Goal: Task Accomplishment & Management: Manage account settings

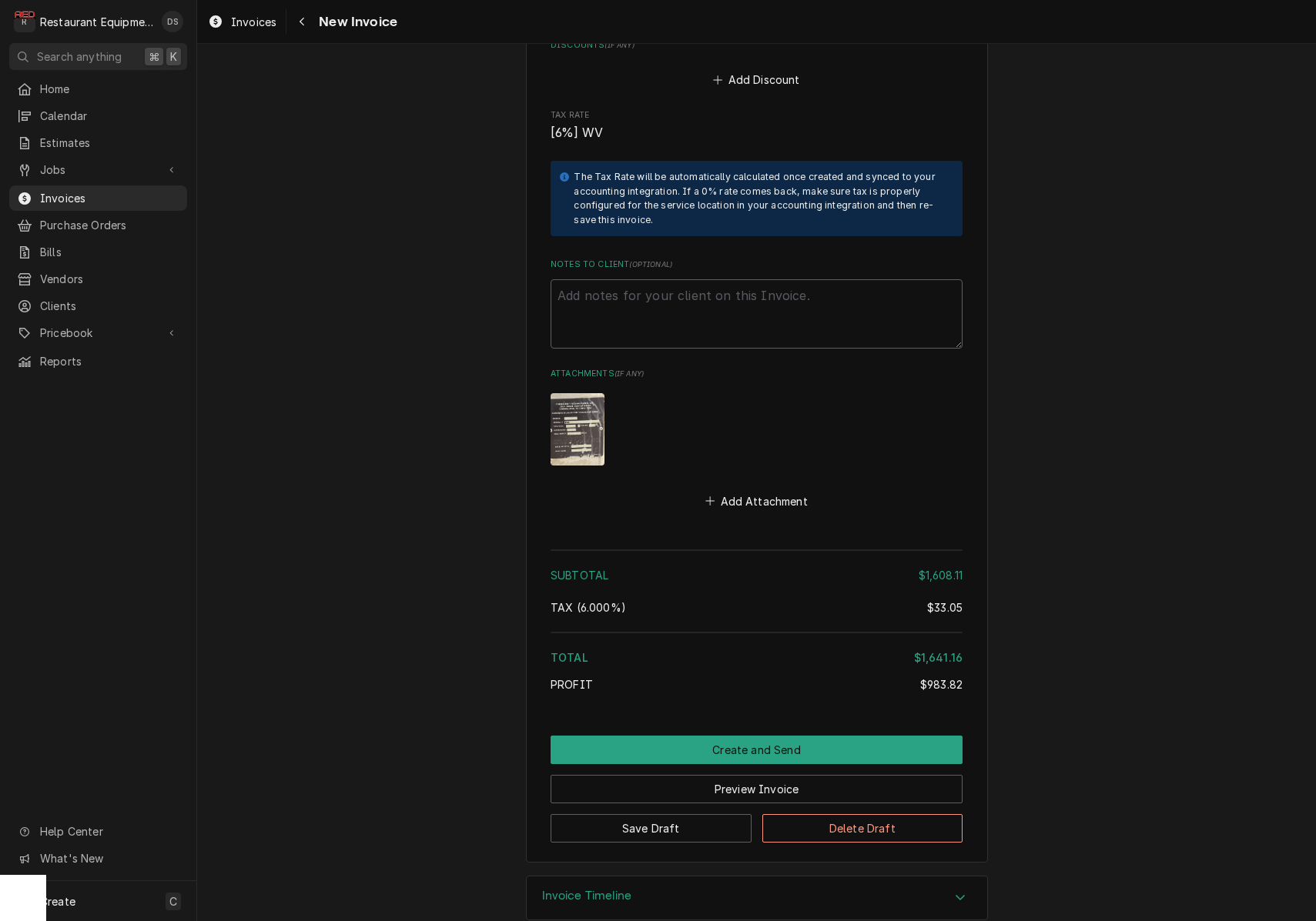
scroll to position [3470, 0]
click at [750, 737] on button "Create and Send" at bounding box center [756, 751] width 412 height 29
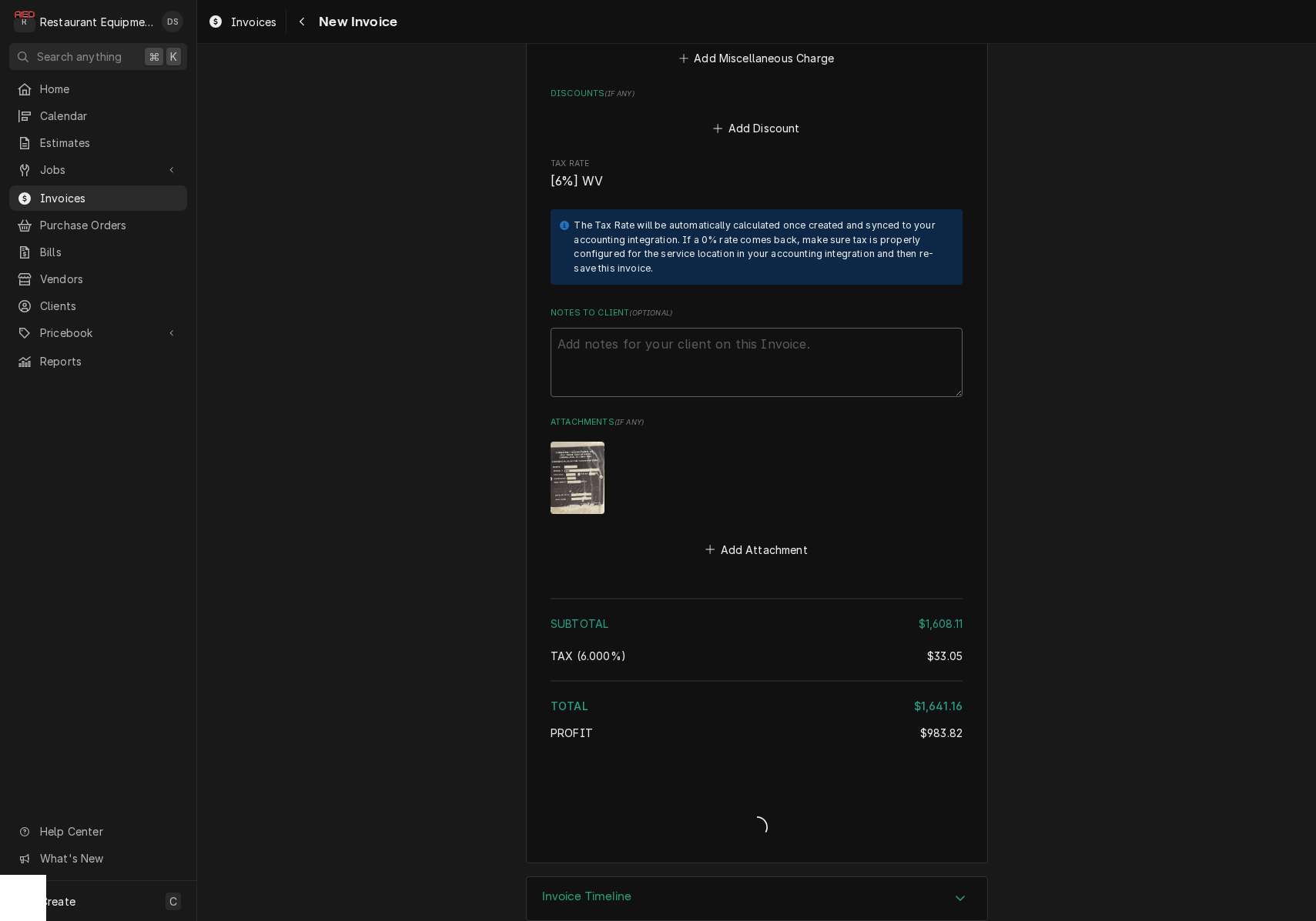
type textarea "x"
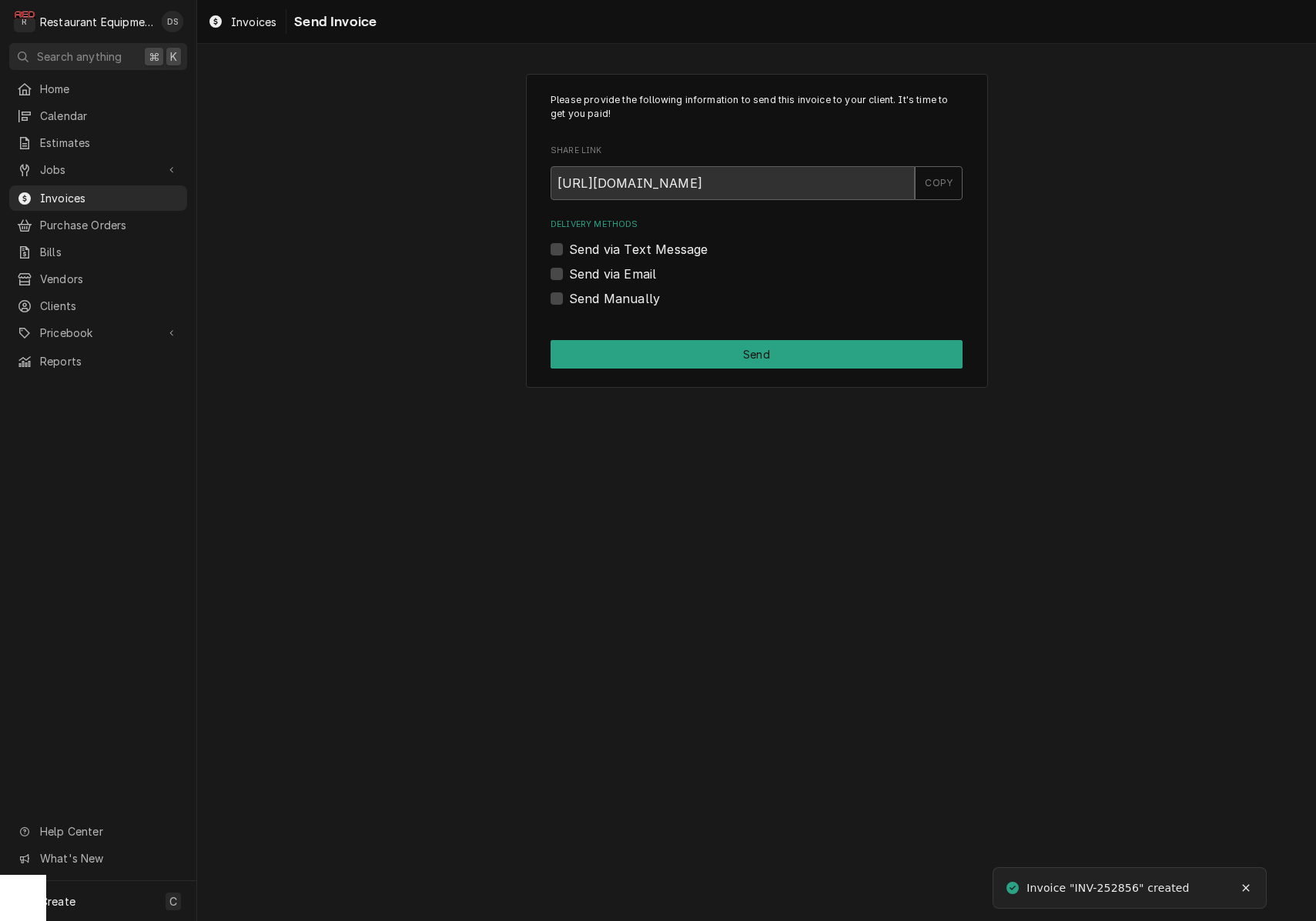
click at [569, 275] on label "Send via Email" at bounding box center [612, 274] width 87 height 18
click at [569, 275] on input "Send via Email" at bounding box center [775, 282] width 412 height 34
checkbox input "true"
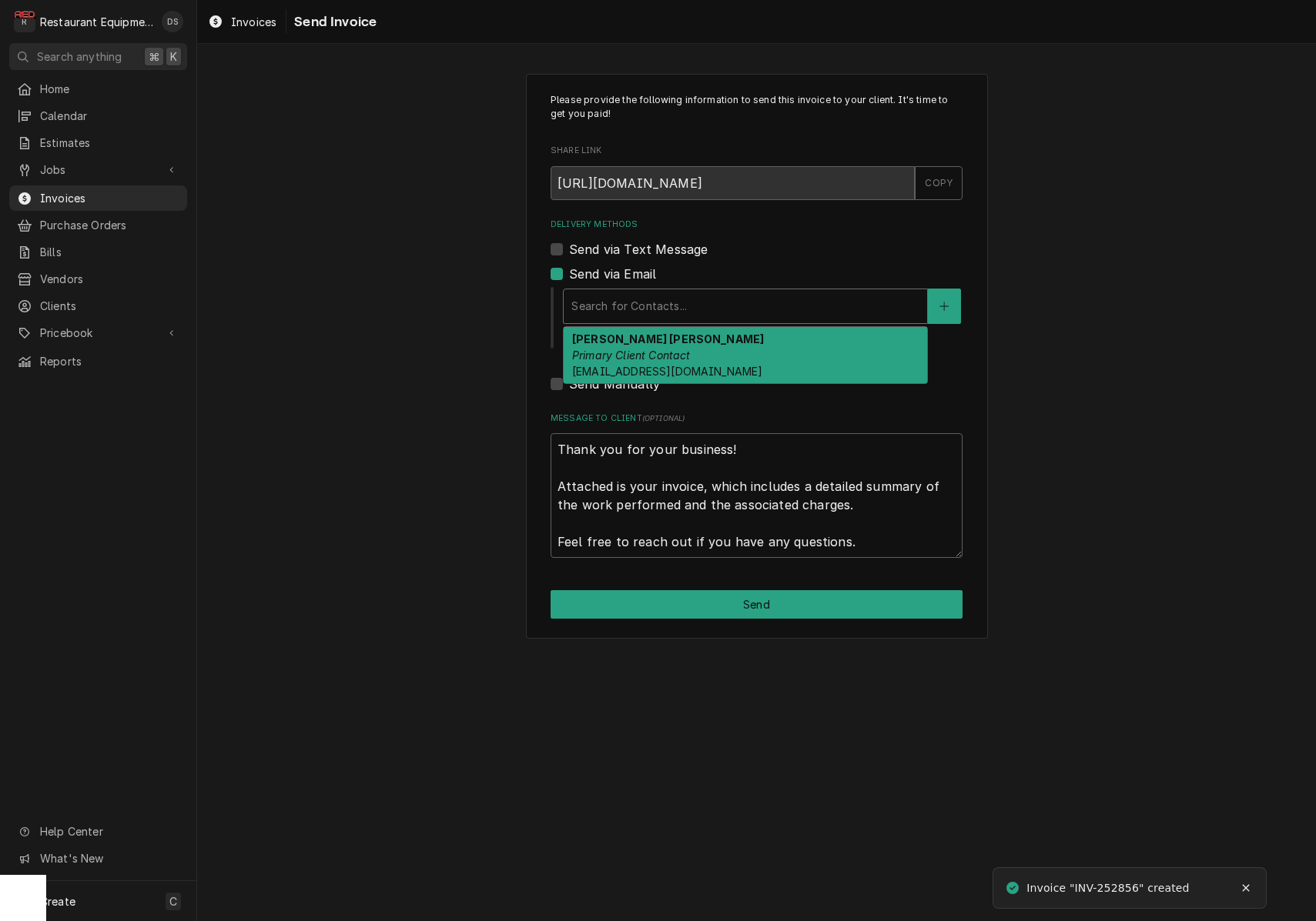
click at [729, 310] on div "Delivery Methods" at bounding box center [745, 306] width 348 height 28
click at [722, 341] on div "[PERSON_NAME] [PERSON_NAME] Primary Client Contact [EMAIL_ADDRESS][DOMAIN_NAME]" at bounding box center [745, 355] width 363 height 56
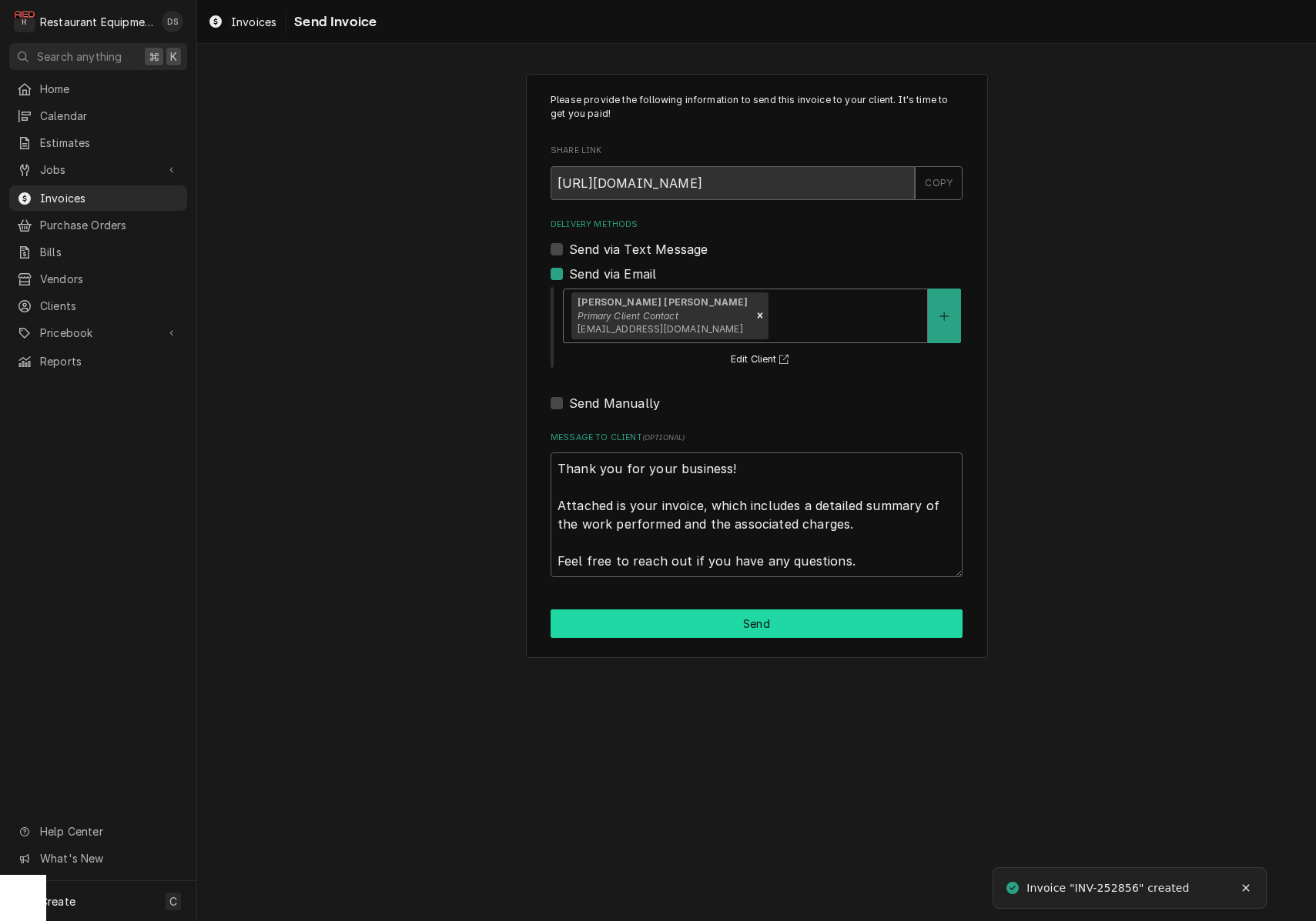
click at [783, 614] on button "Send" at bounding box center [756, 624] width 412 height 29
type textarea "x"
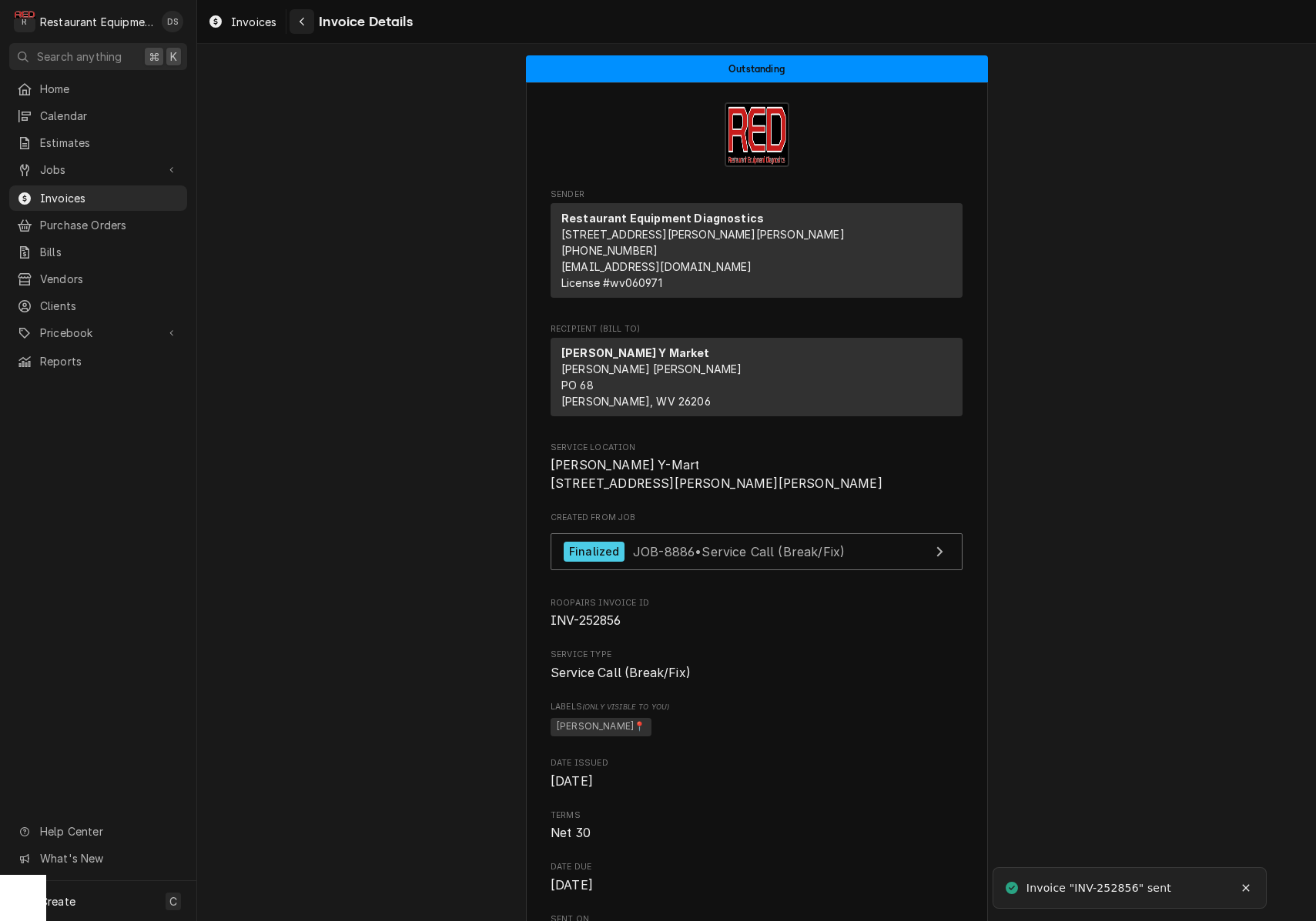
click at [307, 26] on div "Navigate back" at bounding box center [301, 22] width 15 height 15
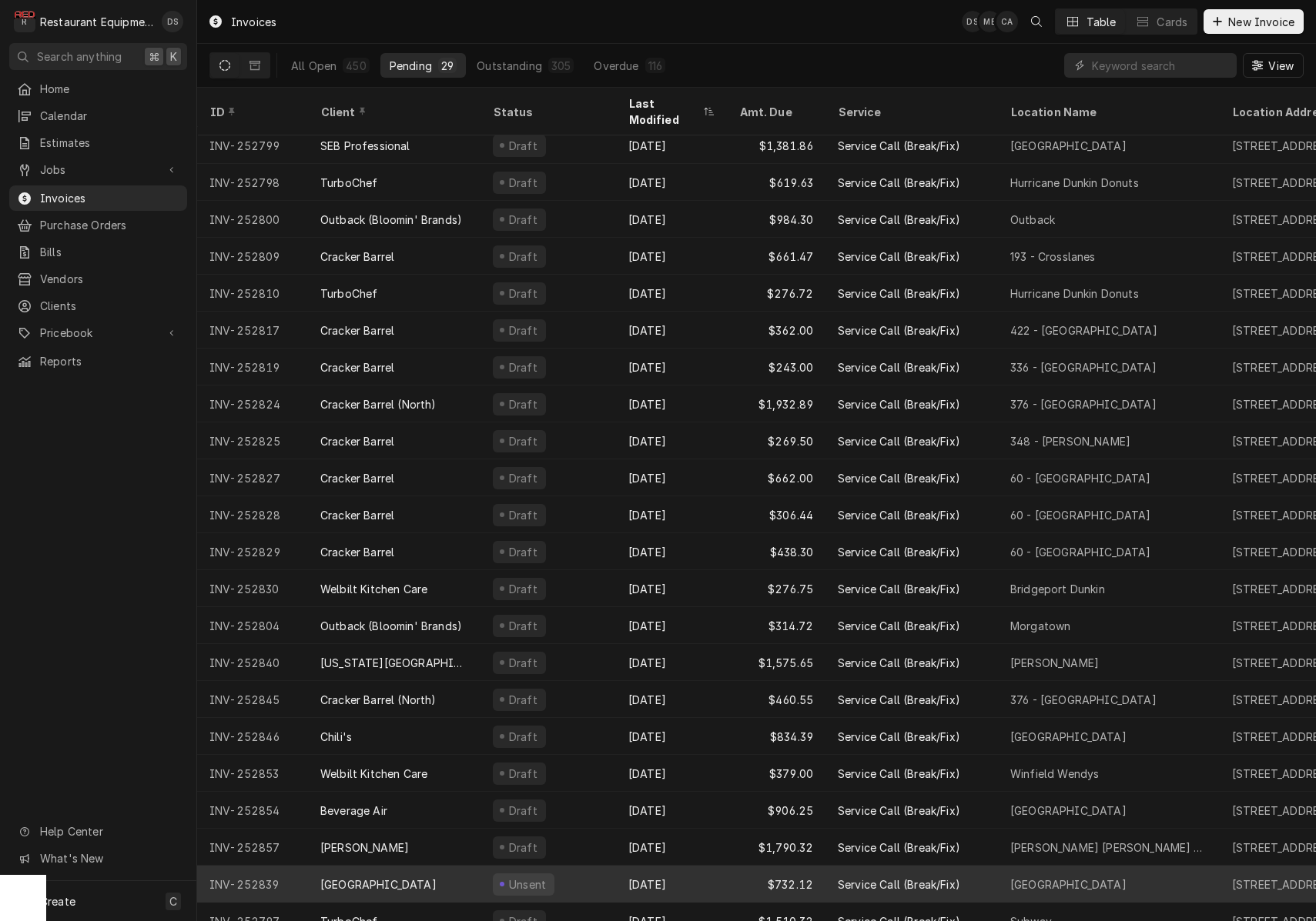
click at [610, 866] on div "Unsent" at bounding box center [548, 884] width 135 height 37
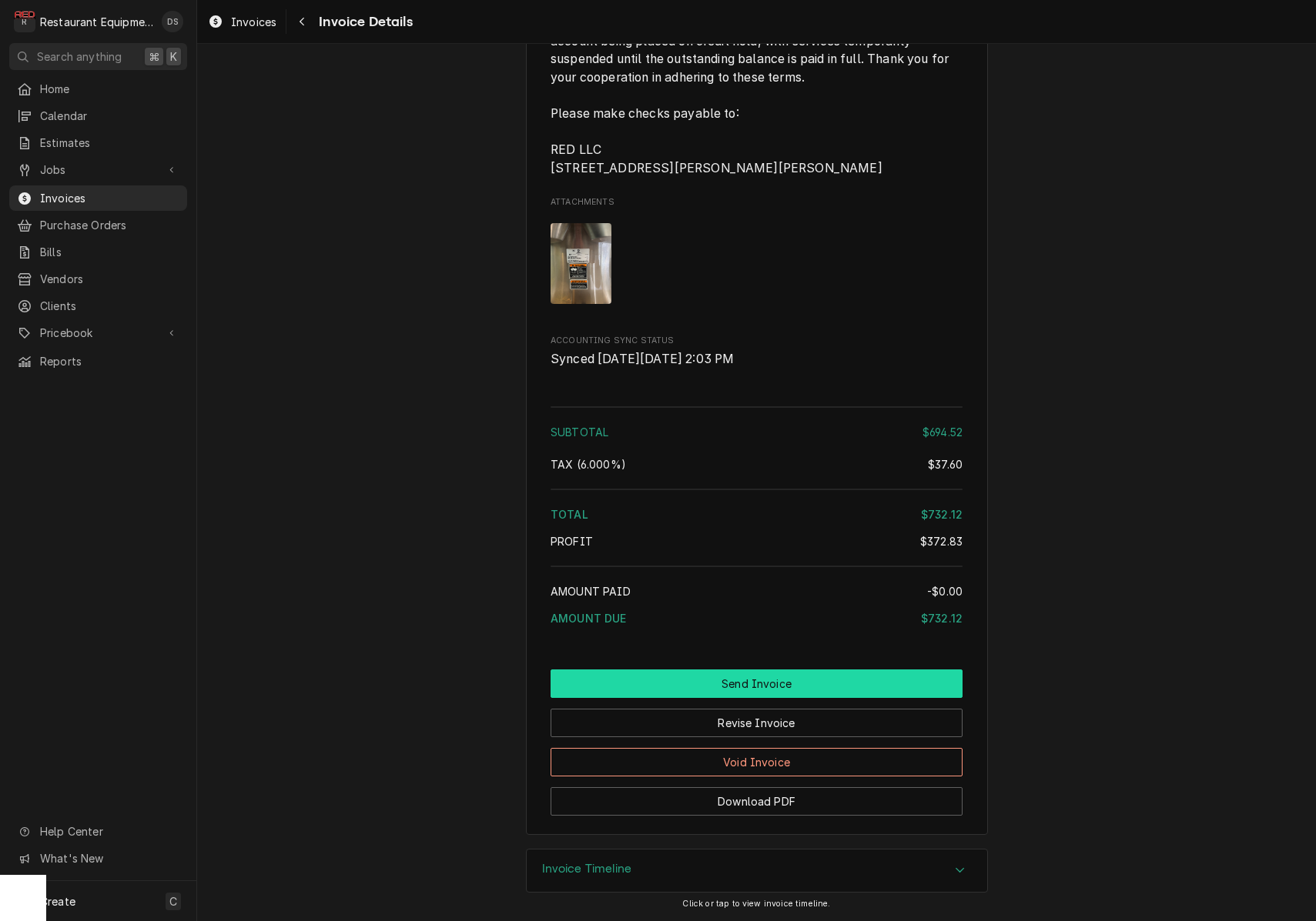
scroll to position [2919, 0]
click at [740, 677] on button "Send Invoice" at bounding box center [756, 684] width 412 height 29
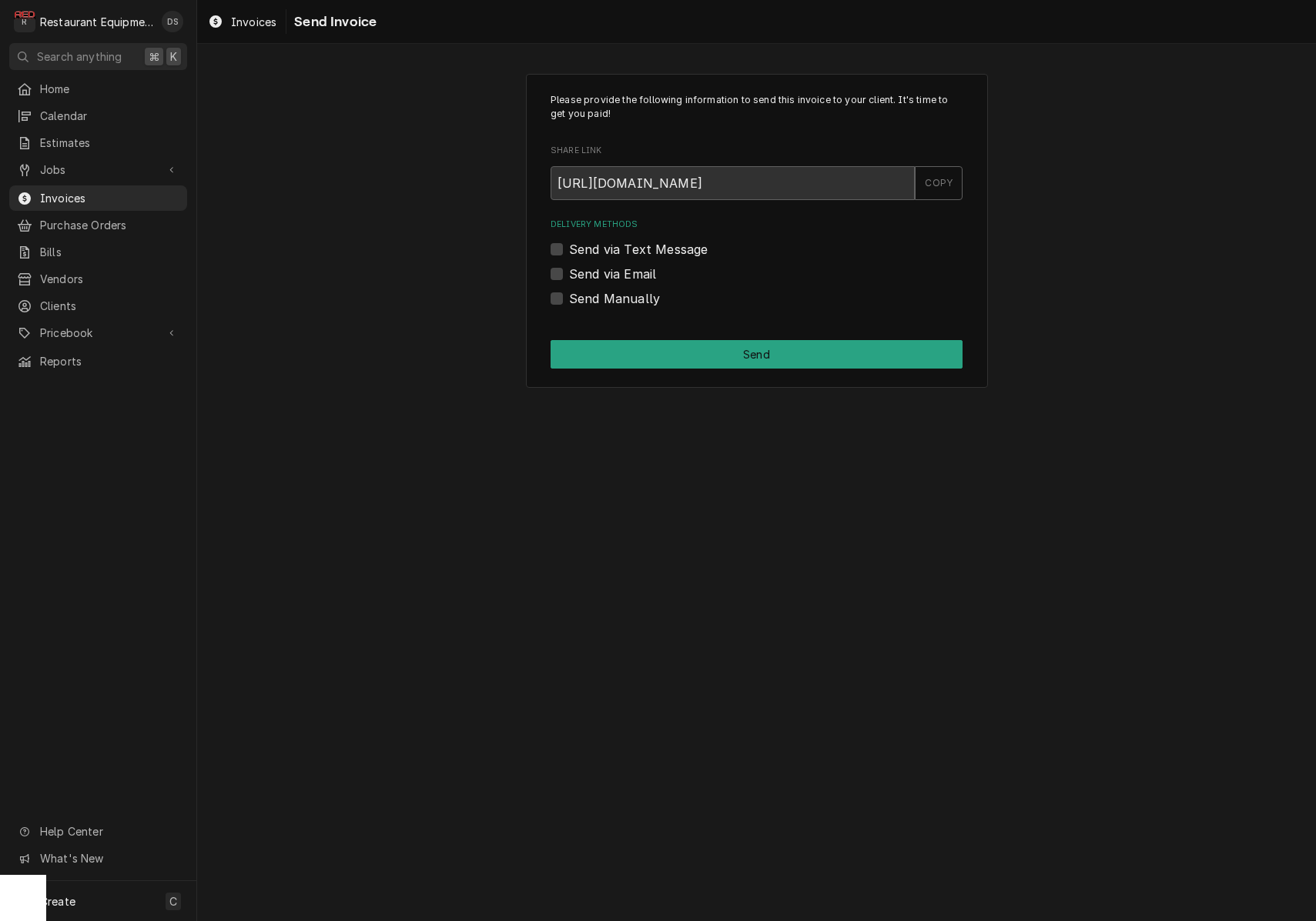
click at [569, 271] on label "Send via Email" at bounding box center [612, 274] width 87 height 18
click at [569, 271] on input "Send via Email" at bounding box center [775, 282] width 412 height 34
checkbox input "true"
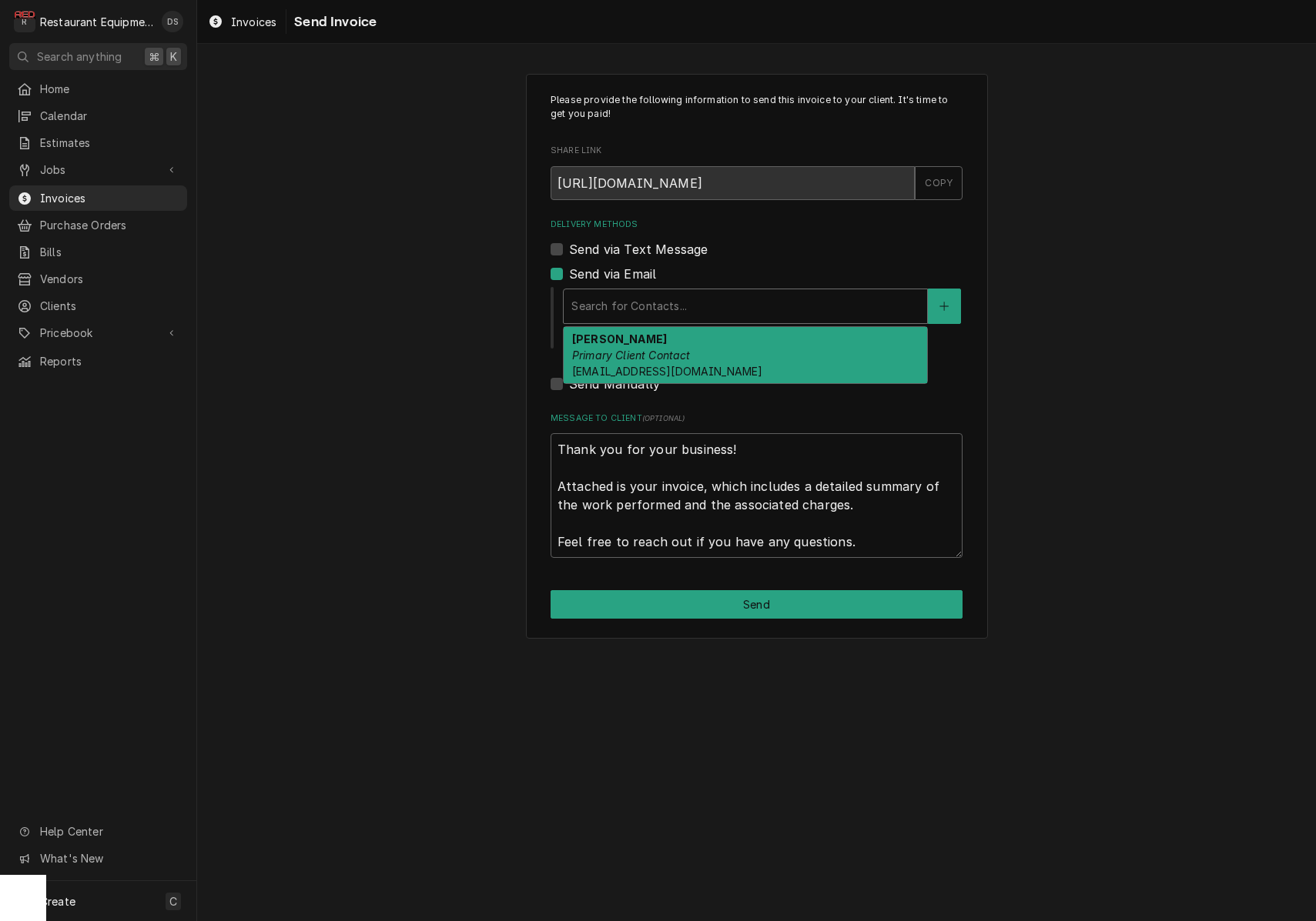
click at [663, 299] on div "Search for Contacts..." at bounding box center [745, 305] width 348 height 16
click at [661, 342] on div "Trish Anderson Primary Client Contact andersont@canaanresort.com" at bounding box center [745, 355] width 363 height 56
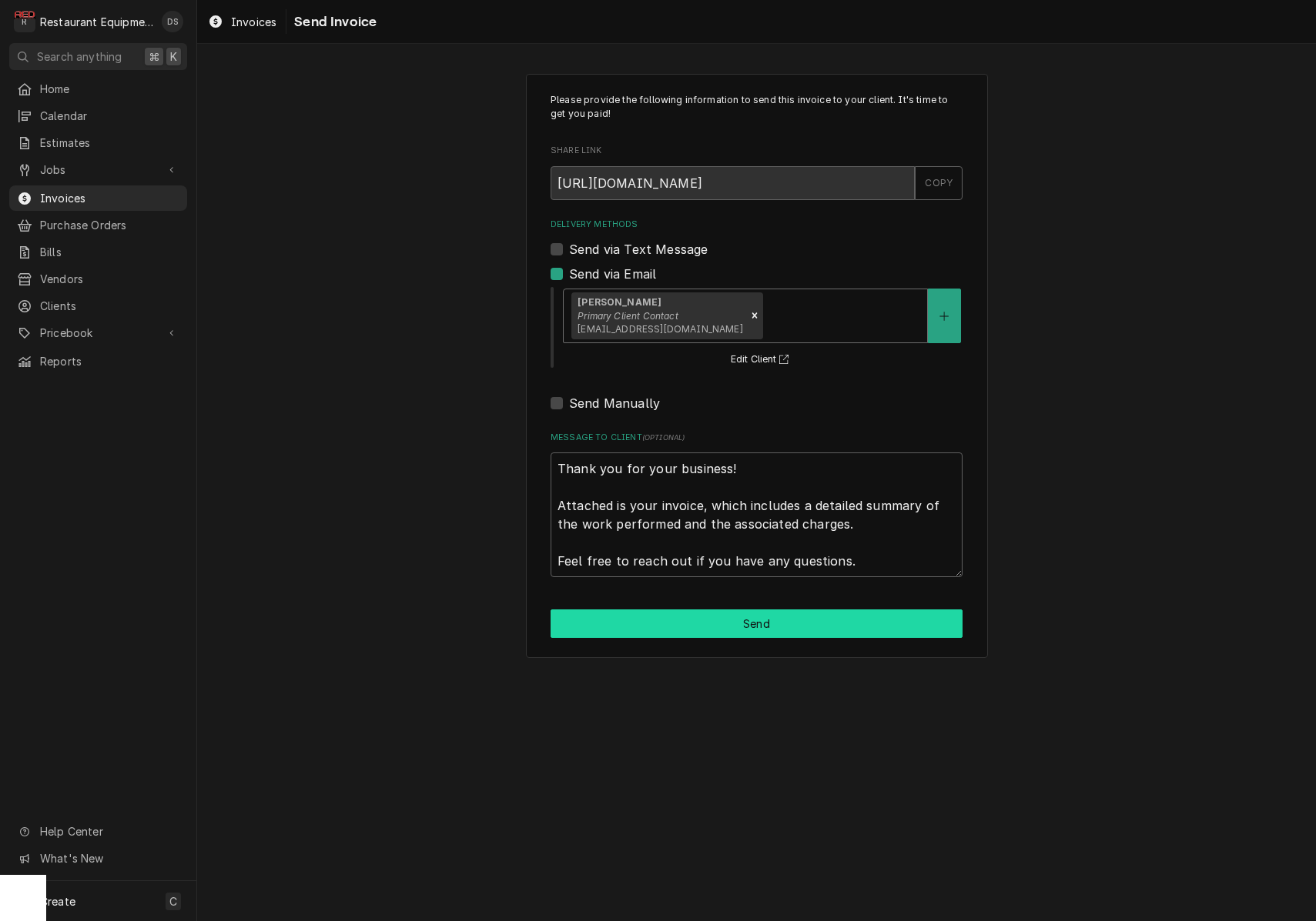
click at [748, 611] on button "Send" at bounding box center [756, 624] width 412 height 29
type textarea "x"
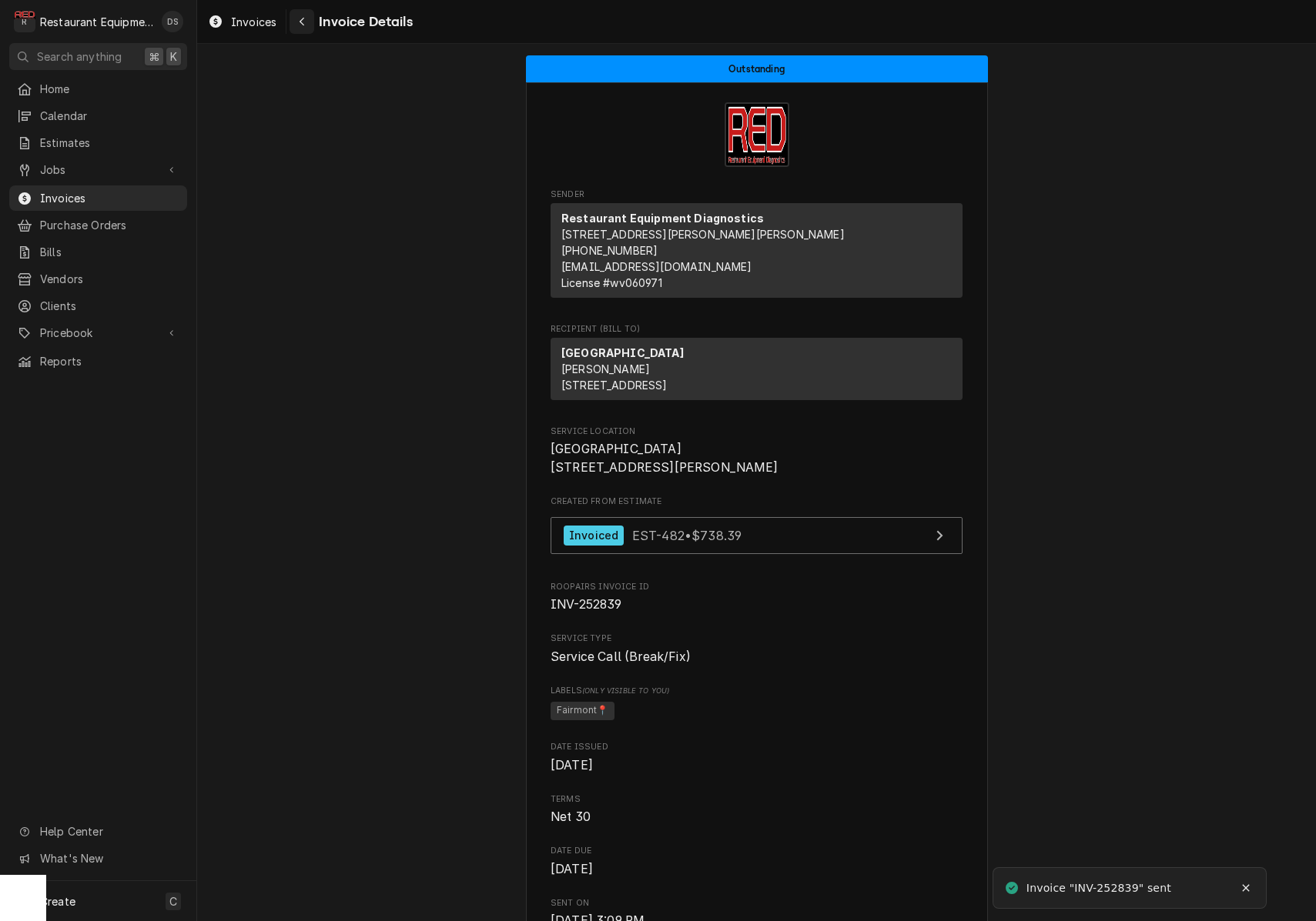
click at [306, 19] on div "Navigate back" at bounding box center [301, 22] width 15 height 15
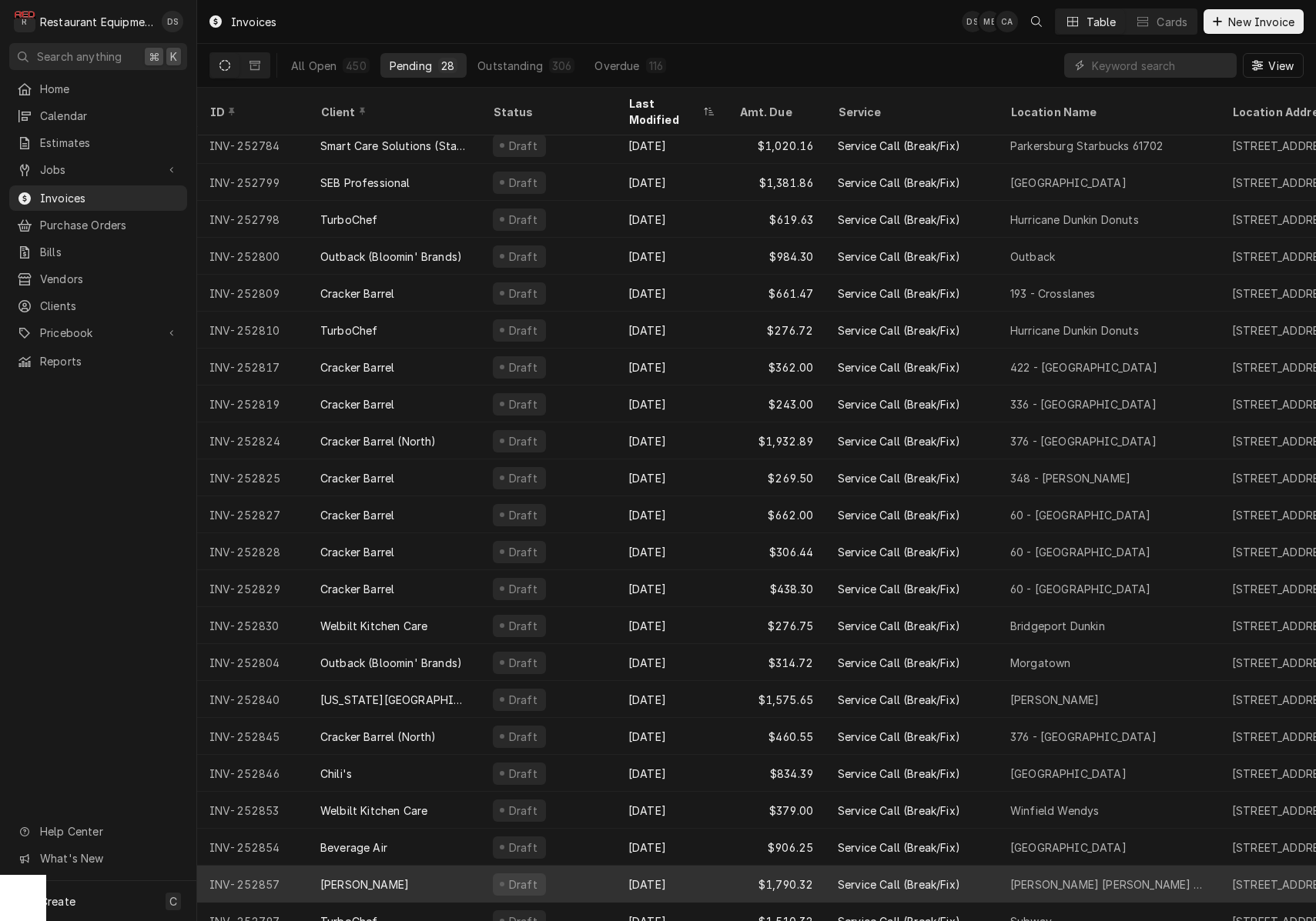
click at [599, 868] on div "Draft" at bounding box center [548, 884] width 135 height 37
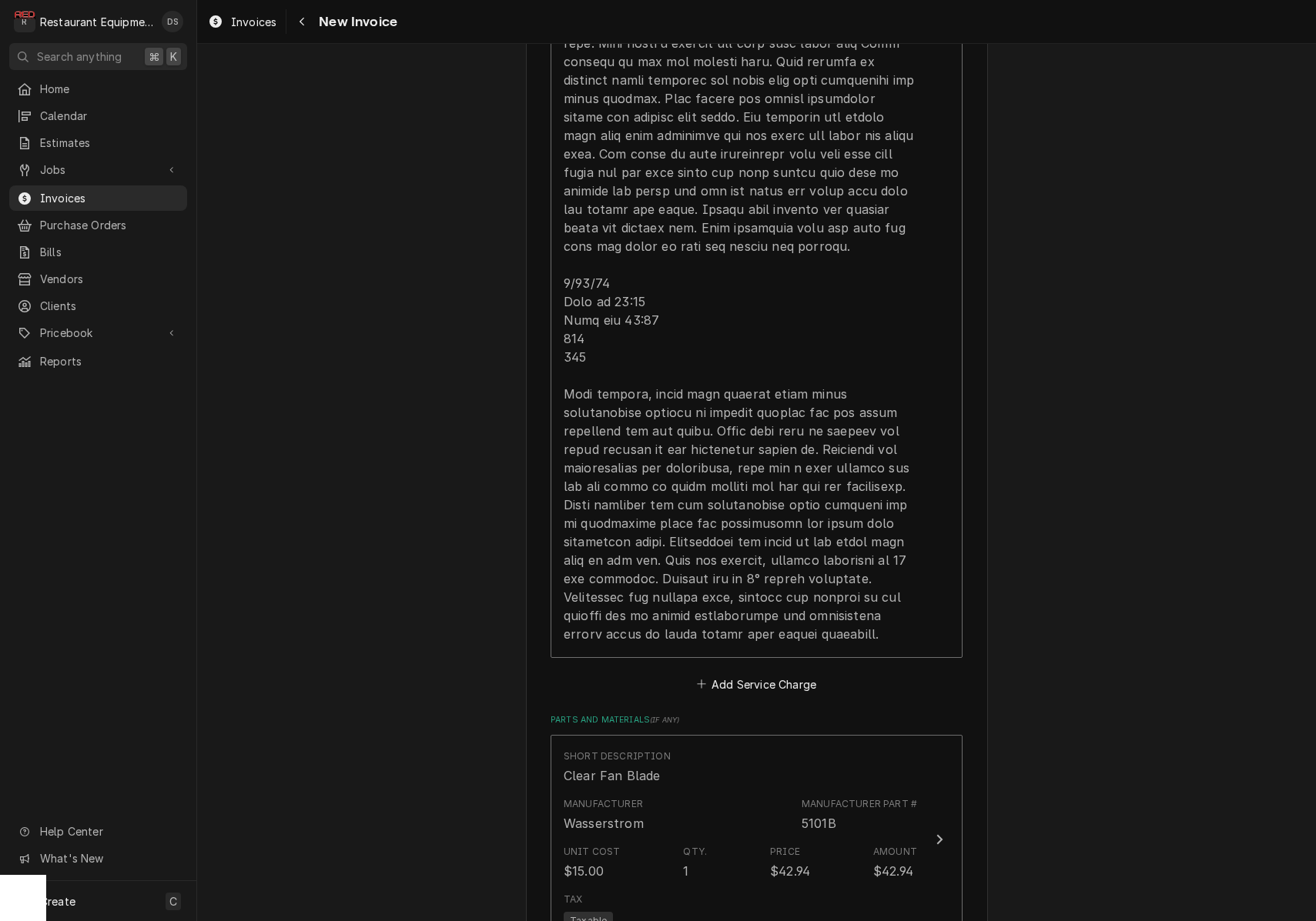
scroll to position [2723, 0]
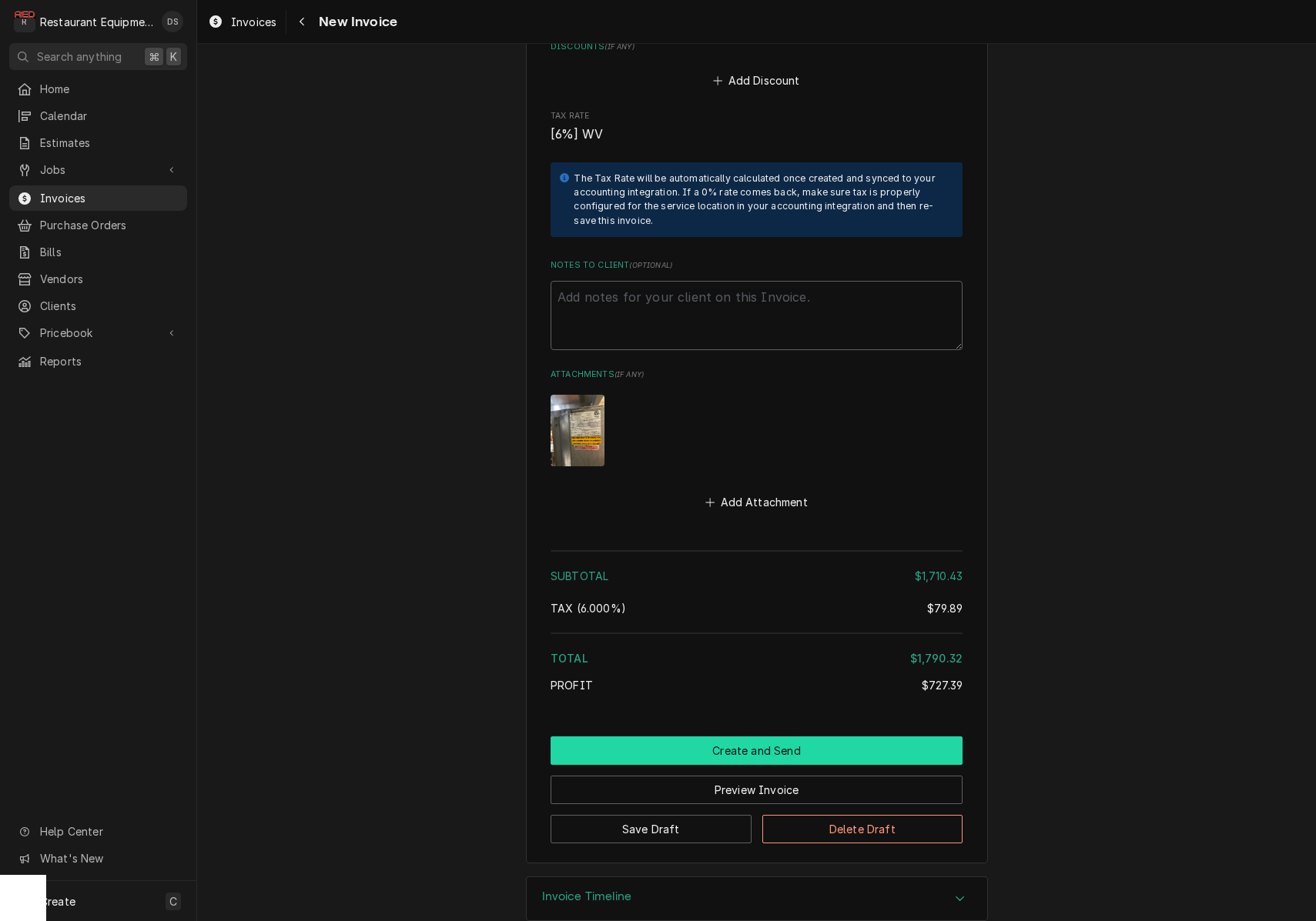
click at [724, 737] on button "Create and Send" at bounding box center [756, 751] width 412 height 29
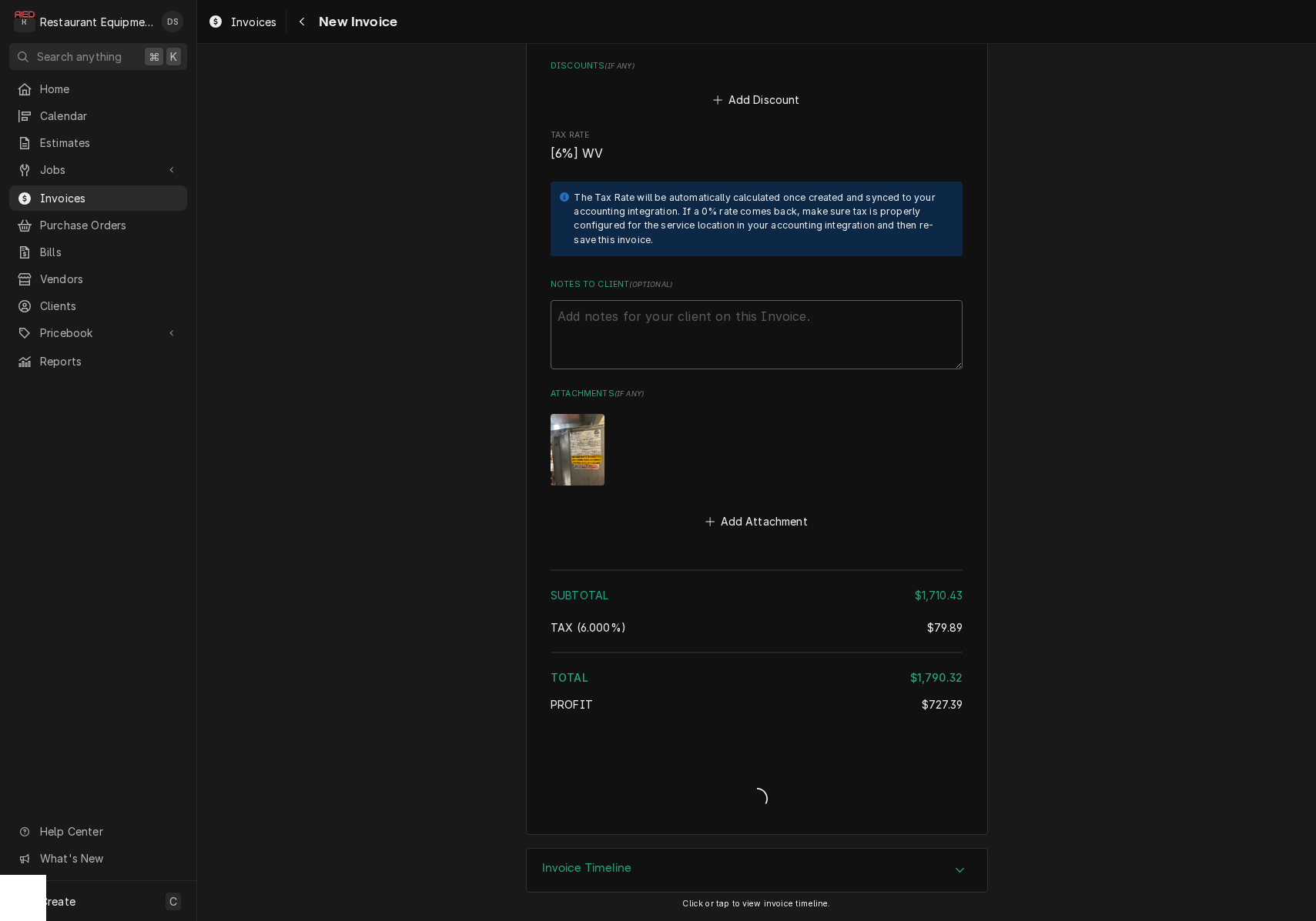
scroll to position [4685, 0]
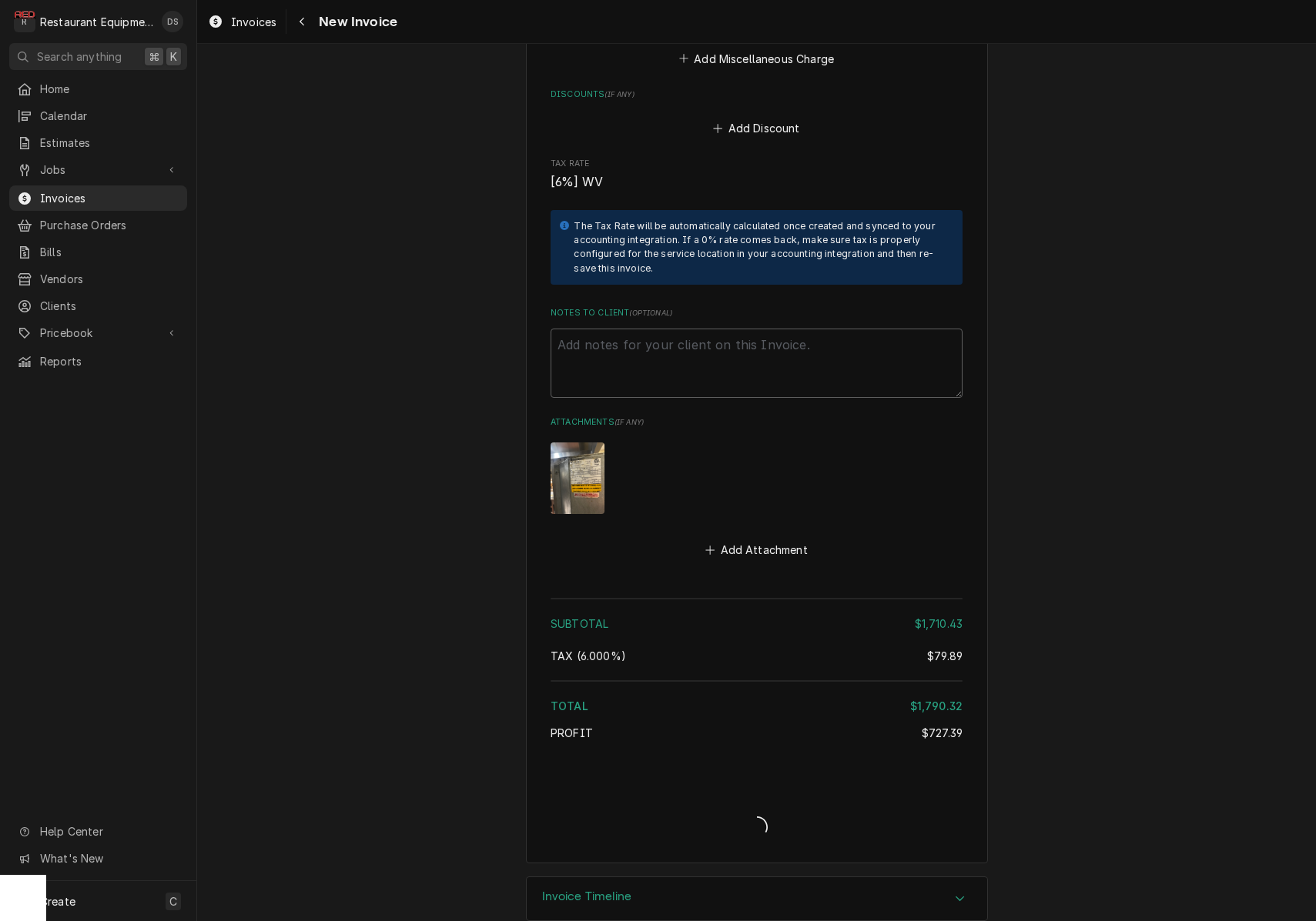
type textarea "x"
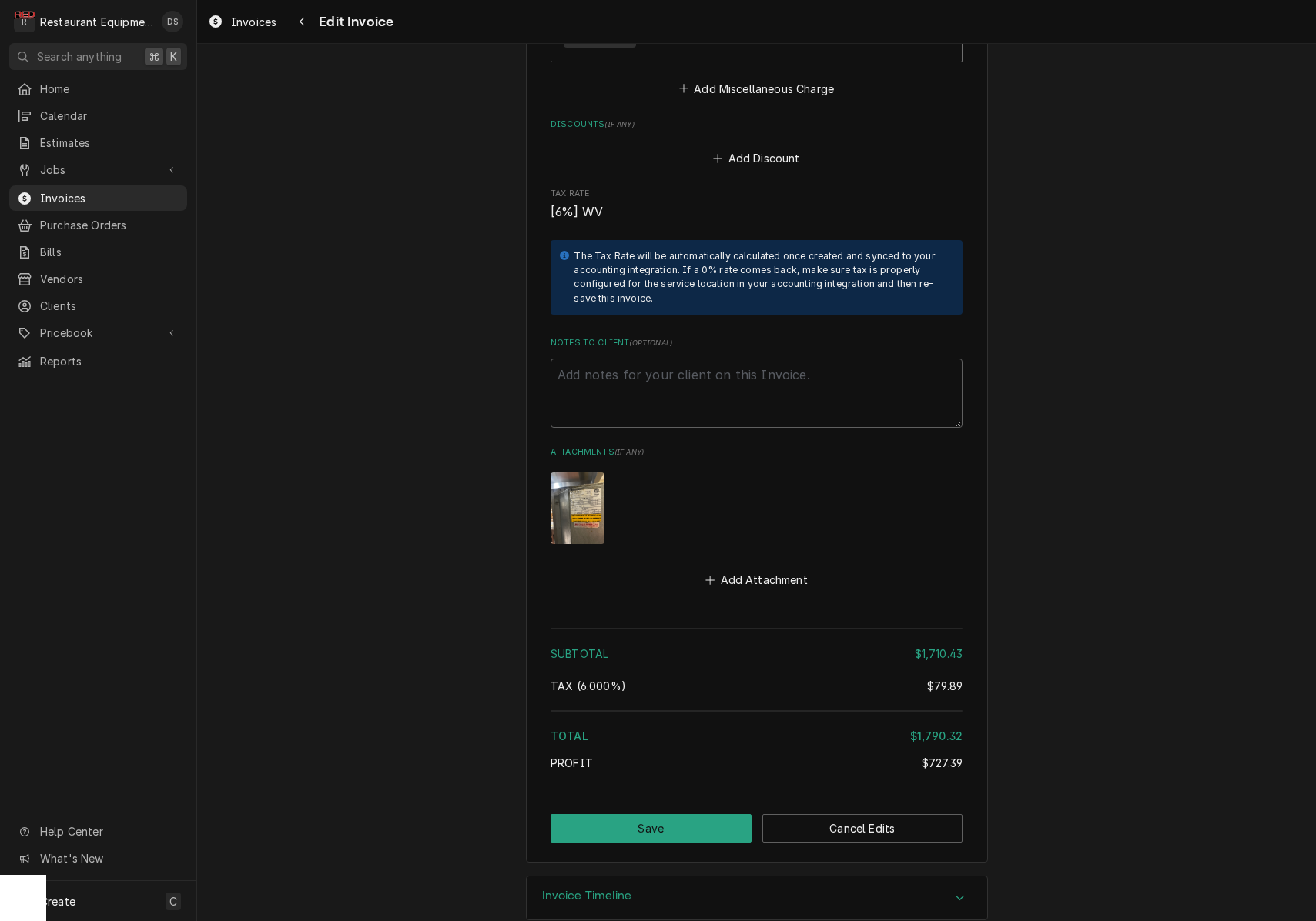
scroll to position [4654, 0]
click at [684, 815] on button "Save" at bounding box center [650, 829] width 201 height 29
click at [684, 815] on div "Invoice Create/Update" at bounding box center [756, 845] width 412 height 59
type textarea "x"
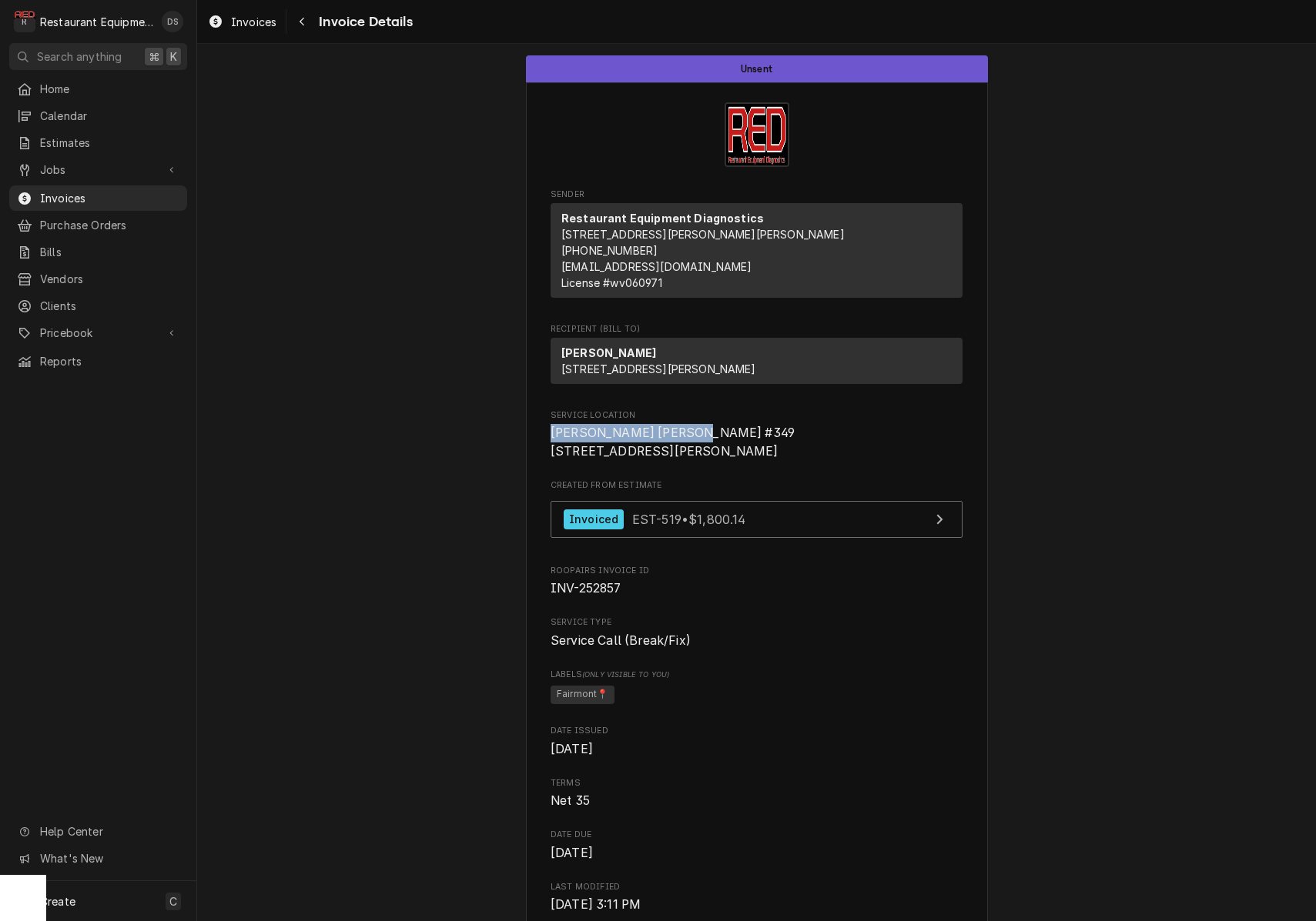
drag, startPoint x: 550, startPoint y: 460, endPoint x: 678, endPoint y: 461, distance: 128.0
click at [692, 460] on span "[PERSON_NAME] [PERSON_NAME] #349 [STREET_ADDRESS][PERSON_NAME]" at bounding box center [756, 442] width 412 height 36
copy span "Elkins Bob Evans #349"
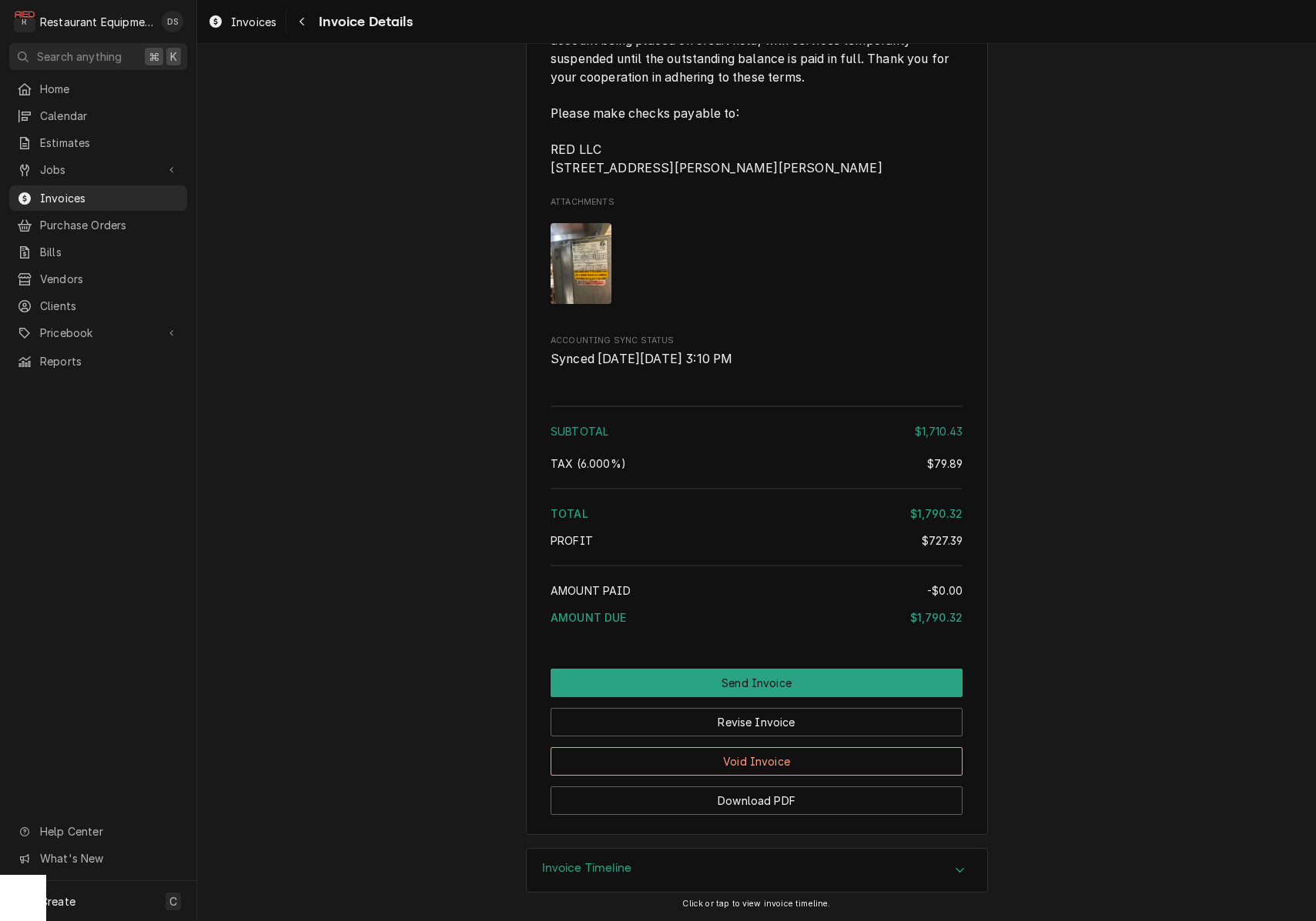
scroll to position [3953, 0]
click at [755, 802] on button "Download PDF" at bounding box center [756, 801] width 412 height 29
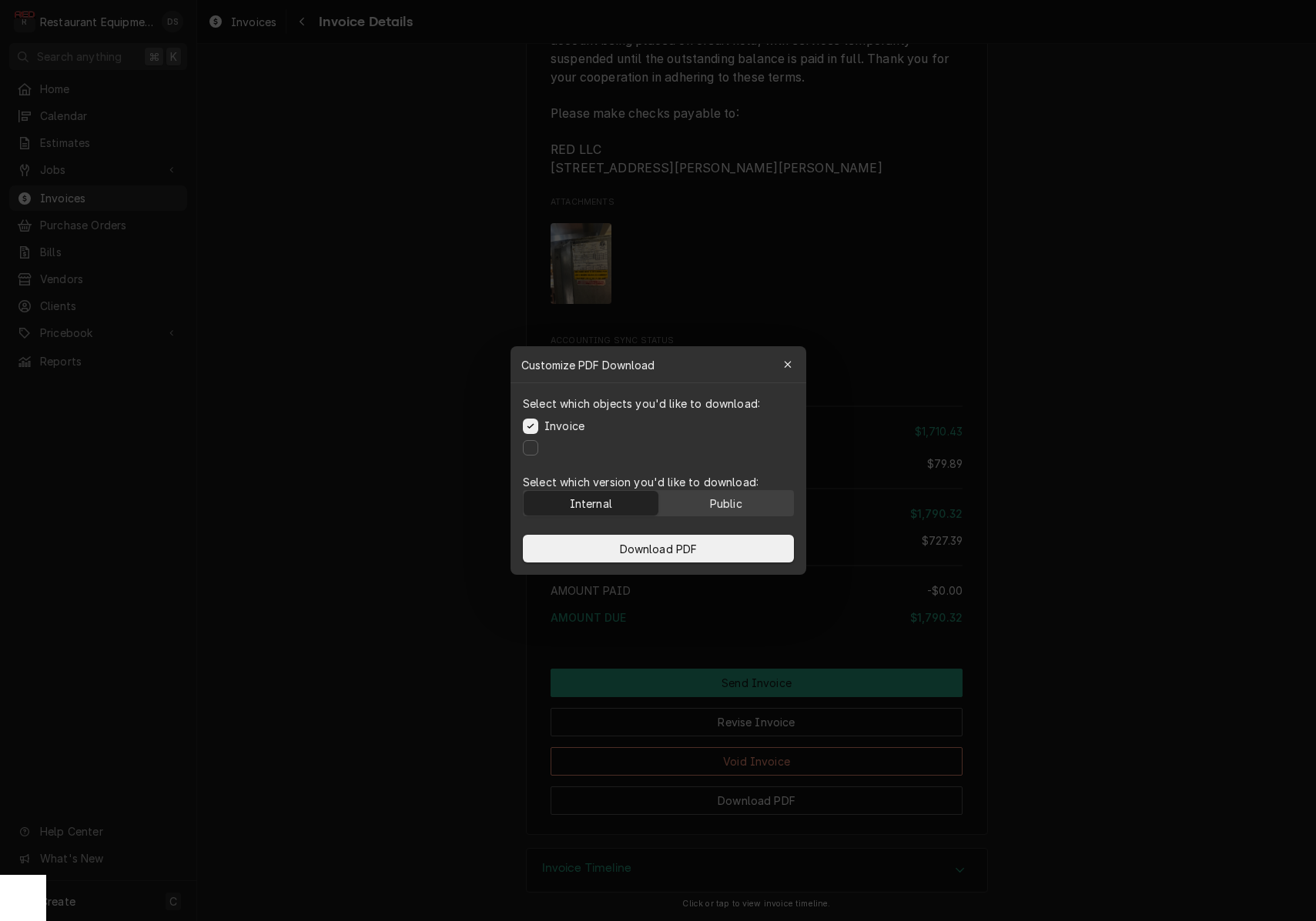
click at [704, 502] on button "Public" at bounding box center [725, 503] width 134 height 25
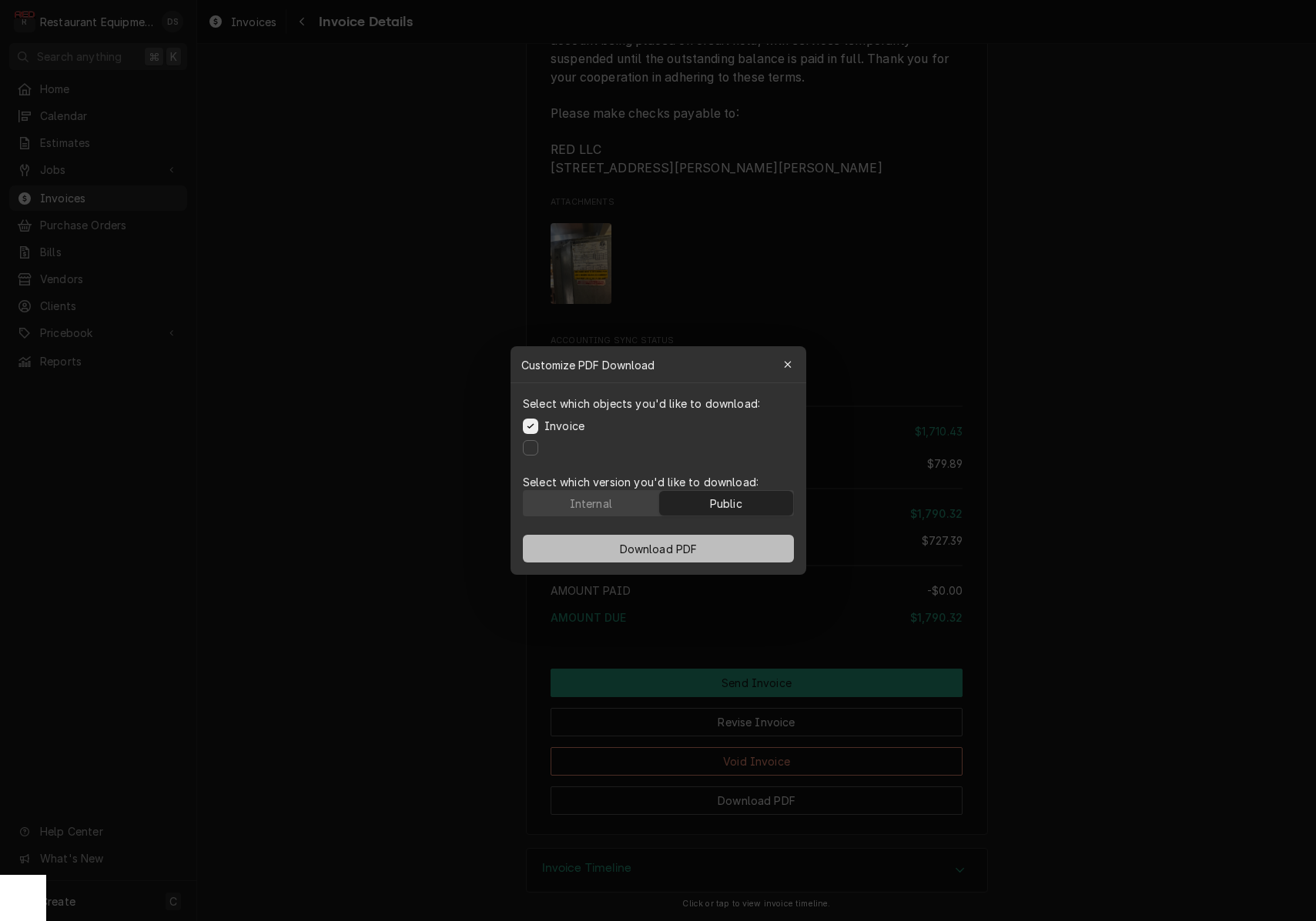
click at [707, 538] on button "Download PDF" at bounding box center [658, 548] width 271 height 28
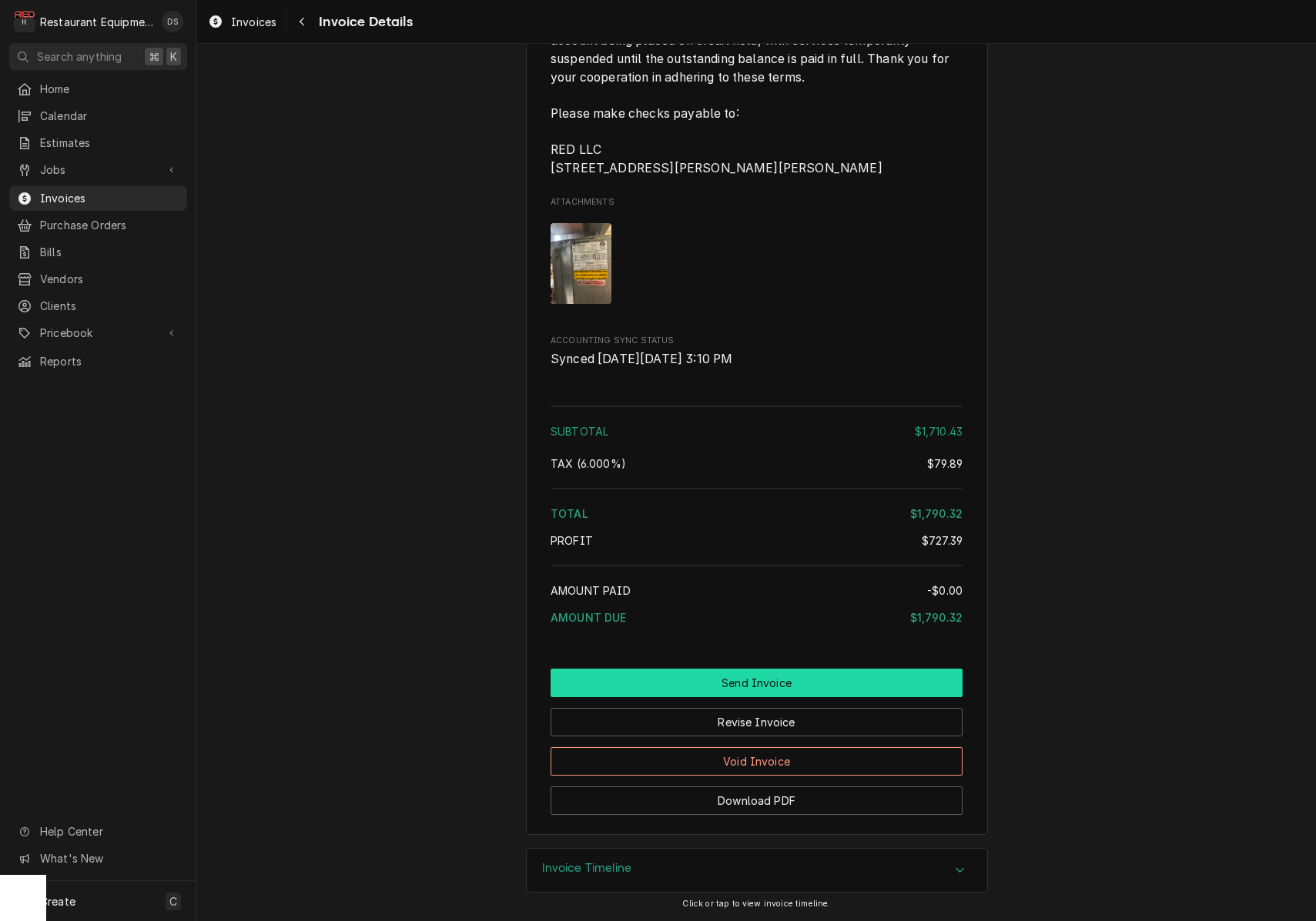
click at [741, 687] on button "Send Invoice" at bounding box center [756, 684] width 412 height 29
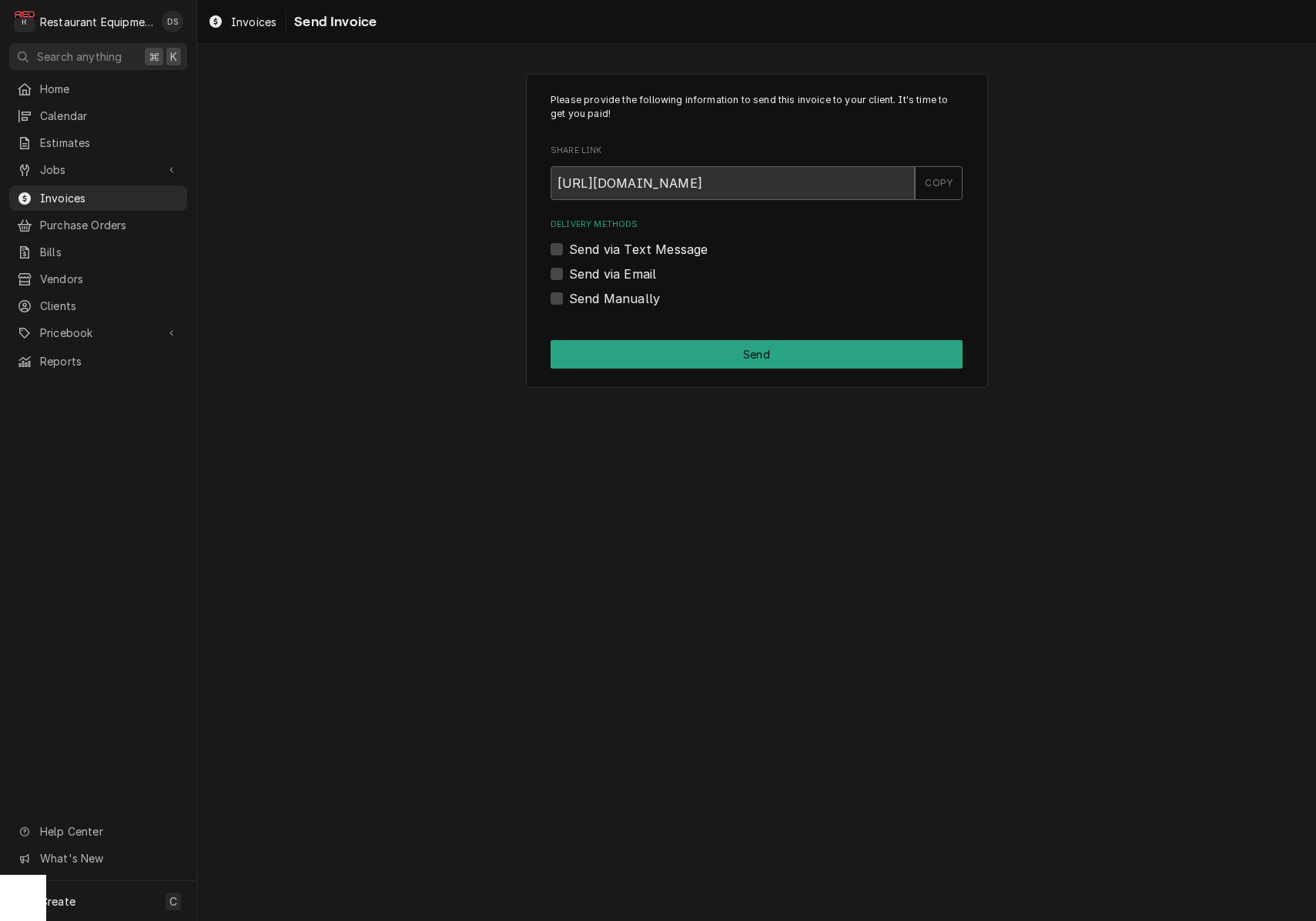
click at [569, 295] on label "Send Manually" at bounding box center [614, 298] width 91 height 18
click at [569, 295] on input "Send Manually" at bounding box center [775, 307] width 412 height 34
checkbox input "true"
click at [708, 354] on button "Send" at bounding box center [756, 355] width 412 height 29
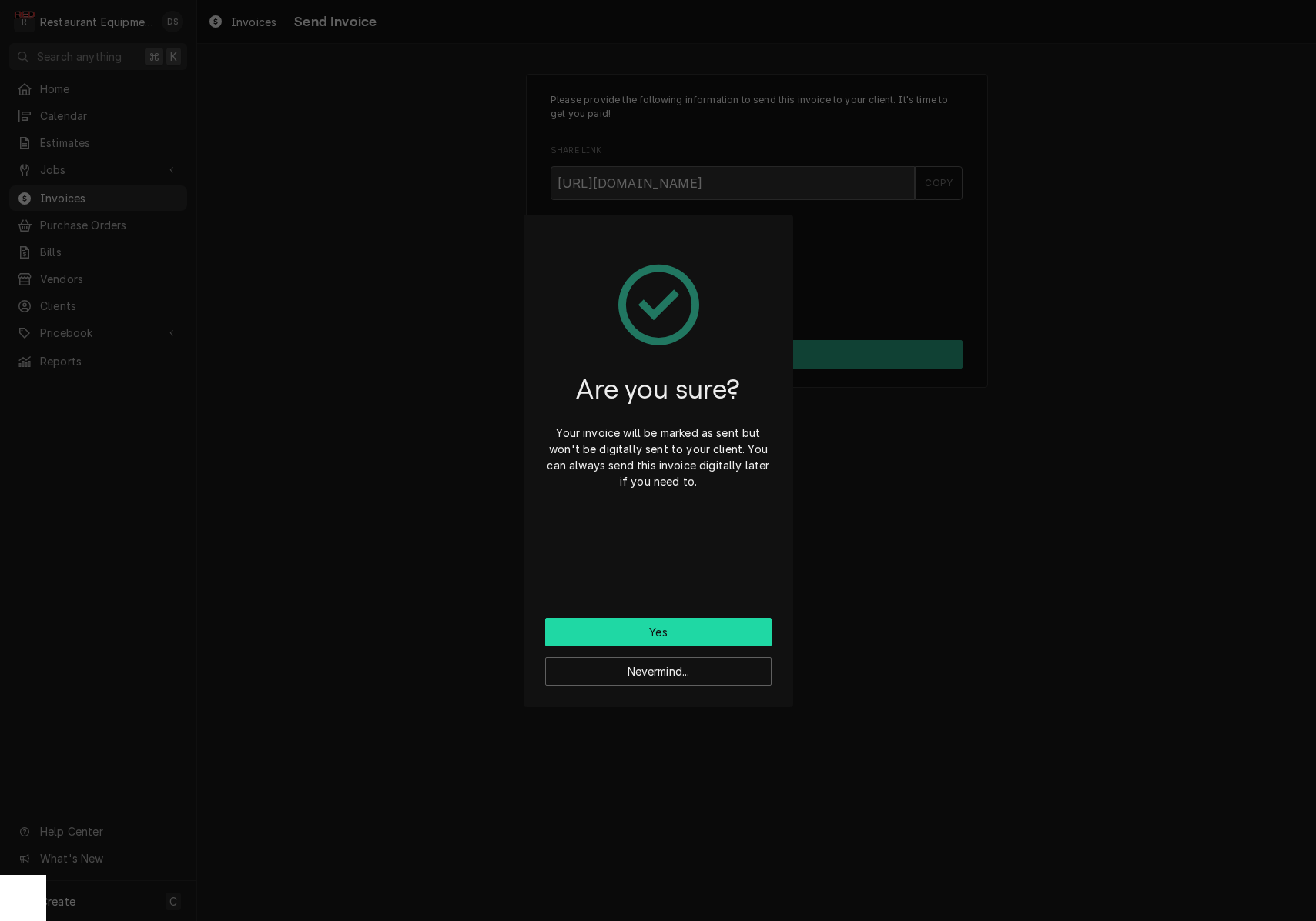
click at [670, 620] on button "Yes" at bounding box center [658, 632] width 226 height 29
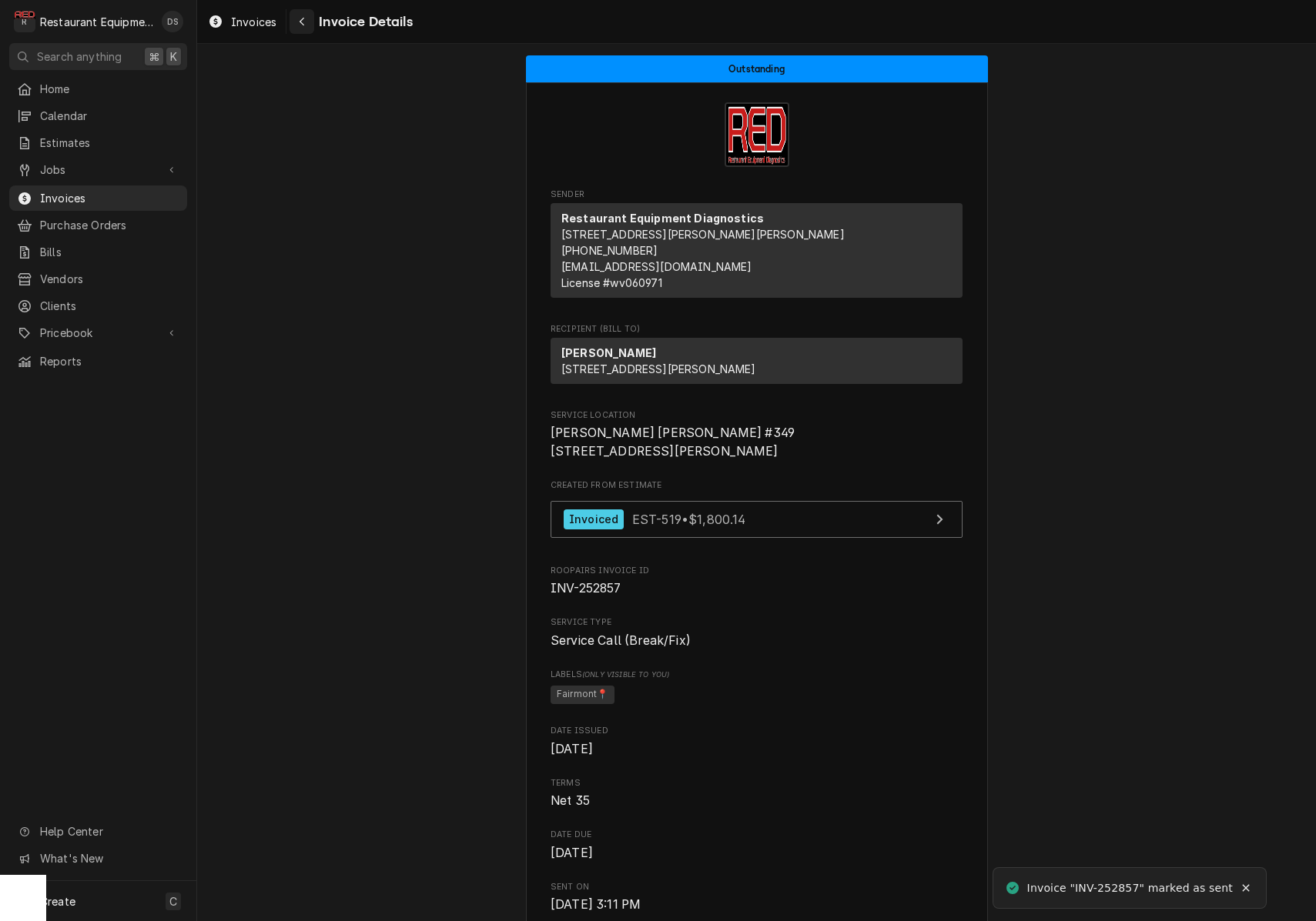
click at [306, 16] on div "Navigate back" at bounding box center [301, 22] width 15 height 15
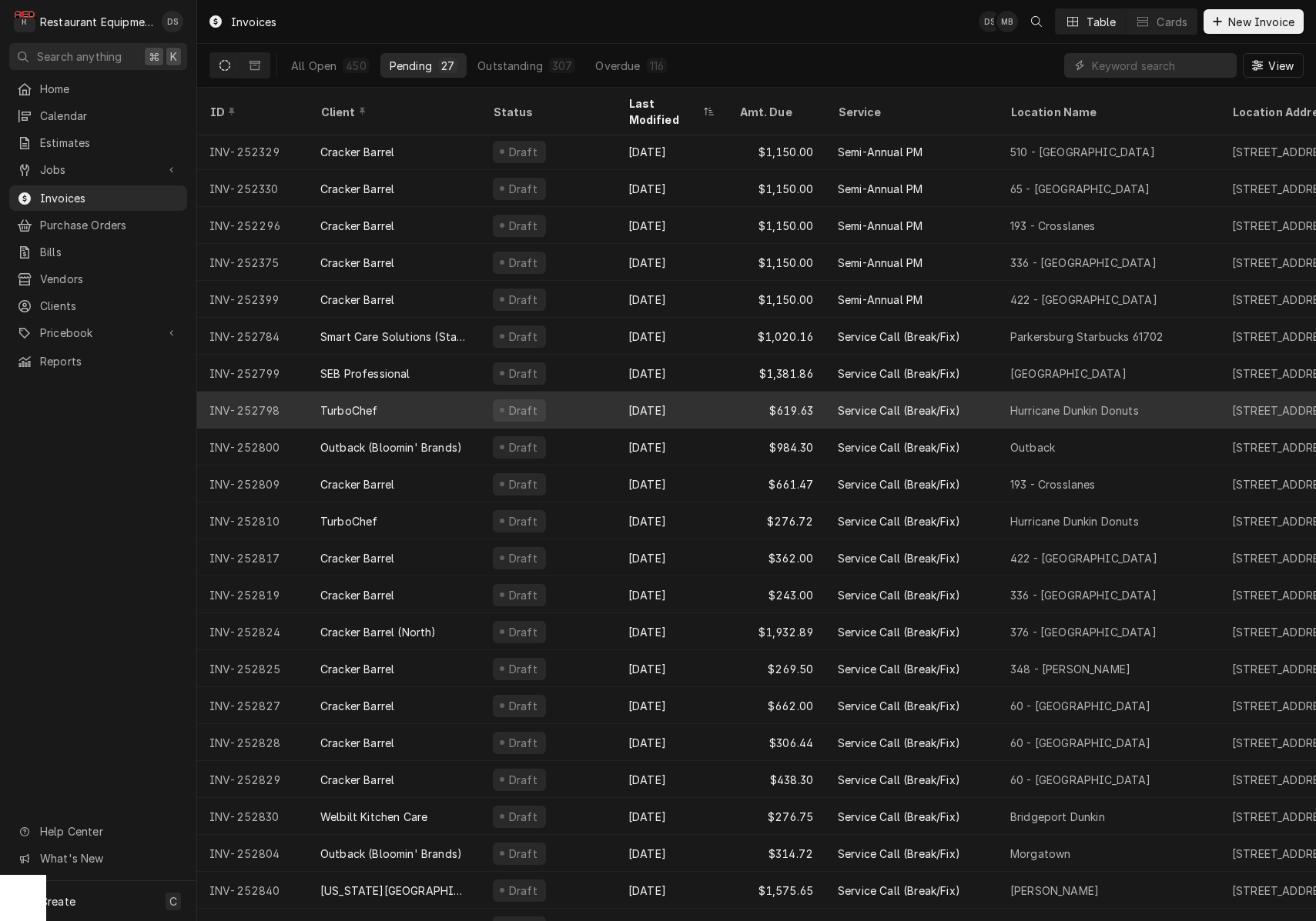
scroll to position [22, 0]
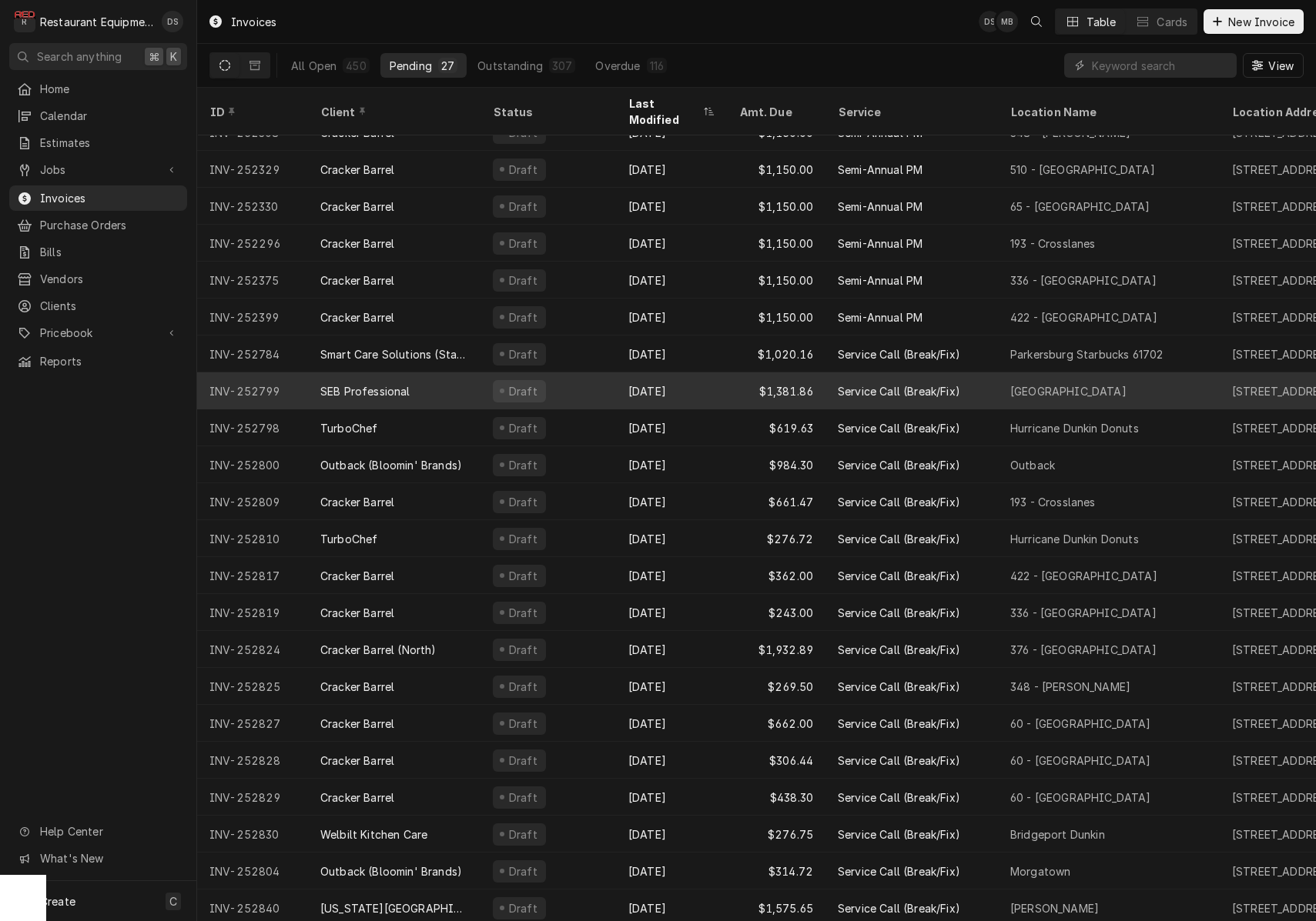
click at [559, 386] on div "Draft" at bounding box center [548, 391] width 135 height 37
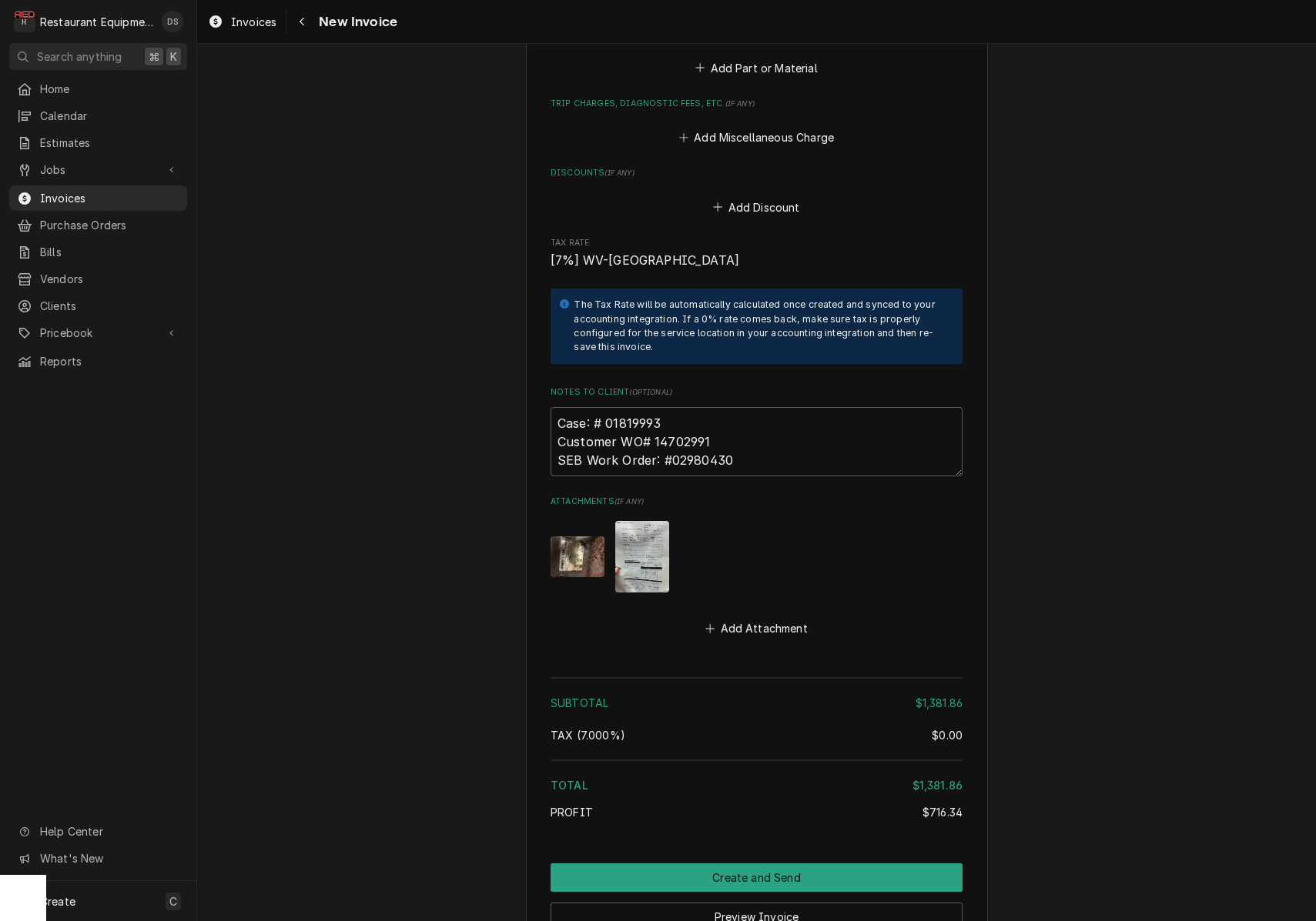
scroll to position [3517, 0]
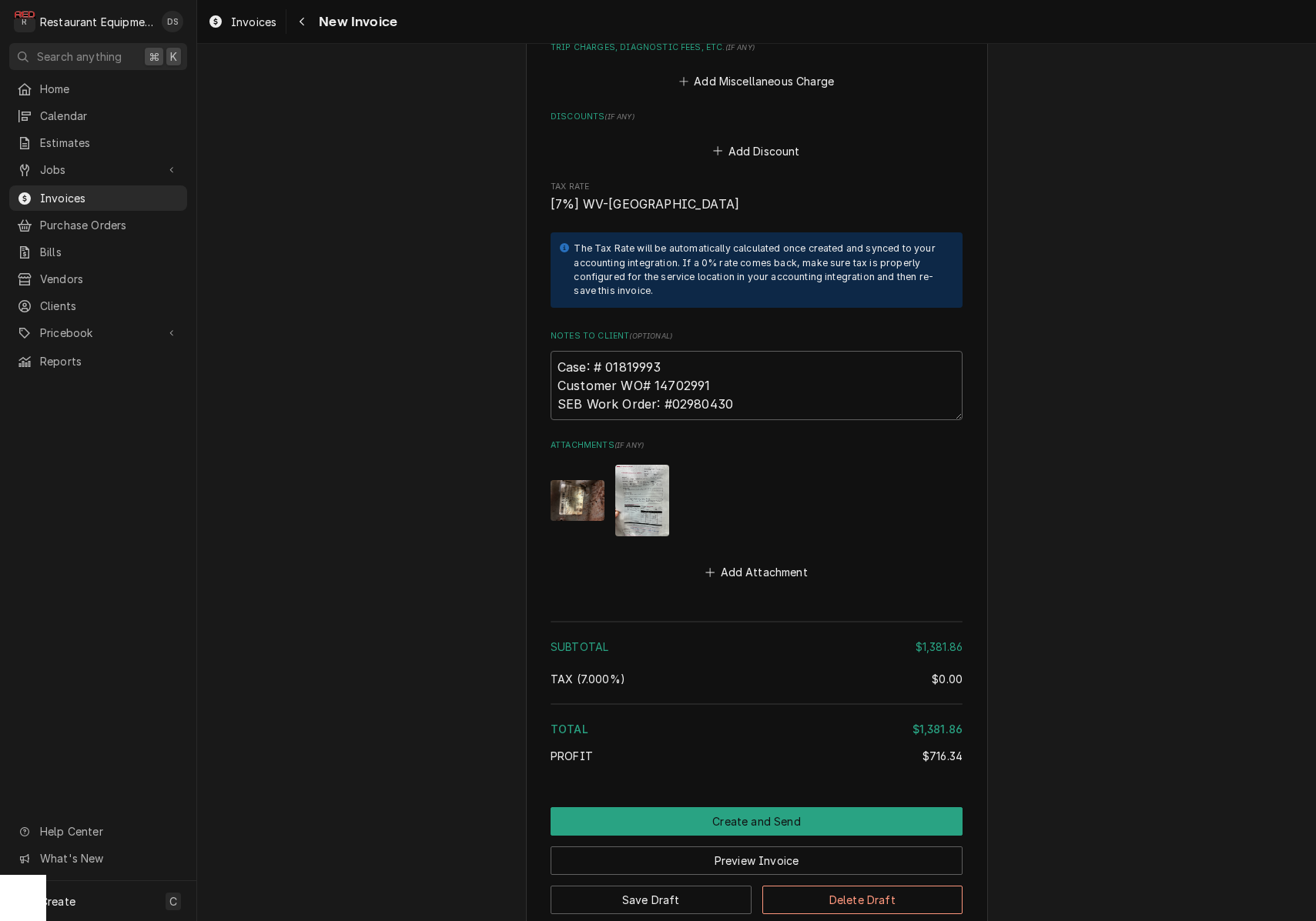
click at [648, 465] on img "Attachments" at bounding box center [642, 501] width 54 height 72
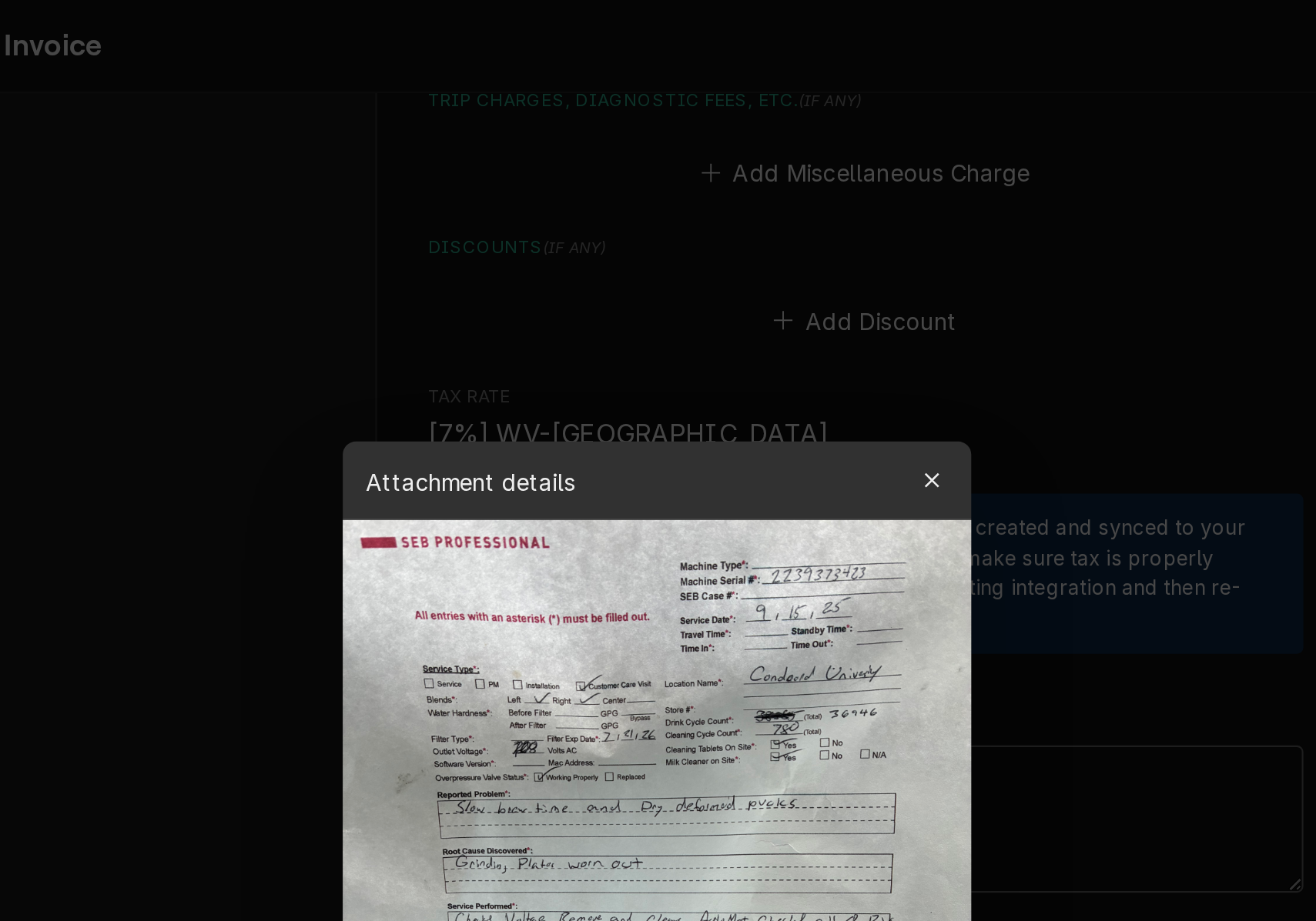
scroll to position [0, 0]
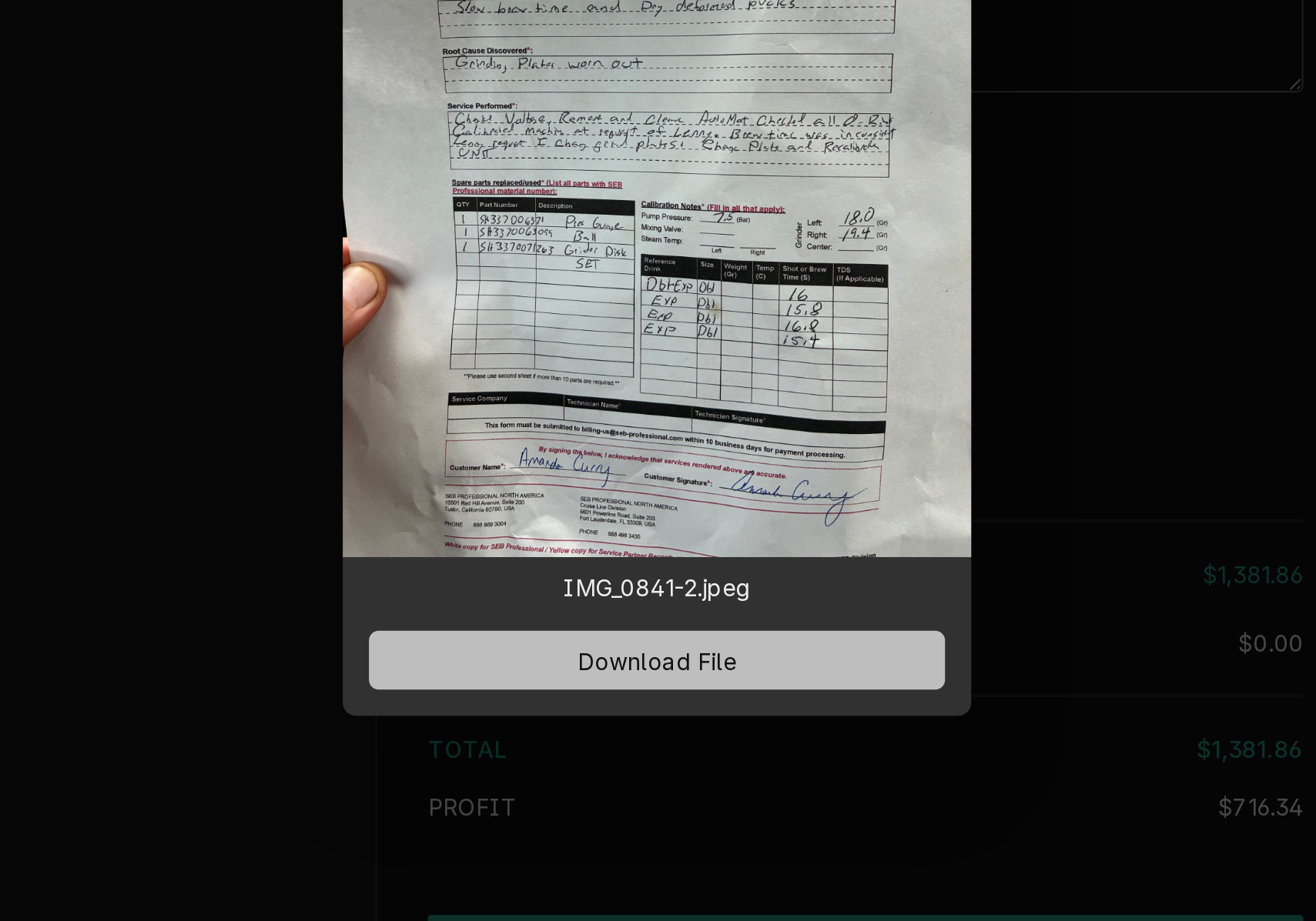
click at [618, 680] on span "Download File" at bounding box center [658, 687] width 81 height 16
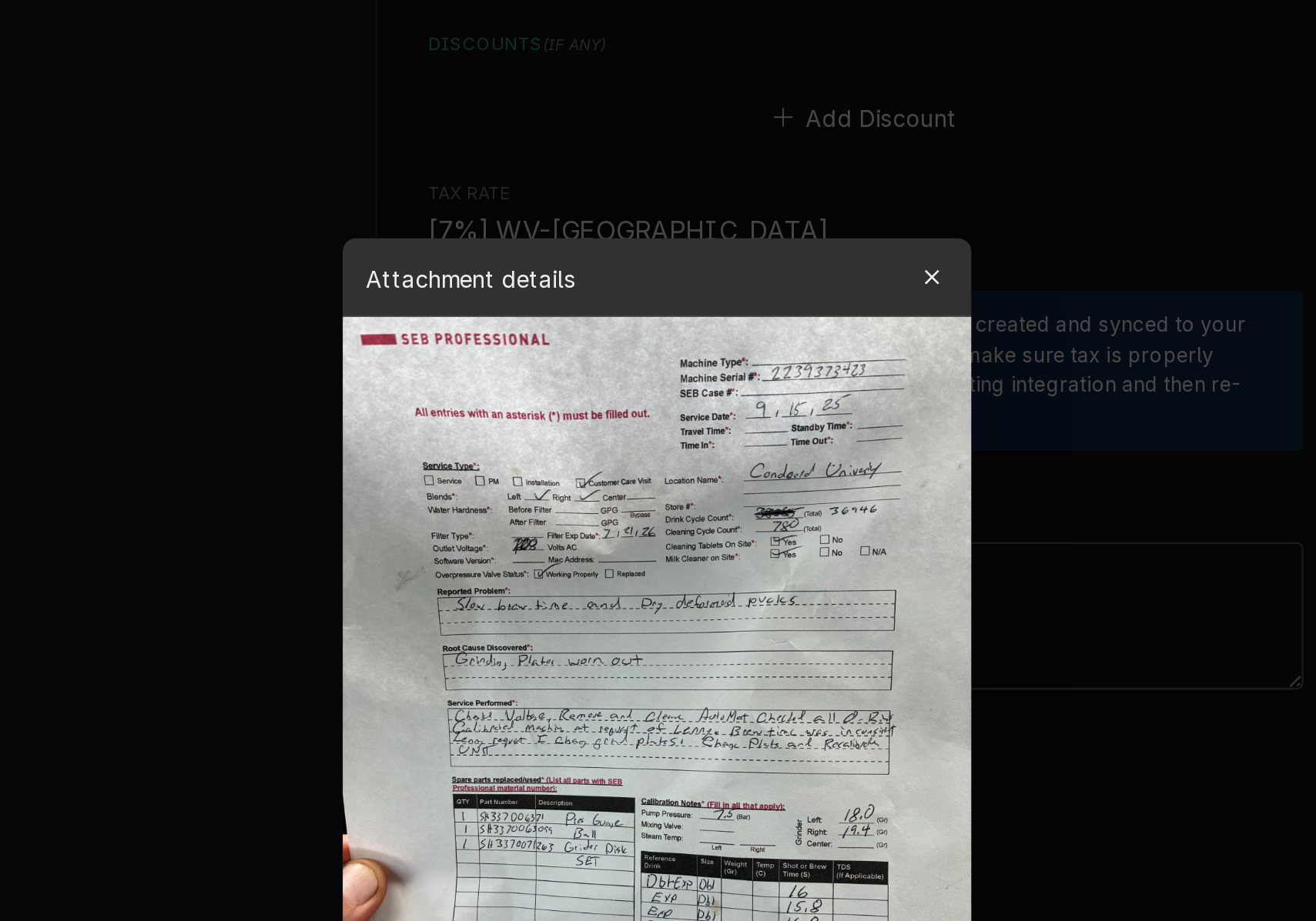
click at [783, 221] on icon "button" at bounding box center [787, 226] width 9 height 10
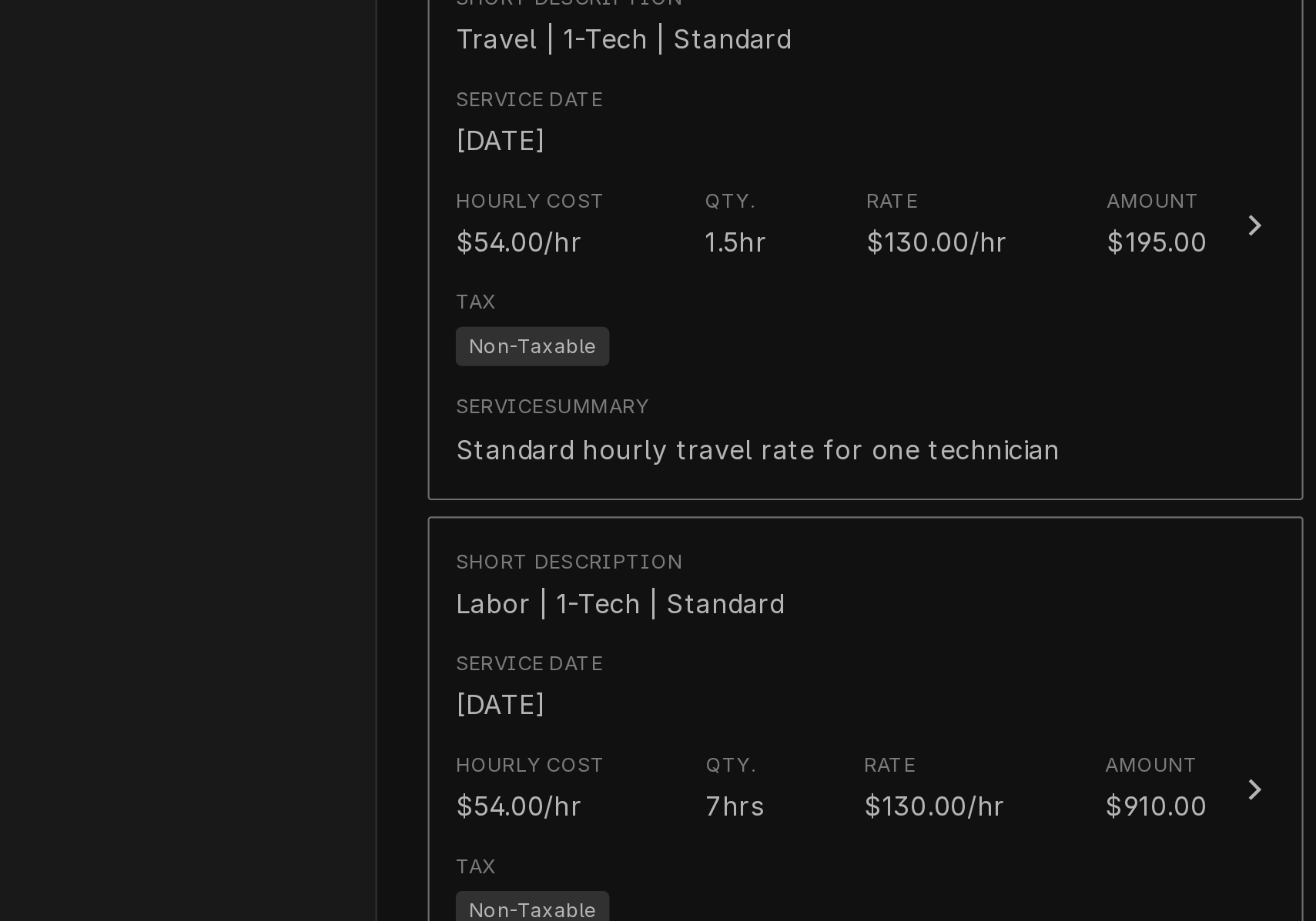
scroll to position [2035, 0]
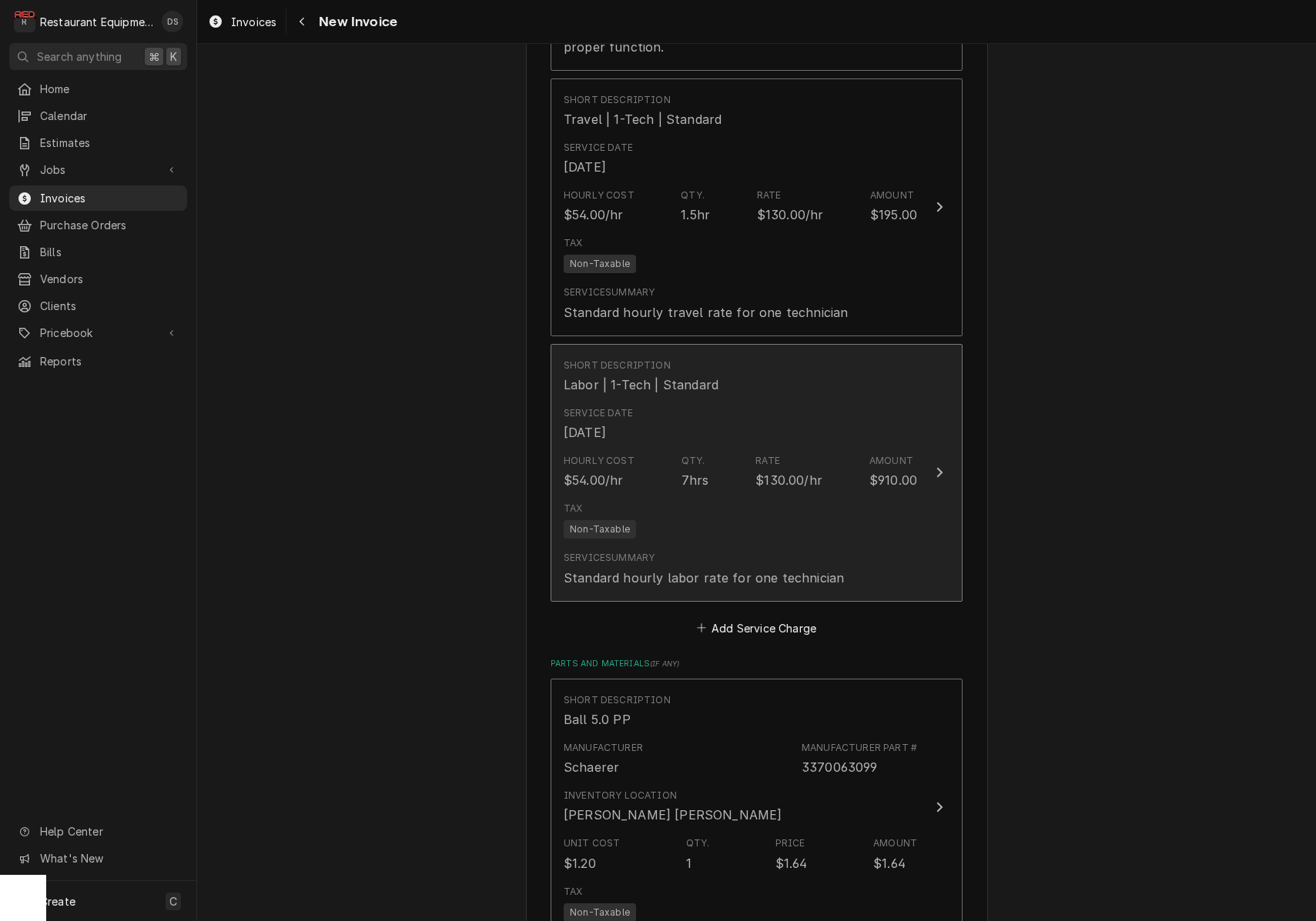
click at [793, 400] on div "Service Date Sep 15, 2025" at bounding box center [740, 424] width 354 height 48
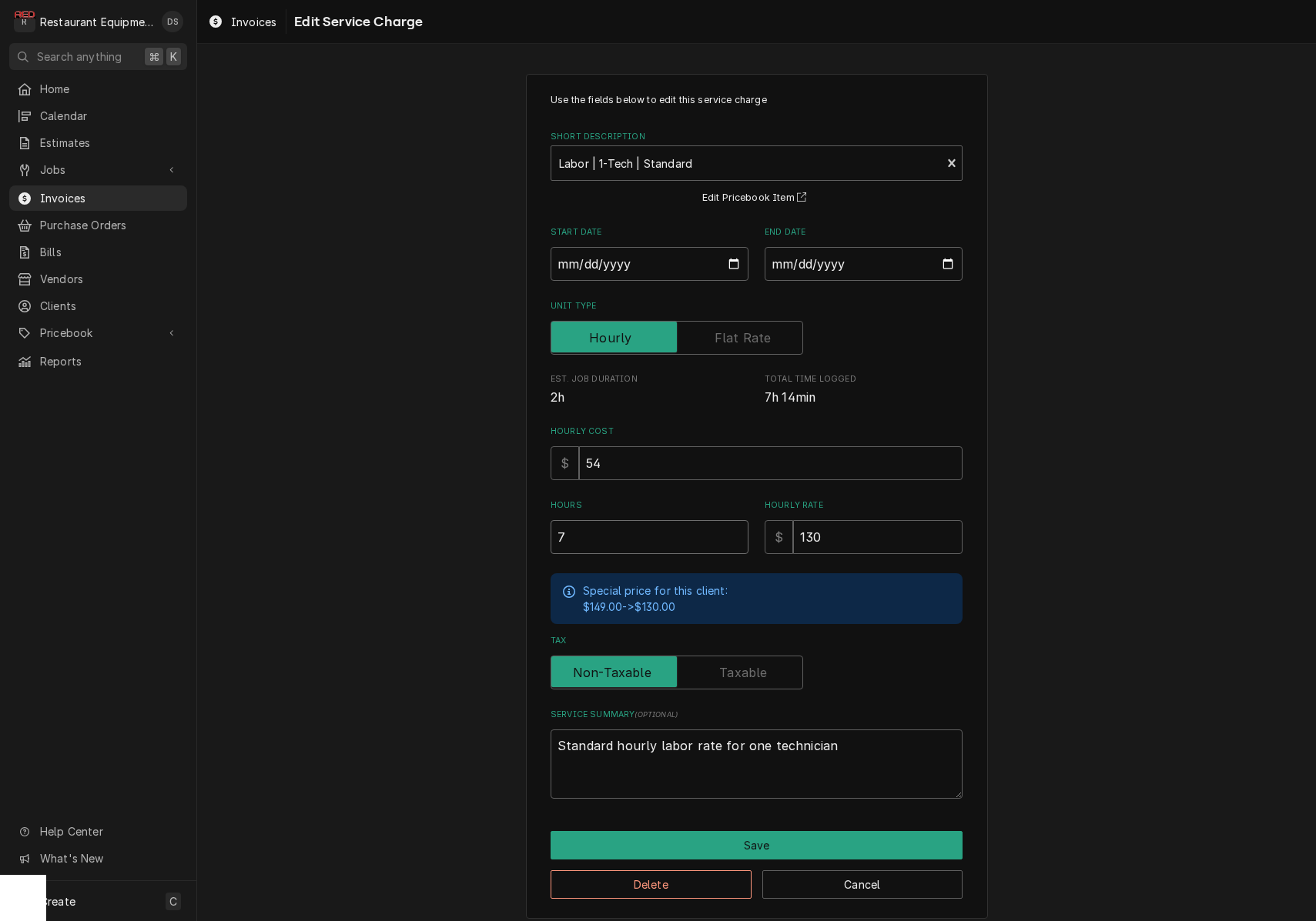
drag, startPoint x: 638, startPoint y: 534, endPoint x: 492, endPoint y: 525, distance: 146.3
click at [494, 525] on div "Use the fields below to edit this service charge Short Description Labor | 1-Te…" at bounding box center [756, 496] width 1119 height 872
type textarea "x"
type input "4"
click at [802, 834] on button "Save" at bounding box center [756, 846] width 412 height 29
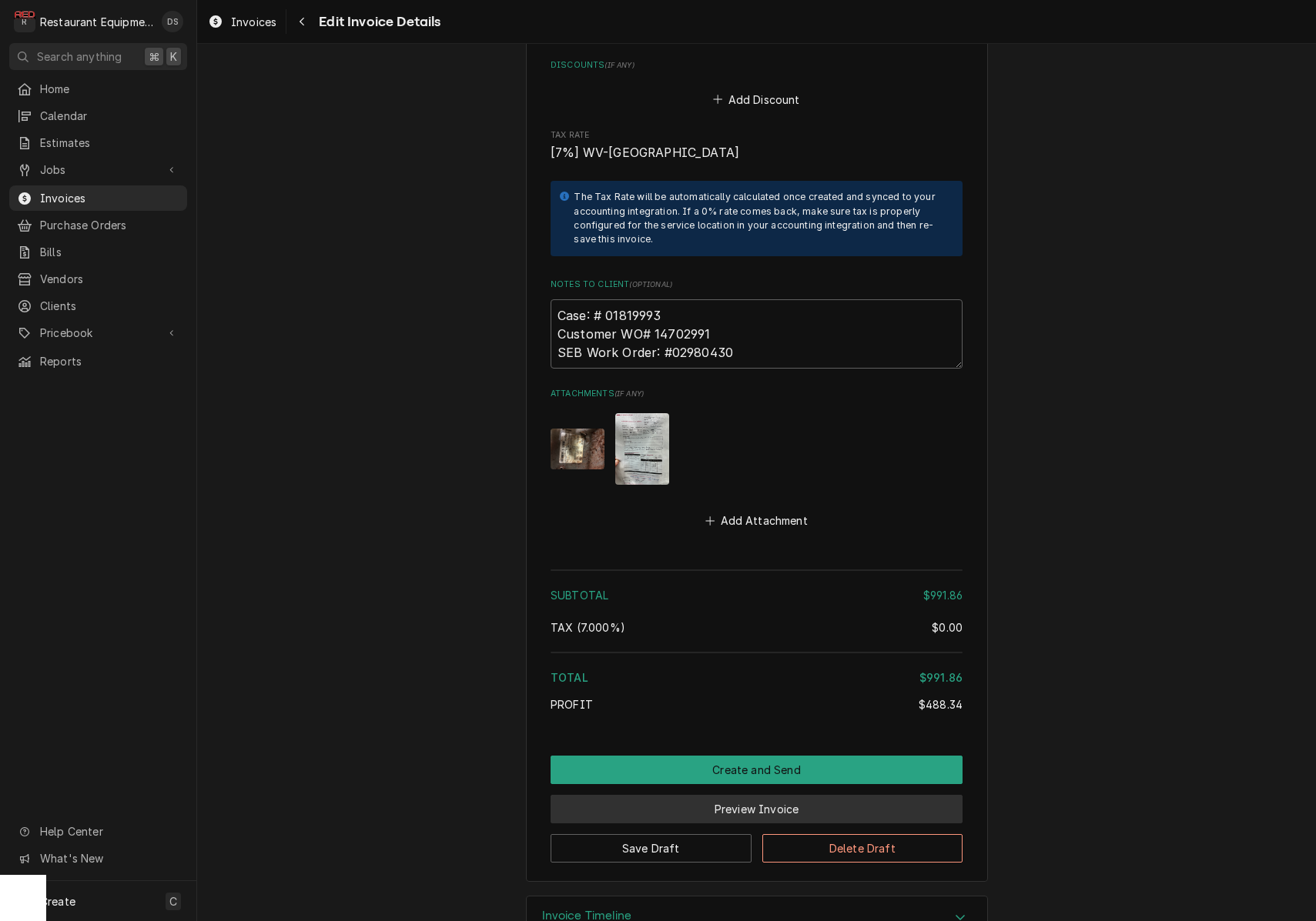
click at [749, 795] on button "Preview Invoice" at bounding box center [756, 809] width 412 height 29
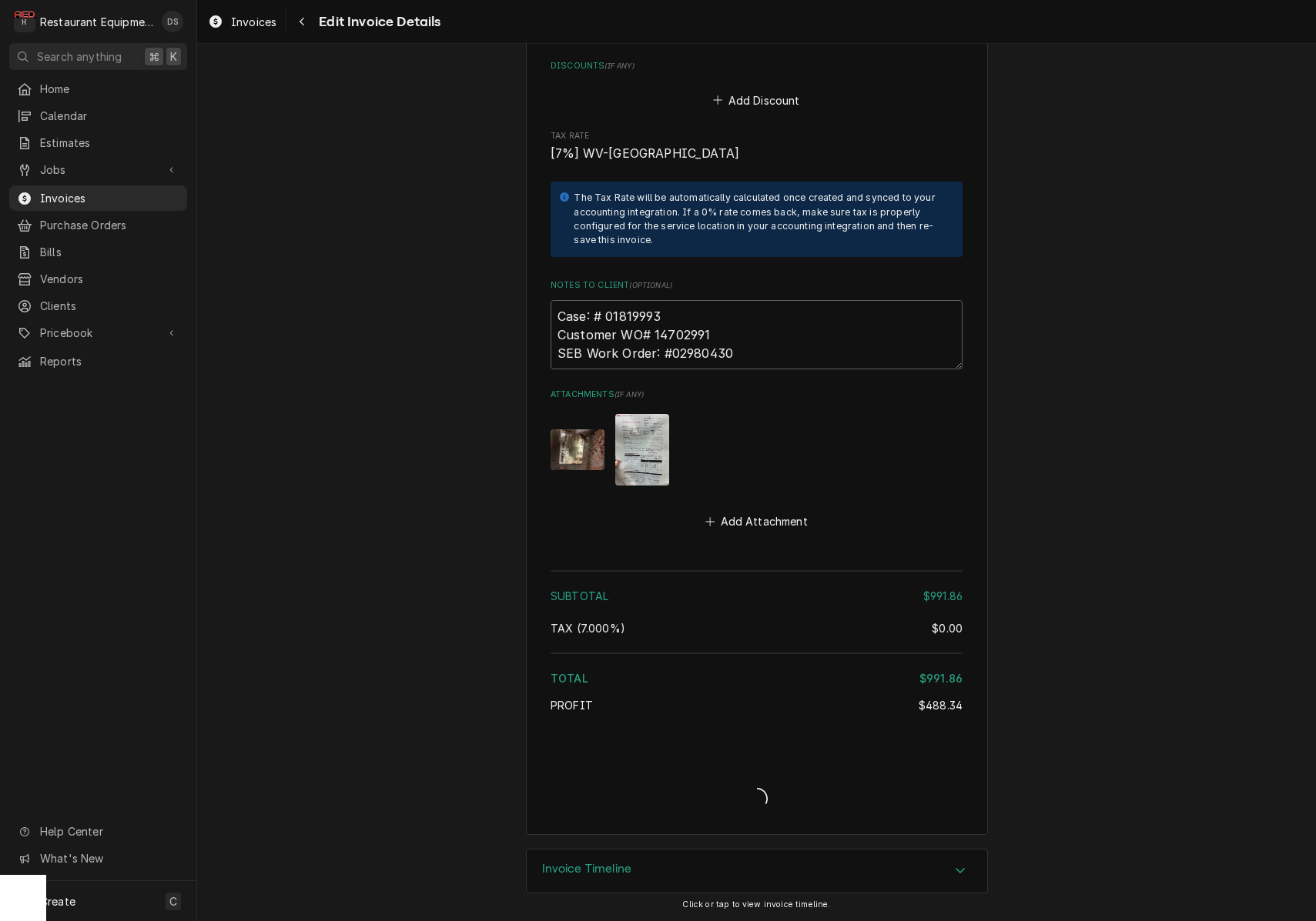
click at [749, 787] on icon "Loading..." at bounding box center [756, 799] width 25 height 25
type textarea "x"
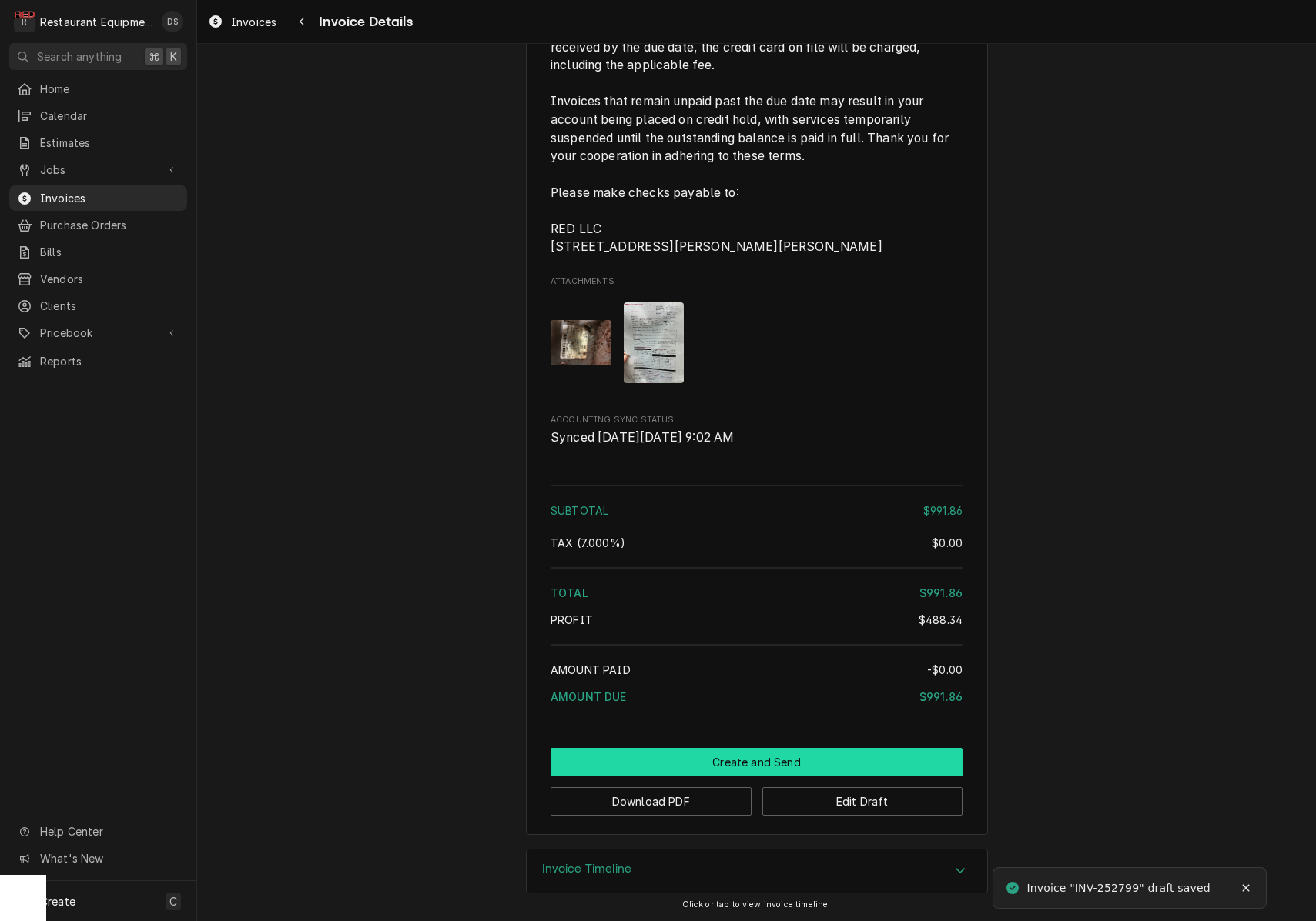
scroll to position [3028, 0]
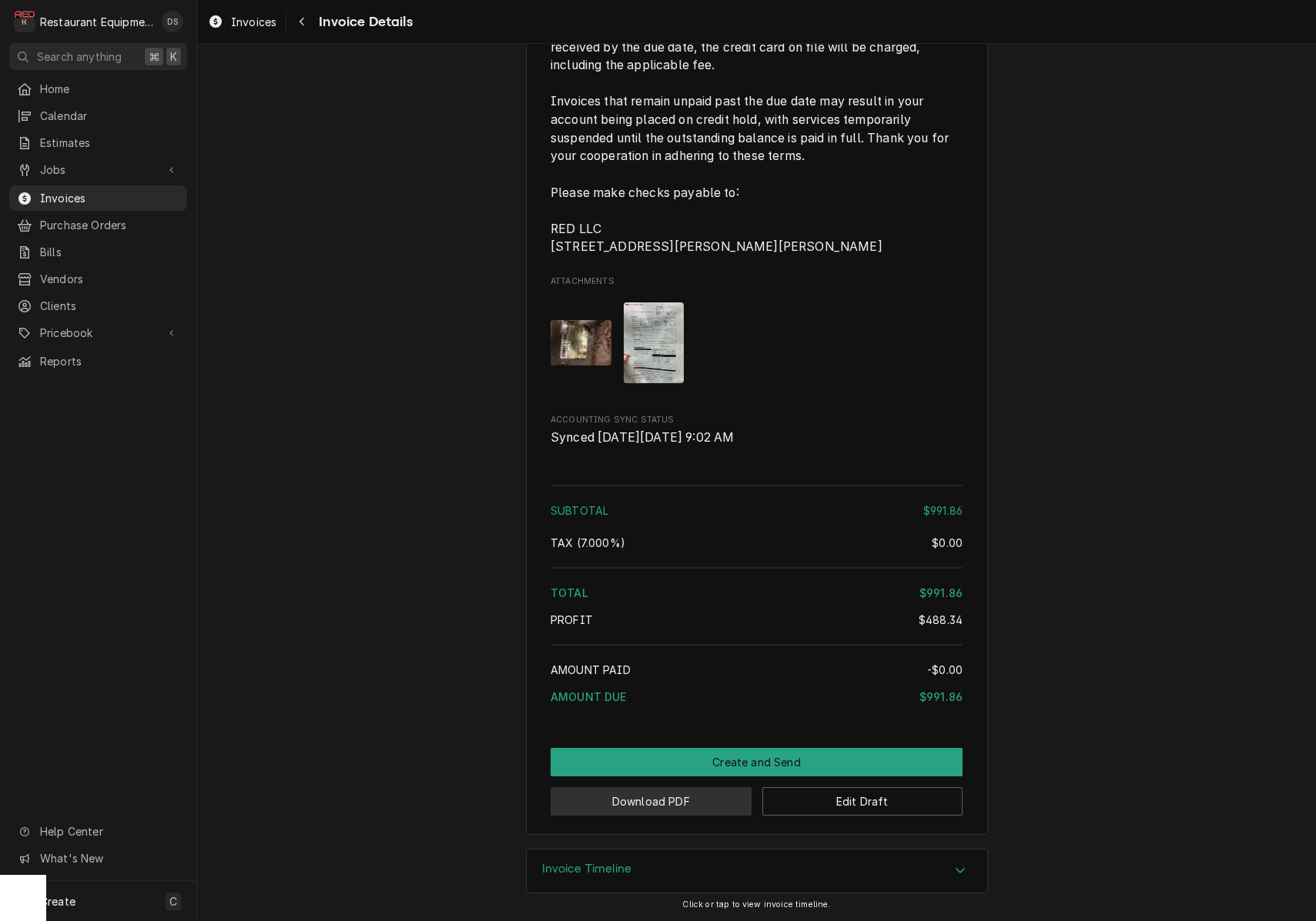
click at [669, 802] on button "Download PDF" at bounding box center [650, 802] width 201 height 29
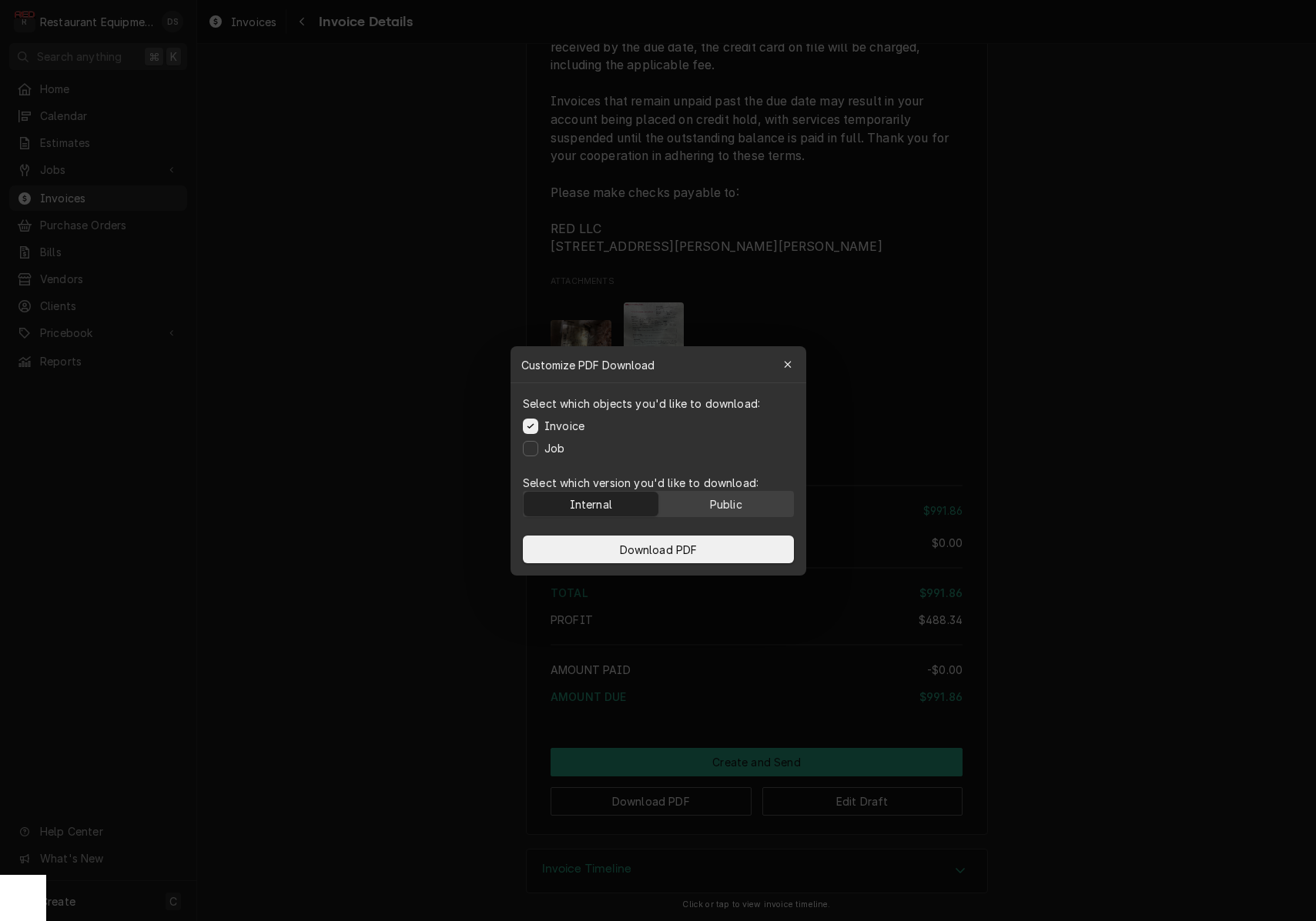
click at [726, 512] on button "Public" at bounding box center [725, 504] width 134 height 25
click at [705, 545] on button "Download PDF" at bounding box center [658, 549] width 271 height 28
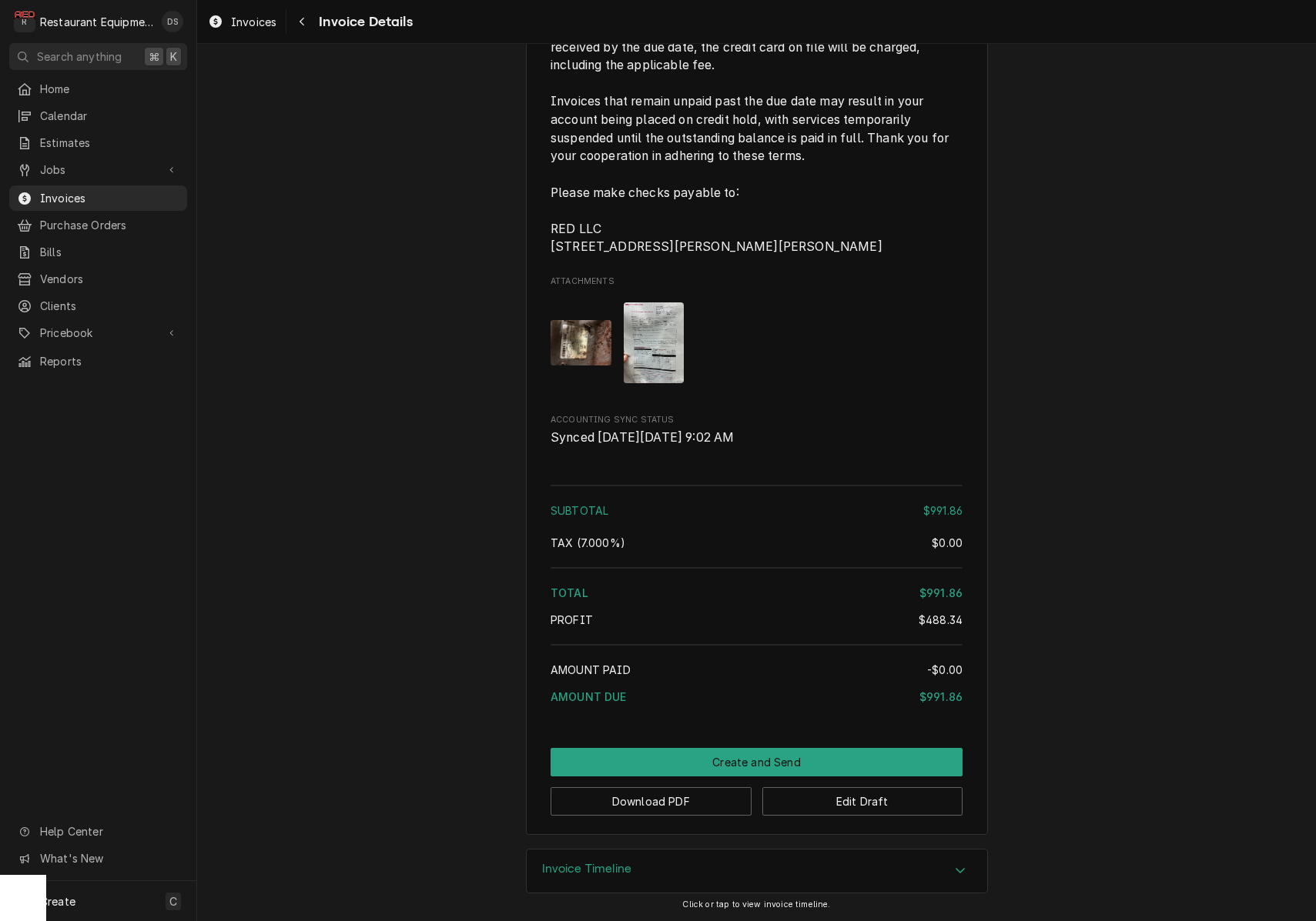
click at [638, 341] on img "Attachments" at bounding box center [654, 342] width 61 height 81
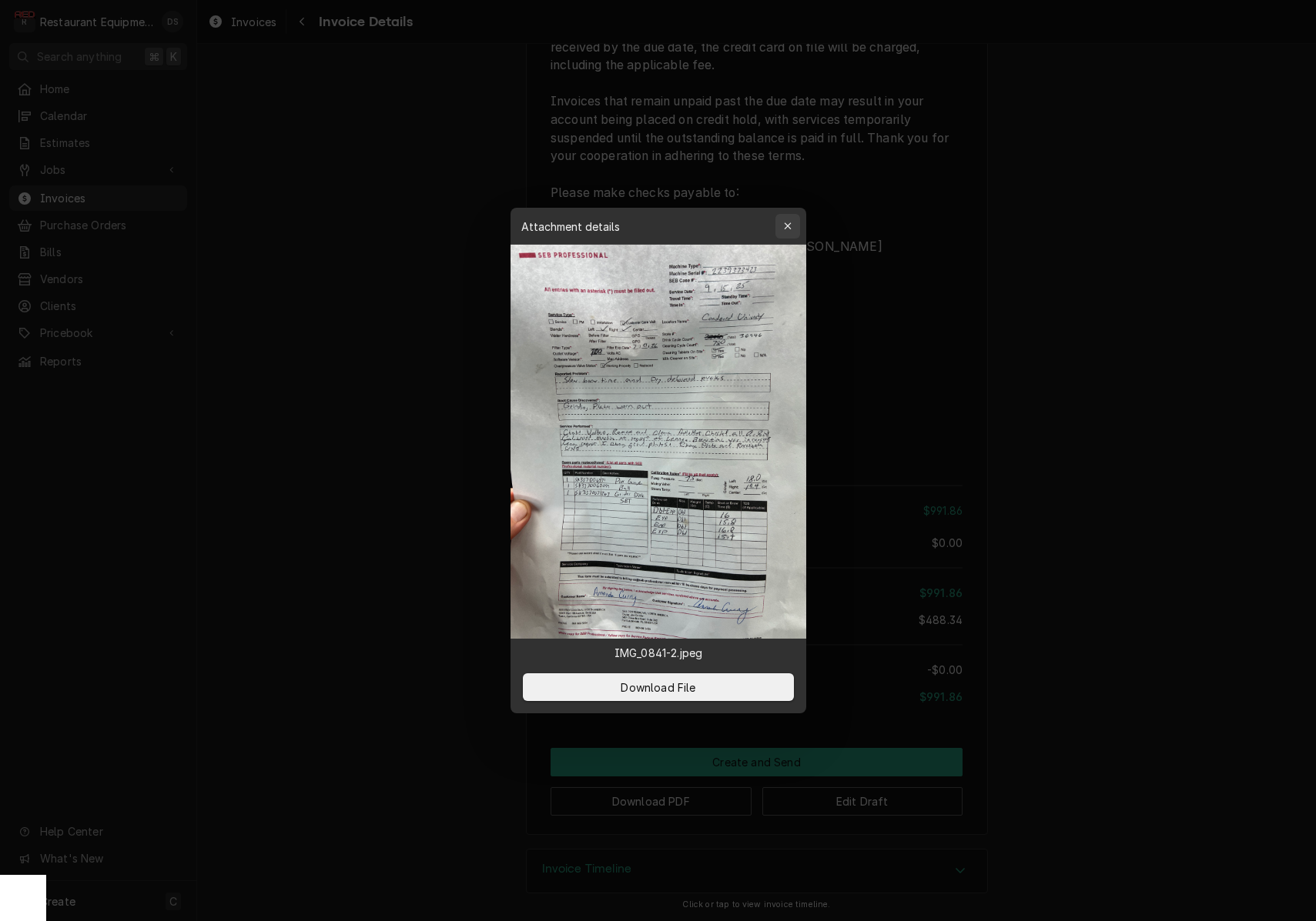
click at [790, 230] on icon "button" at bounding box center [787, 226] width 9 height 10
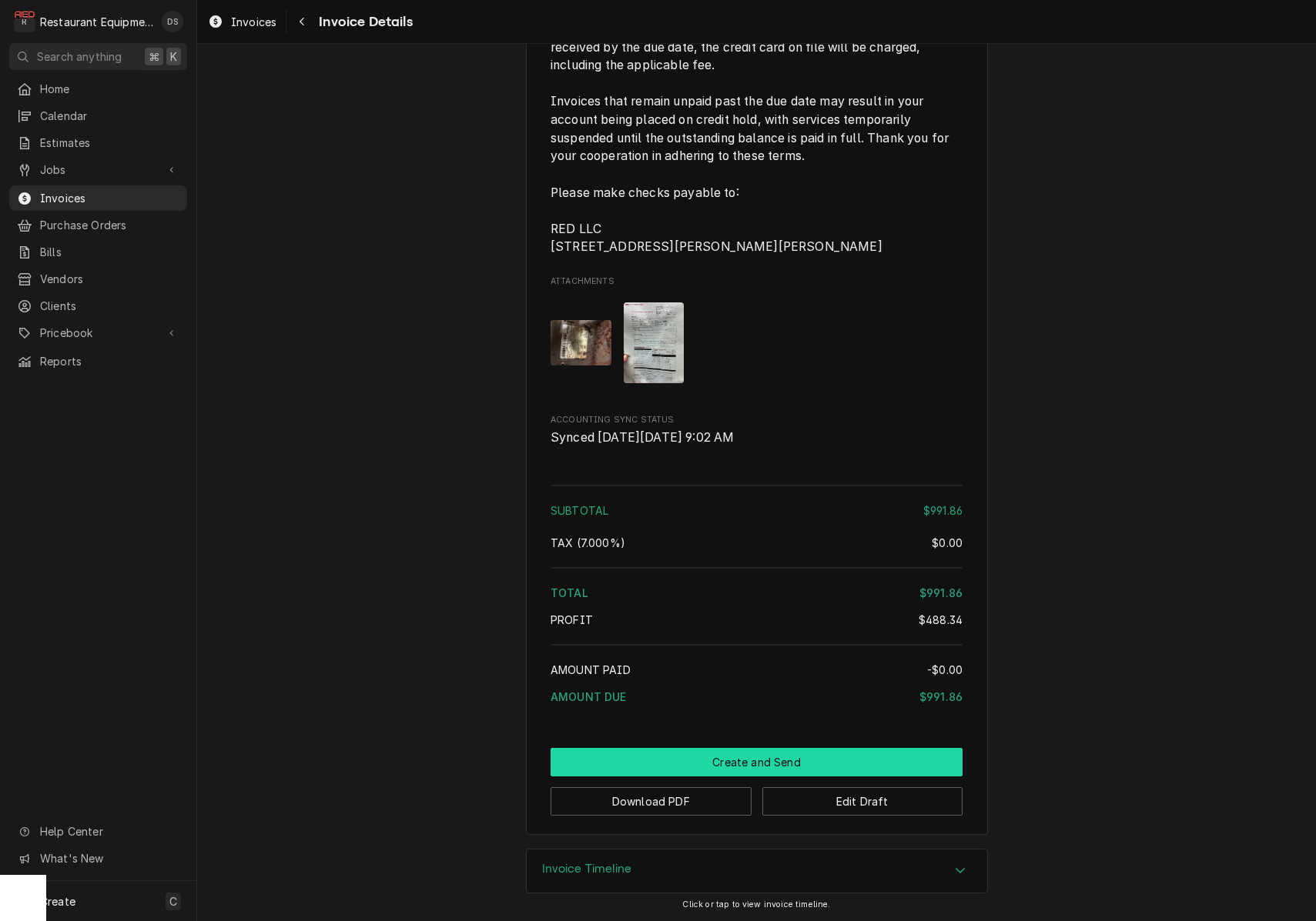
click at [733, 761] on button "Create and Send" at bounding box center [756, 763] width 412 height 29
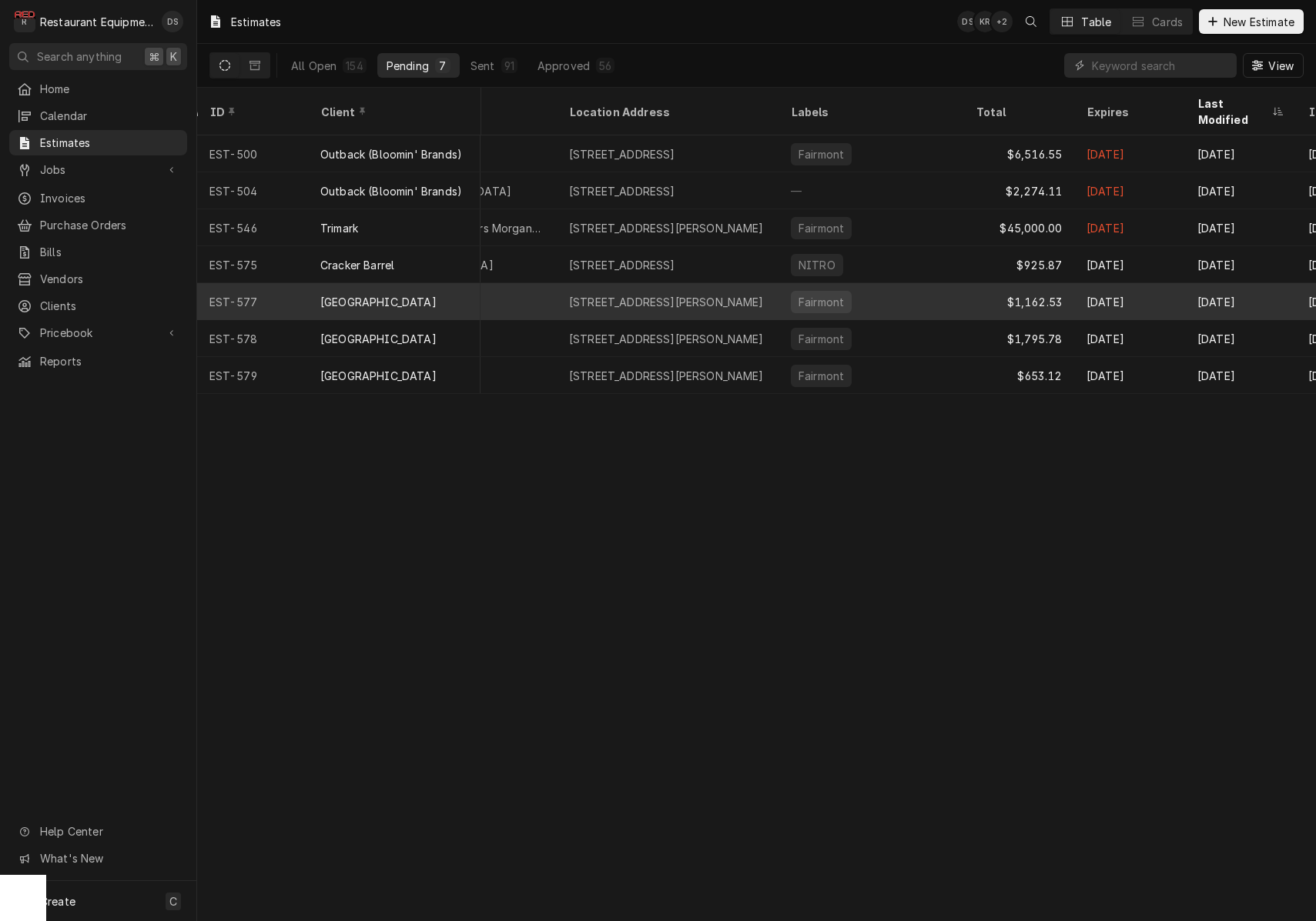
scroll to position [0, 455]
click at [929, 283] on div "Fairmont" at bounding box center [870, 301] width 185 height 37
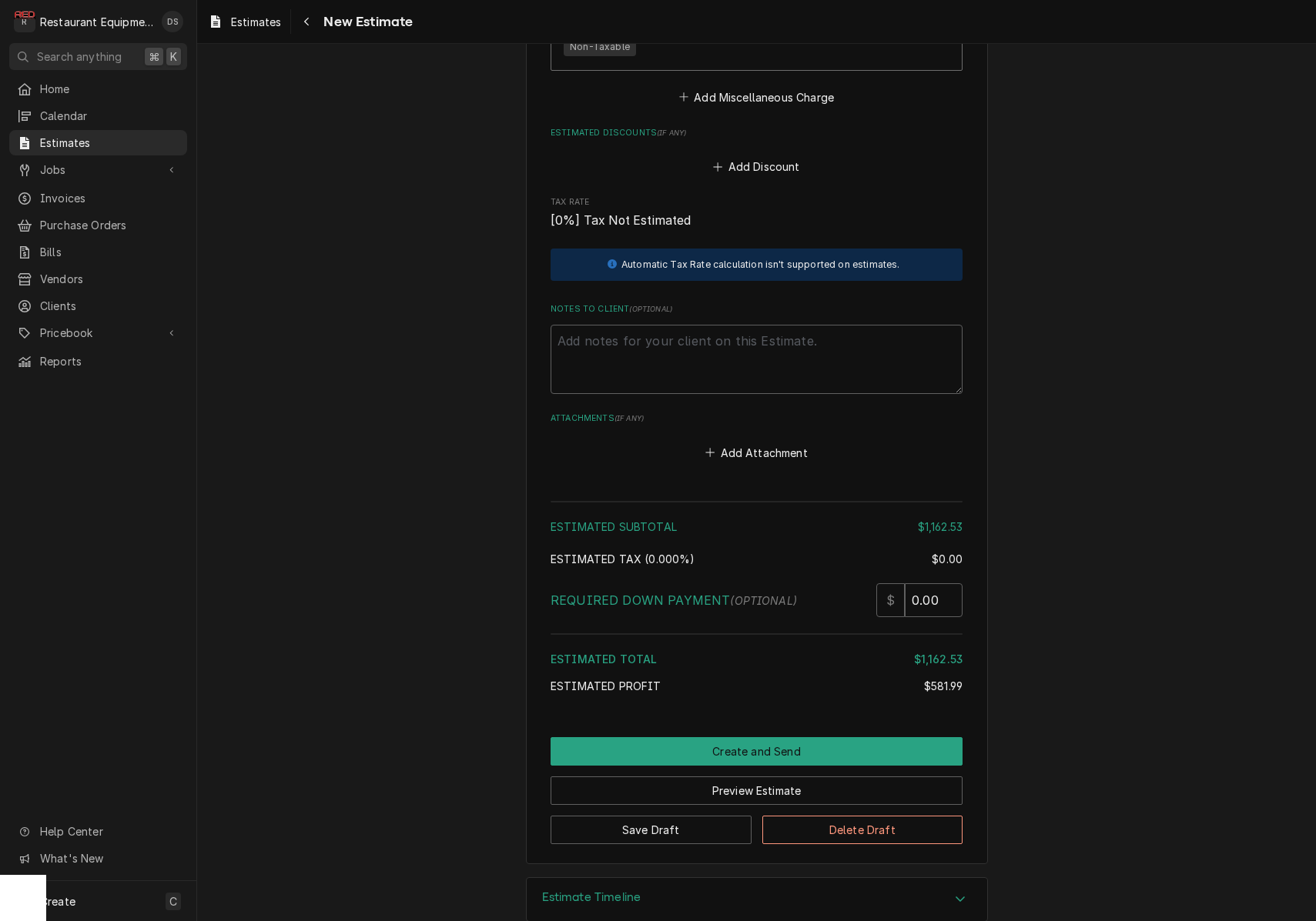
scroll to position [3323, 0]
click at [747, 738] on button "Create and Send" at bounding box center [756, 752] width 412 height 29
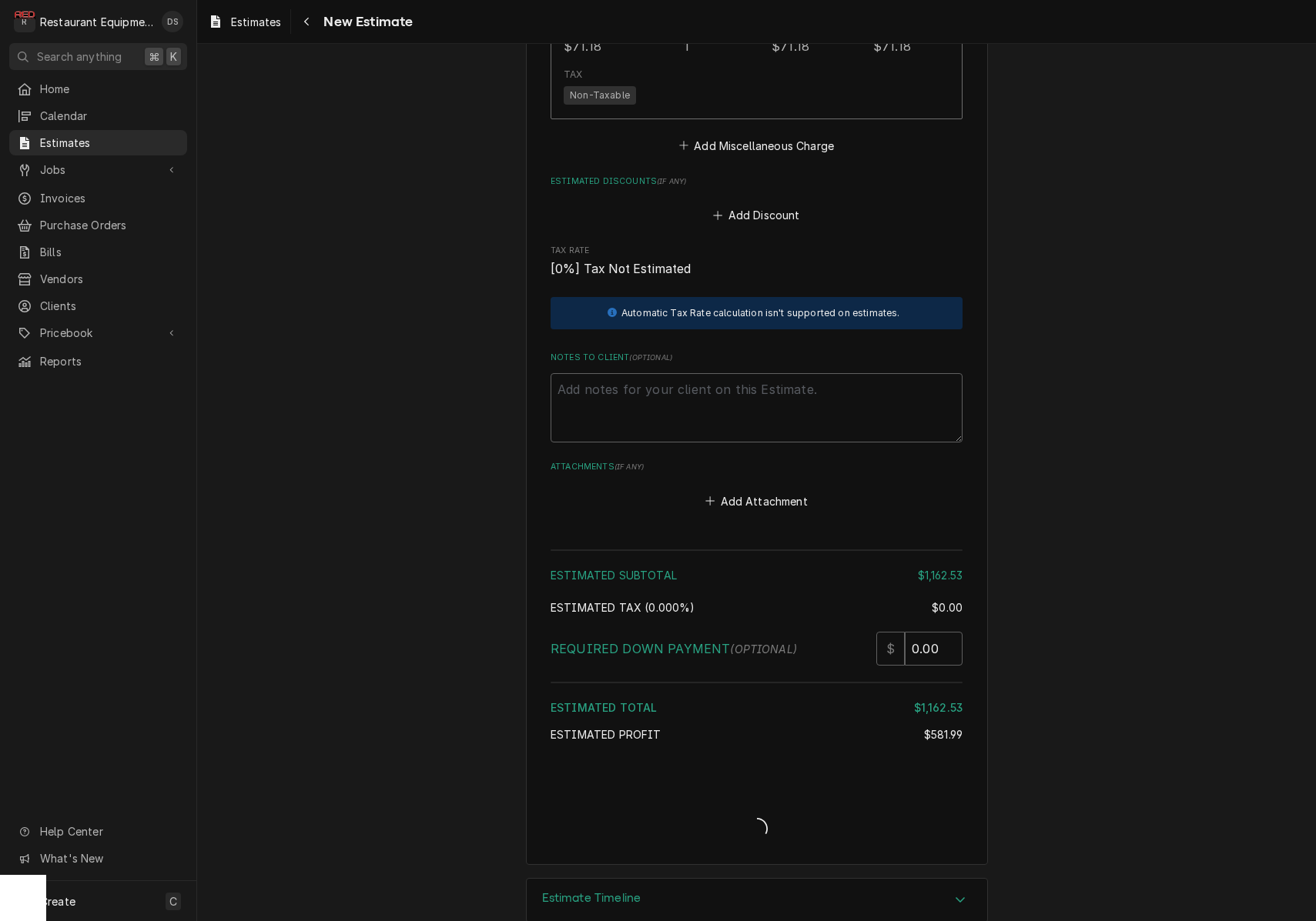
type textarea "x"
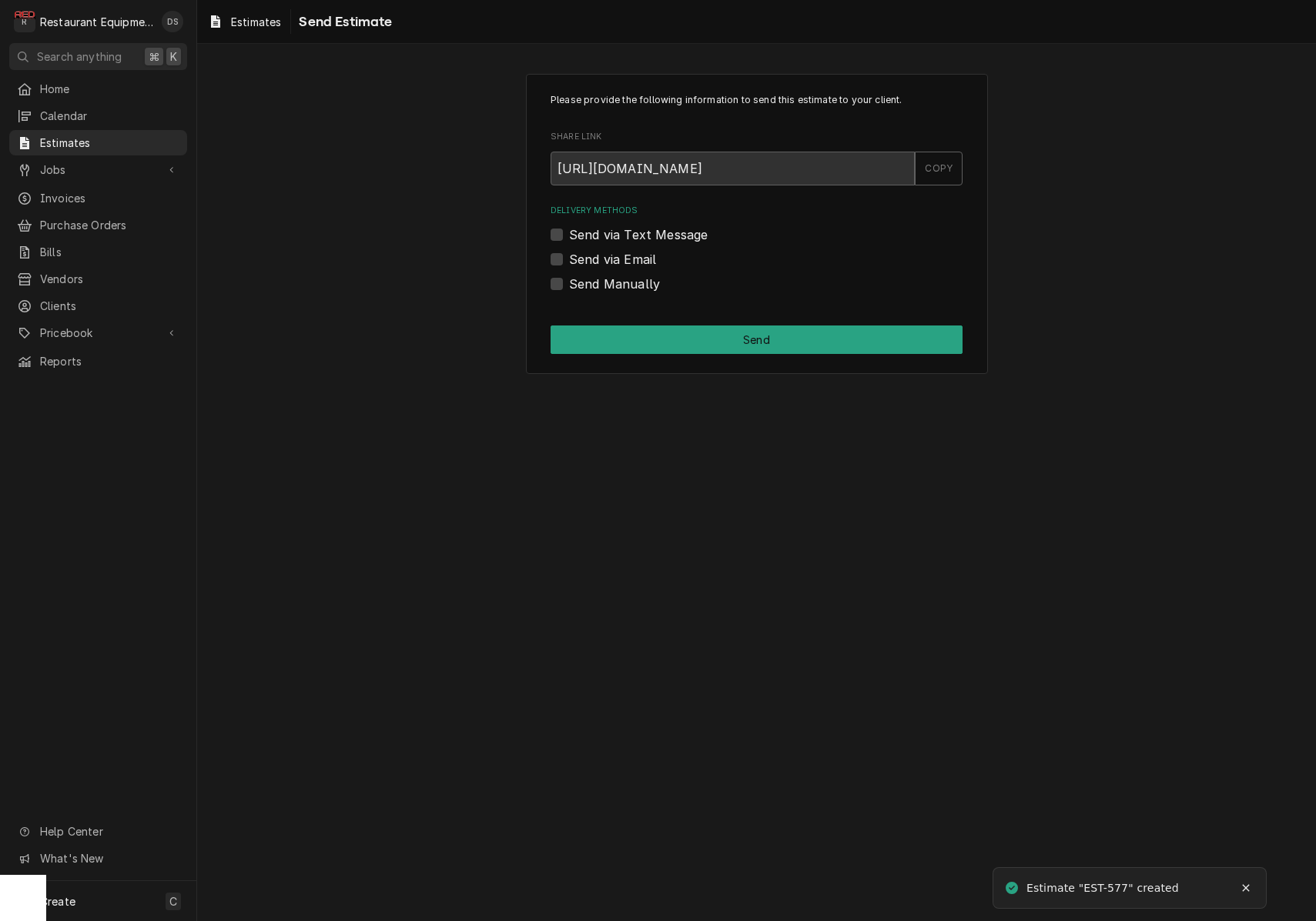
click at [569, 257] on label "Send via Email" at bounding box center [612, 258] width 87 height 18
click at [569, 257] on input "Send via Email" at bounding box center [775, 267] width 412 height 34
checkbox input "true"
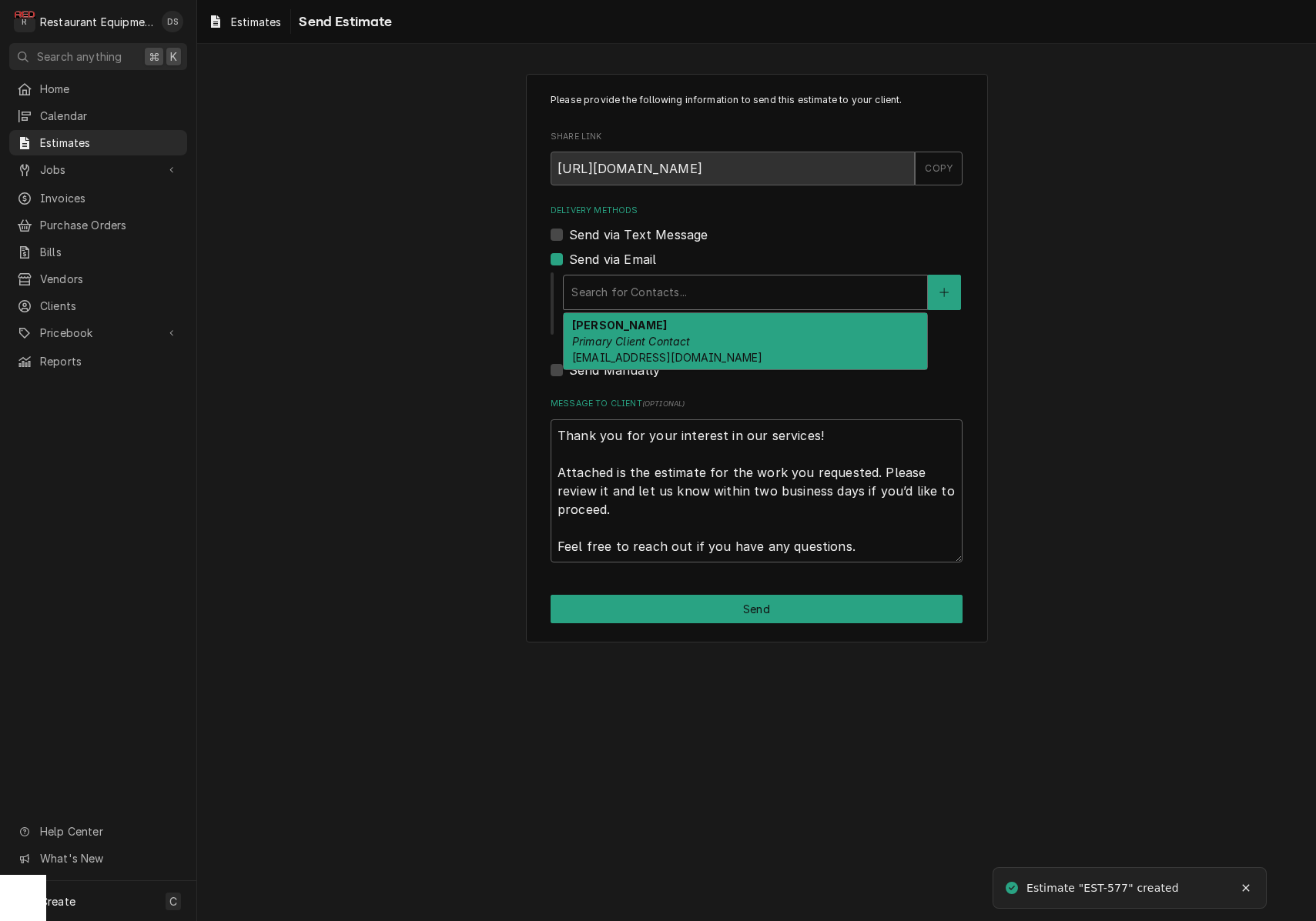
click at [661, 297] on div "Delivery Methods" at bounding box center [745, 292] width 348 height 28
click at [663, 330] on div "Trish Anderson Primary Client Contact andersont@canaanresort.com" at bounding box center [745, 341] width 363 height 56
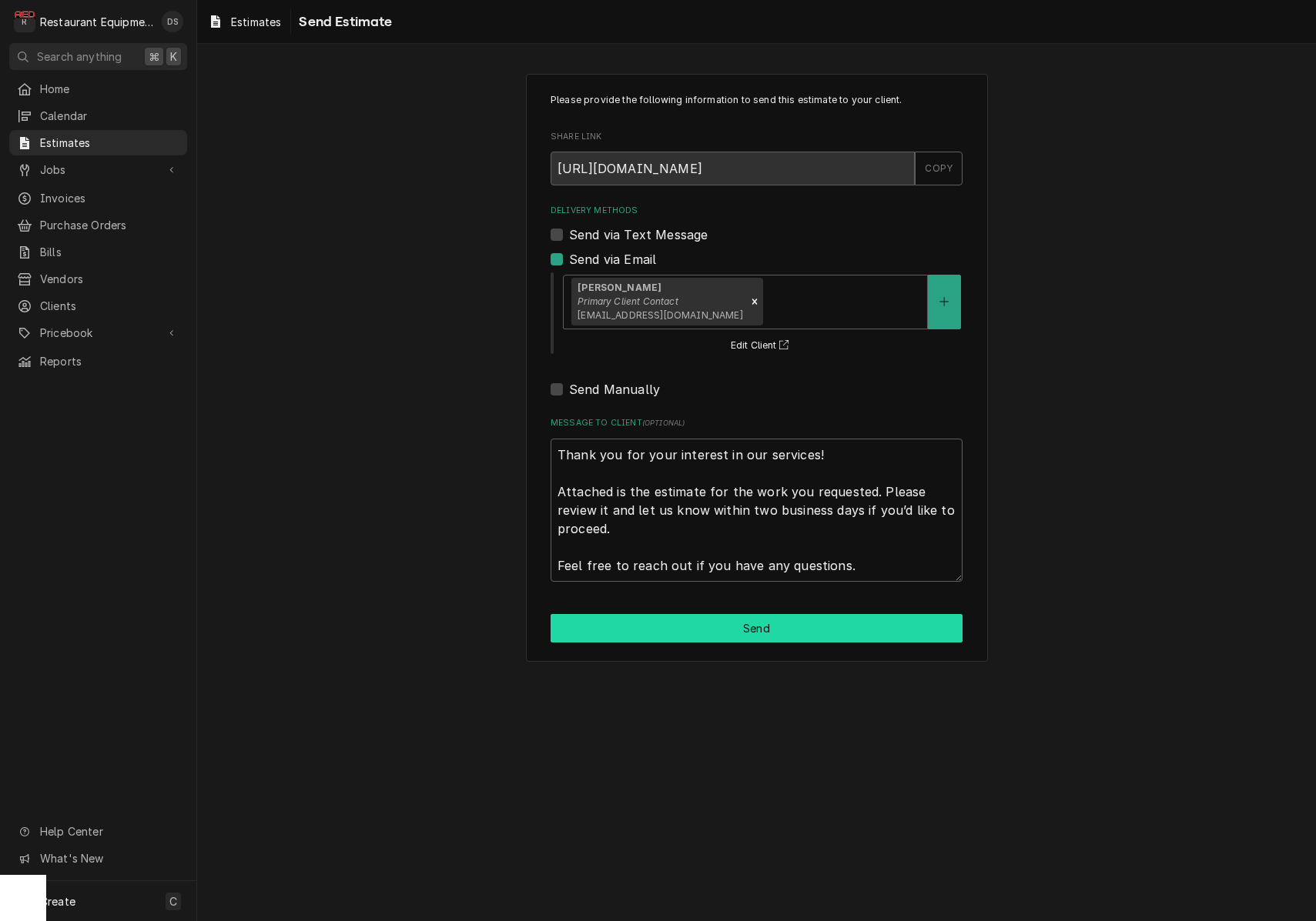
click at [738, 622] on button "Send" at bounding box center [756, 628] width 412 height 29
type textarea "x"
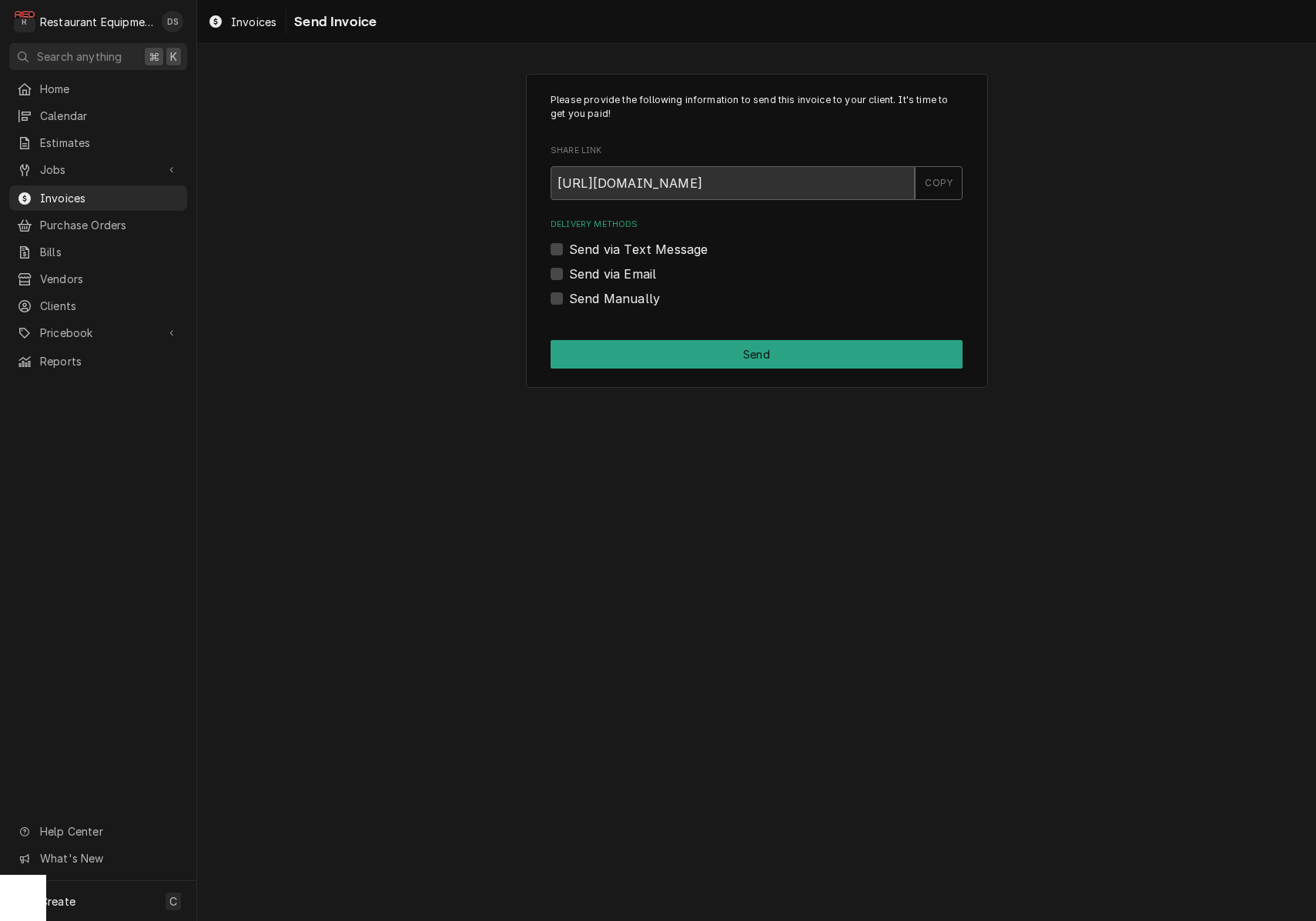
click at [569, 272] on label "Send via Email" at bounding box center [612, 274] width 87 height 18
click at [569, 272] on input "Send via Email" at bounding box center [775, 282] width 412 height 34
checkbox input "true"
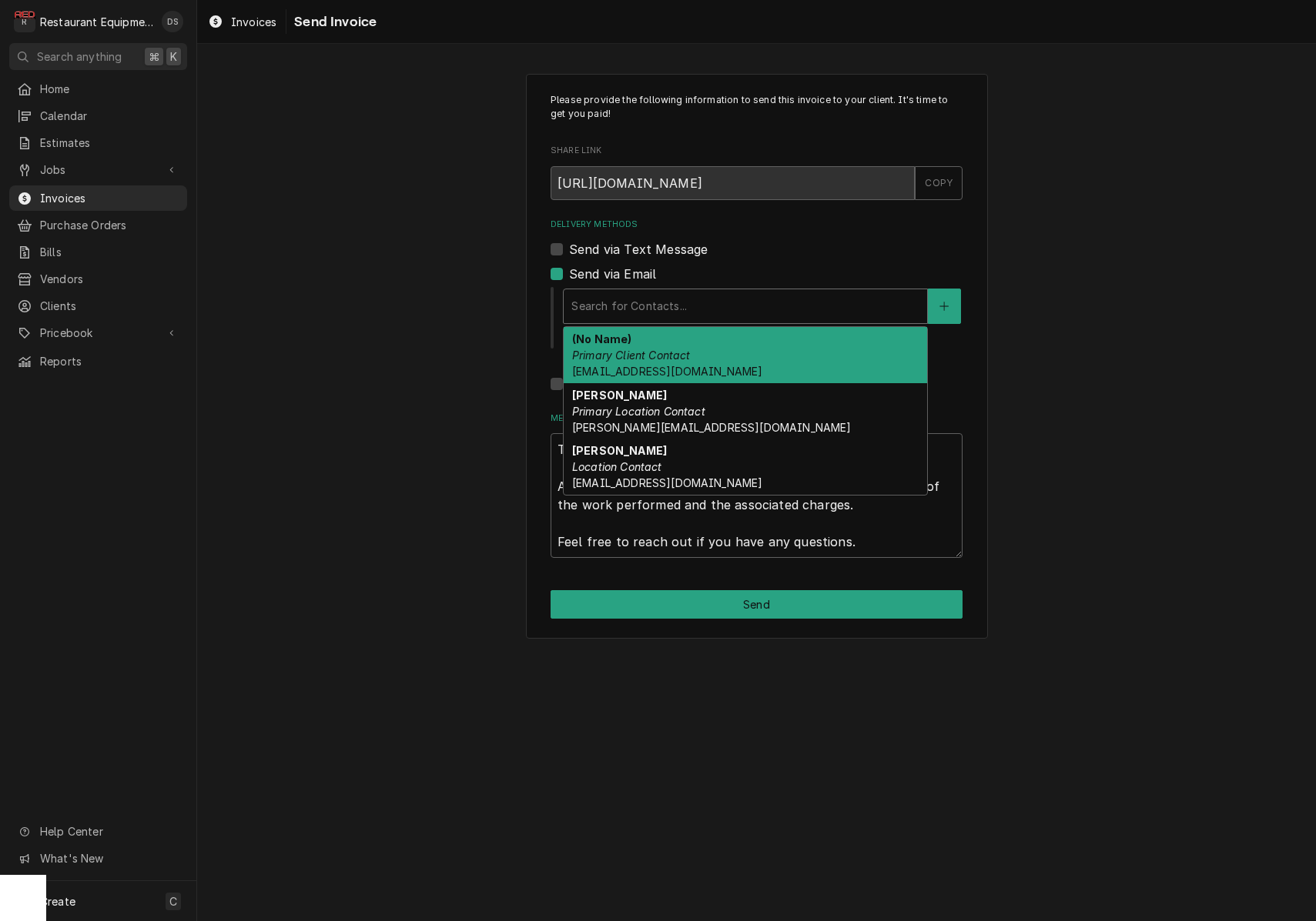
click at [669, 302] on div "Search for Contacts..." at bounding box center [745, 305] width 348 height 16
click at [673, 349] on em "Primary Client Contact" at bounding box center [631, 356] width 118 height 13
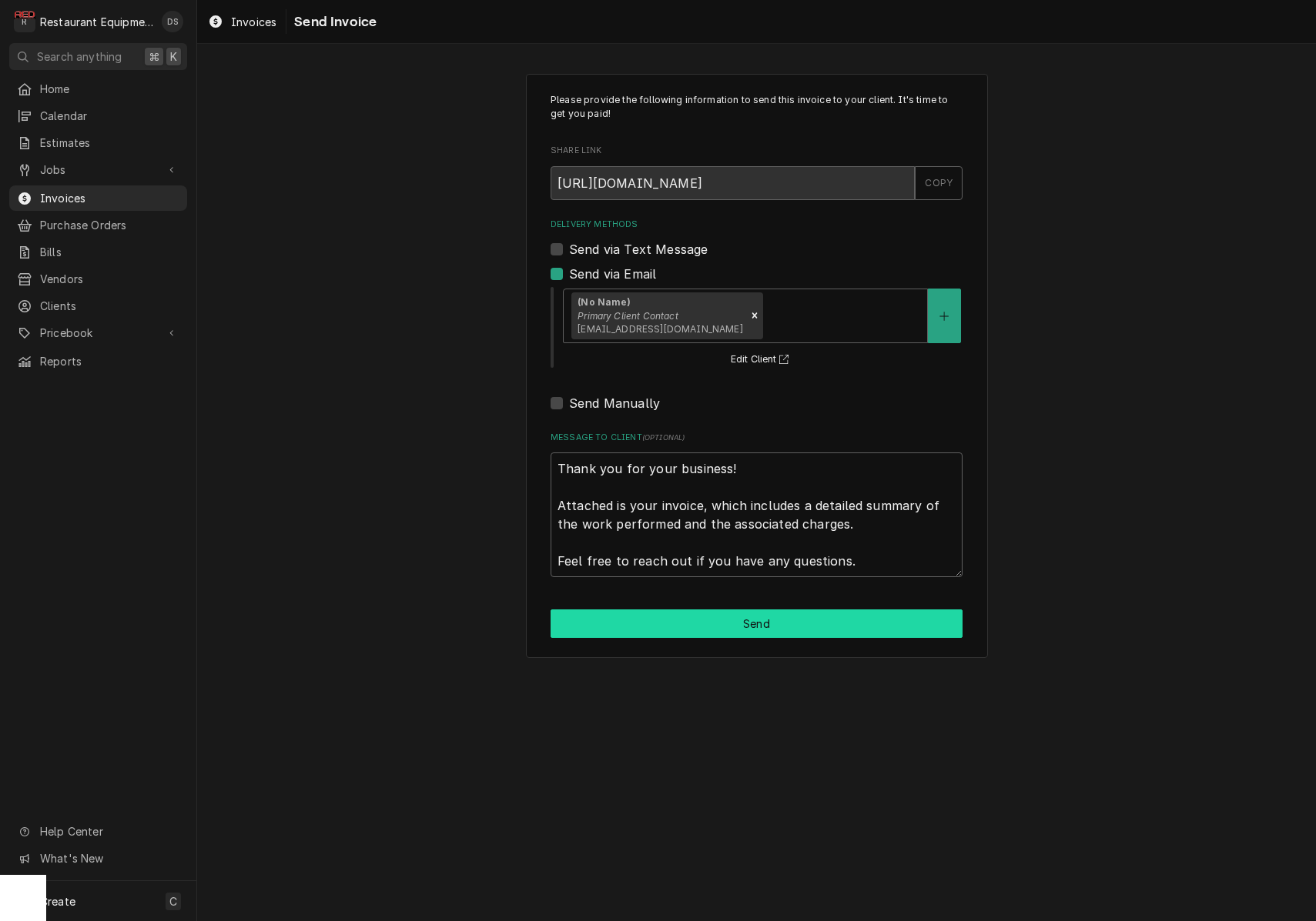
click at [741, 622] on button "Send" at bounding box center [756, 624] width 412 height 29
type textarea "x"
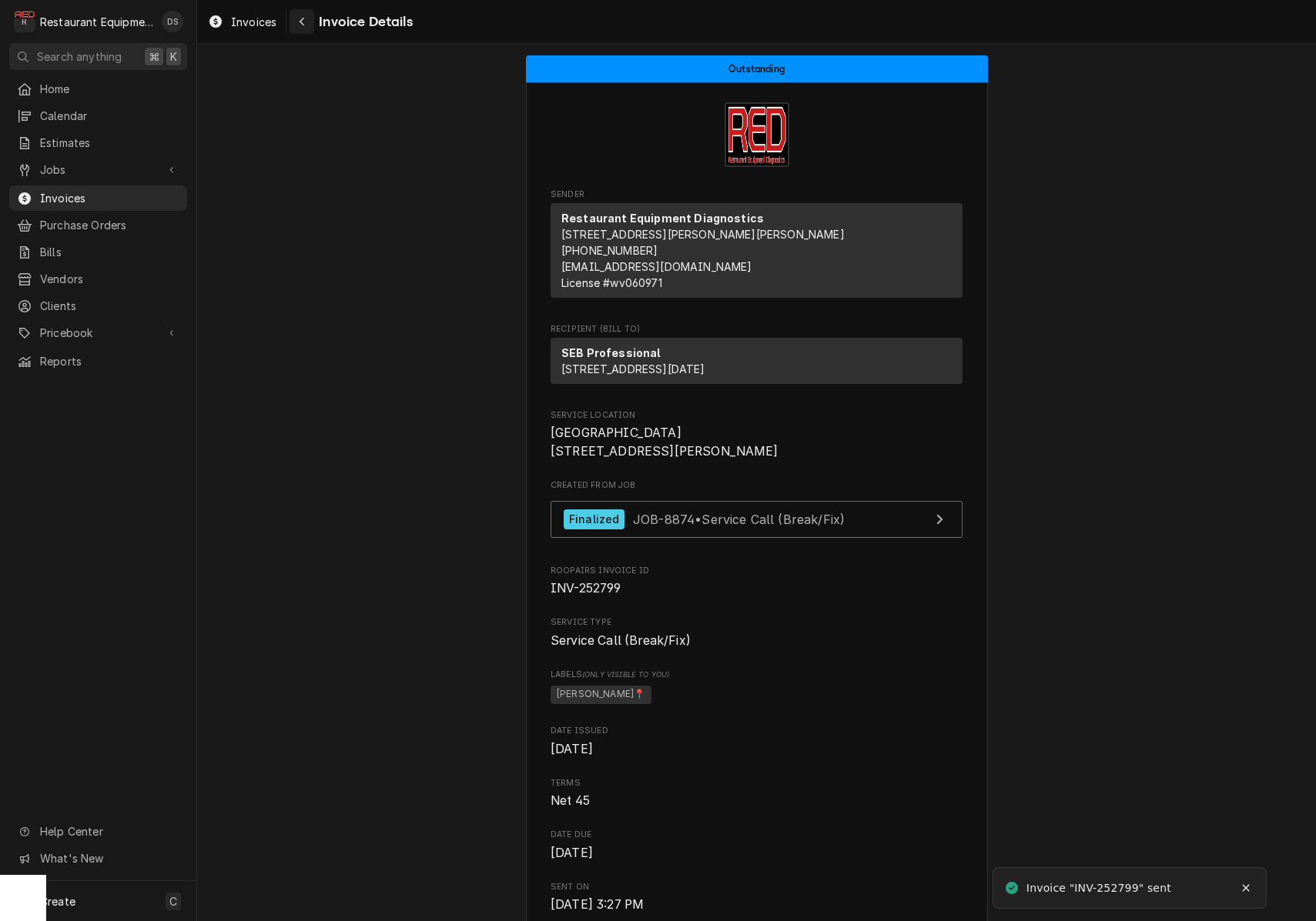
click at [306, 24] on div "Navigate back" at bounding box center [301, 22] width 15 height 15
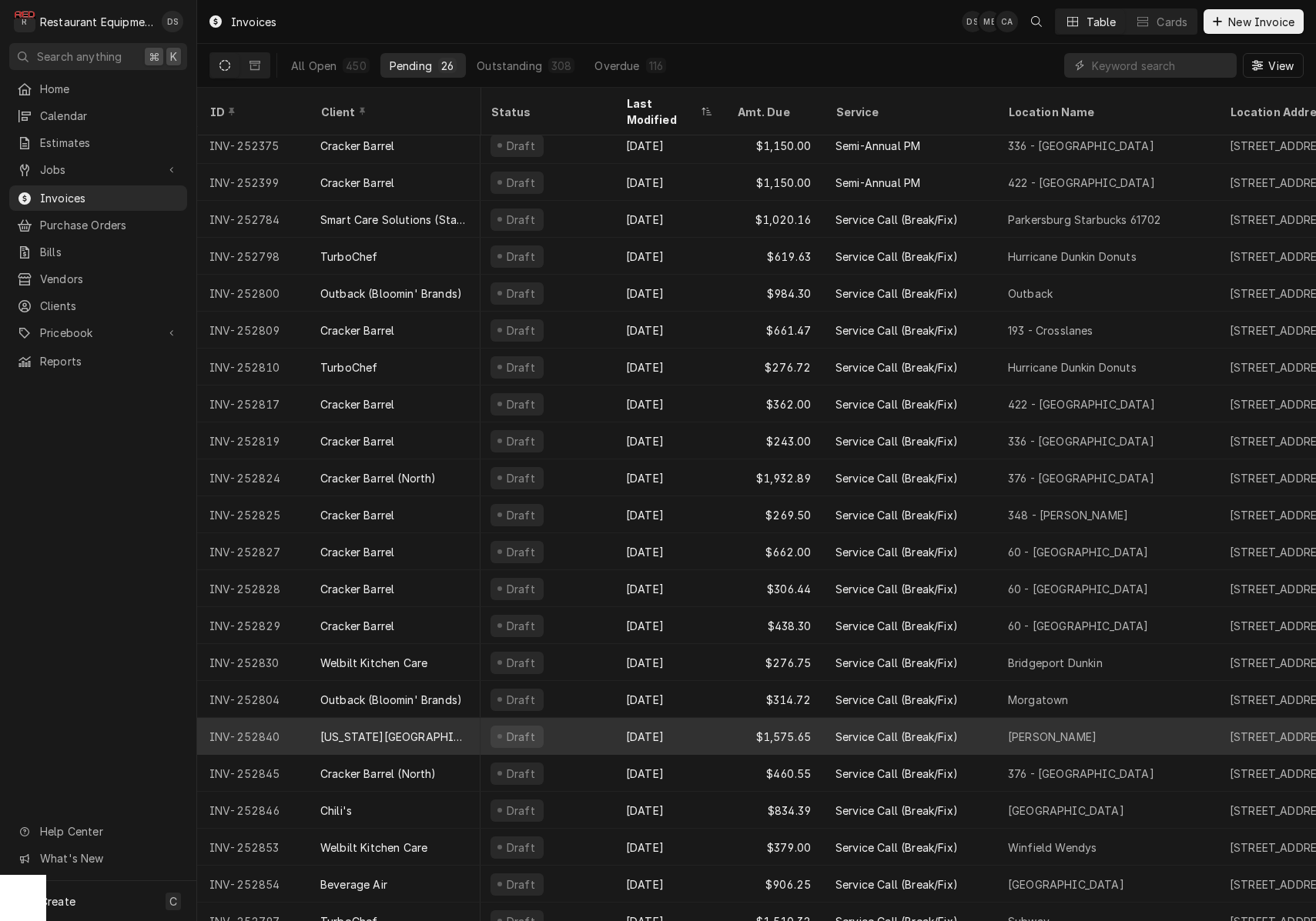
click at [619, 718] on div "Sep 18" at bounding box center [668, 736] width 111 height 37
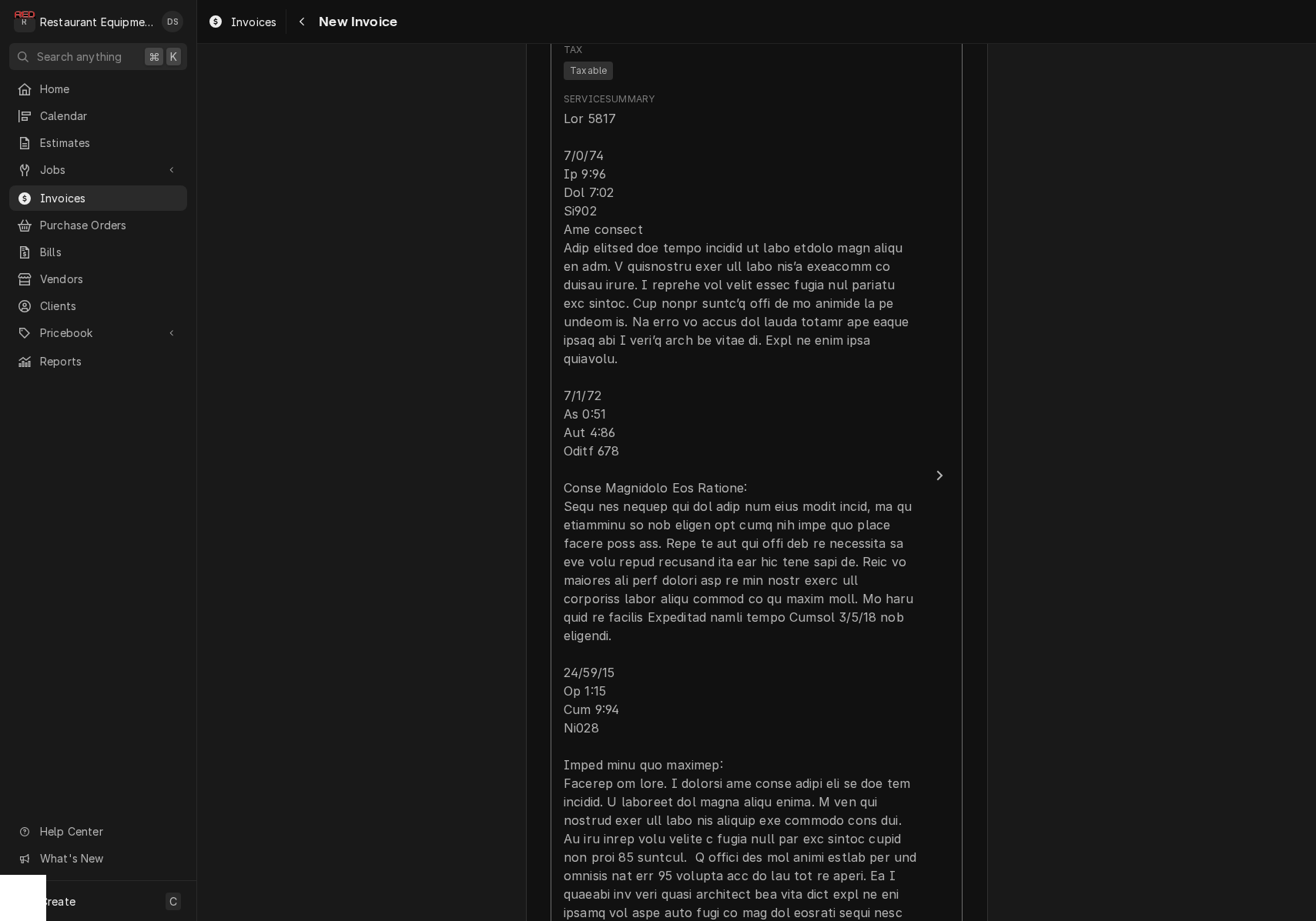
scroll to position [1195, 0]
click at [305, 28] on div "Navigate back" at bounding box center [301, 22] width 15 height 15
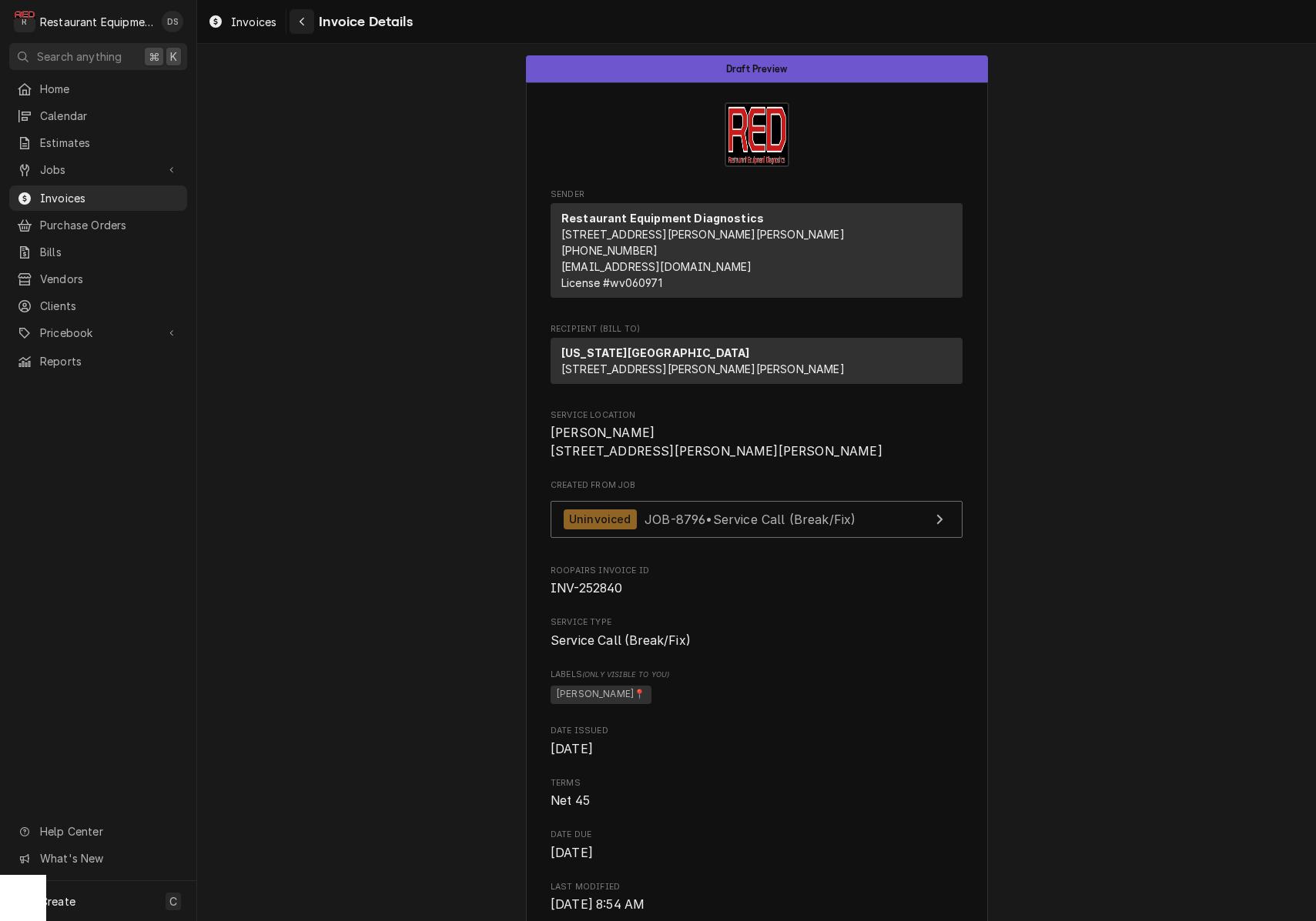
click at [302, 28] on div "Navigate back" at bounding box center [301, 22] width 15 height 15
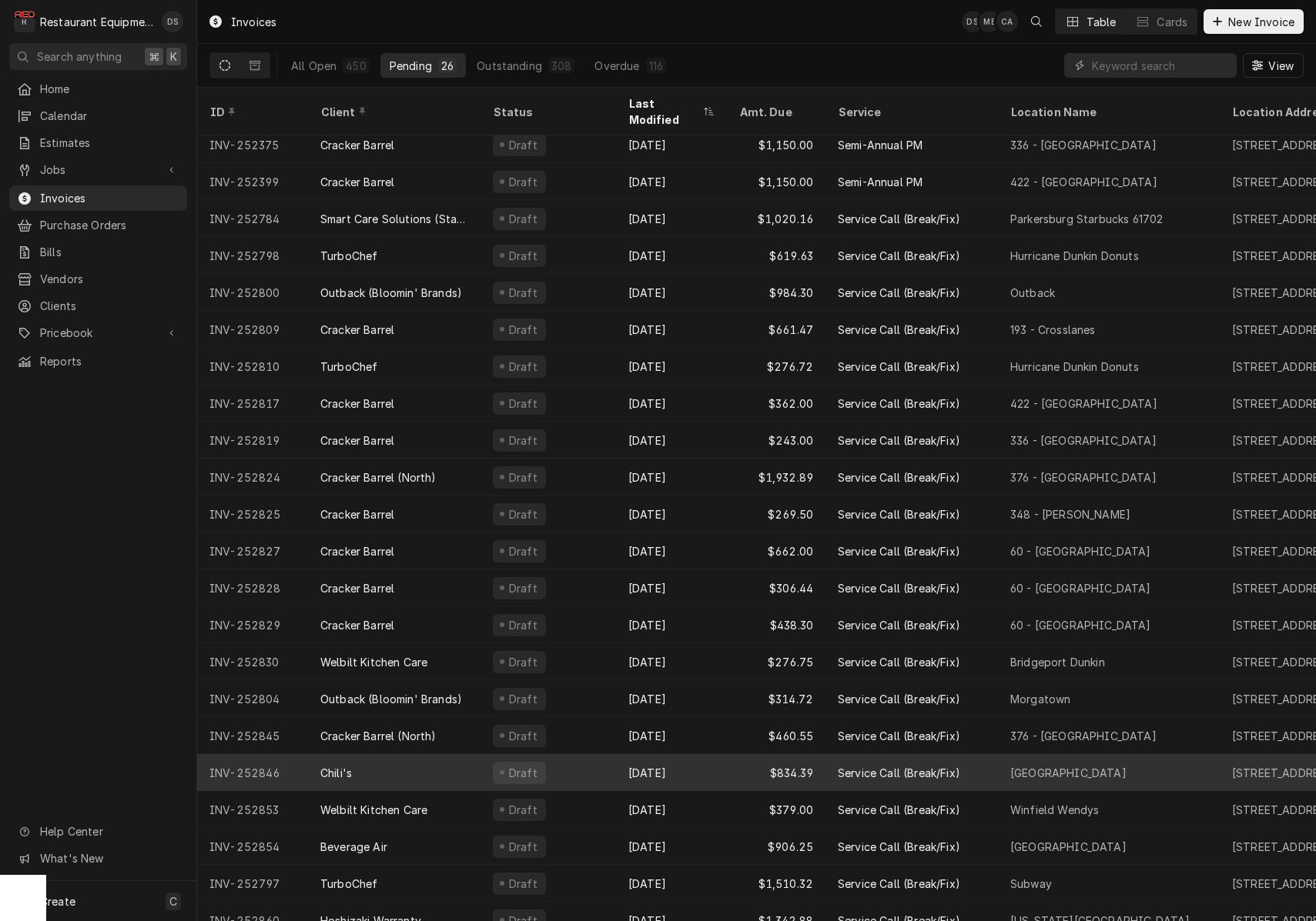
scroll to position [156, 0]
click at [453, 765] on div "Chili's" at bounding box center [394, 773] width 173 height 37
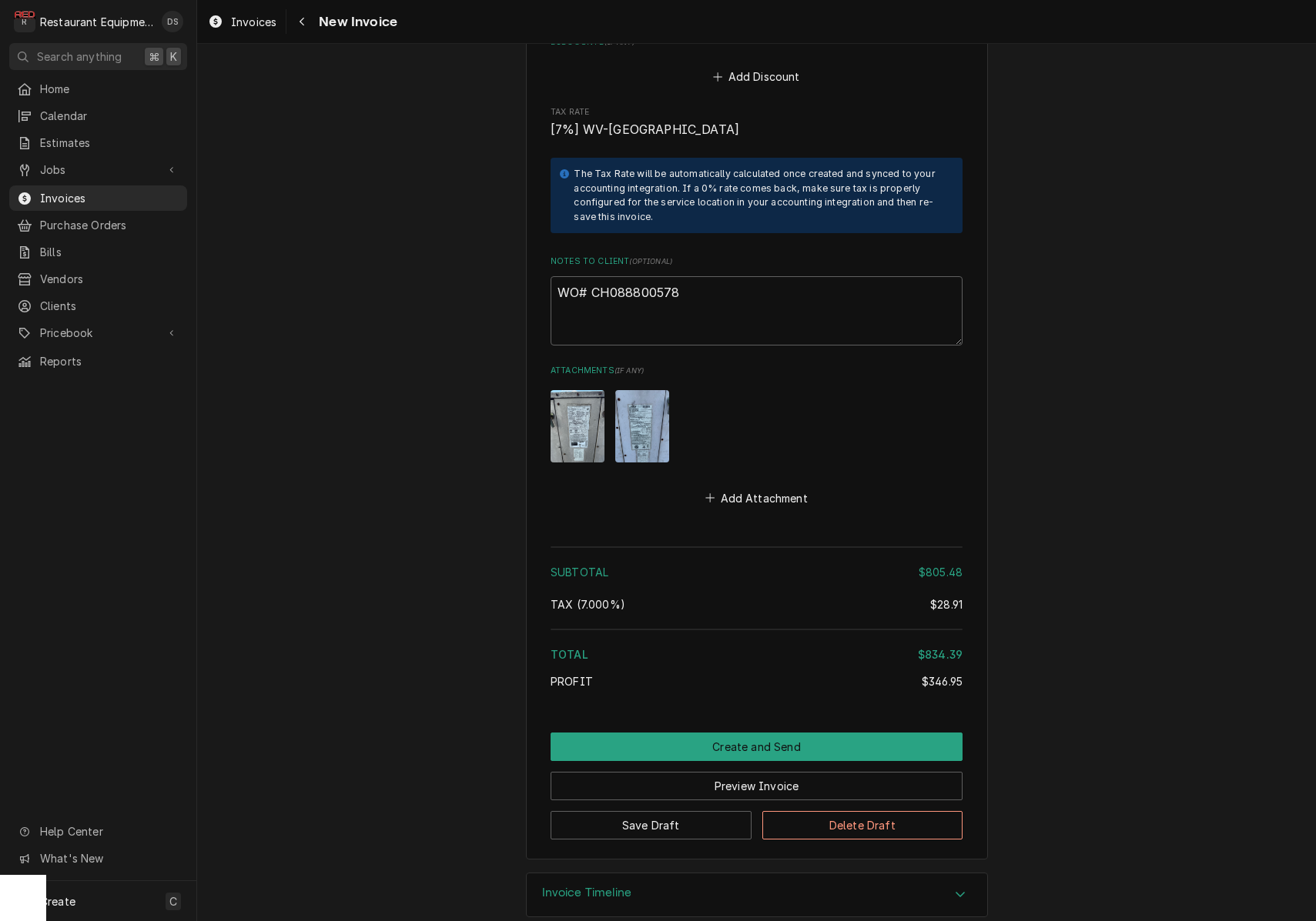
scroll to position [3818, 0]
drag, startPoint x: 687, startPoint y: 270, endPoint x: 604, endPoint y: 273, distance: 83.1
click at [592, 277] on textarea "WO# CH088800578" at bounding box center [756, 312] width 412 height 70
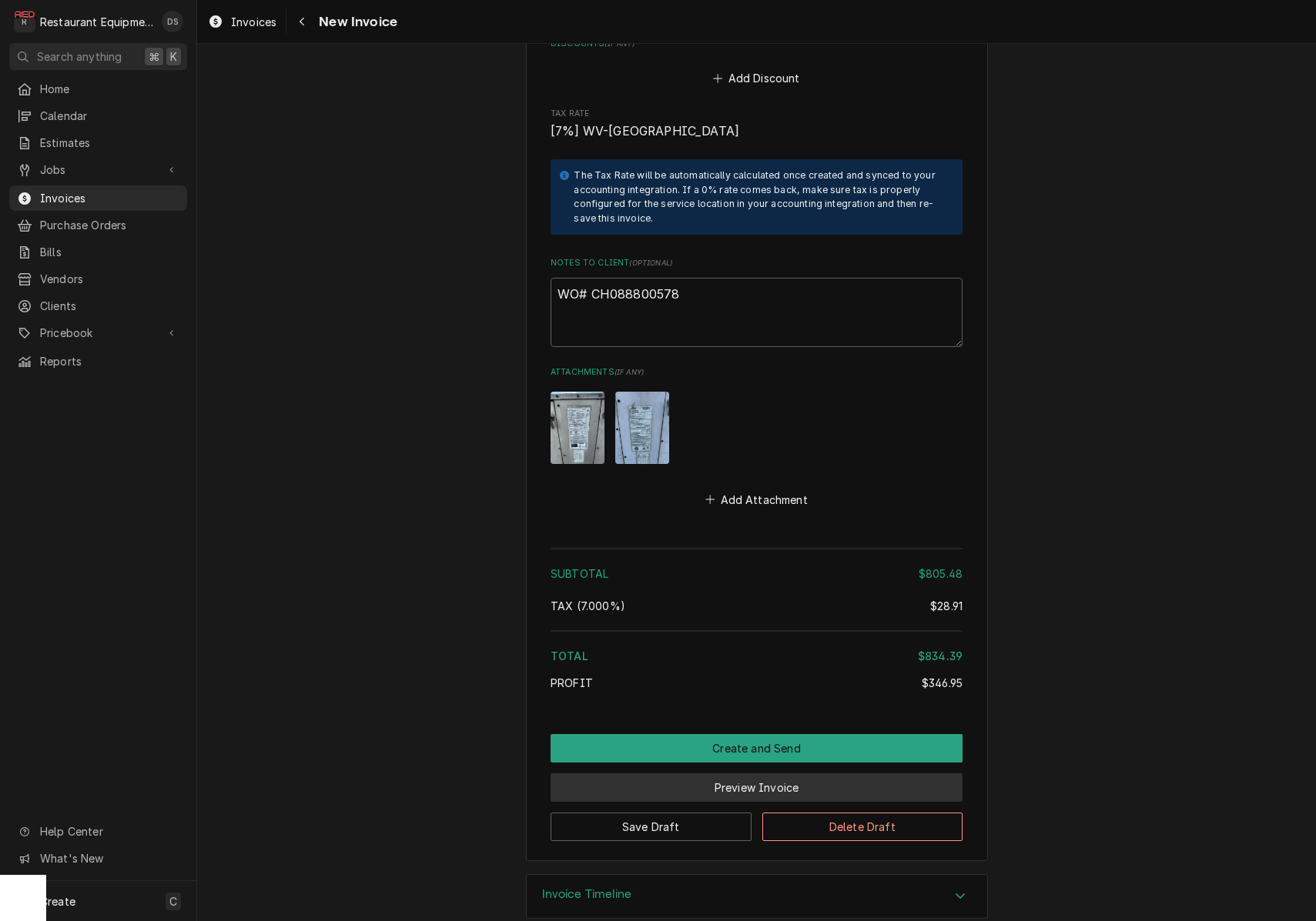
click at [792, 773] on button "Preview Invoice" at bounding box center [756, 788] width 412 height 29
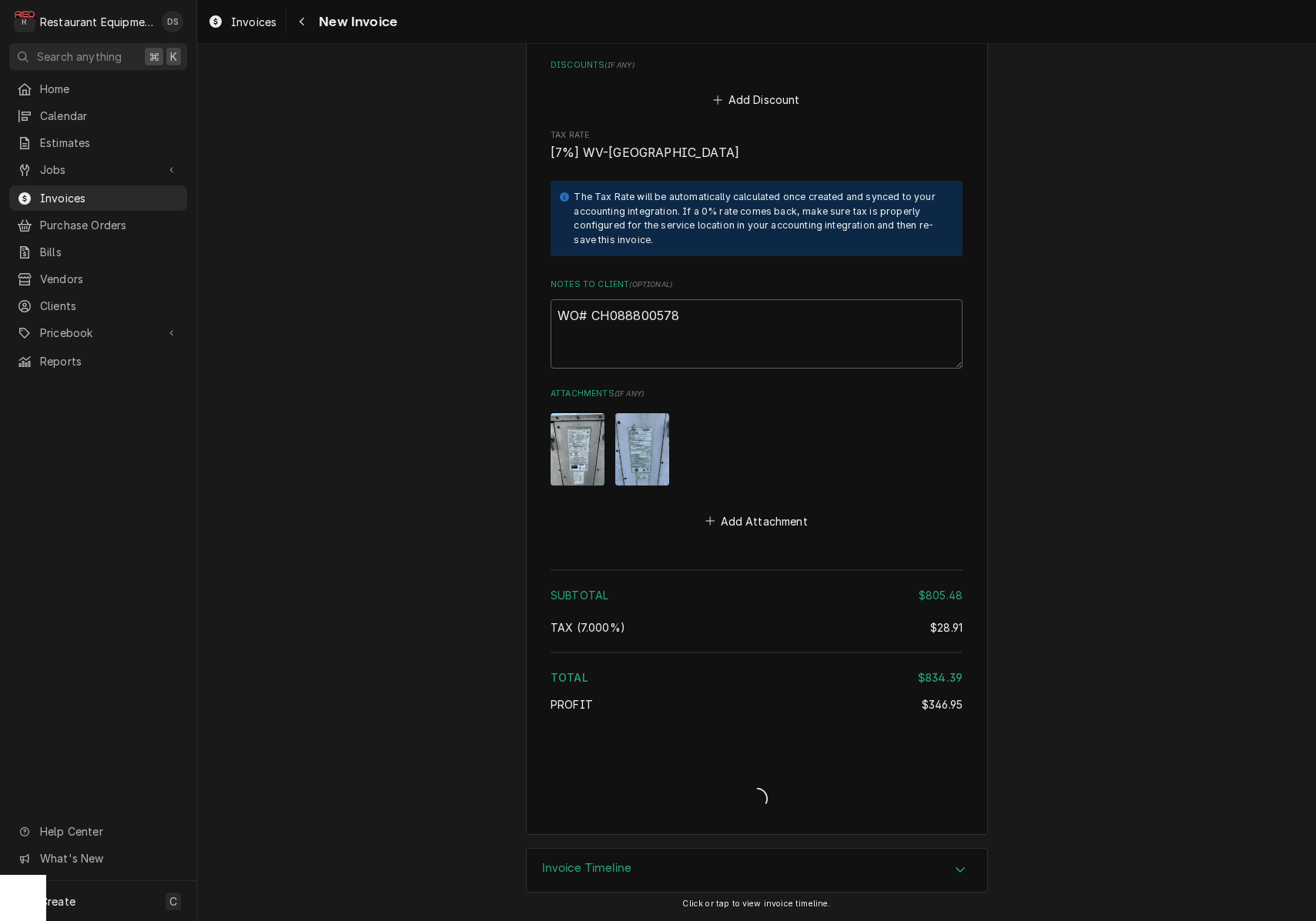
scroll to position [3771, 0]
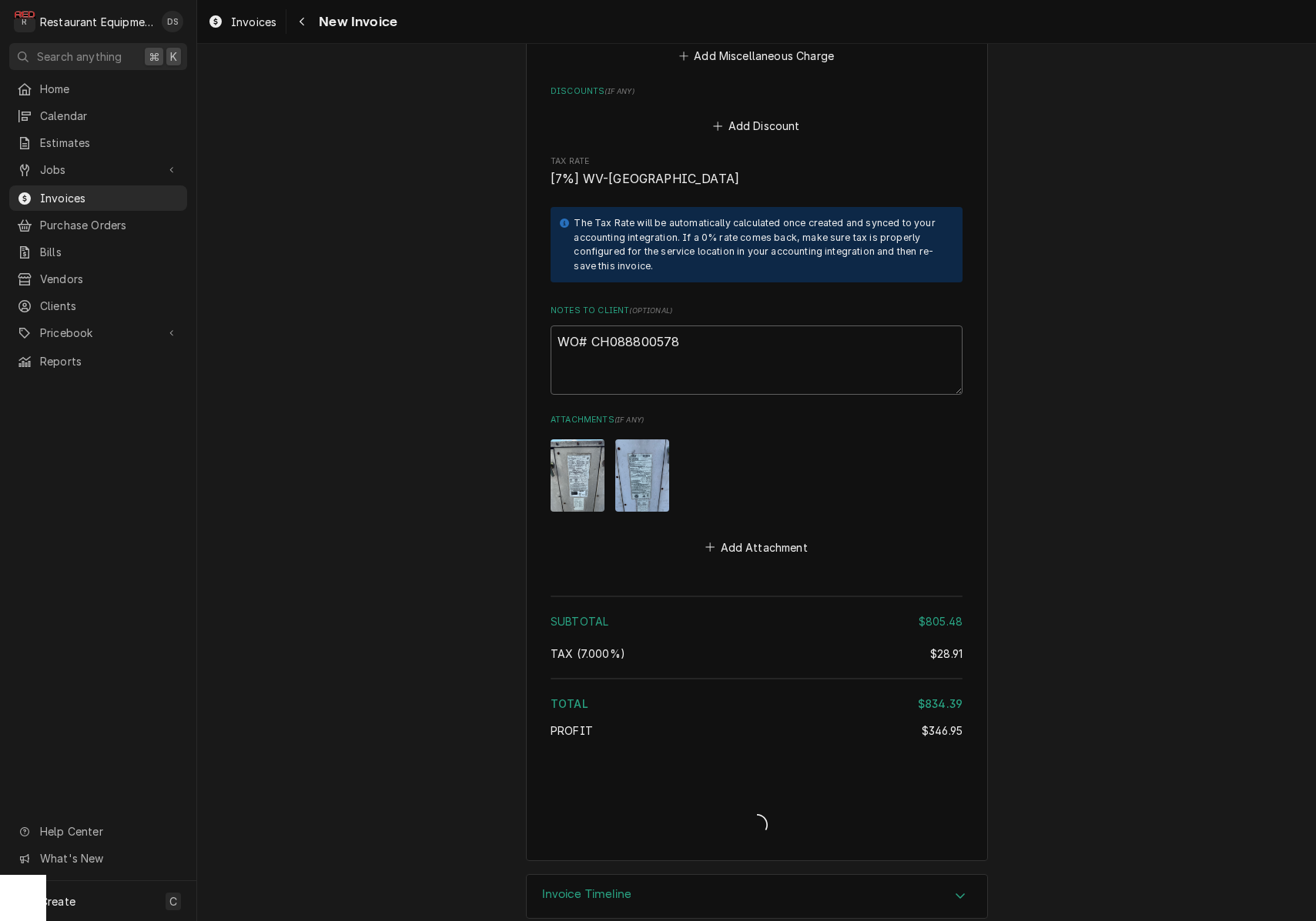
type textarea "x"
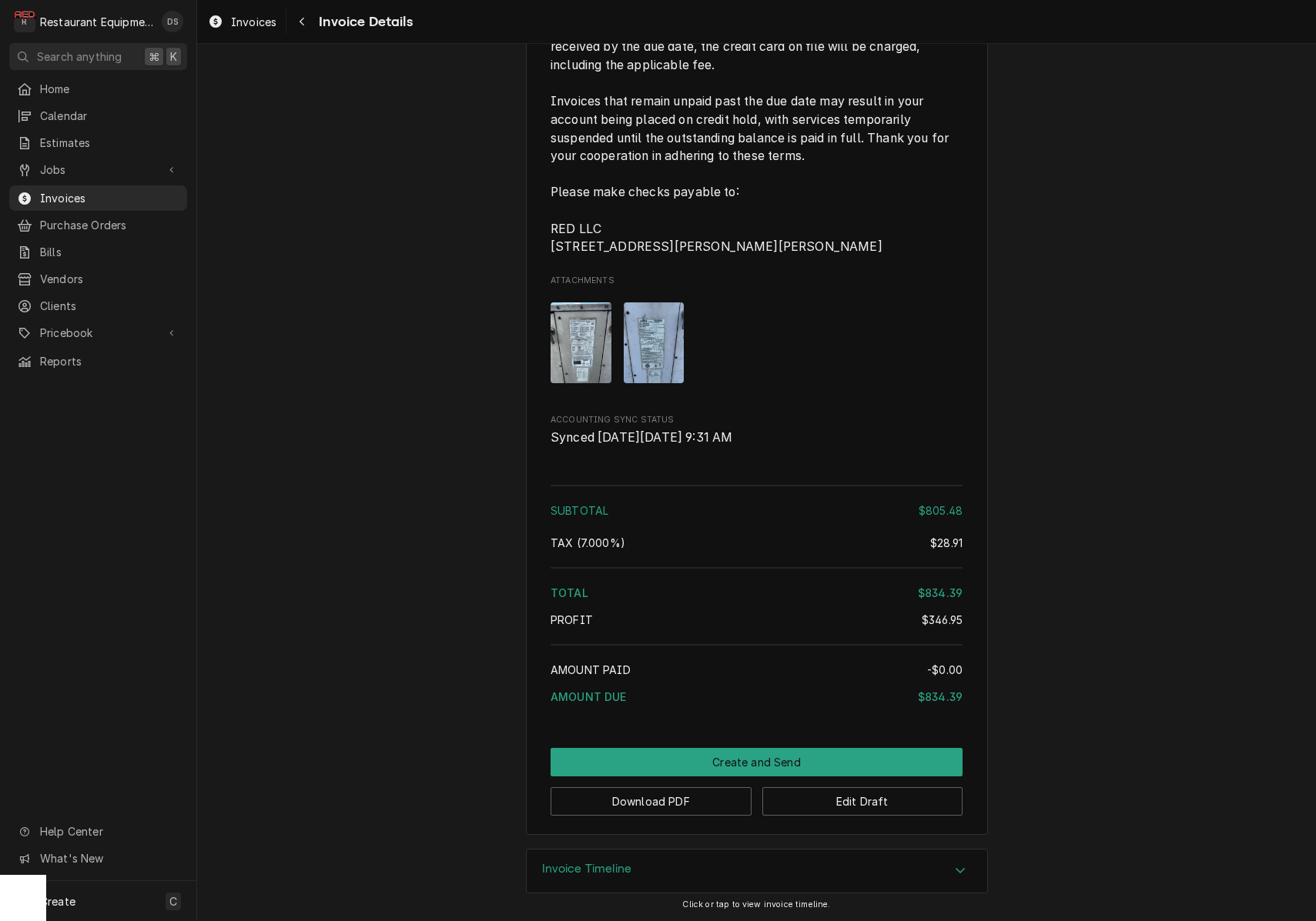
scroll to position [3430, 0]
click at [692, 799] on button "Download PDF" at bounding box center [650, 802] width 201 height 29
click at [692, 799] on body "R Restaurant Equipment Diagnostics DS Search anything ⌘ K Home Calendar Estimat…" at bounding box center [658, 460] width 1316 height 921
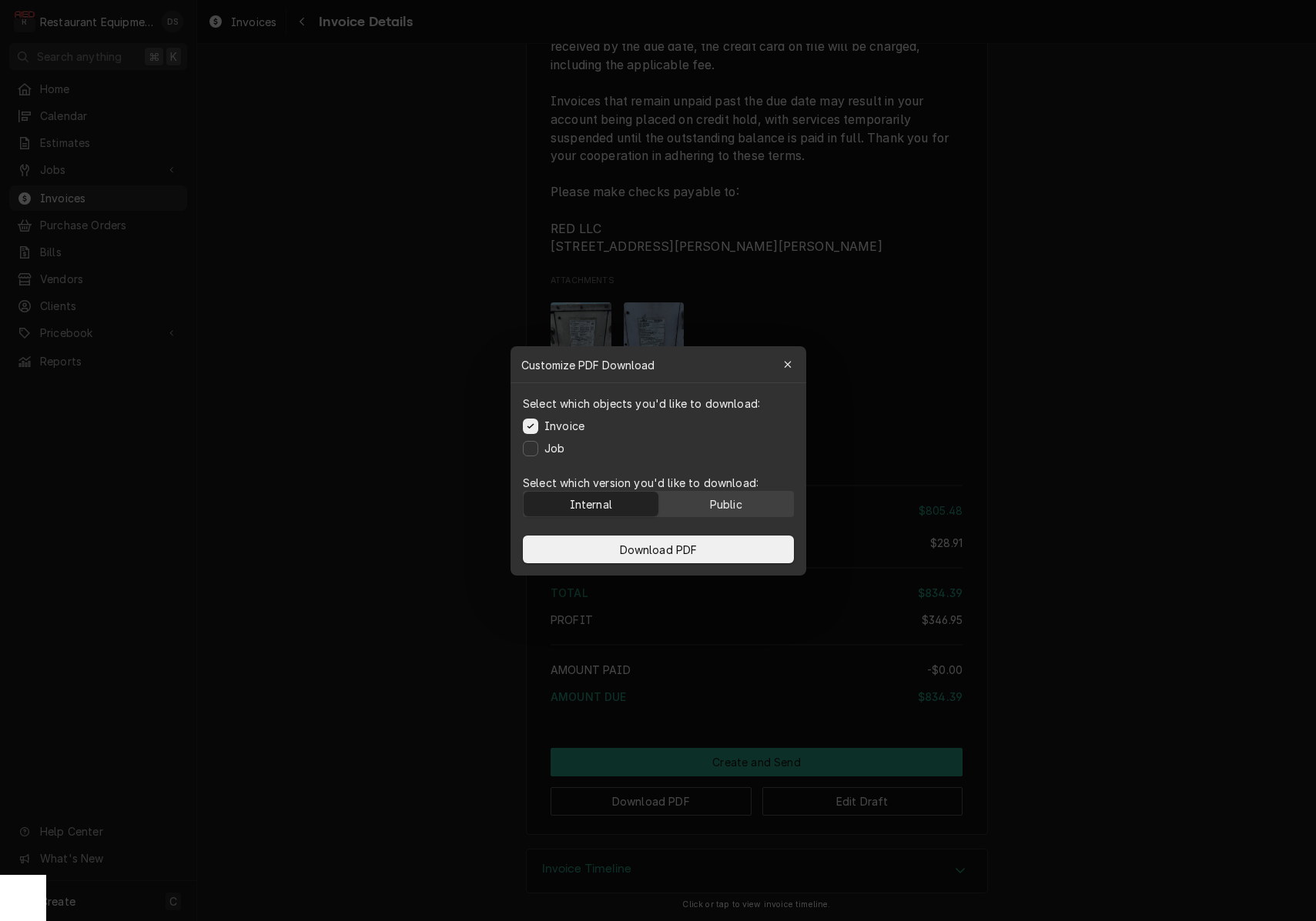
click at [749, 498] on button "Public" at bounding box center [725, 504] width 134 height 25
click at [738, 534] on div "Download PDF" at bounding box center [658, 549] width 296 height 52
click at [736, 541] on button "Download PDF" at bounding box center [658, 549] width 271 height 28
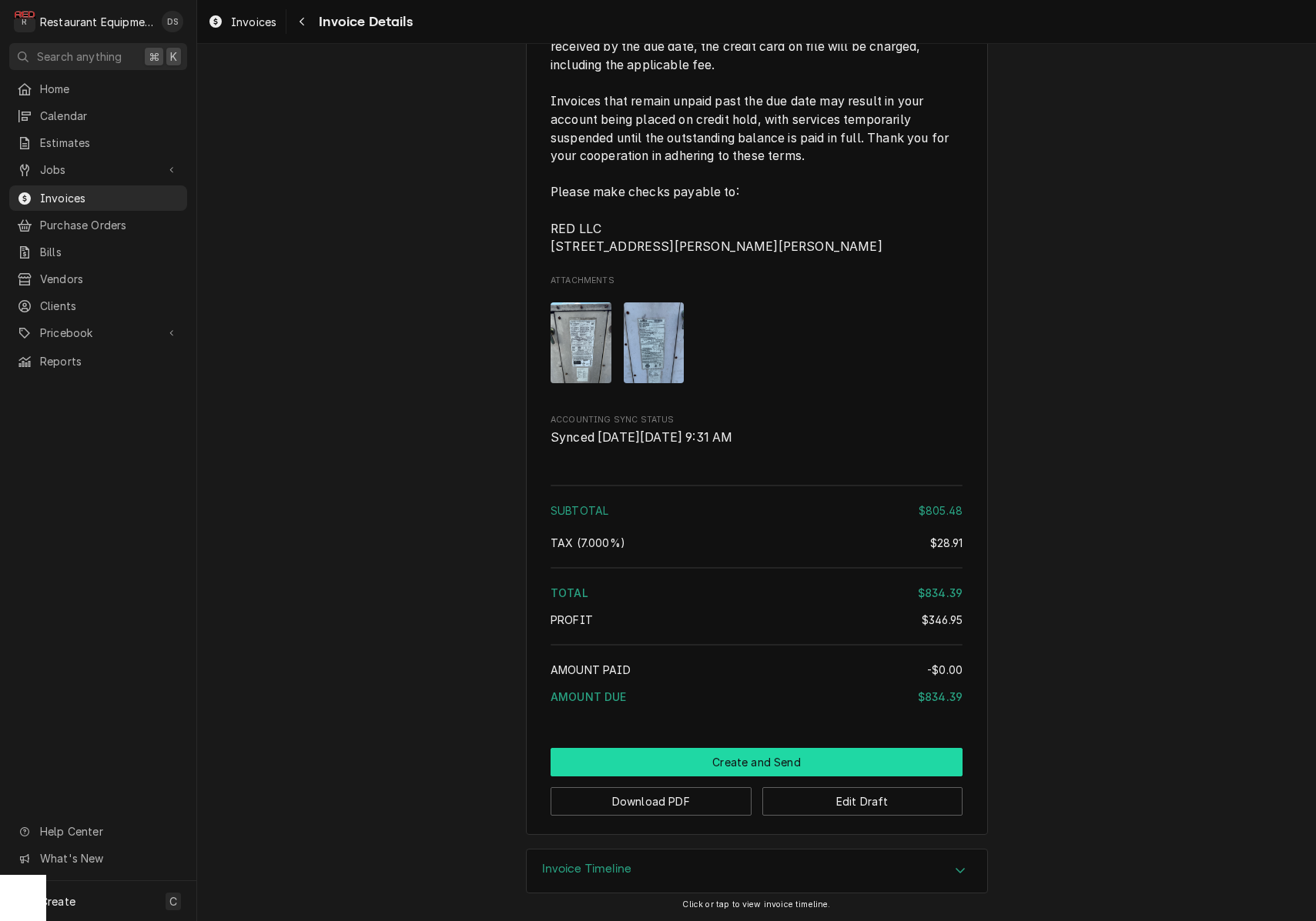
click at [820, 758] on button "Create and Send" at bounding box center [756, 763] width 412 height 29
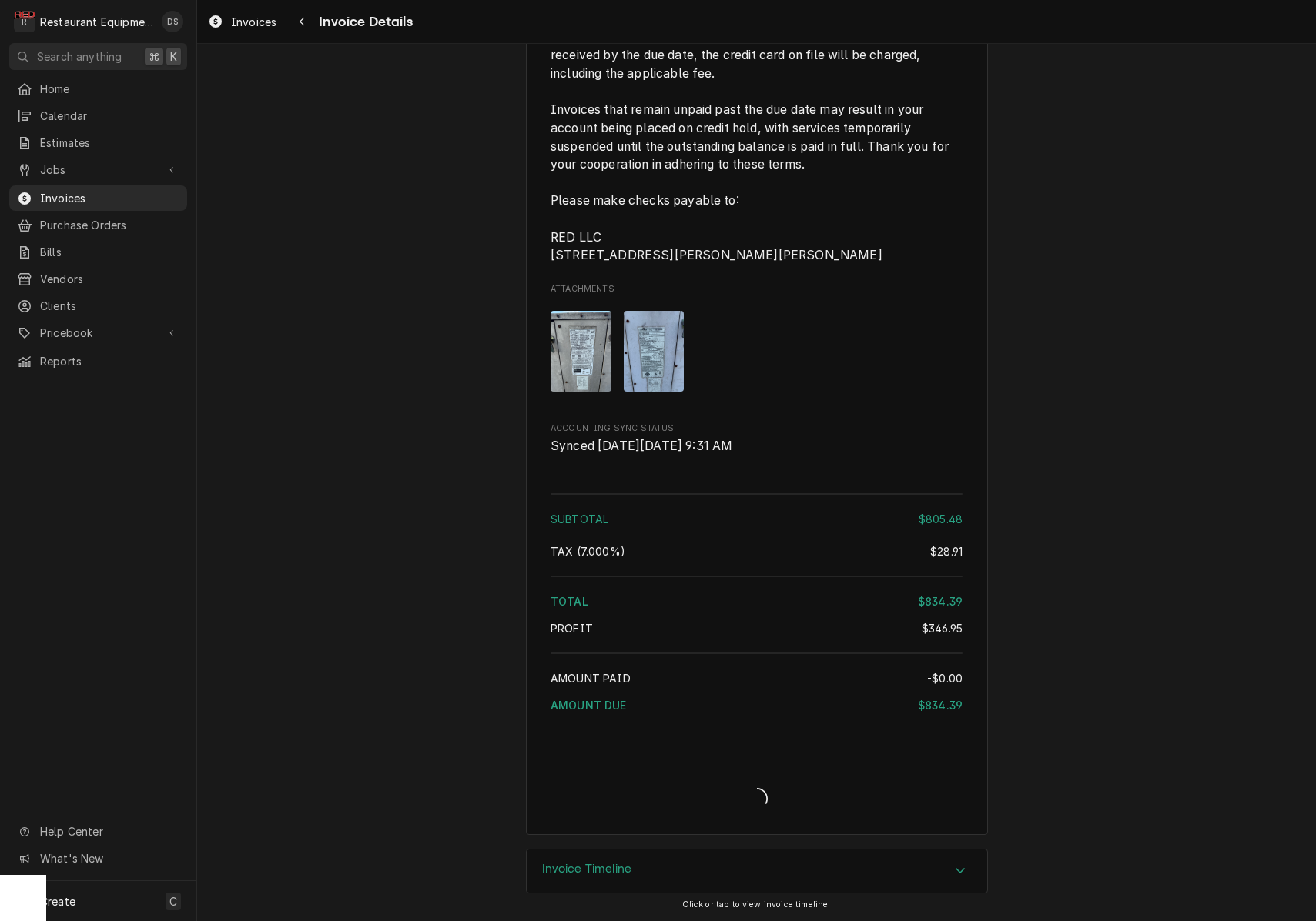
scroll to position [3423, 0]
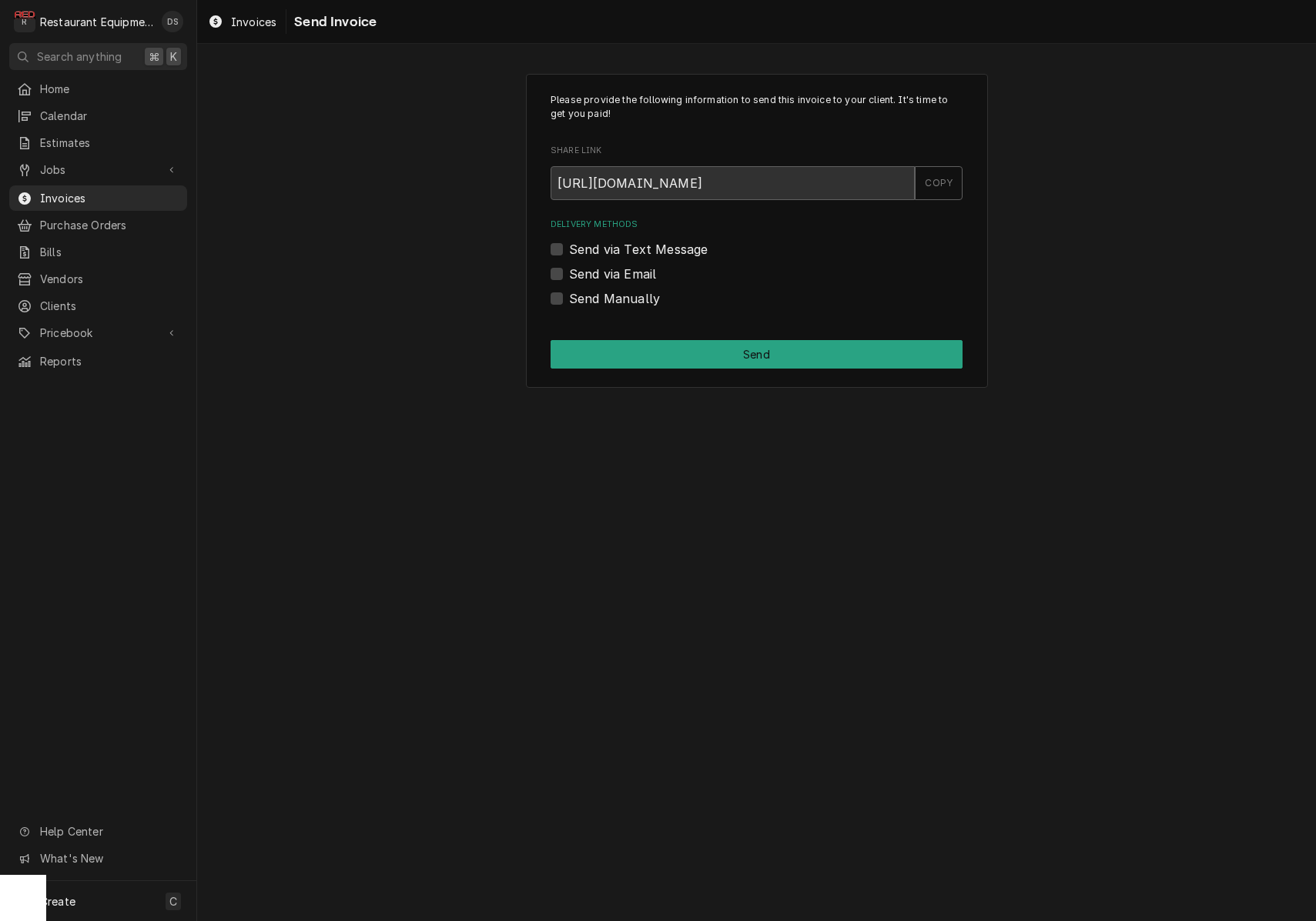
click at [569, 296] on label "Send Manually" at bounding box center [614, 298] width 91 height 18
click at [569, 296] on input "Send Manually" at bounding box center [775, 307] width 412 height 34
checkbox input "true"
click at [726, 347] on button "Send" at bounding box center [756, 355] width 412 height 29
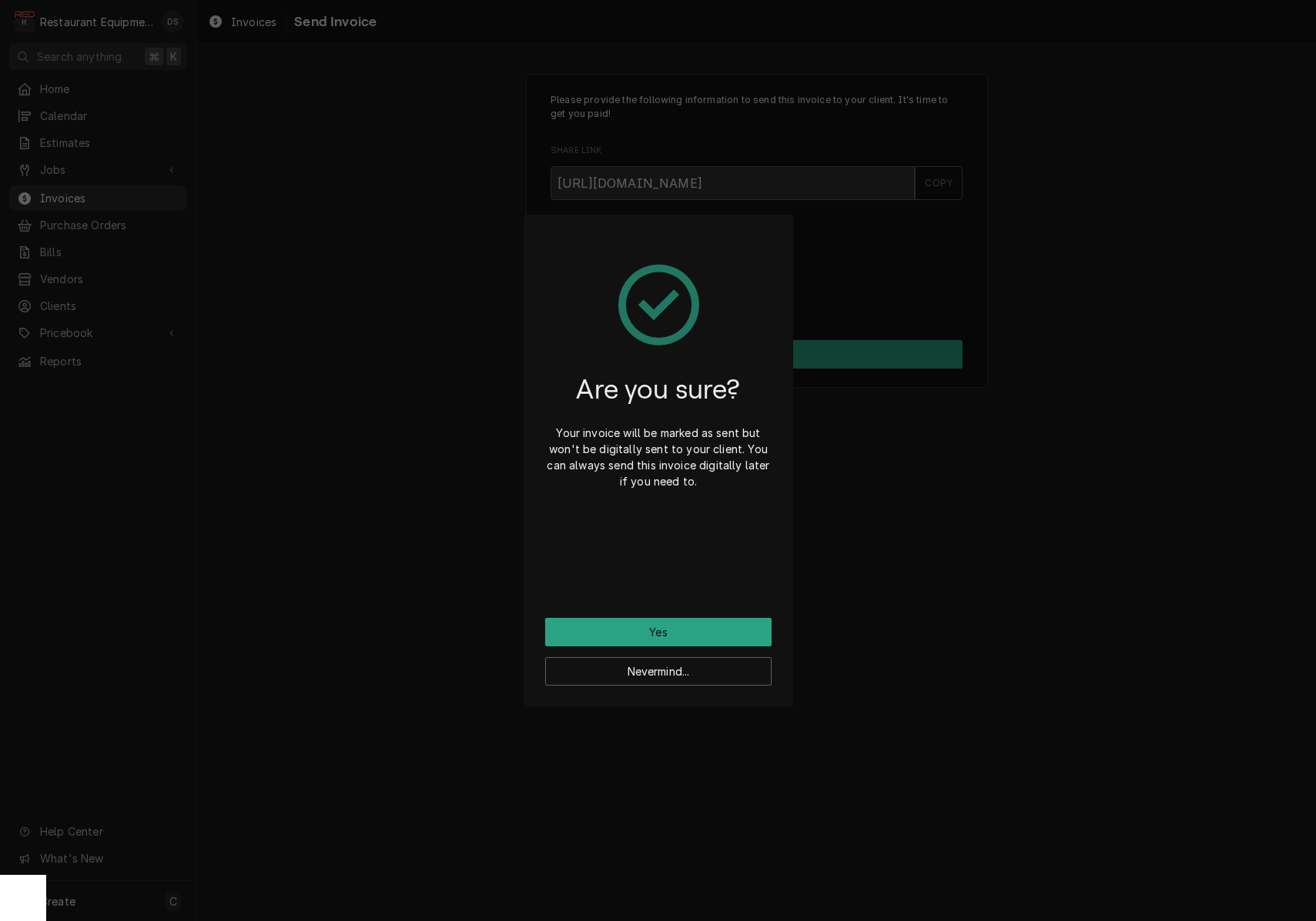
click at [709, 631] on button "Yes" at bounding box center [658, 632] width 226 height 29
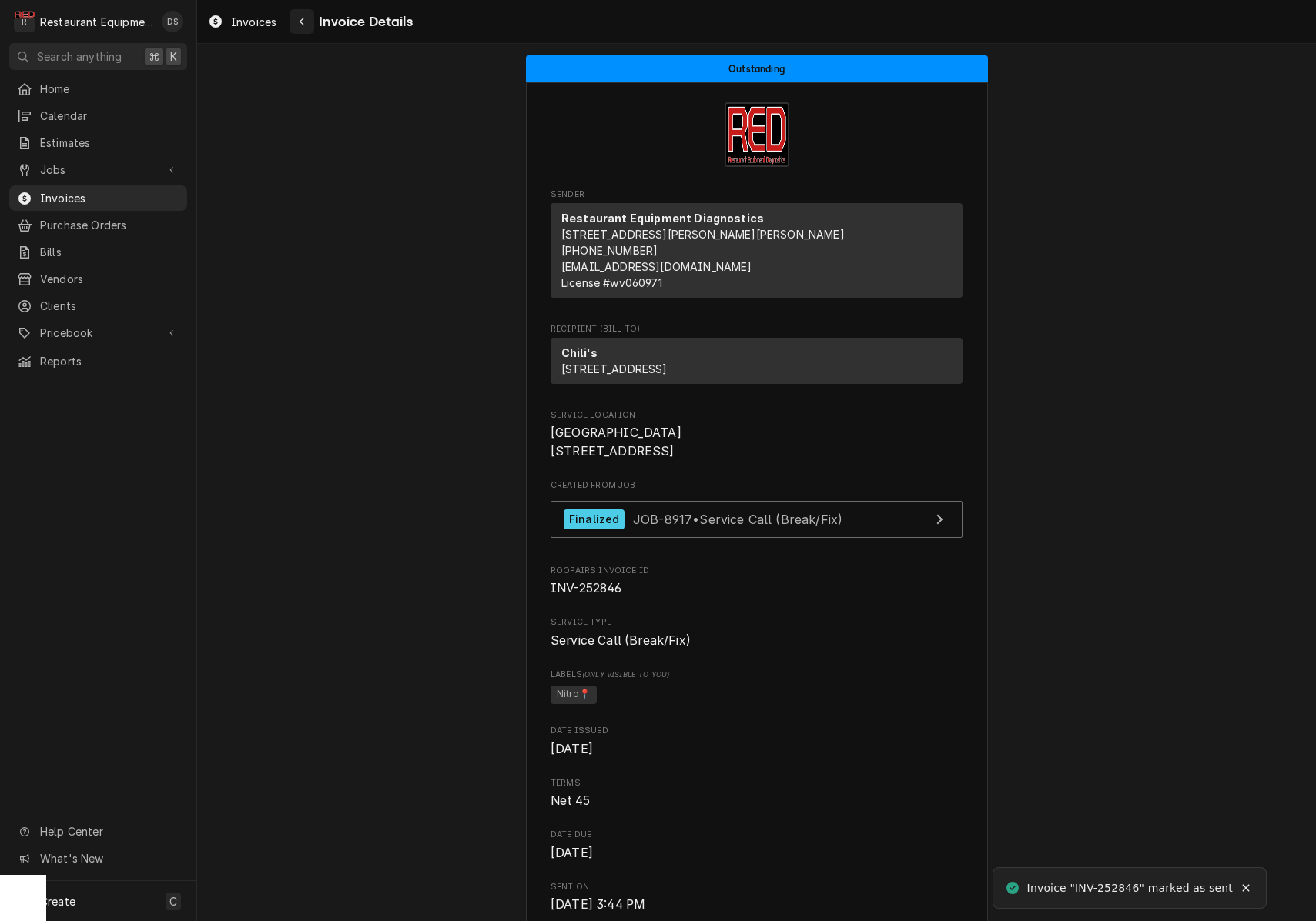
click at [312, 22] on button "Navigate back" at bounding box center [302, 22] width 25 height 25
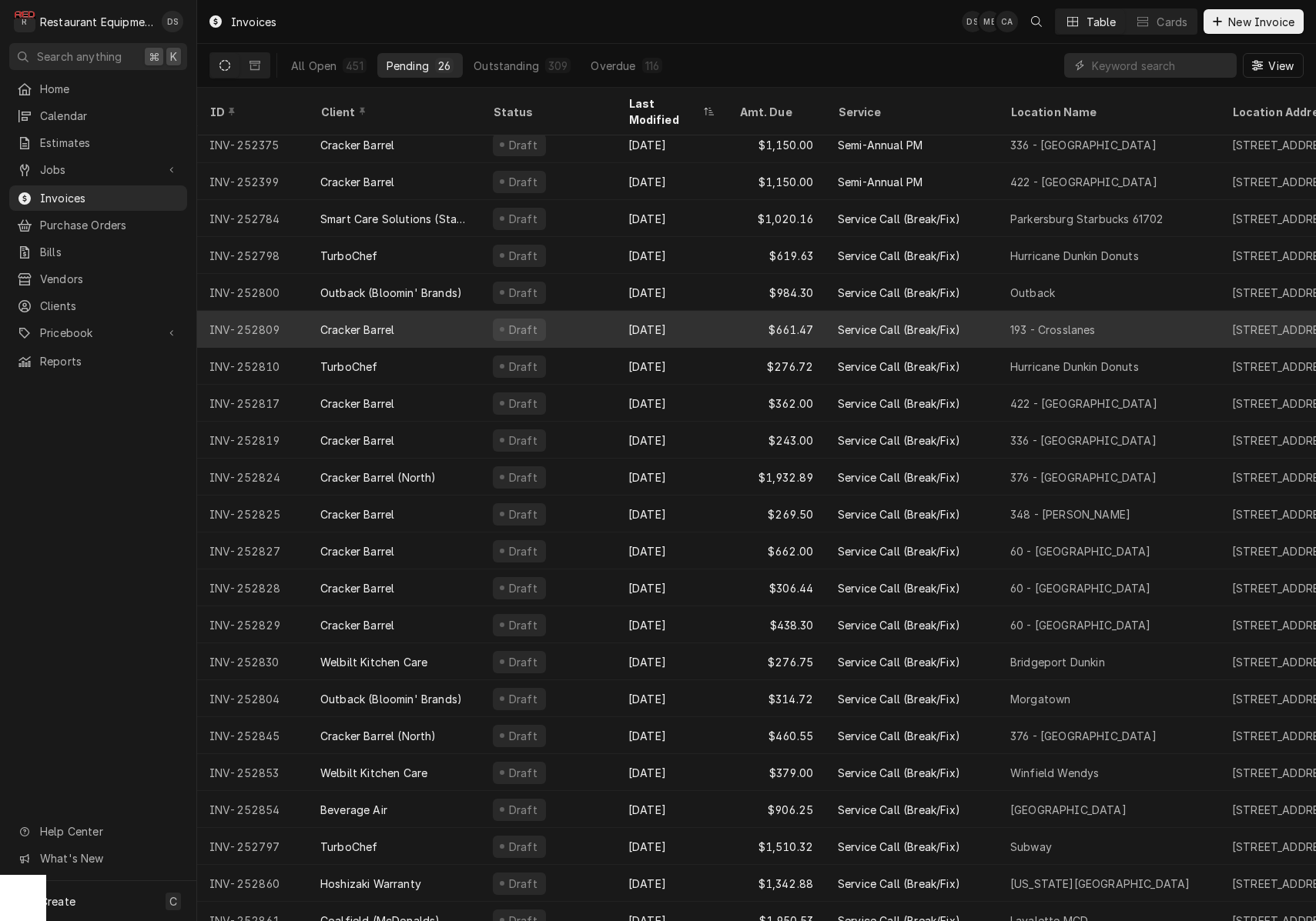
scroll to position [156, 0]
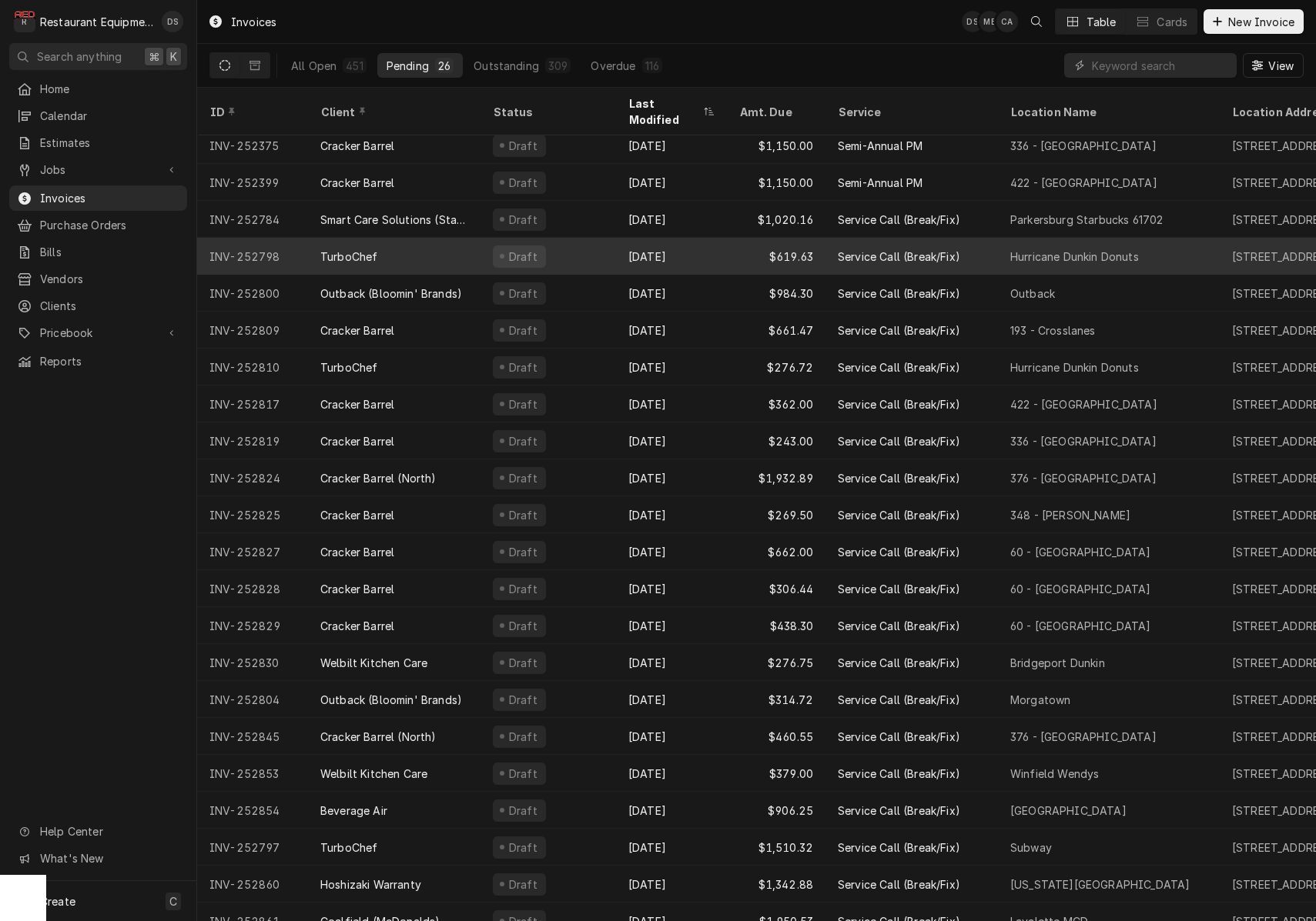
click at [442, 239] on div "TurboChef" at bounding box center [394, 256] width 173 height 37
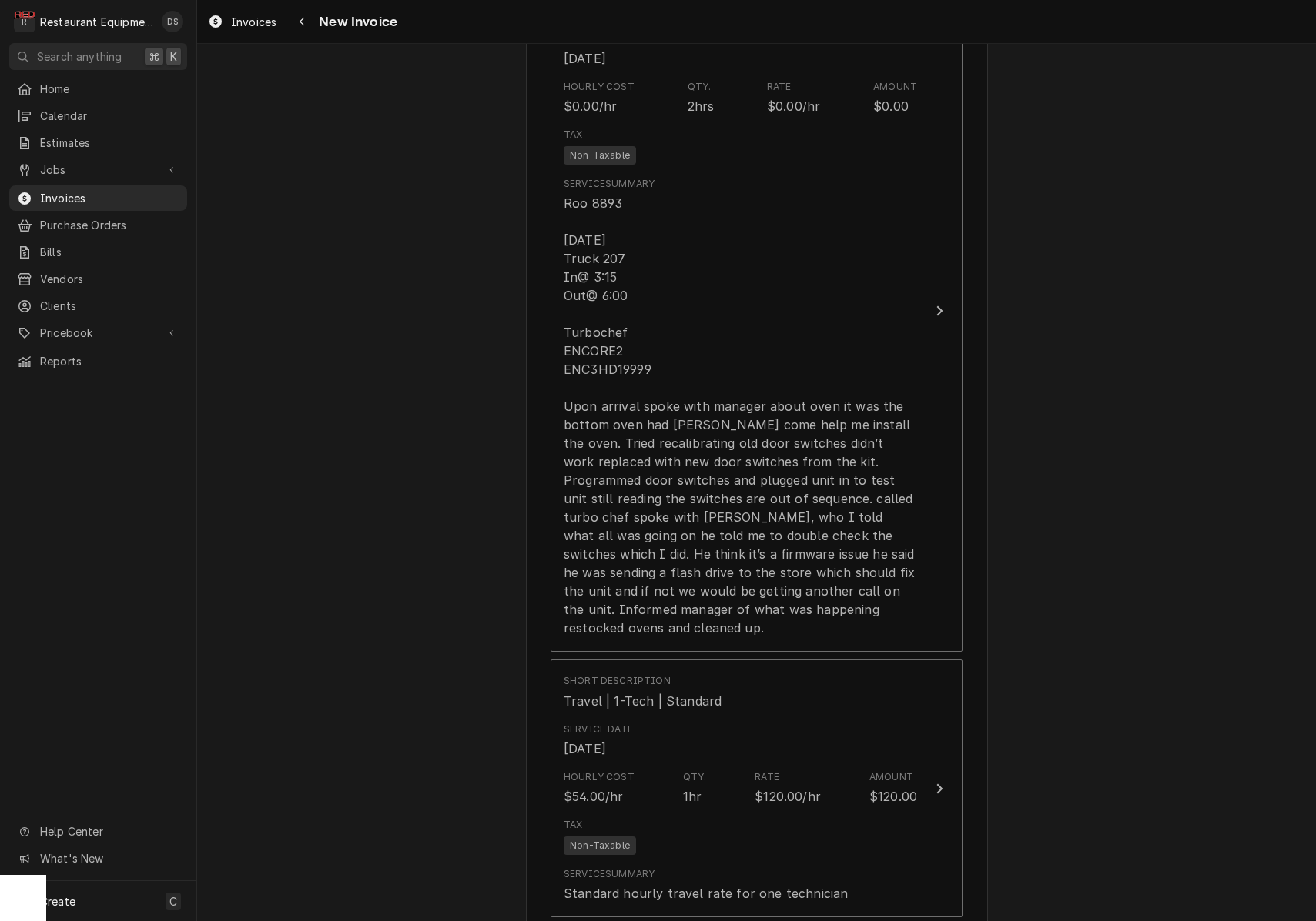
scroll to position [1059, 0]
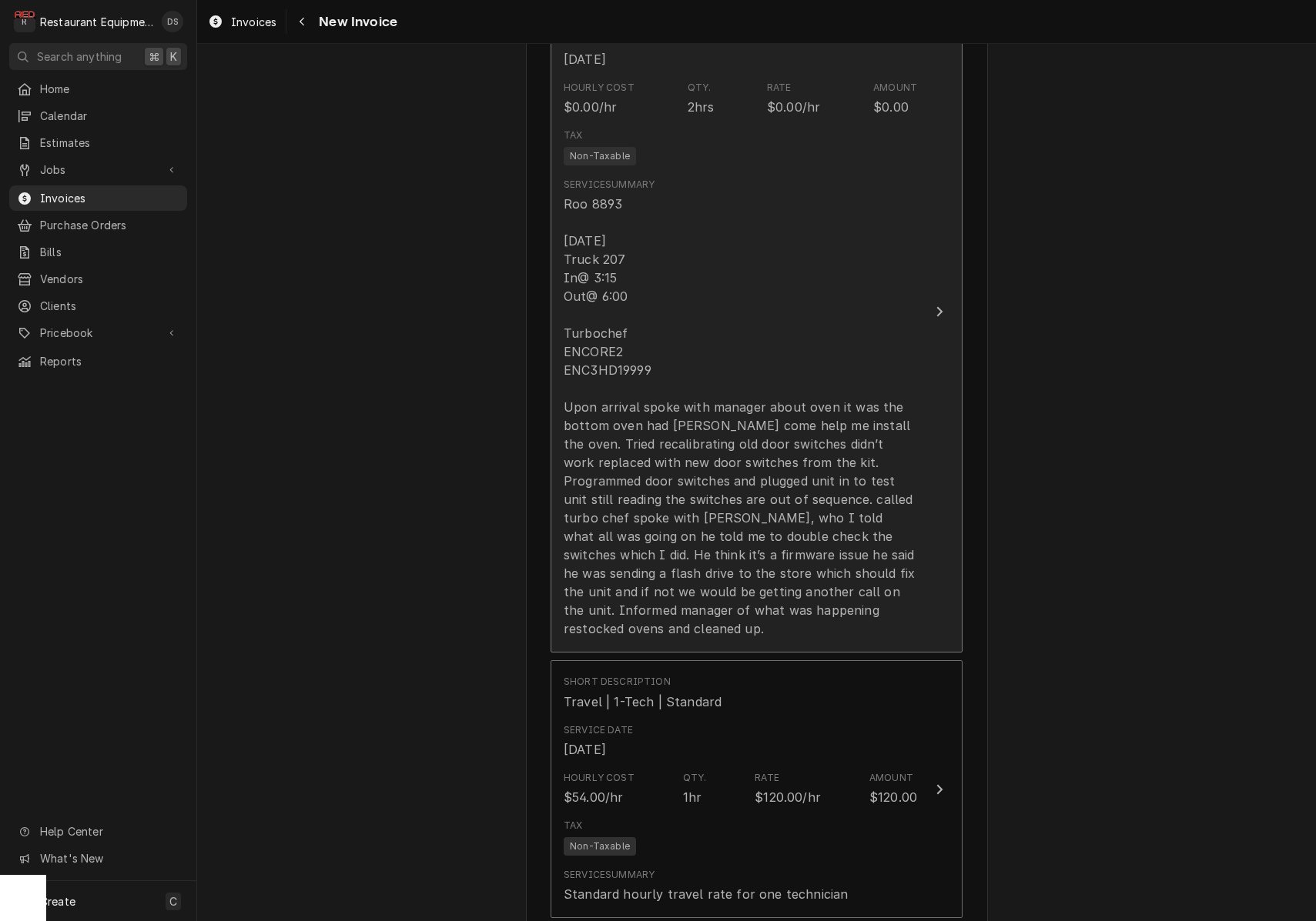
click at [869, 593] on div "Roo 8893 09/15/2025 Truck 207 In@ 3:15 Out@ 6:00 Turbochef ENCORE2 ENC3HD19999 …" at bounding box center [740, 416] width 354 height 443
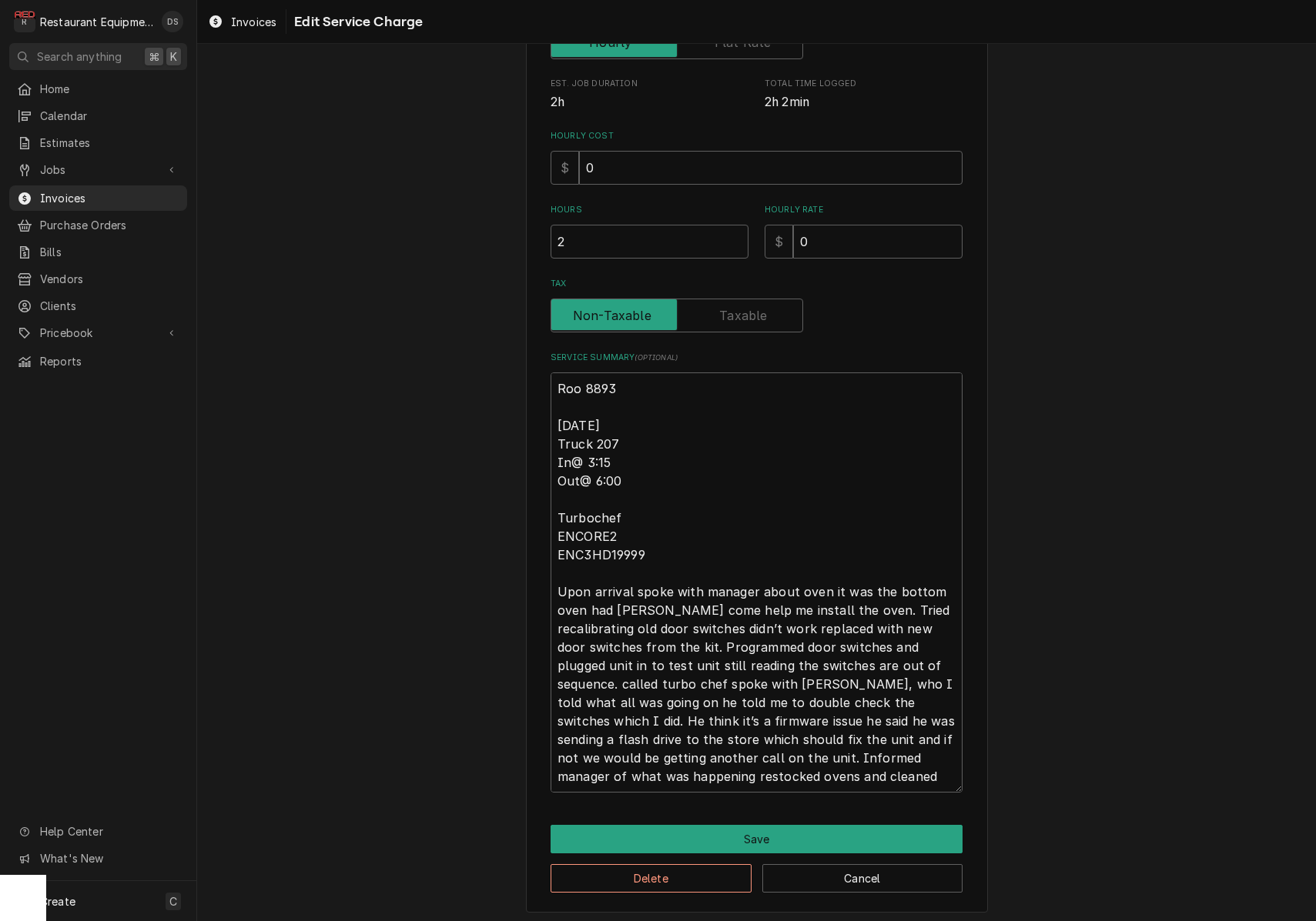
scroll to position [295, 0]
click at [795, 769] on textarea "Roo 8893 09/15/2025 Truck 207 In@ 3:15 Out@ 6:00 Turbochef ENCORE2 ENC3HD19999 …" at bounding box center [756, 583] width 412 height 420
type textarea "x"
type textarea "Roo 8893 09/15/2025 Truck 207 In@ 3:15 Out@ 6:00 Turbochef ENCORE2 ENC3HD19999 …"
type textarea "x"
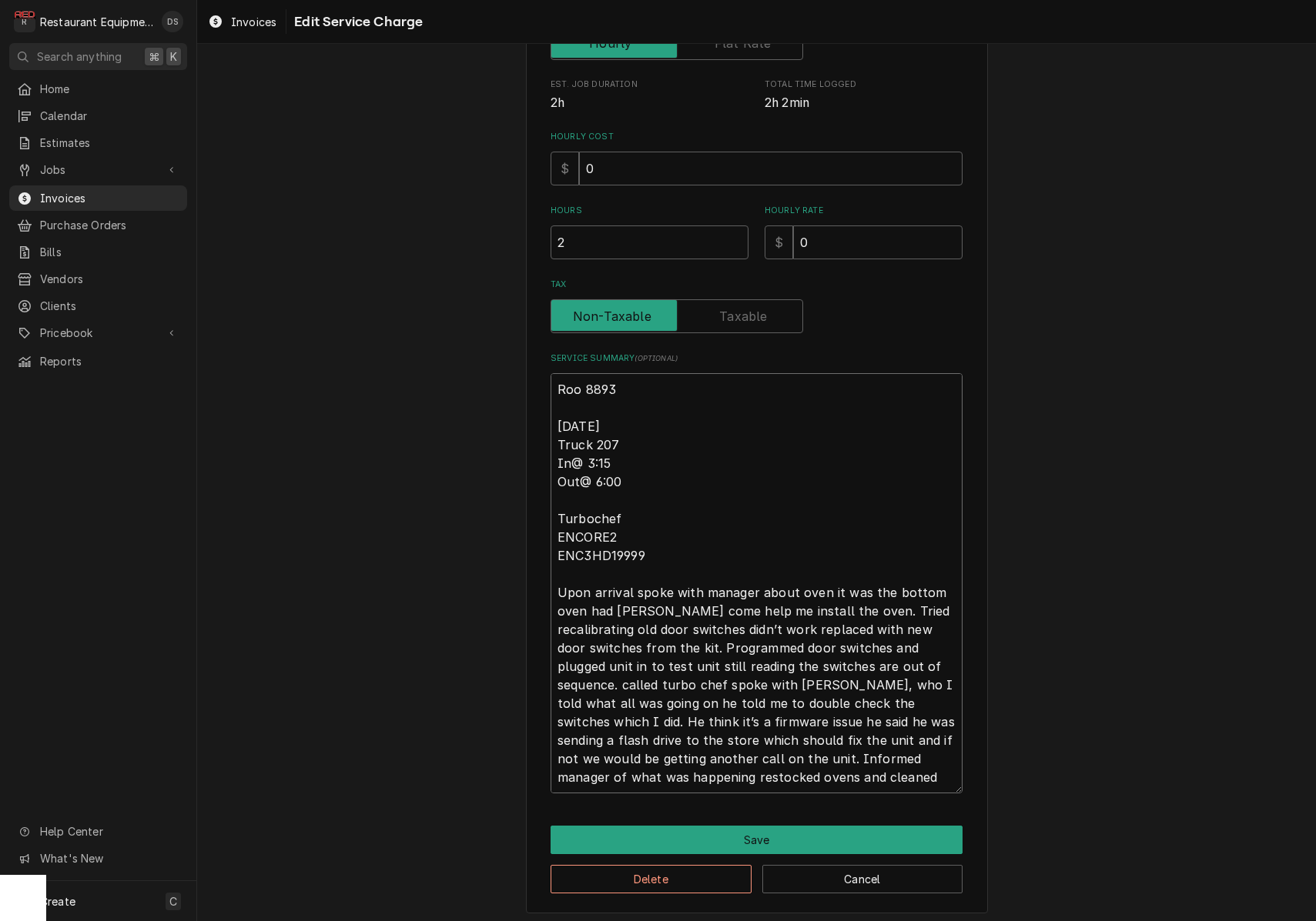
type textarea "Roo 8893 09/15/2025 Truck 207 In@ 3:15 Out@ 6:00 Turbochef ENCORE2 ENC3HD19999 …"
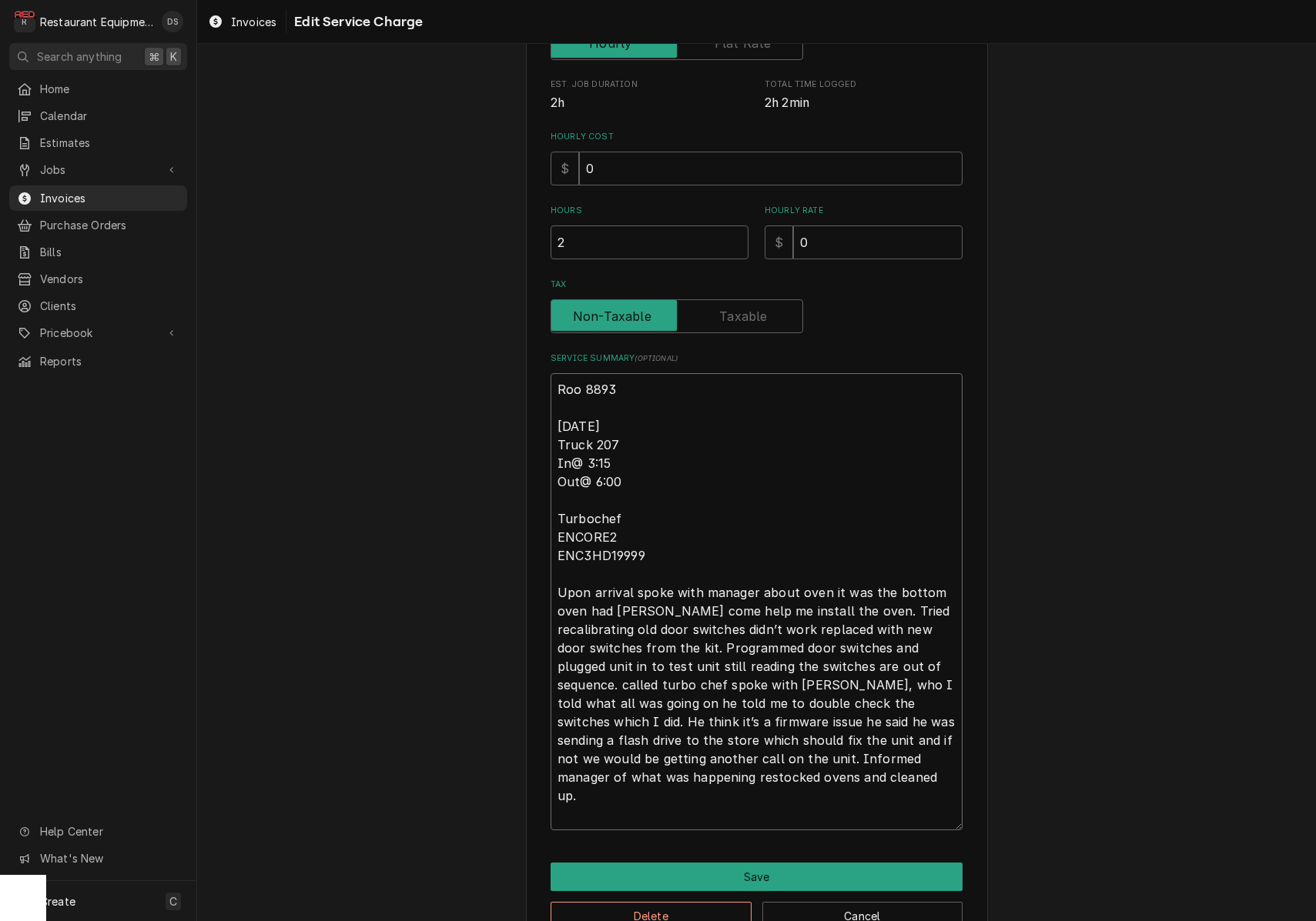
type textarea "x"
type textarea "Roo 8893 09/15/2025 Truck 207 In@ 3:15 Out@ 6:00 Turbochef ENCORE2 ENC3HD19999 …"
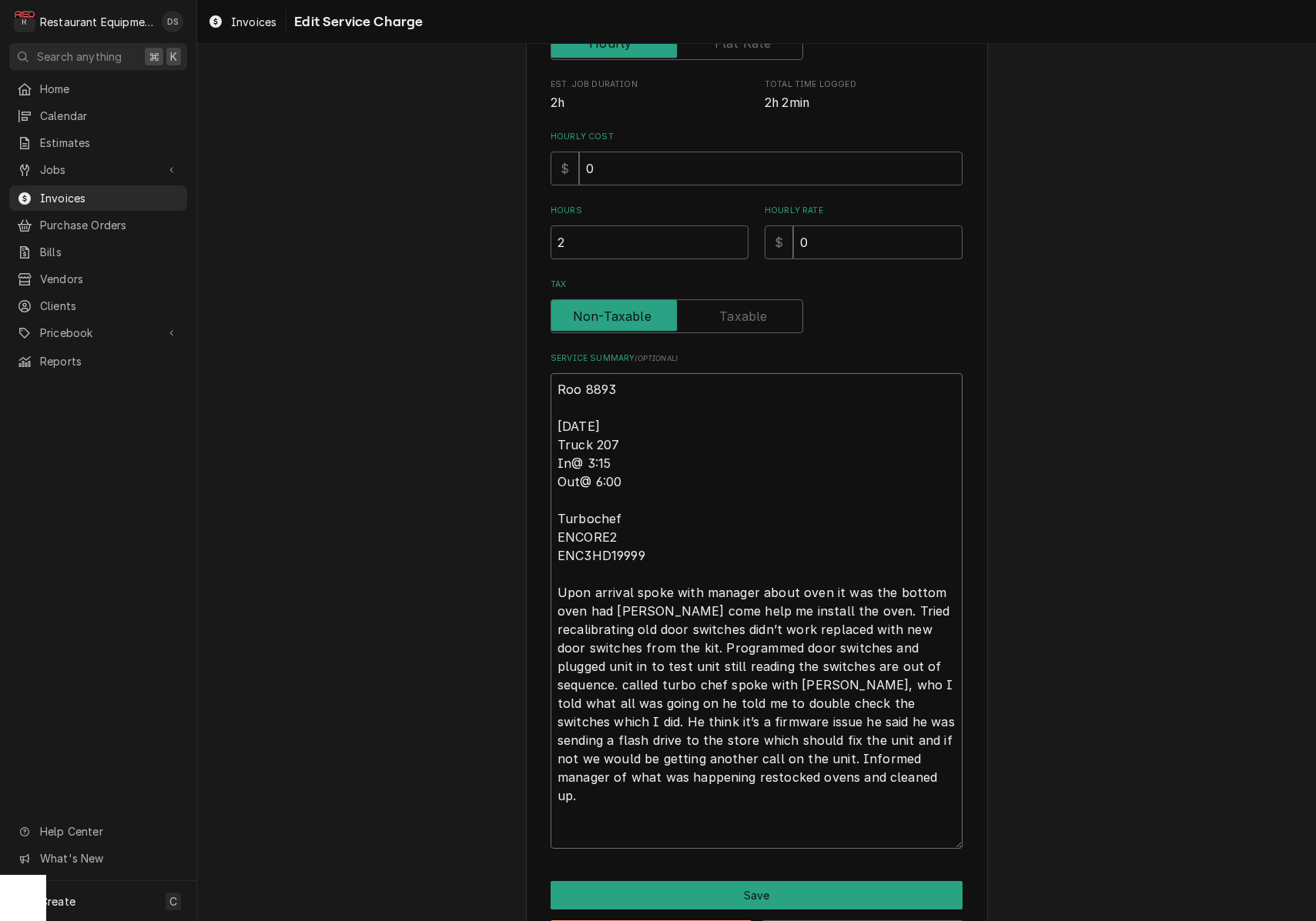
type textarea "x"
type textarea "Roo 8893 09/15/2025 Truck 207 In@ 3:15 Out@ 6:00 Turbochef ENCORE2 ENC3HD19999 …"
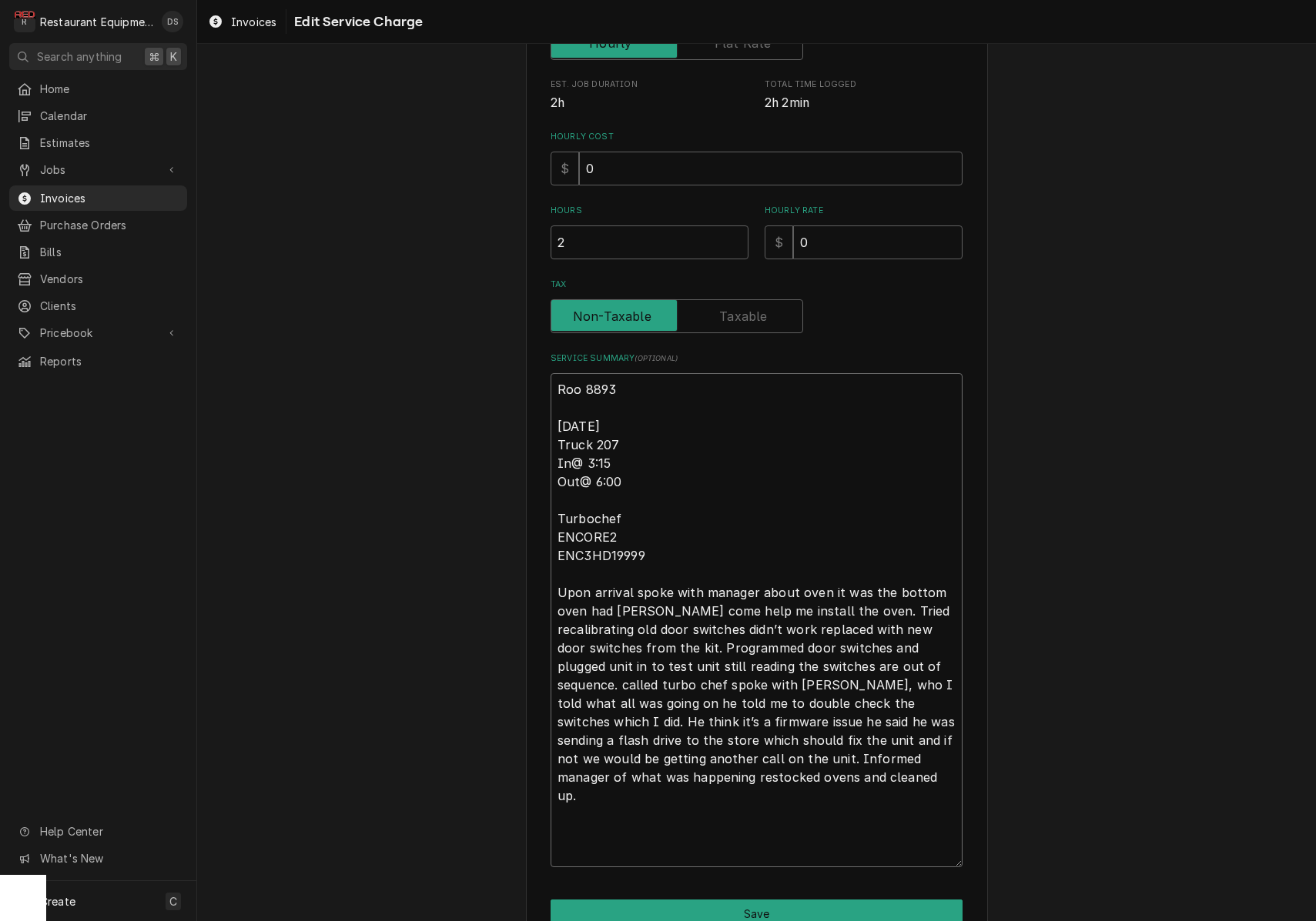
paste textarea "9/16/25 In 12:15 Out 1:15 Truck 204 Bottom oven I arrived on site to the unit o…"
type textarea "x"
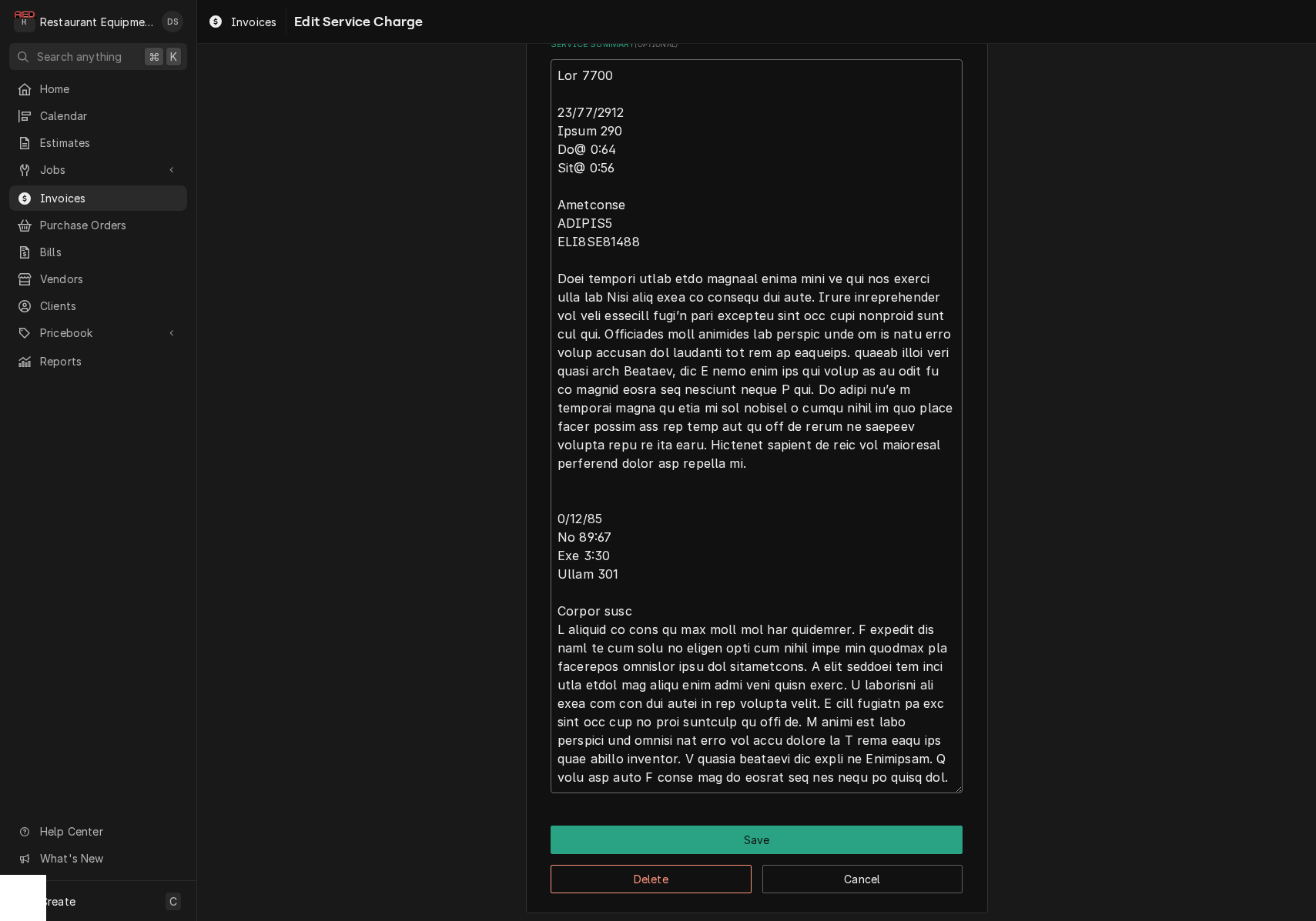
scroll to position [0, 0]
type textarea "Roo 8893 09/15/2025 Truck 207 In@ 3:15 Out@ 6:00 Turbochef ENCORE2 ENC3HD19999 …"
click at [756, 829] on button "Save" at bounding box center [756, 840] width 412 height 29
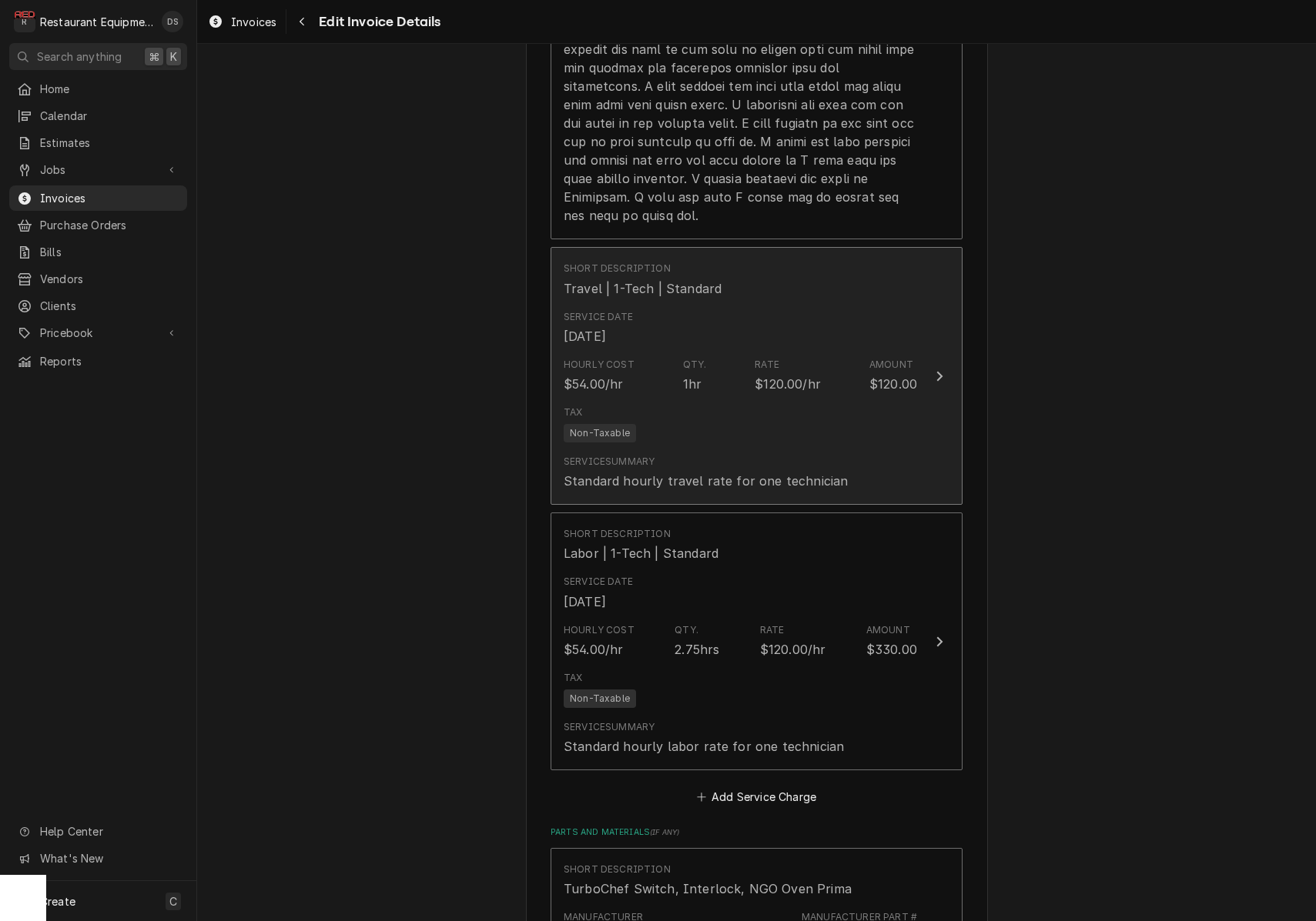
scroll to position [1803, 0]
click at [791, 401] on div "Tax Non-Taxable" at bounding box center [740, 426] width 354 height 50
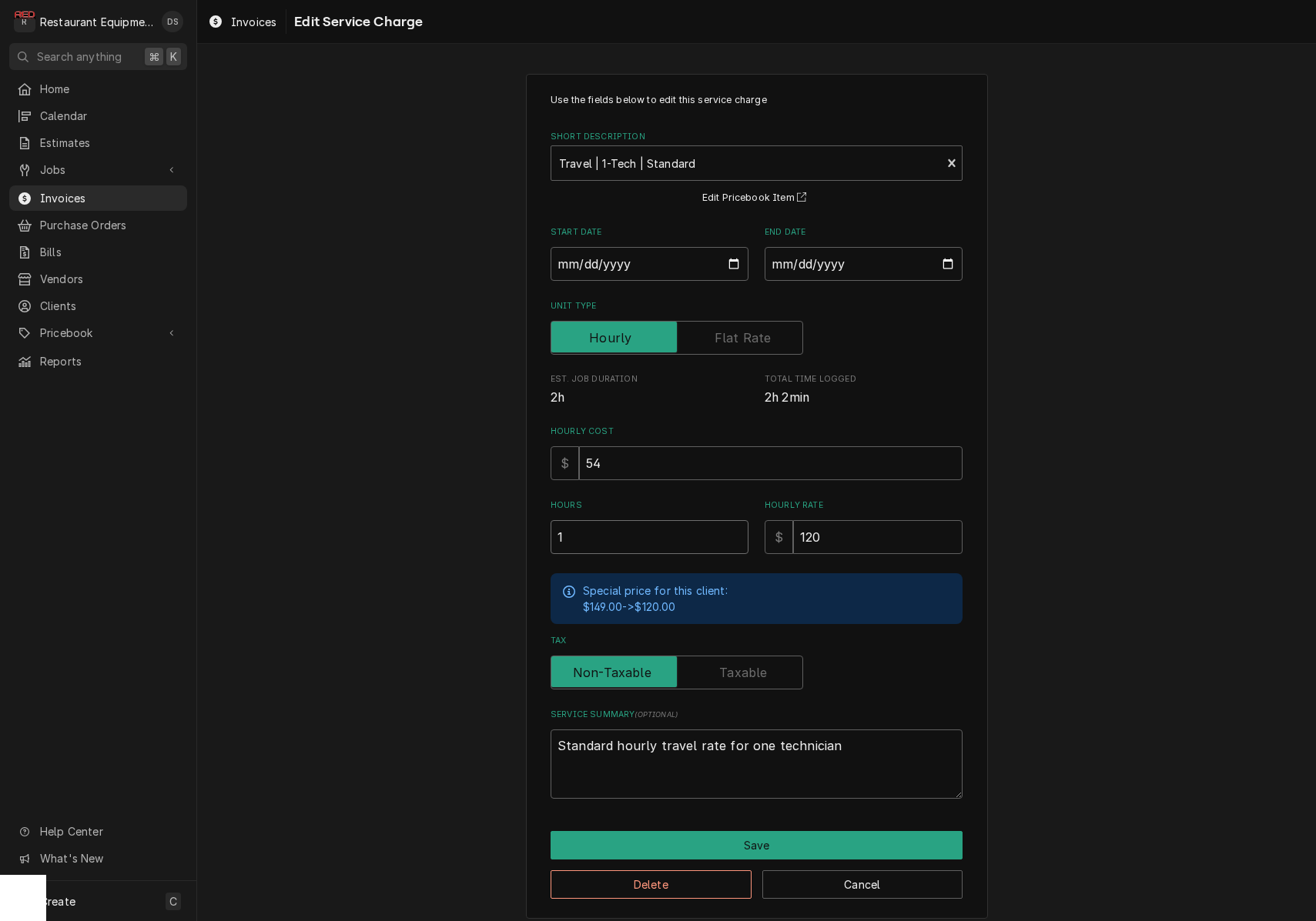
click at [649, 529] on input "1" at bounding box center [648, 538] width 197 height 34
type textarea "x"
type input "2"
click at [830, 842] on button "Save" at bounding box center [756, 846] width 412 height 29
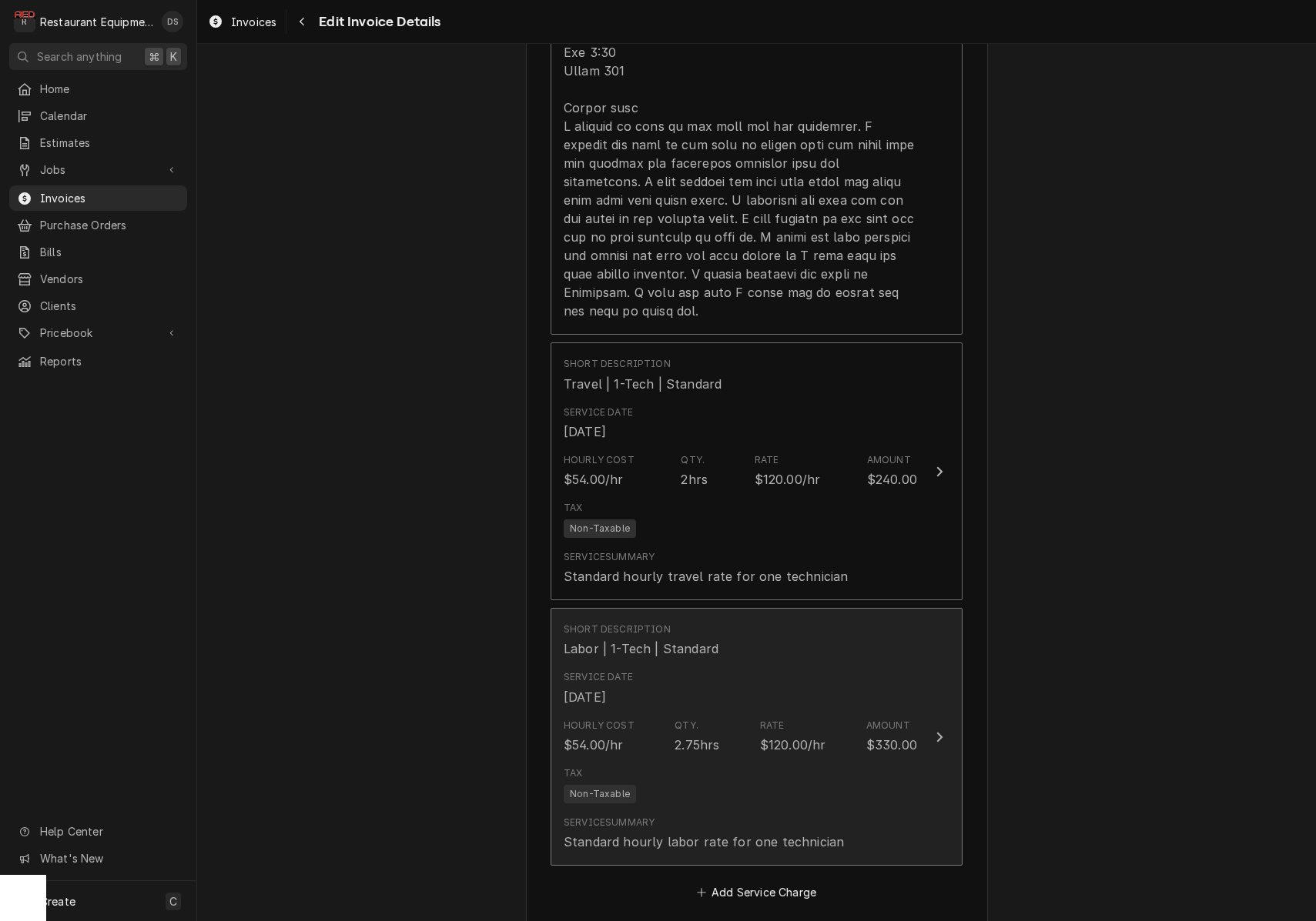
scroll to position [1710, 0]
click at [746, 717] on div "Hourly Cost $54.00/hr Qty. 2.75hrs Rate $120.00/hr Amount $330.00" at bounding box center [740, 736] width 354 height 48
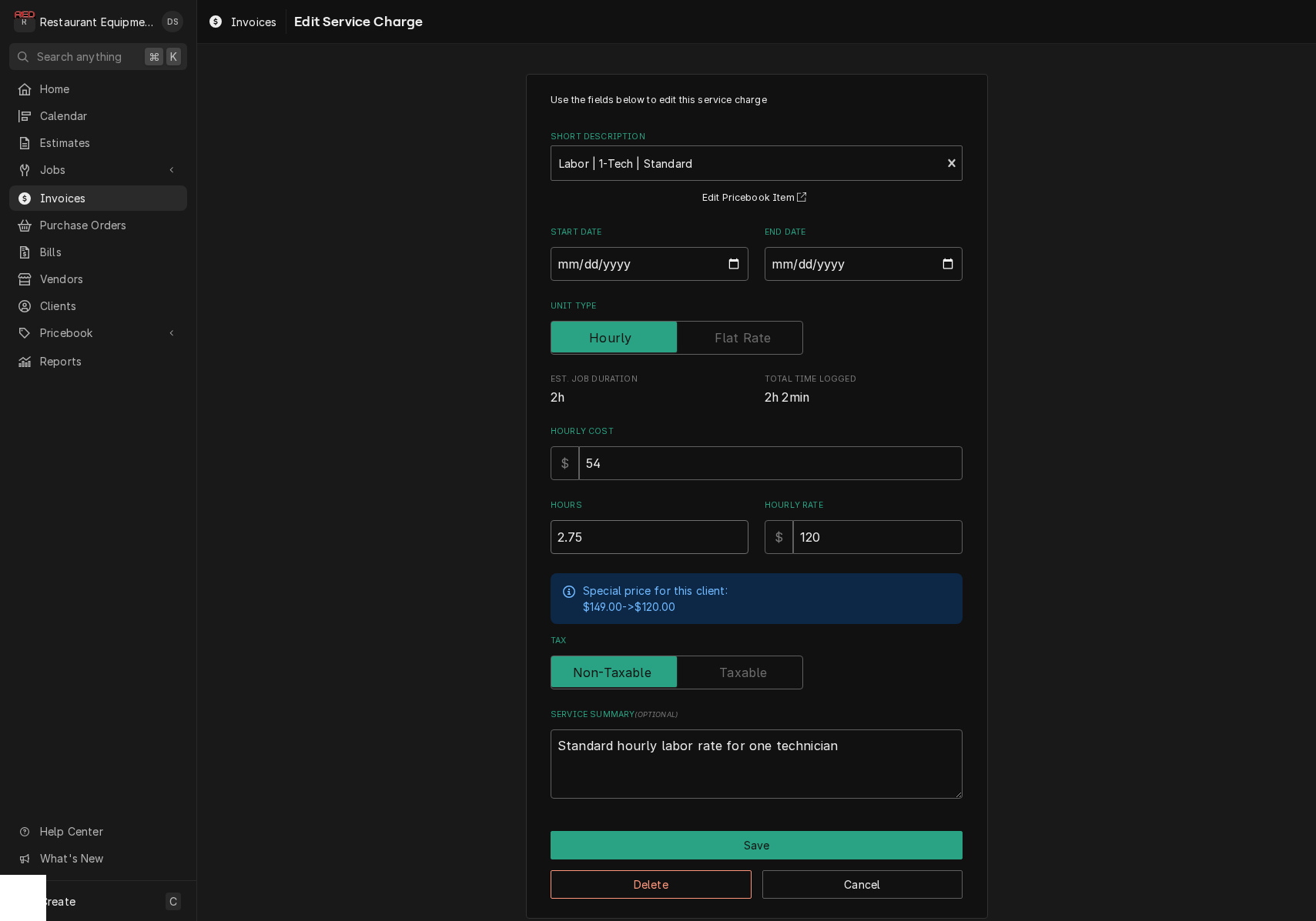
drag, startPoint x: 568, startPoint y: 527, endPoint x: 603, endPoint y: 525, distance: 35.1
click at [568, 527] on input "2.75" at bounding box center [648, 538] width 197 height 34
type textarea "x"
type input ".75"
type textarea "x"
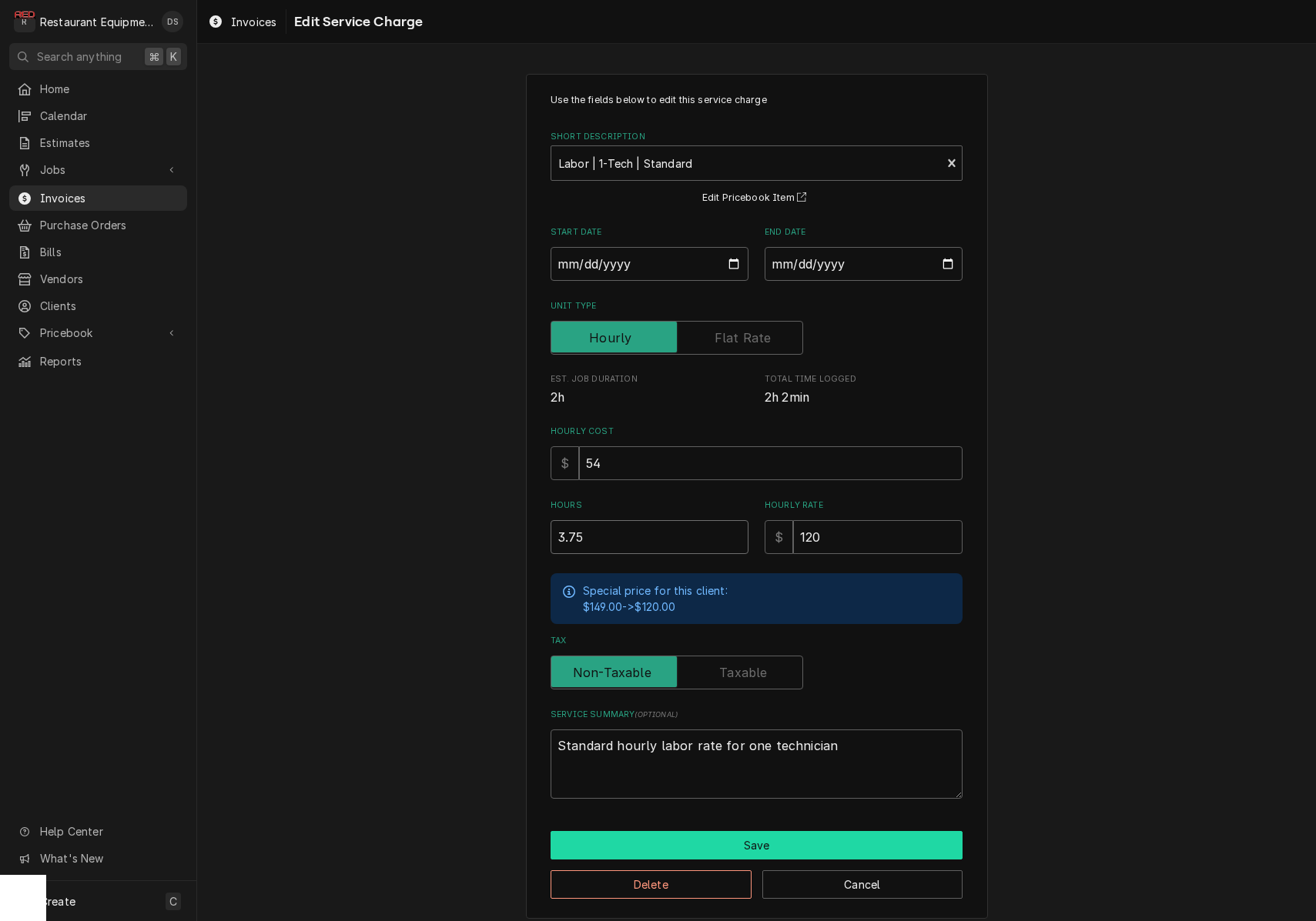
type input "3.75"
click at [776, 832] on button "Save" at bounding box center [756, 846] width 412 height 29
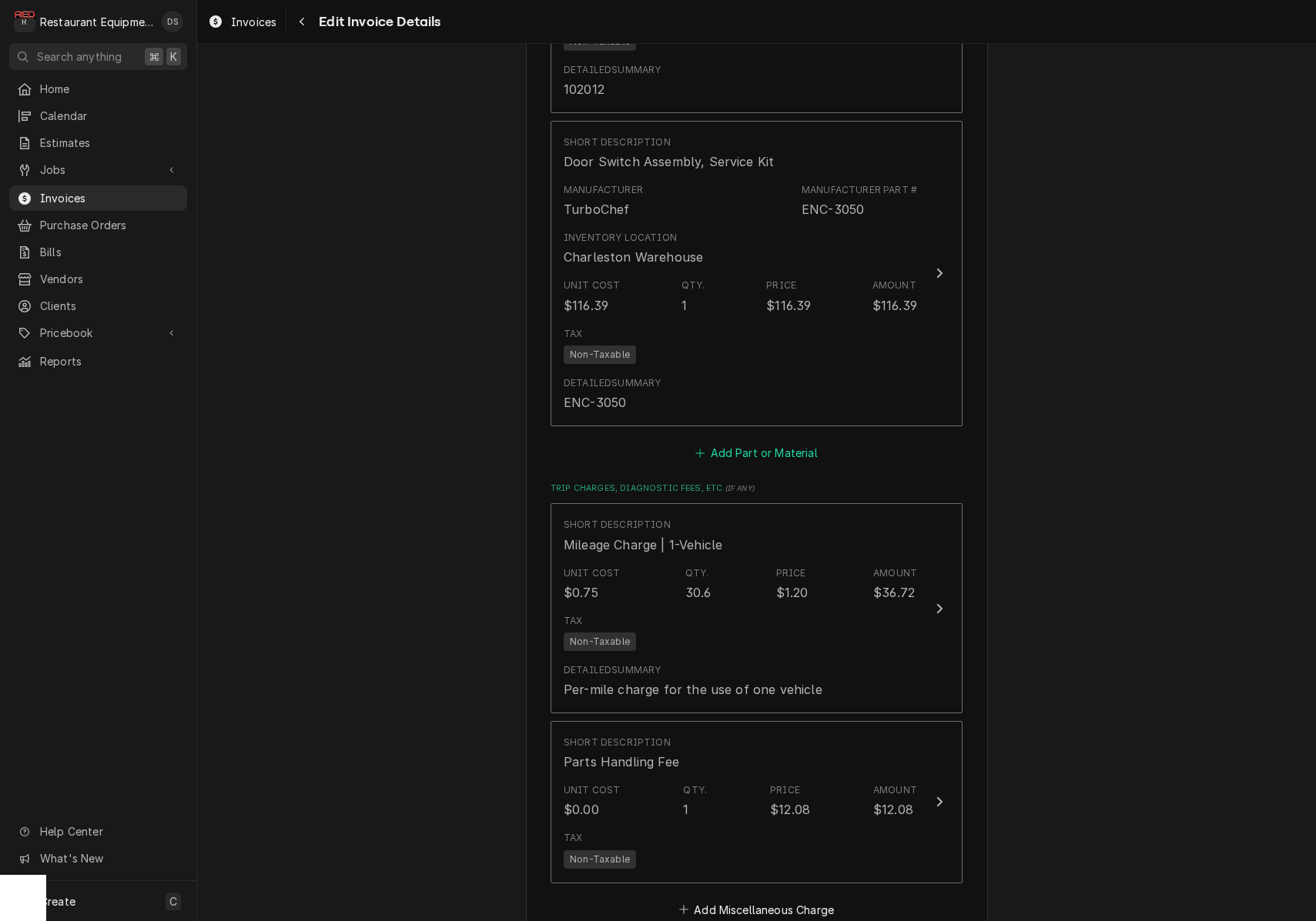
scroll to position [2847, 0]
click at [761, 614] on div "Tax Non-Taxable" at bounding box center [740, 631] width 354 height 50
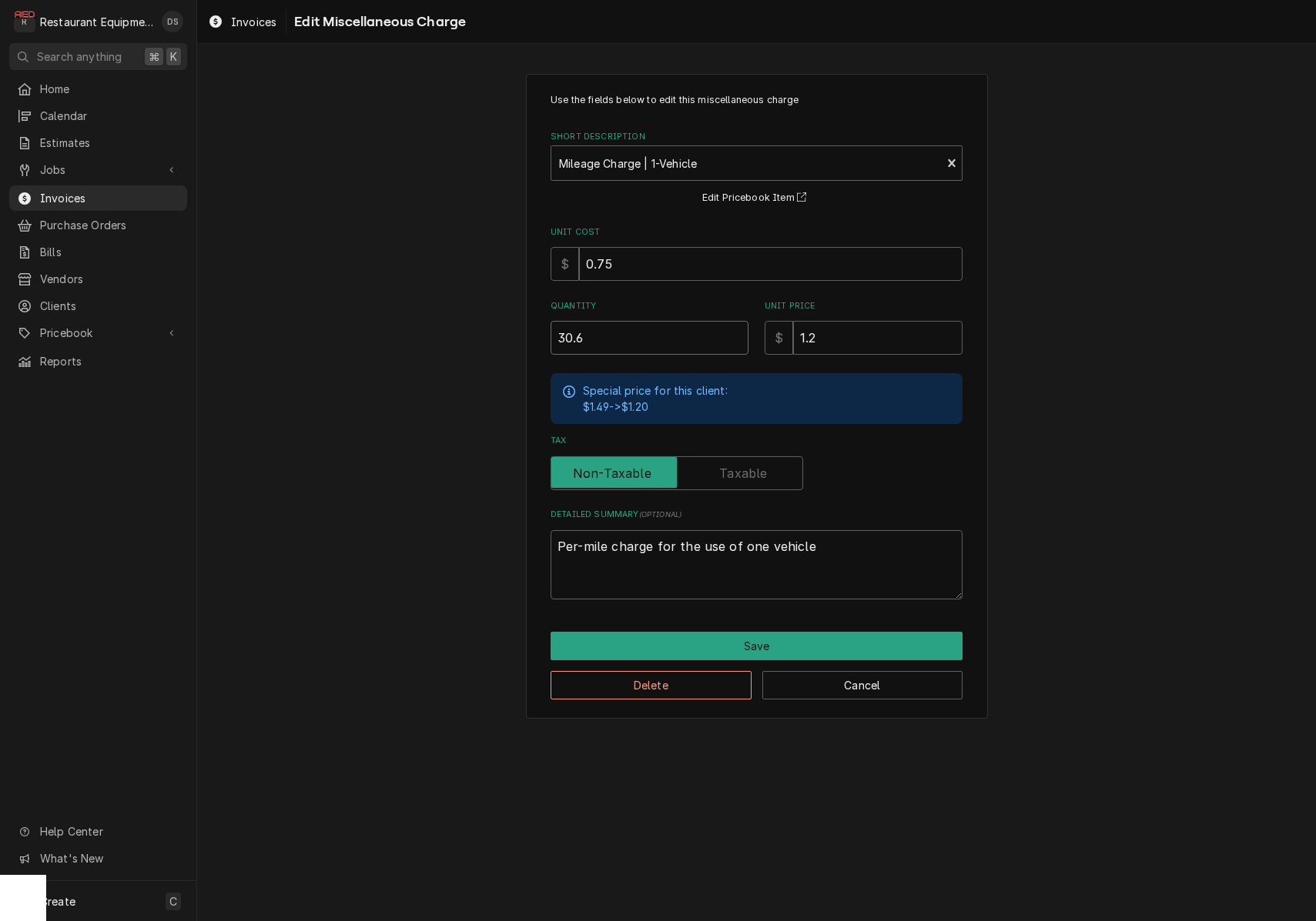
drag, startPoint x: 613, startPoint y: 342, endPoint x: 482, endPoint y: 333, distance: 131.3
click at [483, 333] on div "Use the fields below to edit this miscellaneous charge Short Description Mileag…" at bounding box center [756, 397] width 1119 height 673
type textarea "x"
type input "6"
type textarea "x"
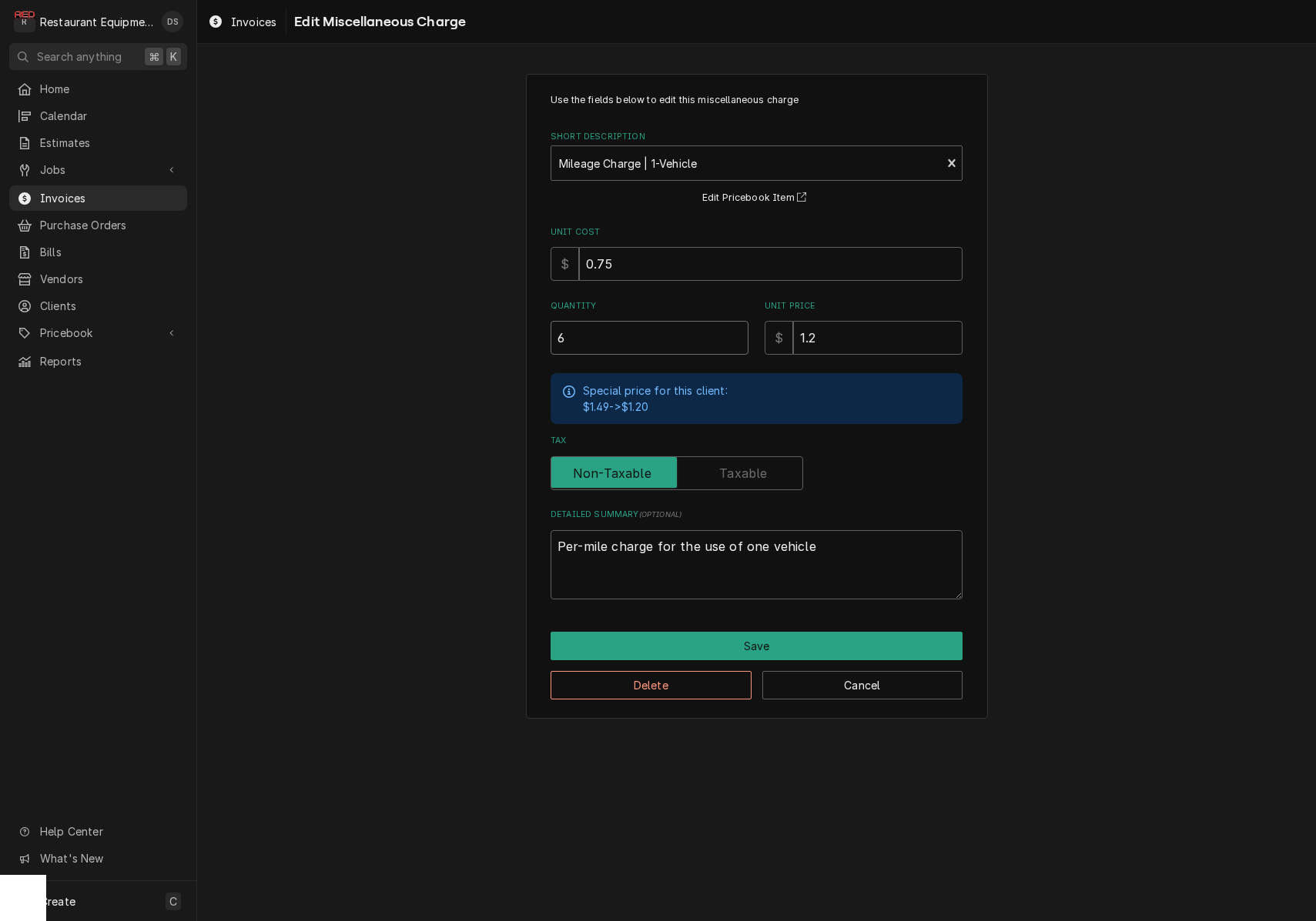
type input "61"
type textarea "x"
type input "61.2"
click at [784, 638] on button "Save" at bounding box center [756, 646] width 412 height 29
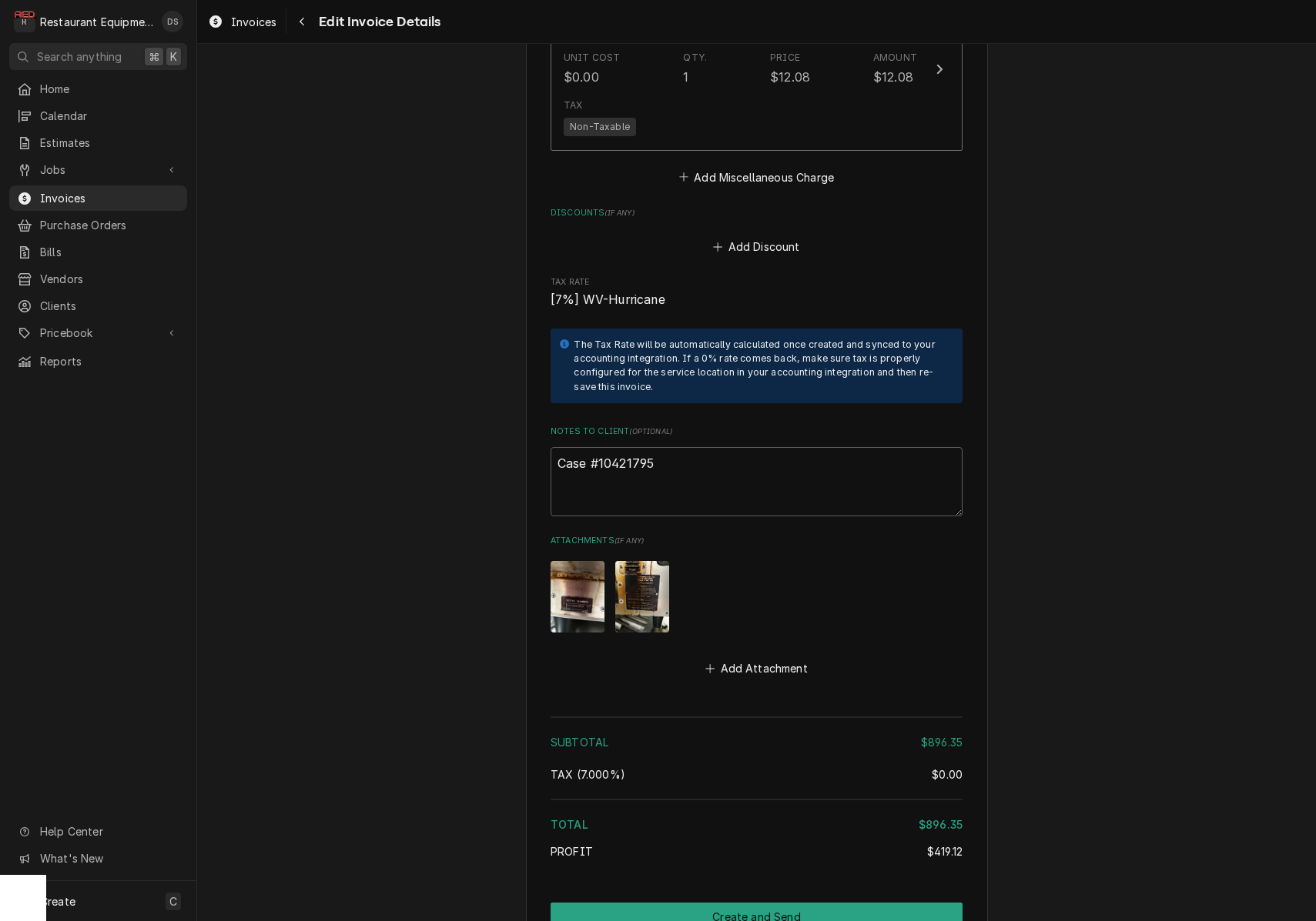
scroll to position [3579, 0]
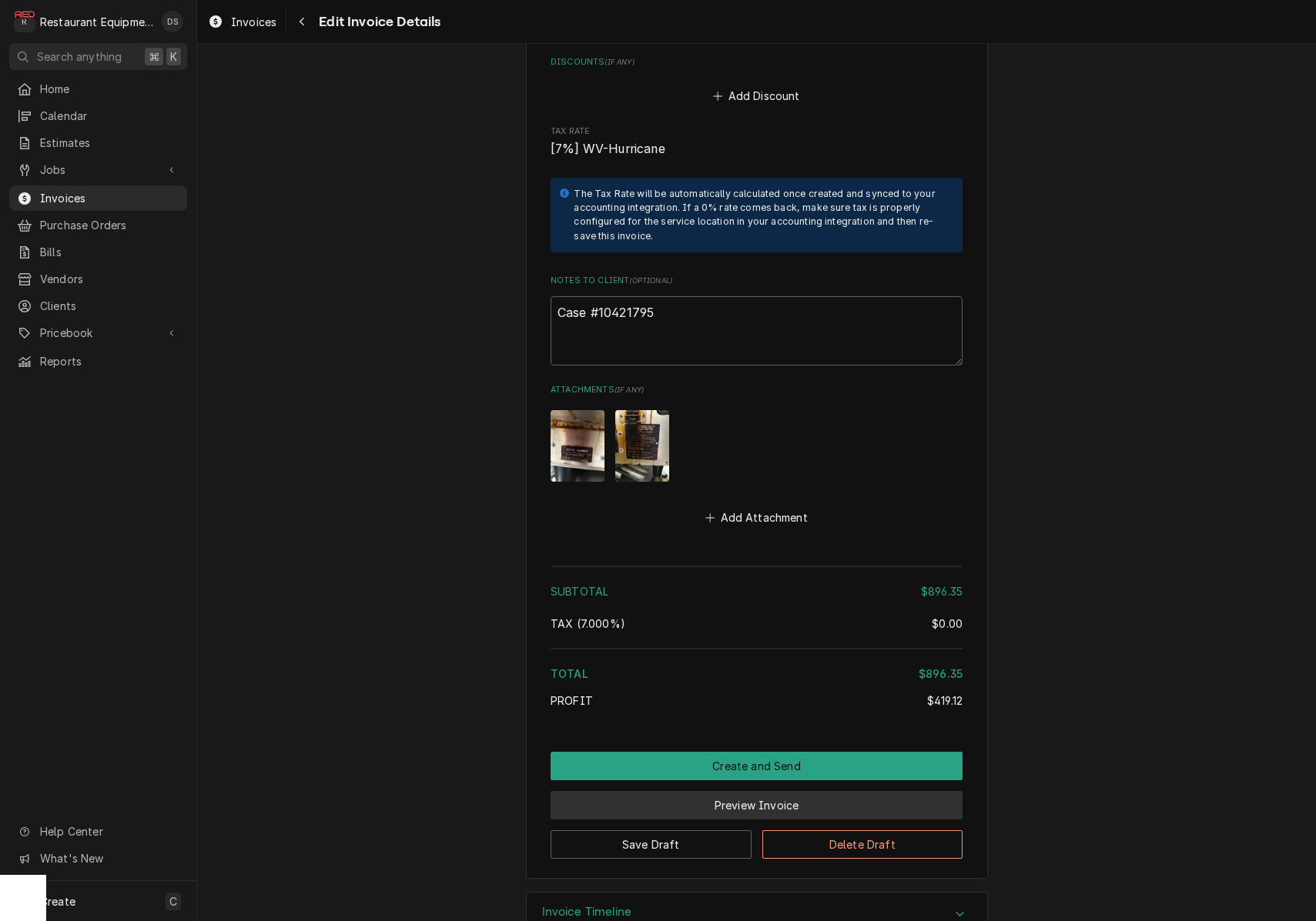
click at [764, 791] on button "Preview Invoice" at bounding box center [756, 806] width 412 height 29
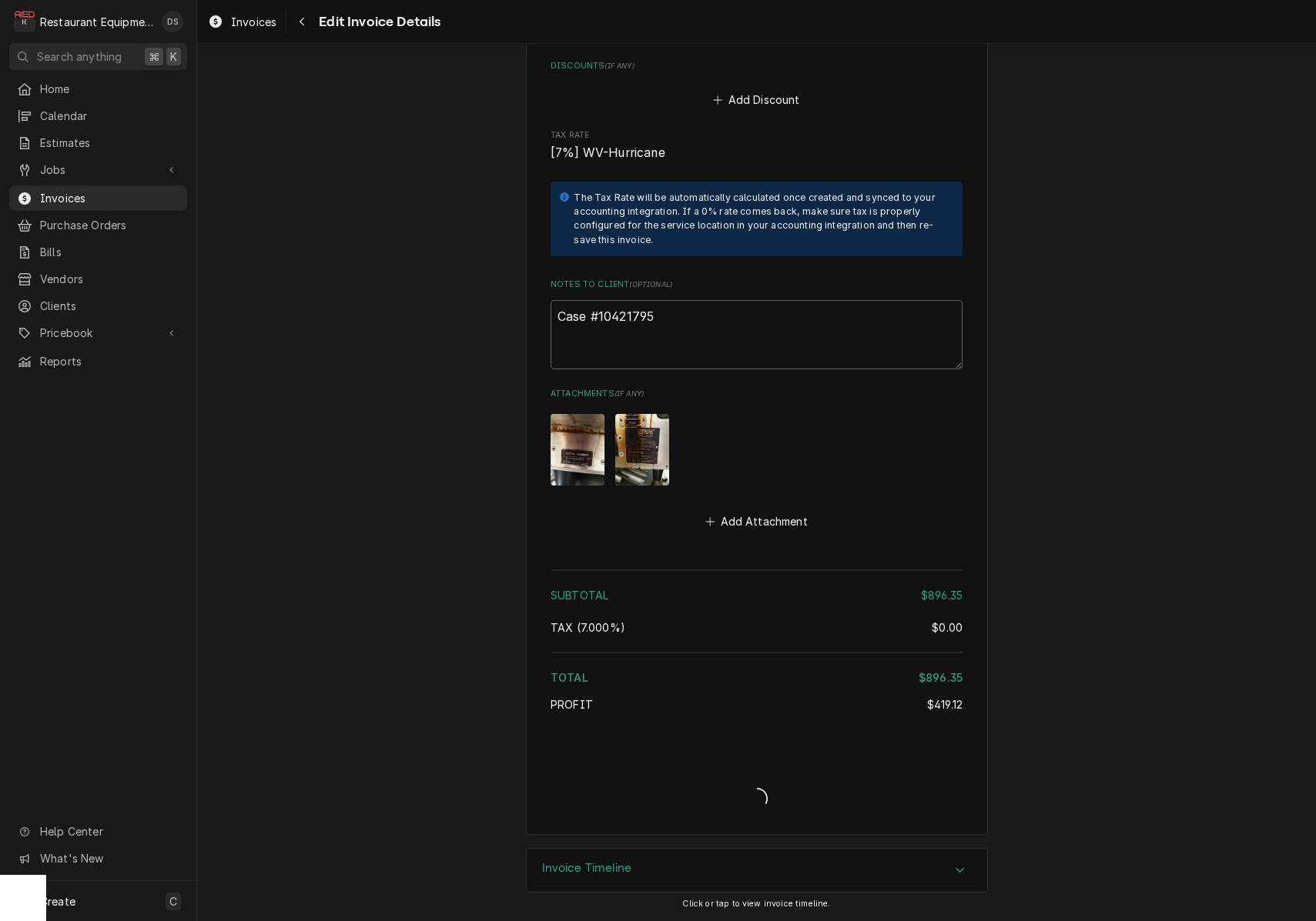
scroll to position [3682, 0]
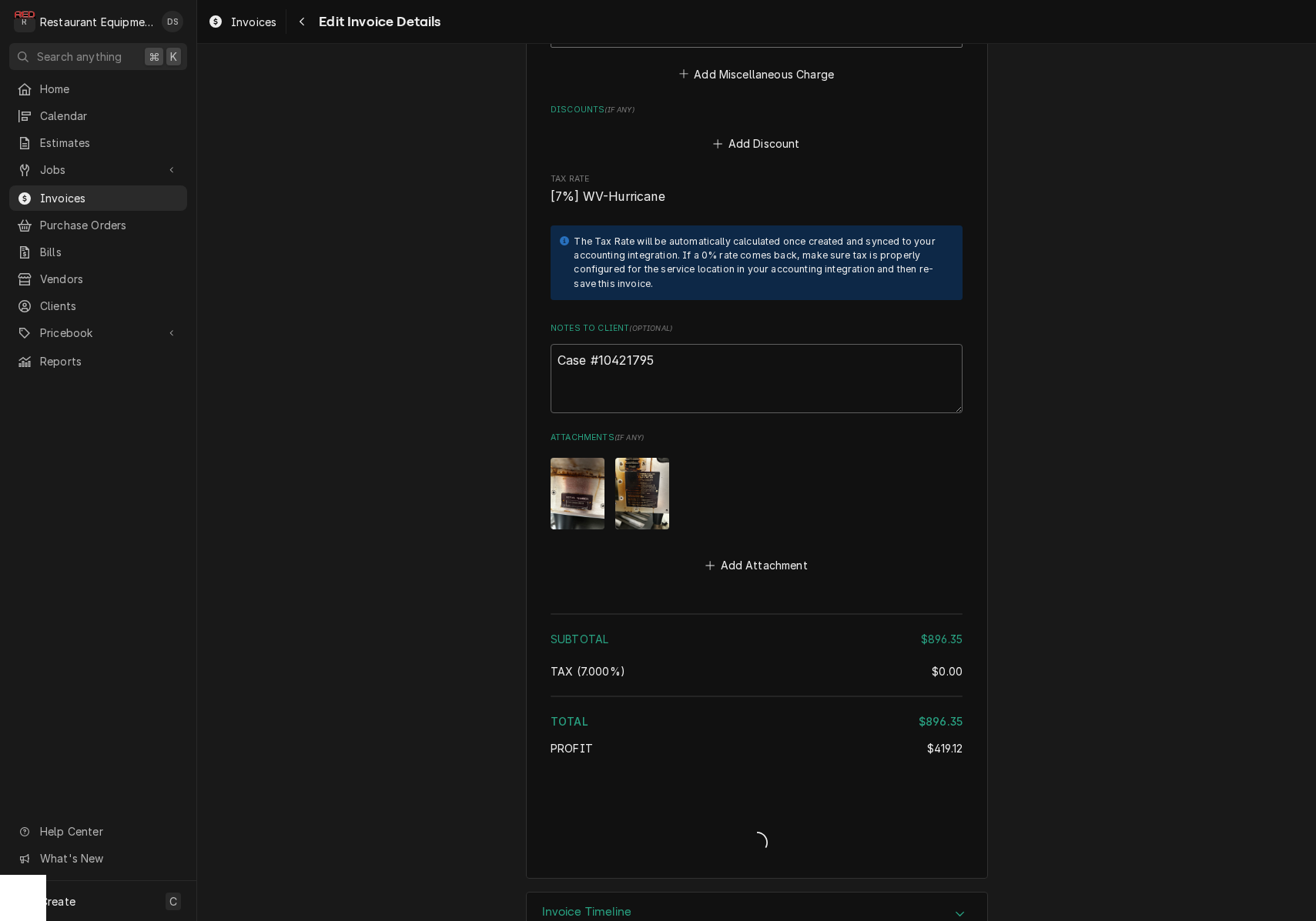
type textarea "x"
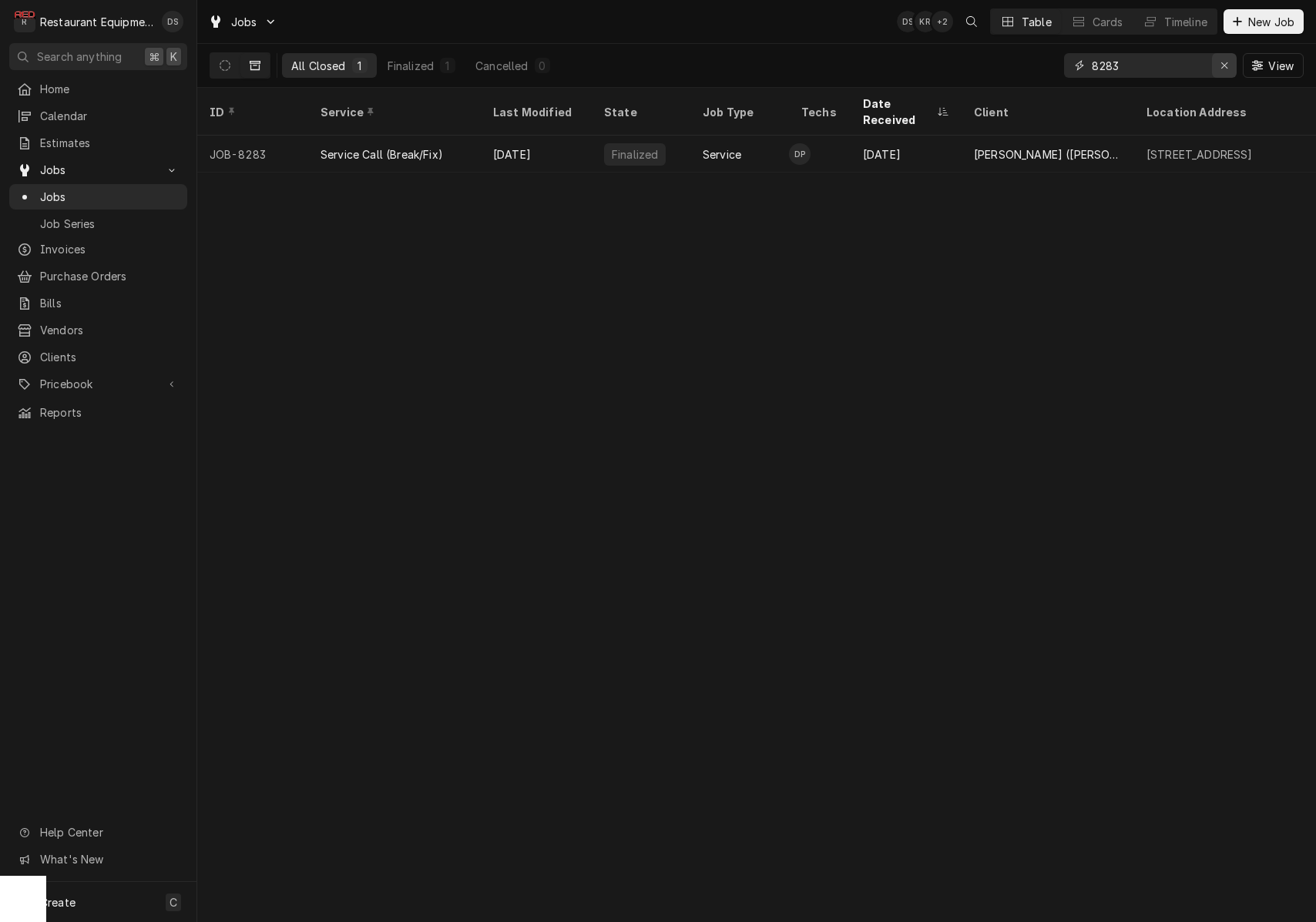
click at [1215, 61] on button "Erase input" at bounding box center [1224, 66] width 25 height 25
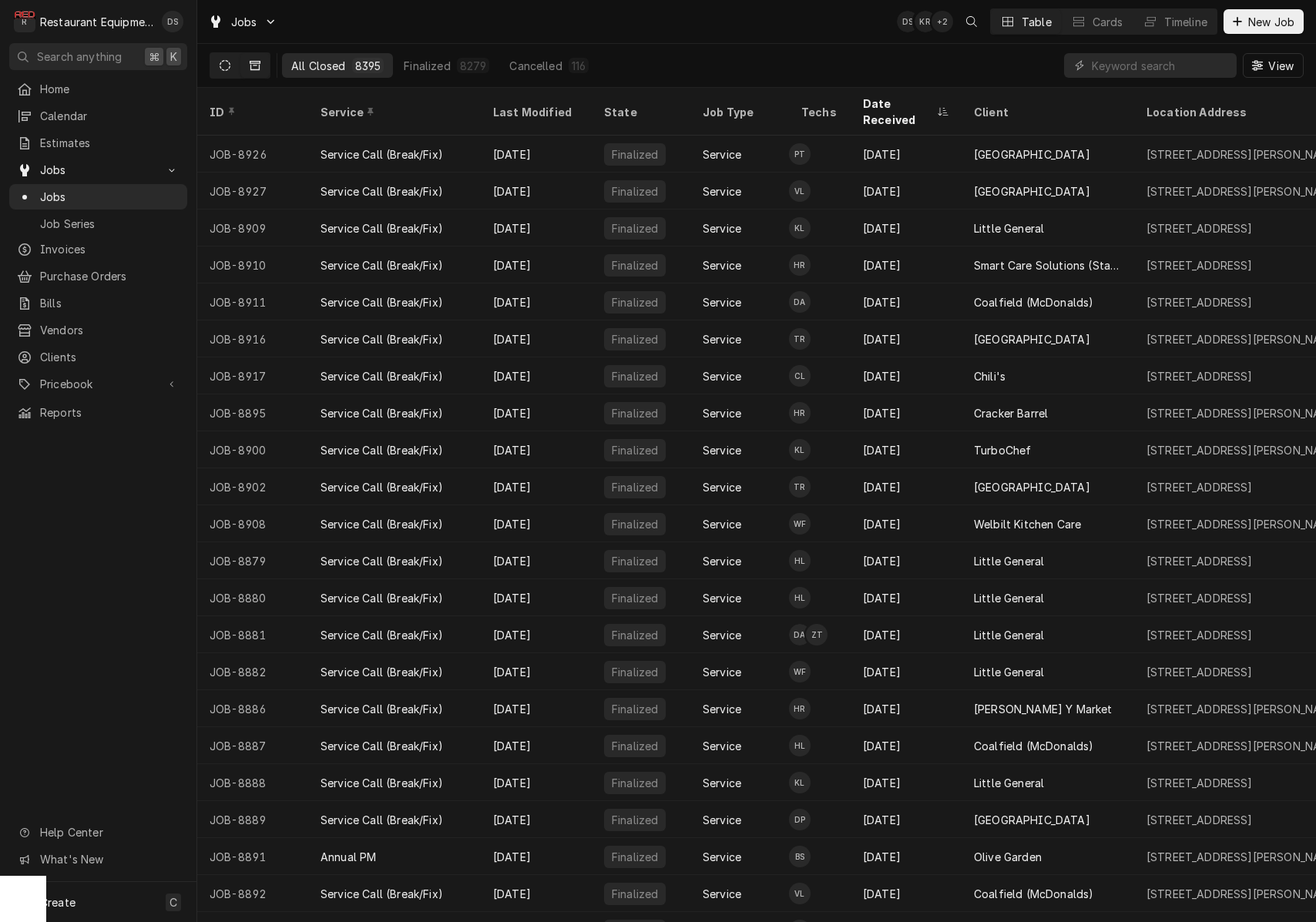
click at [226, 74] on button "Dynamic Content Wrapper" at bounding box center [224, 66] width 30 height 25
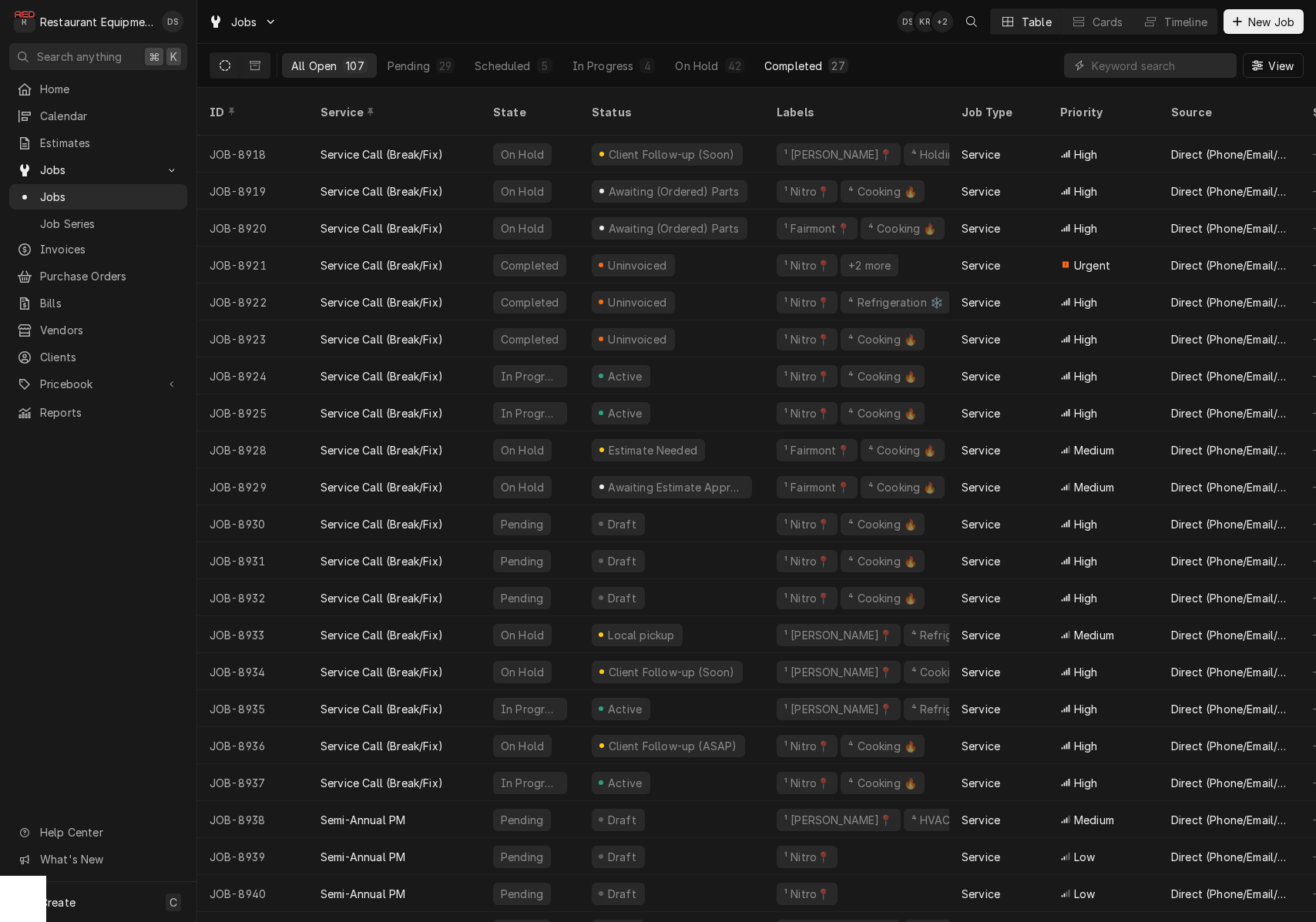
click at [808, 62] on div "Completed" at bounding box center [793, 66] width 58 height 16
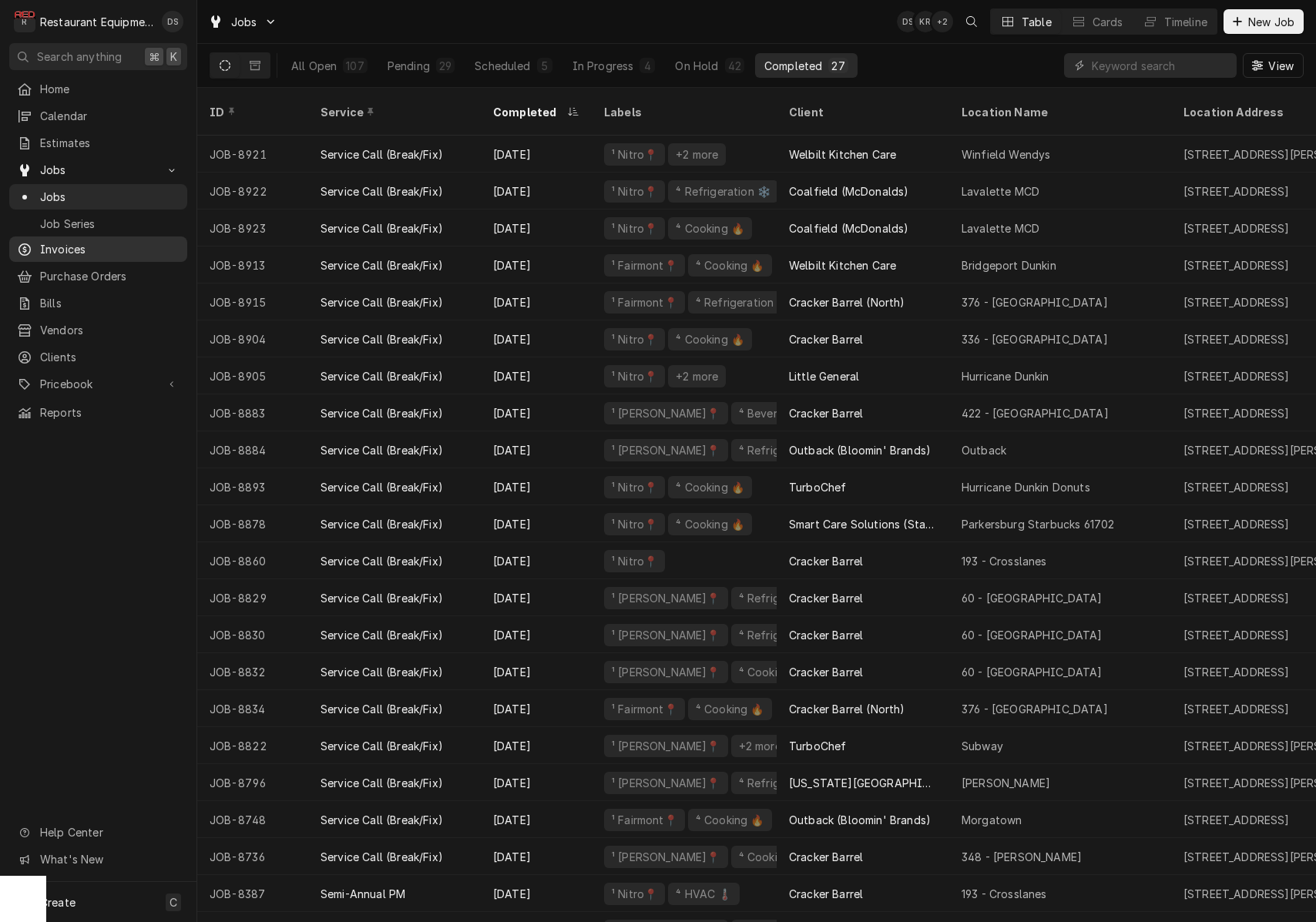
click at [90, 241] on span "Invoices" at bounding box center [110, 249] width 139 height 16
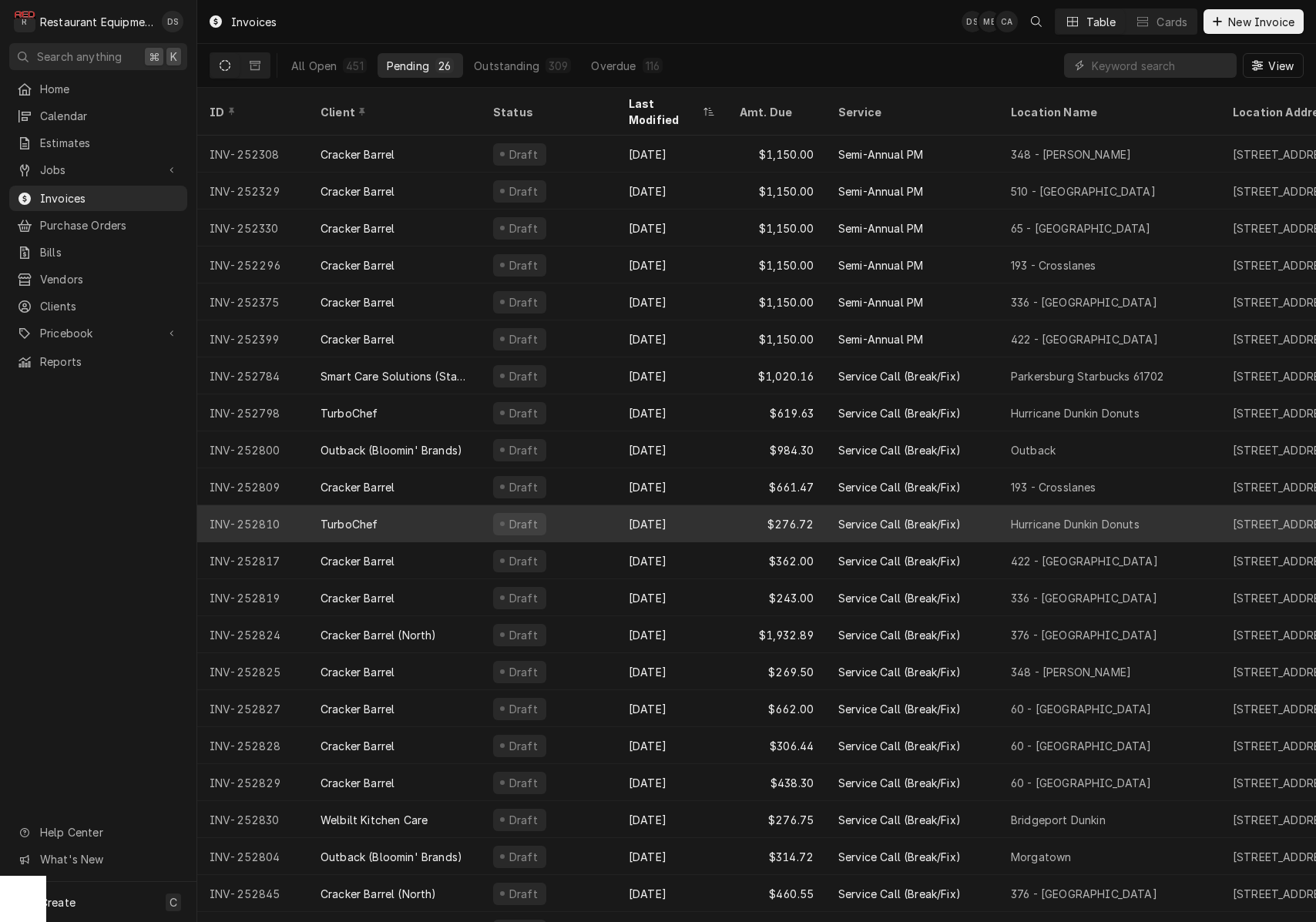
click at [738, 506] on div "$276.72" at bounding box center [776, 524] width 98 height 37
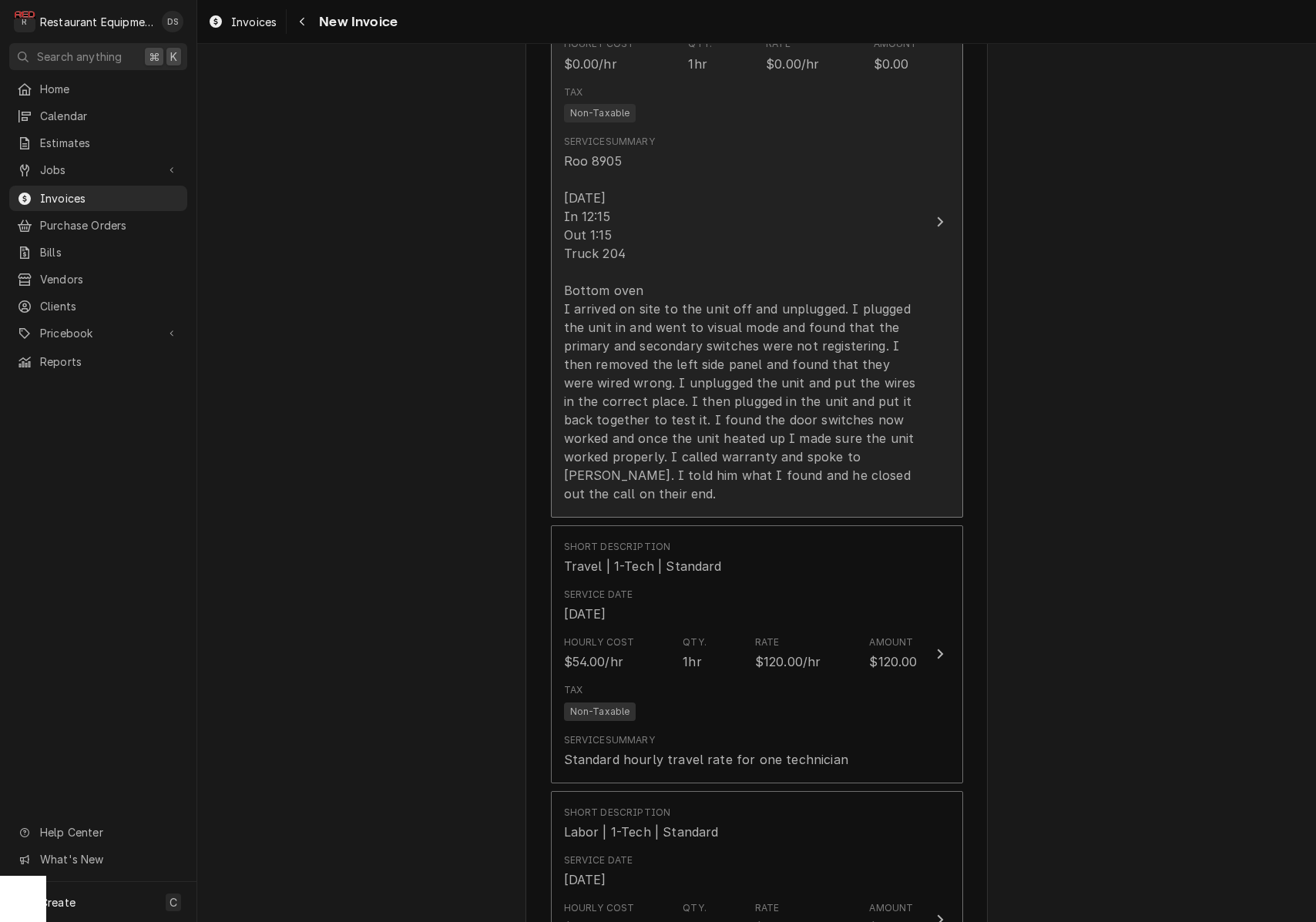
scroll to position [1118, 0]
click at [725, 423] on div "Roo 8905 [DATE] In 12:15 Out 1:15 Truck 204 Bottom oven I arrived on site to th…" at bounding box center [741, 325] width 354 height 351
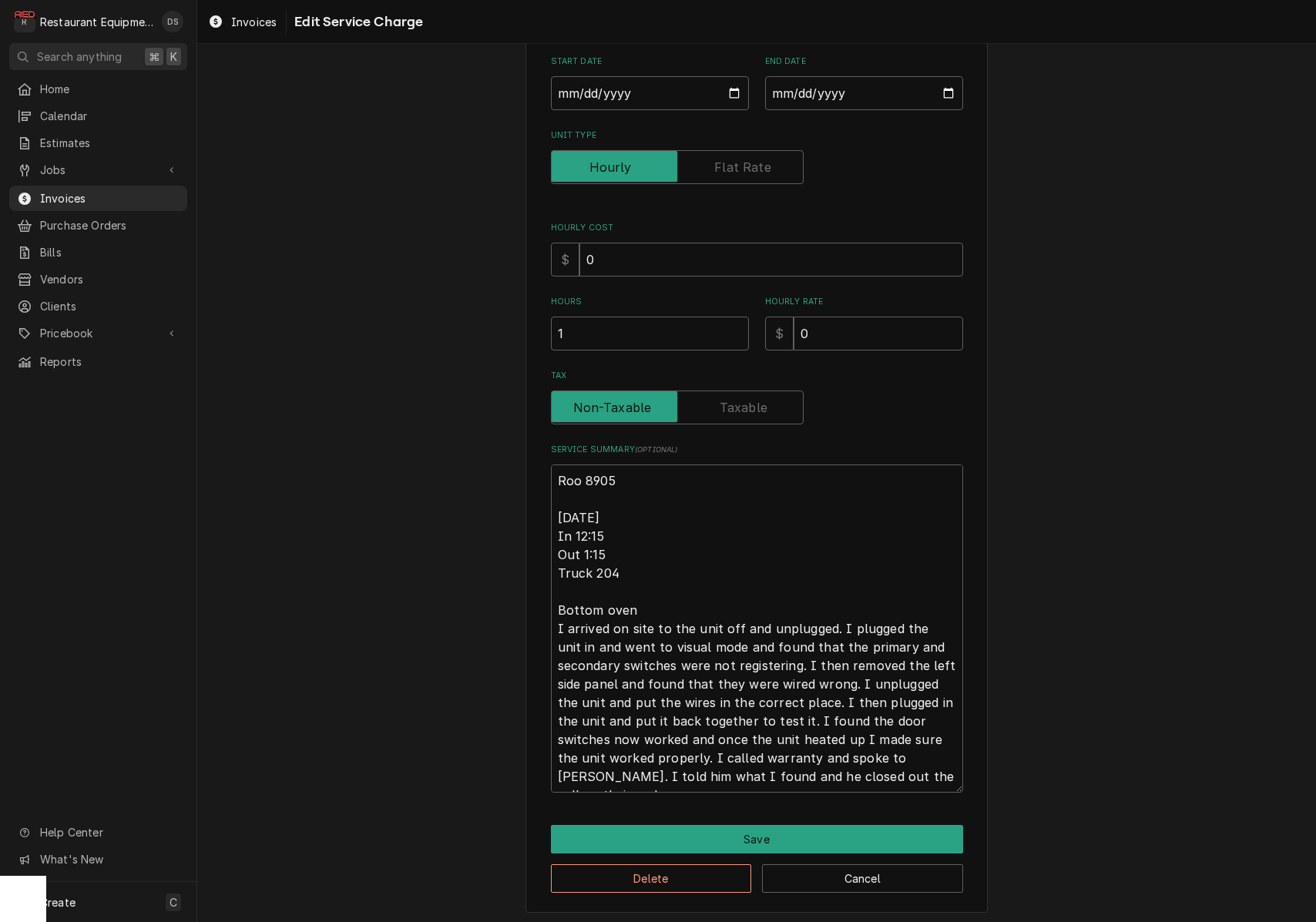
scroll to position [170, 0]
drag, startPoint x: 555, startPoint y: 508, endPoint x: 957, endPoint y: 774, distance: 482.0
click at [957, 774] on textarea "Roo 8905 [DATE] In 12:15 Out 1:15 Truck 204 Bottom oven I arrived on site to th…" at bounding box center [757, 630] width 412 height 328
click at [762, 834] on button "Save" at bounding box center [757, 841] width 412 height 29
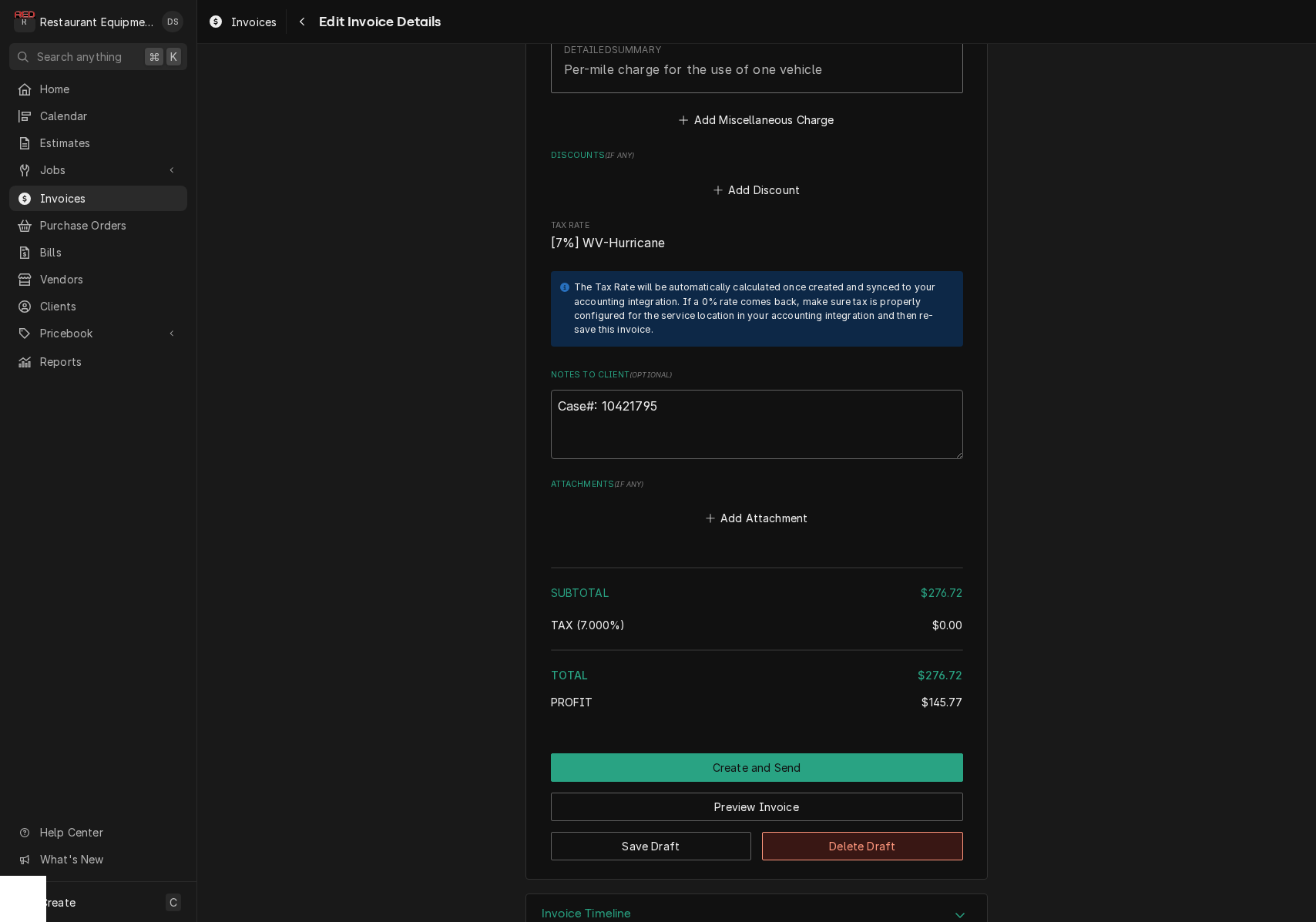
click at [853, 832] on button "Delete Draft" at bounding box center [862, 847] width 201 height 29
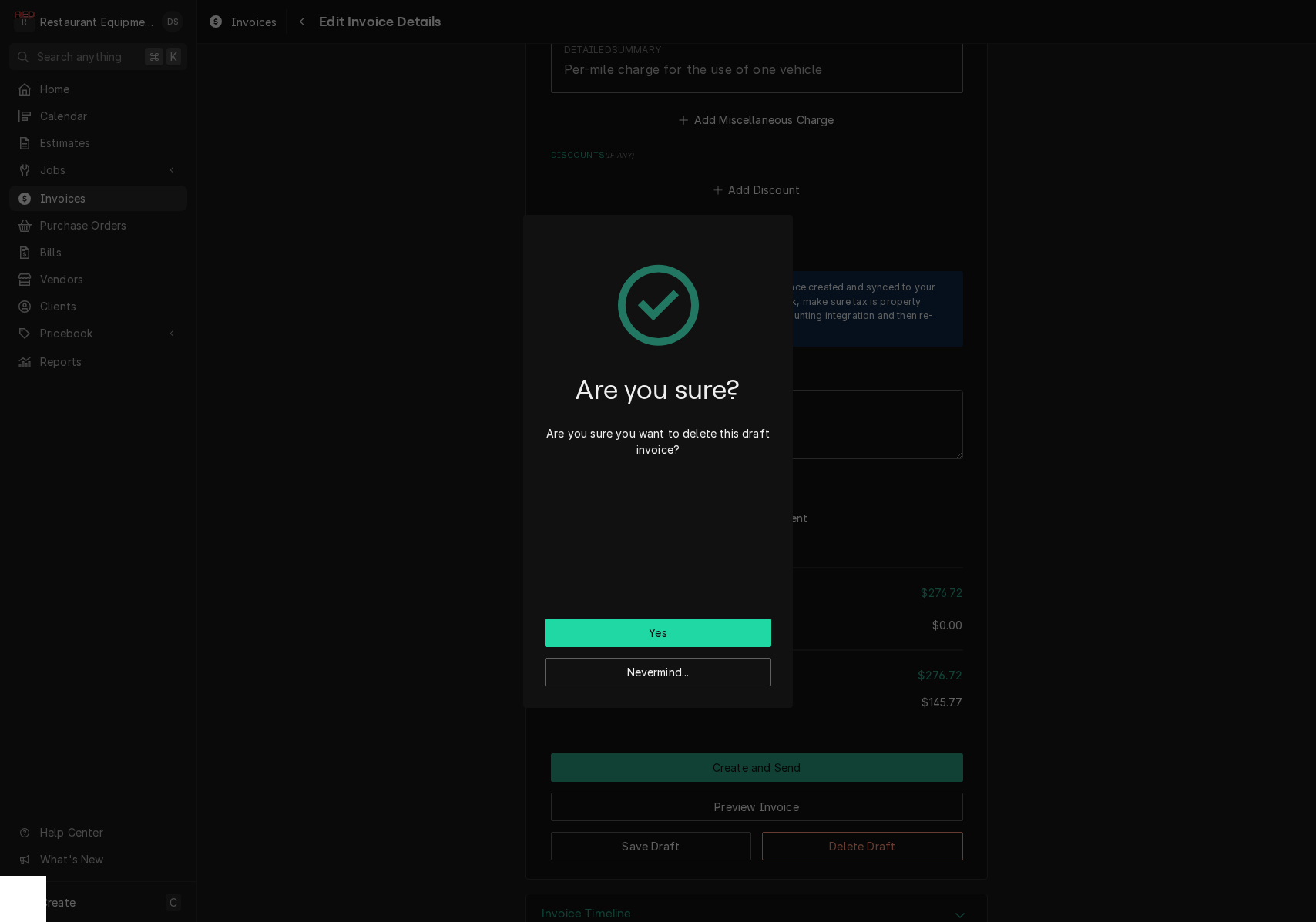
click at [677, 634] on button "Yes" at bounding box center [658, 633] width 226 height 29
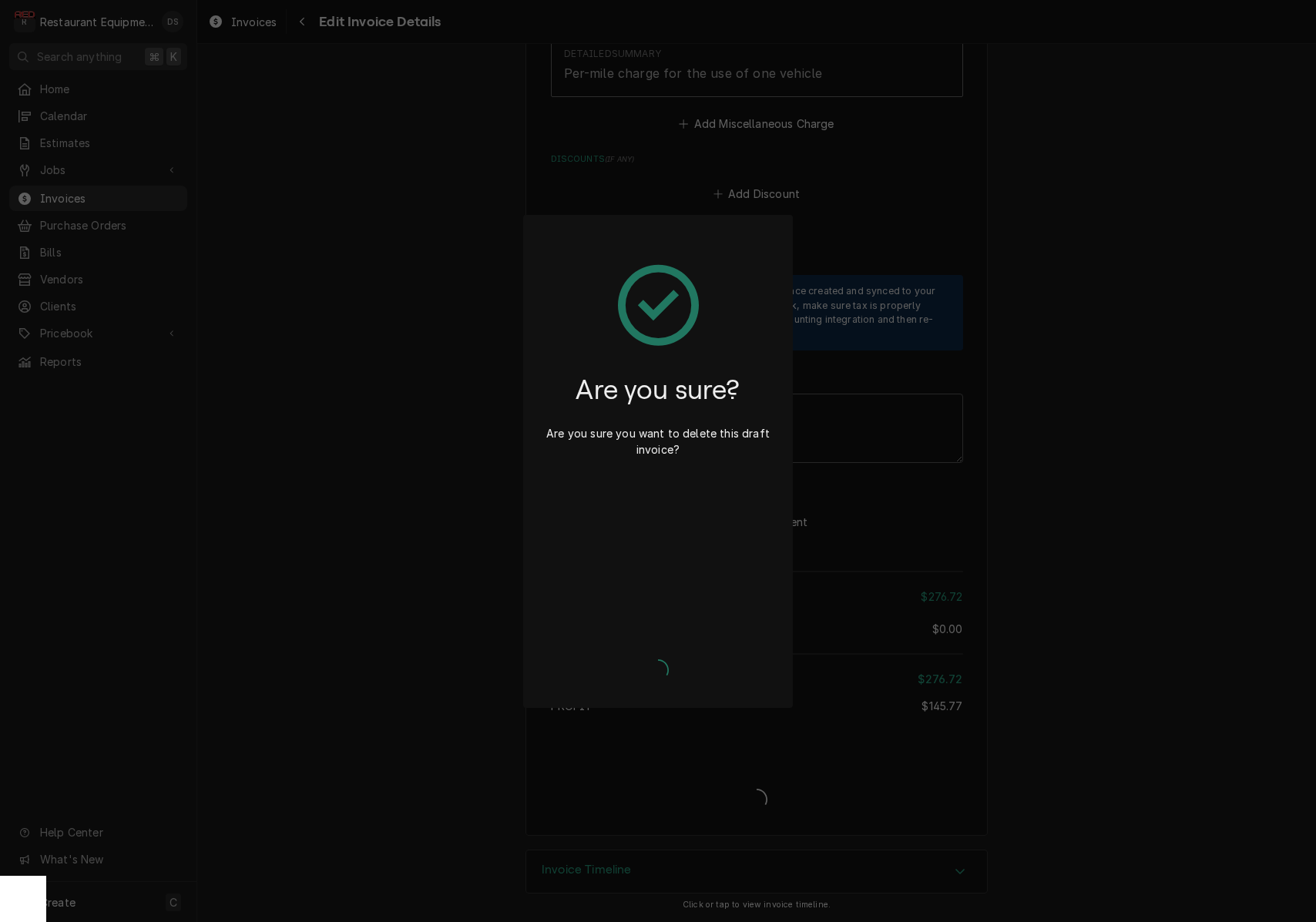
type textarea "x"
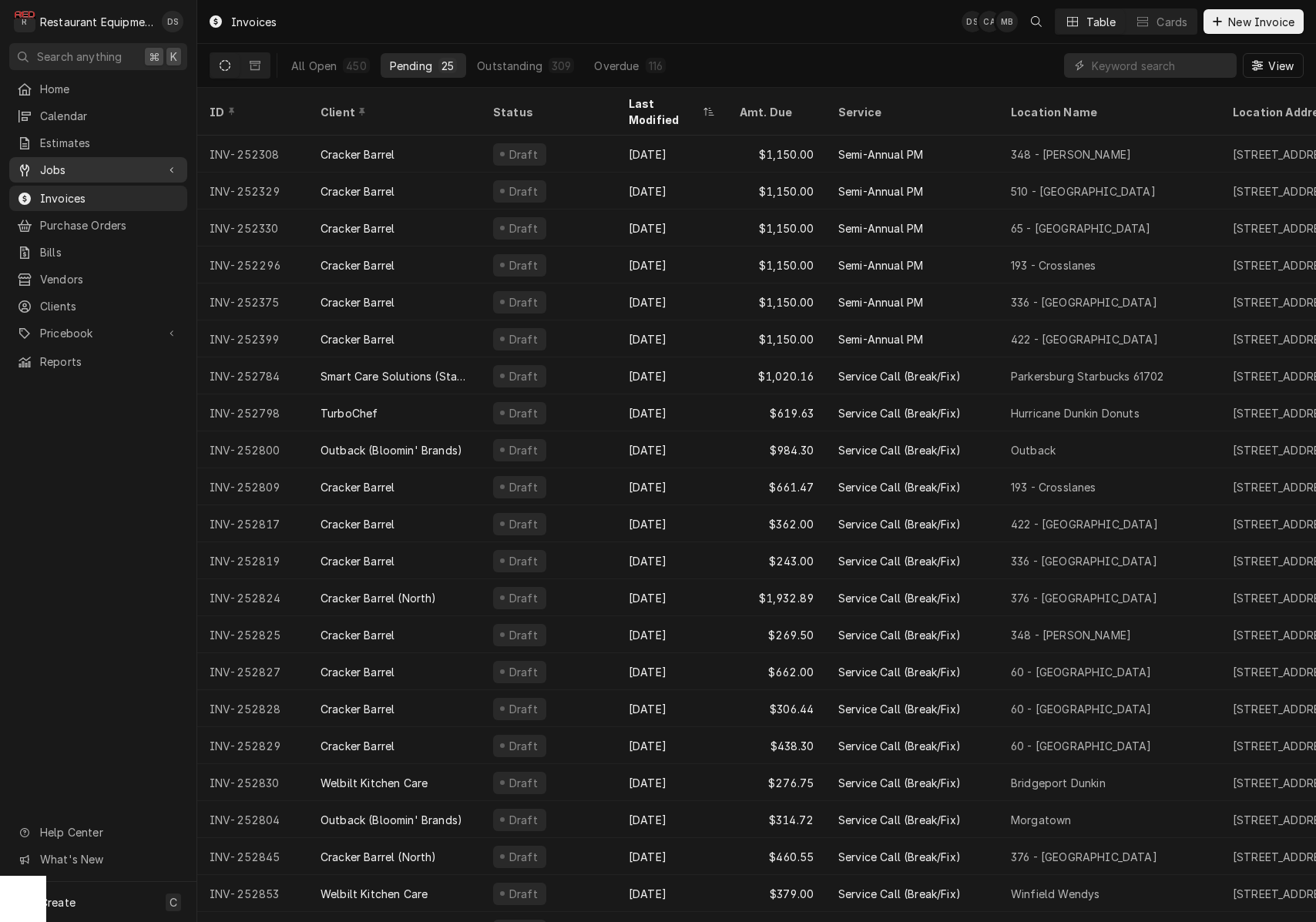
click at [63, 172] on span "Jobs" at bounding box center [98, 170] width 116 height 16
click at [62, 191] on span "Jobs" at bounding box center [110, 197] width 139 height 16
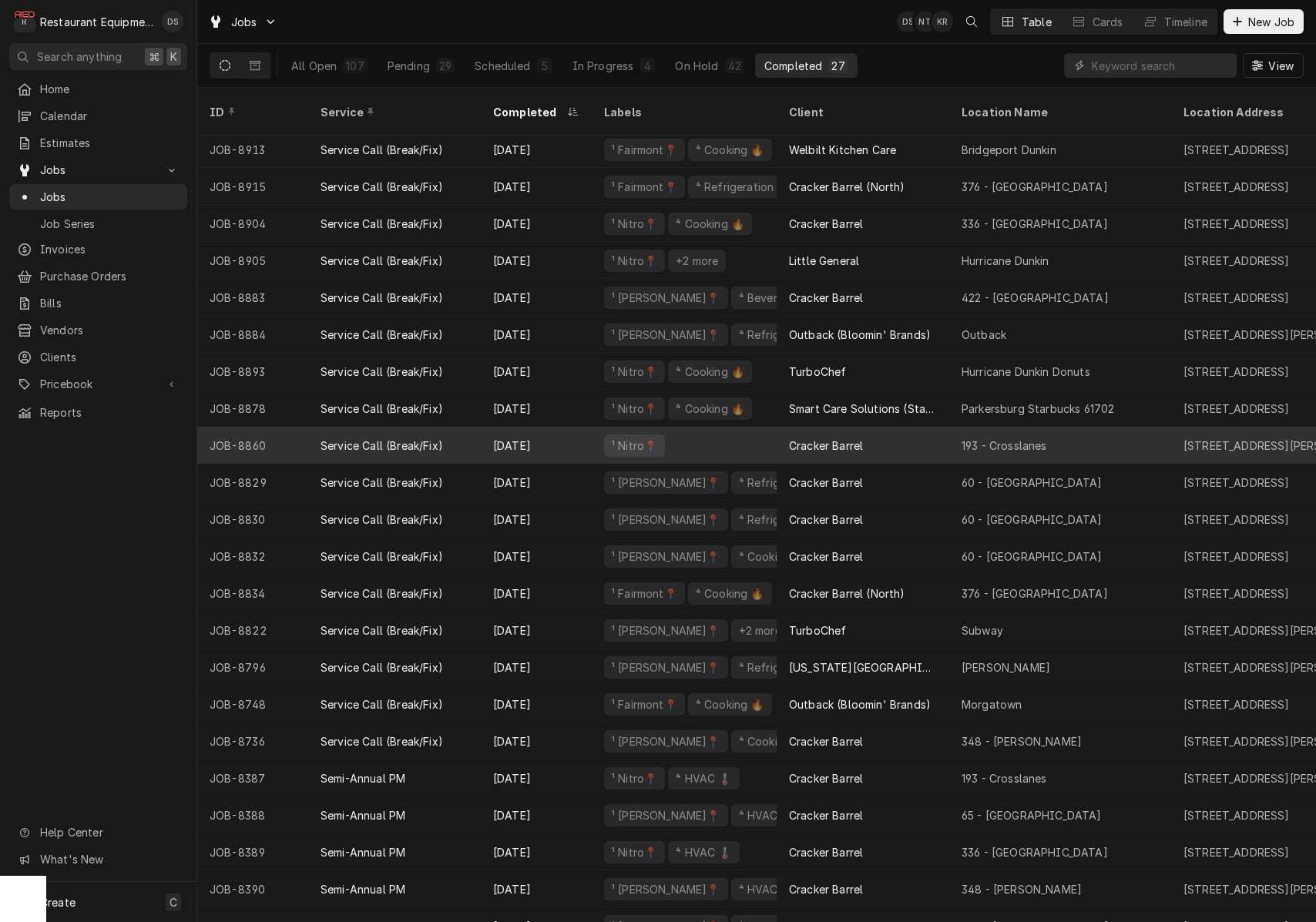
scroll to position [115, 0]
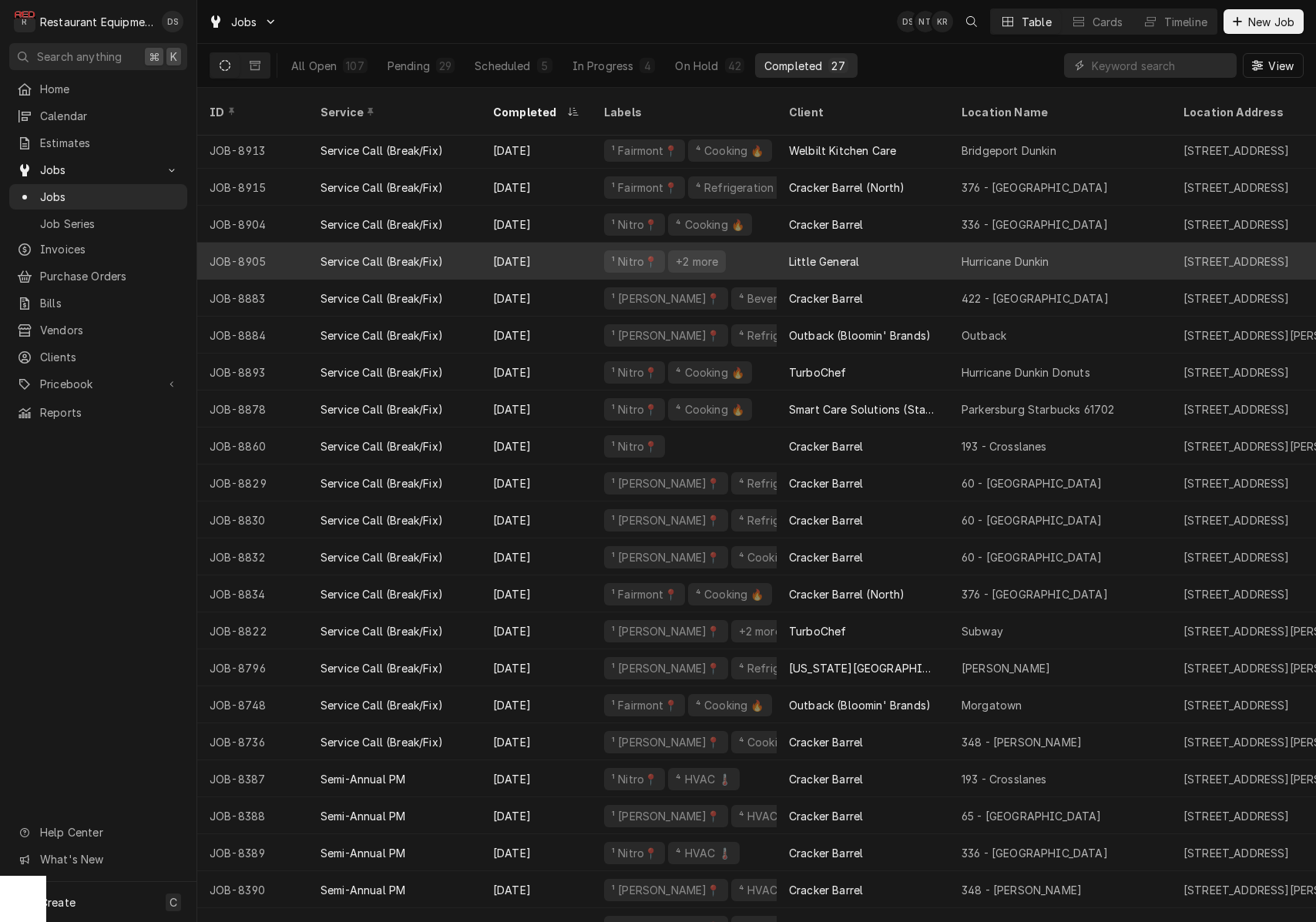
click at [908, 249] on div "Little General" at bounding box center [863, 261] width 173 height 37
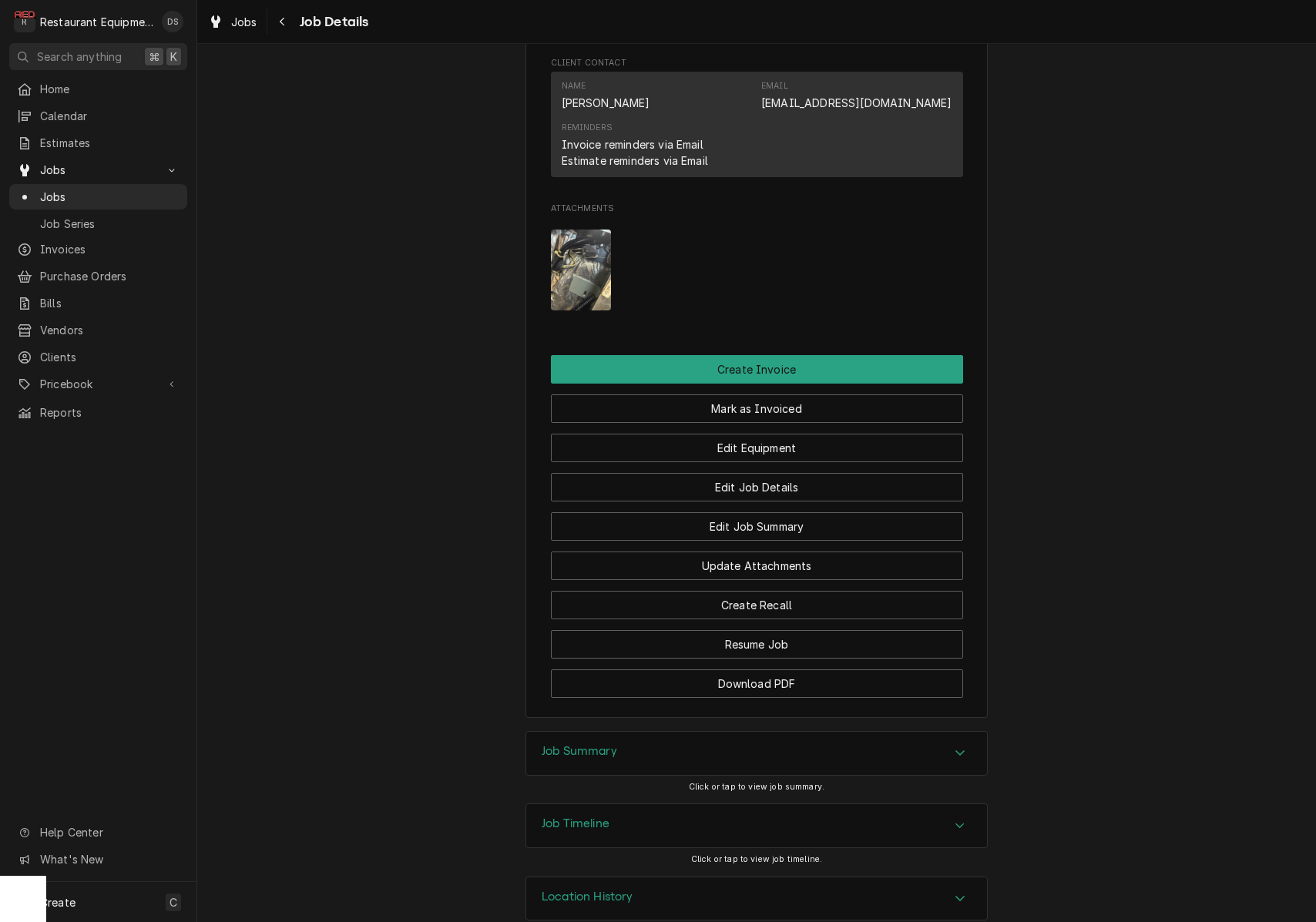
drag, startPoint x: 751, startPoint y: 734, endPoint x: 742, endPoint y: 726, distance: 12.0
click at [750, 732] on div "Job Summary" at bounding box center [756, 753] width 461 height 43
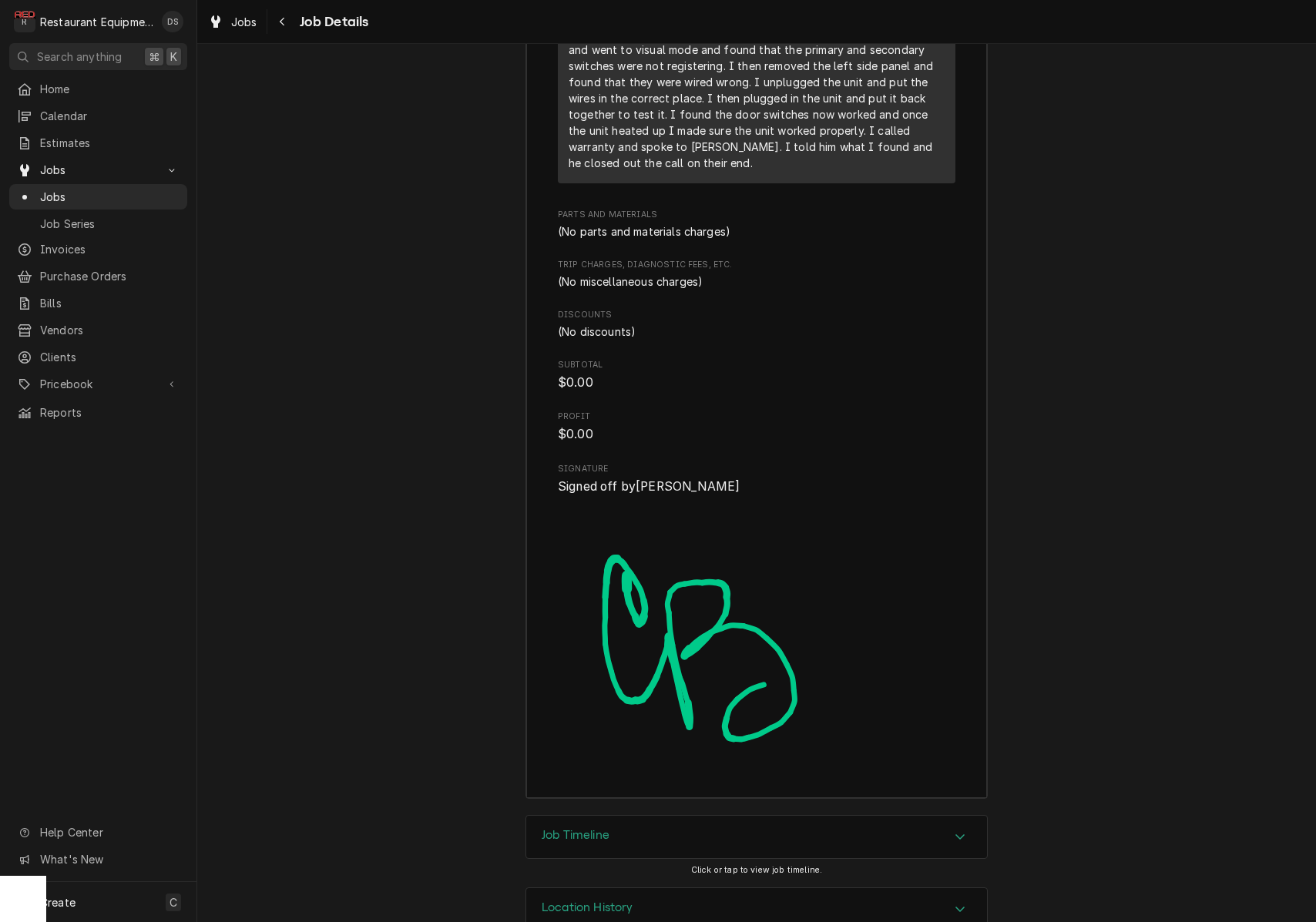
scroll to position [3222, 0]
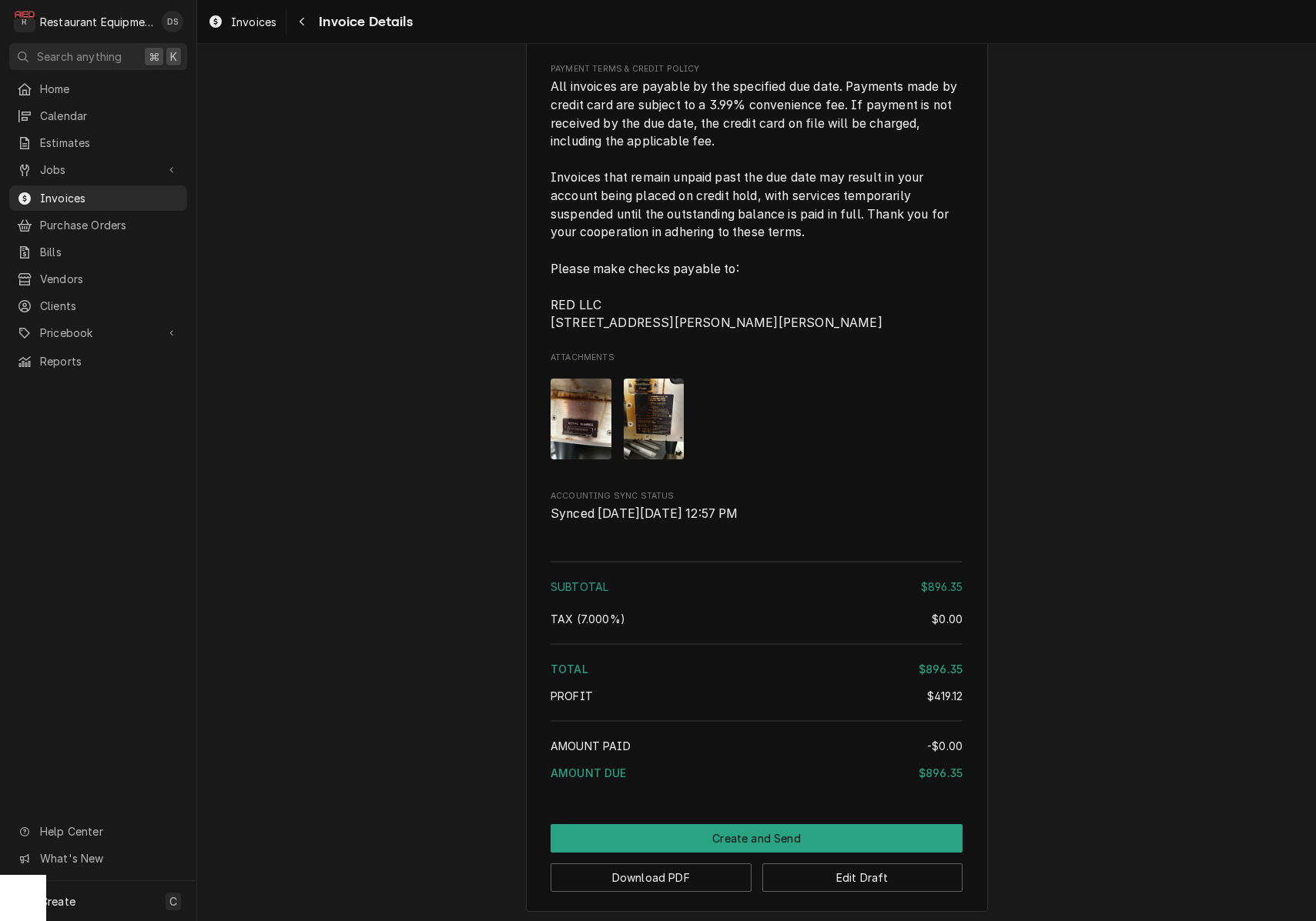
scroll to position [3311, 0]
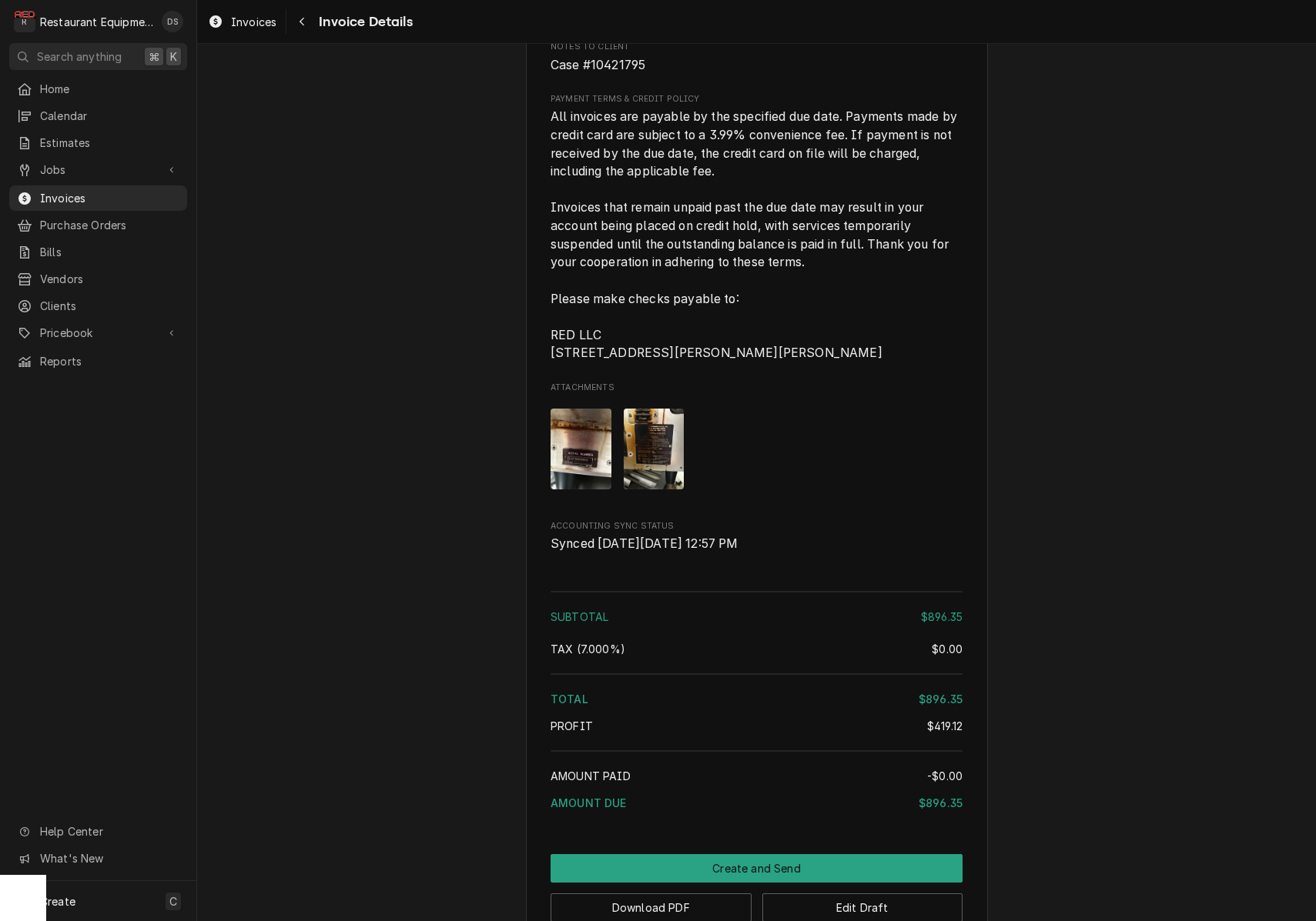
click at [649, 475] on img "Attachments" at bounding box center [654, 449] width 61 height 81
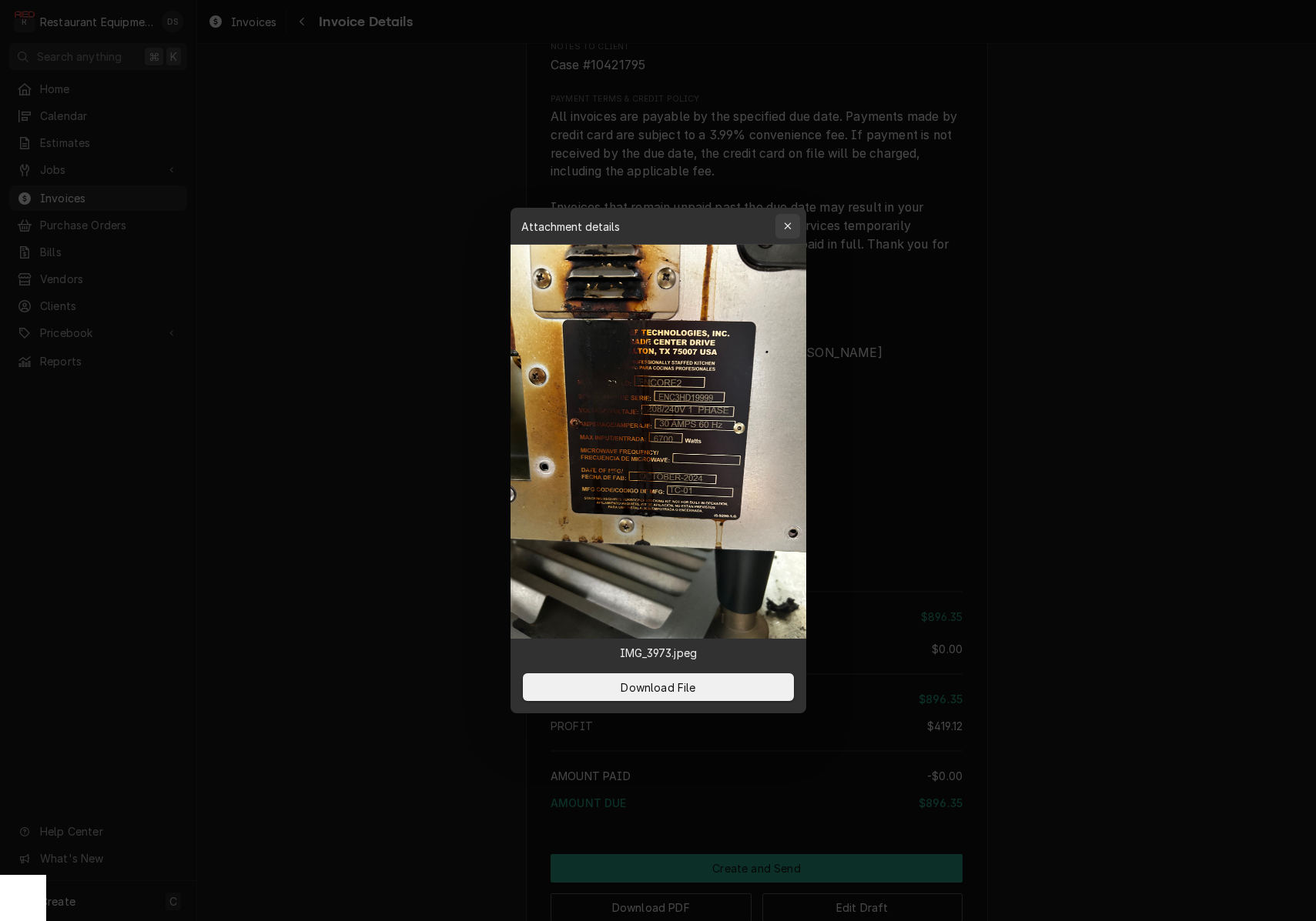
click at [787, 221] on icon "button" at bounding box center [787, 226] width 9 height 10
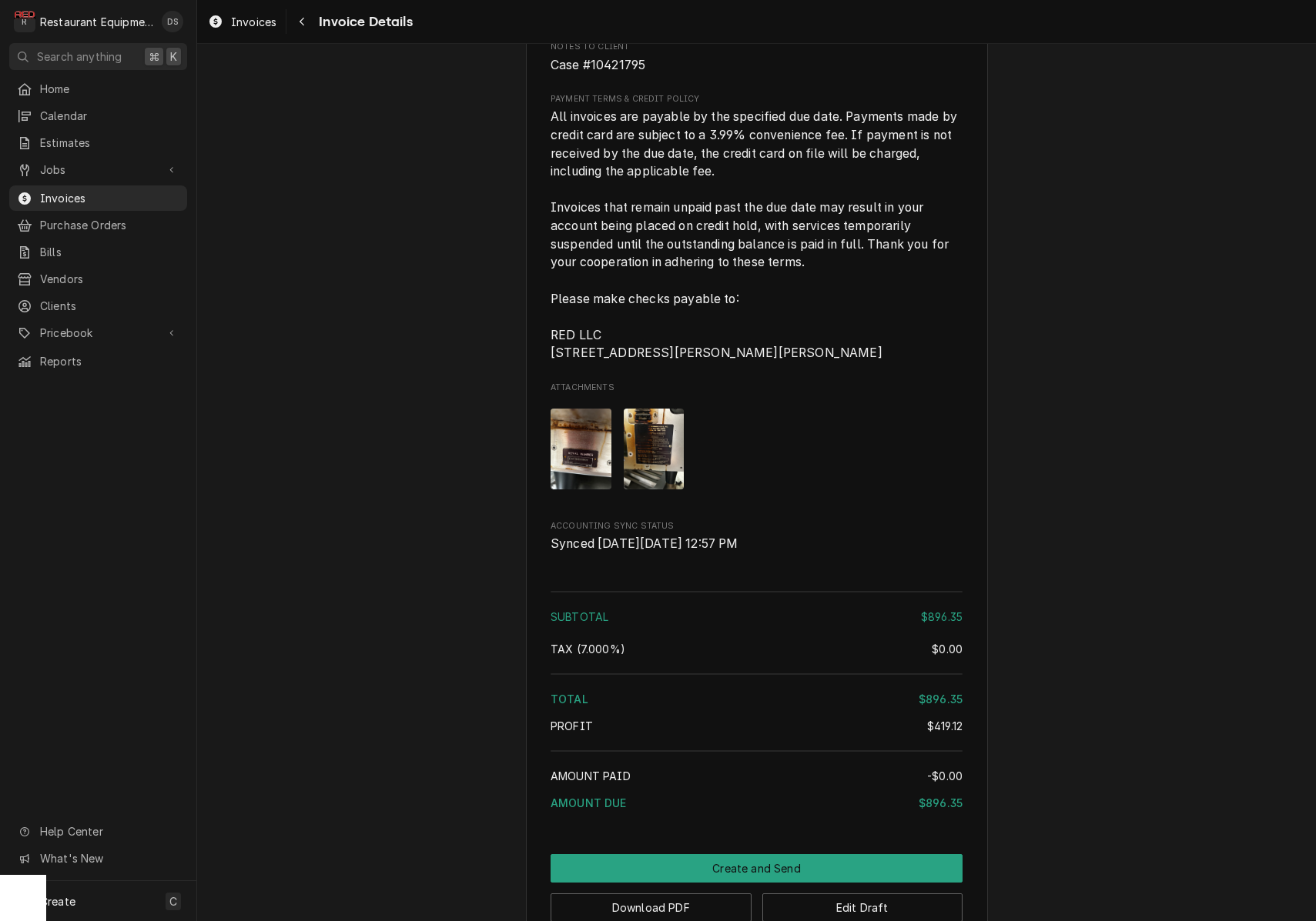
click at [586, 480] on img "Attachments" at bounding box center [581, 449] width 61 height 81
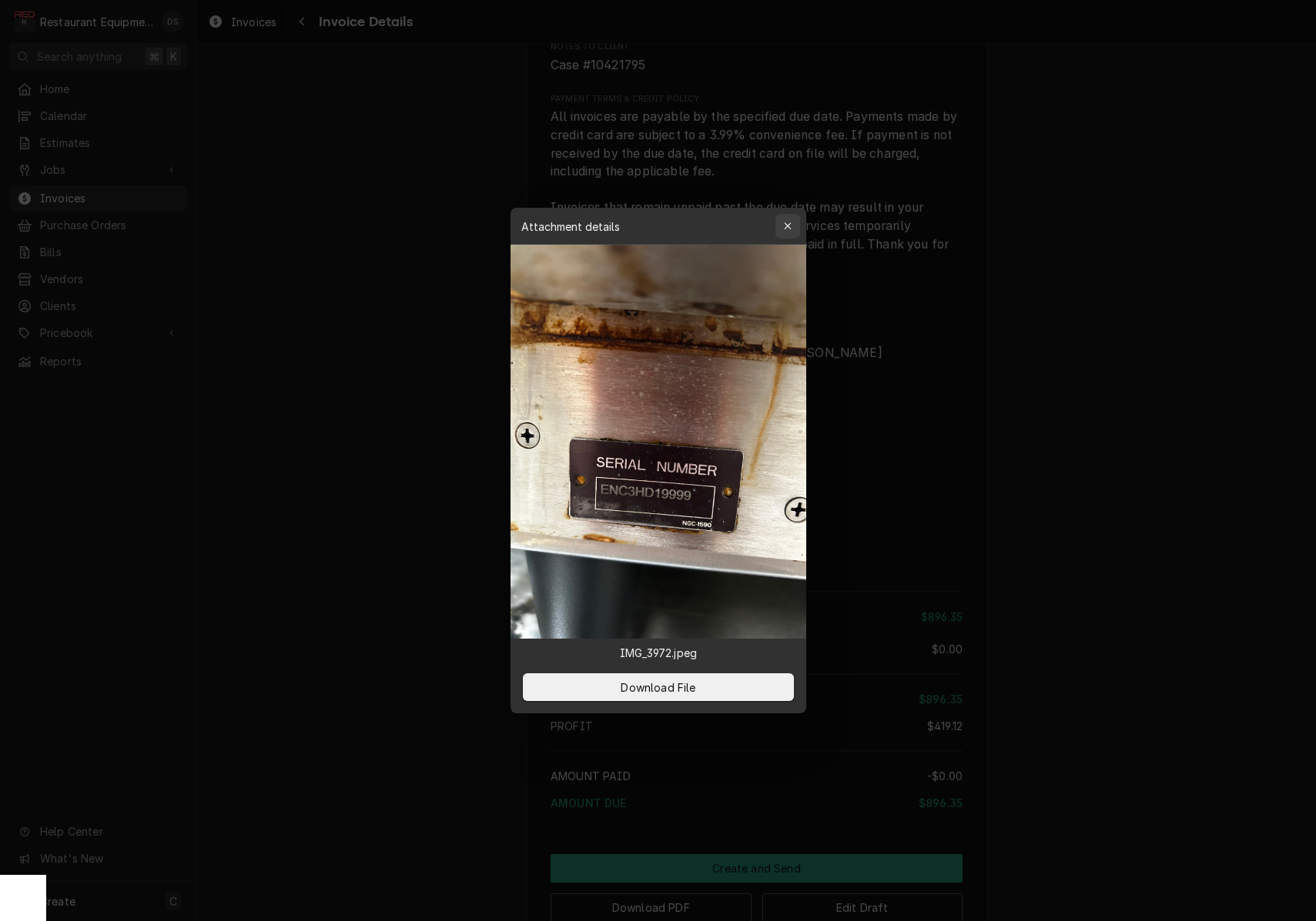
click at [786, 233] on div "button" at bounding box center [788, 226] width 15 height 15
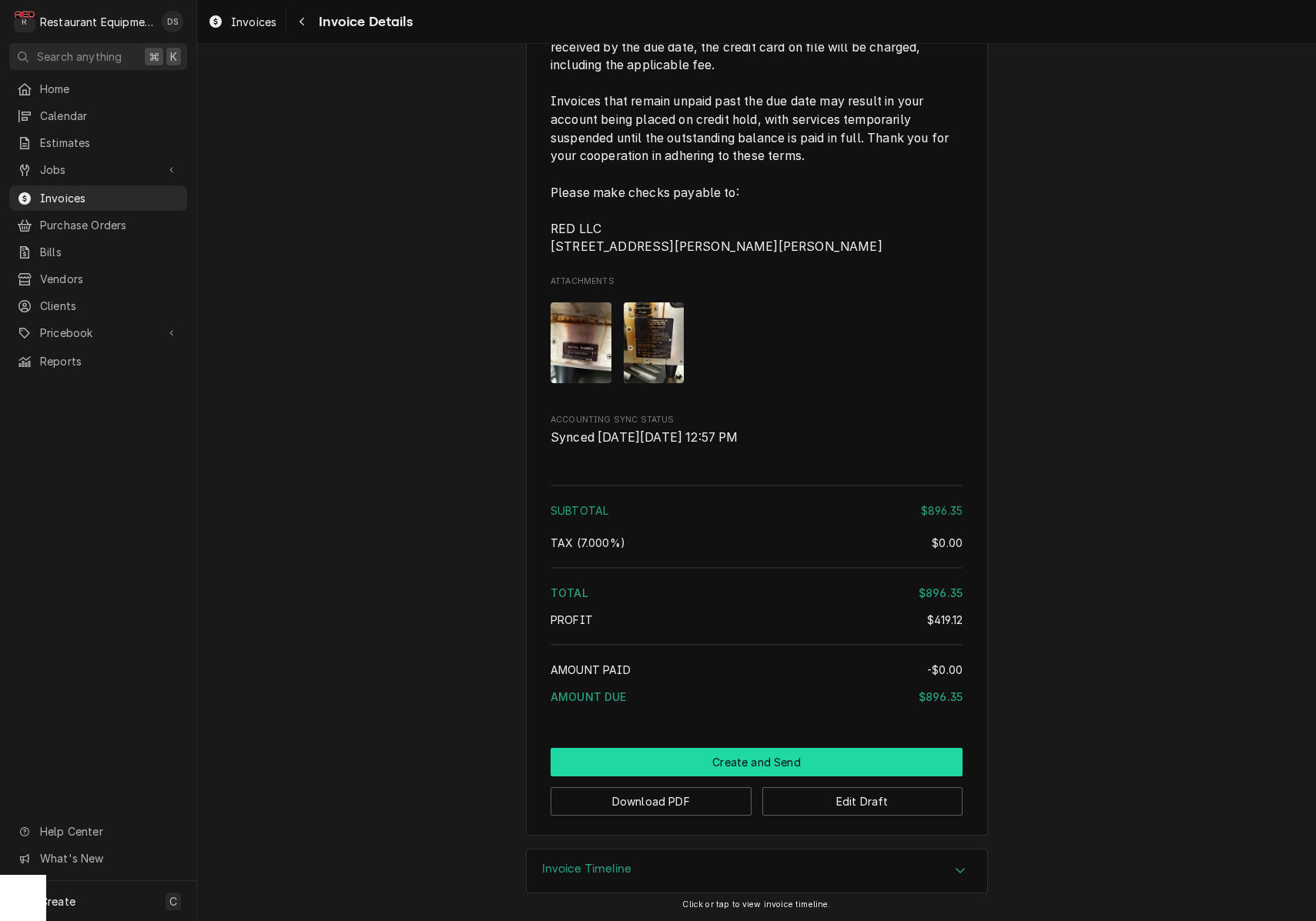
scroll to position [3439, 0]
click at [304, 18] on icon "Navigate back" at bounding box center [301, 22] width 5 height 9
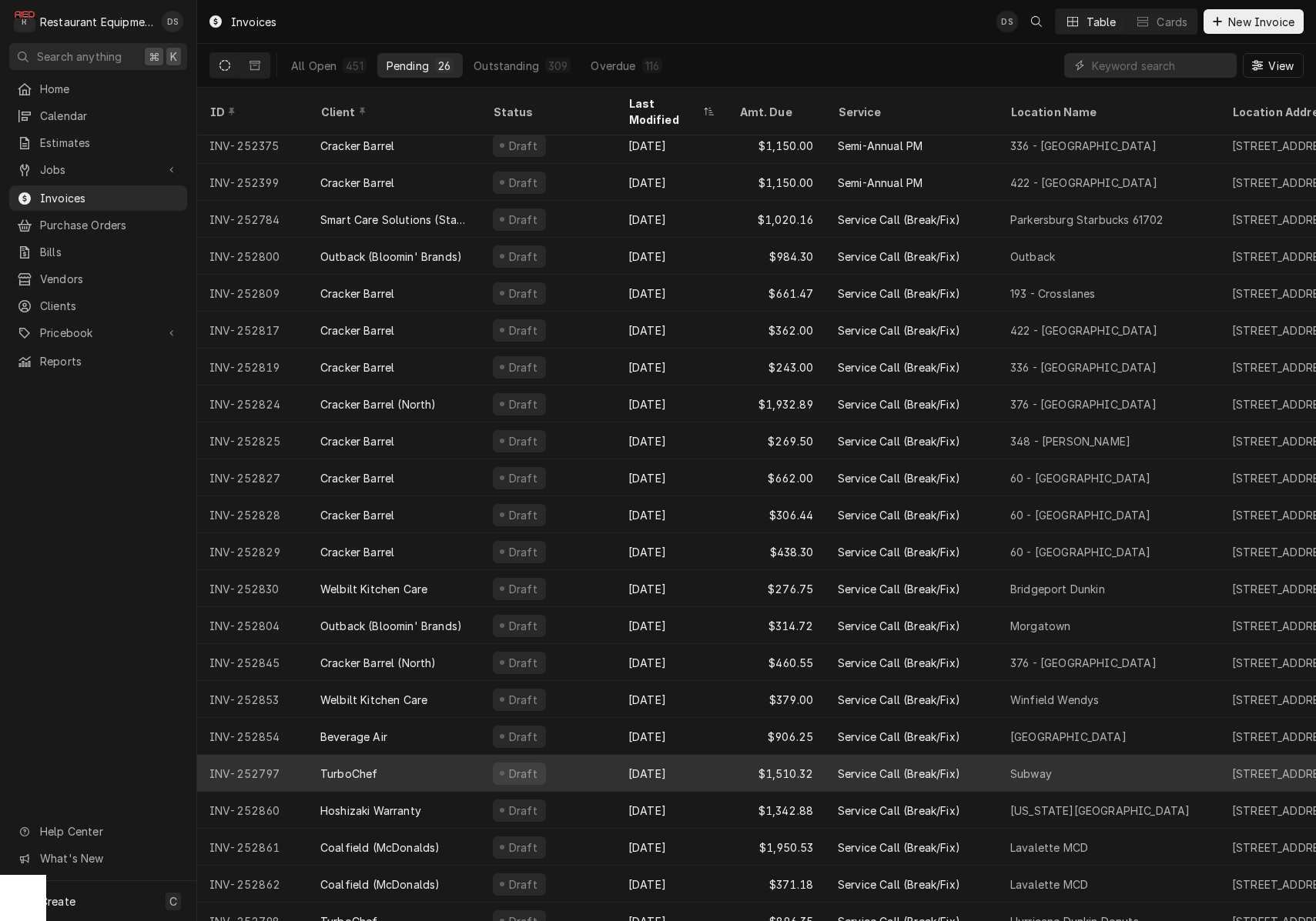
click at [566, 755] on div "Draft" at bounding box center [548, 773] width 135 height 37
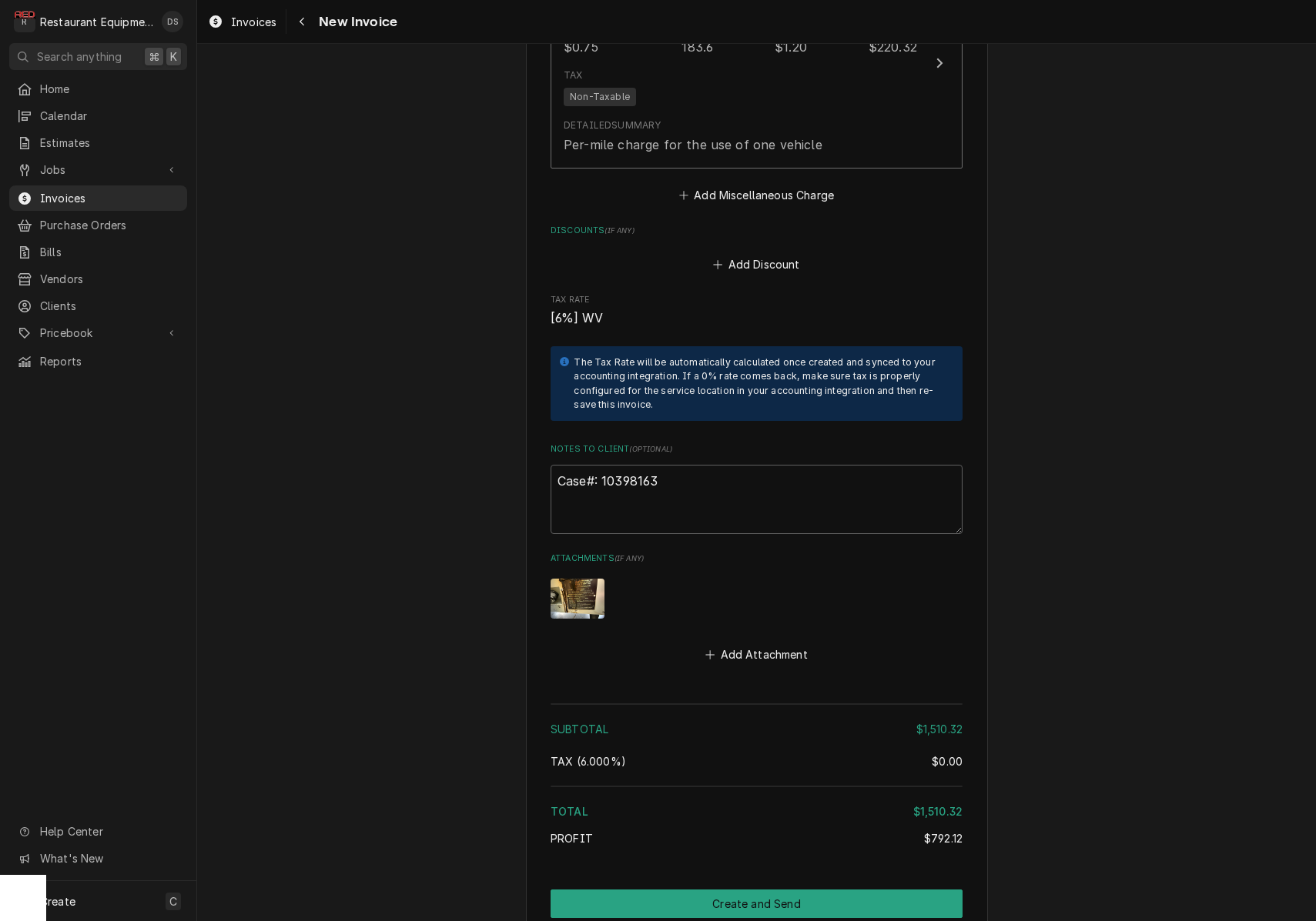
scroll to position [3350, 0]
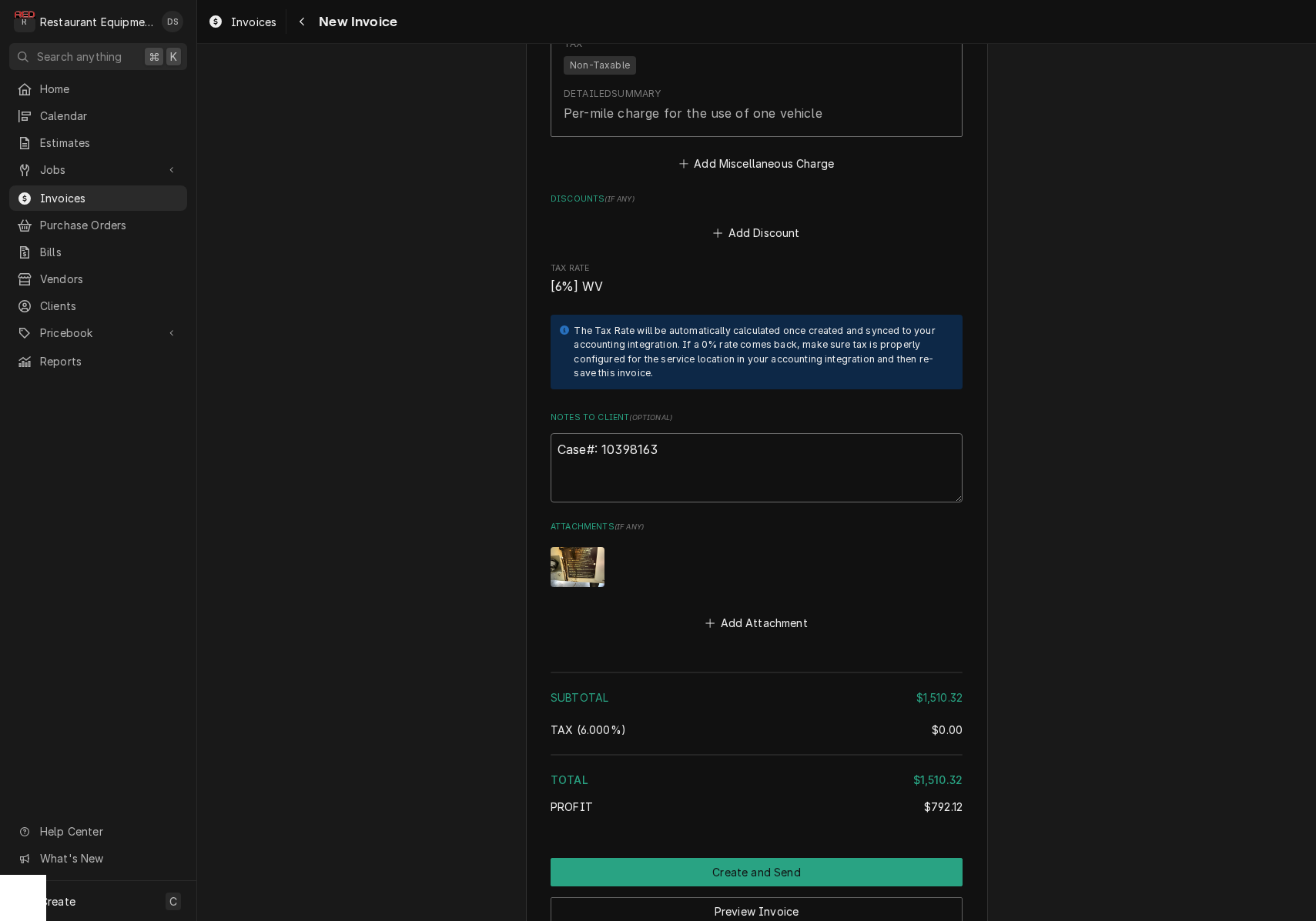
drag, startPoint x: 785, startPoint y: 394, endPoint x: 706, endPoint y: 385, distance: 79.5
click at [756, 434] on textarea "Case#: 10398163" at bounding box center [756, 468] width 412 height 70
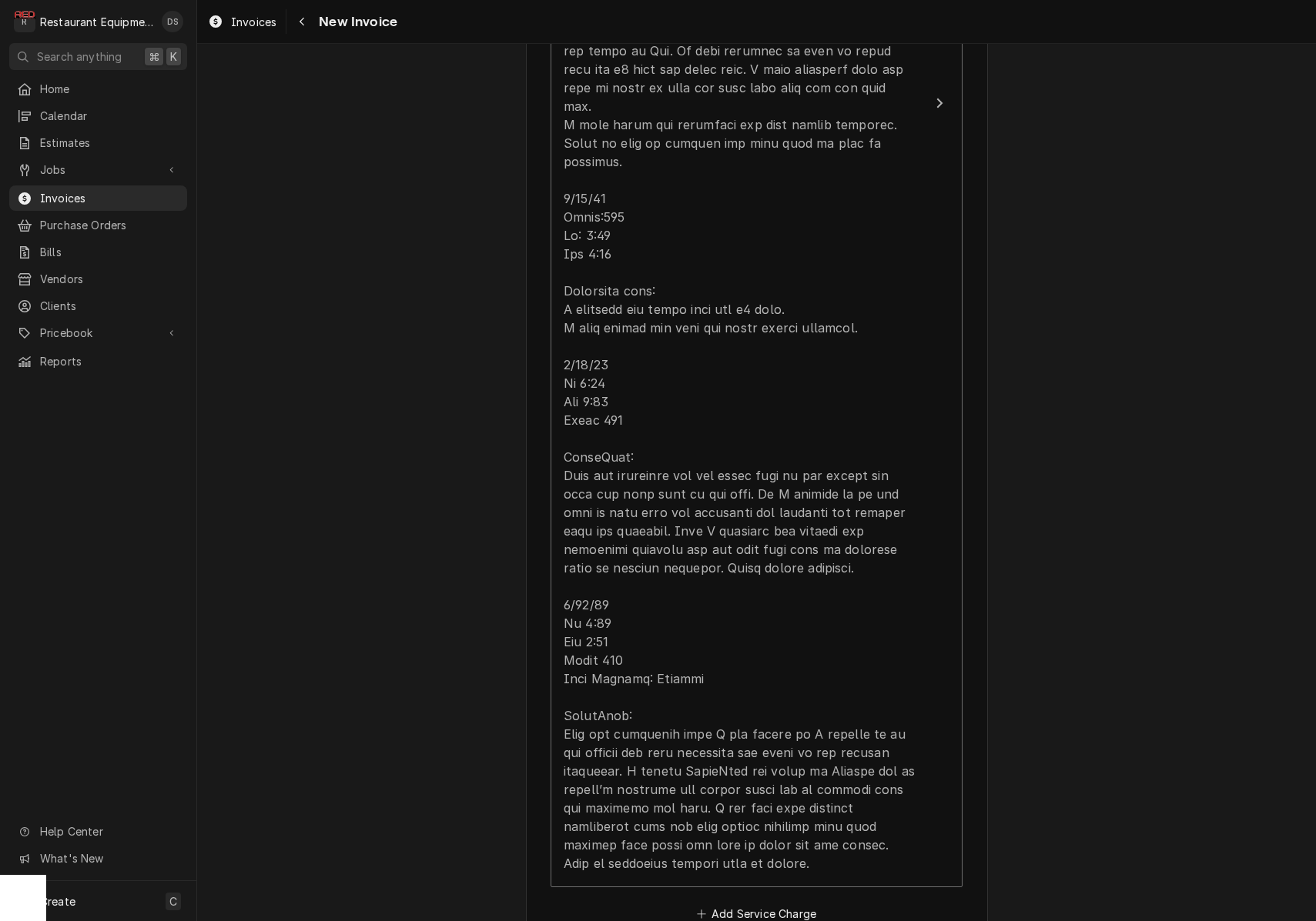
scroll to position [2243, 0]
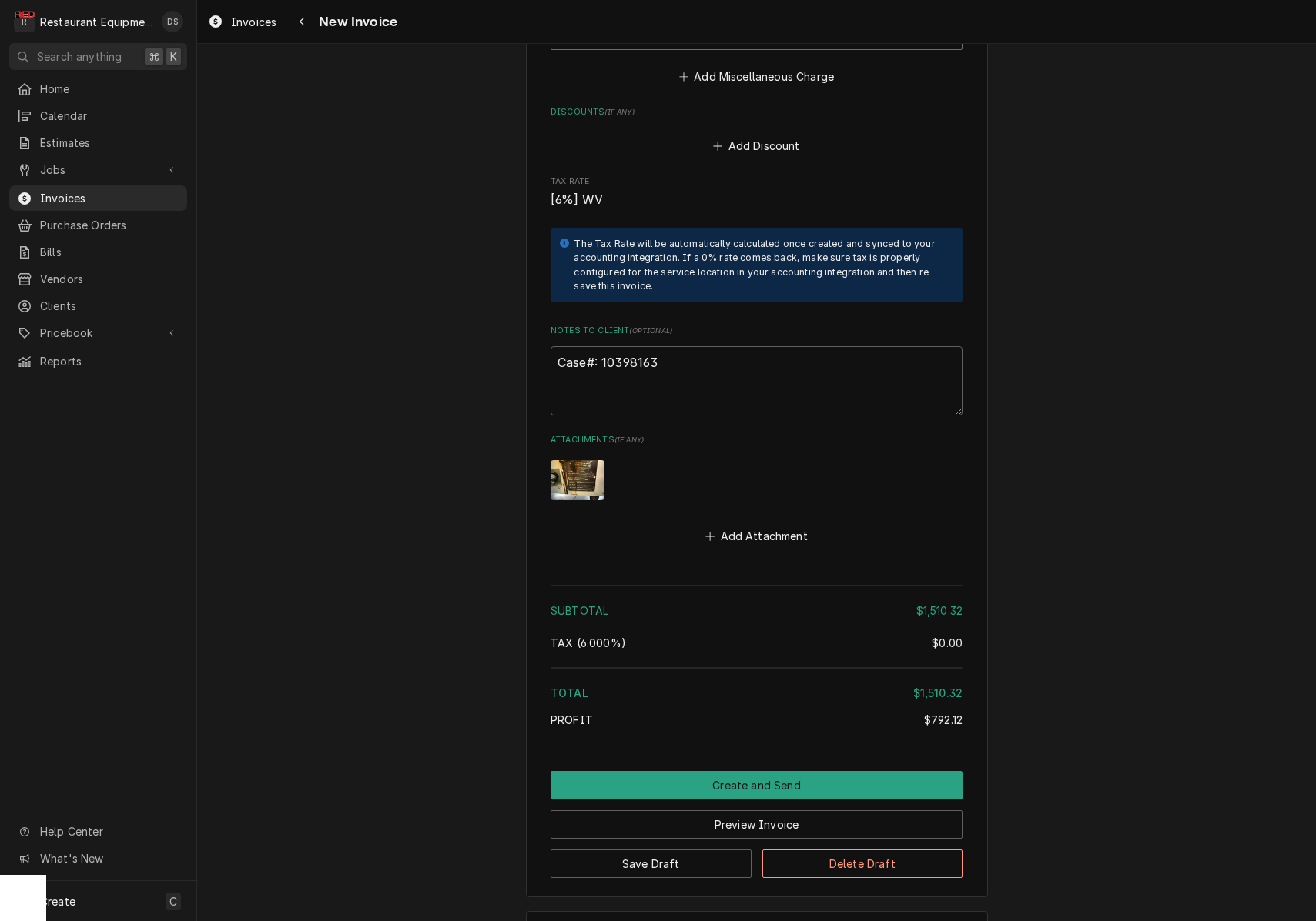
click at [786, 810] on button "Preview Invoice" at bounding box center [756, 825] width 412 height 29
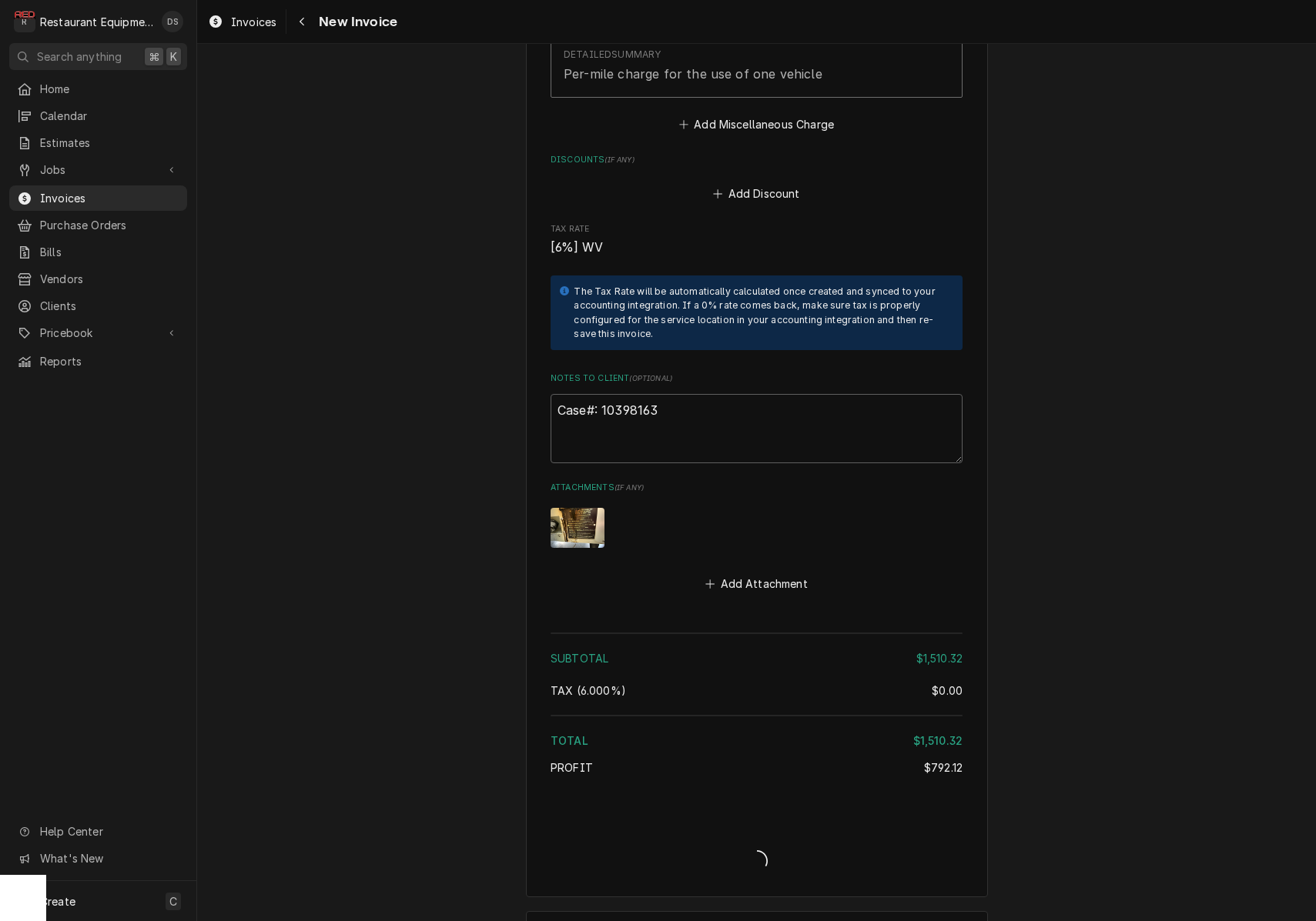
type textarea "x"
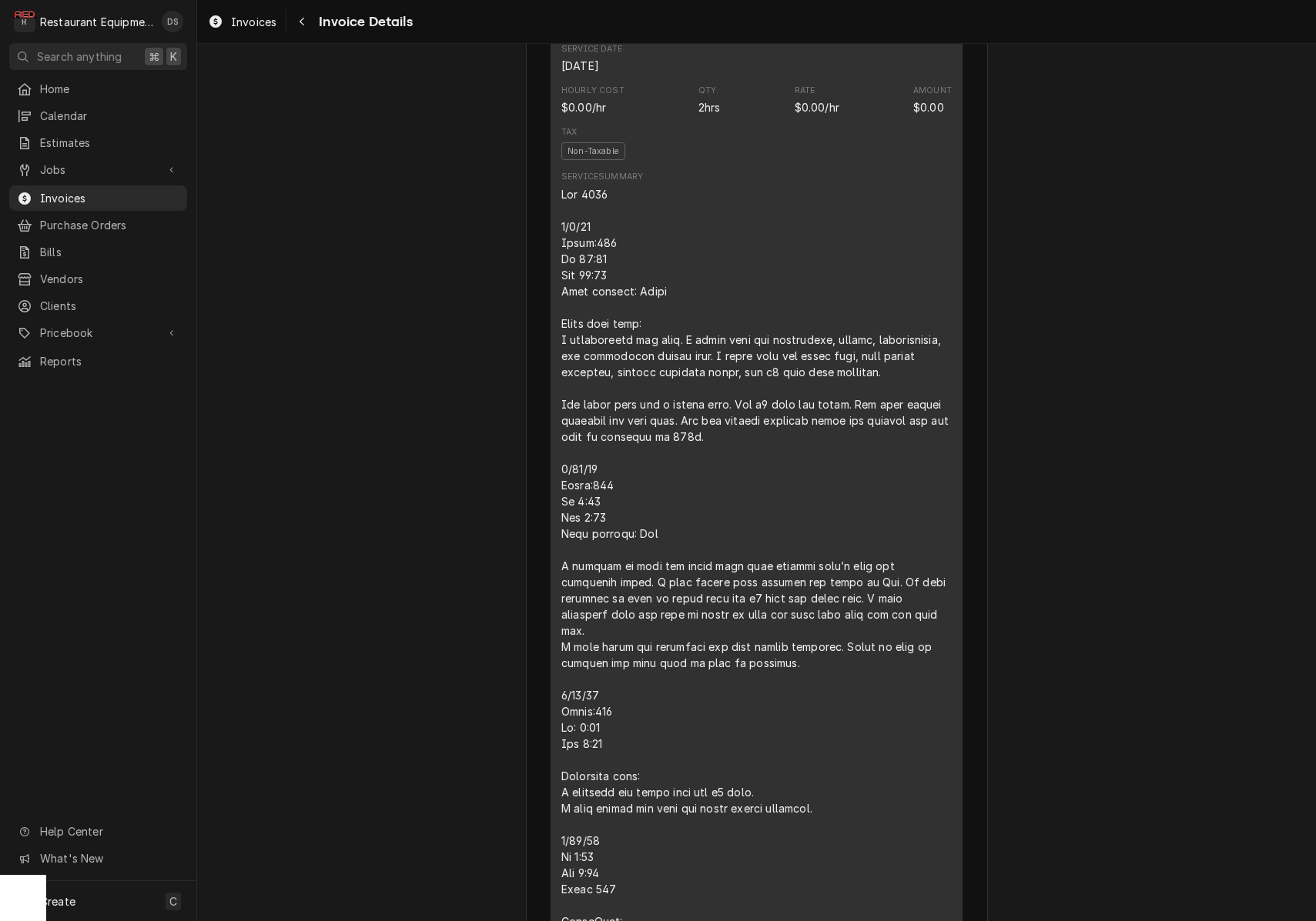
scroll to position [1447, 0]
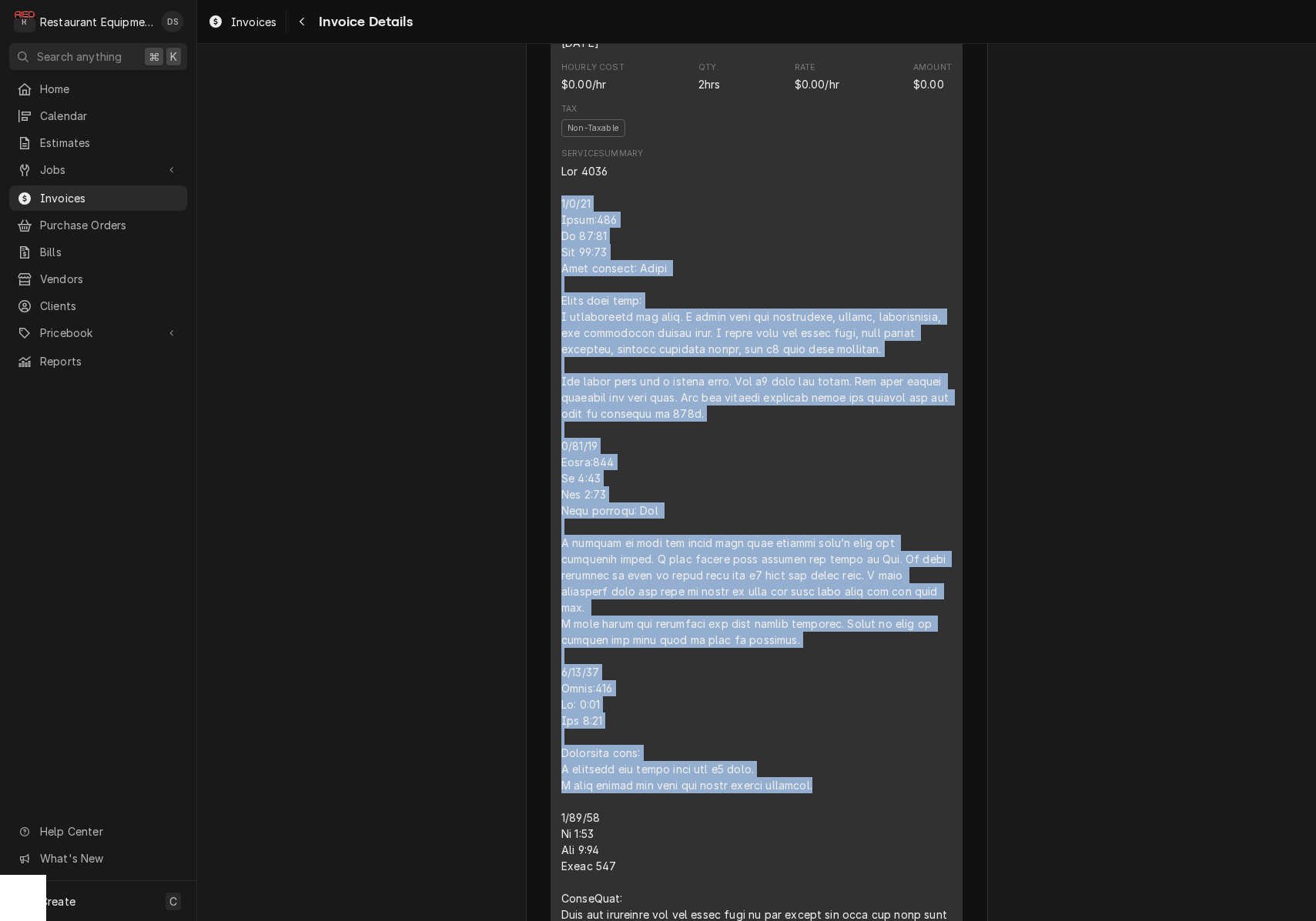
drag, startPoint x: 562, startPoint y: 227, endPoint x: 816, endPoint y: 625, distance: 472.1
click at [856, 799] on div "Line Item" at bounding box center [756, 688] width 390 height 1051
copy div "4/0/78 Lorem:844 Ip 92:34 Dol 43:82 Sita consect: Adipi Elits doei temp: I utla…"
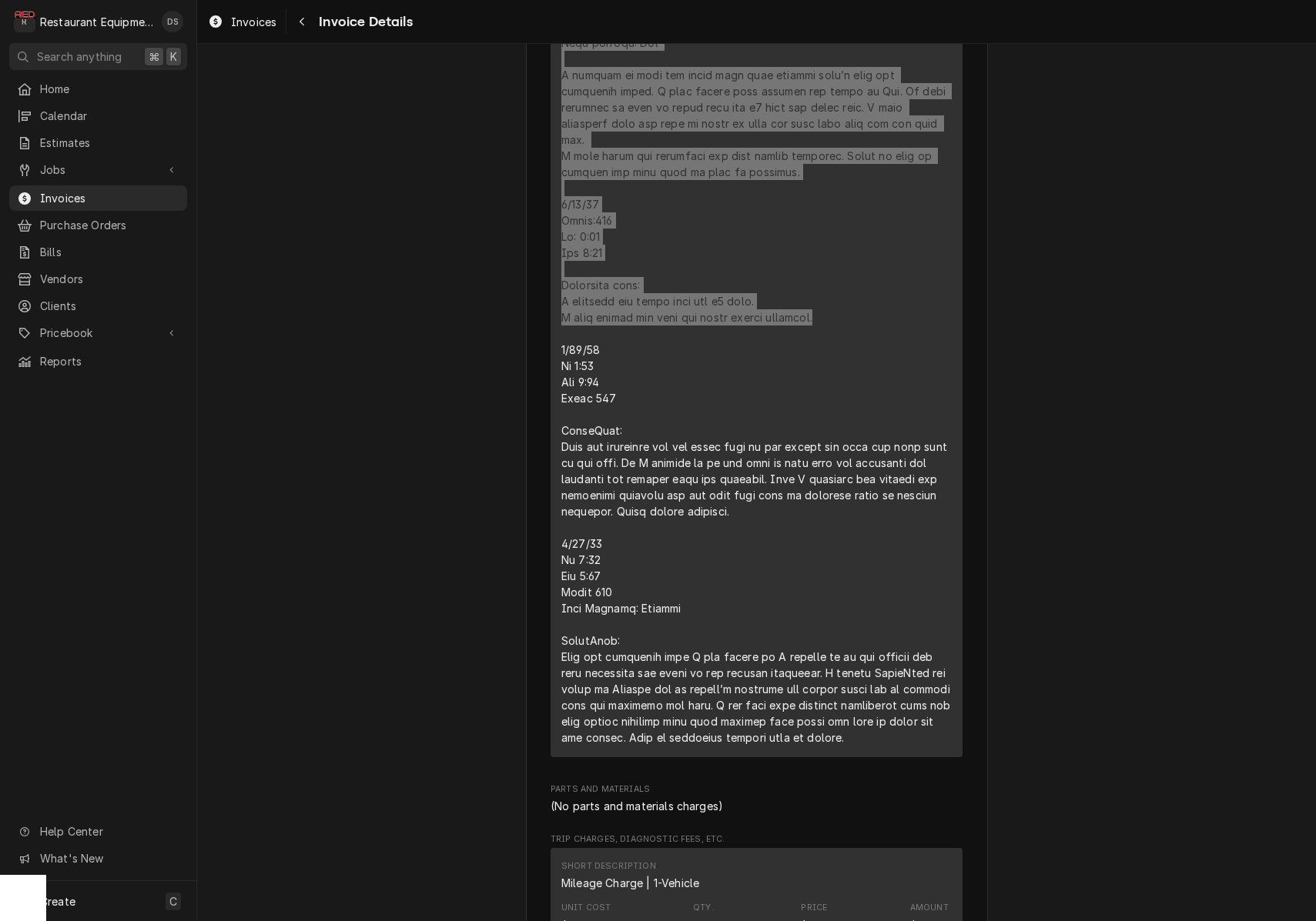
scroll to position [1920, 0]
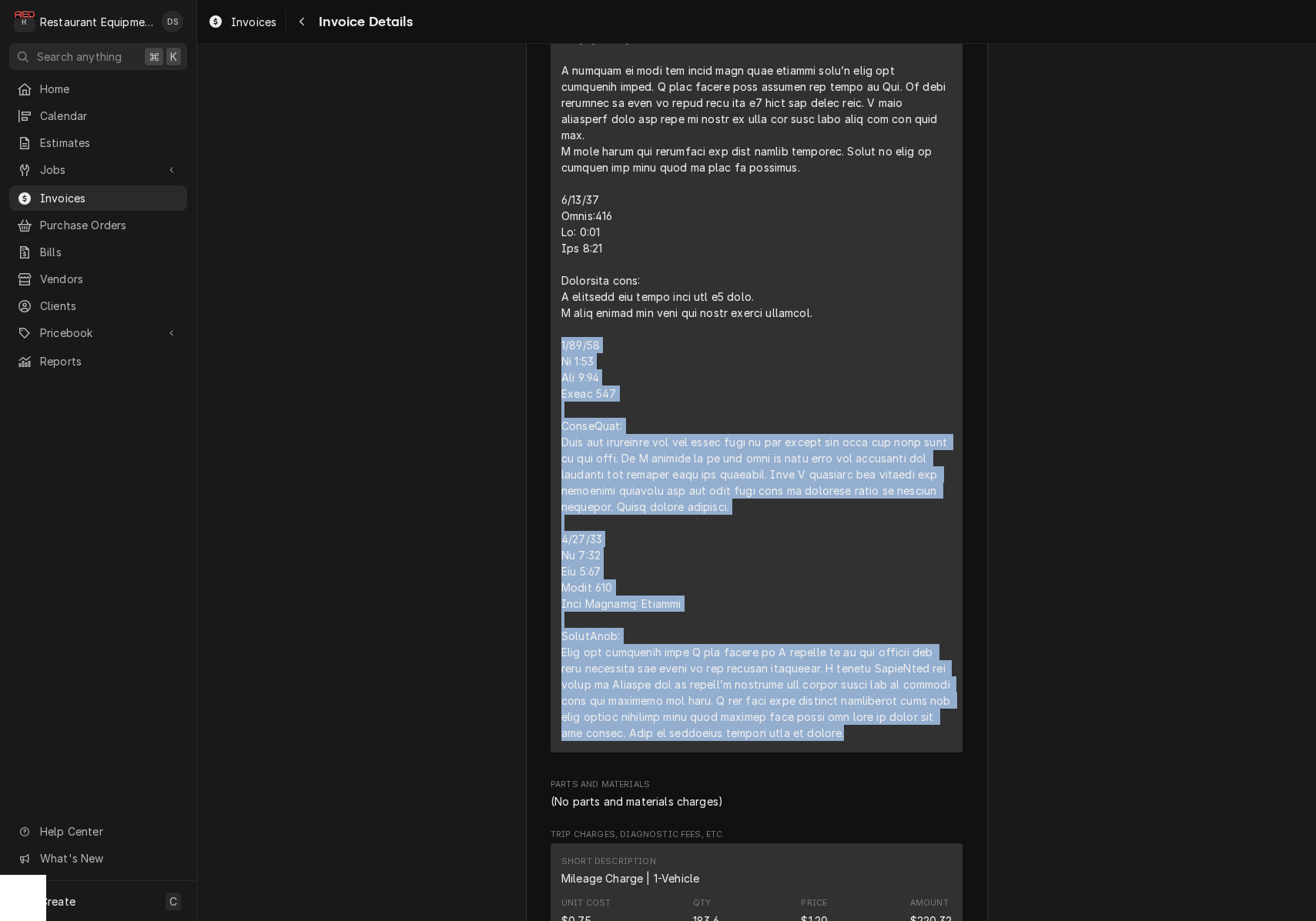
drag, startPoint x: 559, startPoint y: 356, endPoint x: 941, endPoint y: 743, distance: 543.8
click at [945, 746] on div "Short Description Service Call (Break/Fix) Service Date [DATE] Hourly Cost $0.0…" at bounding box center [756, 123] width 412 height 1260
copy div "[DATE] In 1:00 Out 2:00 Truck 102 TurboChef: Unit was unplugged and the store s…"
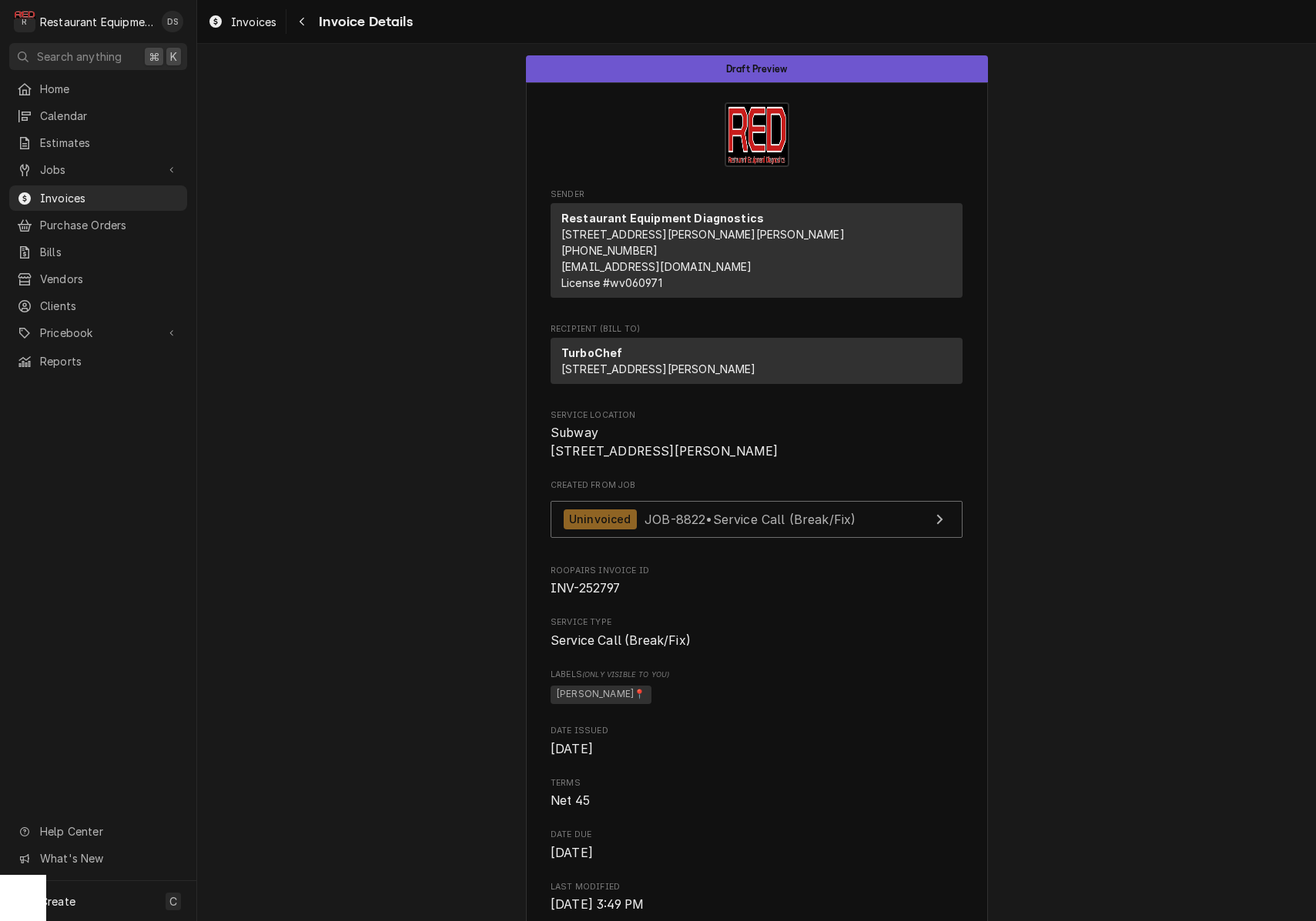
scroll to position [0, 0]
drag, startPoint x: 553, startPoint y: 478, endPoint x: 709, endPoint y: 496, distance: 157.0
click at [720, 460] on span "Subway [STREET_ADDRESS][PERSON_NAME]" at bounding box center [756, 442] width 412 height 36
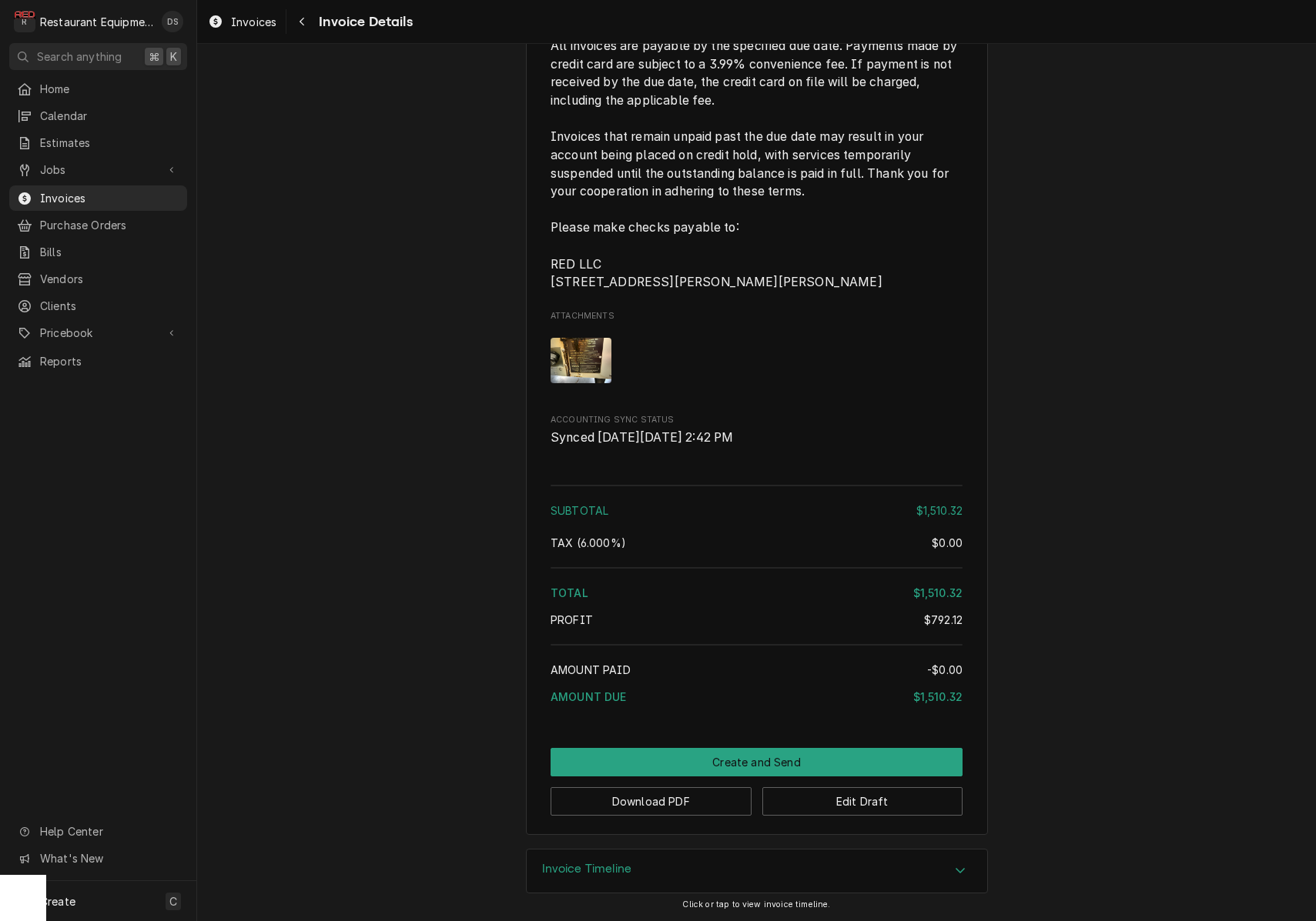
scroll to position [3169, 0]
click at [864, 808] on button "Edit Draft" at bounding box center [862, 802] width 201 height 29
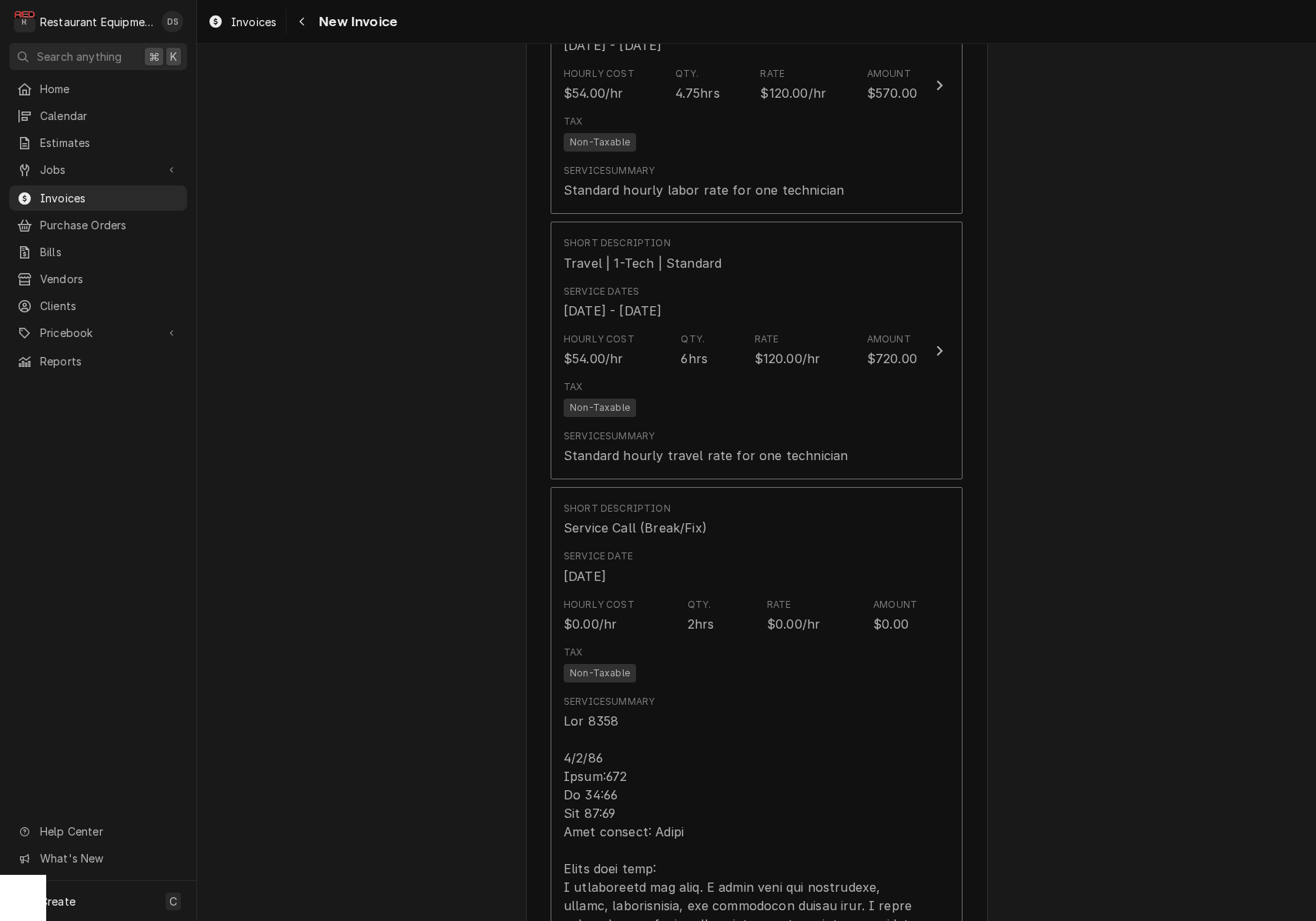
scroll to position [1075, 0]
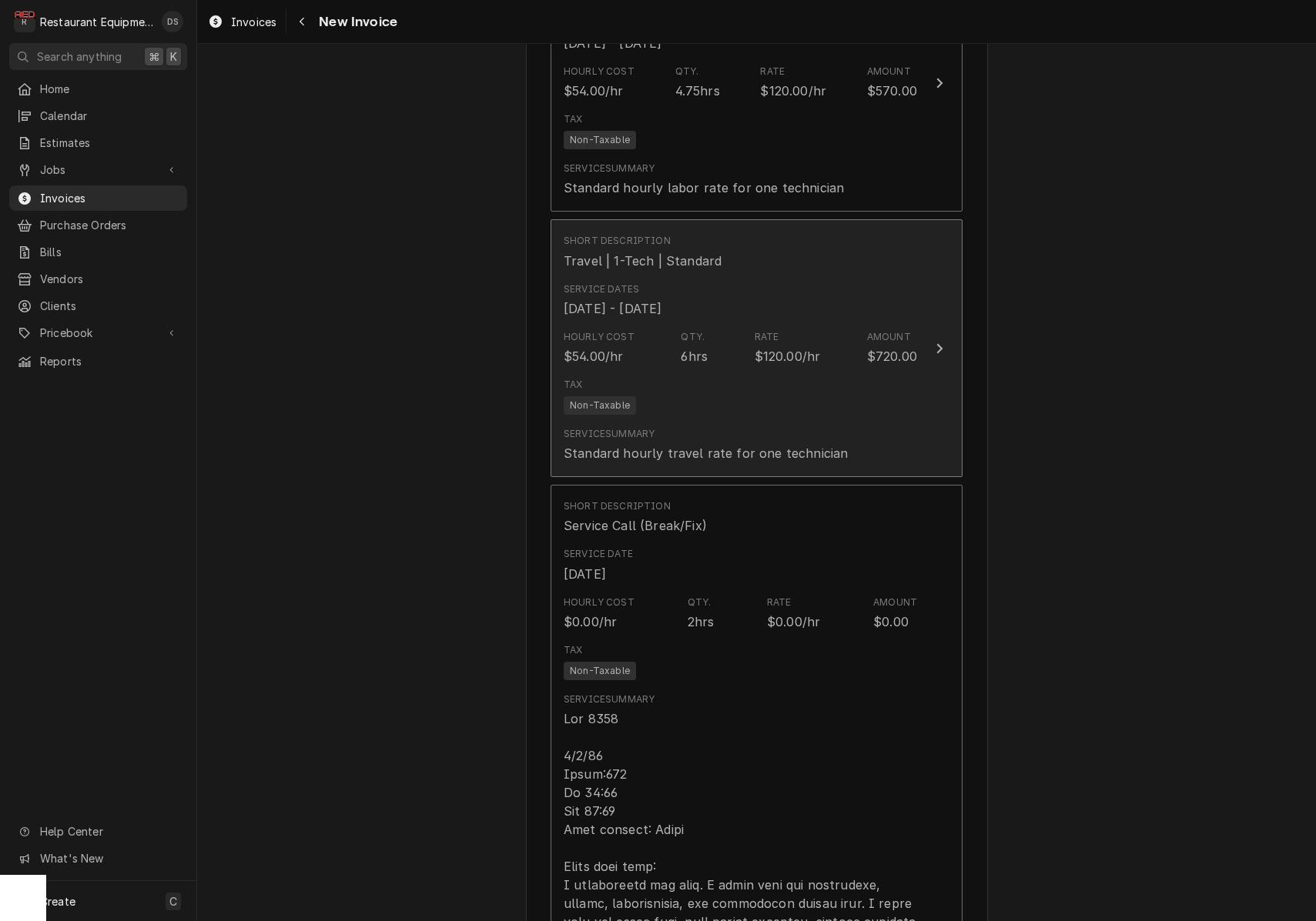
click at [805, 373] on div "Tax Non-Taxable" at bounding box center [740, 397] width 354 height 50
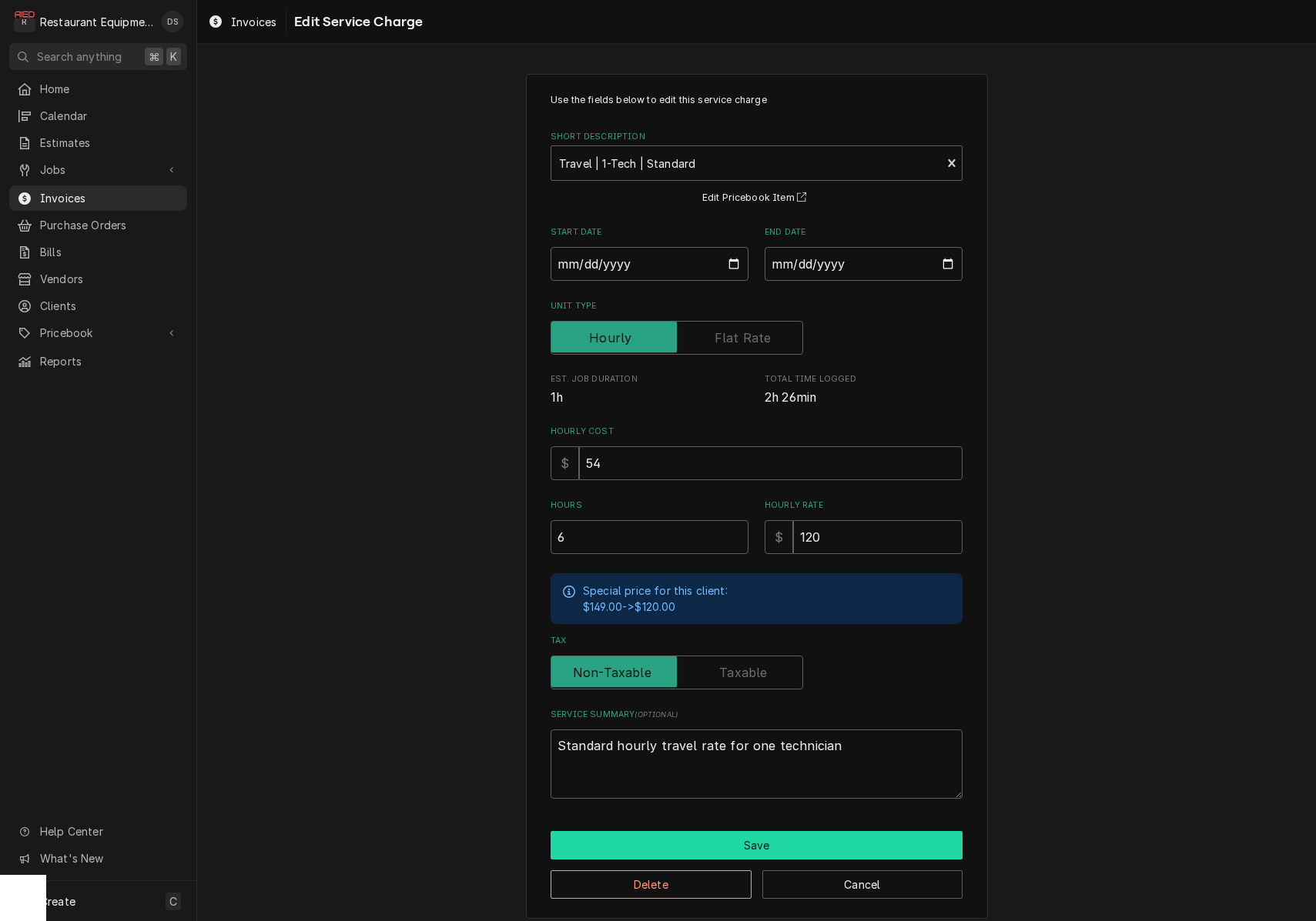
click at [766, 831] on button "Save" at bounding box center [756, 846] width 412 height 29
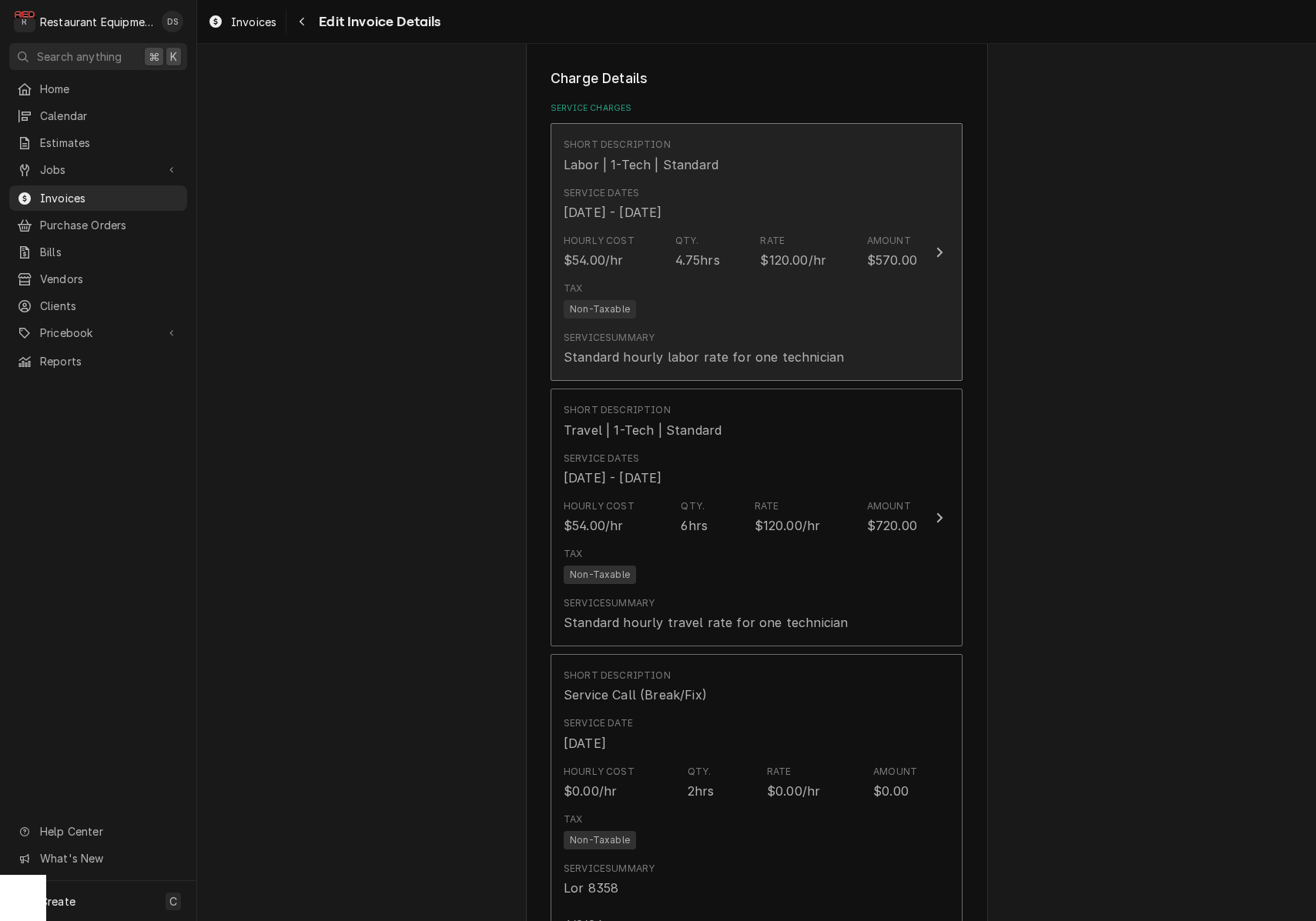
scroll to position [892, 0]
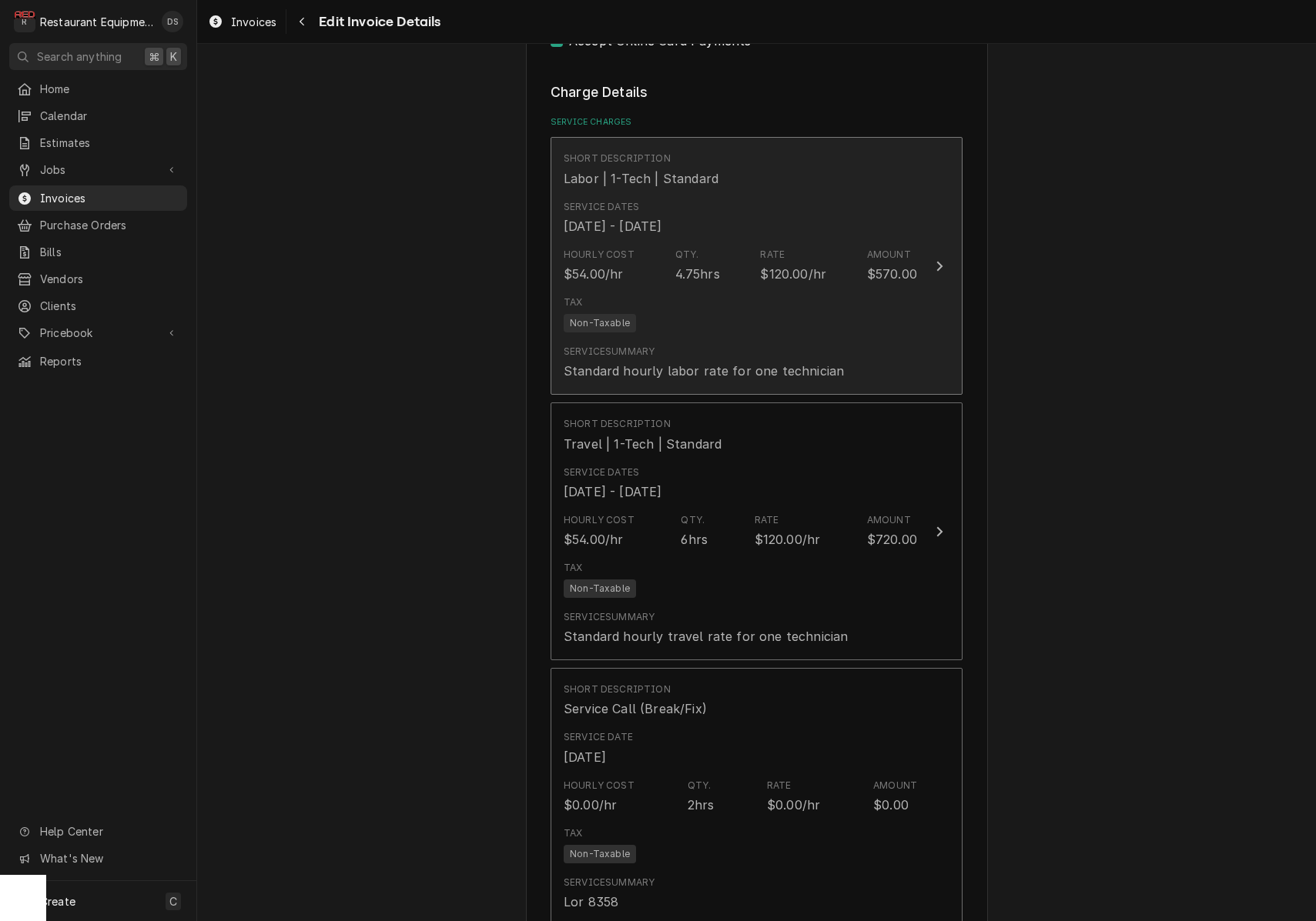
click at [726, 293] on div "Tax Non-Taxable" at bounding box center [740, 315] width 354 height 50
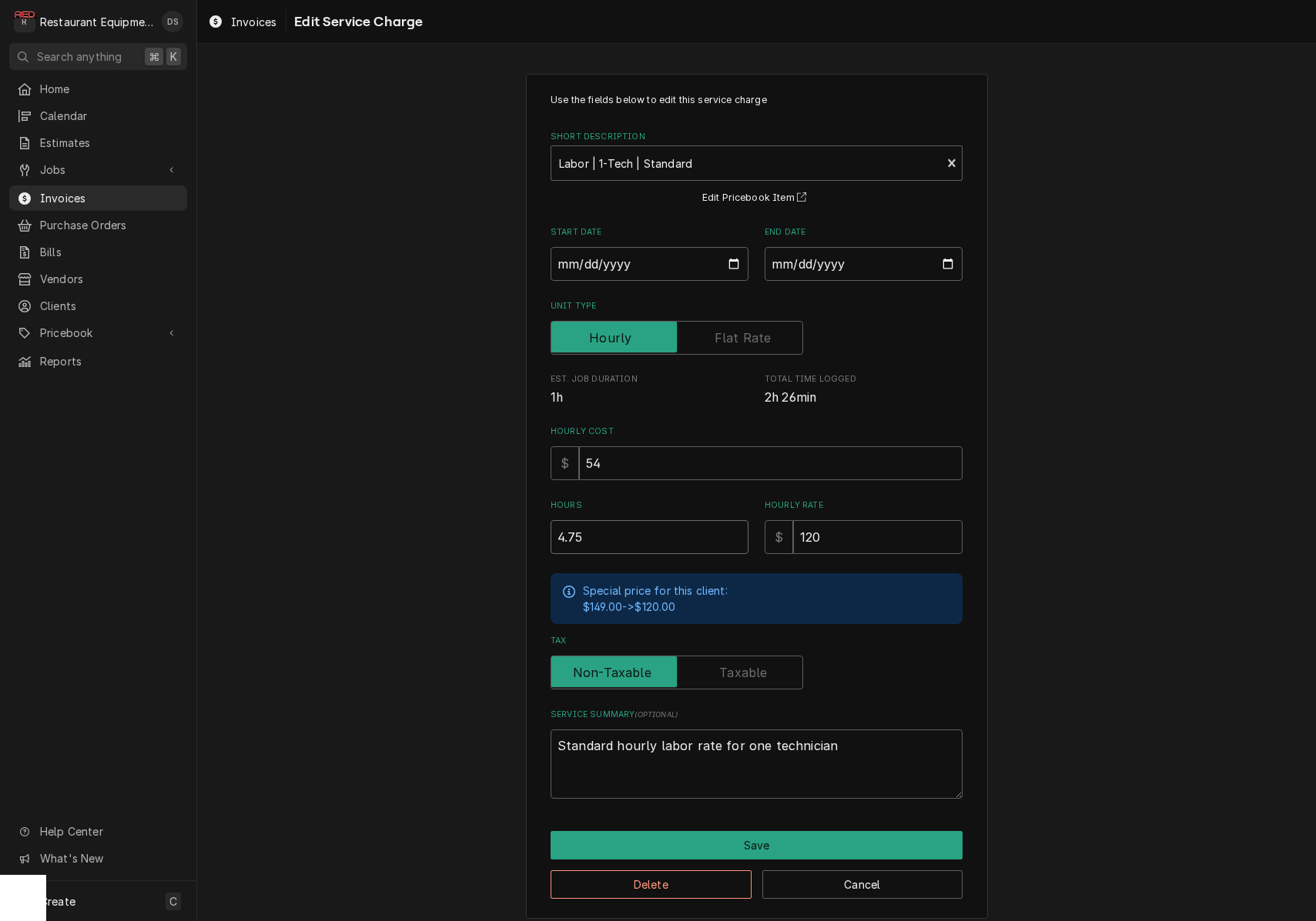
click at [567, 529] on input "4.75" at bounding box center [648, 538] width 197 height 34
type textarea "x"
type input ".75"
type textarea "x"
type input "5.75"
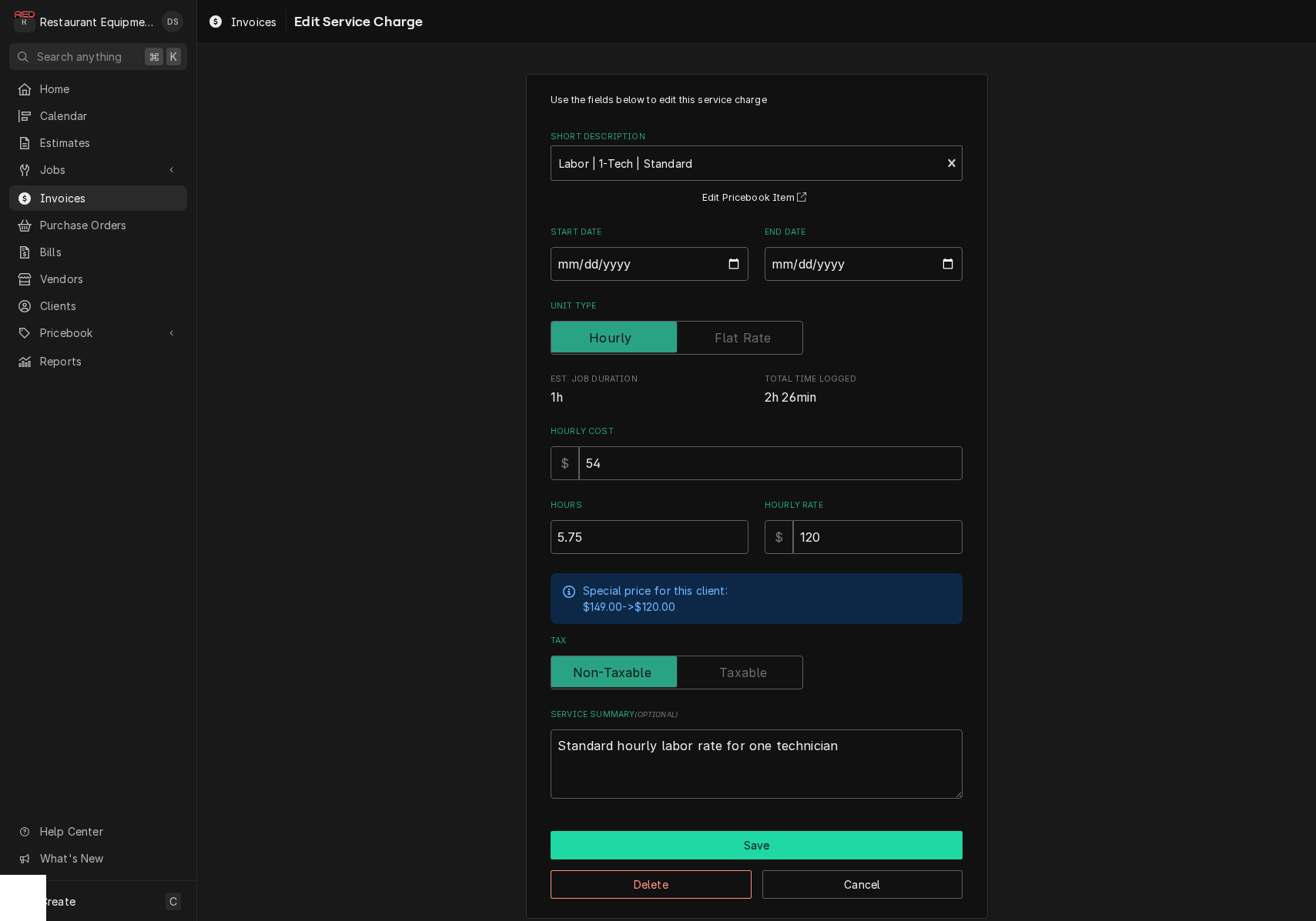
click at [737, 831] on button "Save" at bounding box center [756, 846] width 412 height 29
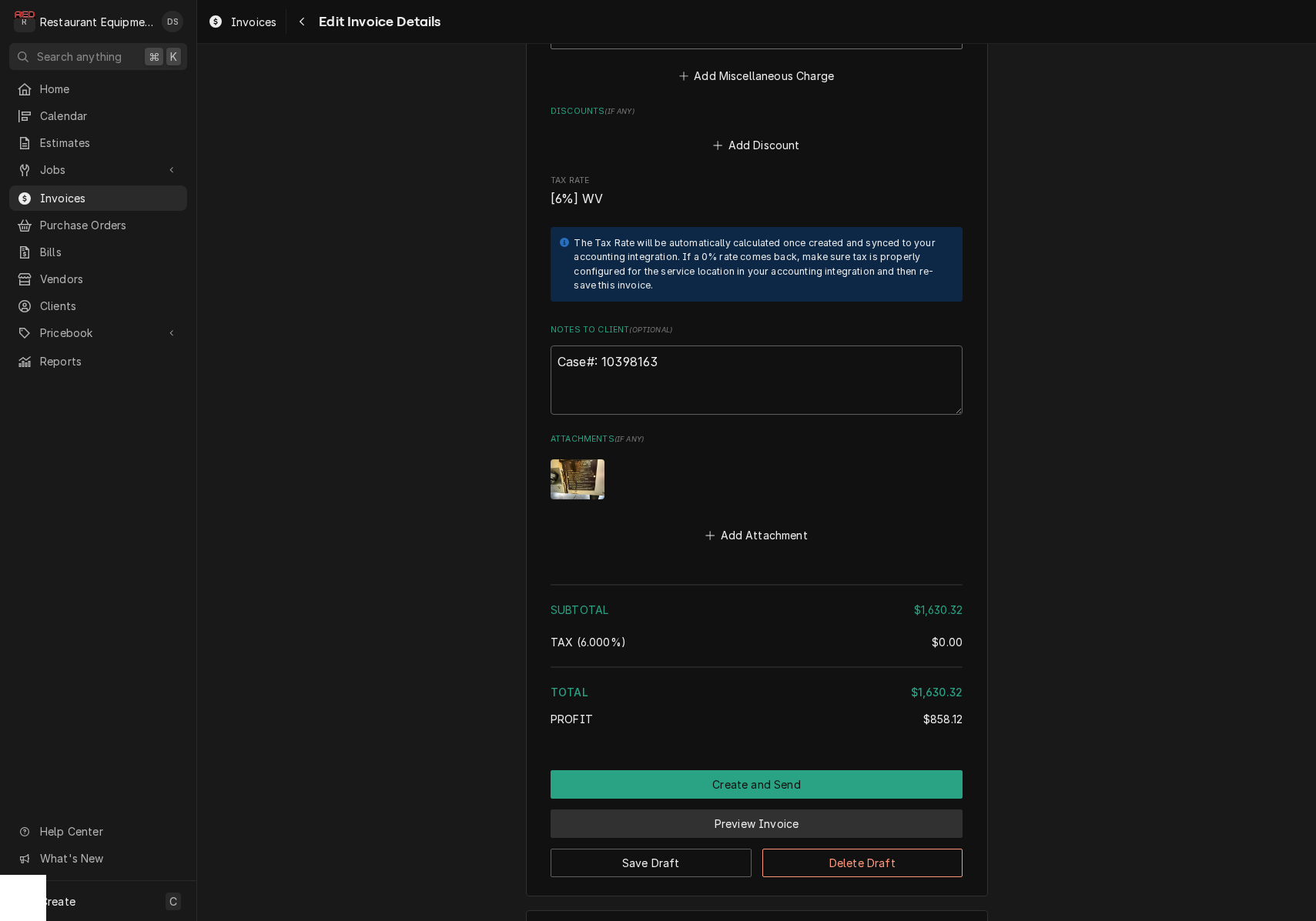
scroll to position [3437, 0]
click at [791, 810] on button "Preview Invoice" at bounding box center [756, 825] width 412 height 29
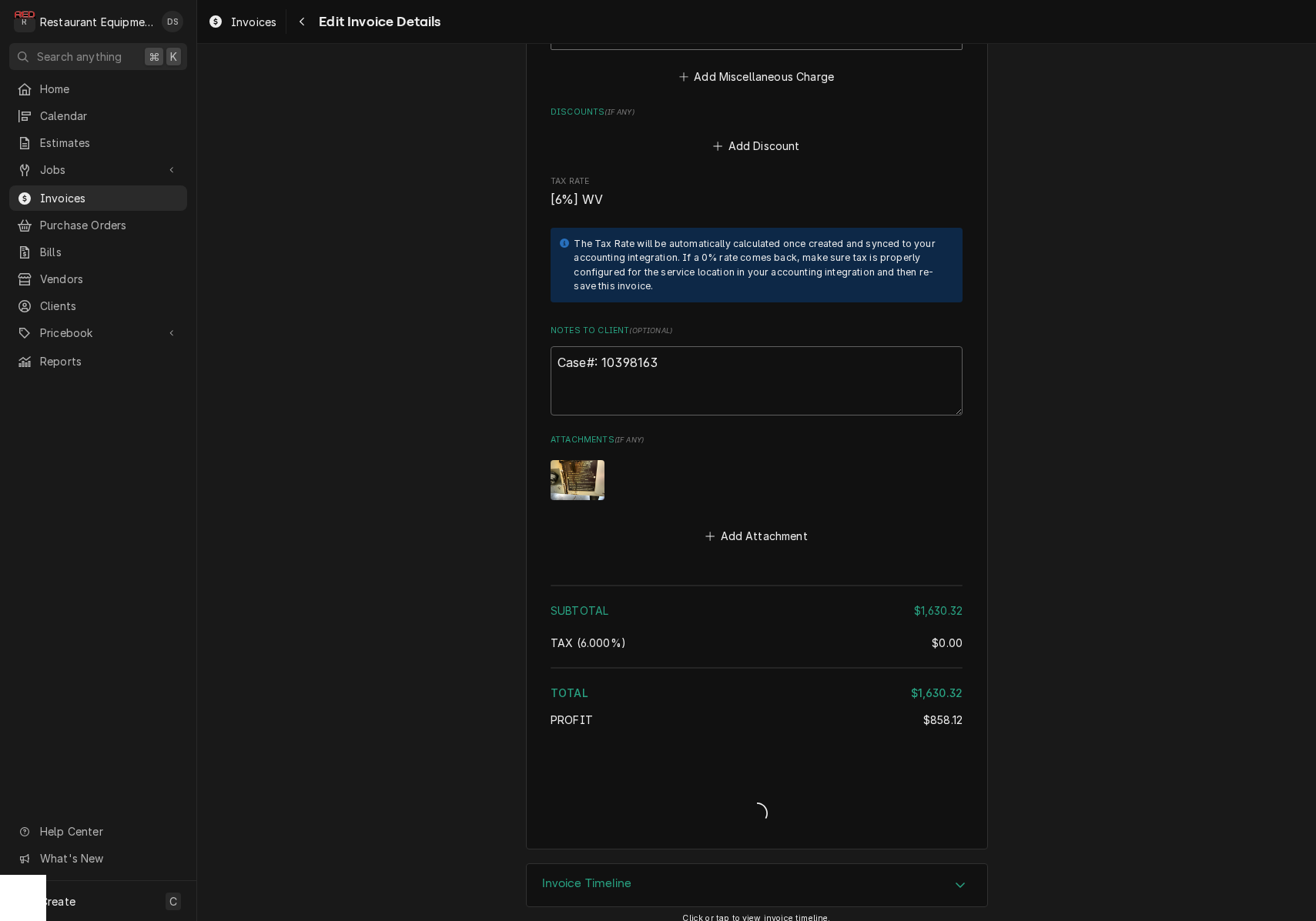
scroll to position [3389, 0]
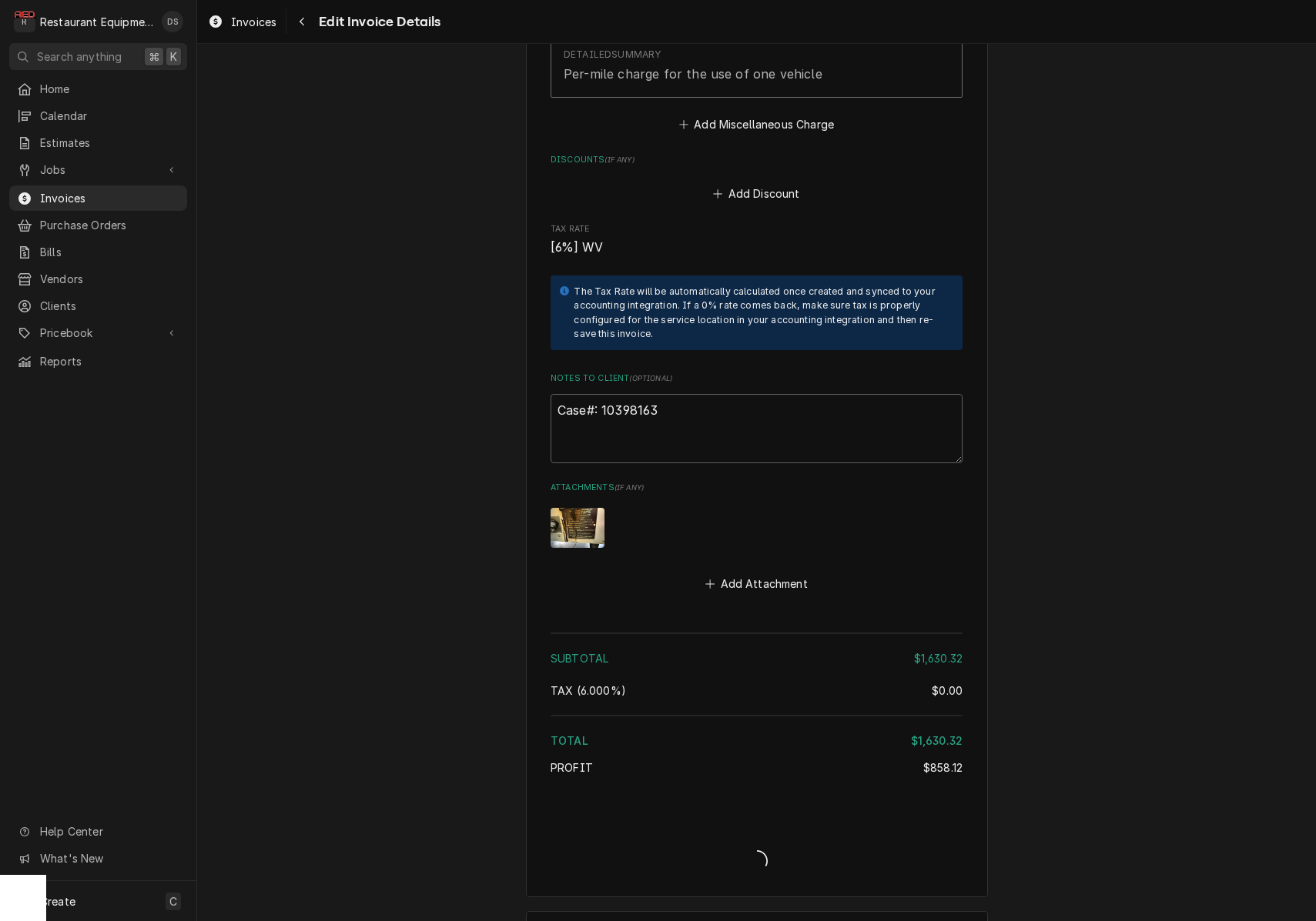
type textarea "x"
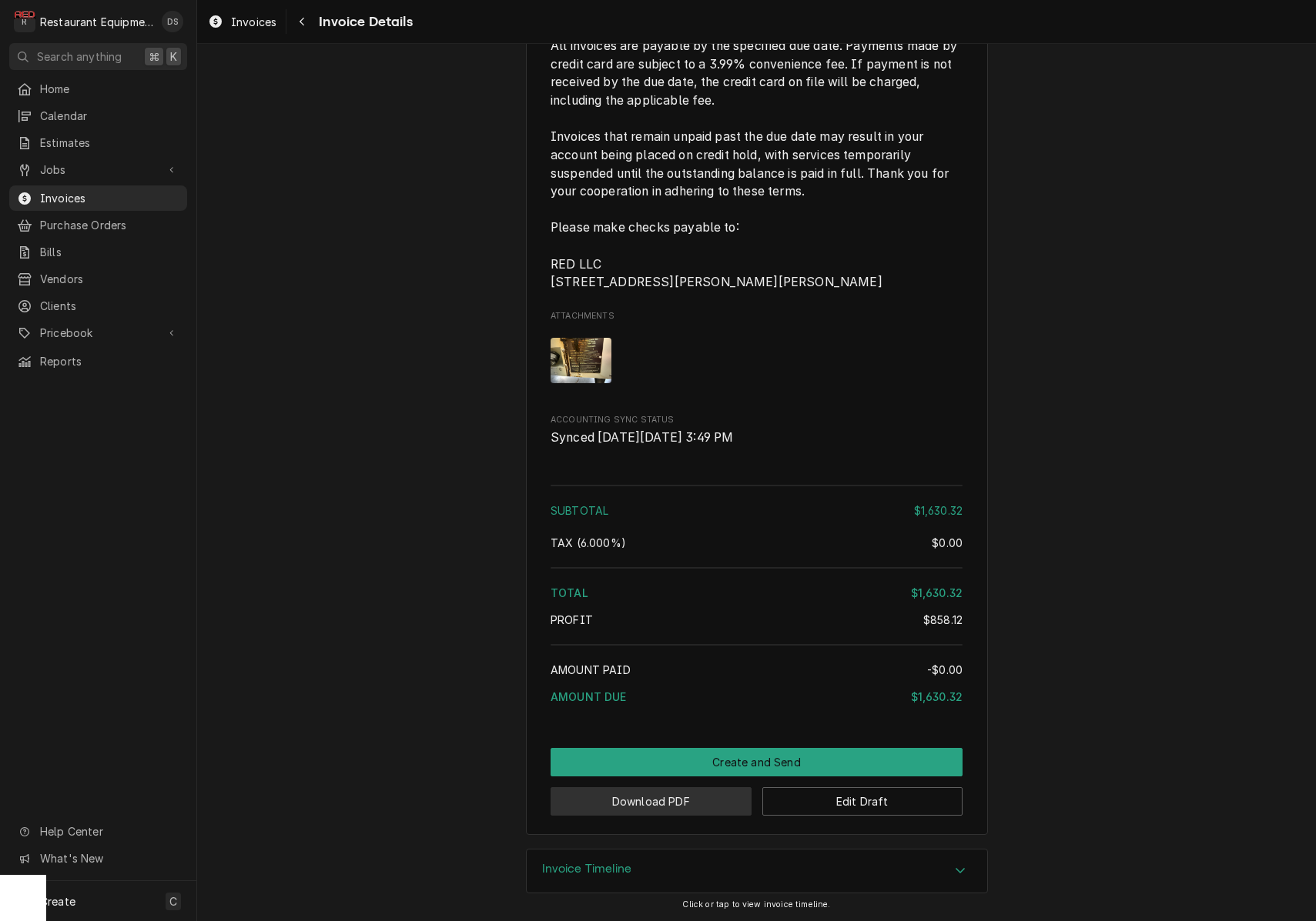
drag, startPoint x: 692, startPoint y: 817, endPoint x: 673, endPoint y: 812, distance: 19.6
click at [666, 809] on button "Download PDF" at bounding box center [650, 802] width 201 height 29
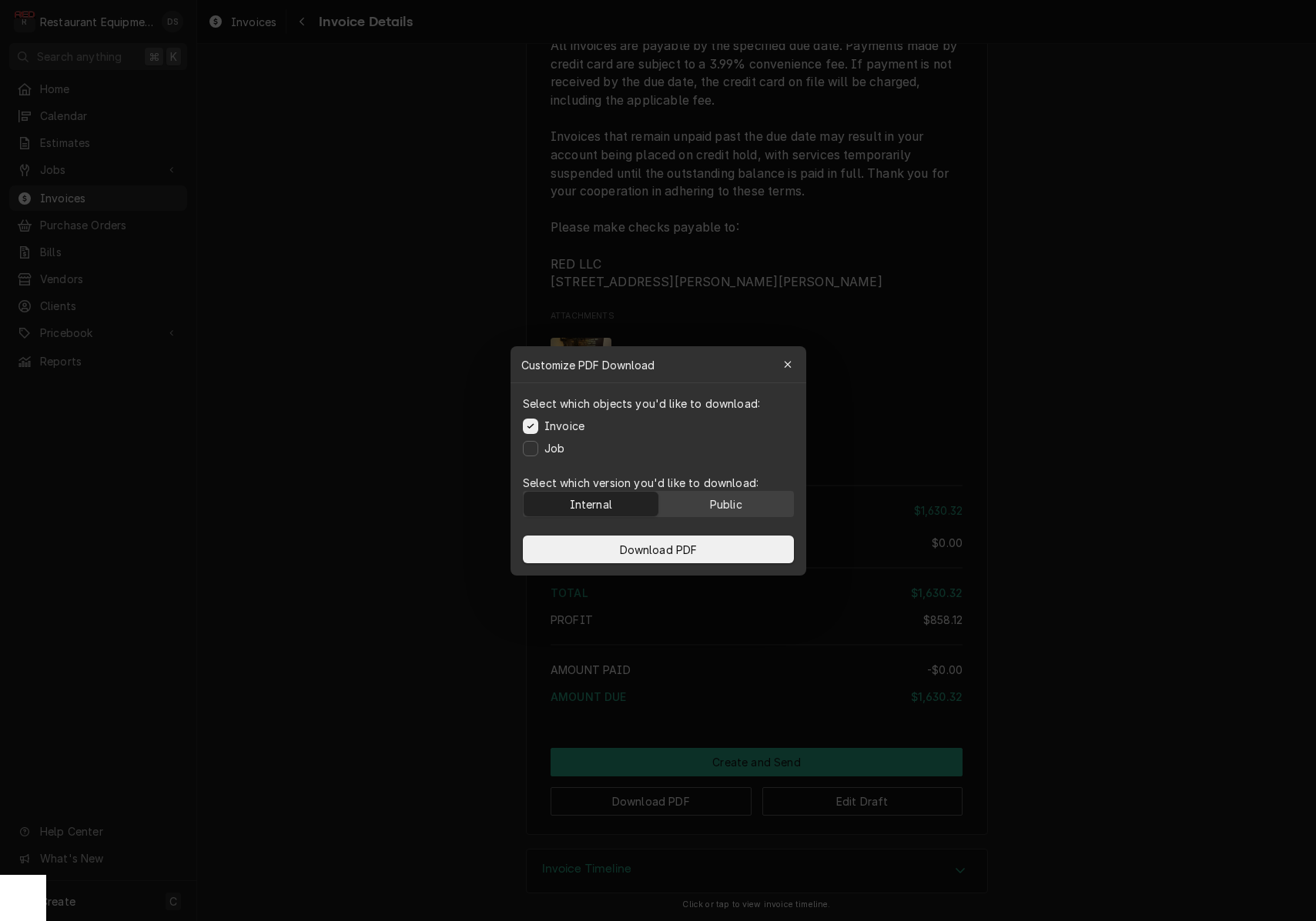
click at [721, 499] on div "Public" at bounding box center [726, 503] width 32 height 16
click at [717, 545] on button "Download PDF" at bounding box center [658, 549] width 271 height 28
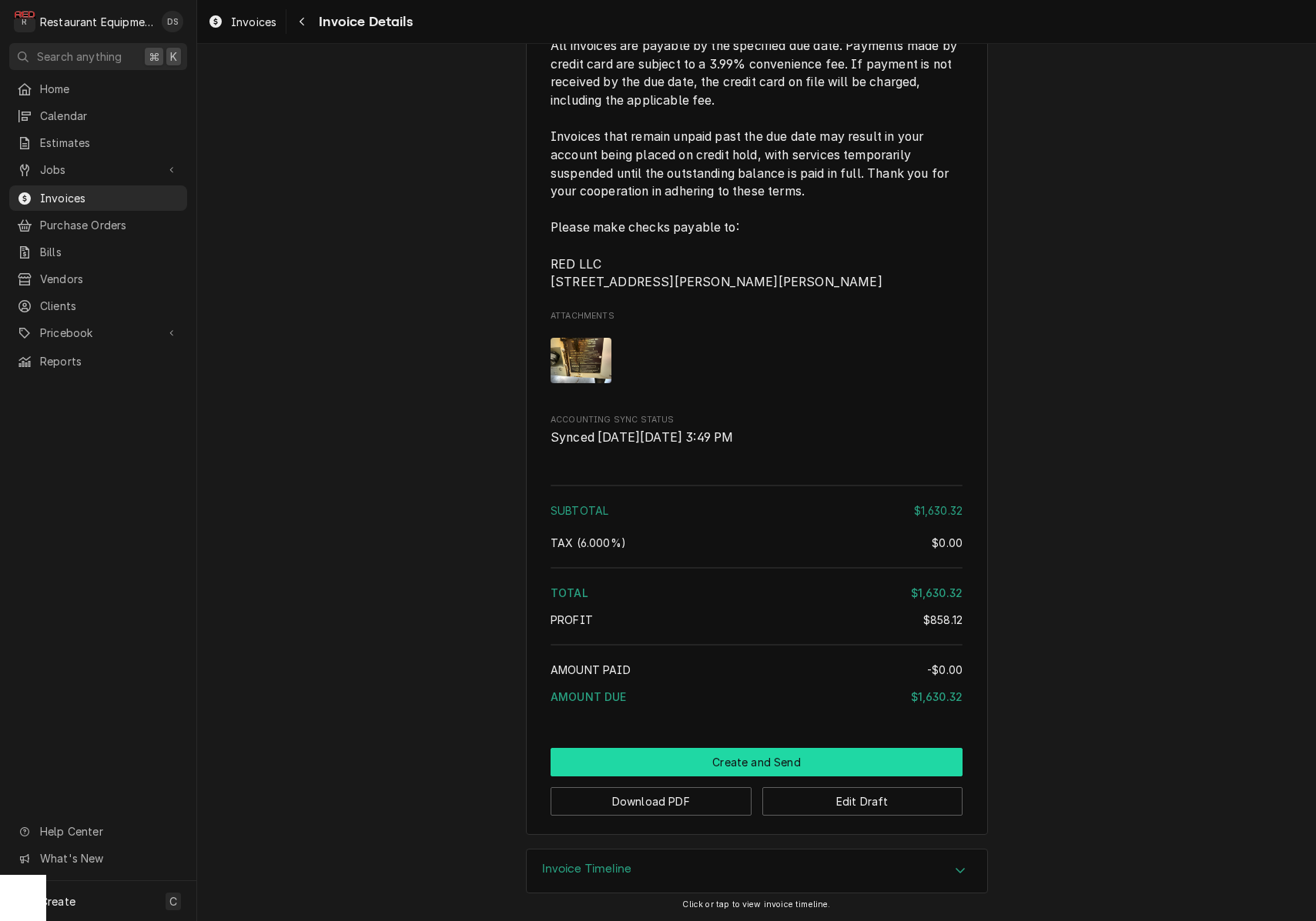
click at [706, 760] on button "Create and Send" at bounding box center [756, 763] width 412 height 29
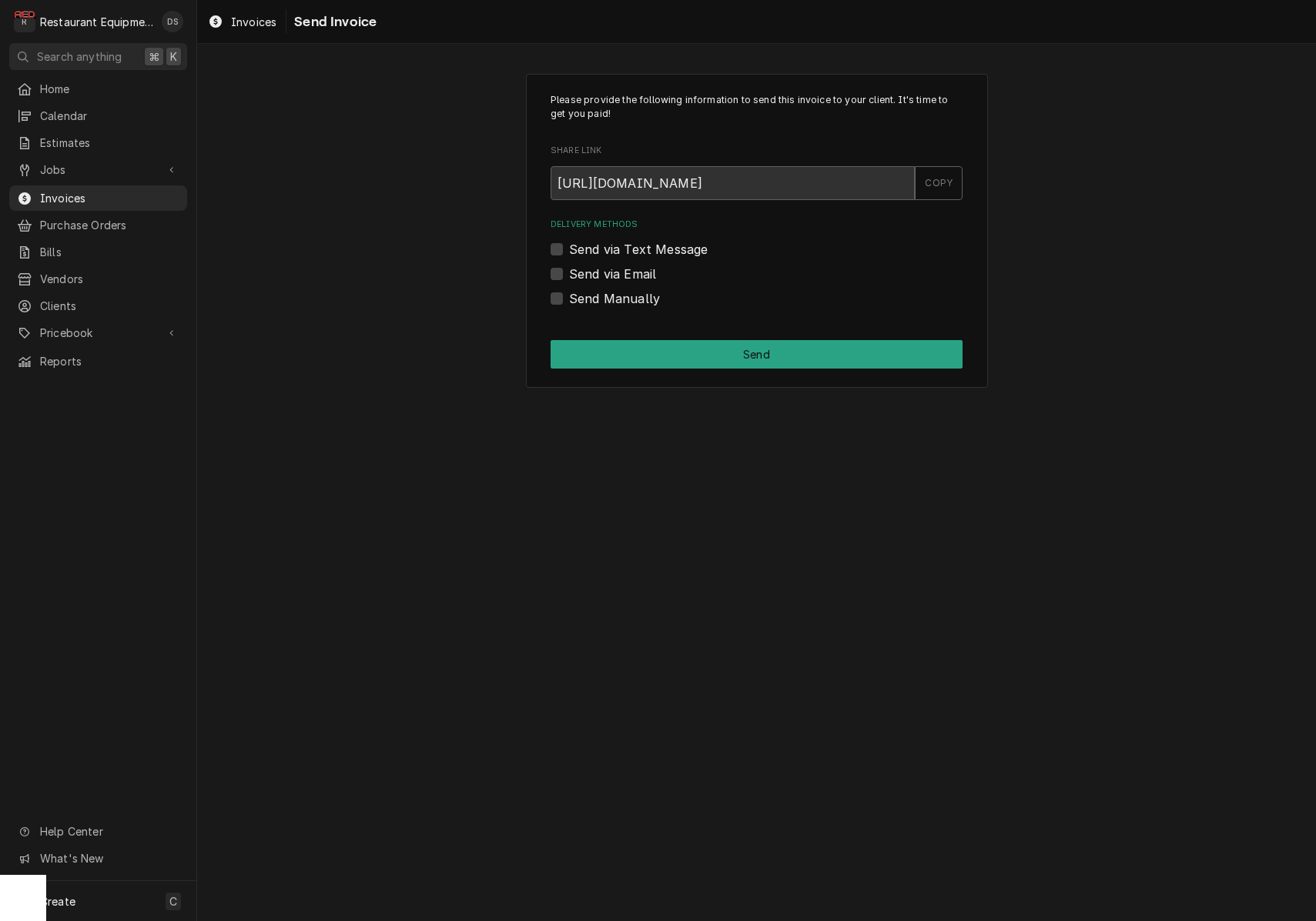
click at [569, 300] on label "Send Manually" at bounding box center [614, 298] width 91 height 18
click at [569, 300] on input "Send Manually" at bounding box center [775, 307] width 412 height 34
checkbox input "true"
click at [717, 355] on button "Send" at bounding box center [756, 355] width 412 height 29
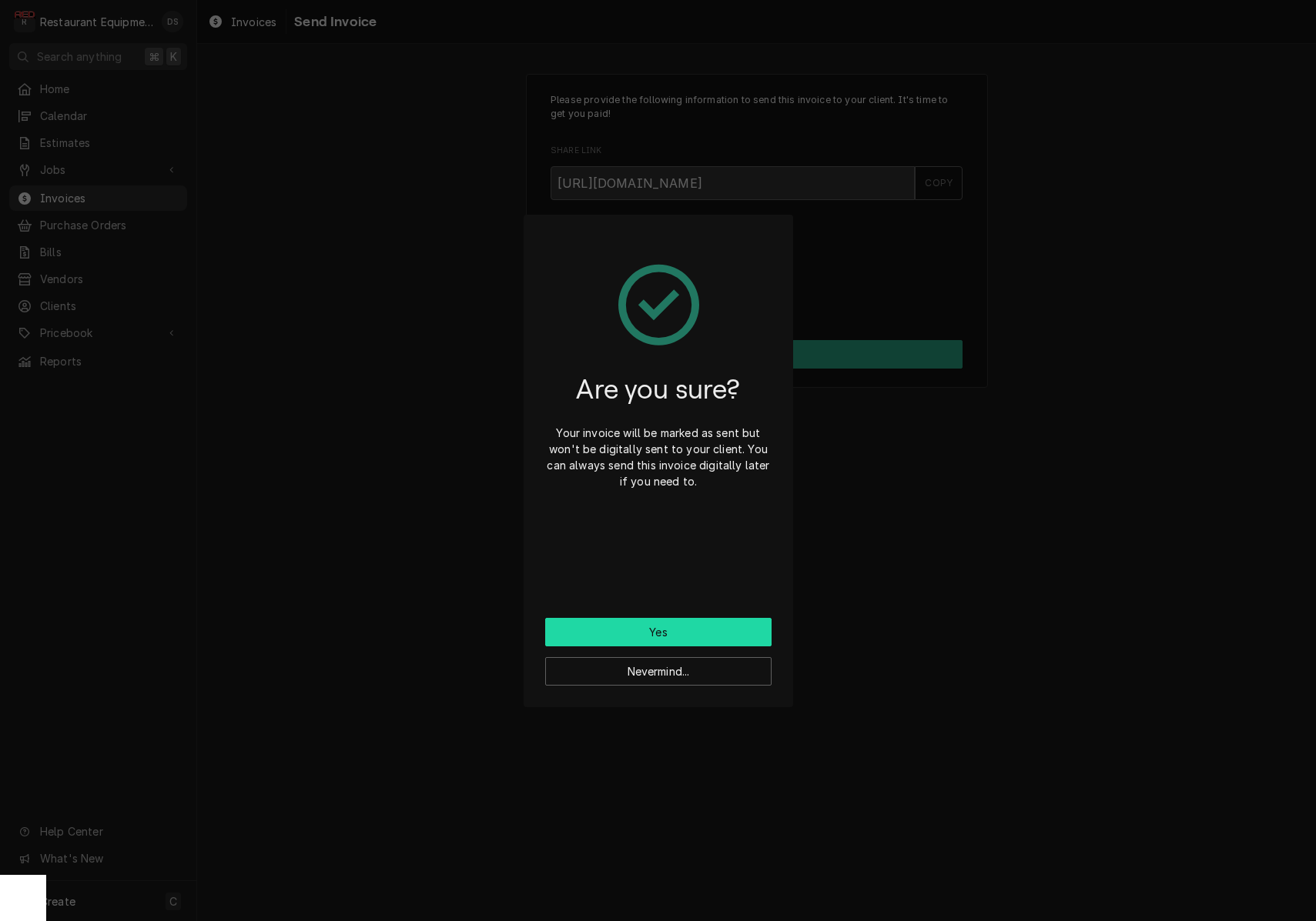
click at [692, 635] on button "Yes" at bounding box center [658, 632] width 226 height 29
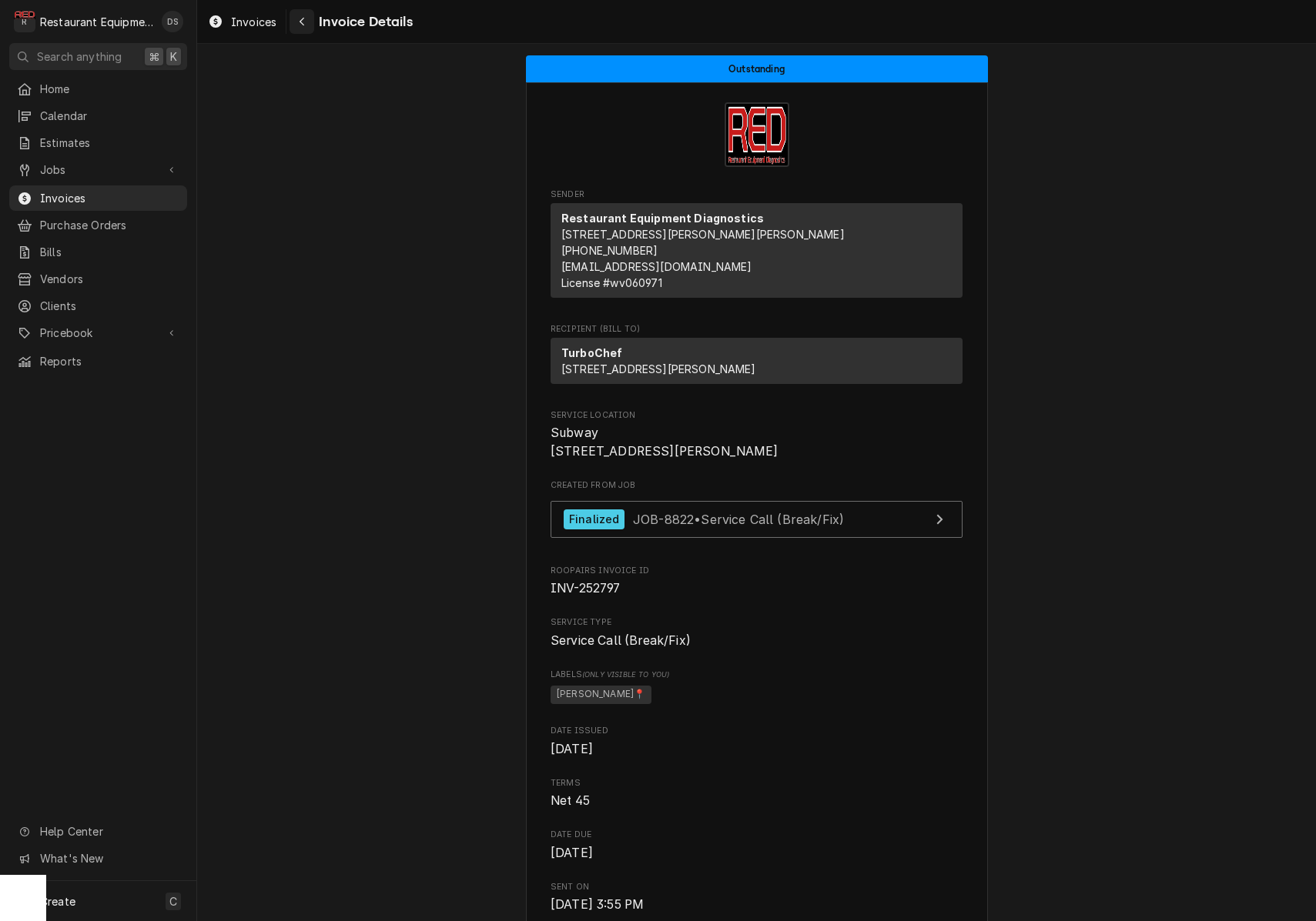
drag, startPoint x: 319, startPoint y: 38, endPoint x: 305, endPoint y: 32, distance: 15.2
click at [315, 37] on div "Invoices Invoice Details" at bounding box center [756, 21] width 1119 height 43
click at [293, 24] on button "Navigate back" at bounding box center [302, 22] width 25 height 25
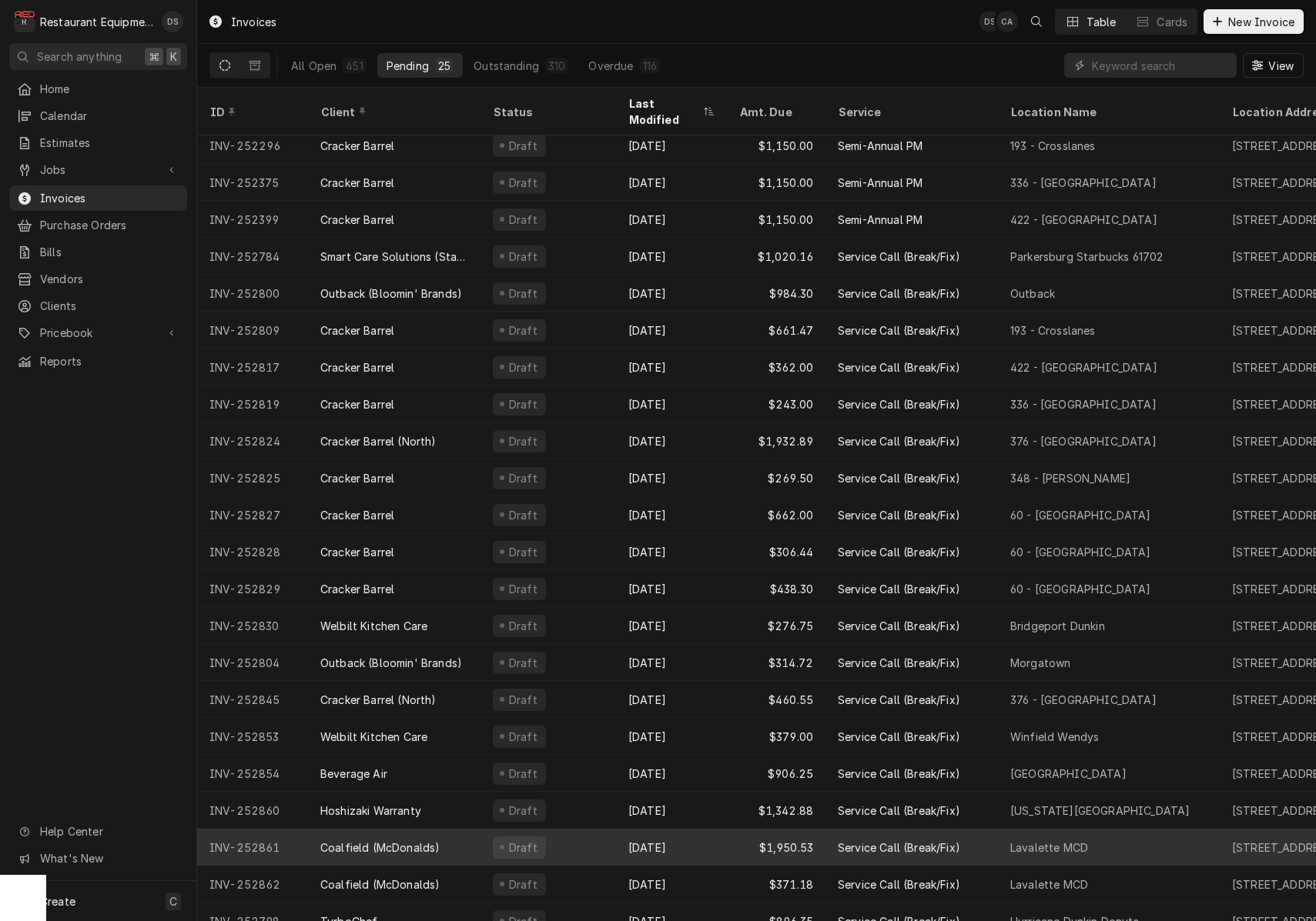
click at [599, 829] on div "Draft" at bounding box center [548, 848] width 135 height 37
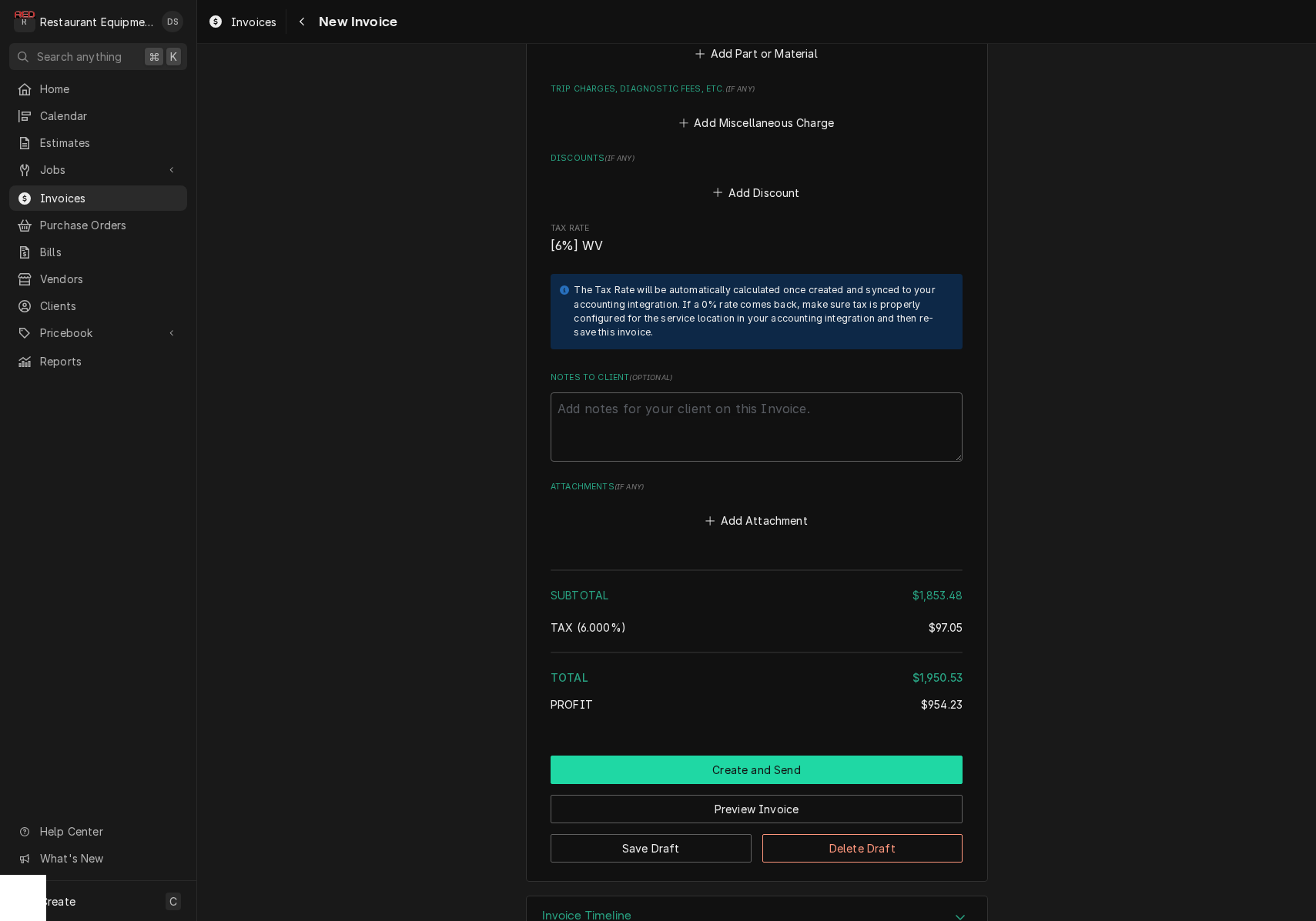
click at [751, 756] on button "Create and Send" at bounding box center [756, 770] width 412 height 29
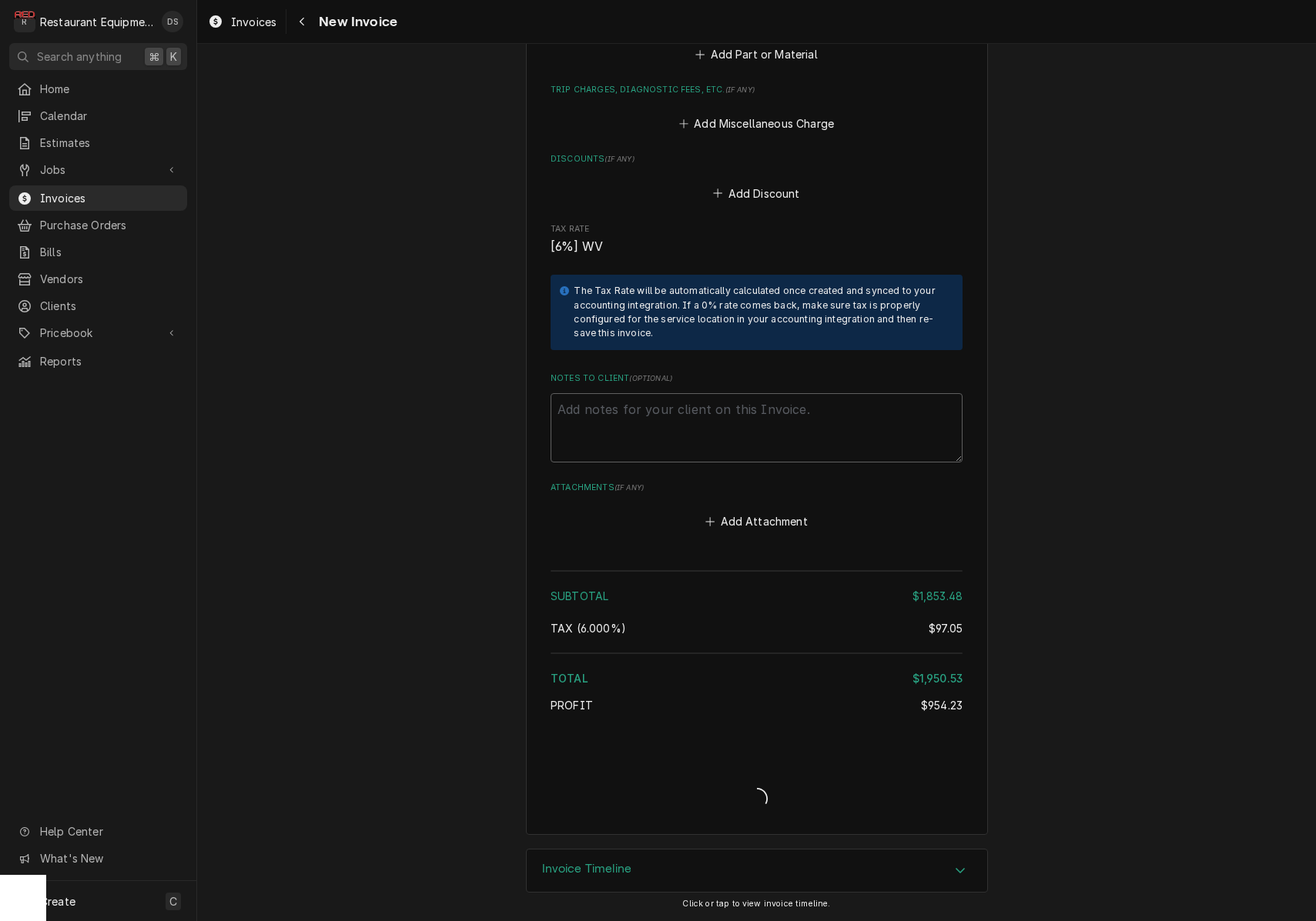
type textarea "x"
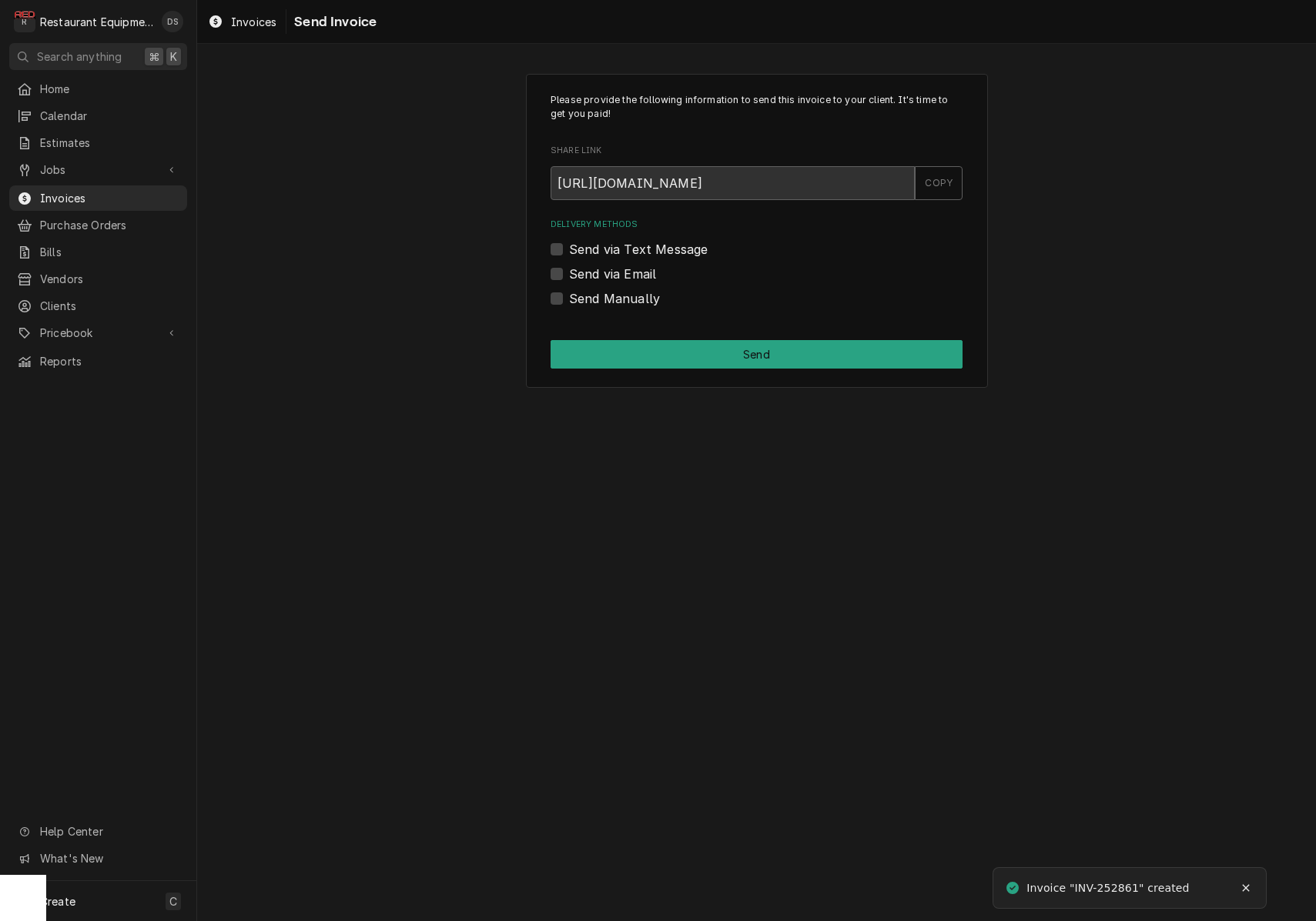
click at [569, 270] on label "Send via Email" at bounding box center [612, 274] width 87 height 18
click at [569, 270] on input "Send via Email" at bounding box center [775, 282] width 412 height 34
checkbox input "true"
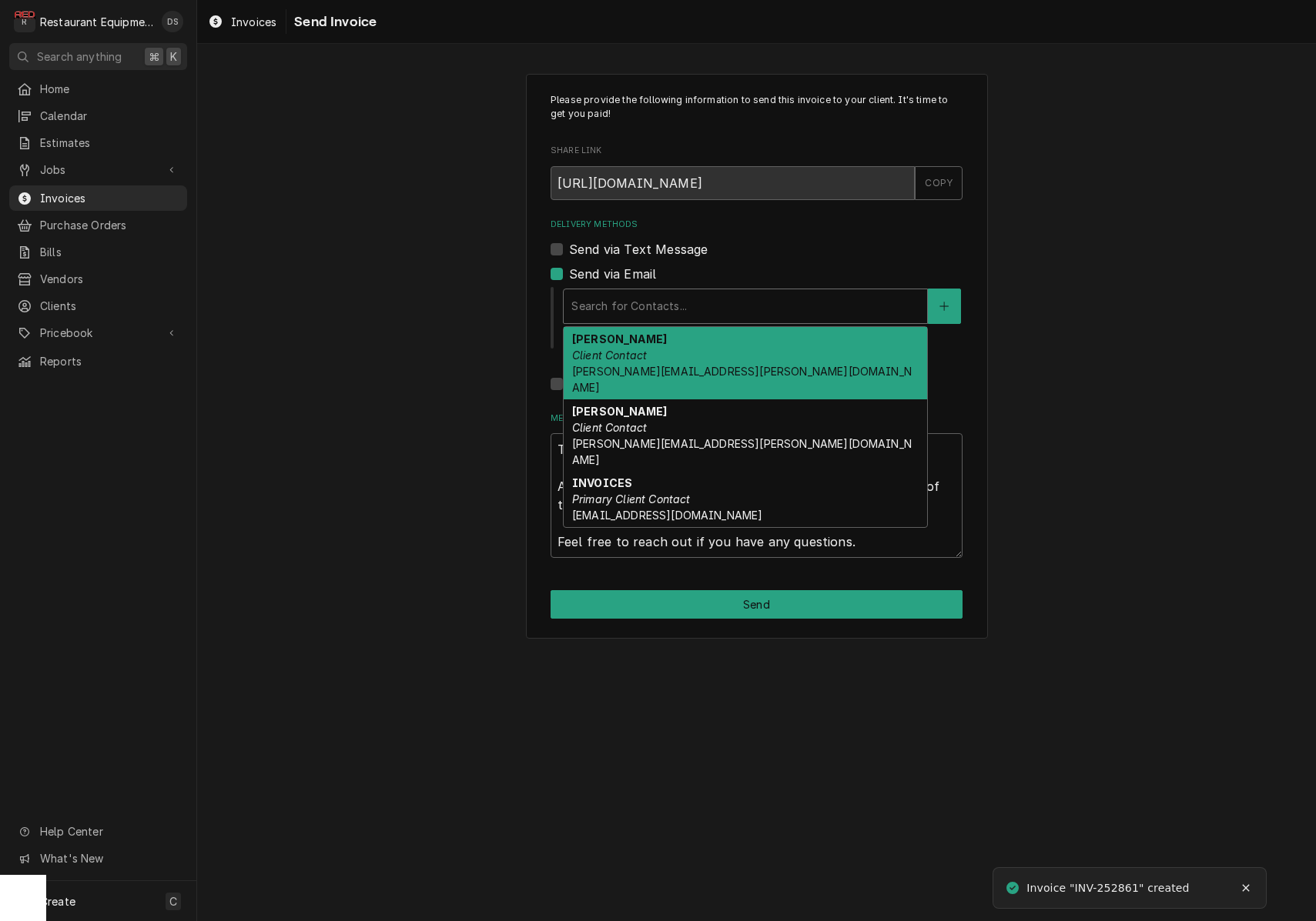
click at [669, 297] on div "Delivery Methods" at bounding box center [745, 306] width 348 height 28
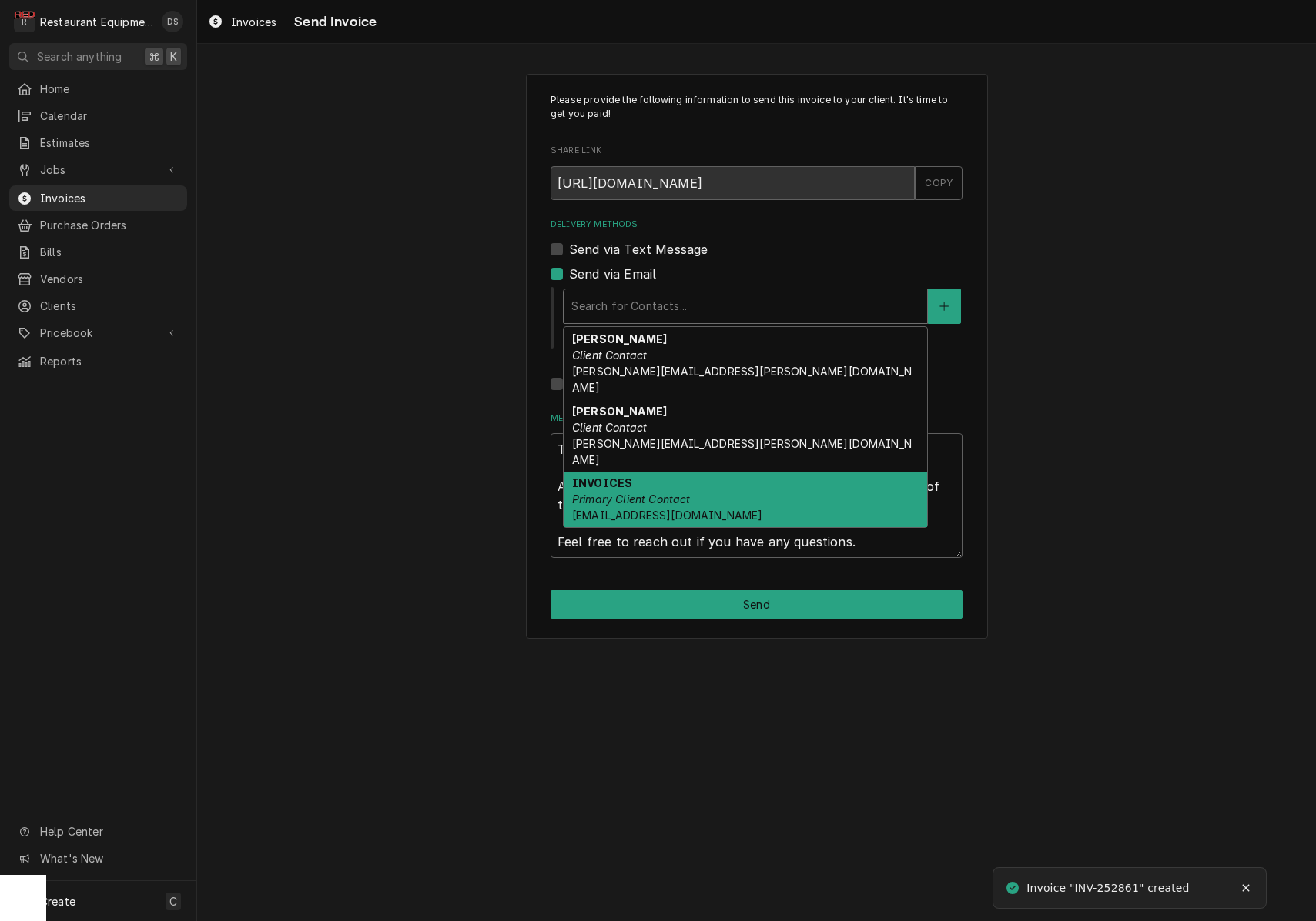
click at [689, 472] on div "INVOICES Primary Client Contact Coalfield.mac@us.stores.mcd.com" at bounding box center [745, 500] width 363 height 56
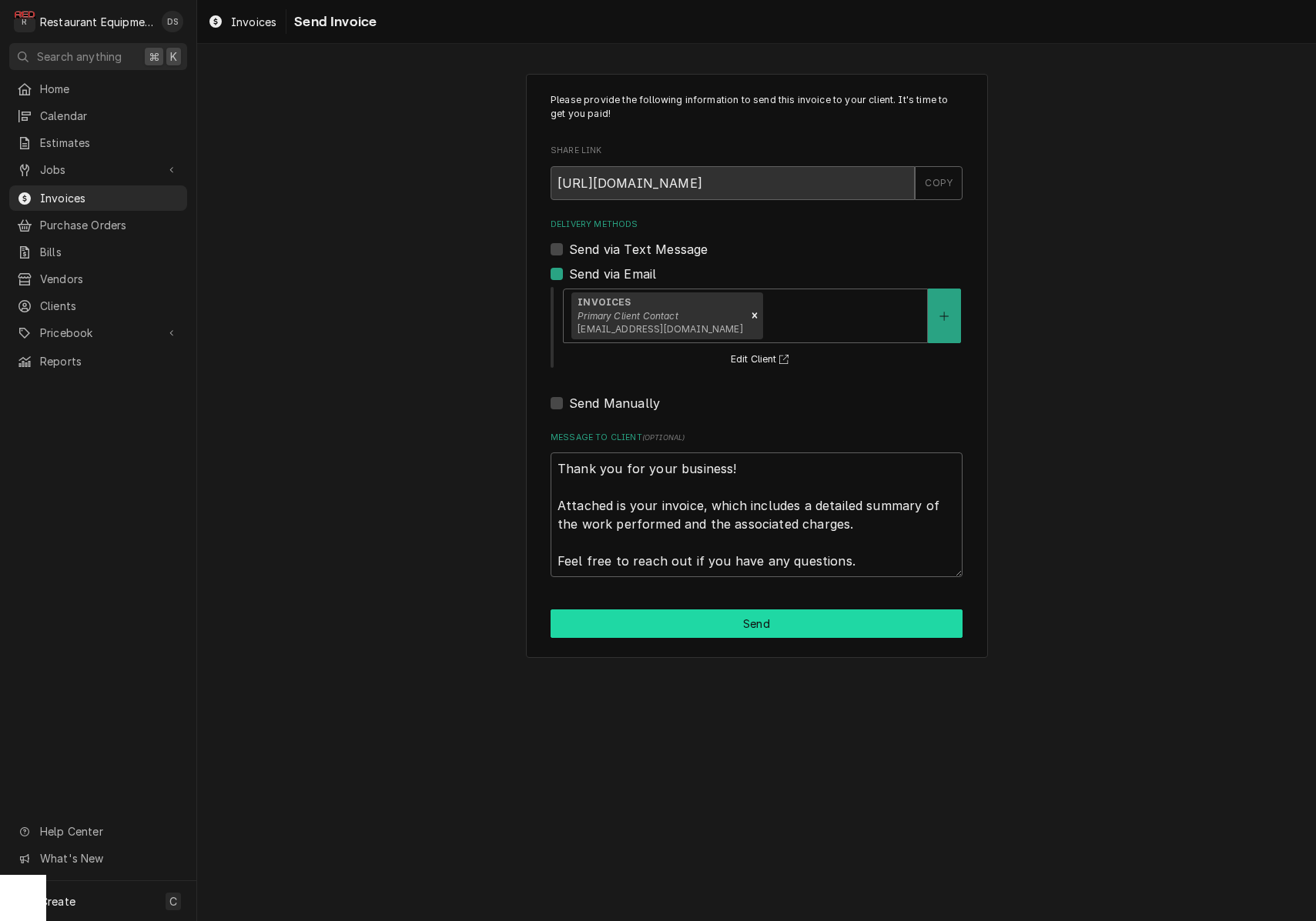
click at [755, 613] on button "Send" at bounding box center [756, 624] width 412 height 29
type textarea "x"
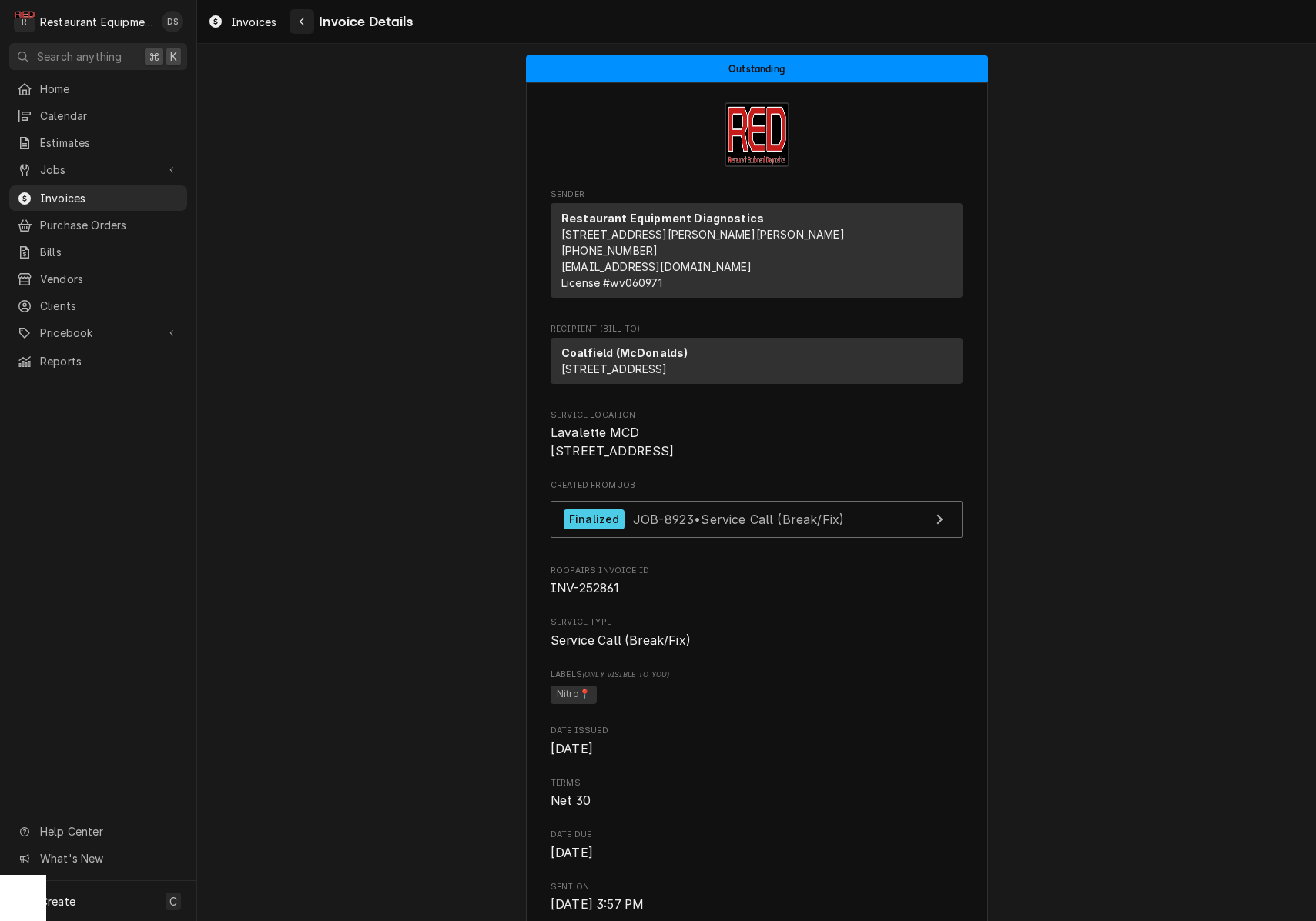
click at [307, 22] on div "Navigate back" at bounding box center [301, 22] width 15 height 15
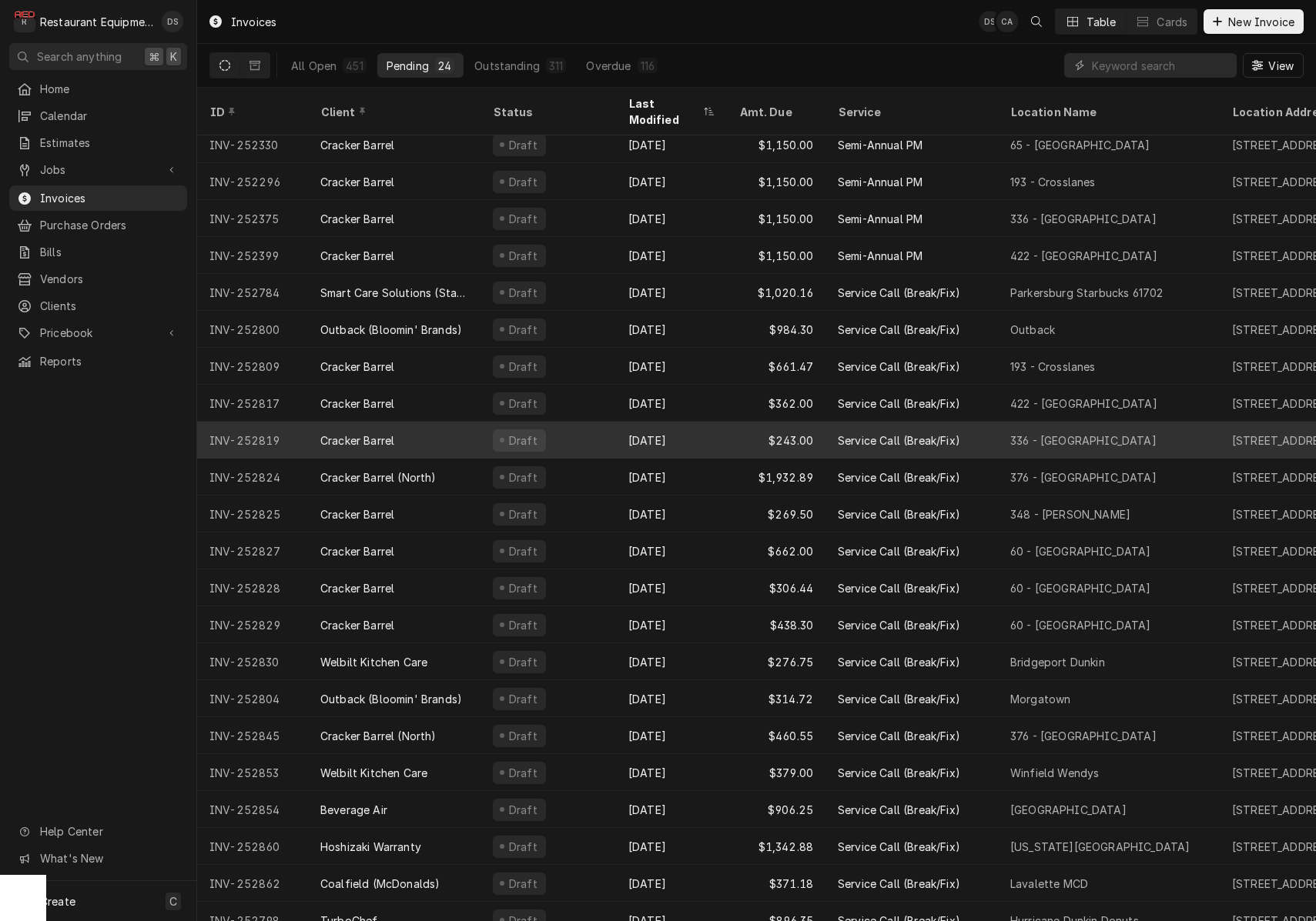
scroll to position [82, 0]
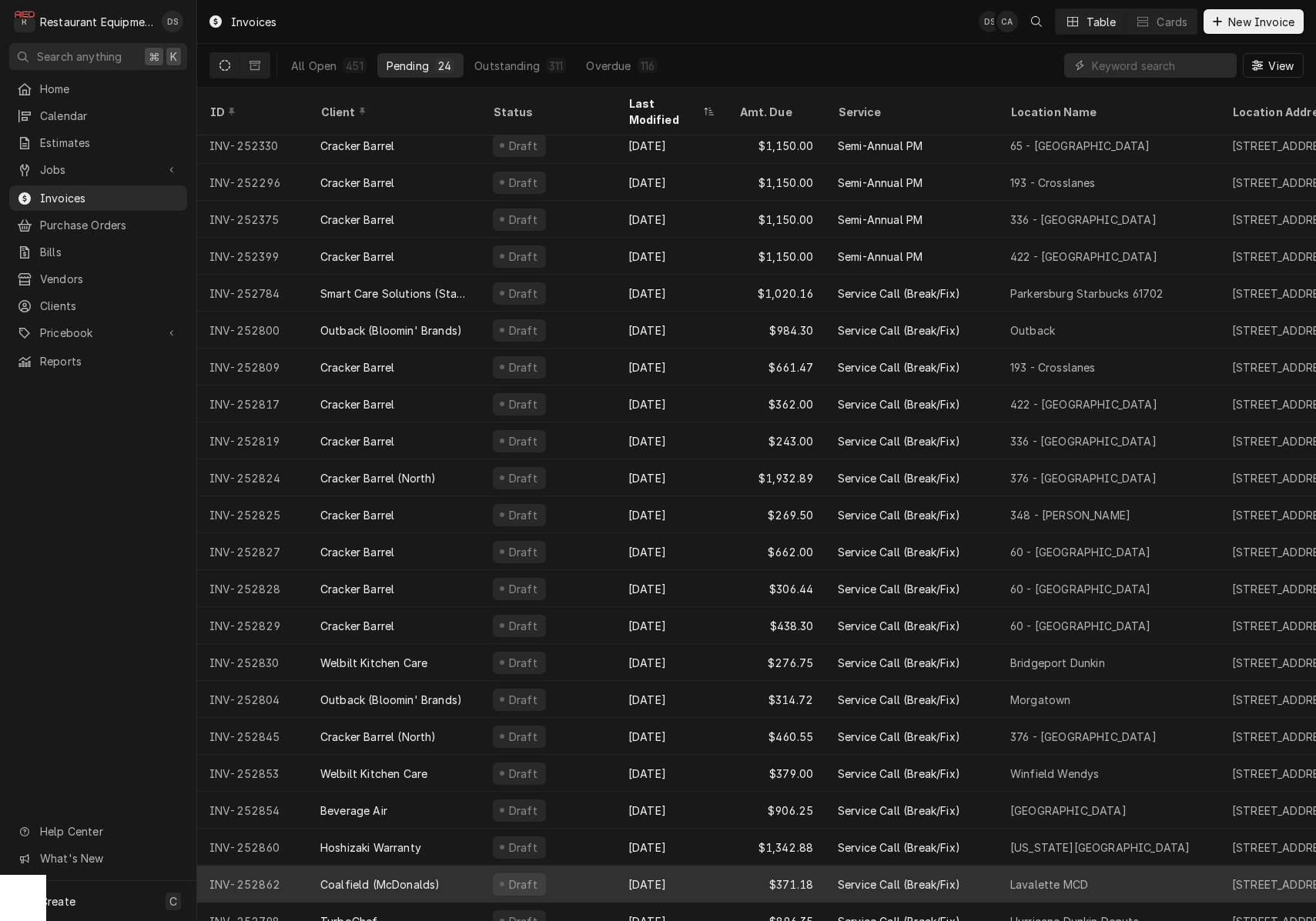
click at [610, 868] on div "Draft" at bounding box center [548, 884] width 135 height 37
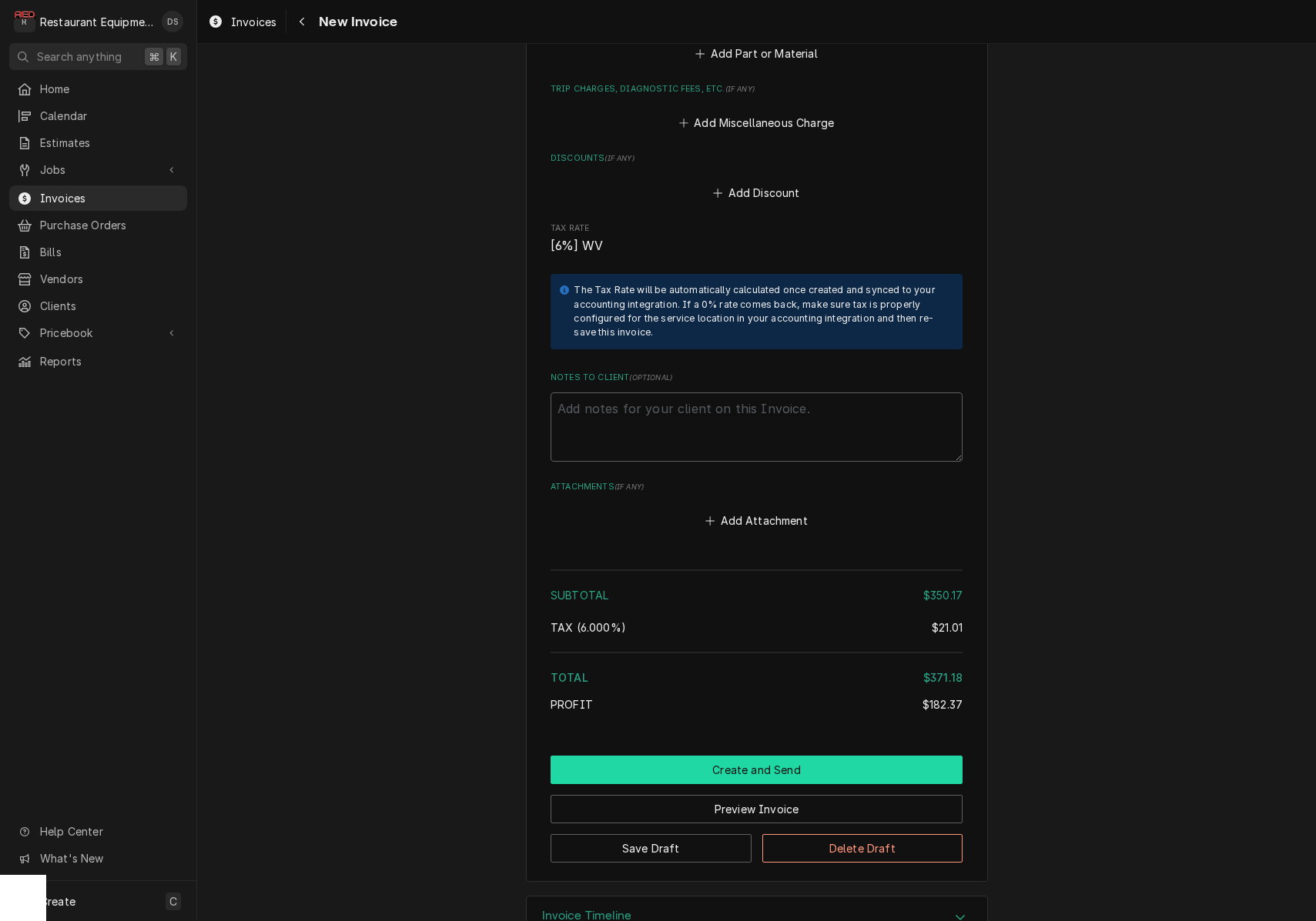
click at [711, 756] on button "Create and Send" at bounding box center [756, 770] width 412 height 29
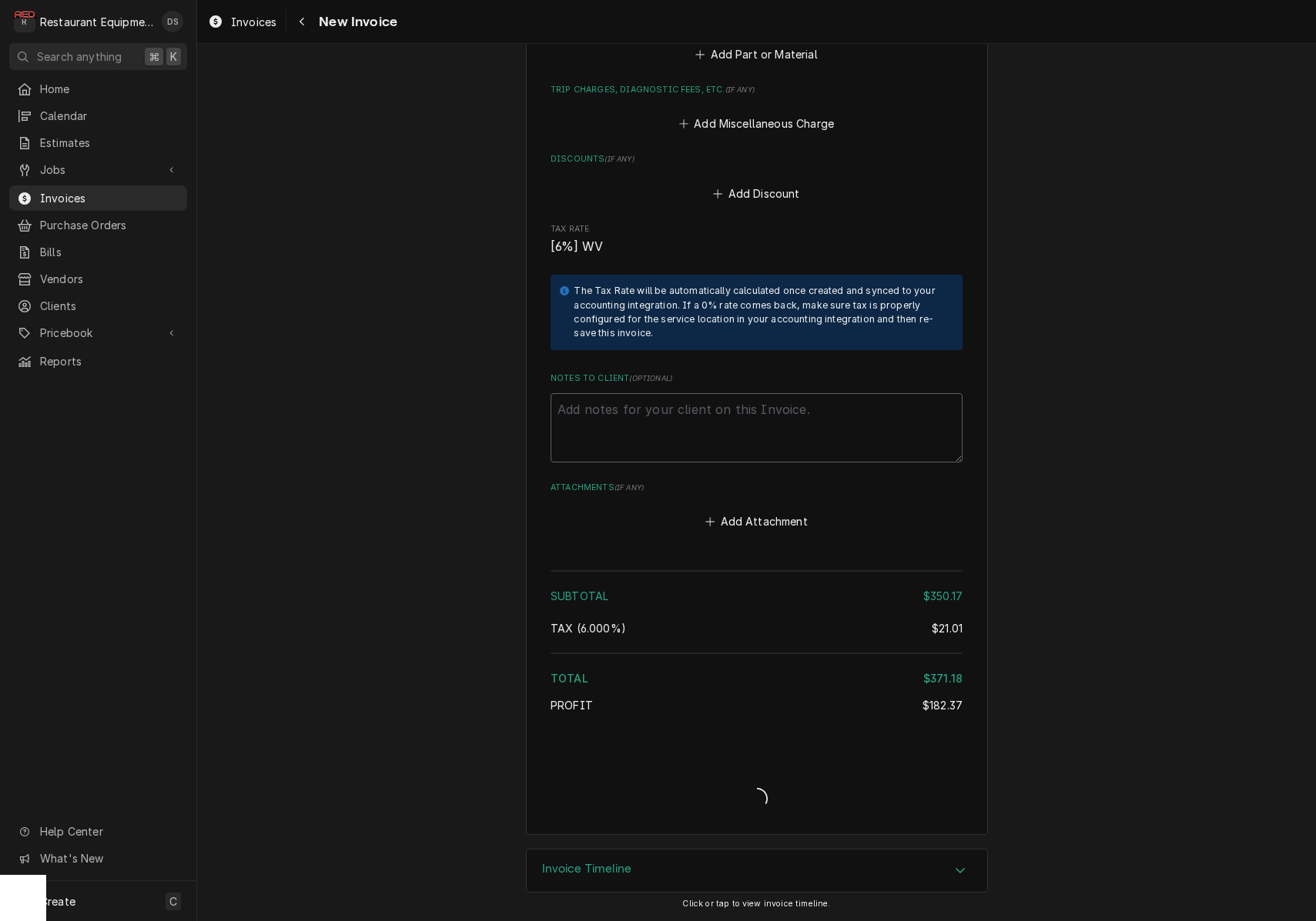
scroll to position [2575, 0]
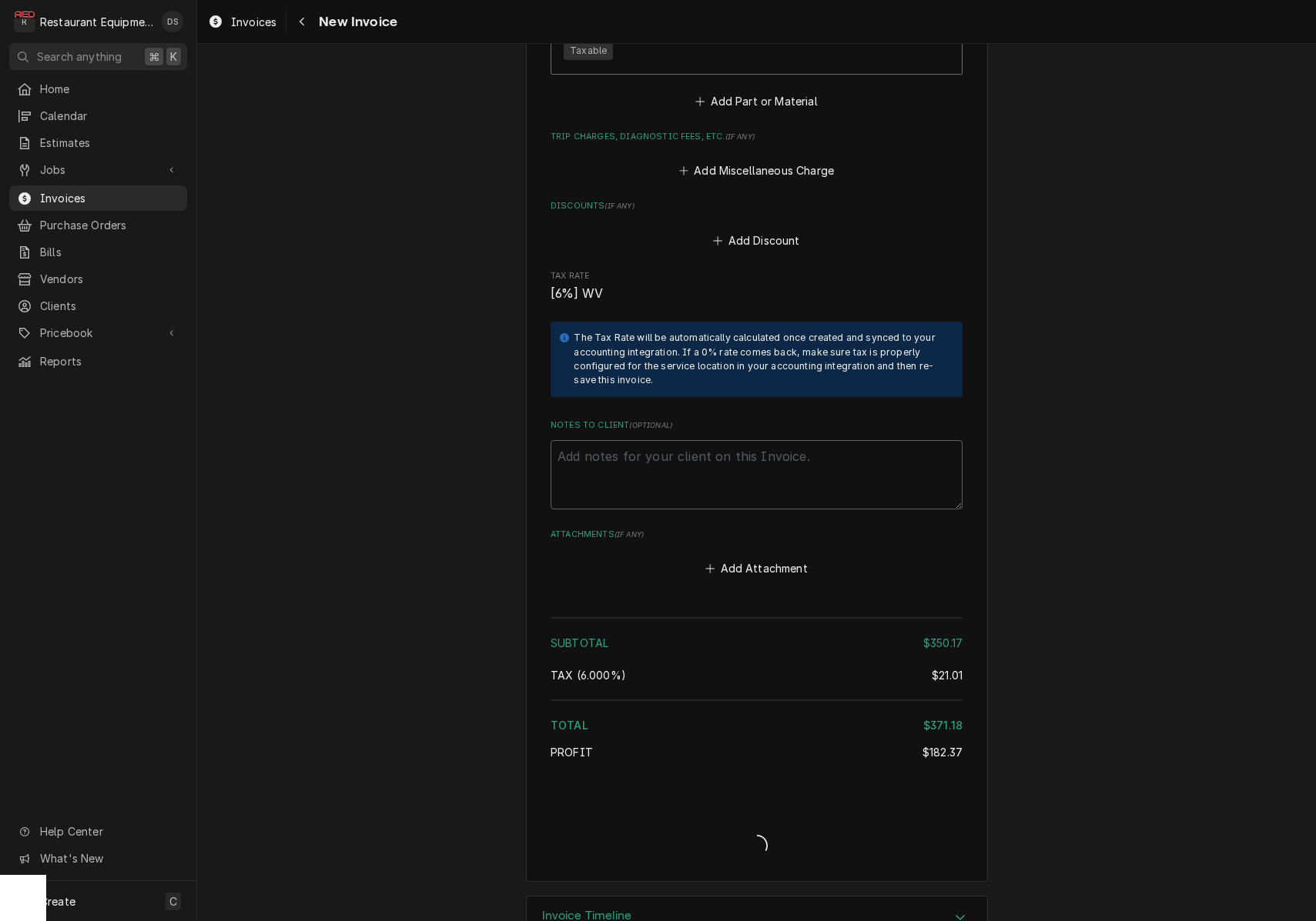
type textarea "x"
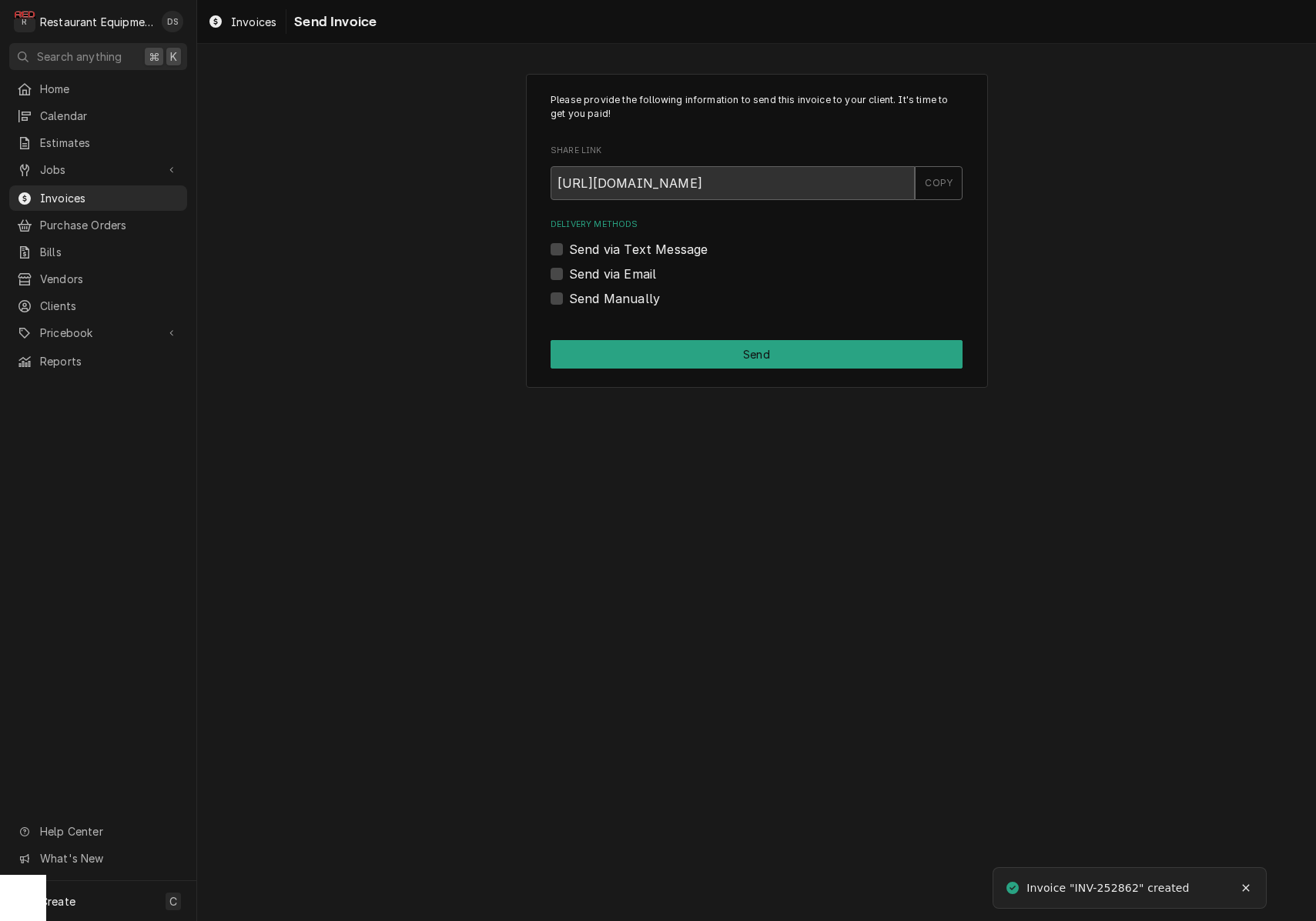
click at [569, 272] on label "Send via Email" at bounding box center [612, 274] width 87 height 18
click at [569, 272] on input "Send via Email" at bounding box center [775, 282] width 412 height 34
checkbox input "true"
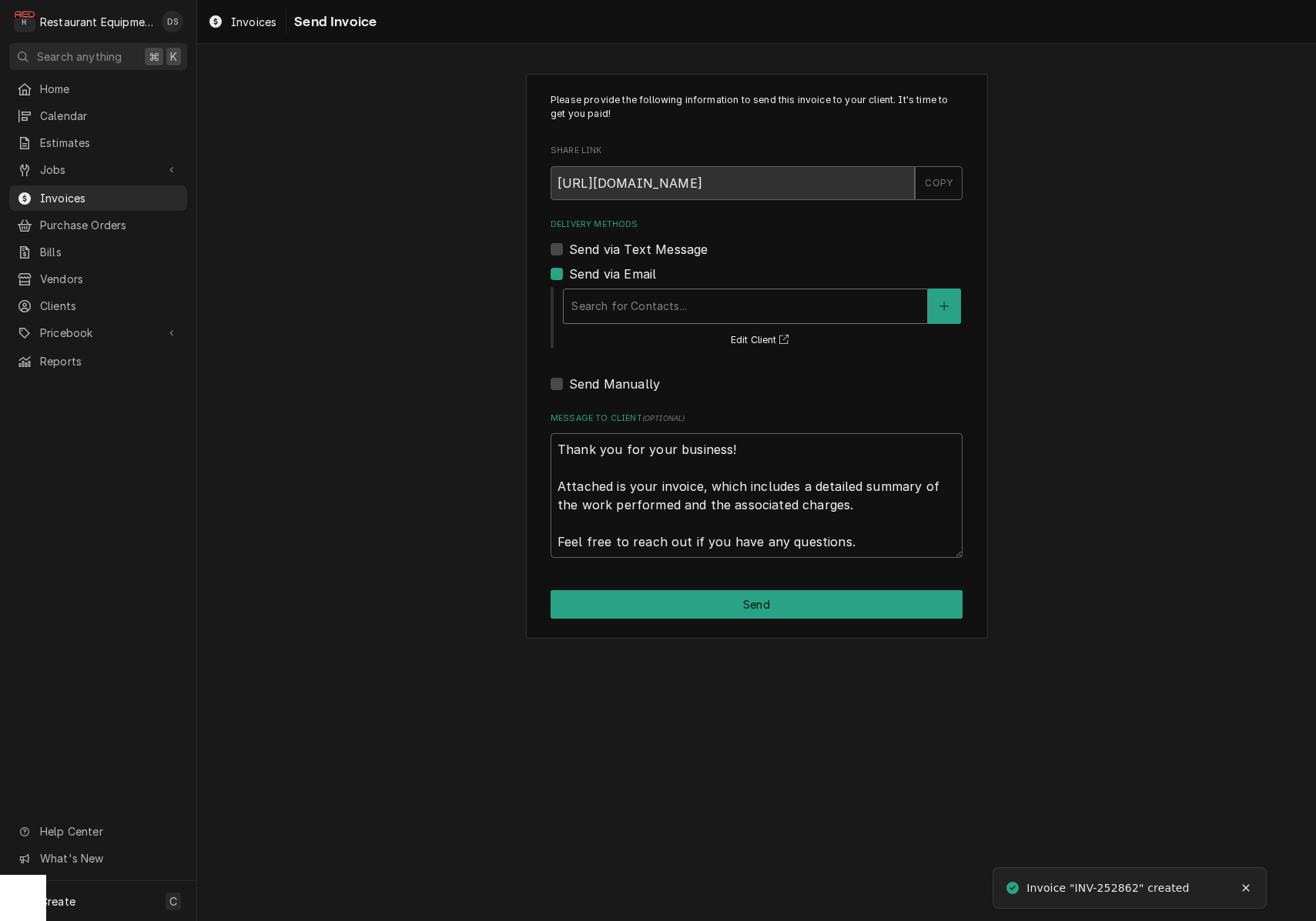
click at [668, 297] on div "Delivery Methods" at bounding box center [745, 306] width 348 height 28
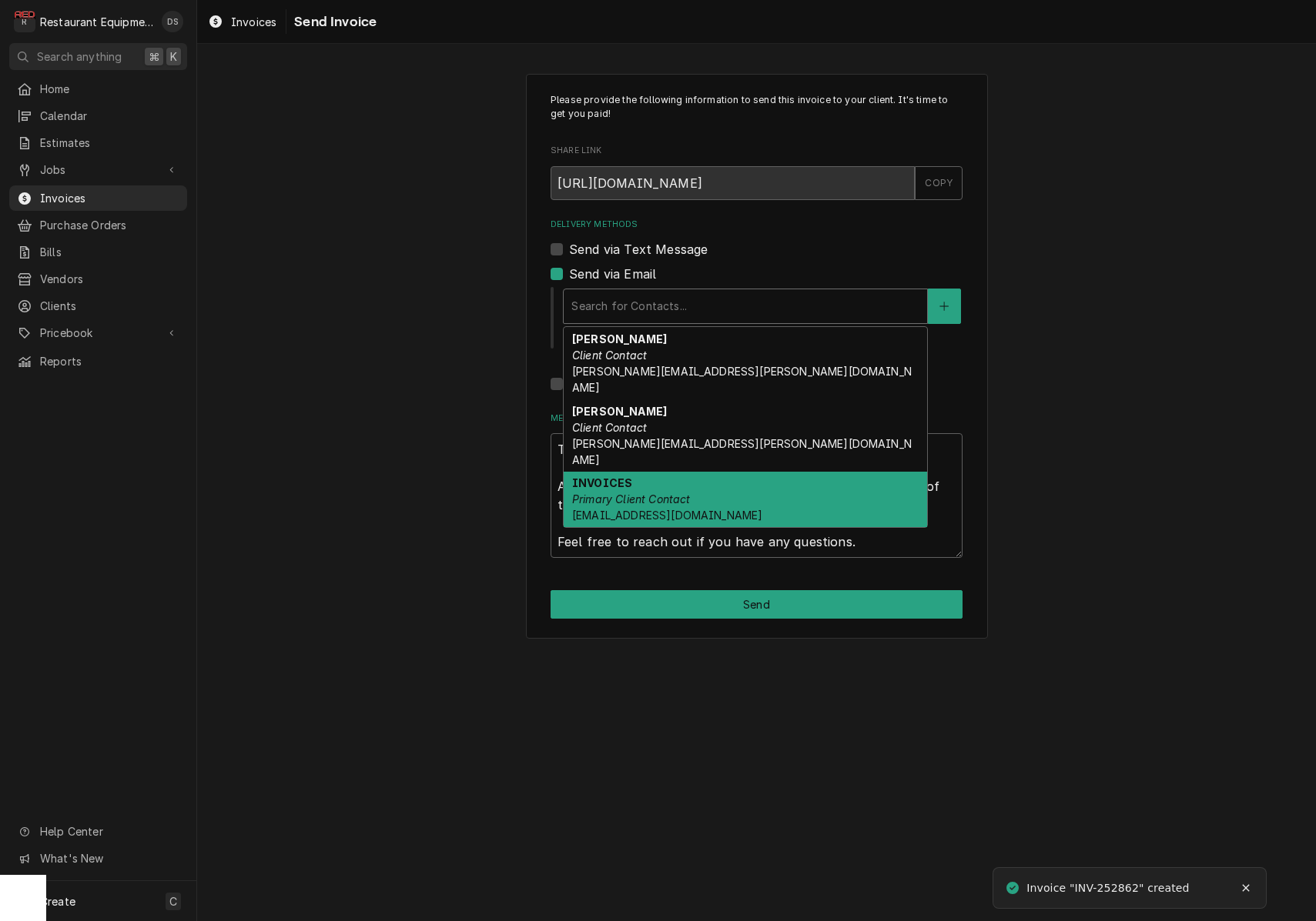
click at [677, 493] on em "Primary Client Contact" at bounding box center [631, 500] width 118 height 13
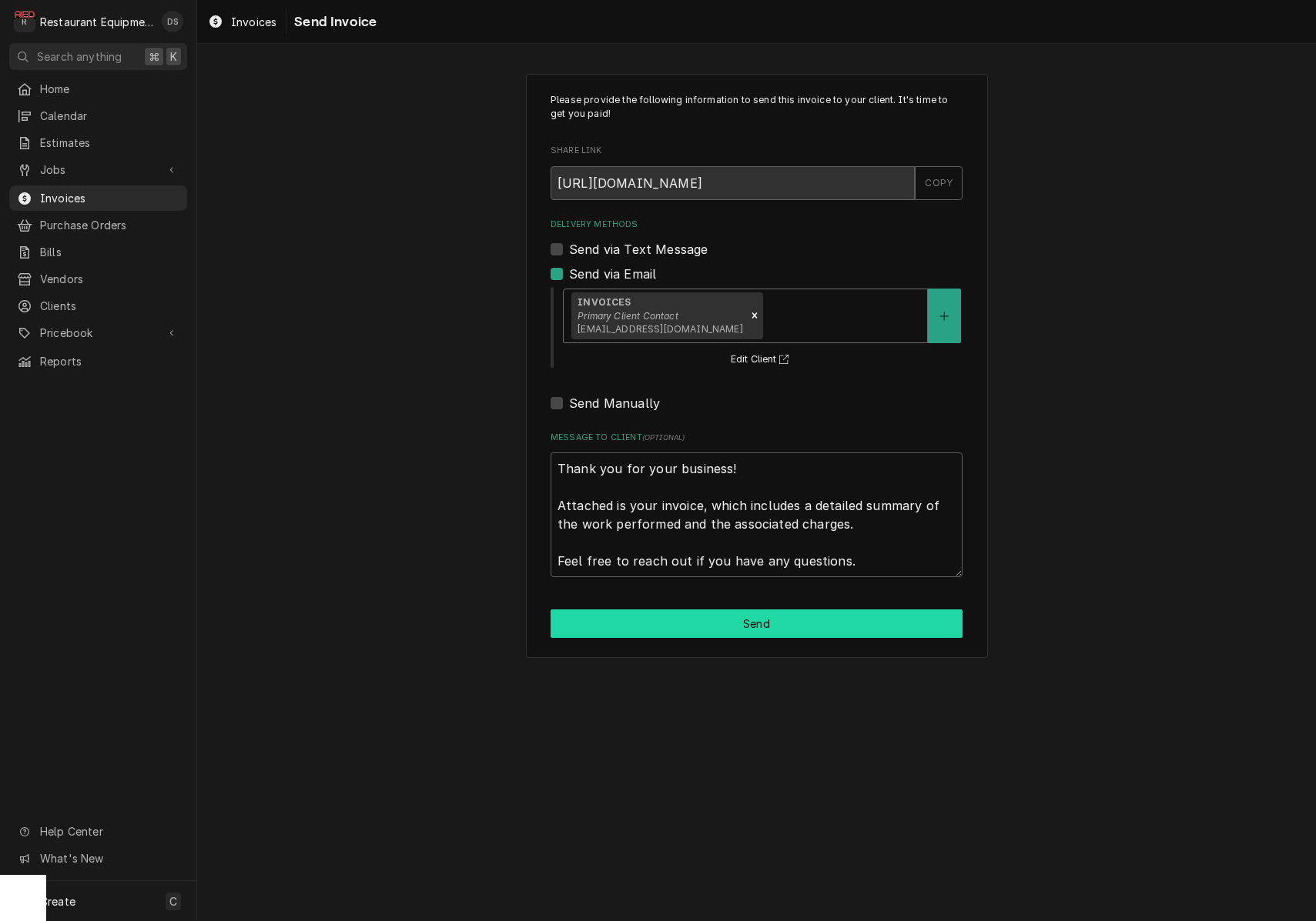
click at [726, 615] on button "Send" at bounding box center [756, 624] width 412 height 29
type textarea "x"
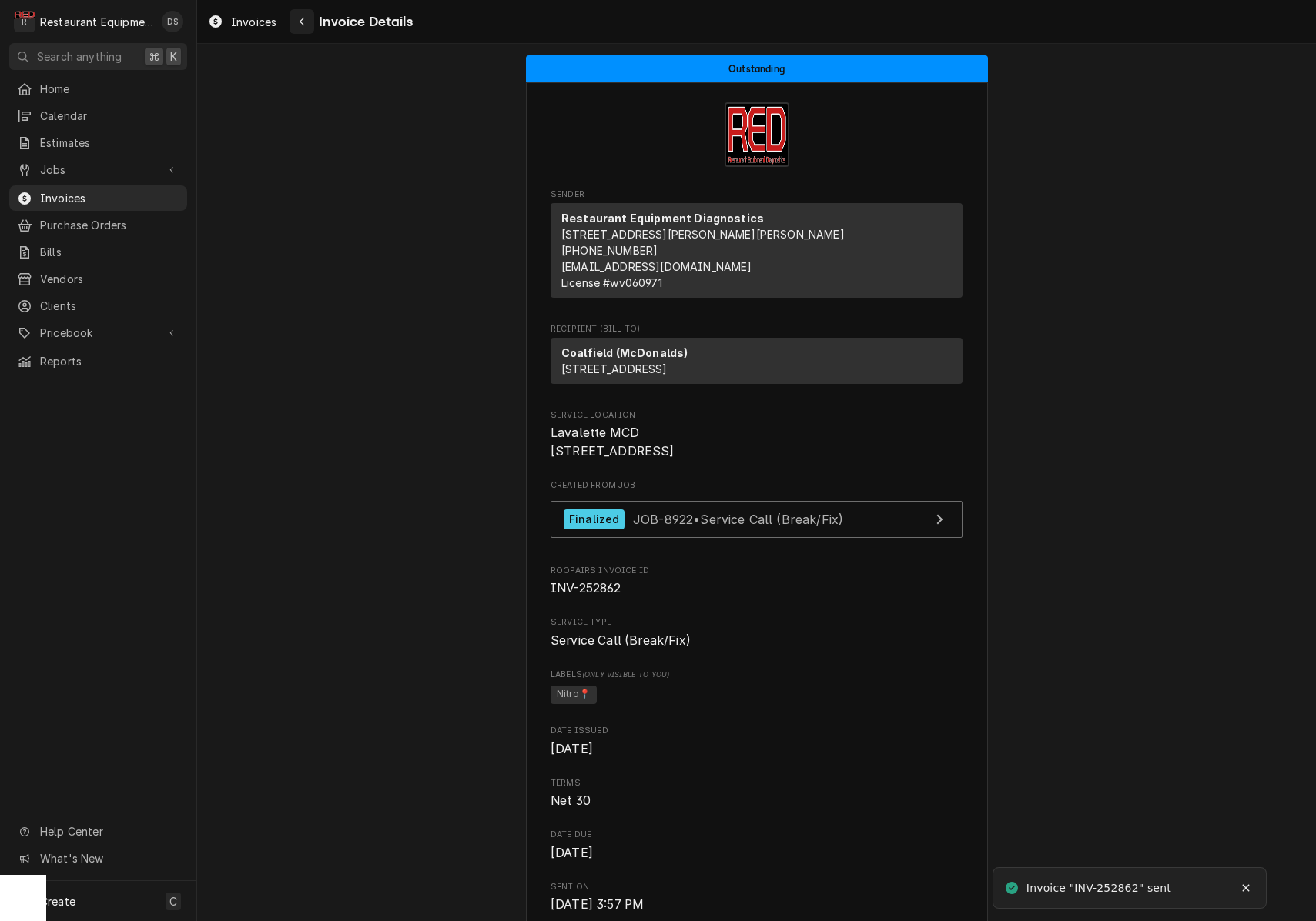
click at [310, 27] on button "Navigate back" at bounding box center [302, 22] width 25 height 25
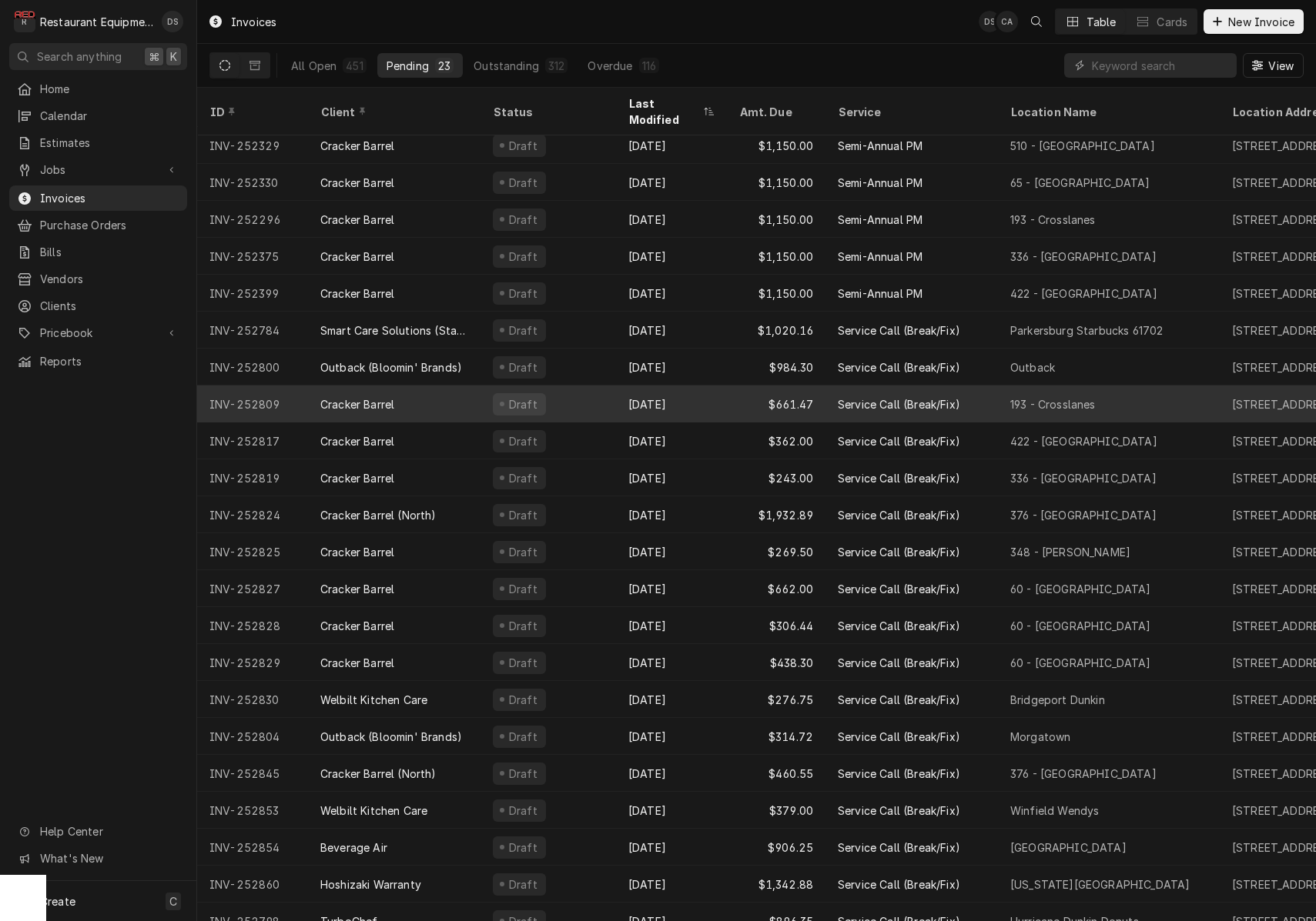
click at [713, 385] on div "[DATE]" at bounding box center [671, 403] width 111 height 37
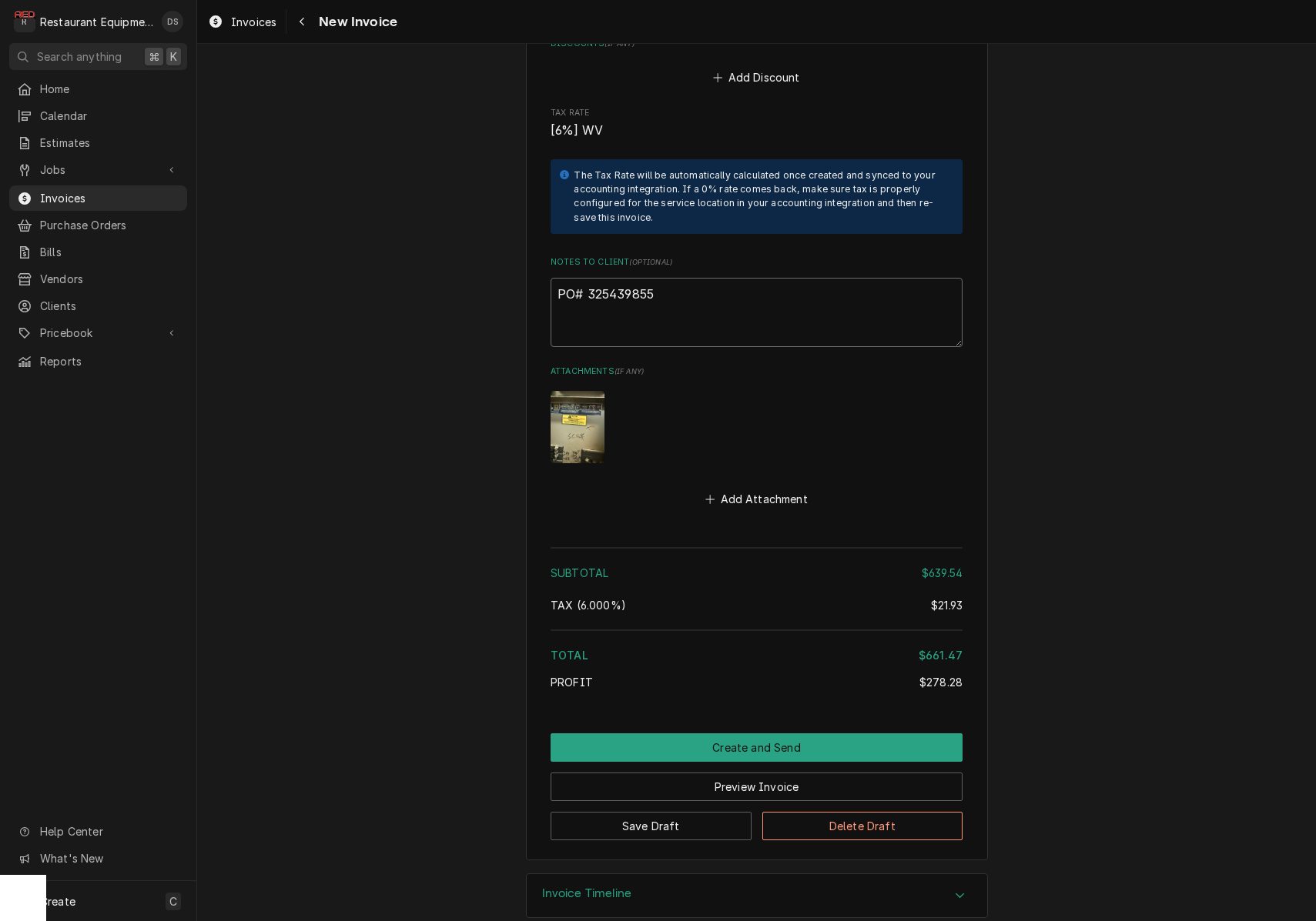
click at [689, 277] on textarea "PO# 325439855" at bounding box center [756, 312] width 412 height 70
drag, startPoint x: 673, startPoint y: 274, endPoint x: 589, endPoint y: 274, distance: 84.0
click at [589, 277] on textarea "PO# 325439855" at bounding box center [756, 312] width 412 height 70
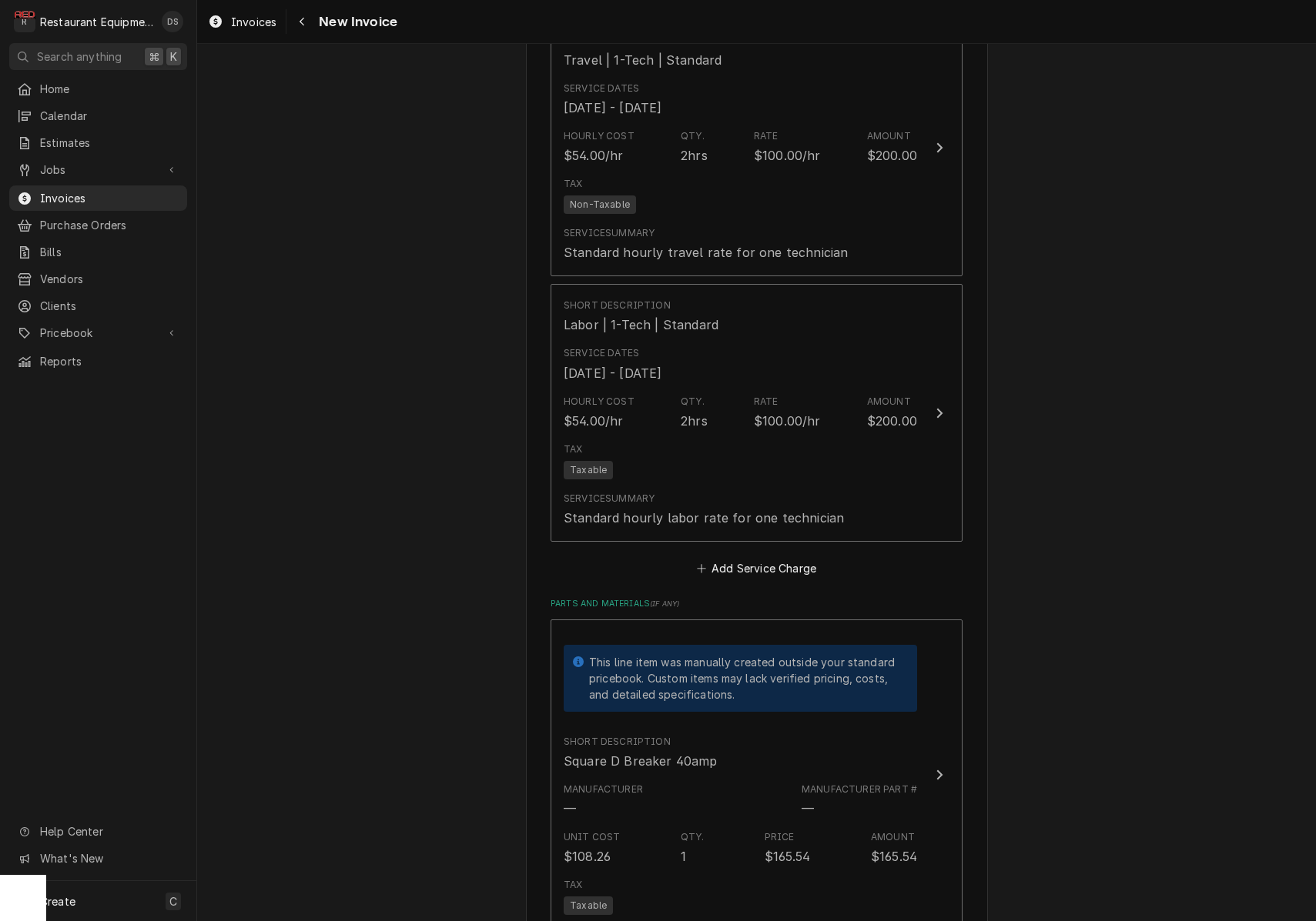
scroll to position [1763, 0]
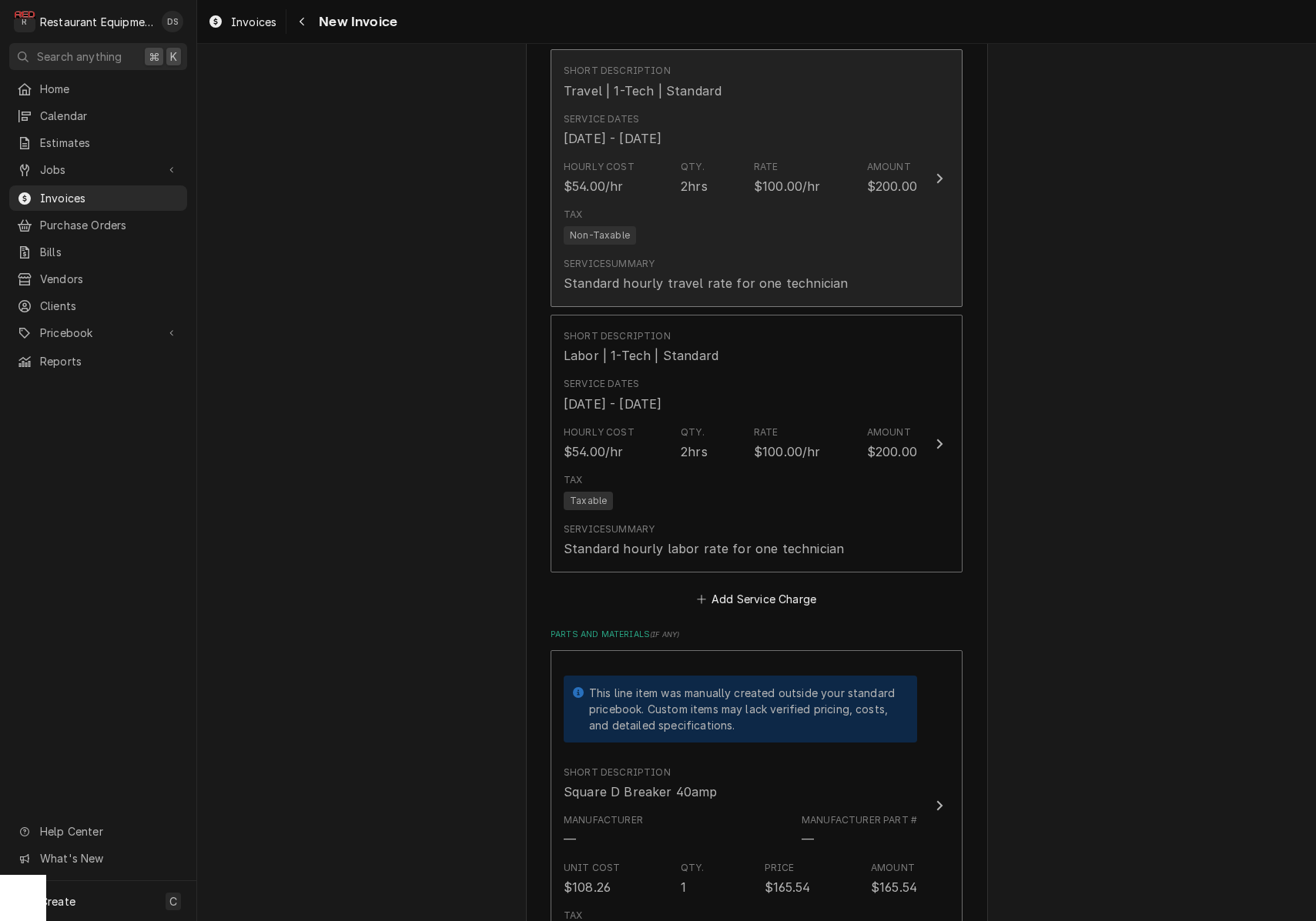
click at [800, 257] on div "Service Summary Standard hourly travel rate for one technician" at bounding box center [706, 275] width 284 height 35
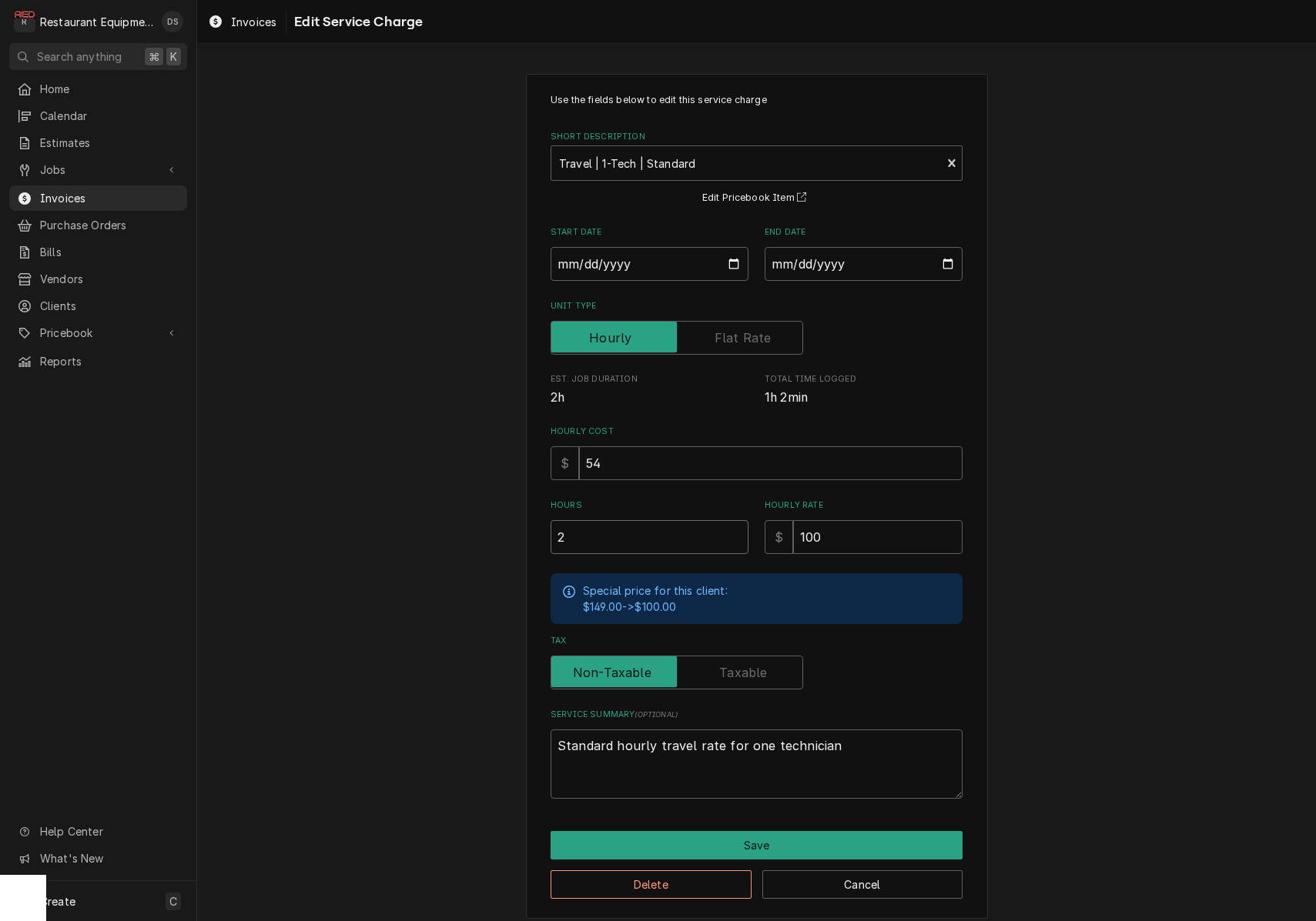
drag, startPoint x: 610, startPoint y: 529, endPoint x: 485, endPoint y: 533, distance: 125.1
click at [486, 533] on div "Use the fields below to edit this service charge Short Description Travel | 1-T…" at bounding box center [756, 496] width 1119 height 872
type textarea "x"
type input "1"
click at [837, 832] on button "Save" at bounding box center [756, 846] width 412 height 29
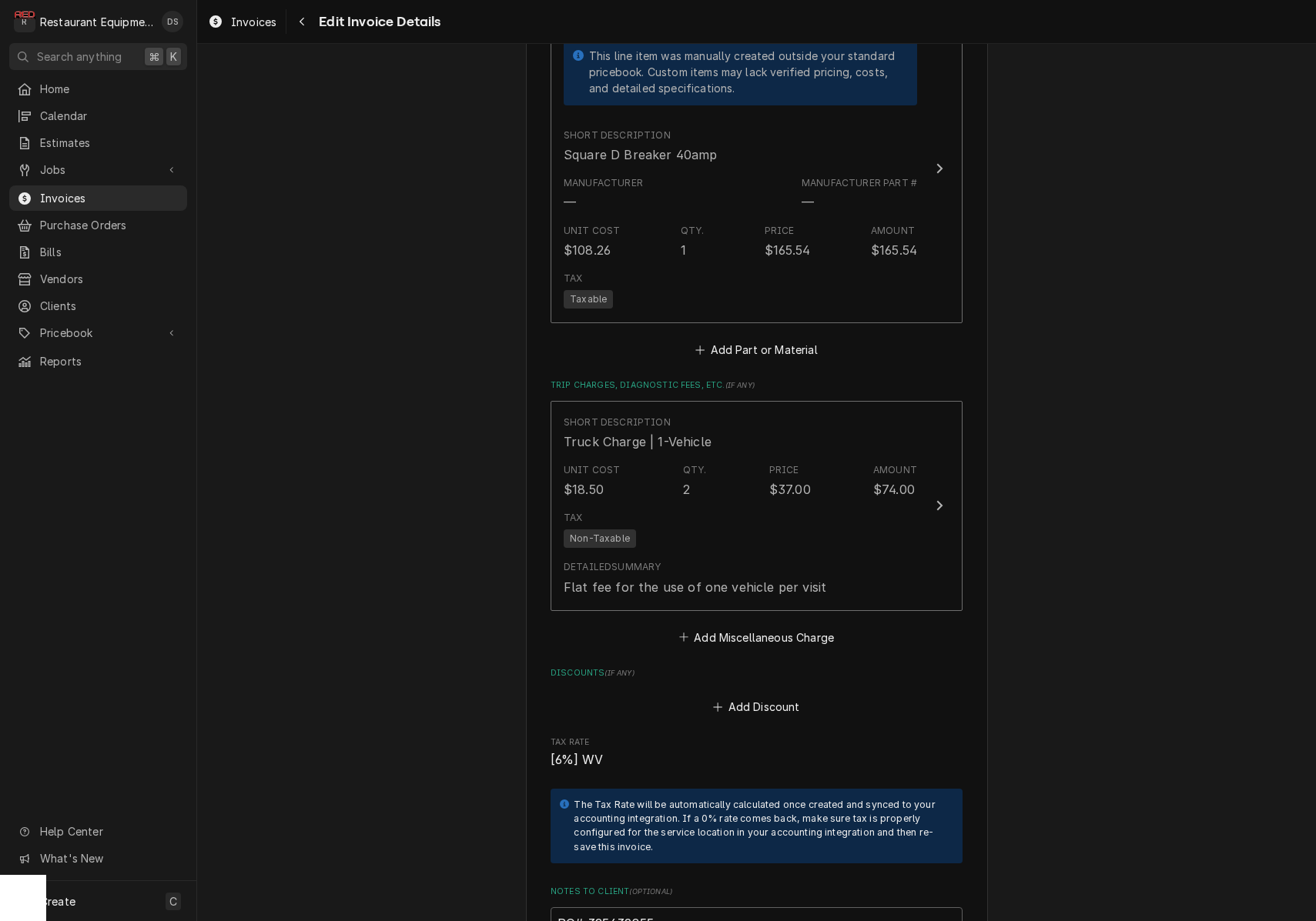
scroll to position [2403, 0]
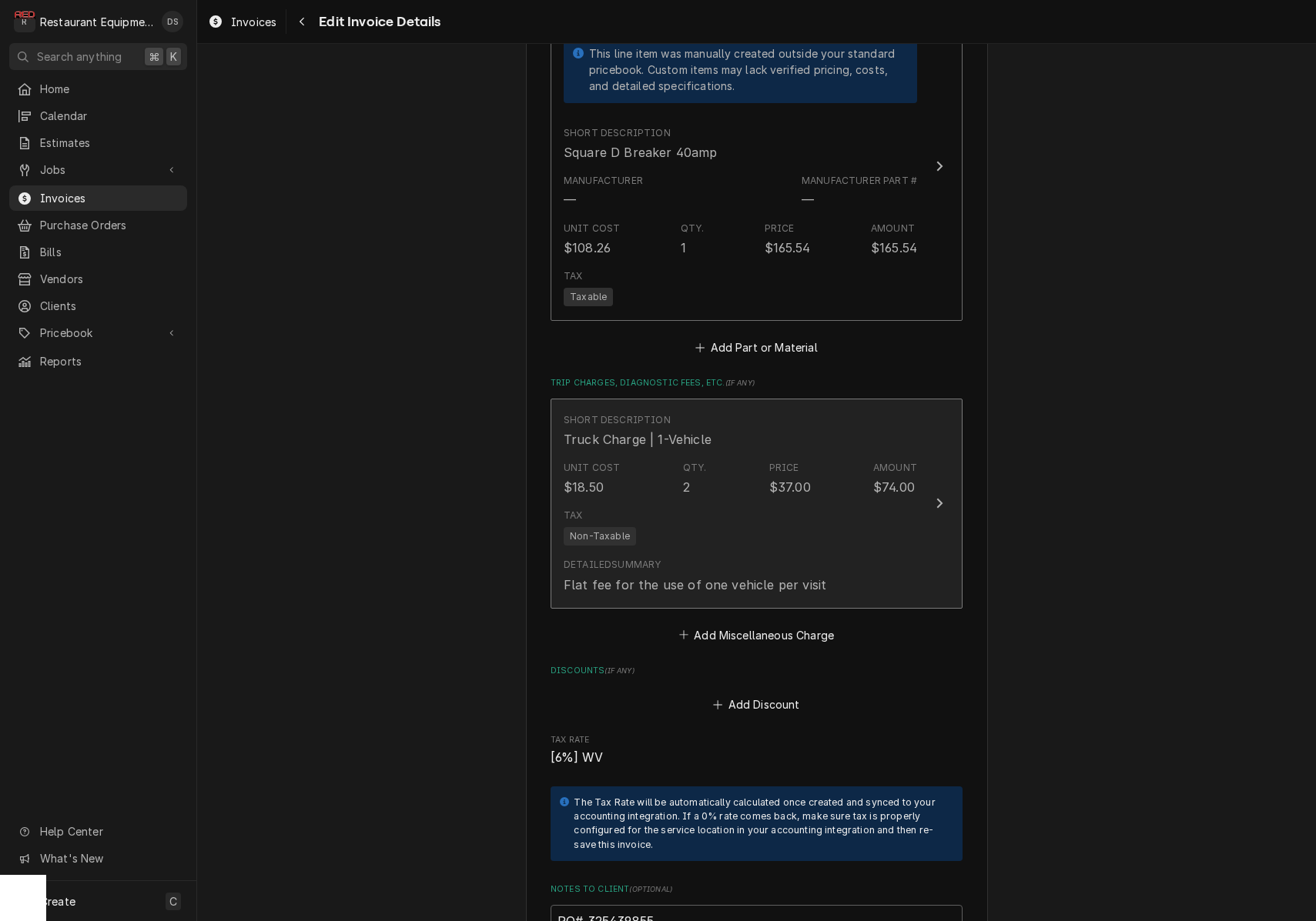
click at [830, 552] on div "Detailed Summary Flat fee for the use of one vehicle per visit" at bounding box center [740, 576] width 354 height 48
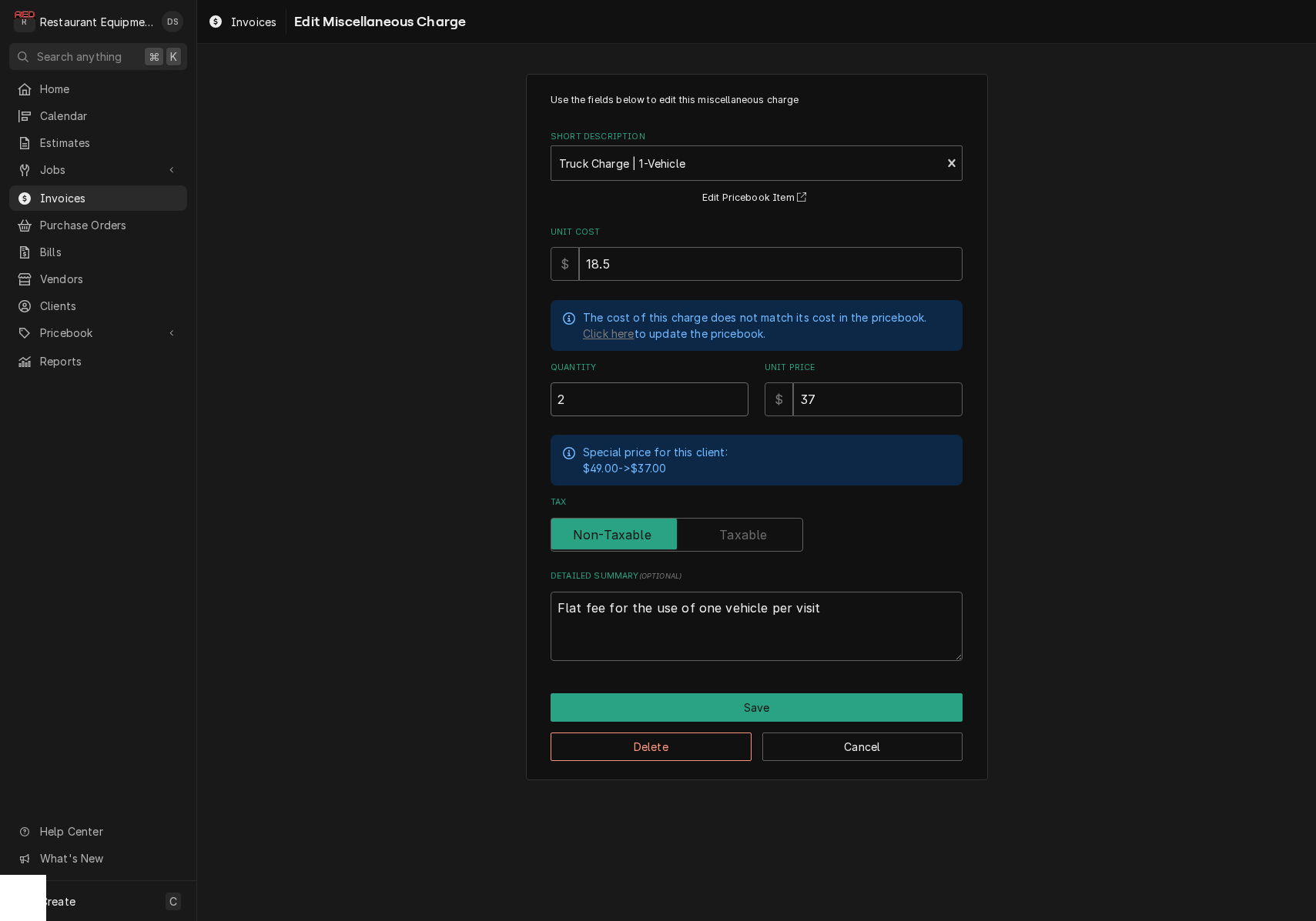
drag, startPoint x: 602, startPoint y: 399, endPoint x: 478, endPoint y: 391, distance: 124.3
click at [478, 391] on div "Use the fields below to edit this miscellaneous charge Short Description Truck …" at bounding box center [756, 427] width 1119 height 734
type textarea "x"
type input "1"
click at [741, 699] on button "Save" at bounding box center [756, 707] width 412 height 29
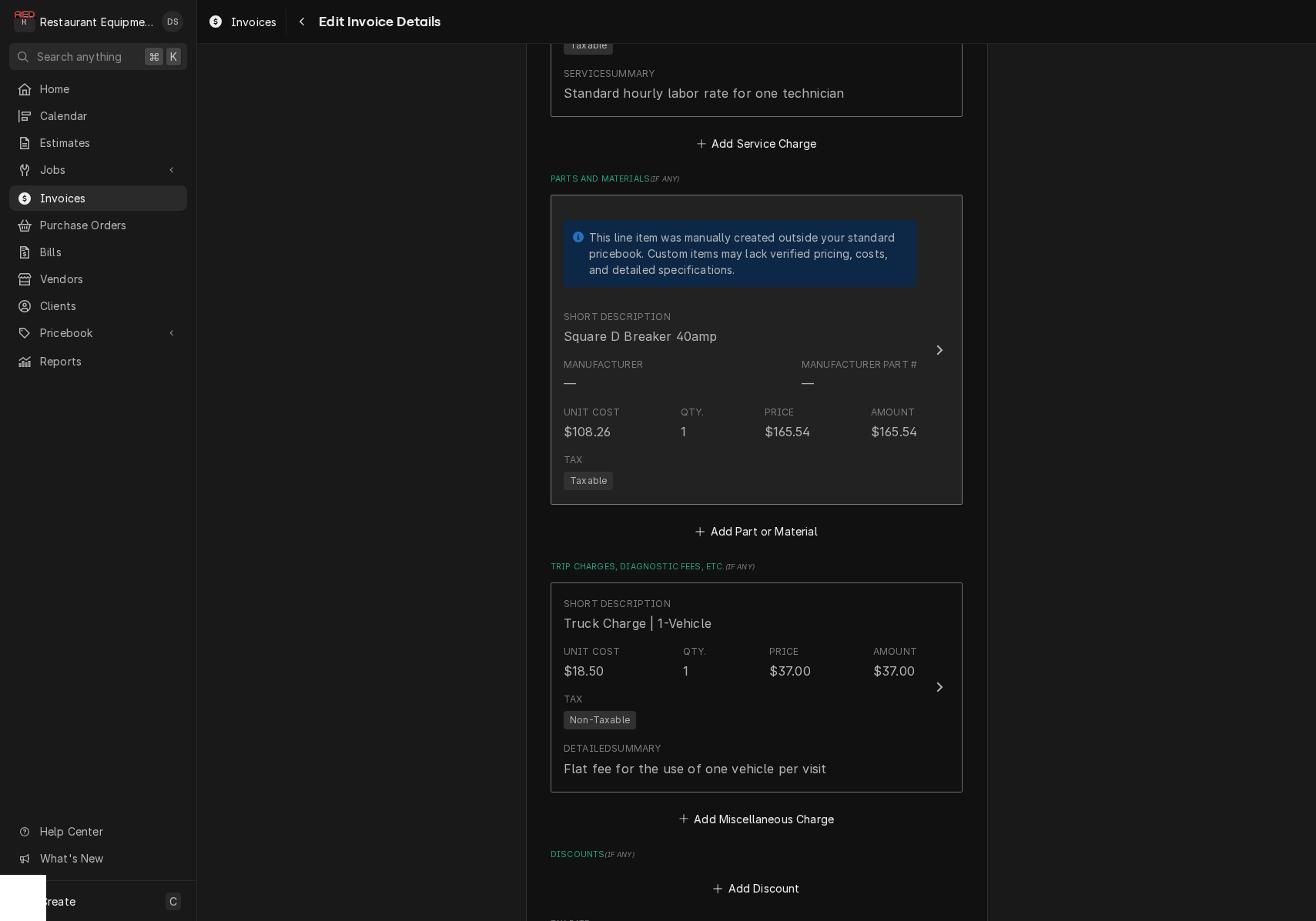
scroll to position [2206, 0]
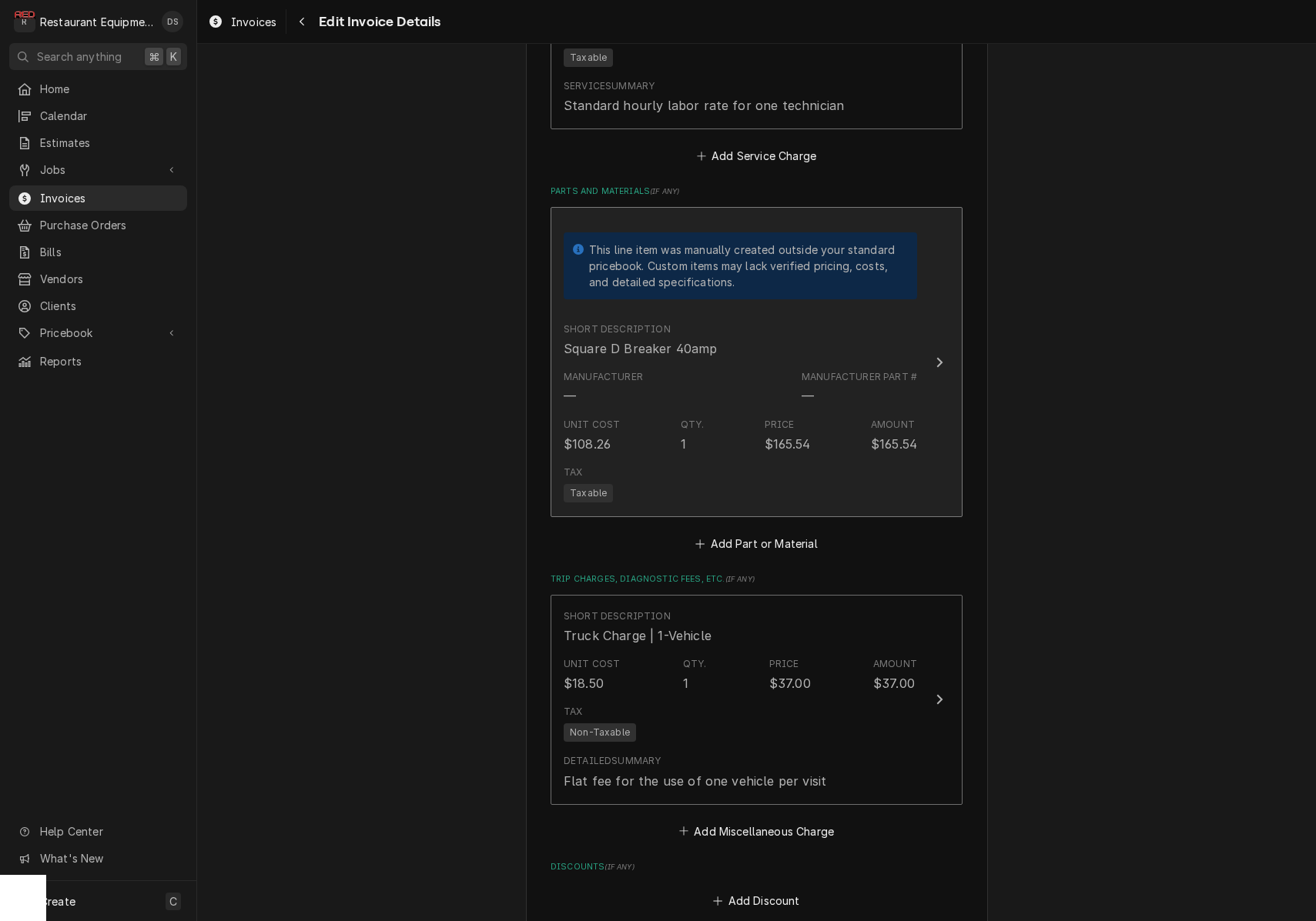
click at [806, 438] on div "Unit Cost $108.26 Qty. 1 Price $165.54 Amount $165.54" at bounding box center [740, 436] width 354 height 48
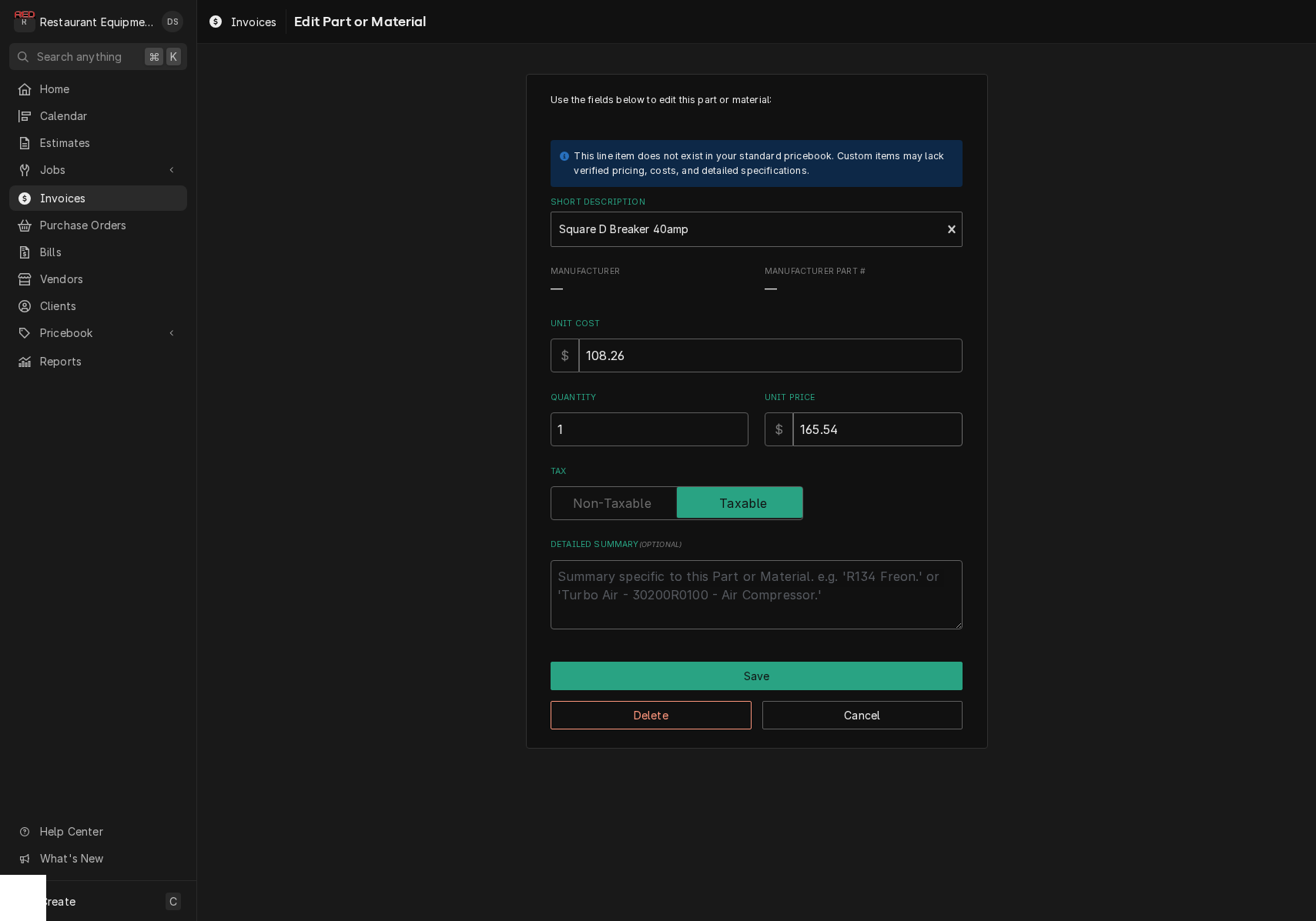
drag, startPoint x: 844, startPoint y: 425, endPoint x: 749, endPoint y: 412, distance: 95.9
click at [752, 415] on div "Quantity 1 Unit Price $ 165.54" at bounding box center [756, 419] width 412 height 54
type textarea "x"
type input "1"
type textarea "x"
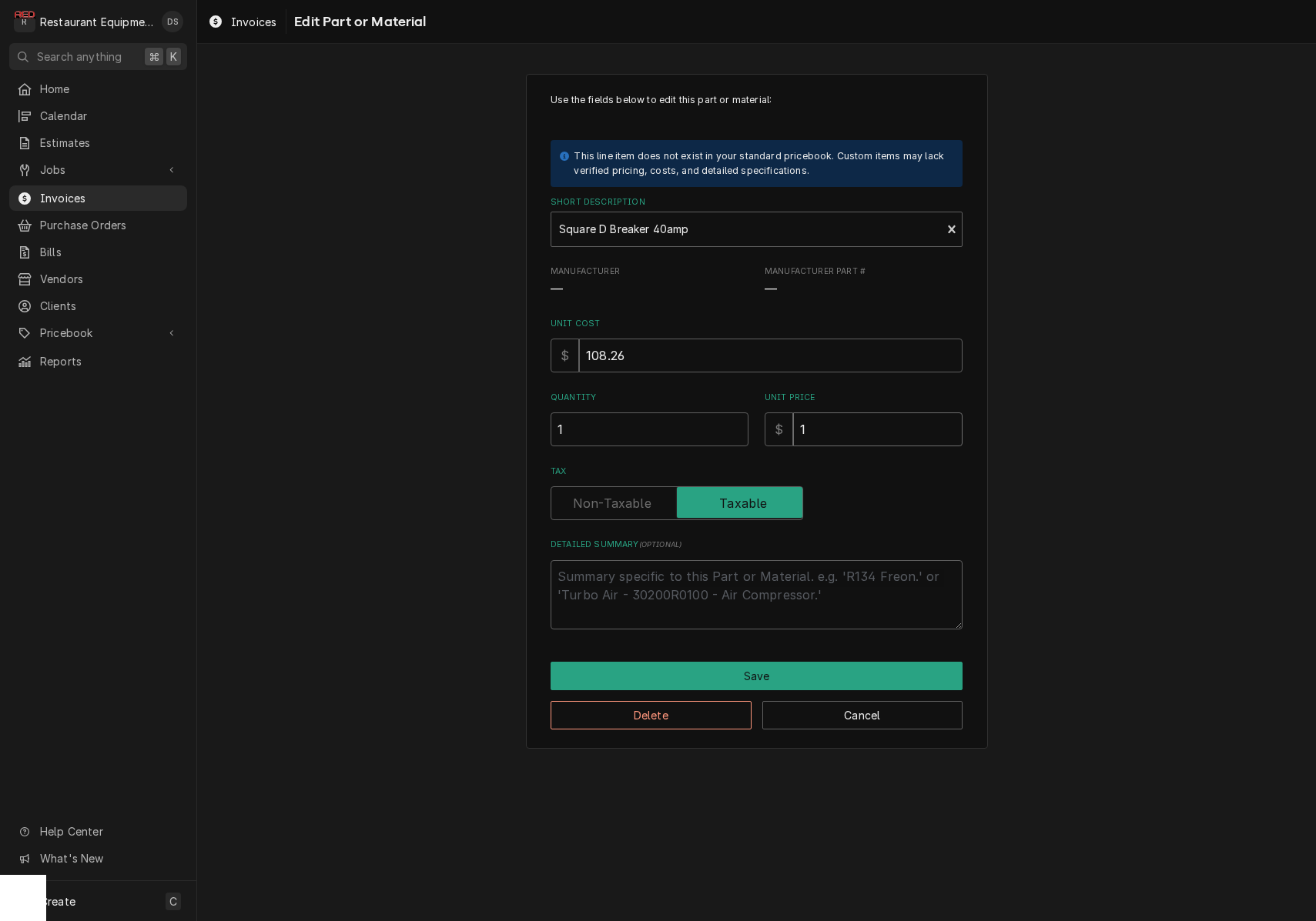
type input "14"
type textarea "x"
type input "143"
type textarea "x"
type input "143.5"
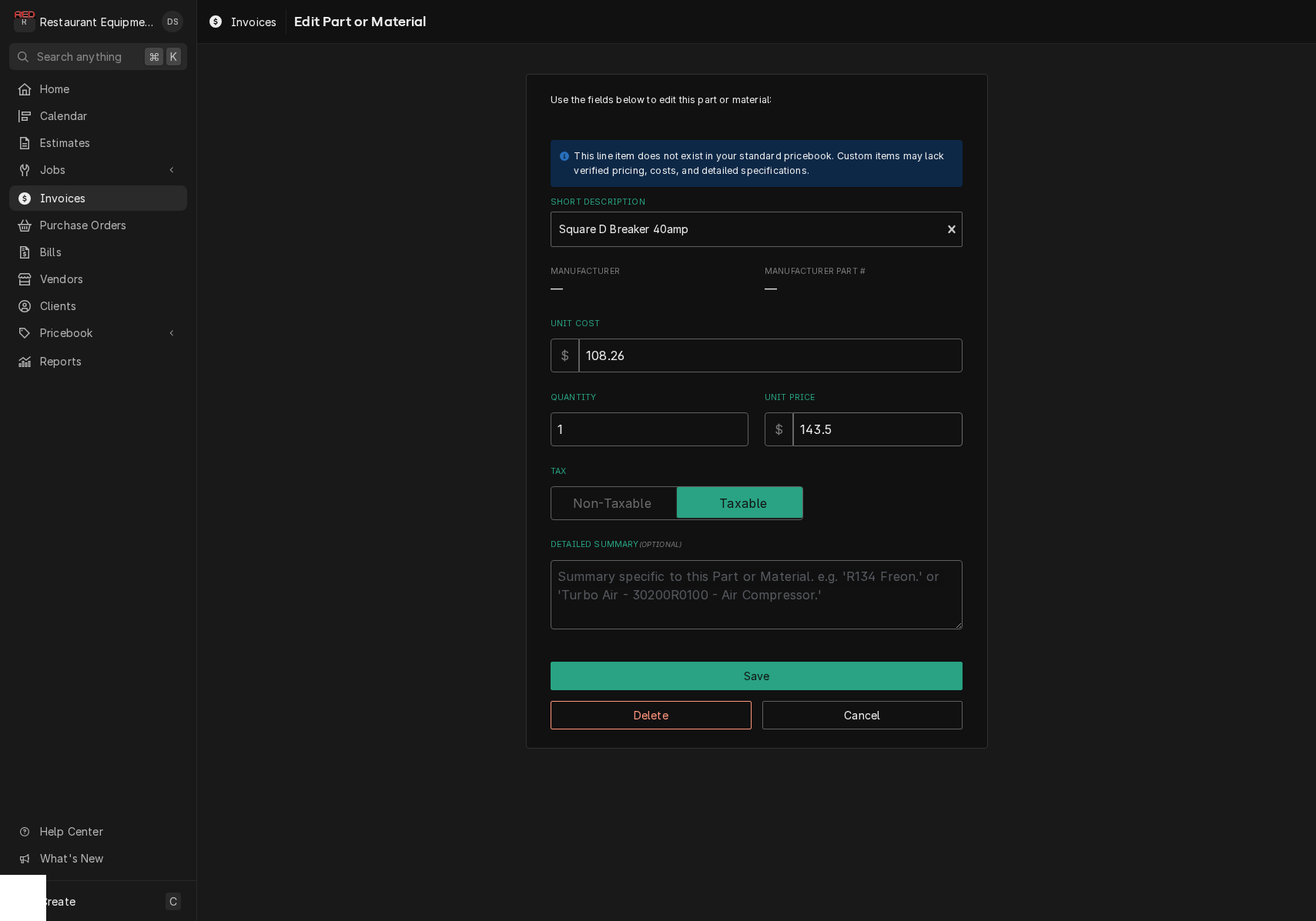
type textarea "x"
type input "143.52"
drag, startPoint x: 786, startPoint y: 686, endPoint x: 783, endPoint y: 677, distance: 9.5
click at [785, 682] on div "Save Delete Cancel" at bounding box center [756, 695] width 412 height 68
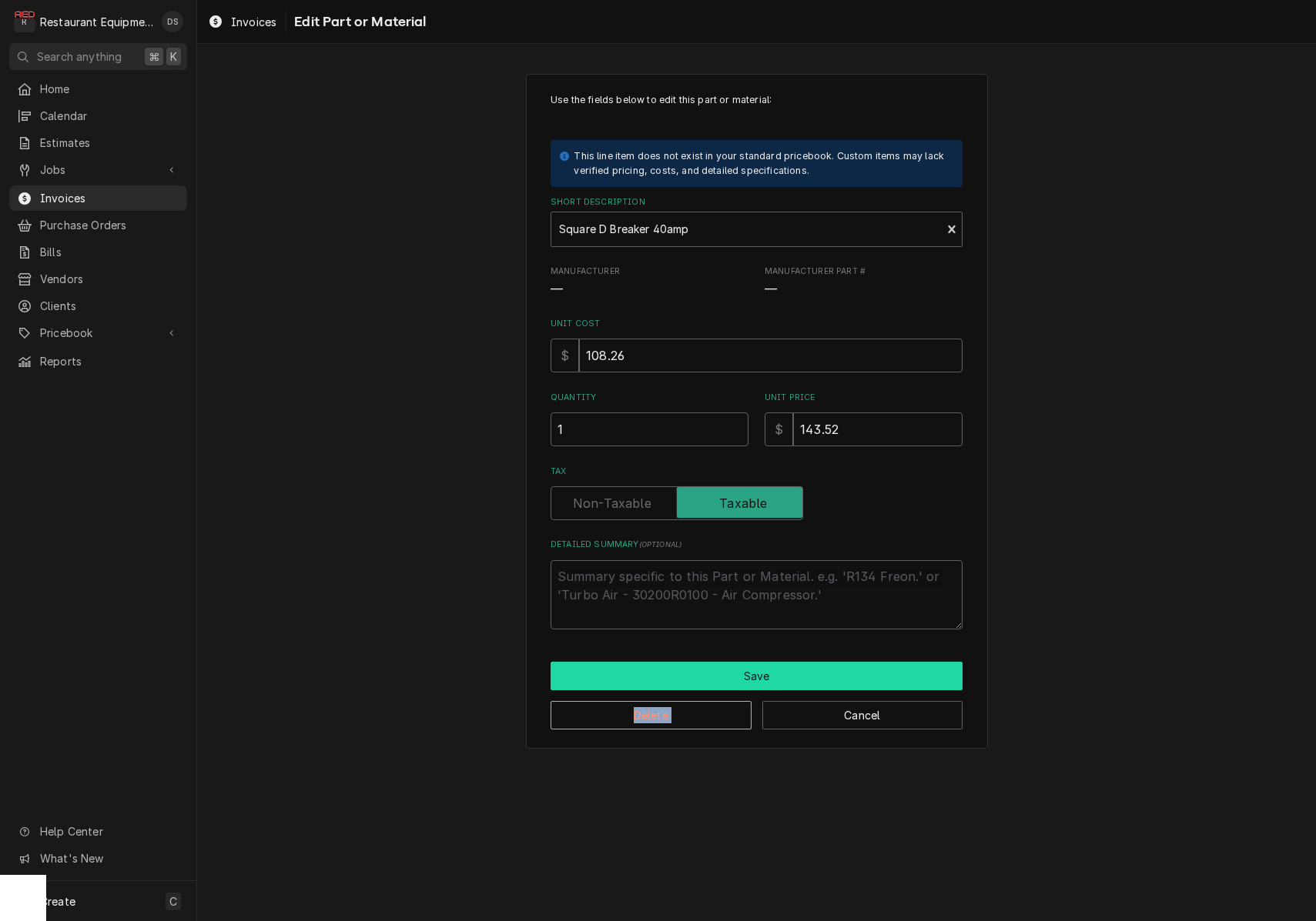
click at [783, 676] on button "Save" at bounding box center [756, 676] width 412 height 29
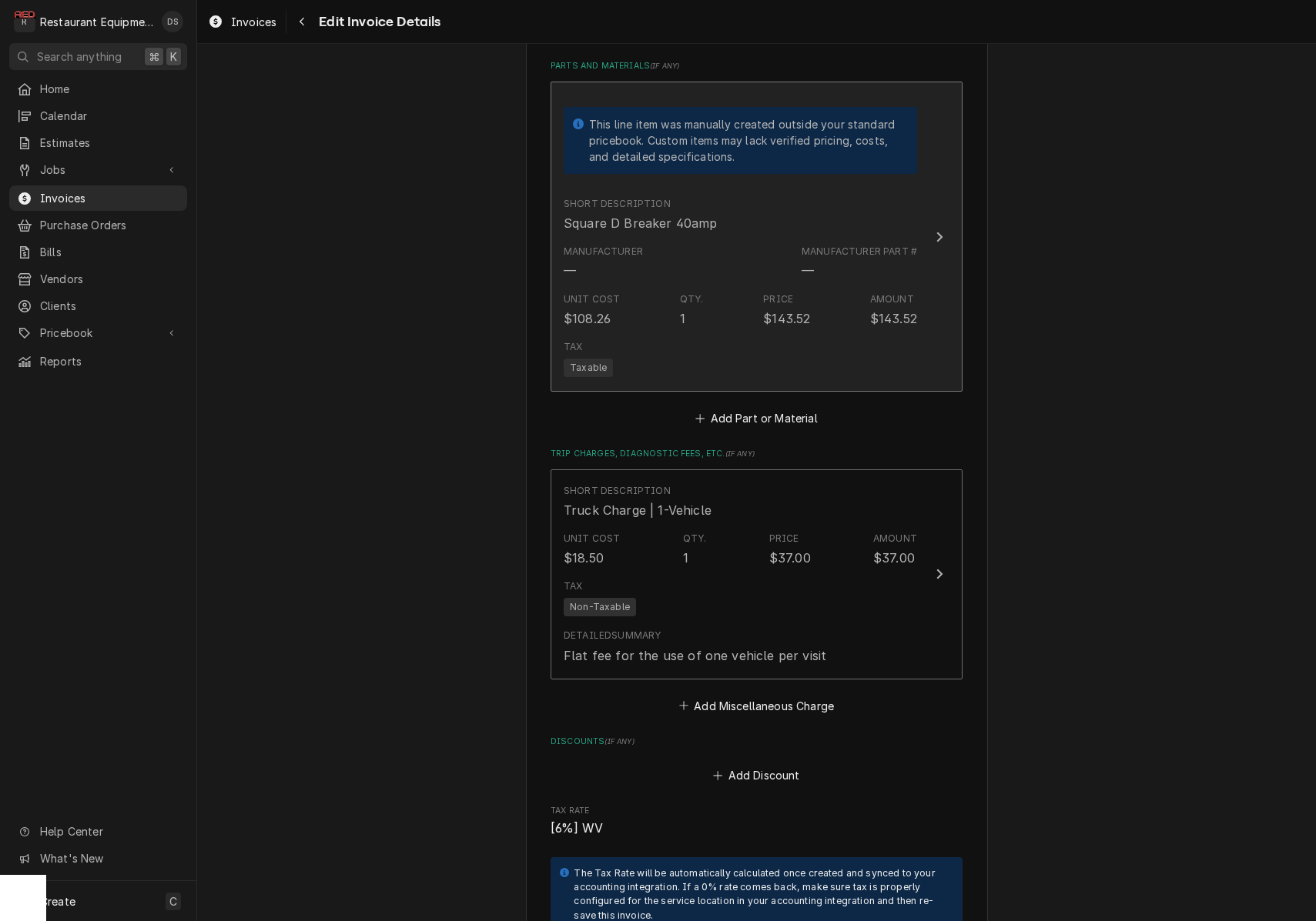
scroll to position [2329, 0]
click at [822, 337] on div "Tax Taxable" at bounding box center [740, 361] width 354 height 50
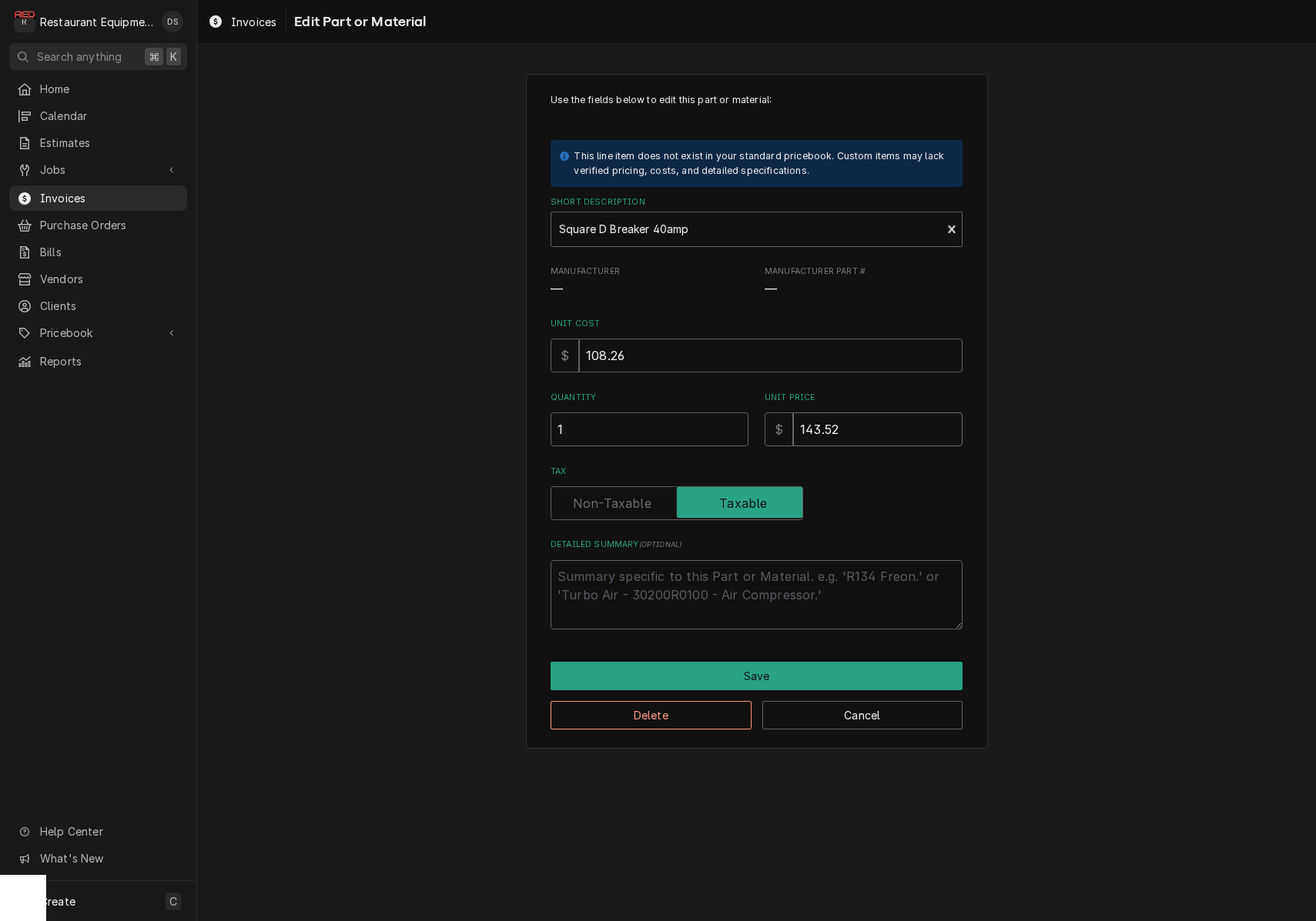
click at [820, 419] on input "143.52" at bounding box center [878, 430] width 170 height 34
type textarea "x"
type input "14.52"
type textarea "x"
type input "142.52"
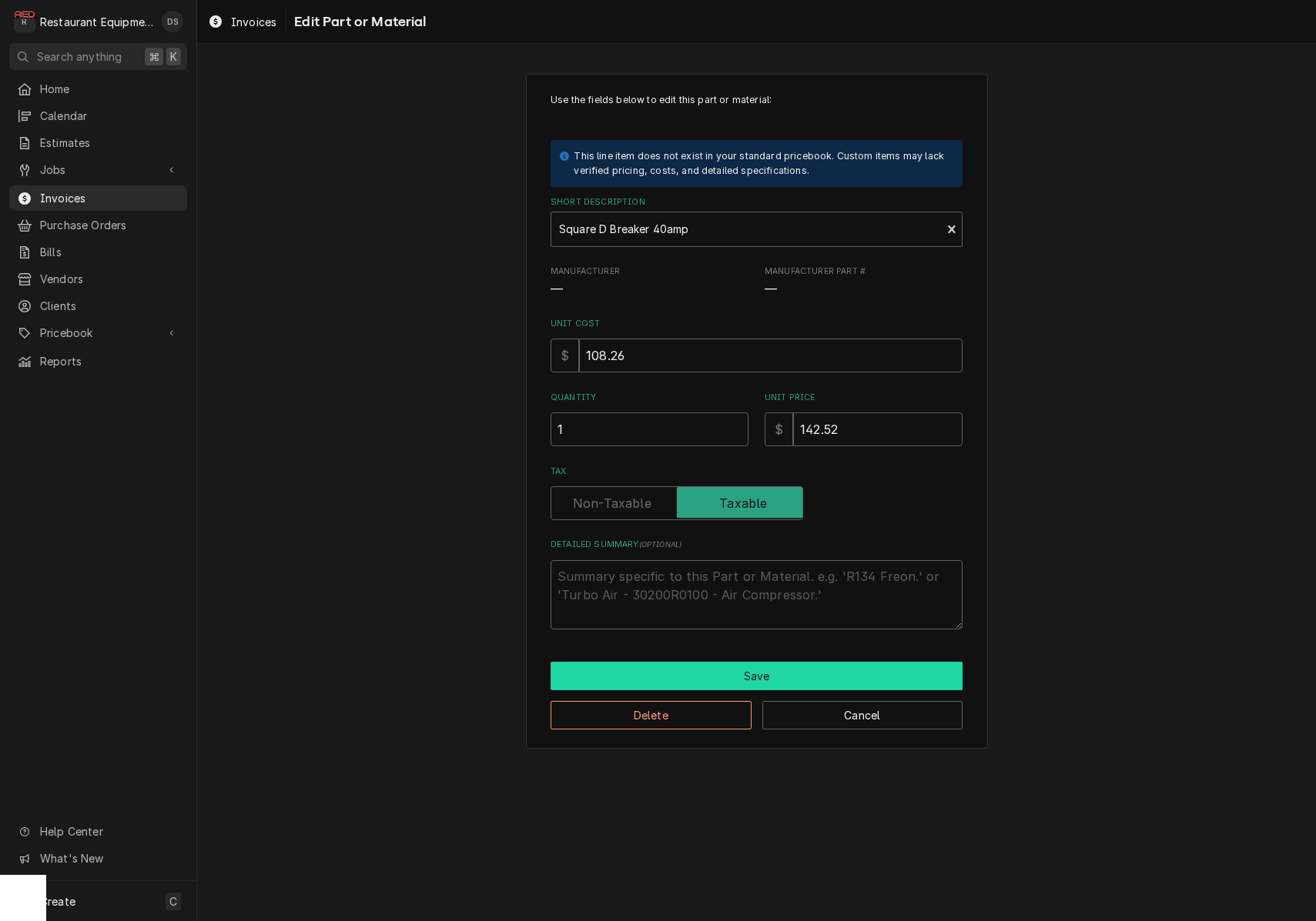
click at [814, 665] on button "Save" at bounding box center [756, 676] width 412 height 29
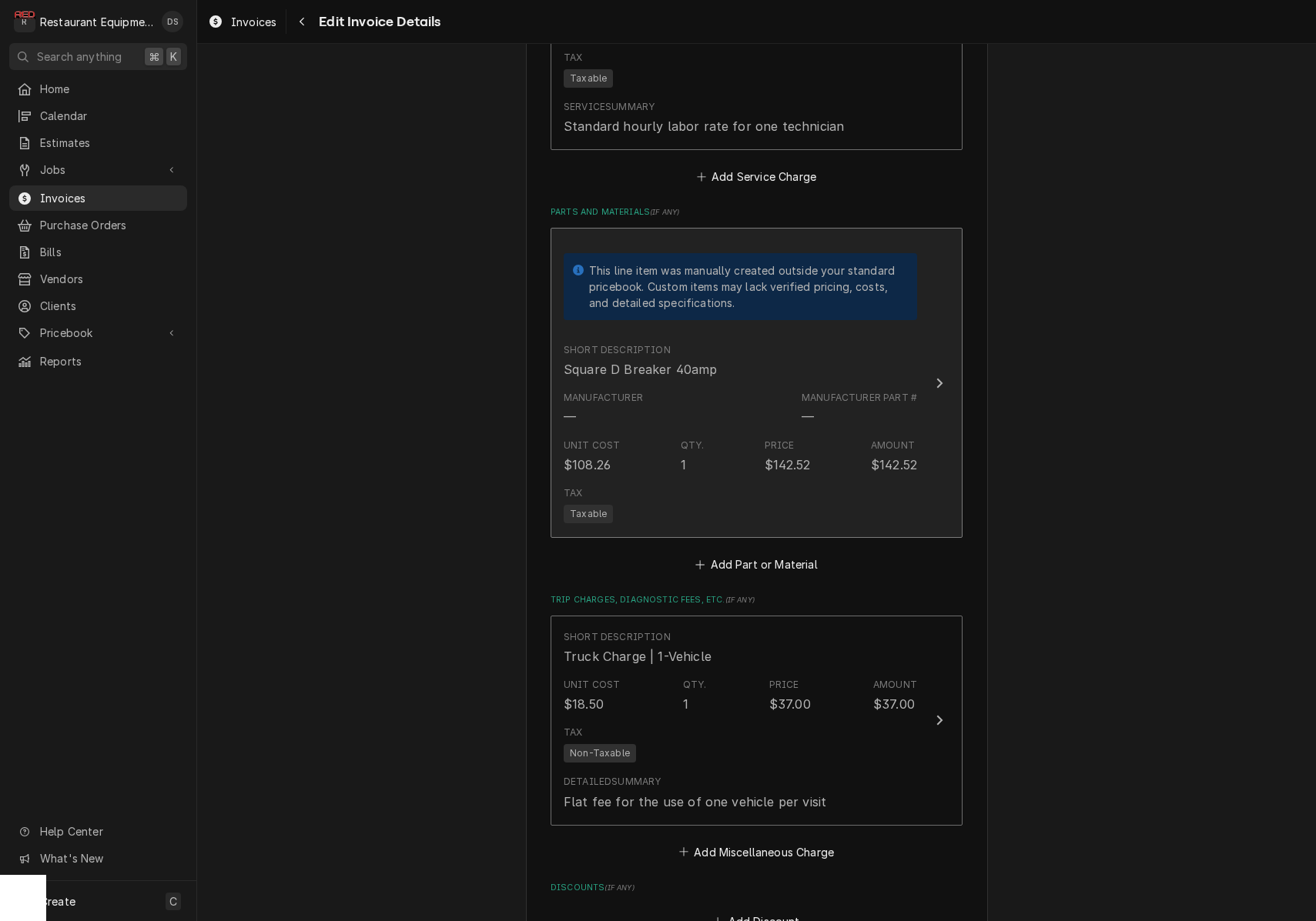
scroll to position [2180, 0]
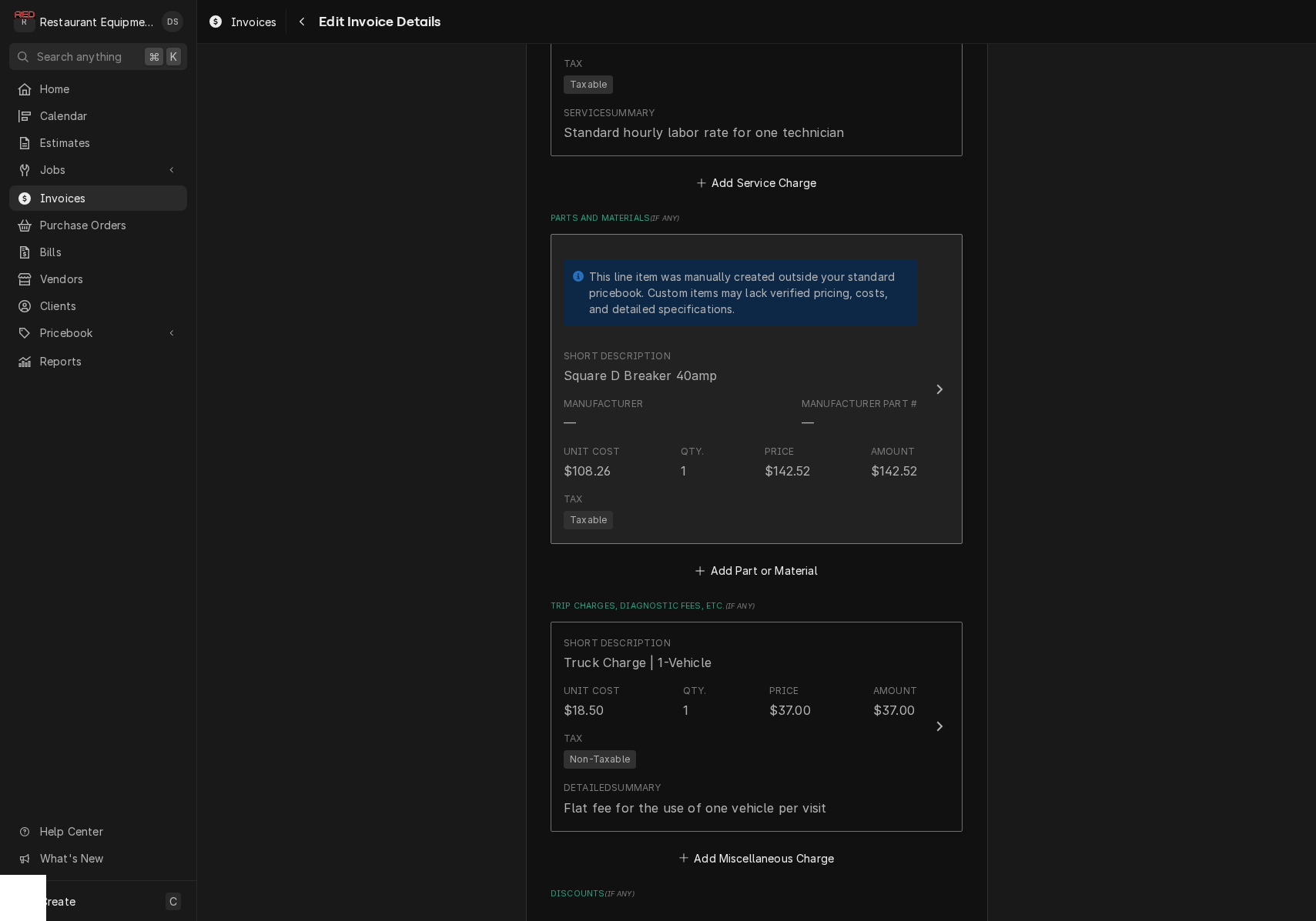
click at [845, 499] on div "Tax Taxable" at bounding box center [740, 511] width 354 height 50
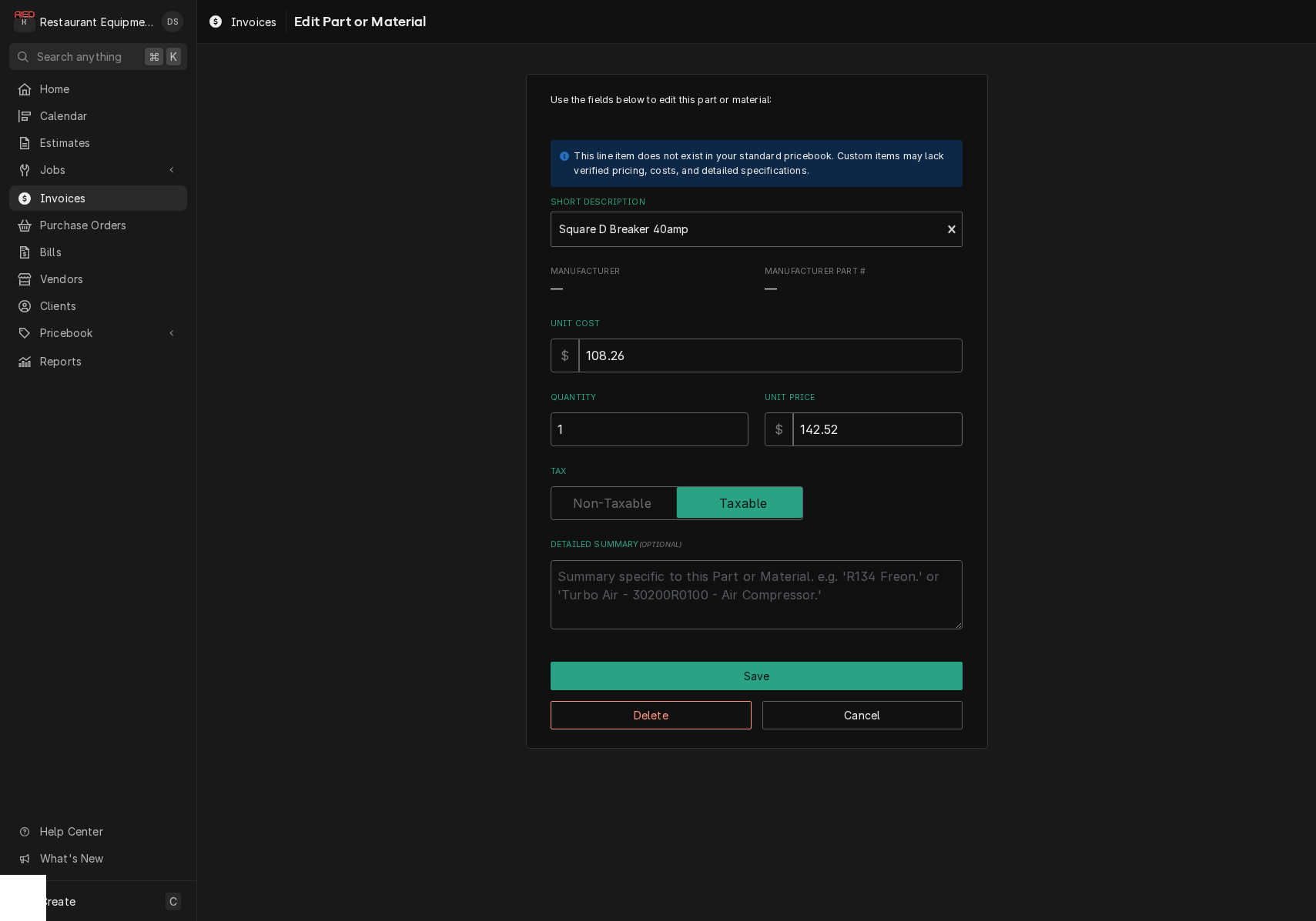
drag, startPoint x: 853, startPoint y: 425, endPoint x: 826, endPoint y: 424, distance: 27.0
click at [826, 424] on input "142.52" at bounding box center [878, 430] width 170 height 34
type textarea "x"
type input "142.4"
type textarea "x"
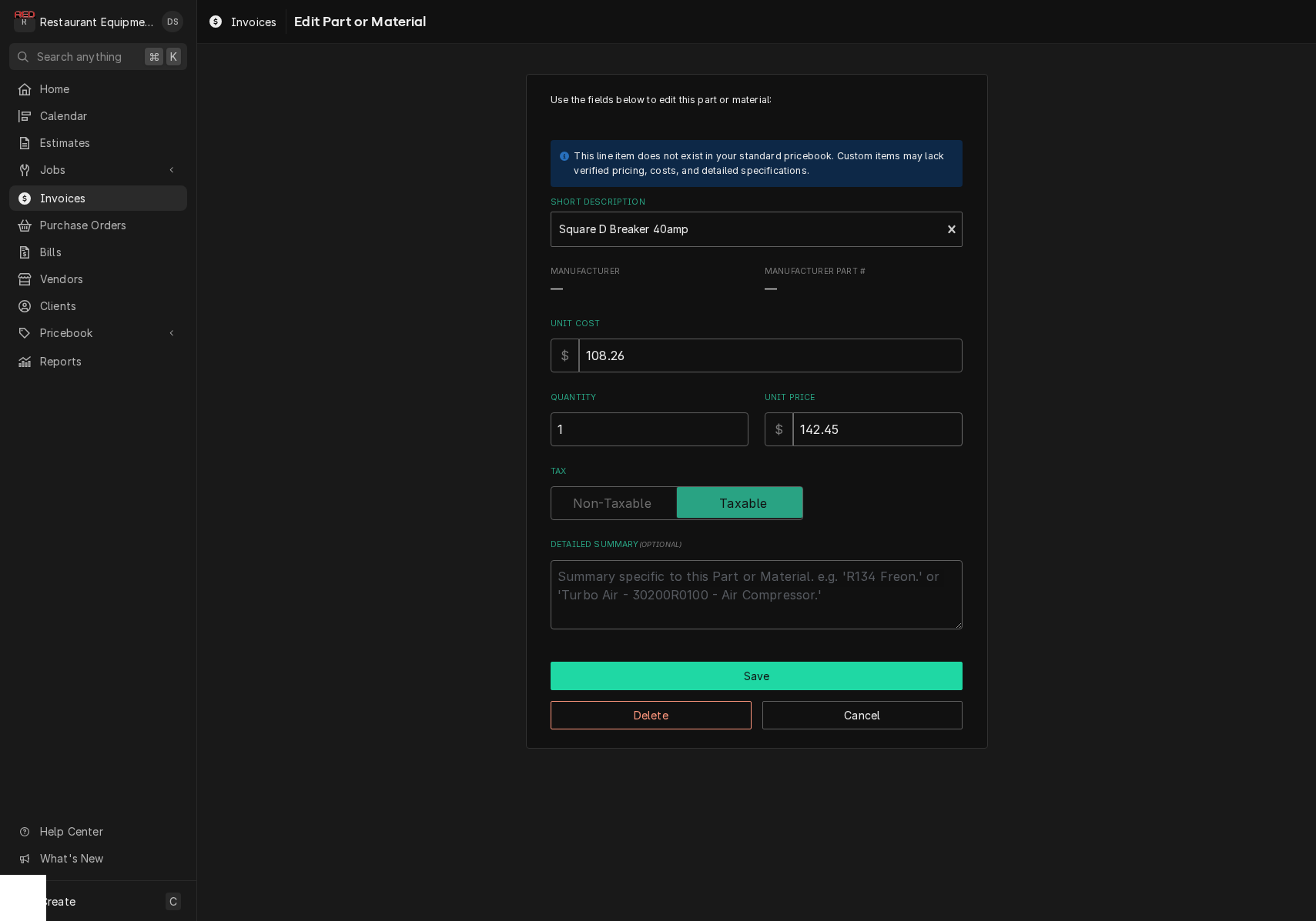
type input "142.45"
click at [826, 670] on button "Save" at bounding box center [756, 676] width 412 height 29
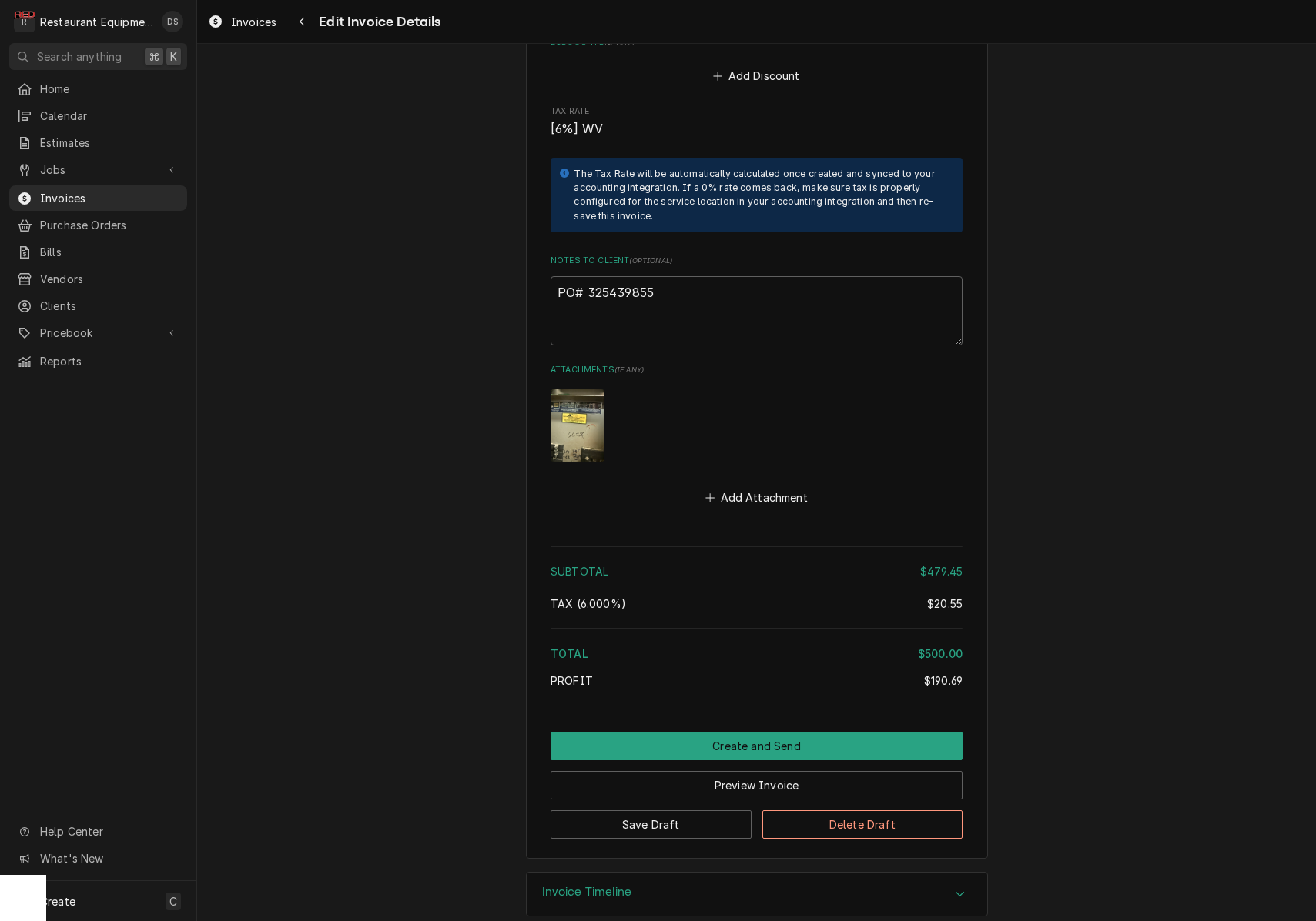
scroll to position [3030, 0]
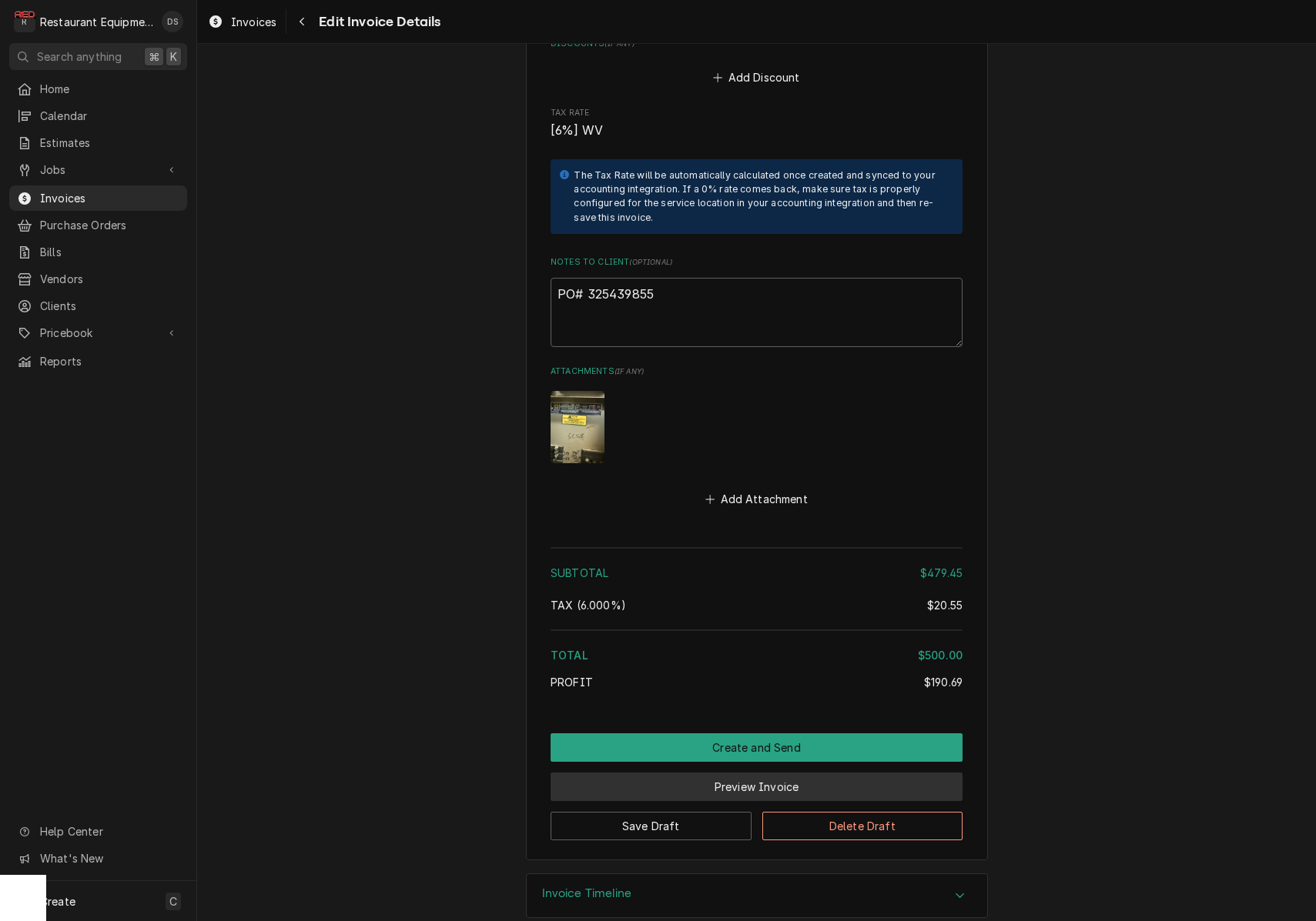
click at [877, 773] on button "Preview Invoice" at bounding box center [756, 788] width 412 height 29
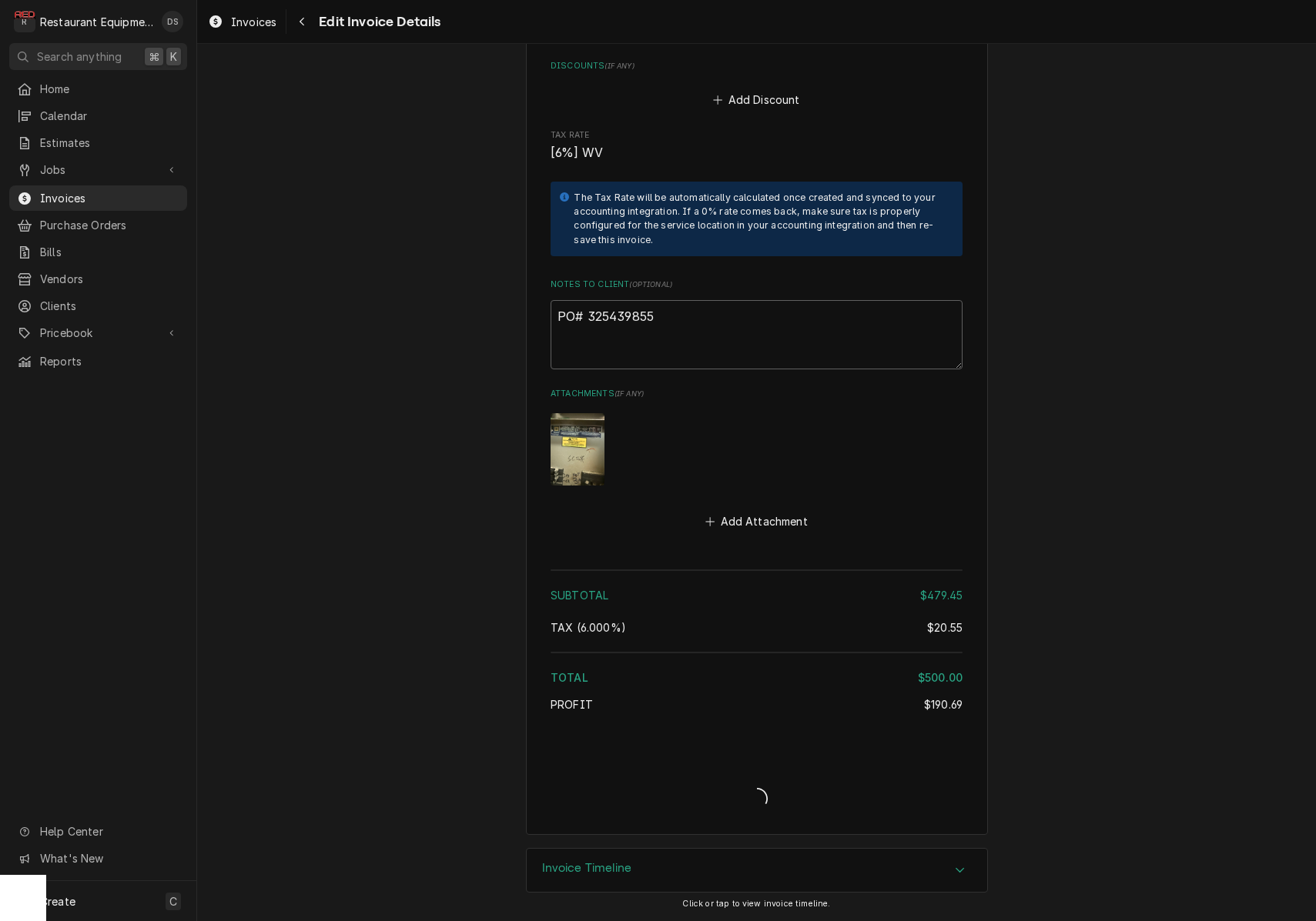
scroll to position [2982, 0]
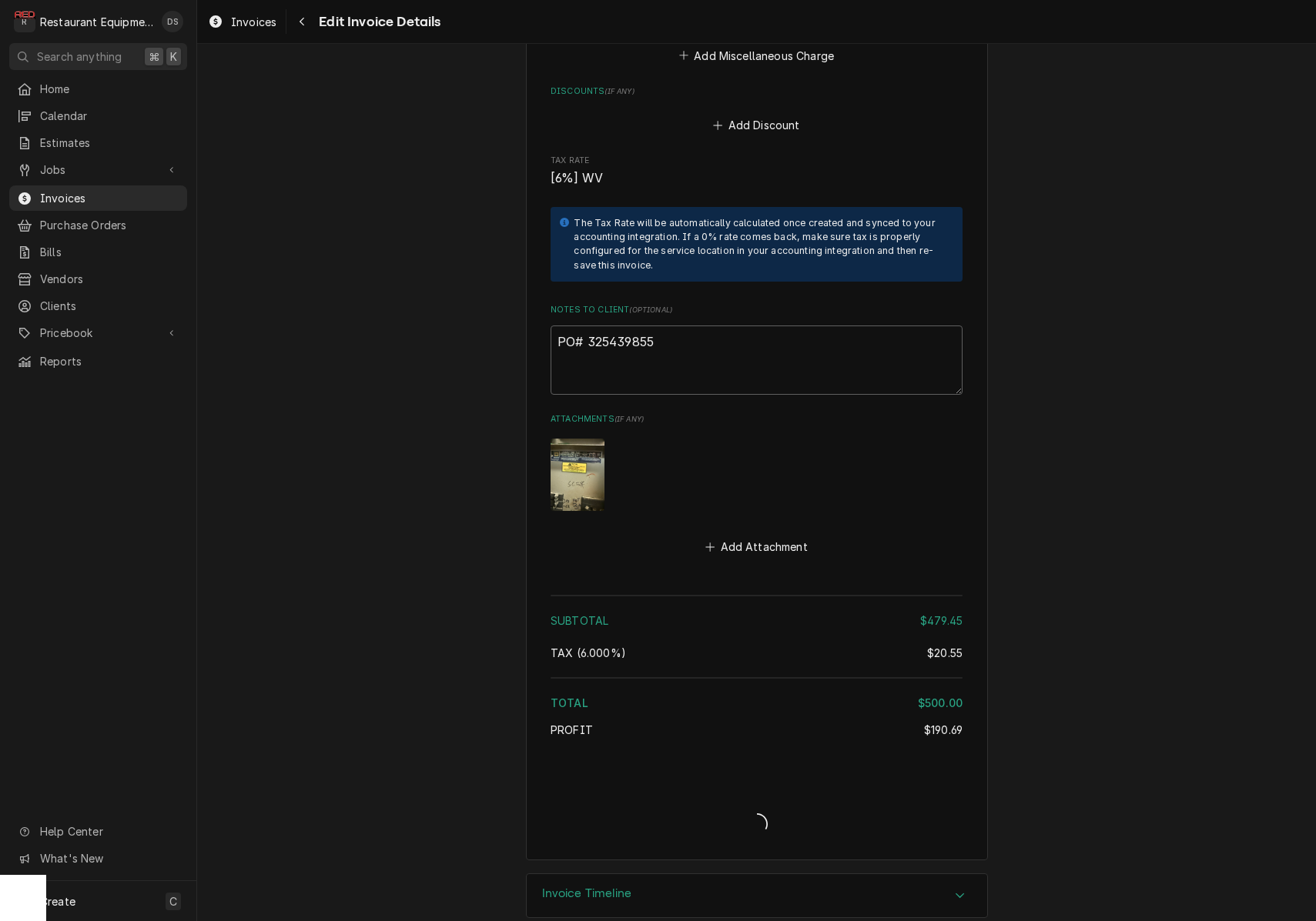
drag, startPoint x: 871, startPoint y: 758, endPoint x: 901, endPoint y: 750, distance: 31.0
click at [871, 781] on div "Invoice Create/Update" at bounding box center [756, 810] width 412 height 59
type textarea "x"
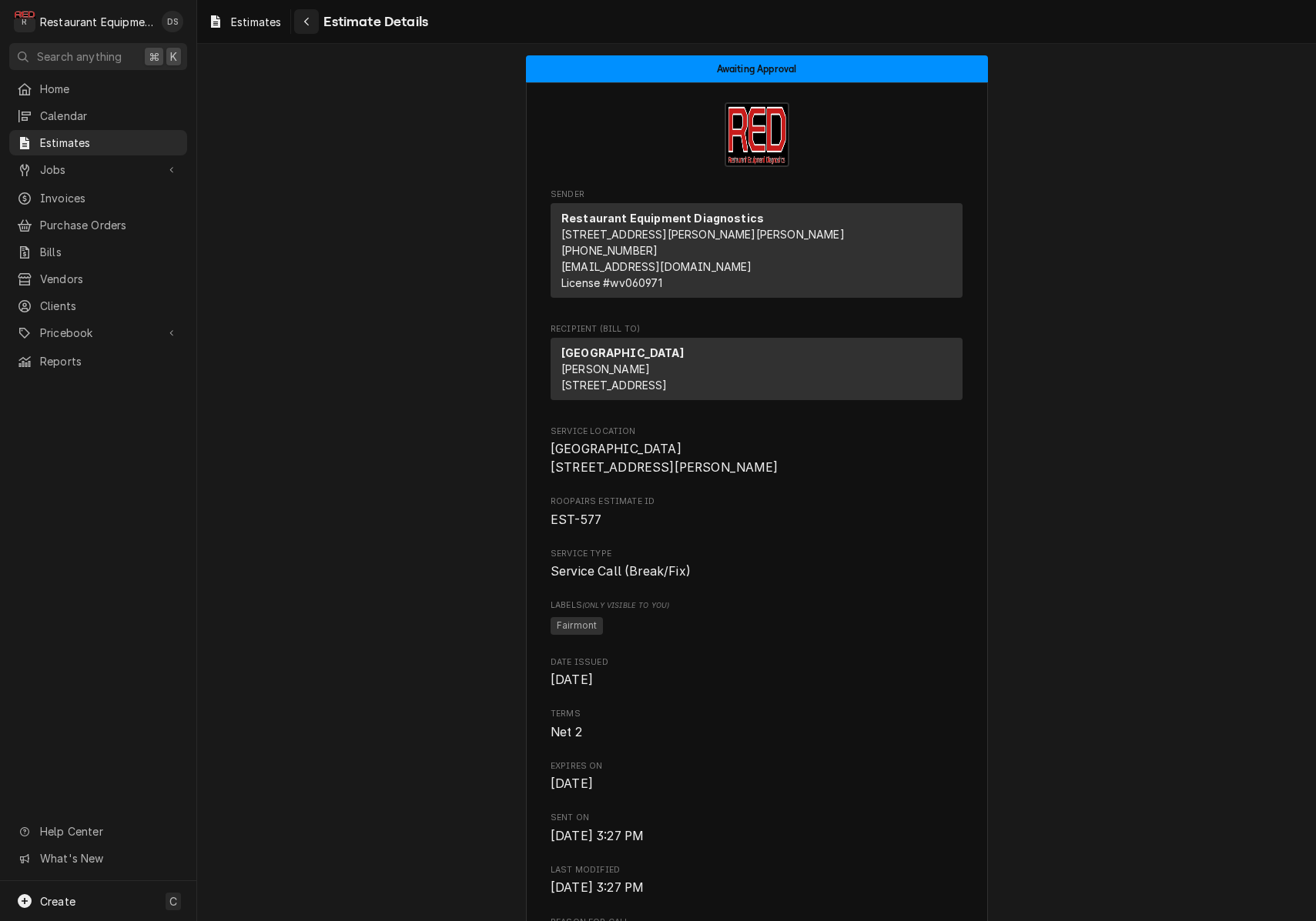
click at [314, 26] on div "Navigate back" at bounding box center [306, 22] width 15 height 15
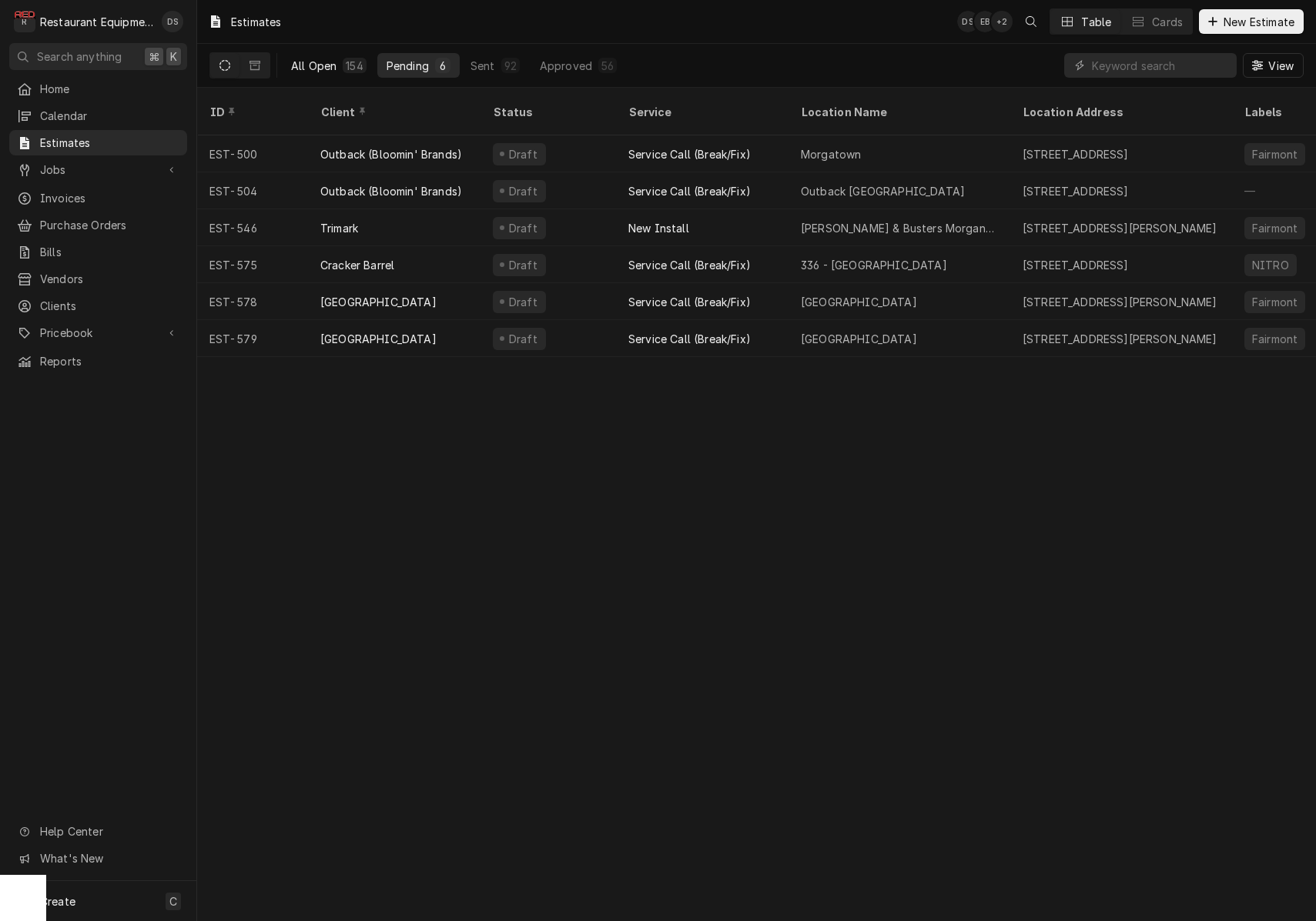
click at [338, 71] on button "All Open 154" at bounding box center [328, 66] width 93 height 25
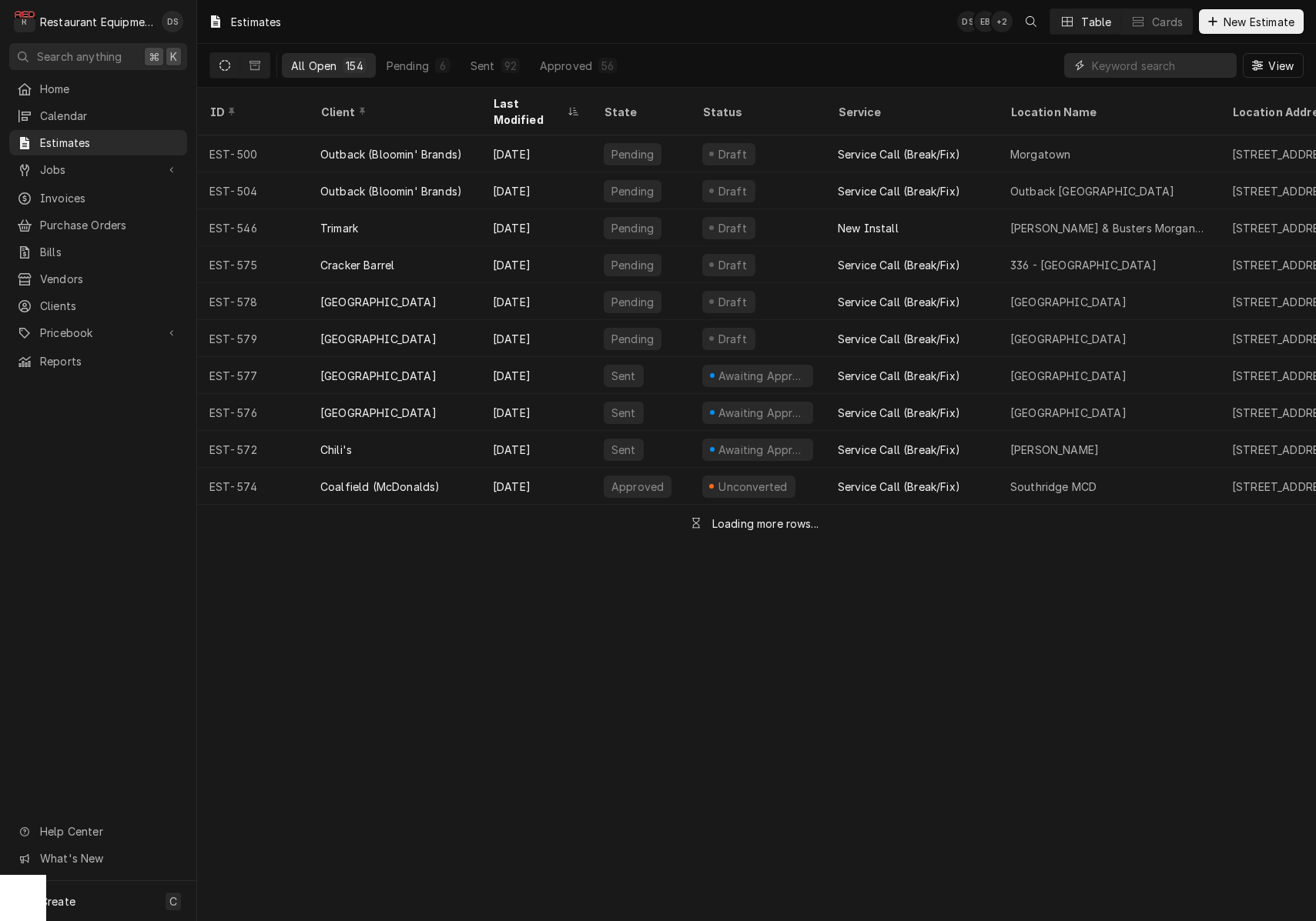
click at [1163, 74] on input "Dynamic Content Wrapper" at bounding box center [1161, 66] width 137 height 25
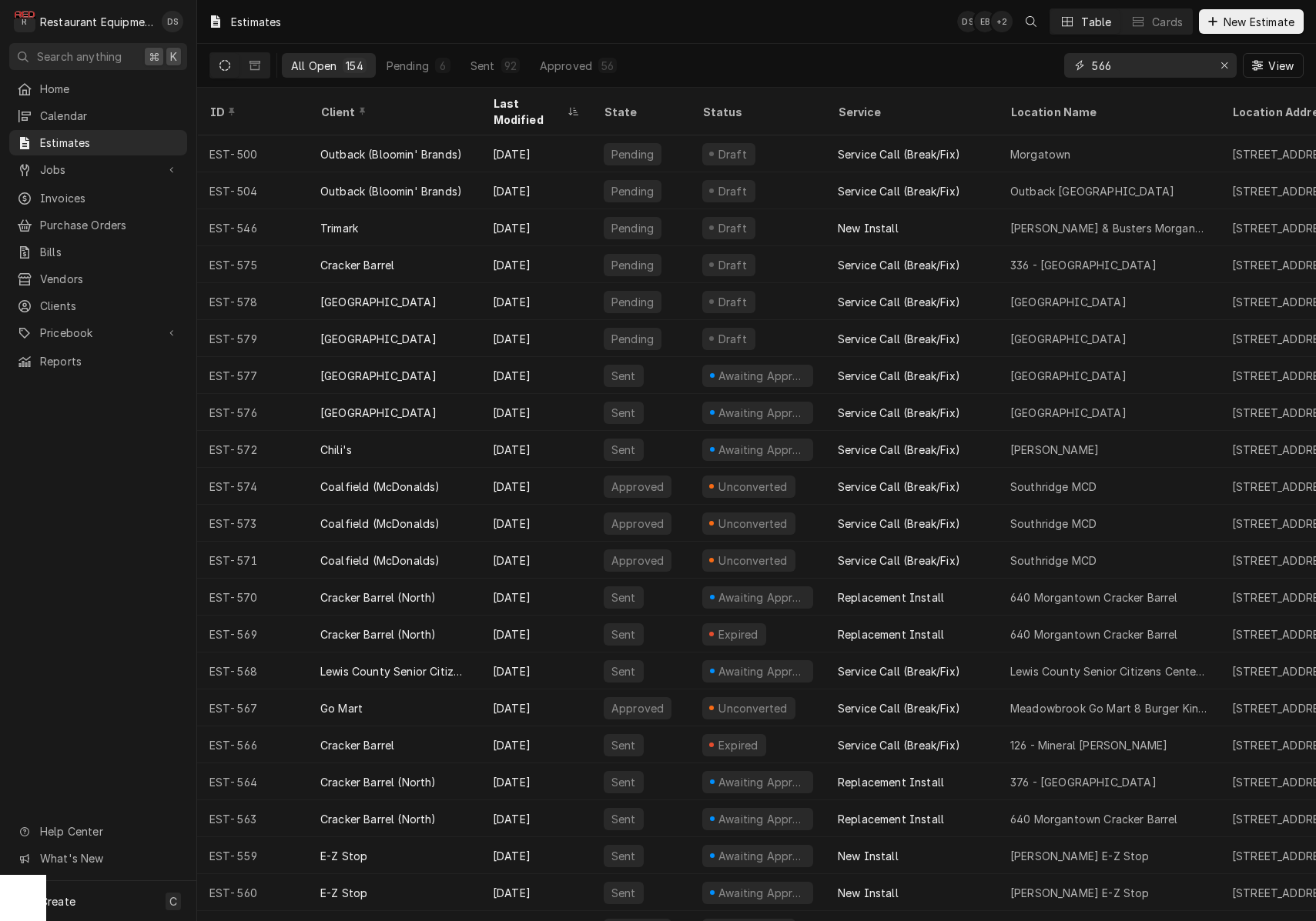
type input "566"
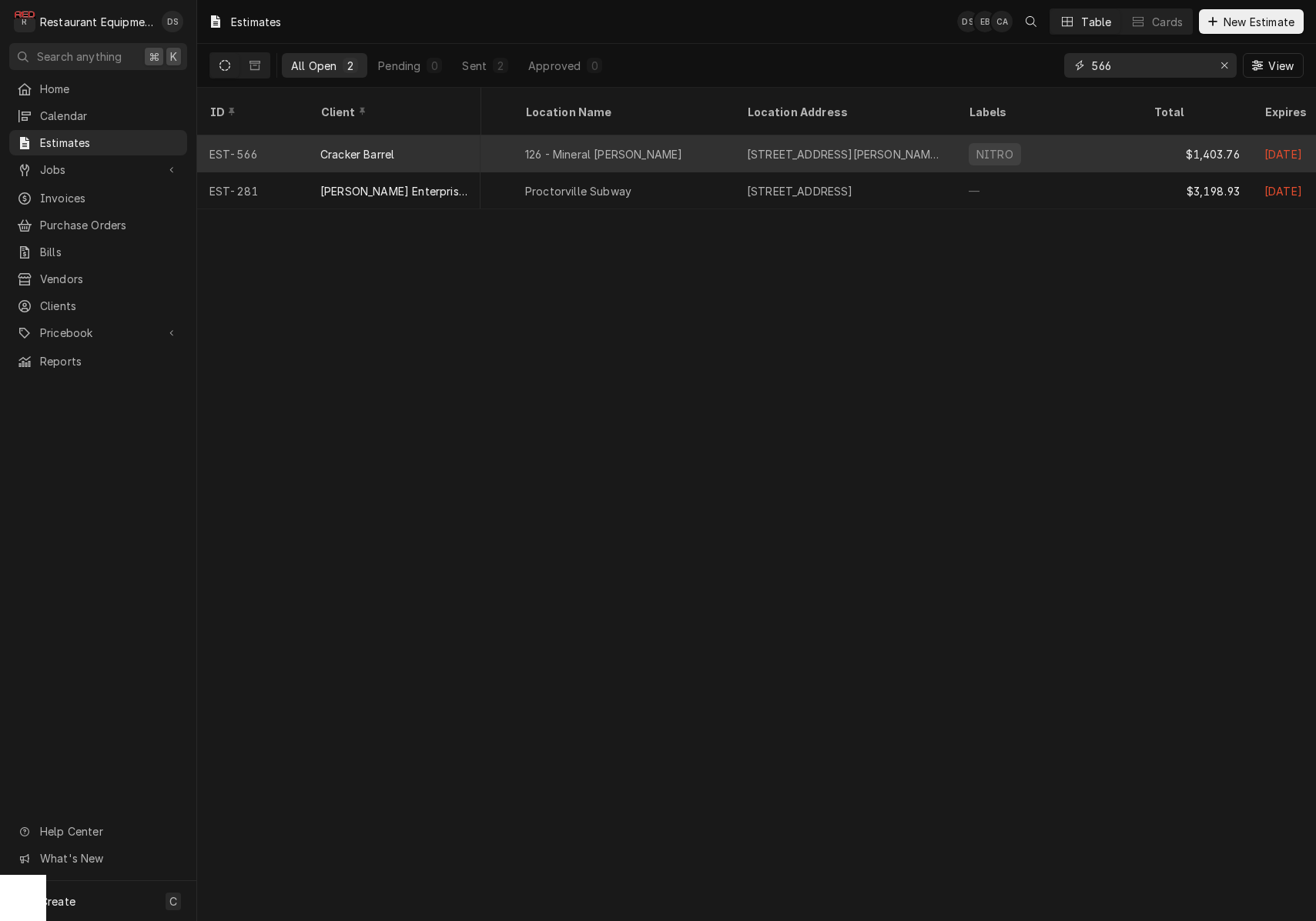
scroll to position [0, 536]
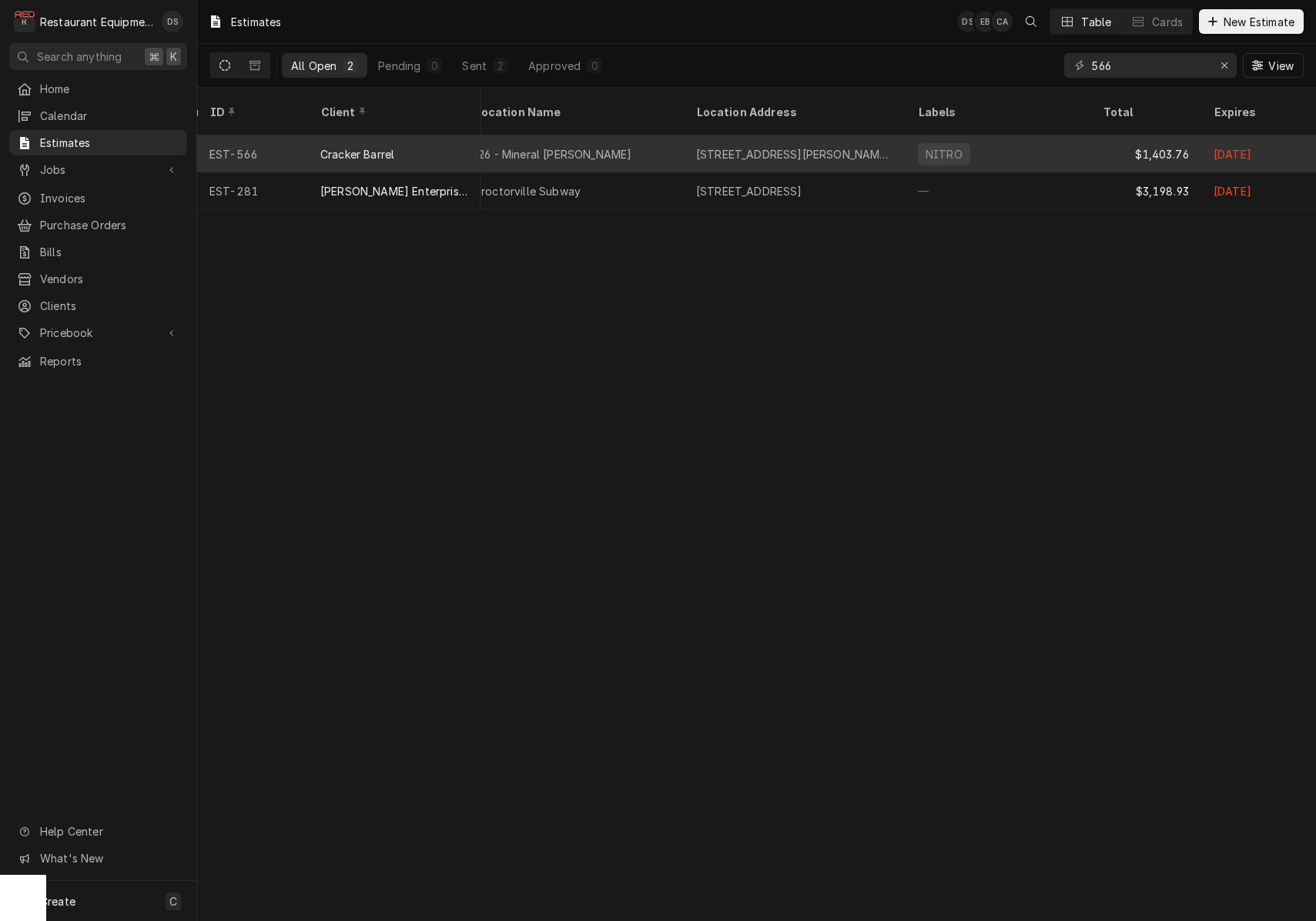
click at [998, 139] on div "NITRO" at bounding box center [997, 154] width 185 height 37
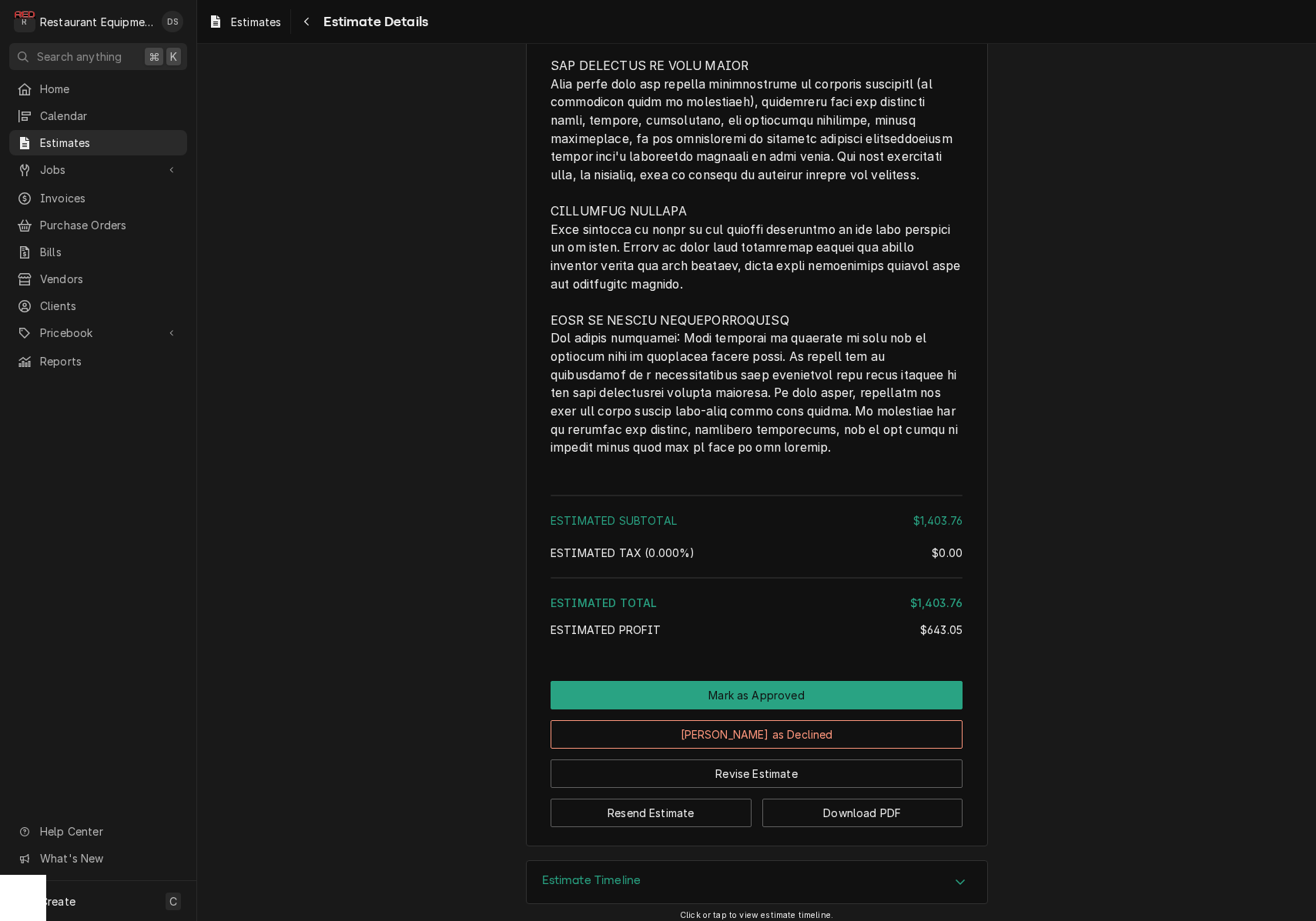
scroll to position [3152, 0]
click at [780, 682] on button "Mark as Approved" at bounding box center [756, 696] width 412 height 29
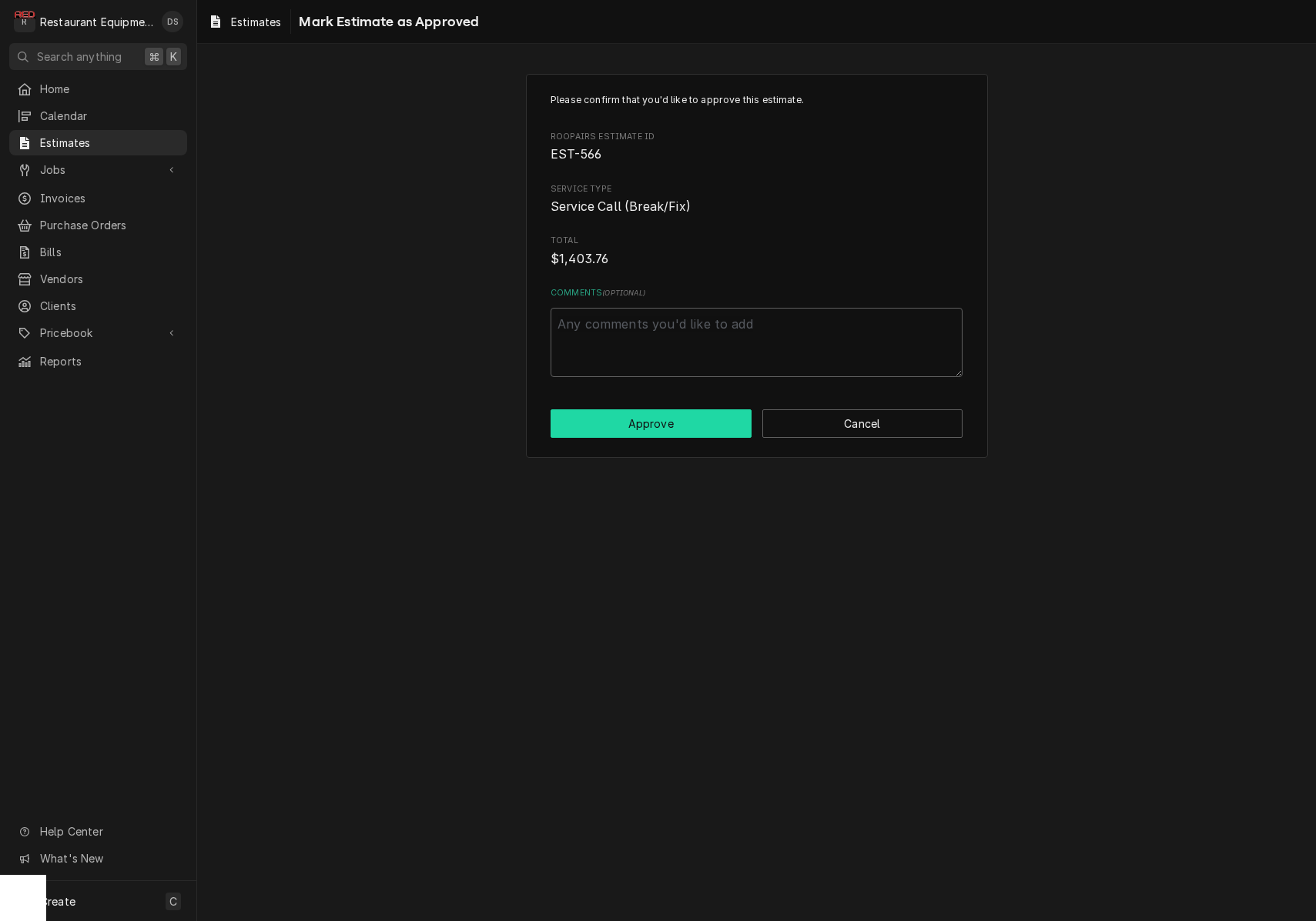
click at [677, 427] on button "Approve" at bounding box center [650, 424] width 201 height 29
type textarea "x"
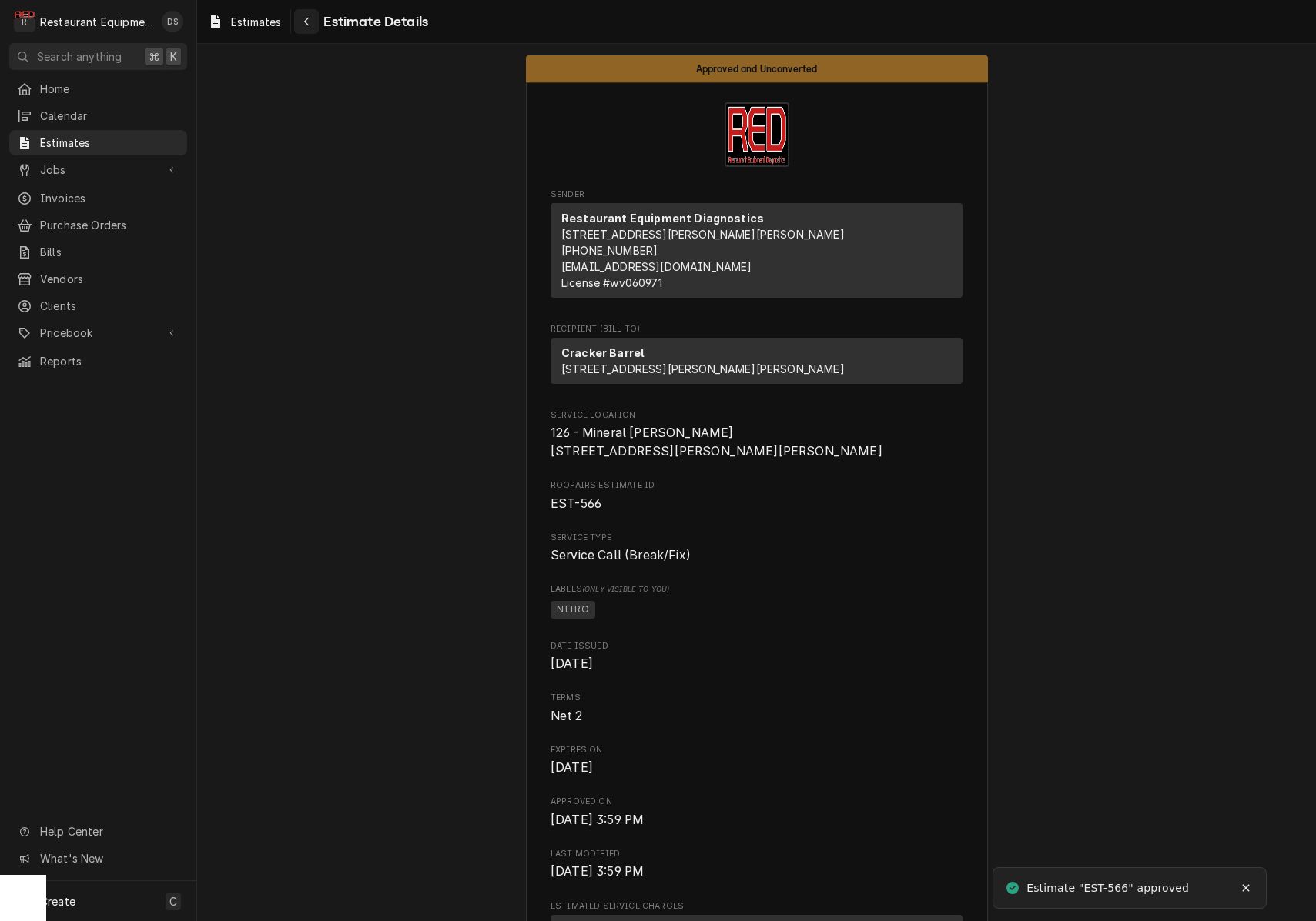
click at [302, 28] on div "Navigate back" at bounding box center [306, 22] width 15 height 15
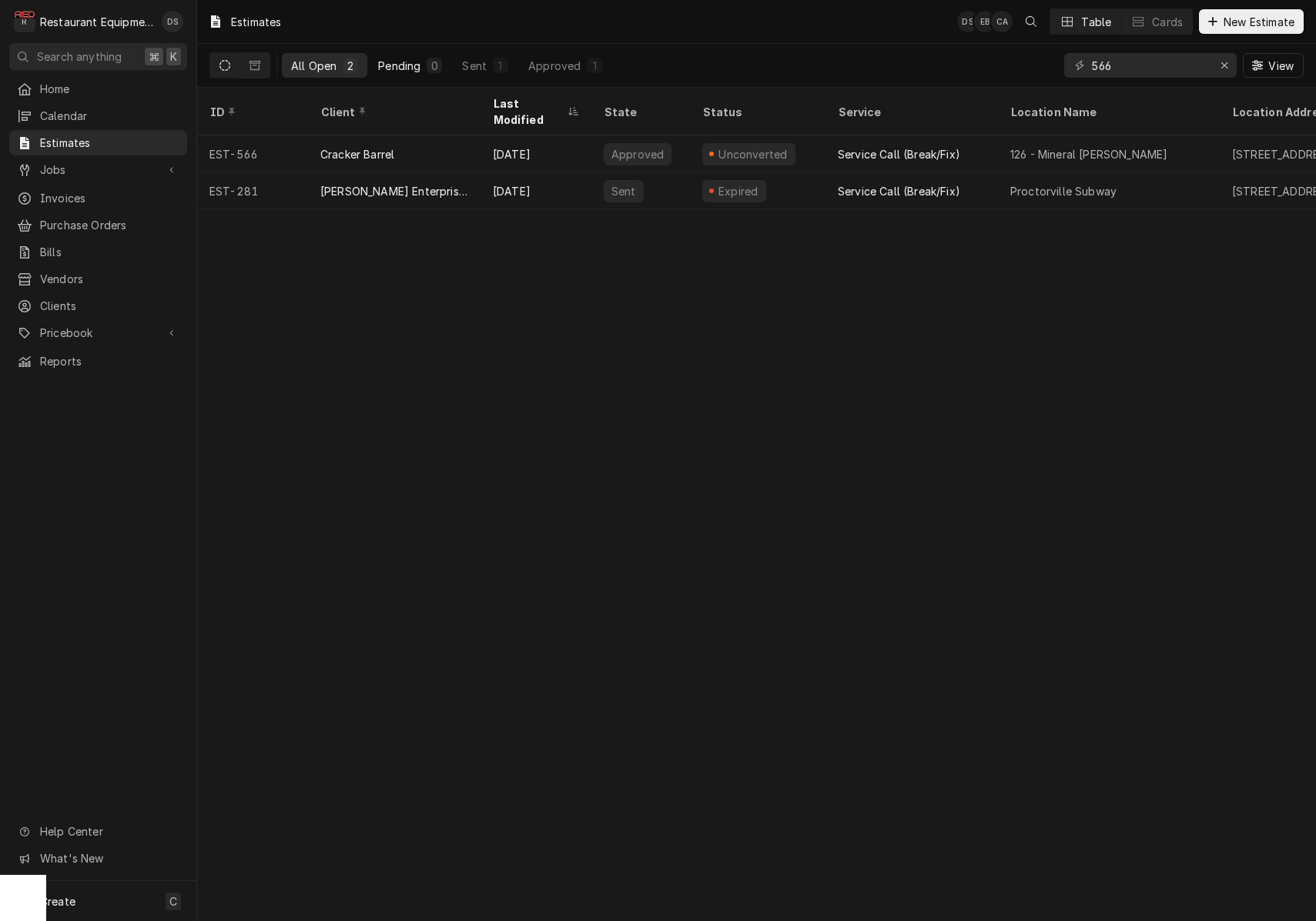
click at [418, 63] on div "Pending" at bounding box center [399, 66] width 42 height 16
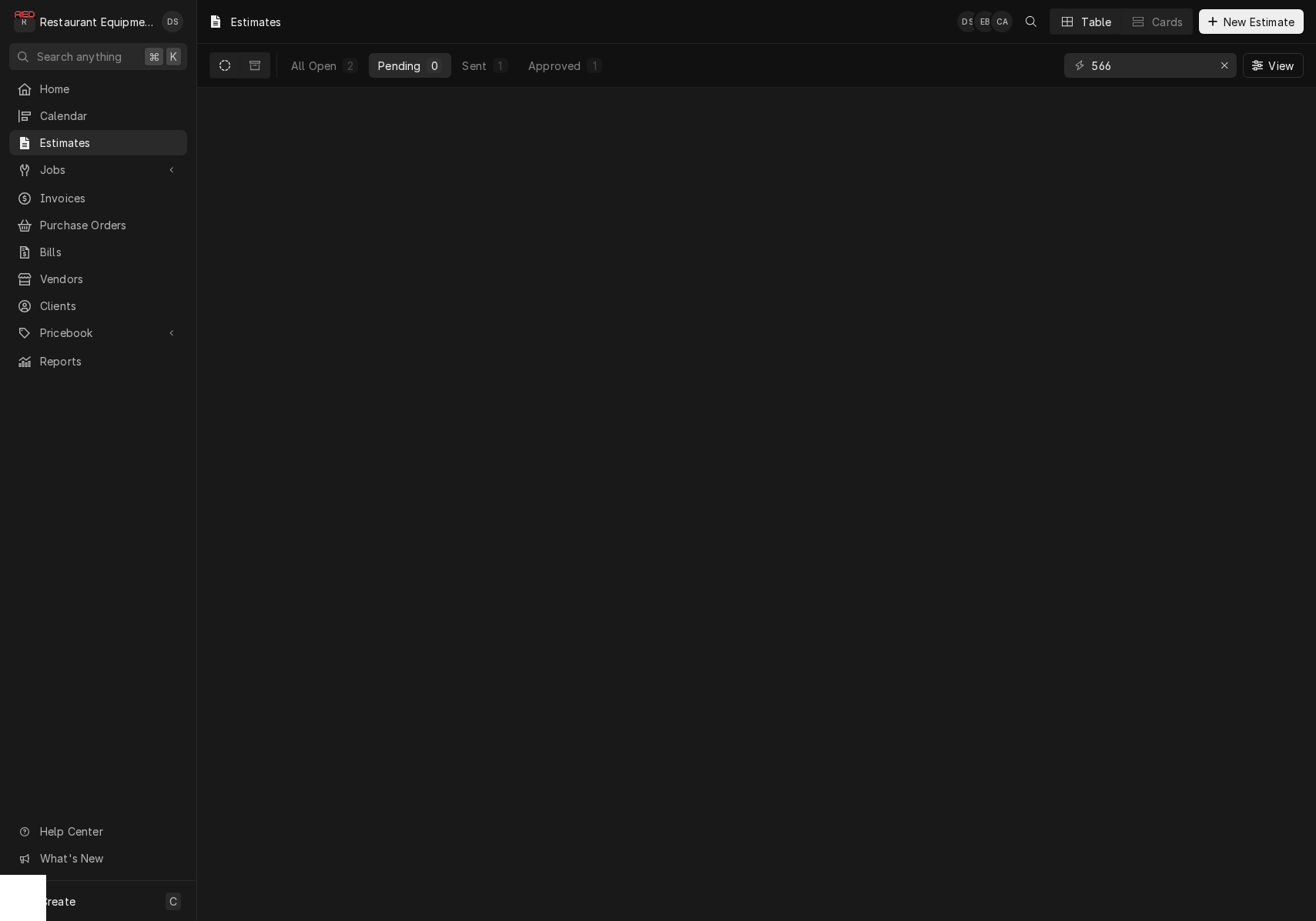
click at [418, 63] on div "Pending" at bounding box center [399, 66] width 42 height 16
click at [1236, 66] on div "566 View" at bounding box center [1183, 65] width 239 height 43
click at [1233, 66] on button "Erase input" at bounding box center [1224, 66] width 25 height 25
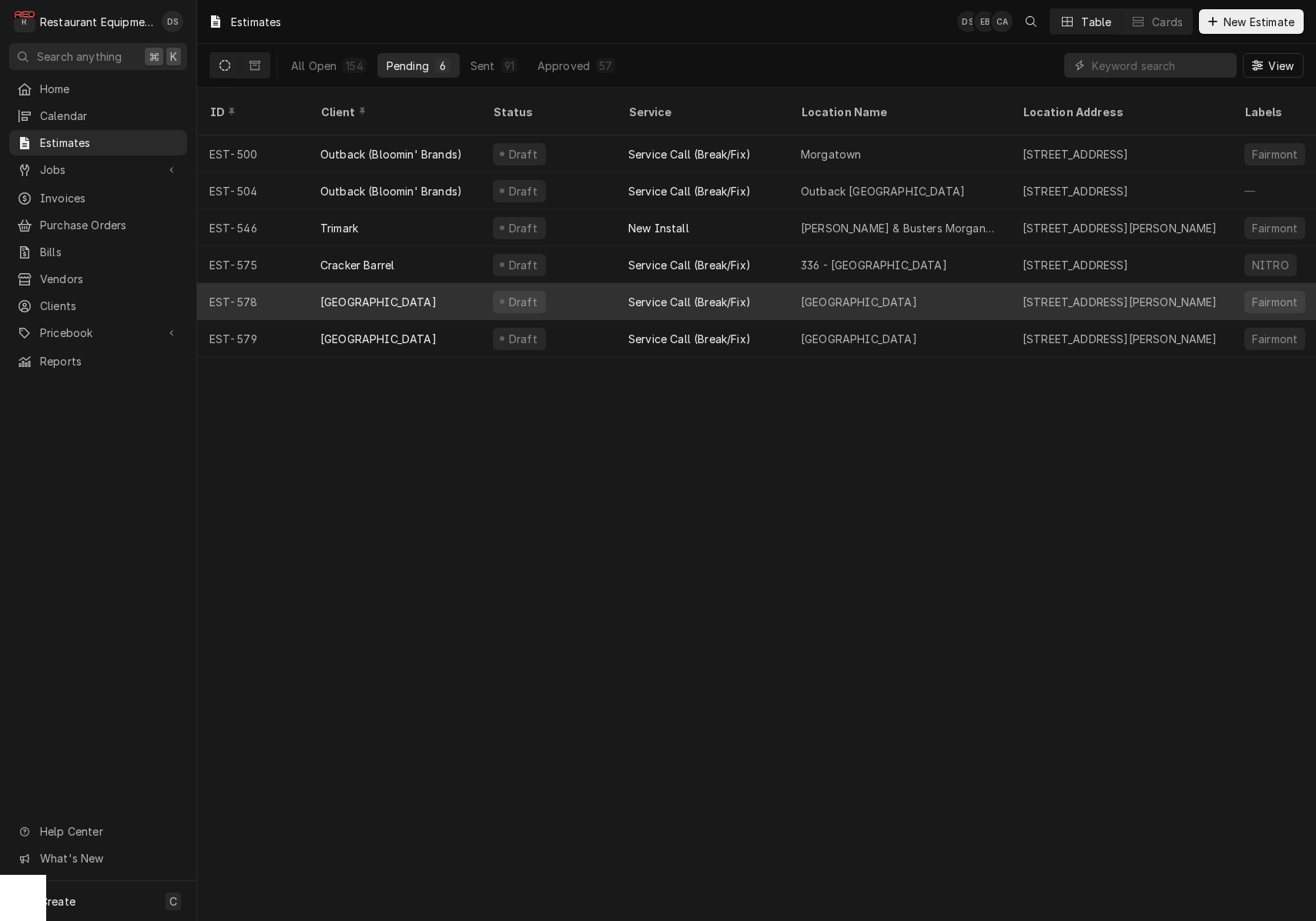
scroll to position [0, -1]
click at [929, 285] on div "Black Water Falls Lodge" at bounding box center [899, 301] width 222 height 37
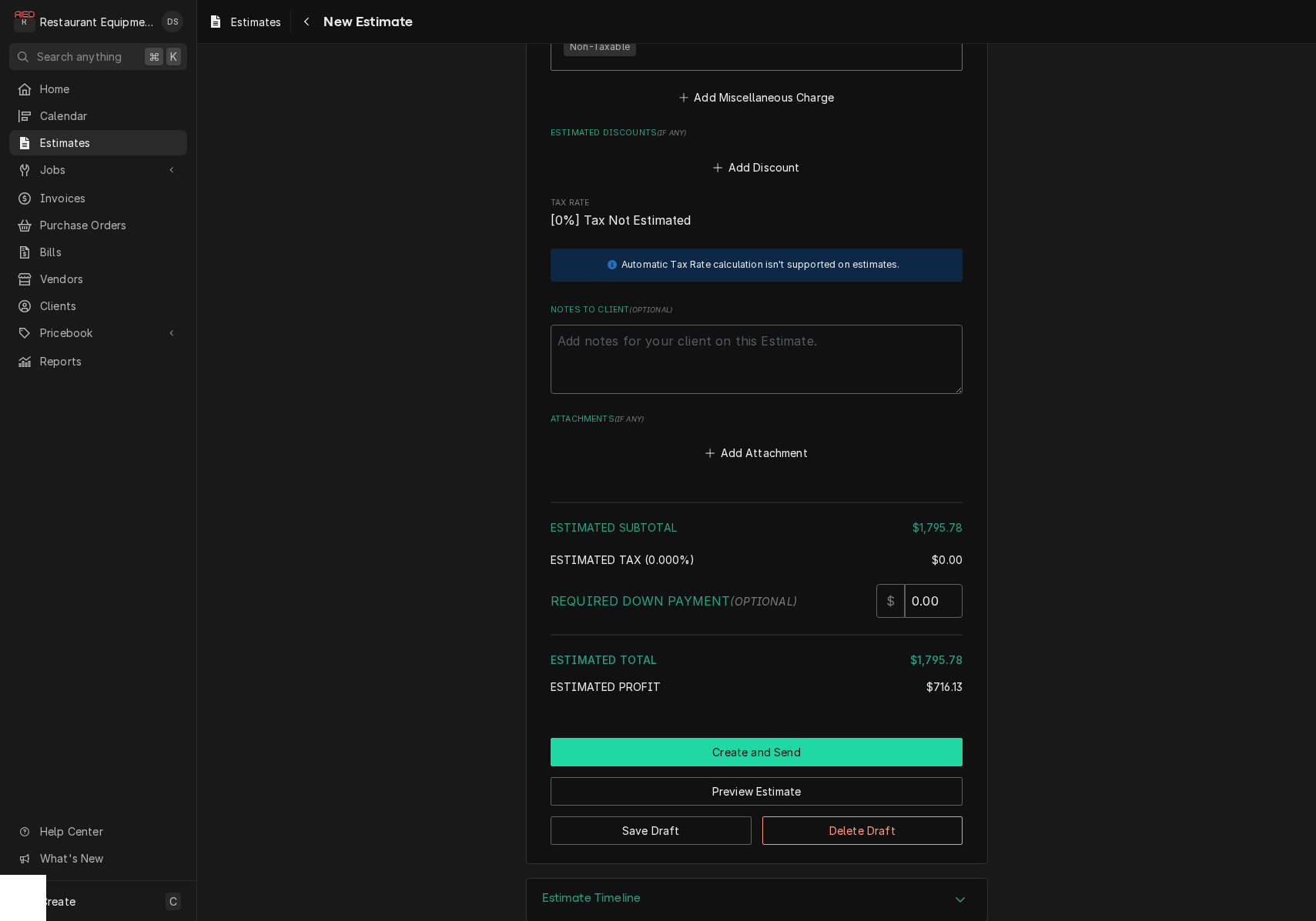
click at [742, 738] on button "Create and Send" at bounding box center [756, 752] width 412 height 29
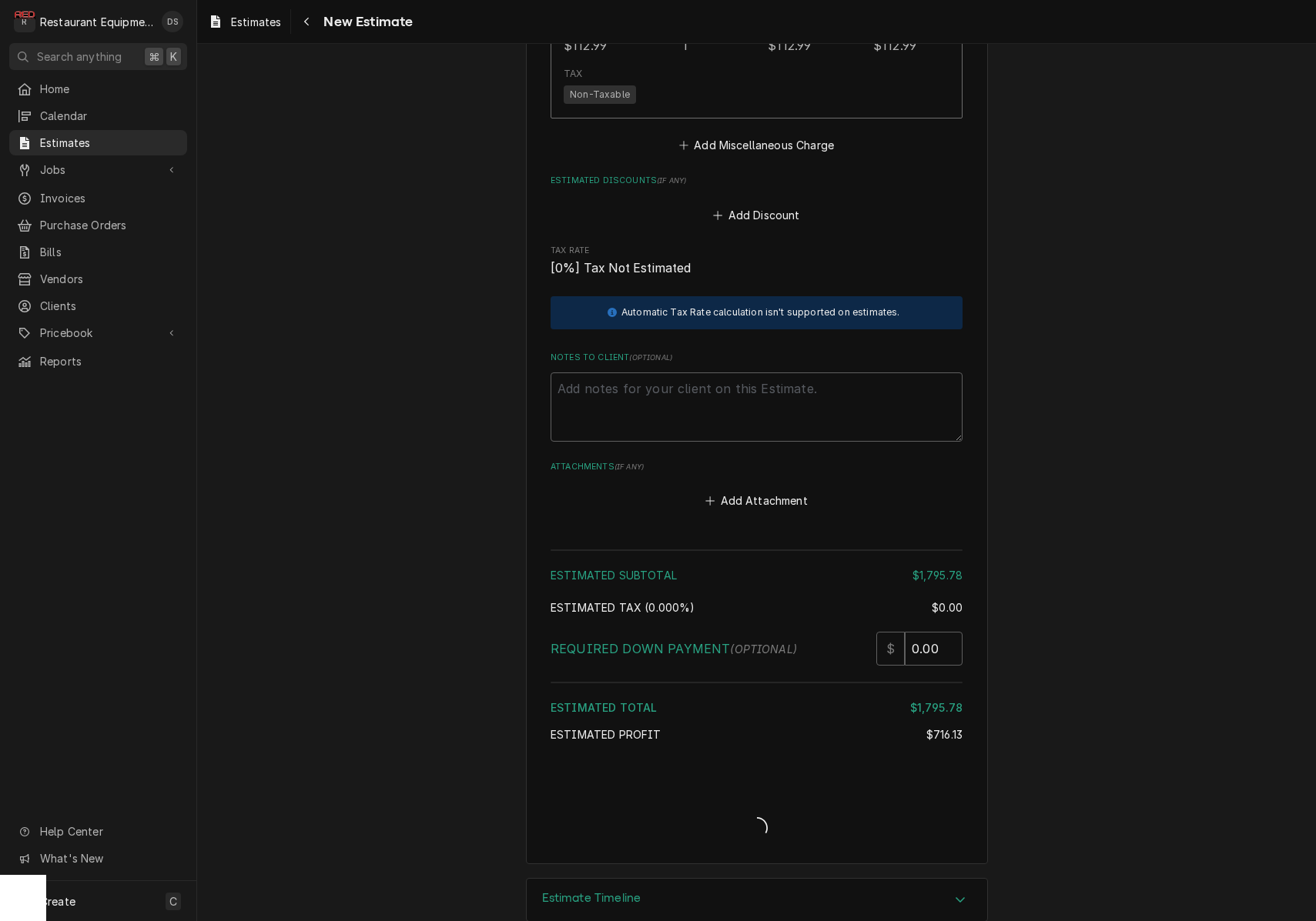
type textarea "x"
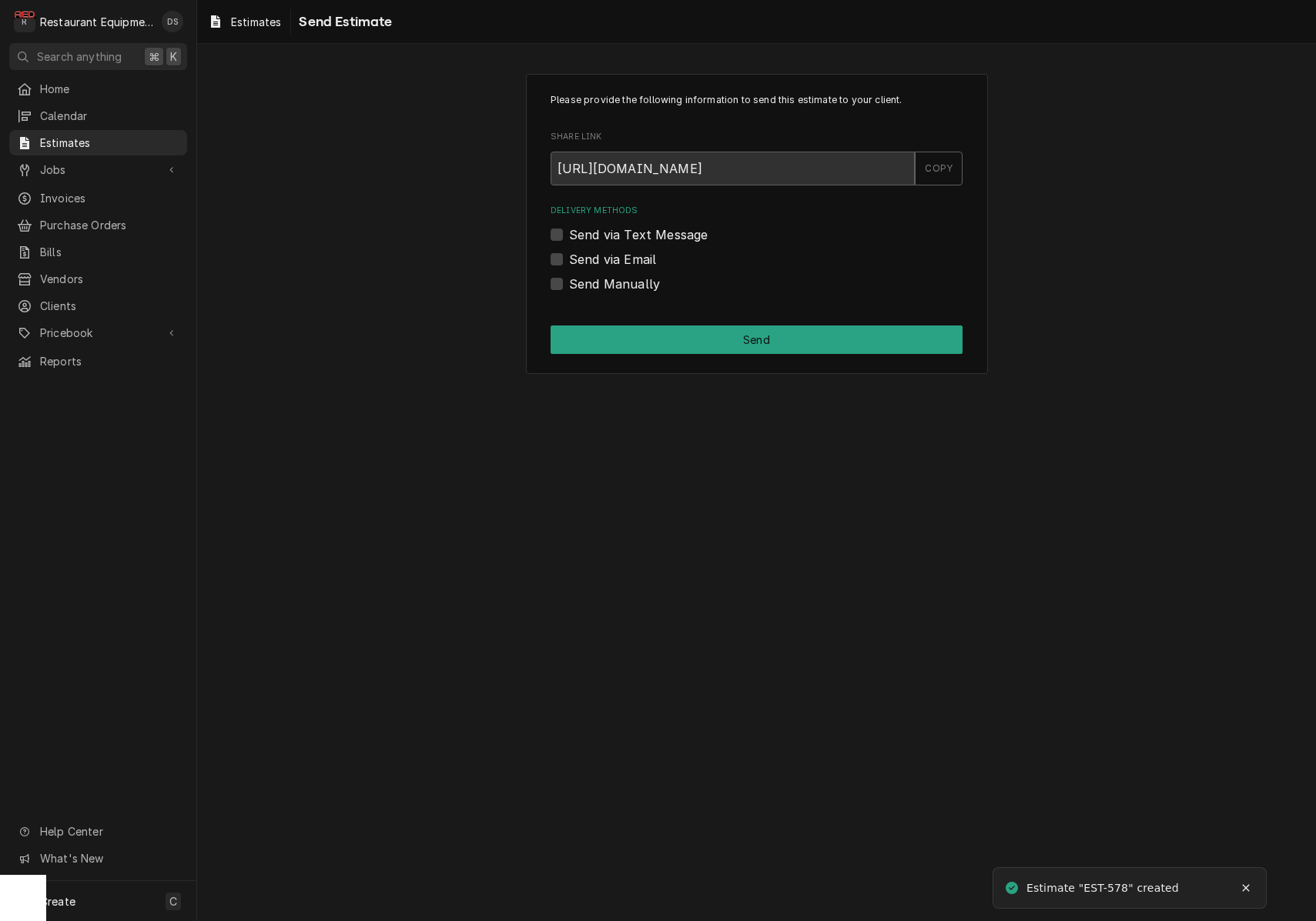
click at [569, 254] on label "Send via Email" at bounding box center [612, 258] width 87 height 18
click at [569, 254] on input "Send via Email" at bounding box center [775, 267] width 412 height 34
checkbox input "true"
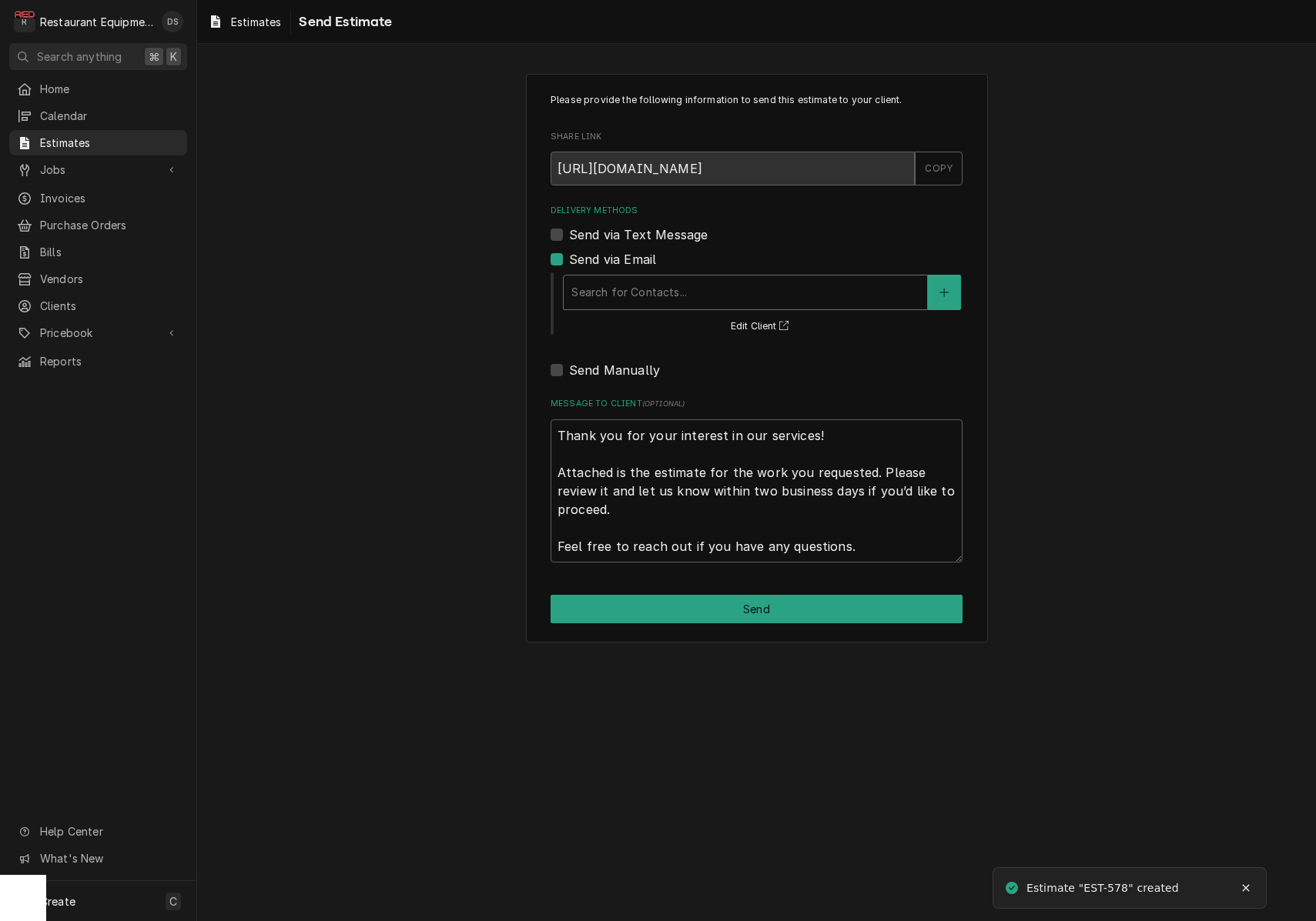
click at [649, 282] on div "Delivery Methods" at bounding box center [745, 292] width 348 height 28
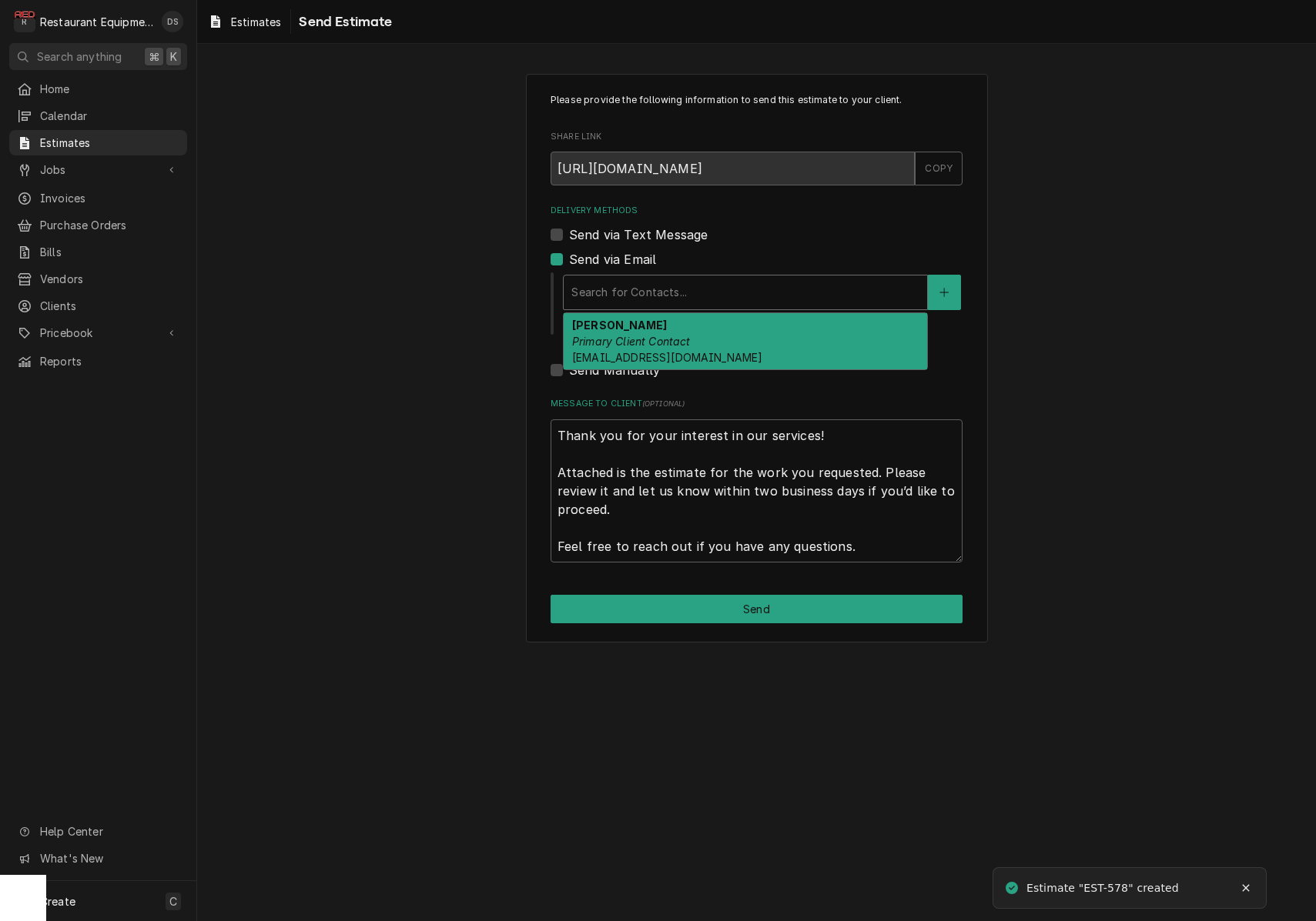
click at [664, 337] on em "Primary Client Contact" at bounding box center [631, 341] width 118 height 13
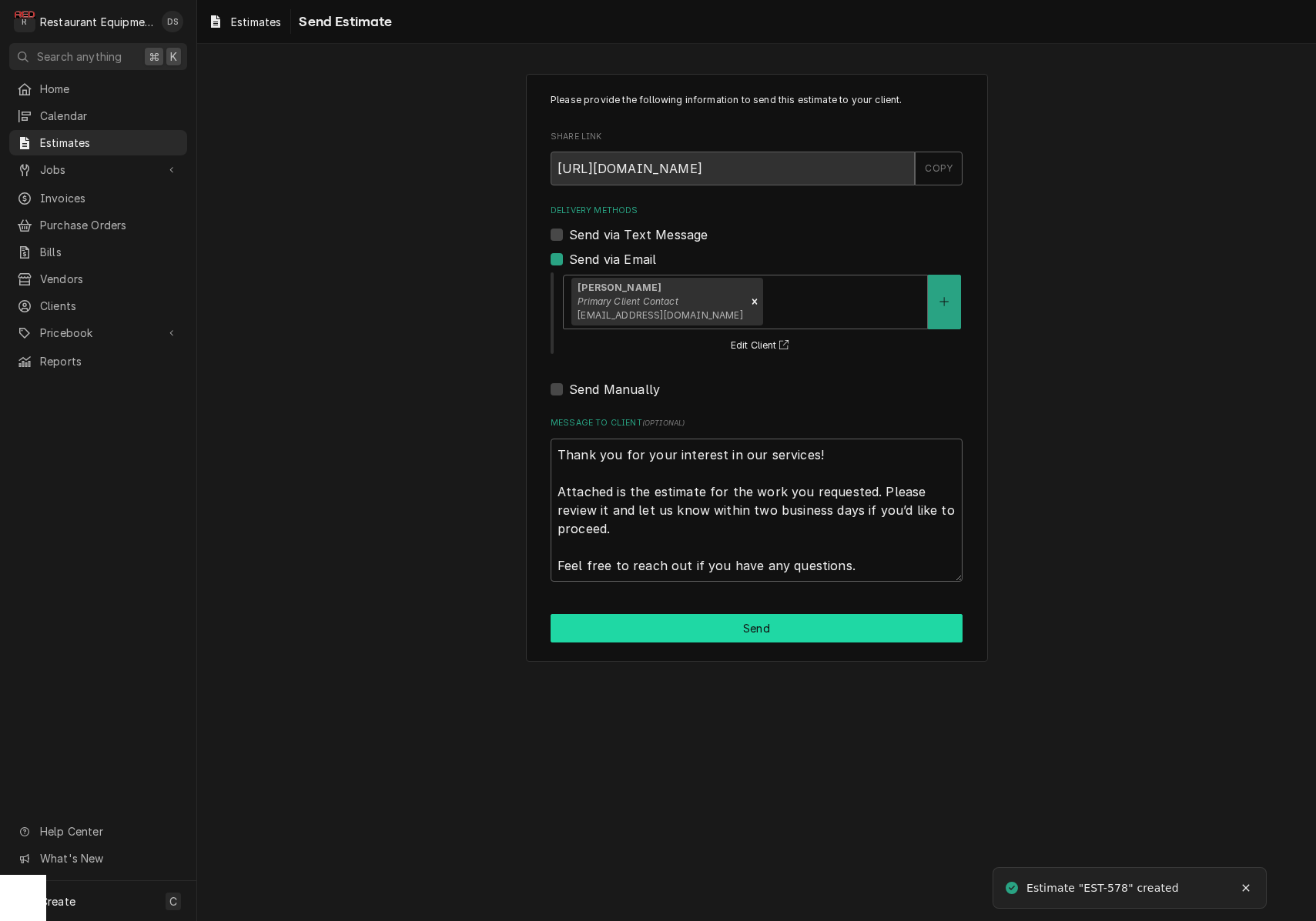
click at [744, 614] on button "Send" at bounding box center [756, 628] width 412 height 29
type textarea "x"
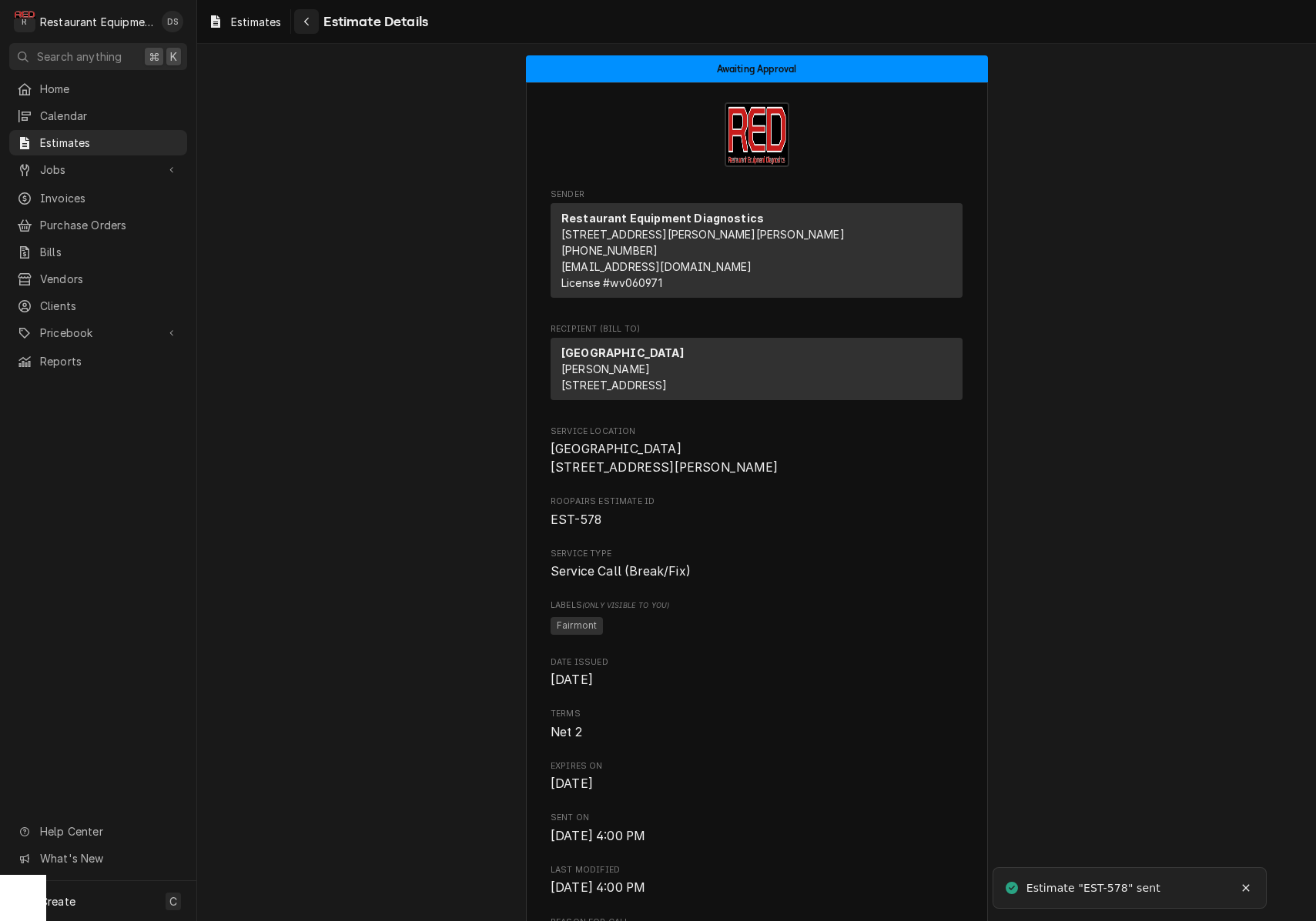
click at [310, 14] on div "Navigate back" at bounding box center [306, 22] width 15 height 15
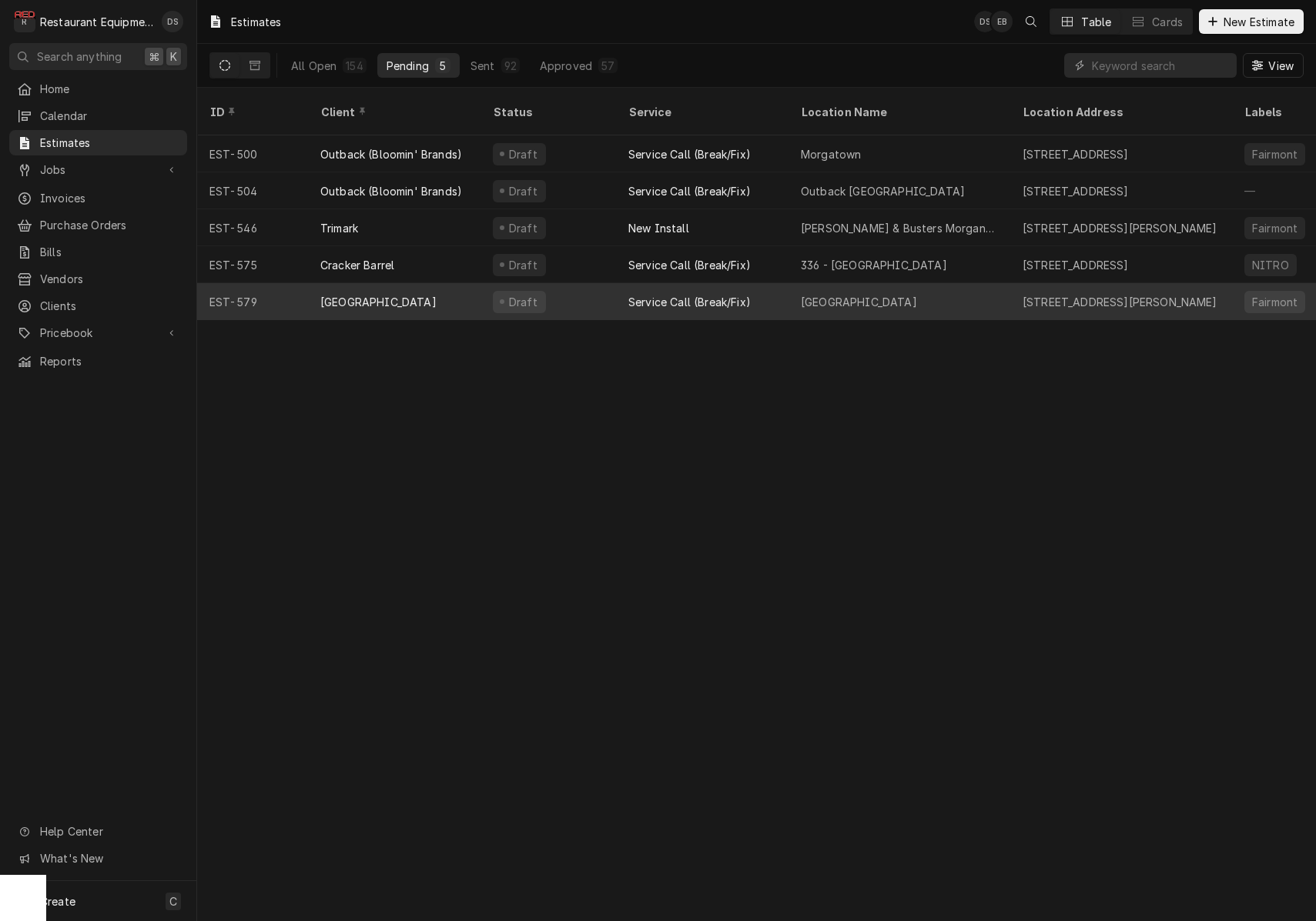
click at [575, 290] on div "Draft" at bounding box center [548, 301] width 135 height 37
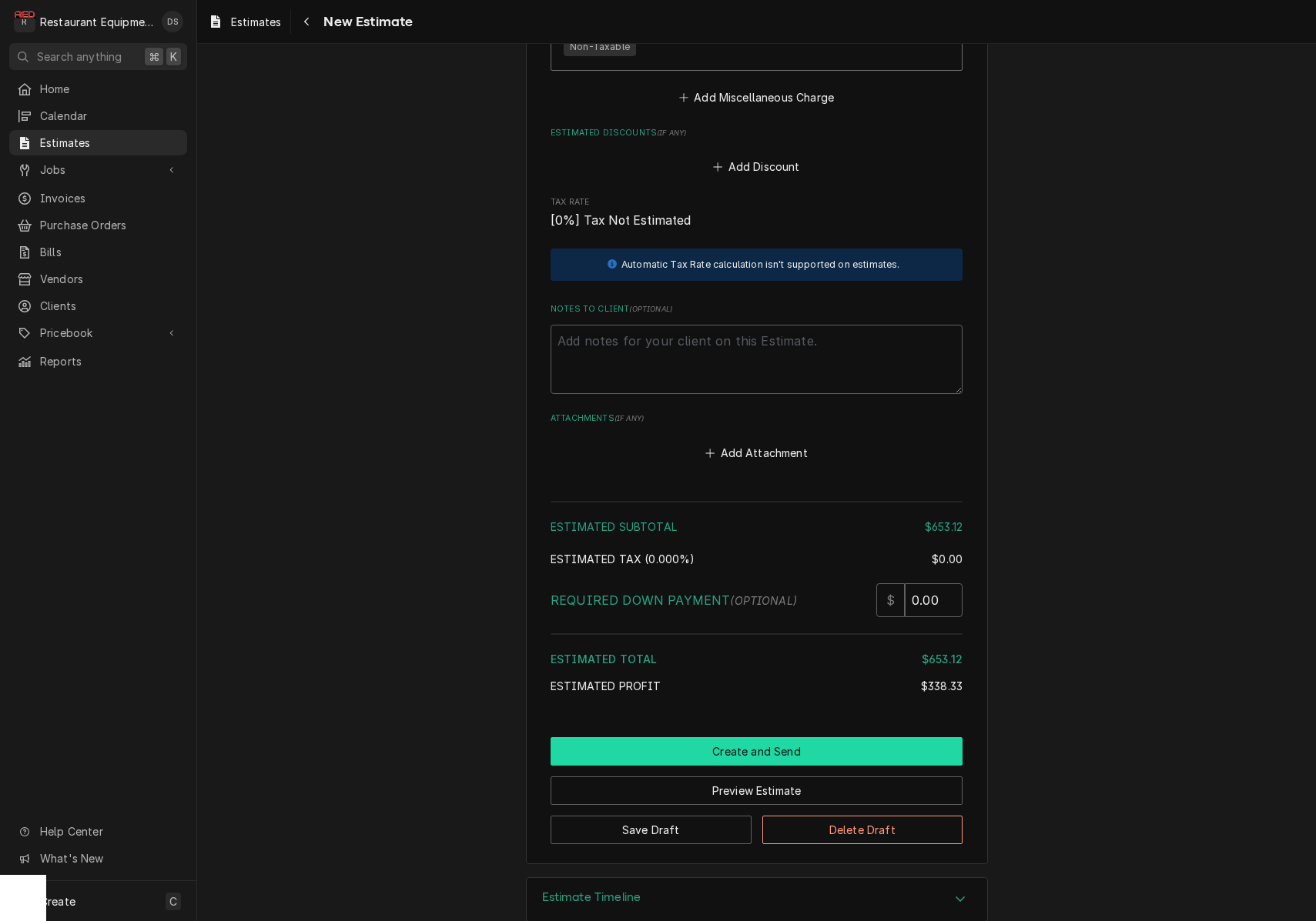
click at [748, 737] on button "Create and Send" at bounding box center [756, 751] width 412 height 29
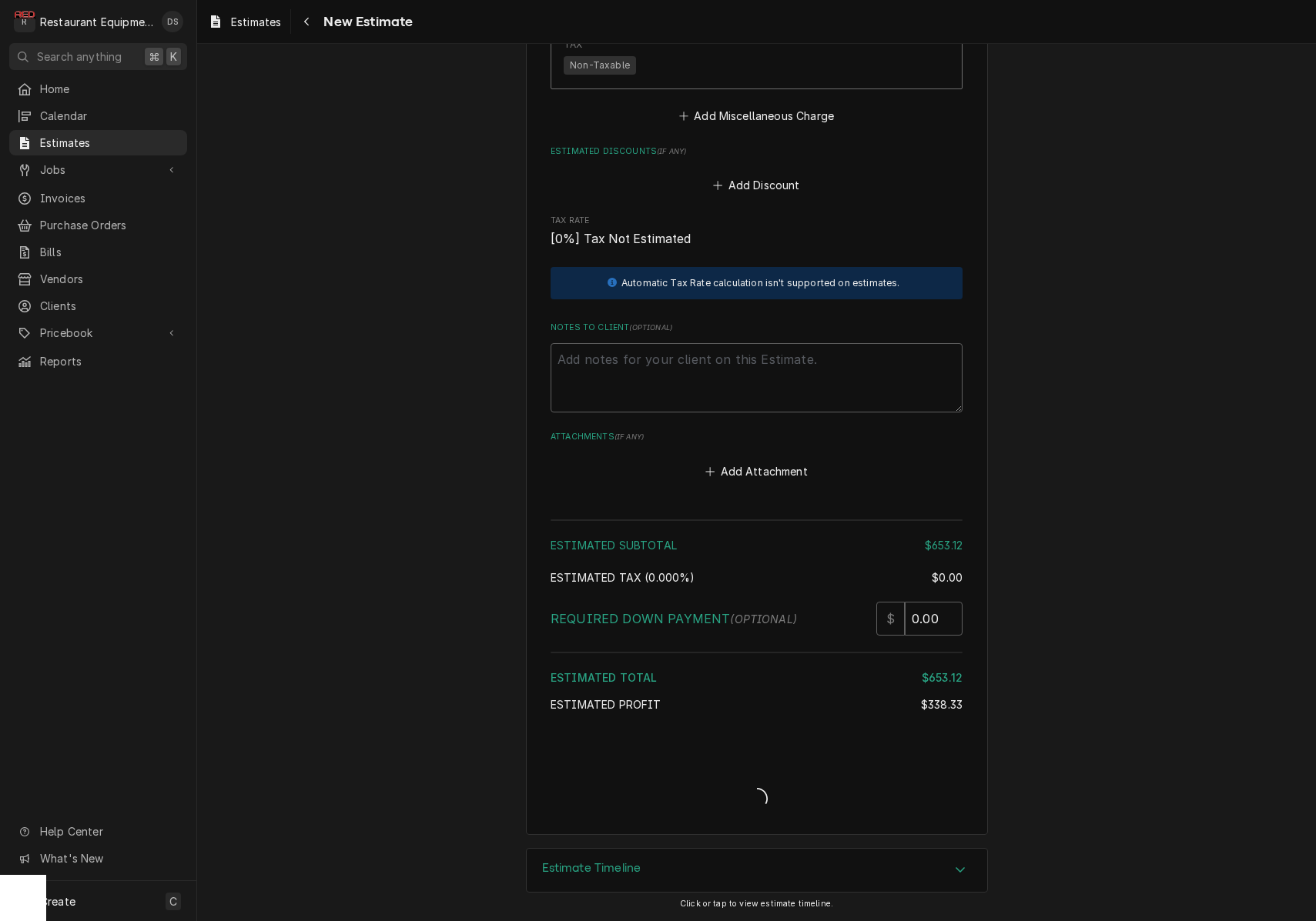
type textarea "x"
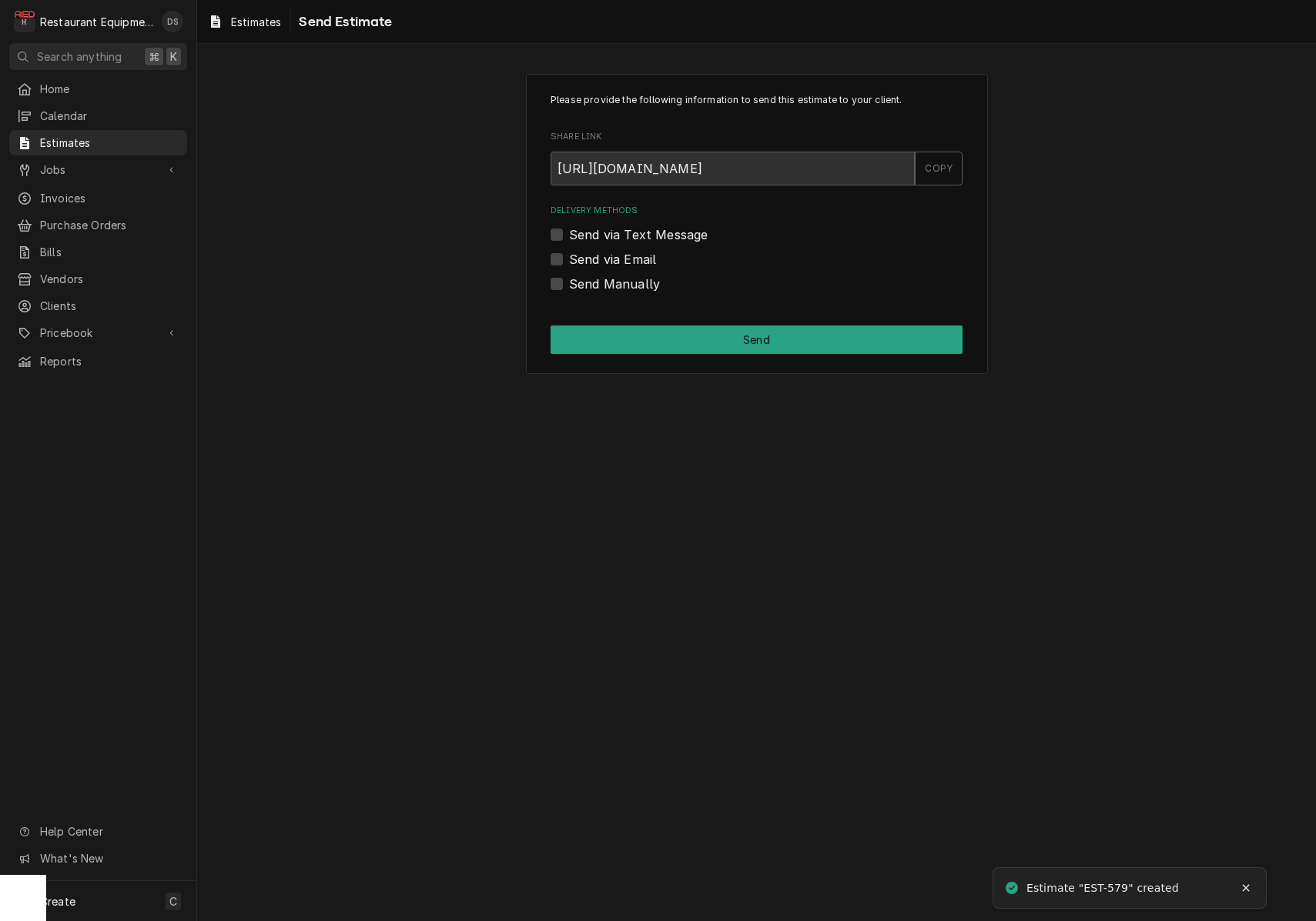
click at [569, 259] on label "Send via Email" at bounding box center [612, 258] width 87 height 18
click at [569, 259] on input "Send via Email" at bounding box center [775, 267] width 412 height 34
checkbox input "true"
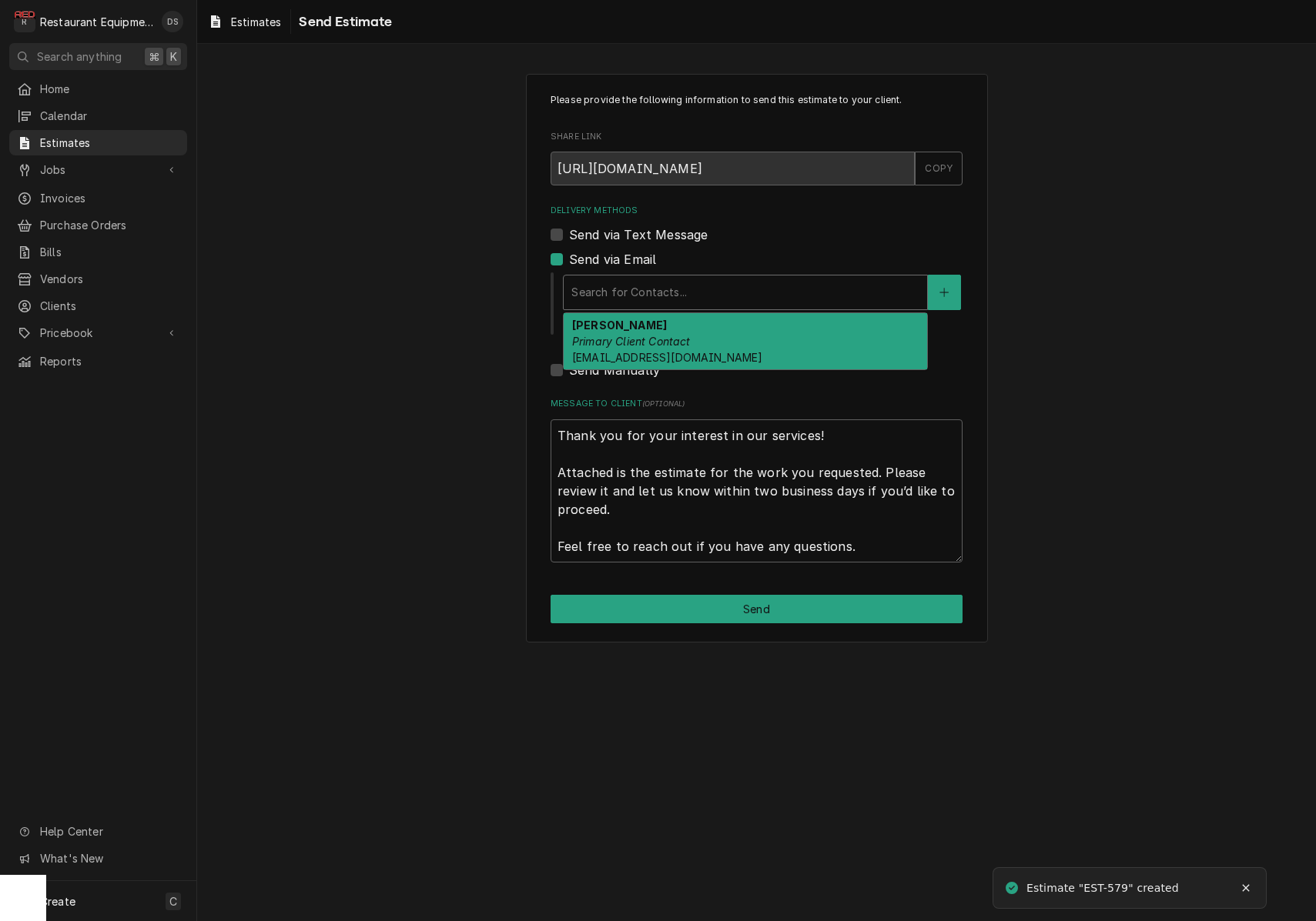
click at [629, 284] on div "Search for Contacts..." at bounding box center [745, 292] width 348 height 16
click at [635, 327] on strong "Trish Anderson" at bounding box center [619, 325] width 94 height 13
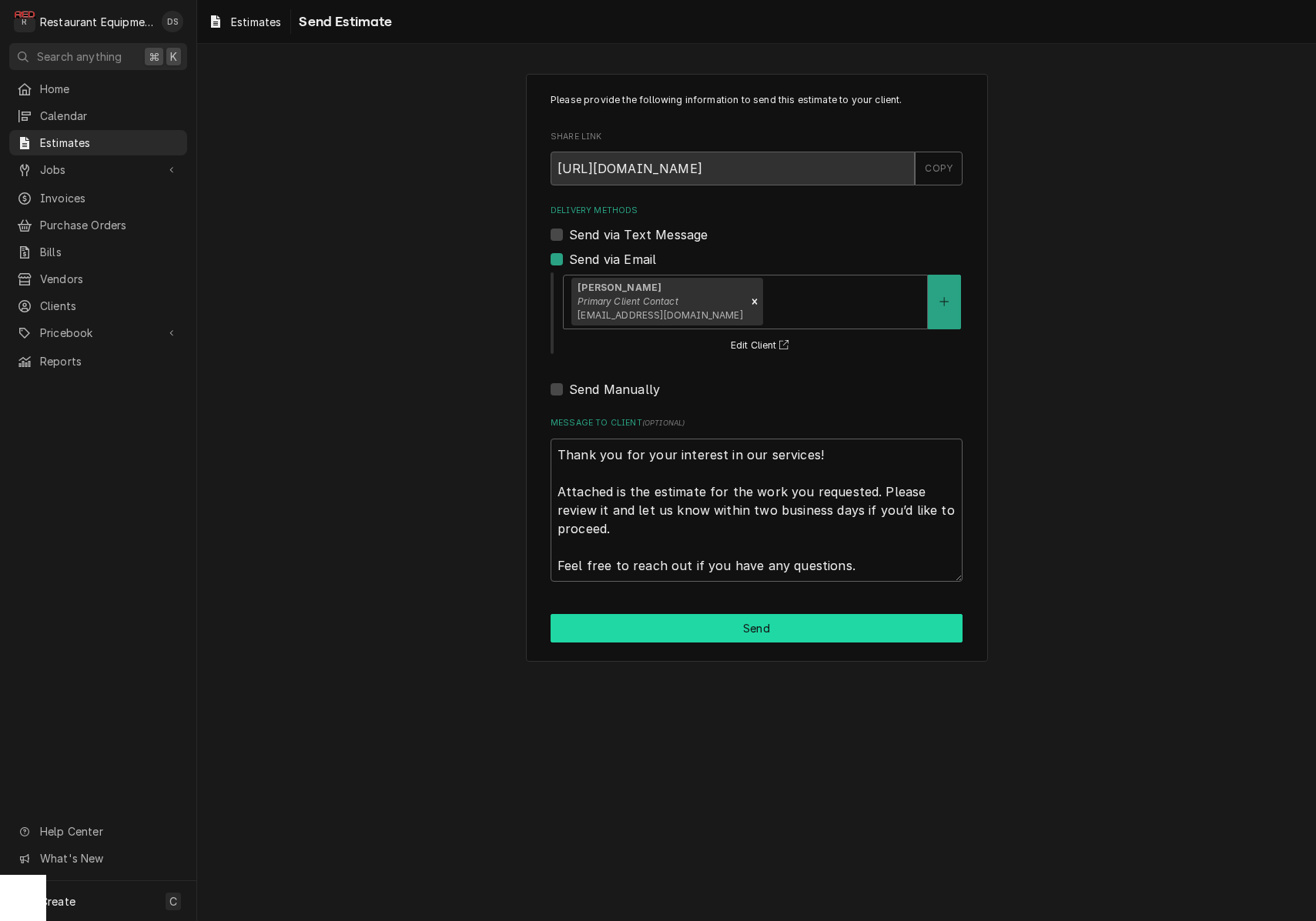
click at [712, 618] on button "Send" at bounding box center [756, 628] width 412 height 29
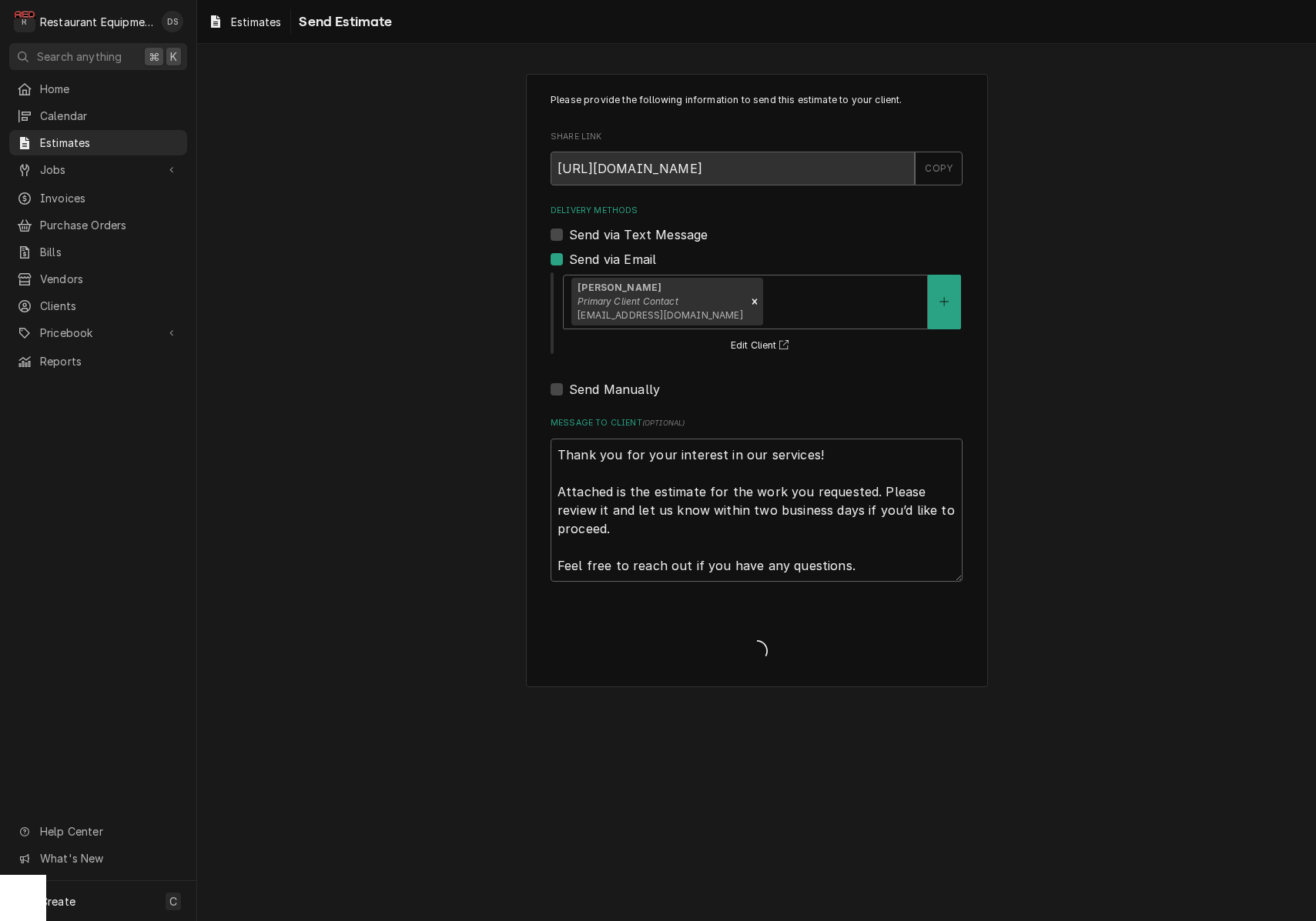
type textarea "x"
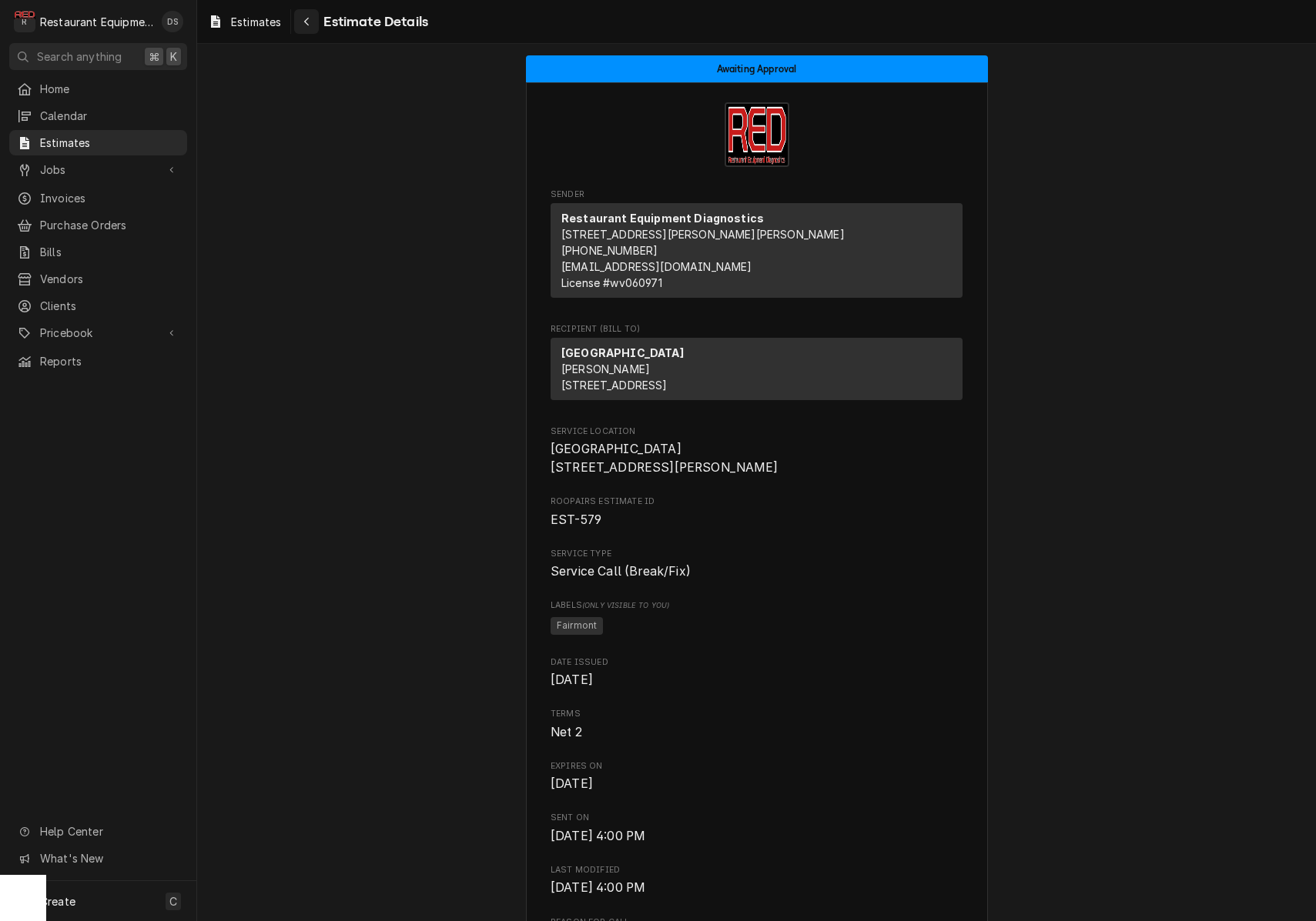
click at [314, 29] on div "Navigate back" at bounding box center [306, 22] width 15 height 15
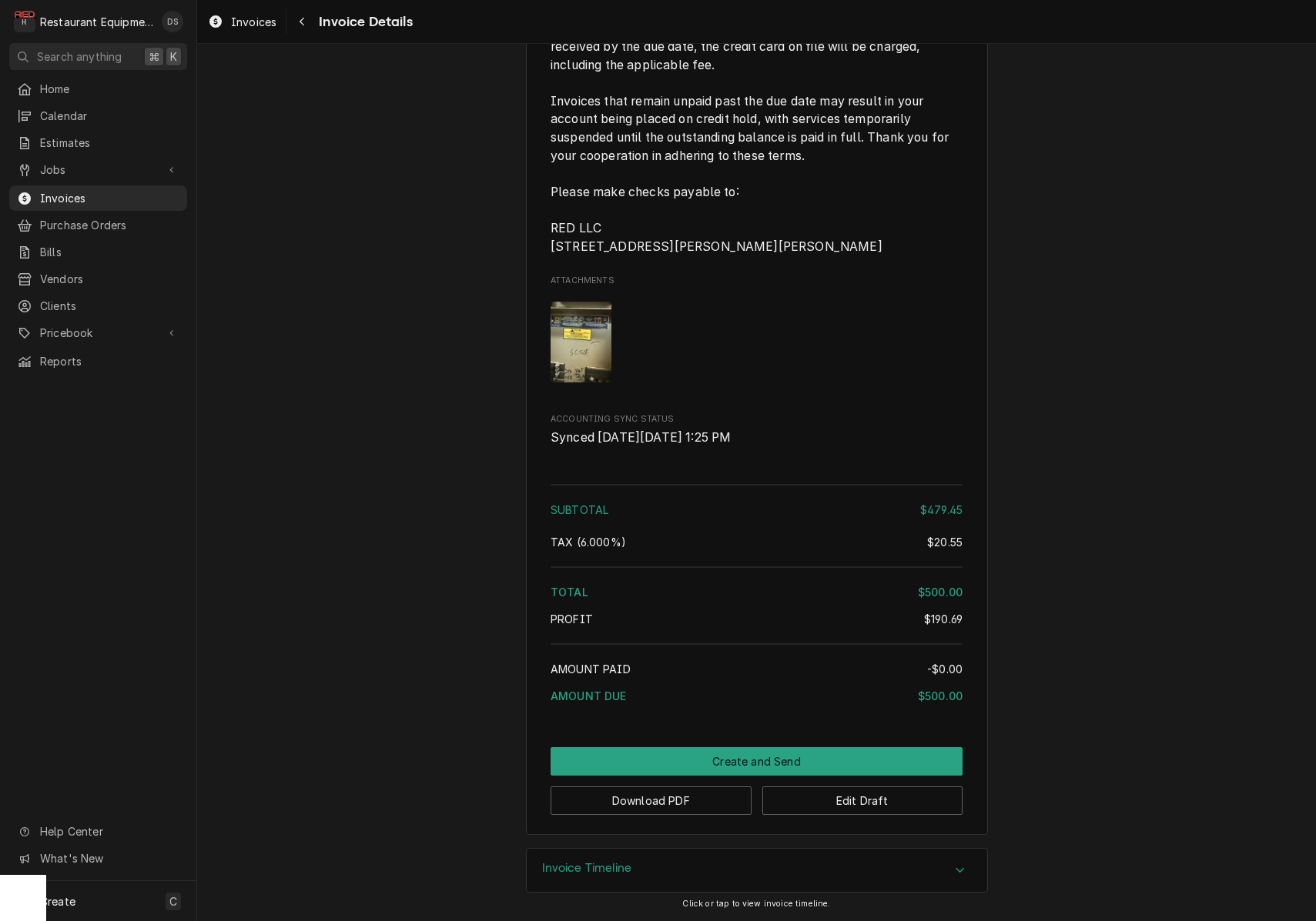
scroll to position [2827, 0]
click at [650, 808] on button "Download PDF" at bounding box center [650, 801] width 201 height 29
click at [650, 808] on body "R Restaurant Equipment Diagnostics DS Search anything ⌘ K Home Calendar Estimat…" at bounding box center [658, 460] width 1316 height 921
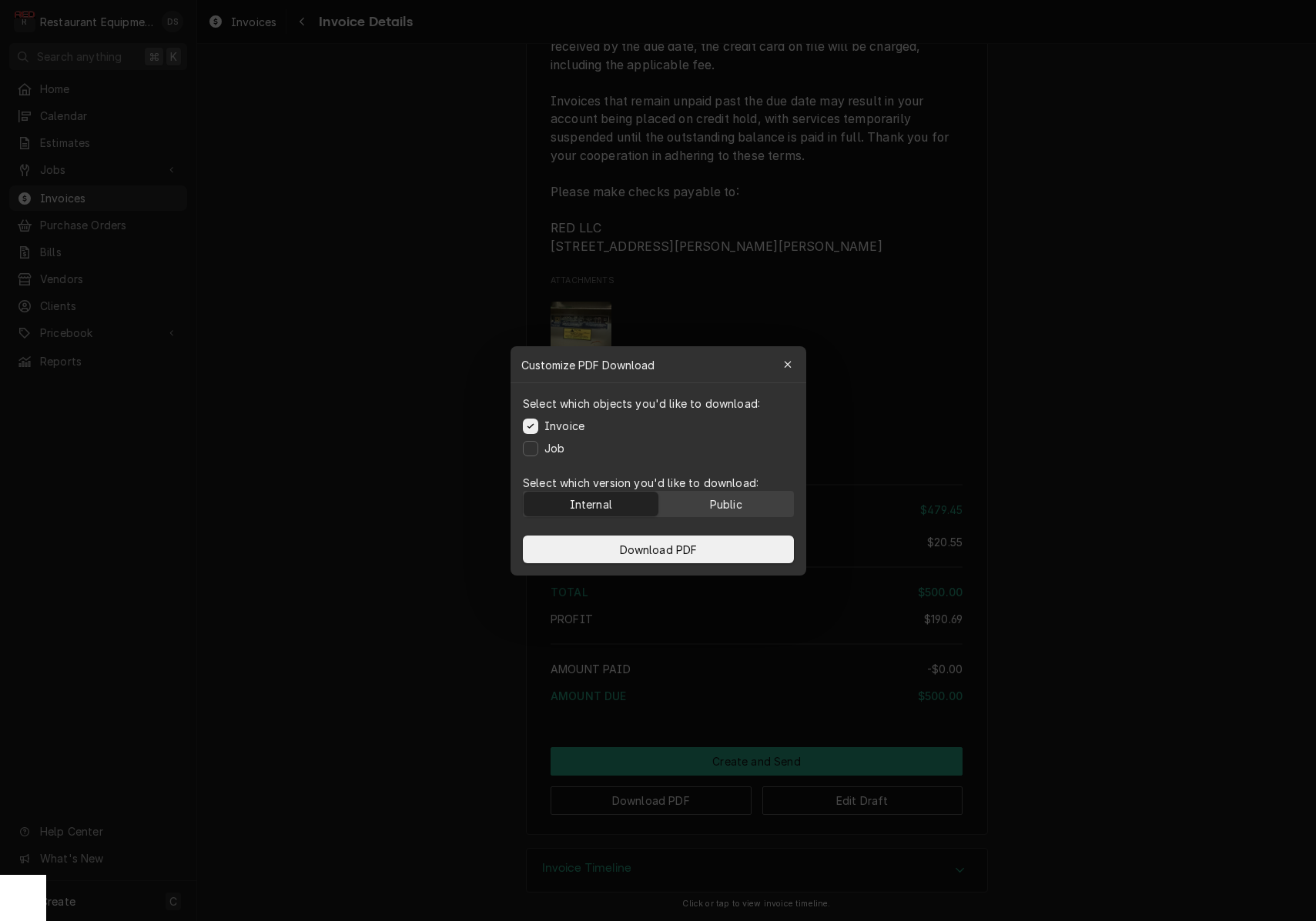
click at [747, 501] on button "Public" at bounding box center [725, 504] width 134 height 25
click at [731, 554] on button "Download PDF" at bounding box center [658, 549] width 271 height 28
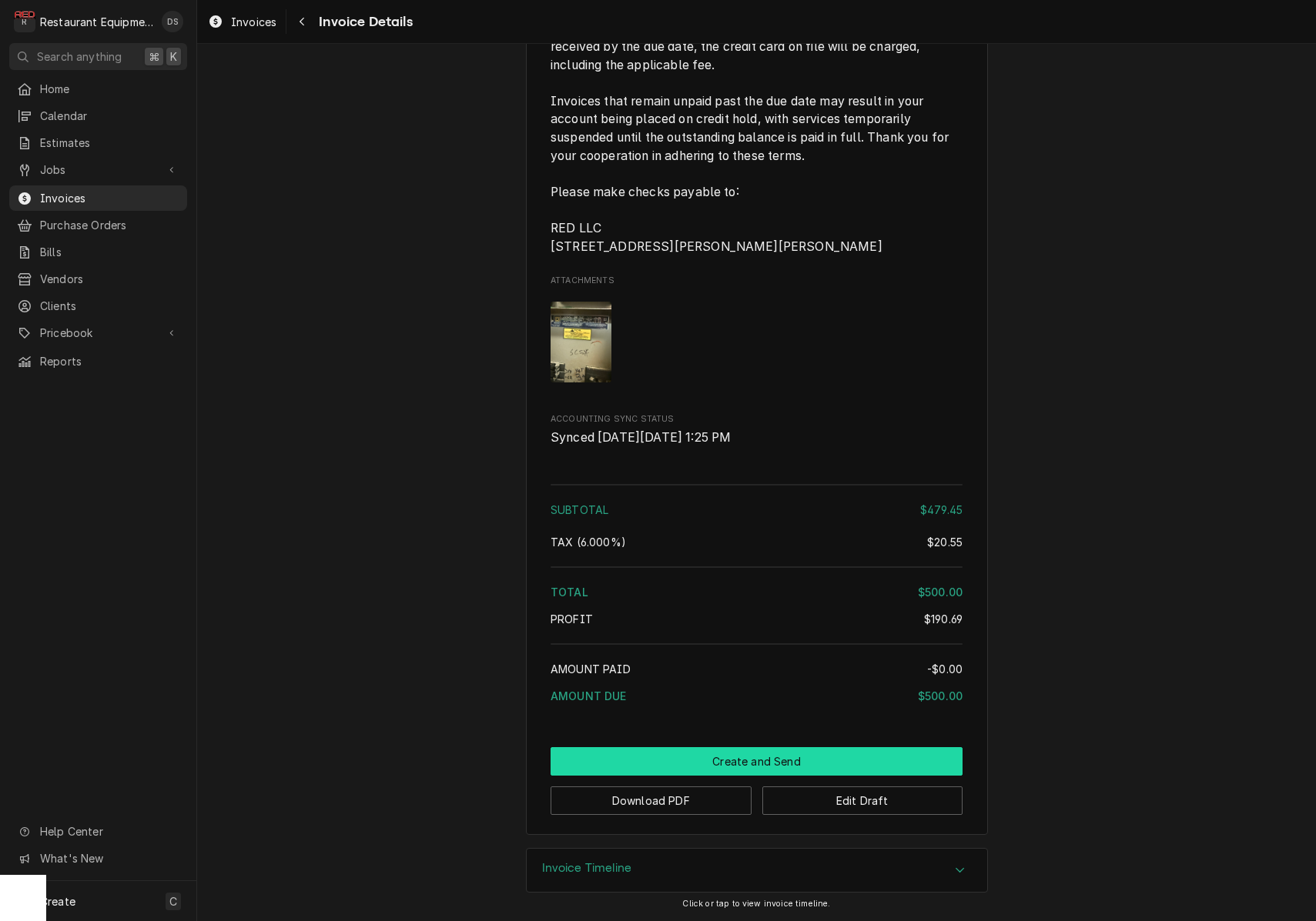
click at [763, 751] on button "Create and Send" at bounding box center [756, 762] width 412 height 29
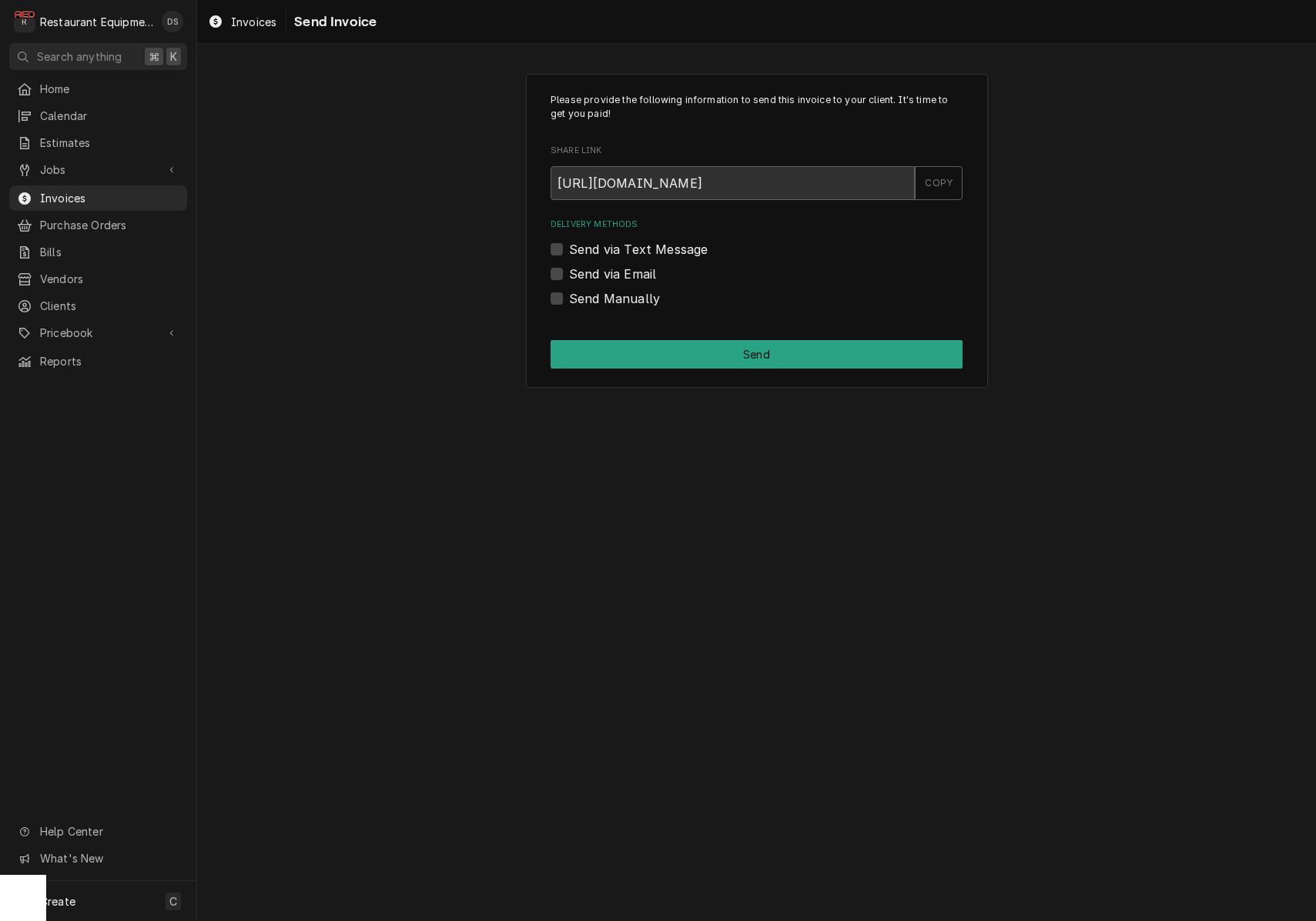
click at [569, 297] on label "Send Manually" at bounding box center [614, 298] width 91 height 18
click at [569, 297] on input "Send Manually" at bounding box center [775, 307] width 412 height 34
checkbox input "true"
click at [674, 349] on button "Send" at bounding box center [756, 355] width 412 height 29
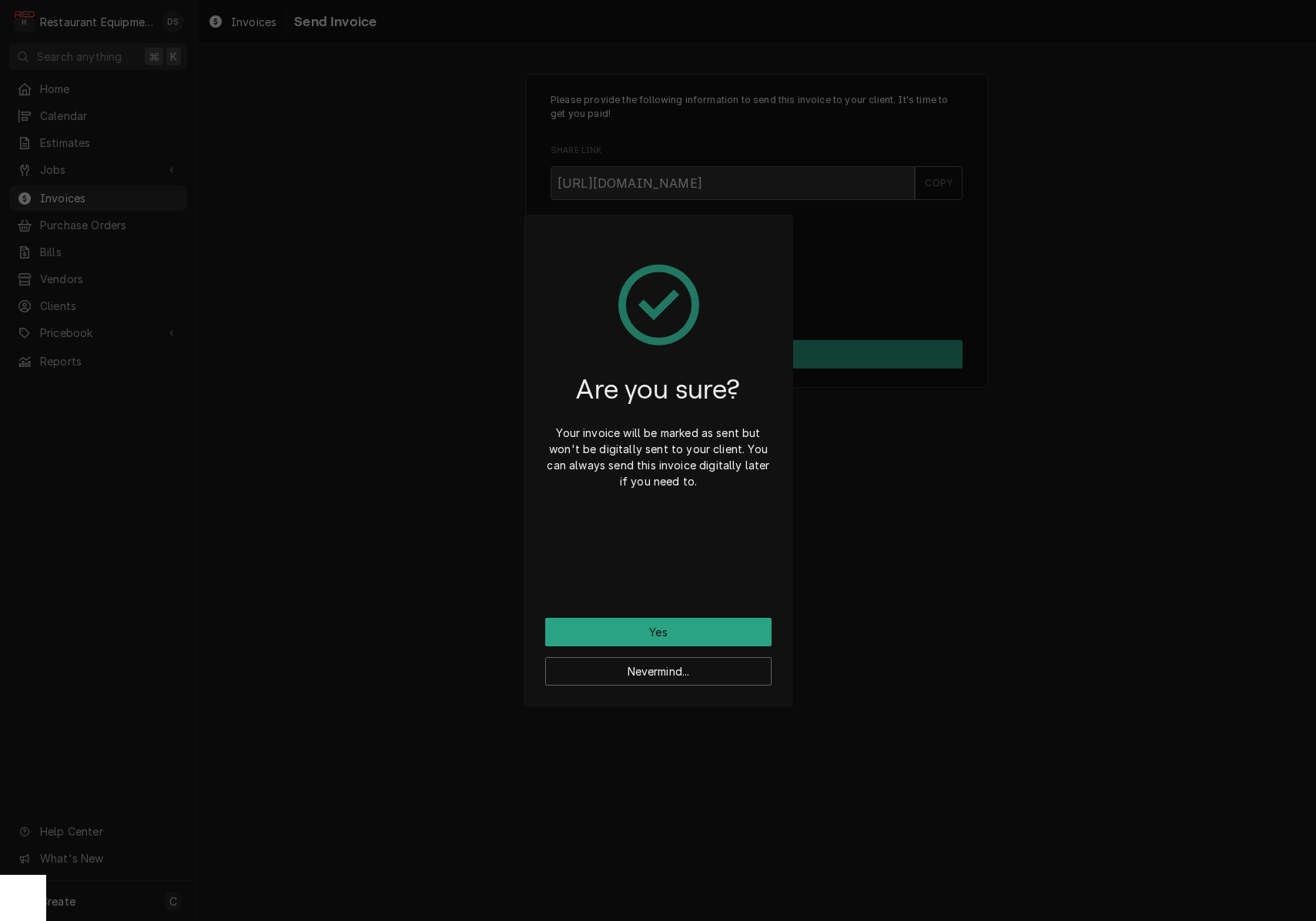
drag, startPoint x: 679, startPoint y: 630, endPoint x: 682, endPoint y: 604, distance: 26.2
click at [679, 629] on button "Yes" at bounding box center [658, 632] width 226 height 29
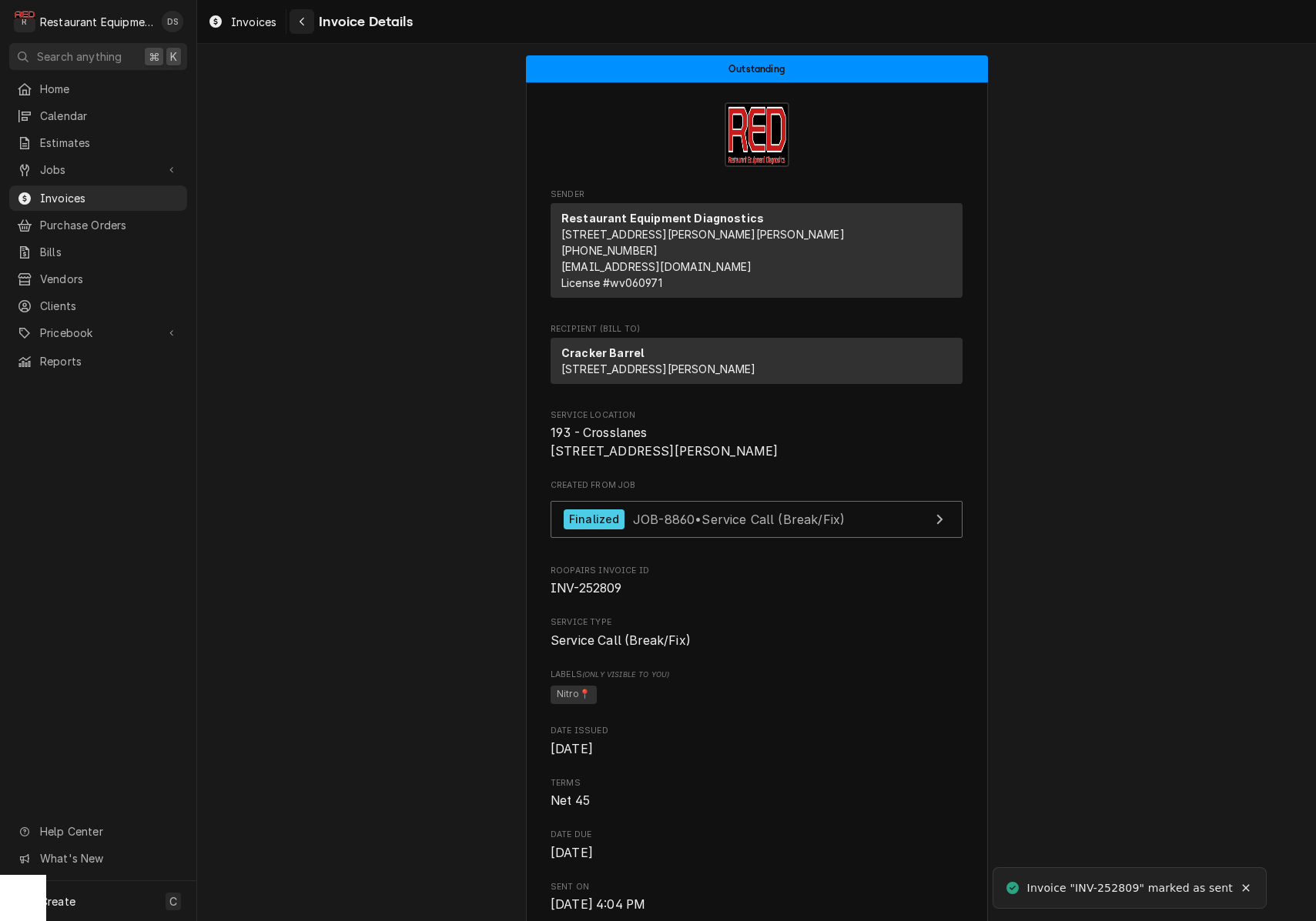
click at [294, 29] on div "Navigate back" at bounding box center [301, 22] width 15 height 15
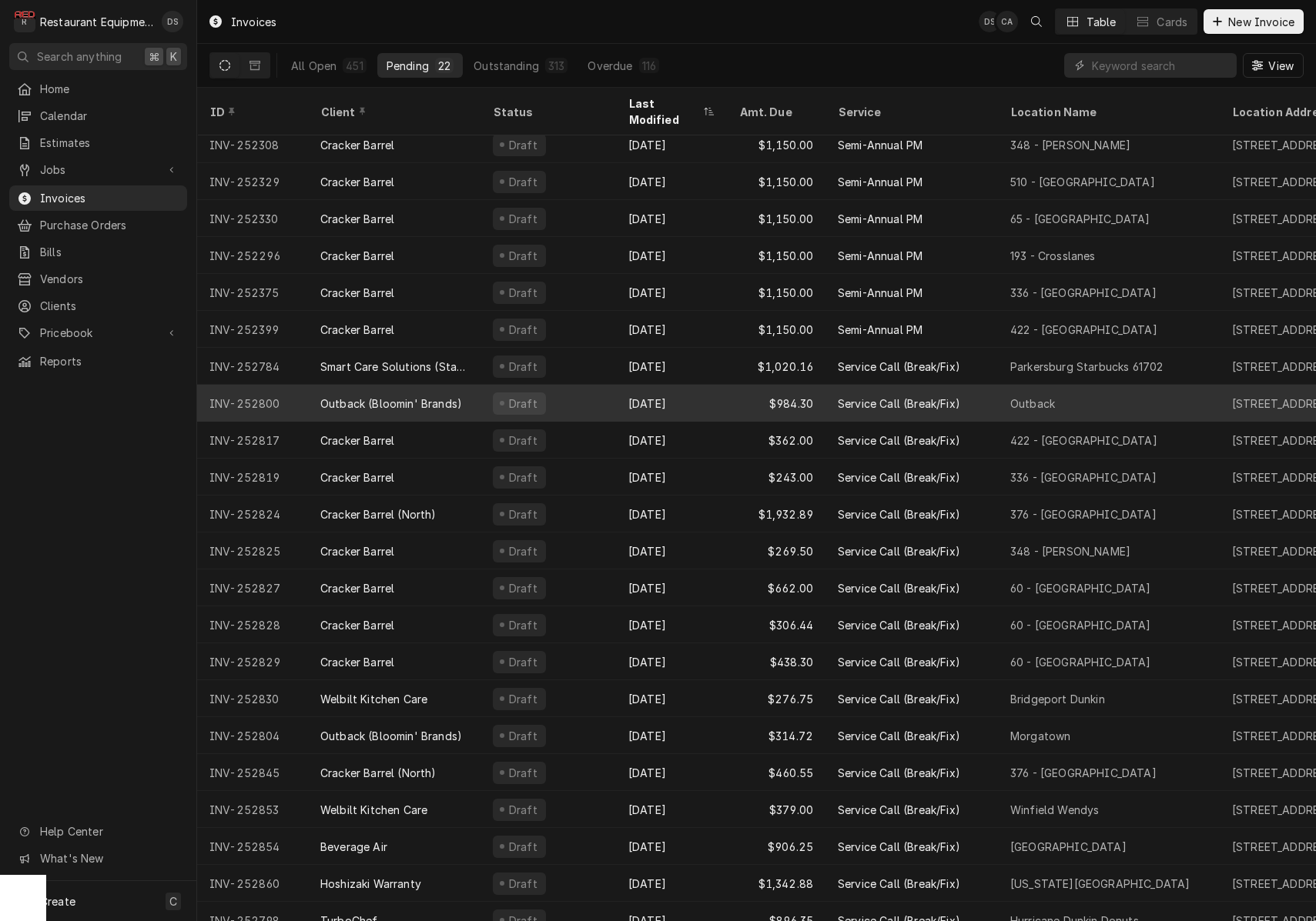
scroll to position [9, 0]
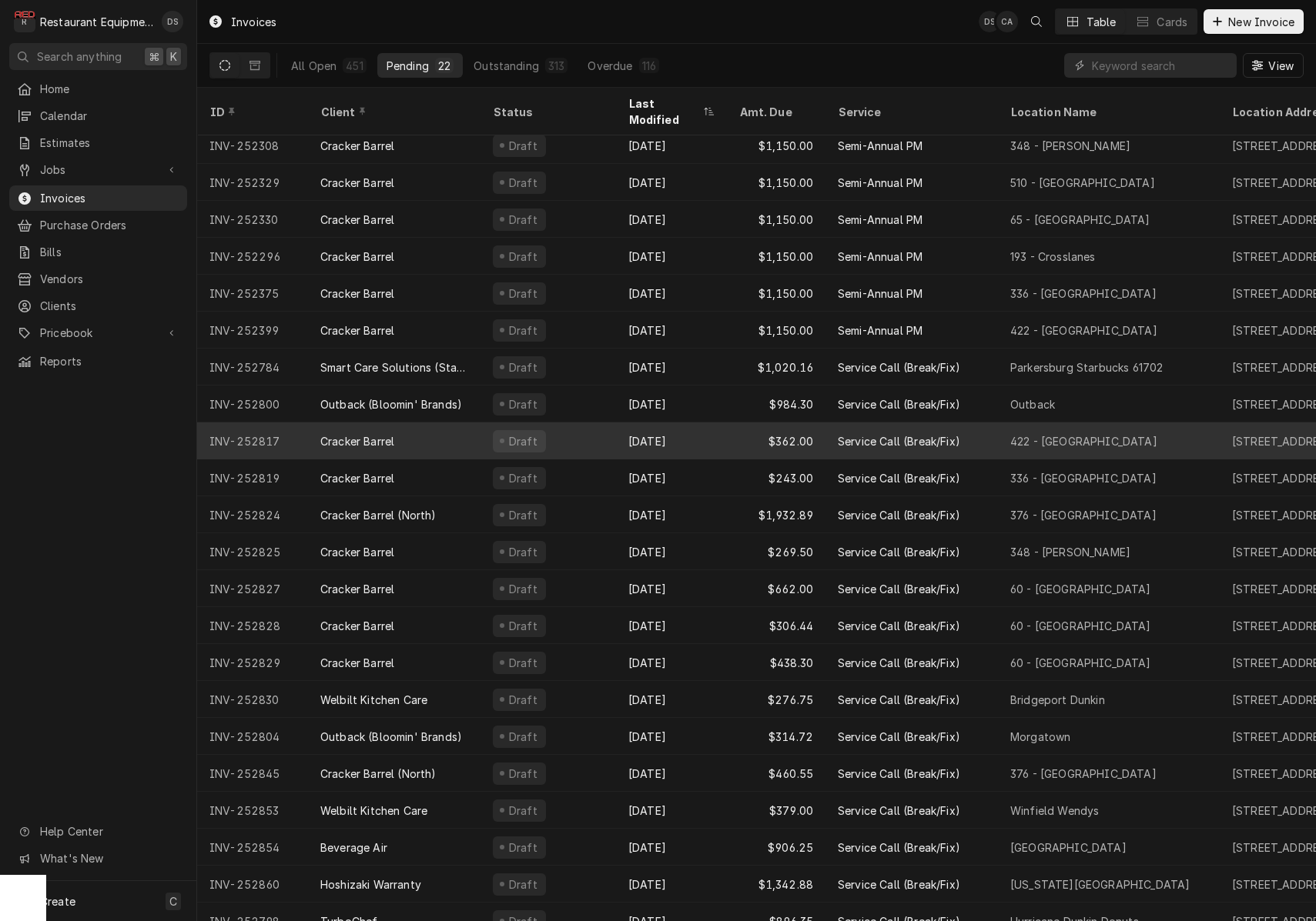
click at [573, 429] on div "Draft" at bounding box center [548, 440] width 135 height 37
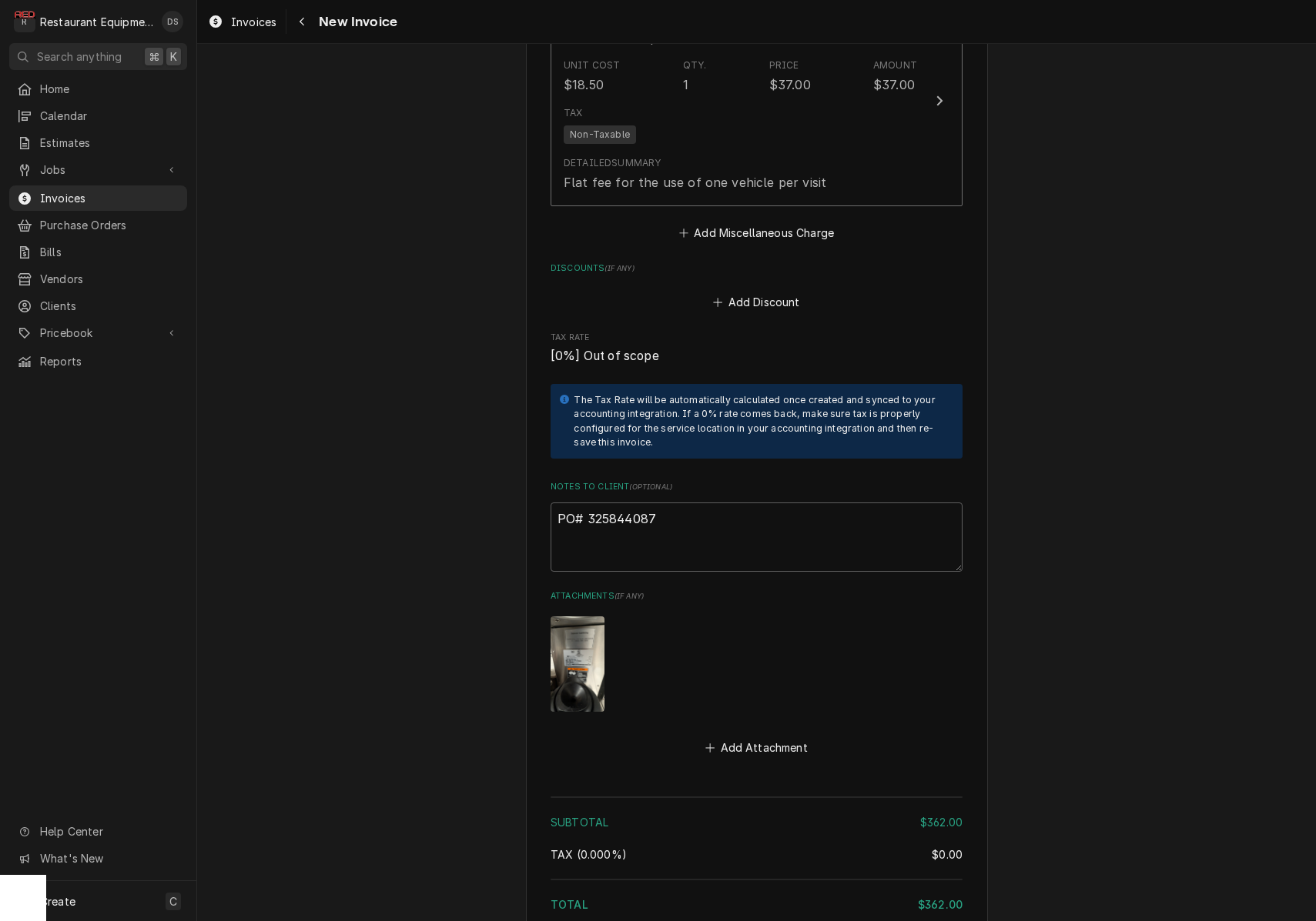
scroll to position [2352, 0]
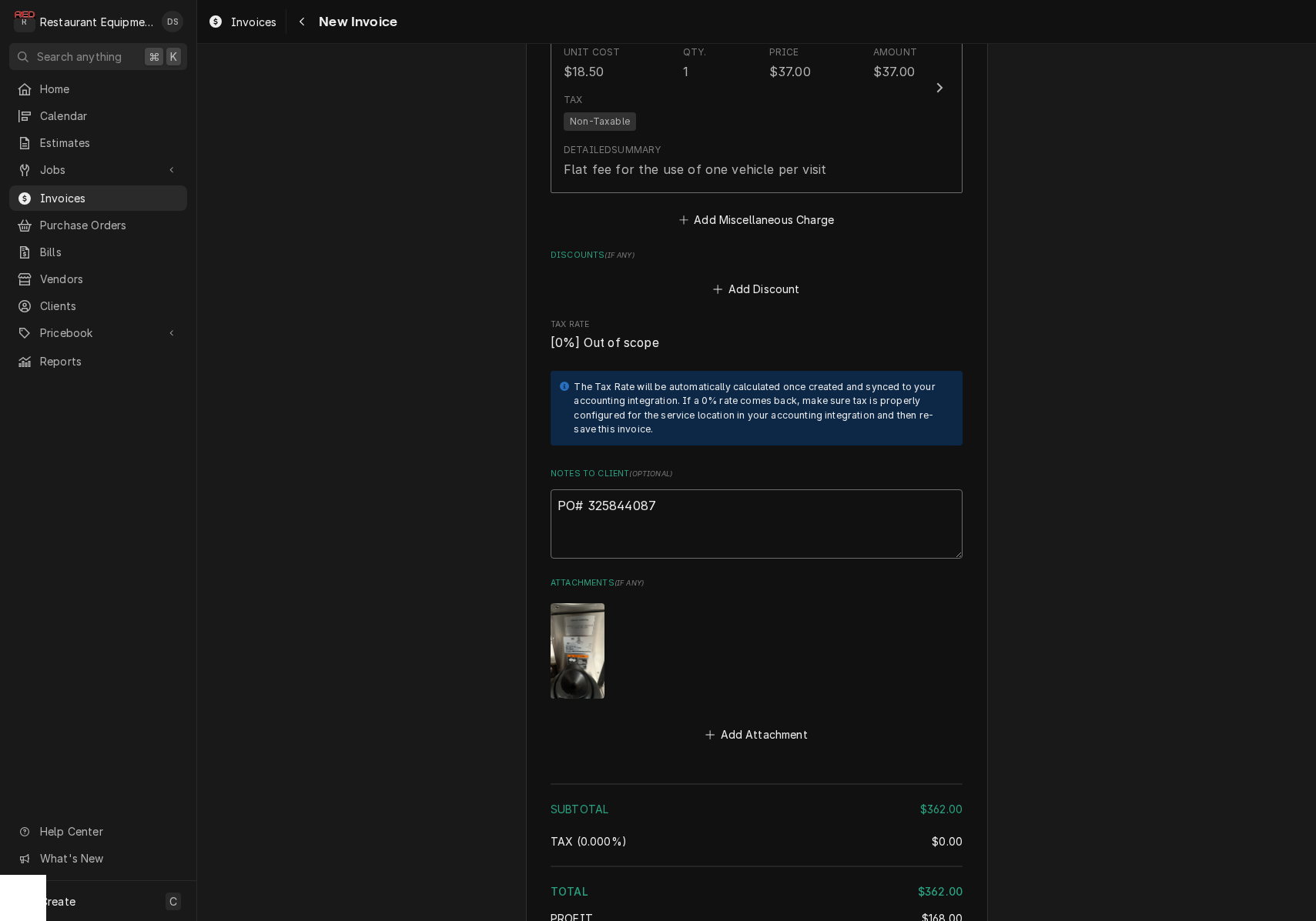
drag, startPoint x: 664, startPoint y: 481, endPoint x: 583, endPoint y: 482, distance: 81.0
click at [583, 489] on textarea "PO# 325844087" at bounding box center [756, 523] width 412 height 70
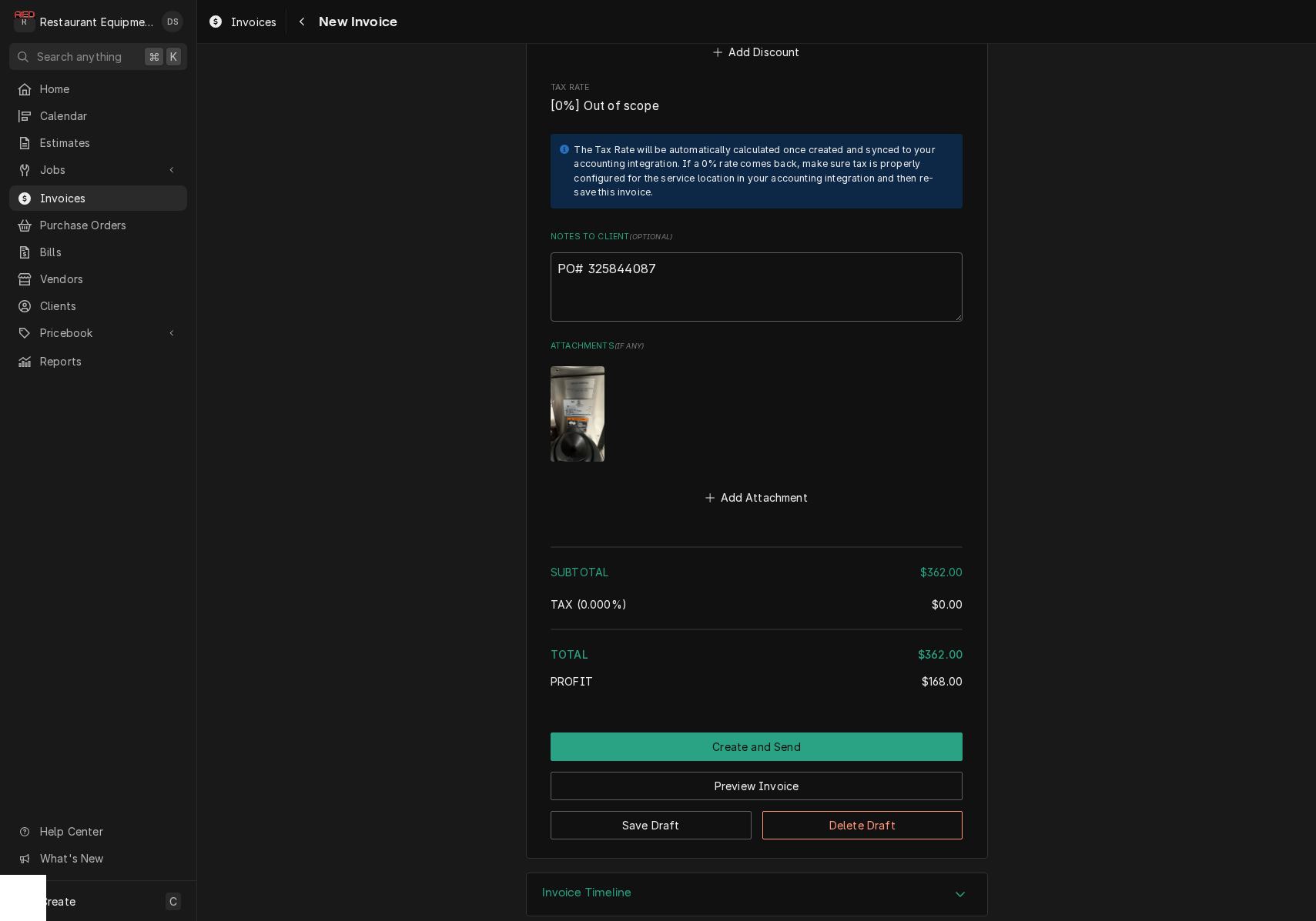
scroll to position [2588, 0]
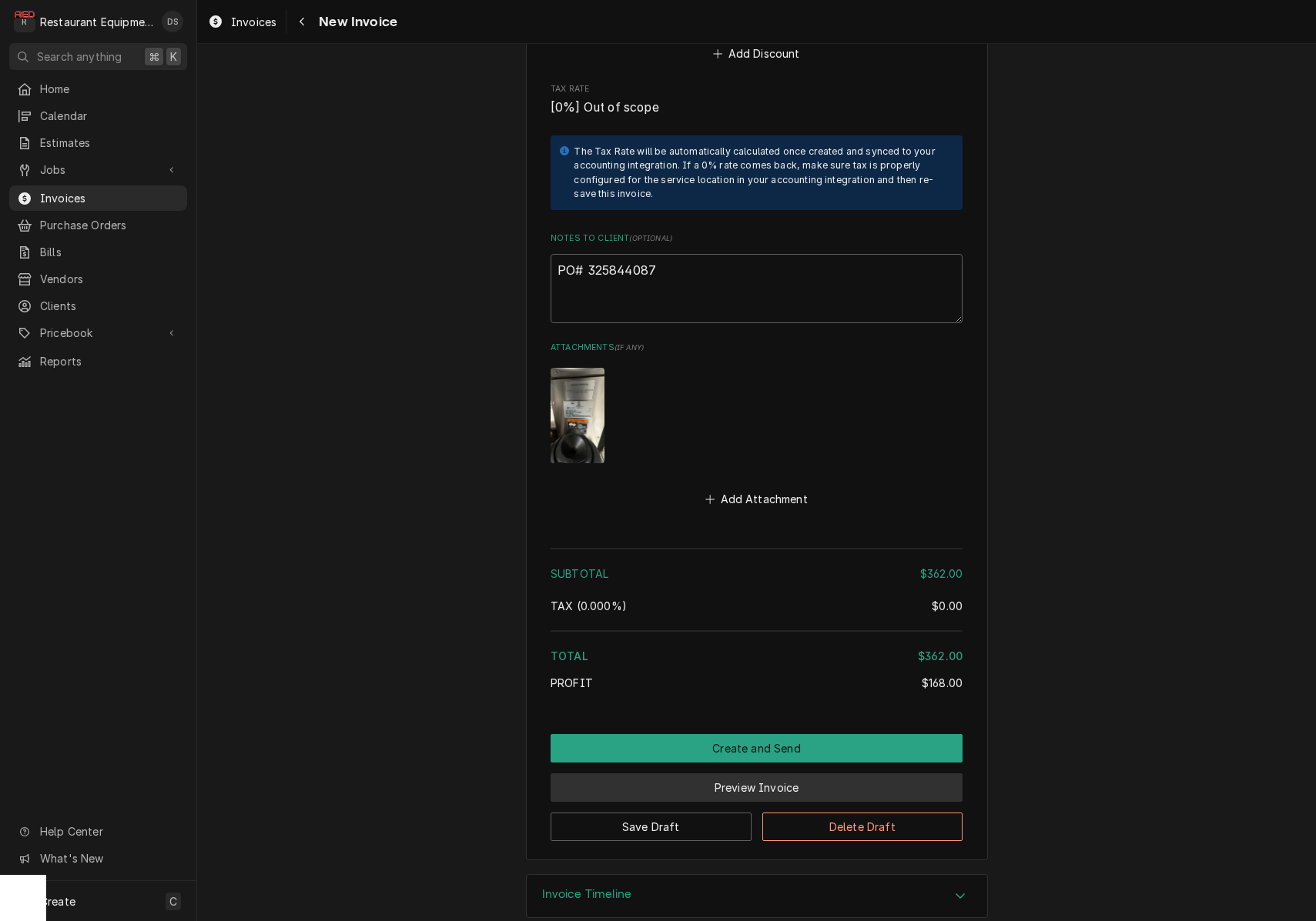
click at [812, 773] on button "Preview Invoice" at bounding box center [756, 788] width 412 height 29
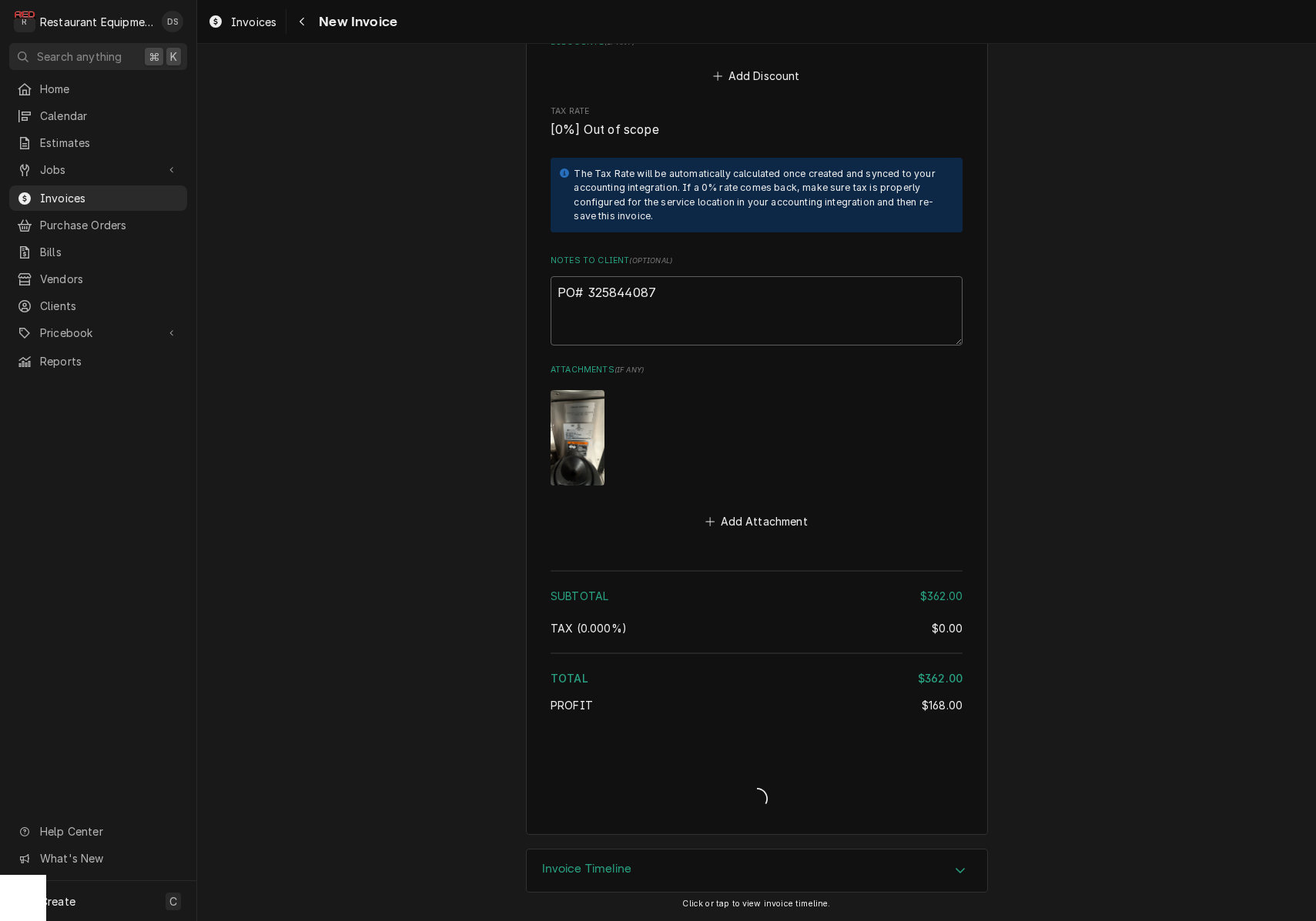
scroll to position [2540, 0]
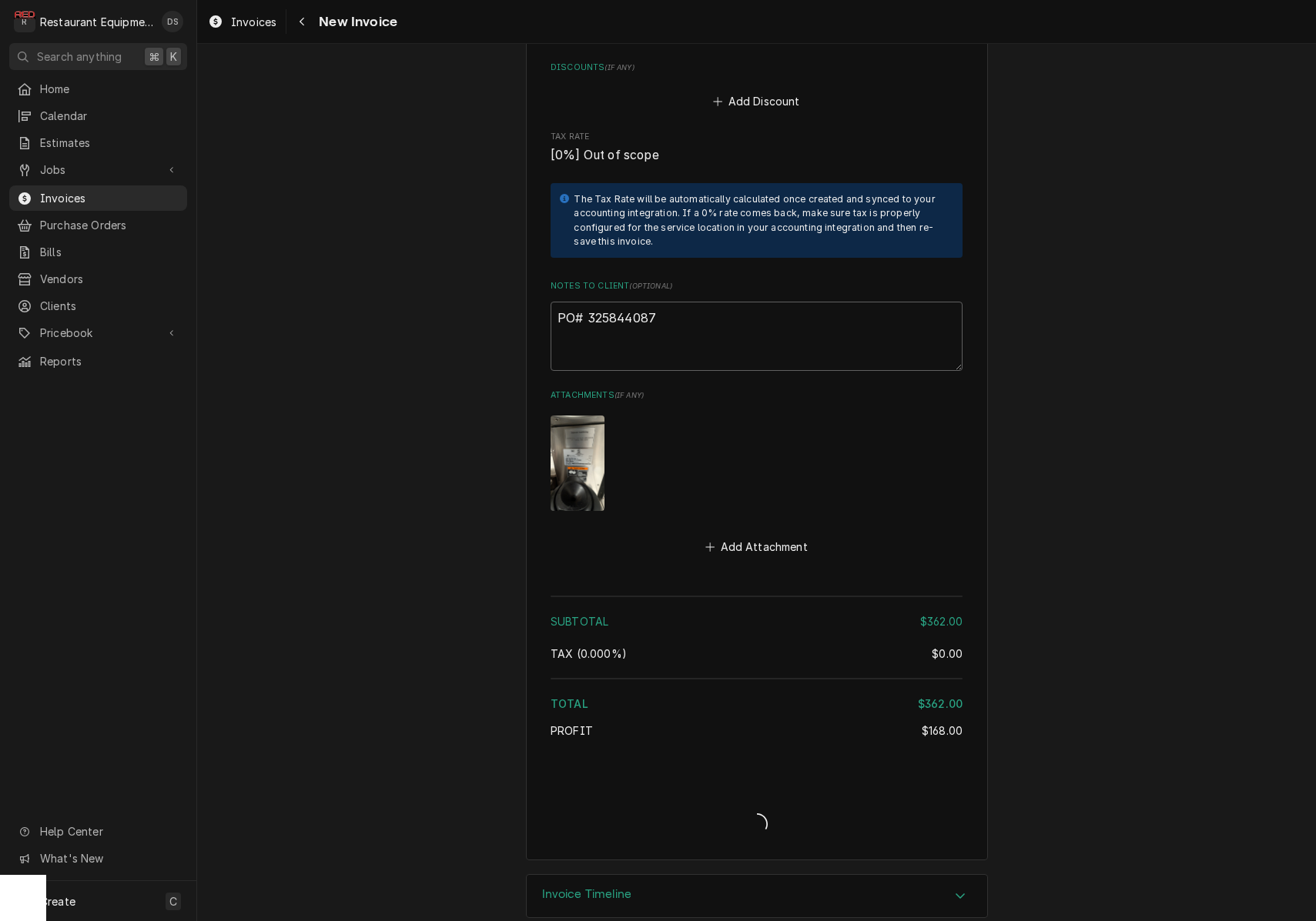
type textarea "x"
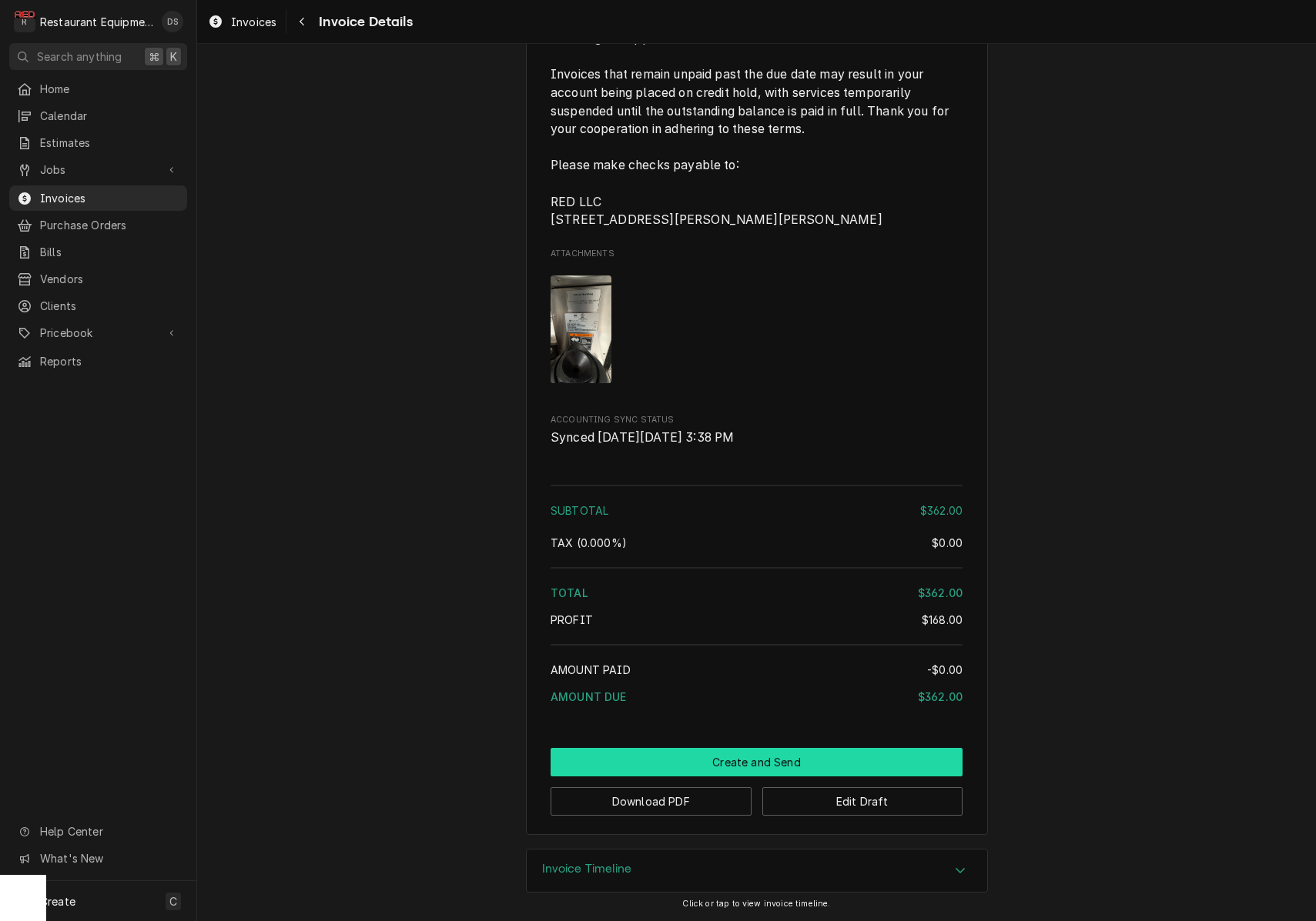
scroll to position [2487, 0]
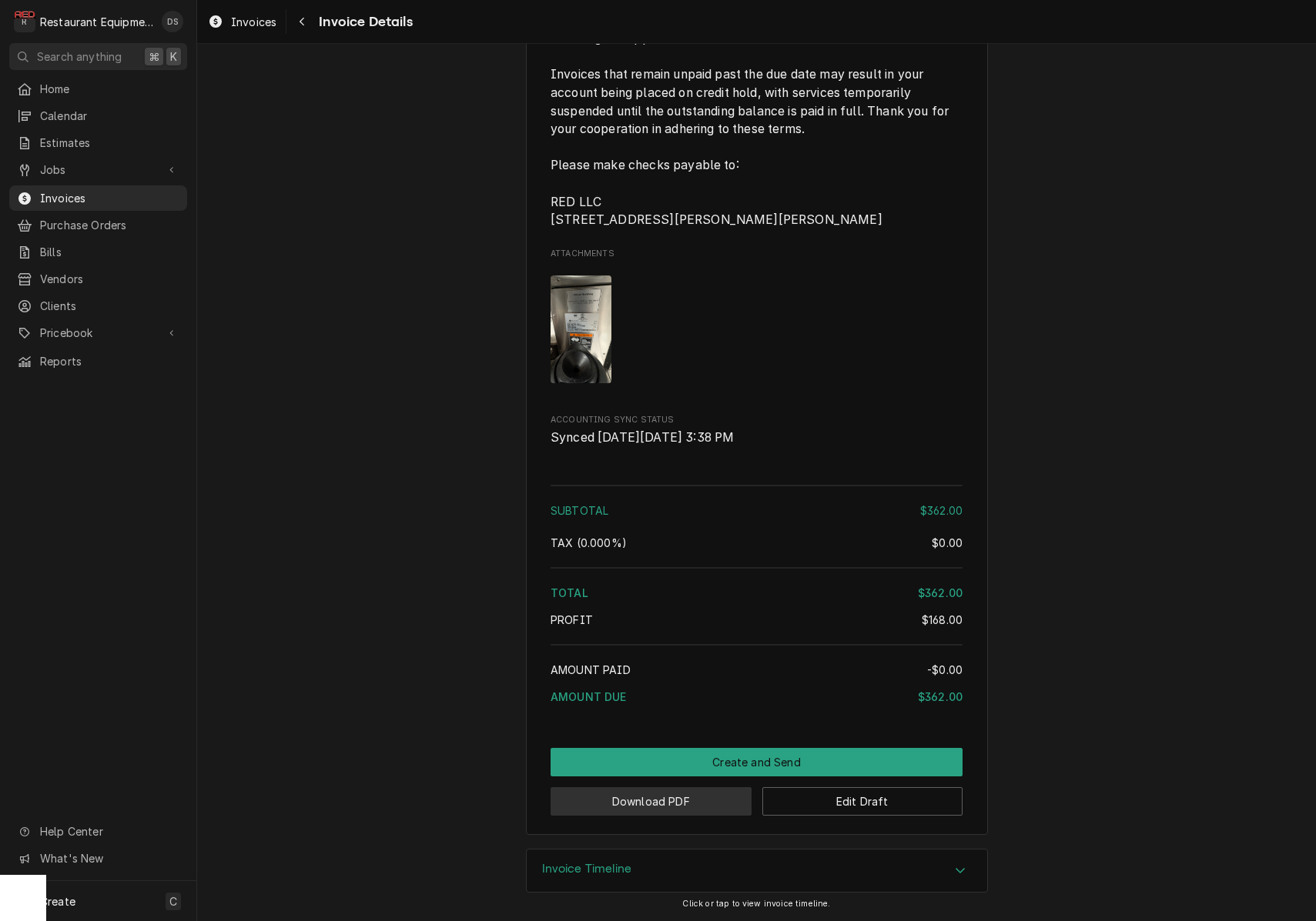
drag, startPoint x: 699, startPoint y: 791, endPoint x: 691, endPoint y: 792, distance: 8.1
click at [694, 791] on button "Download PDF" at bounding box center [650, 802] width 201 height 29
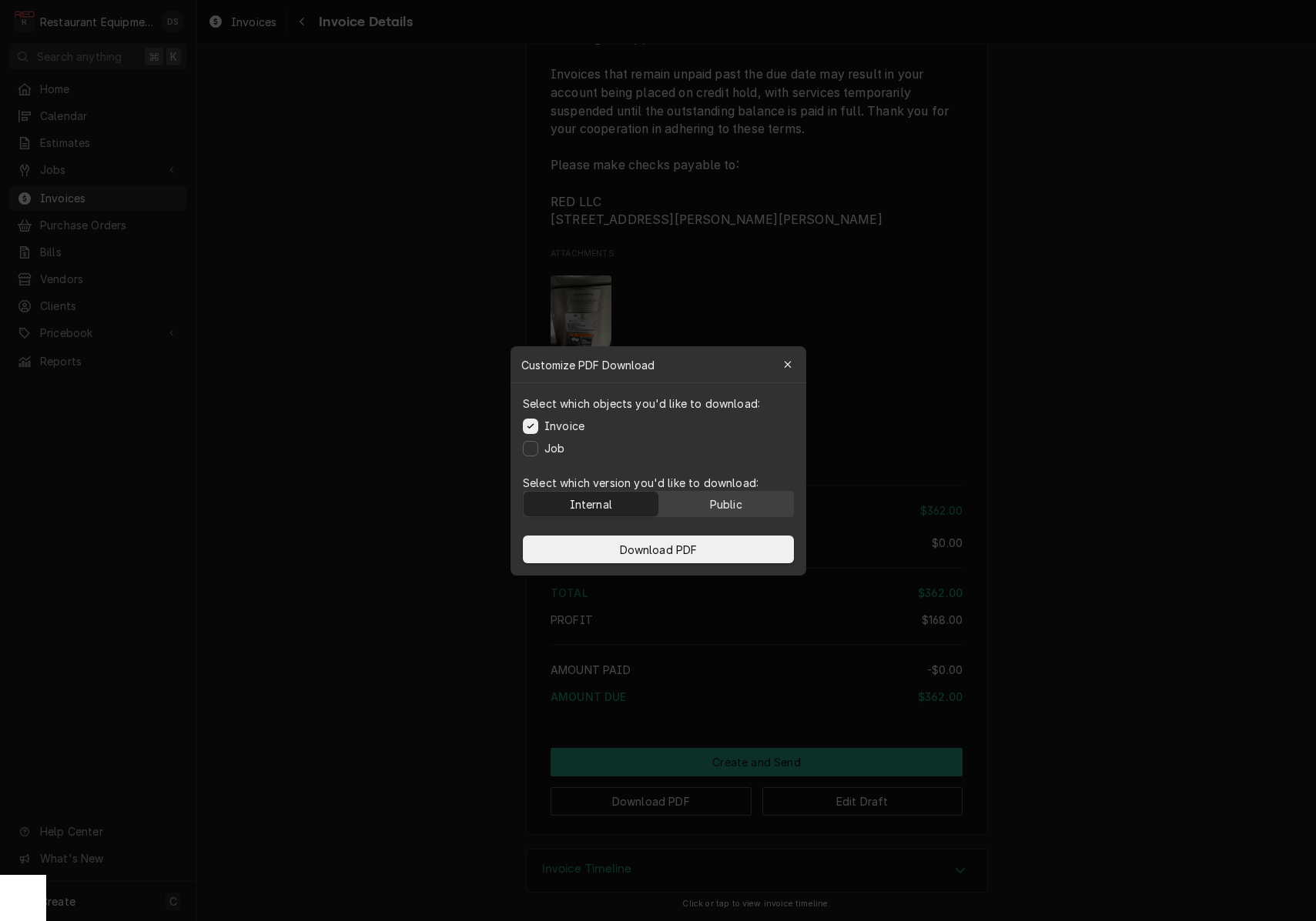
click at [713, 504] on div "Public" at bounding box center [726, 503] width 32 height 16
click at [706, 546] on button "Download PDF" at bounding box center [658, 549] width 271 height 28
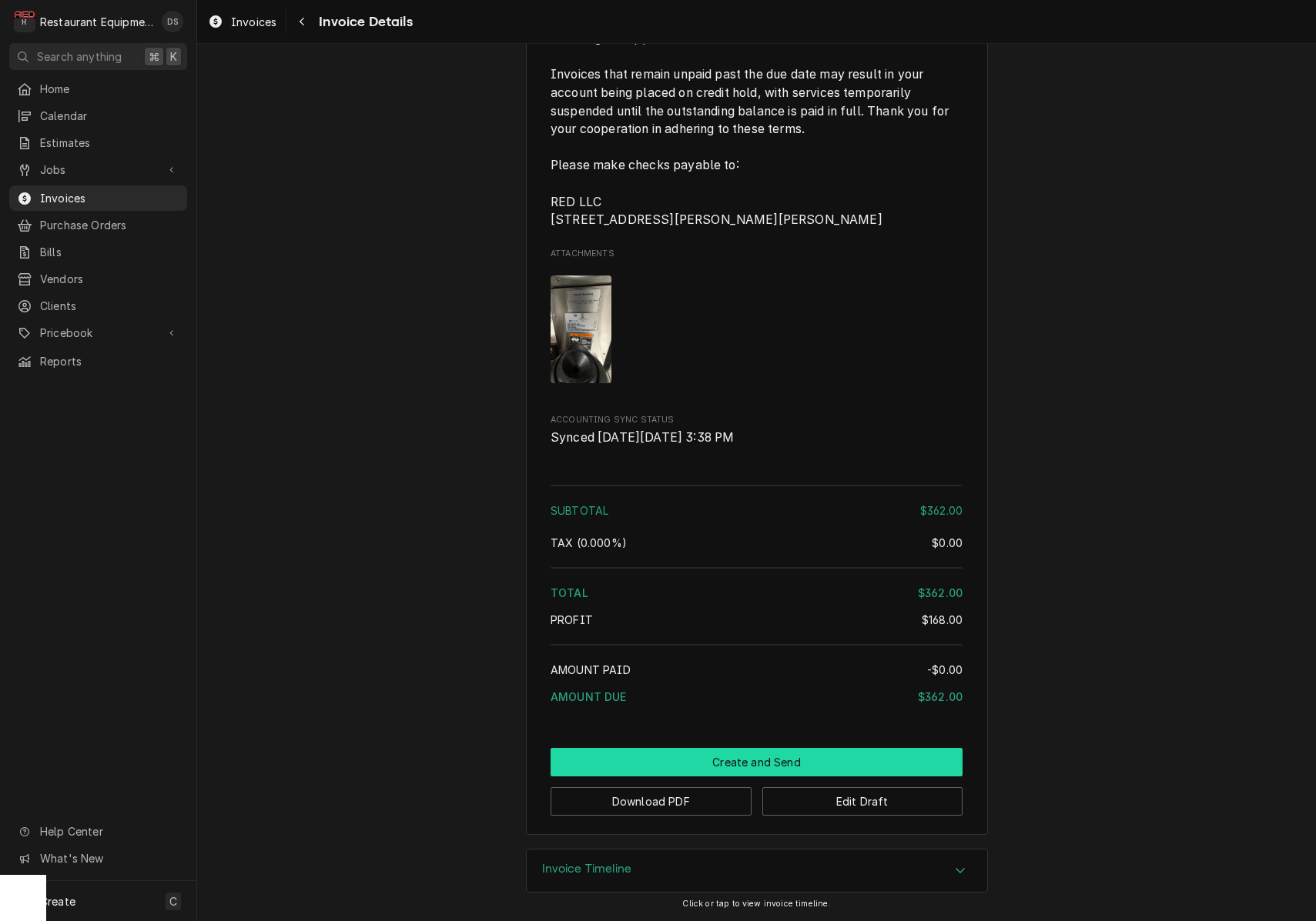
click at [819, 748] on button "Create and Send" at bounding box center [756, 763] width 412 height 29
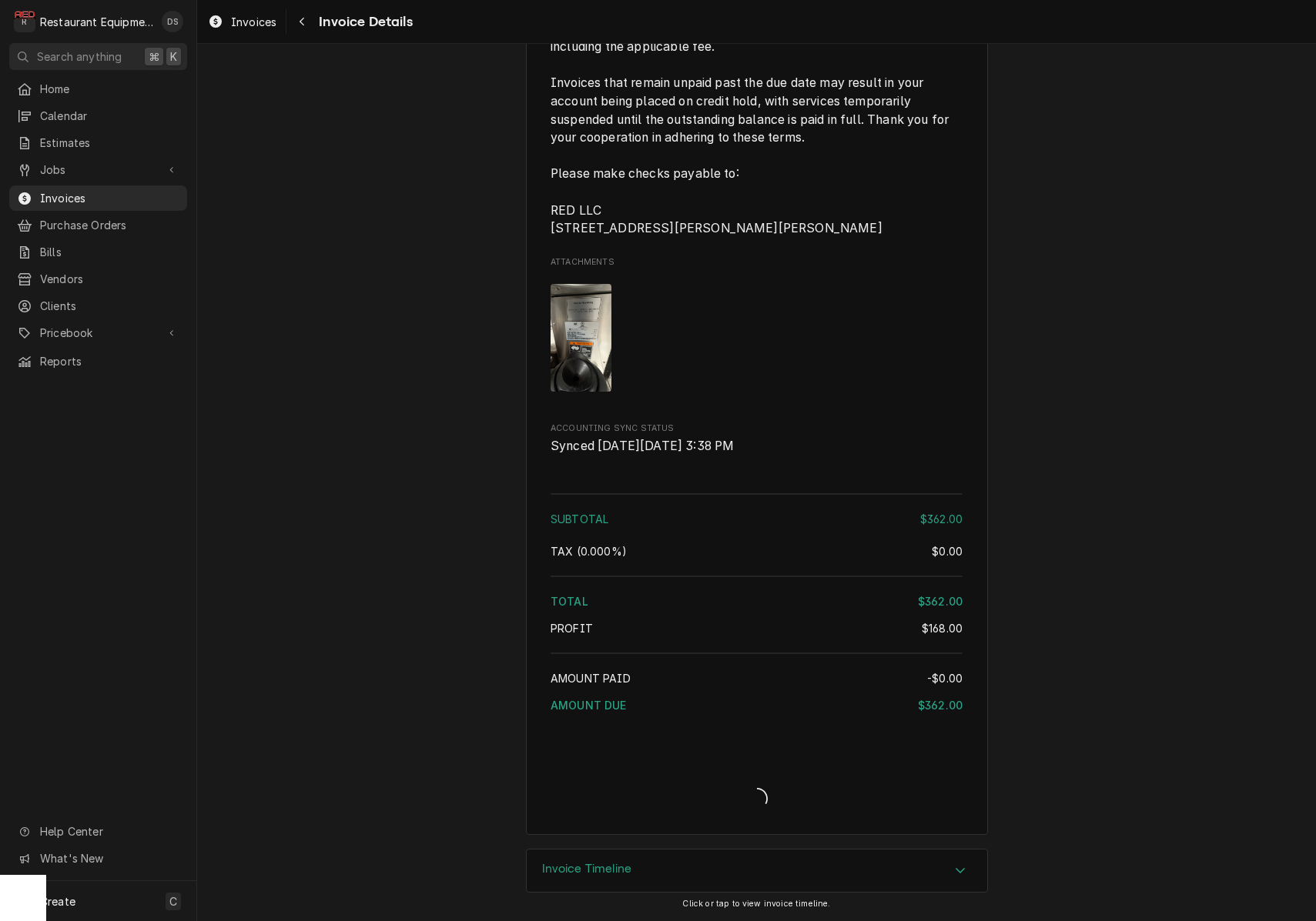
scroll to position [2480, 0]
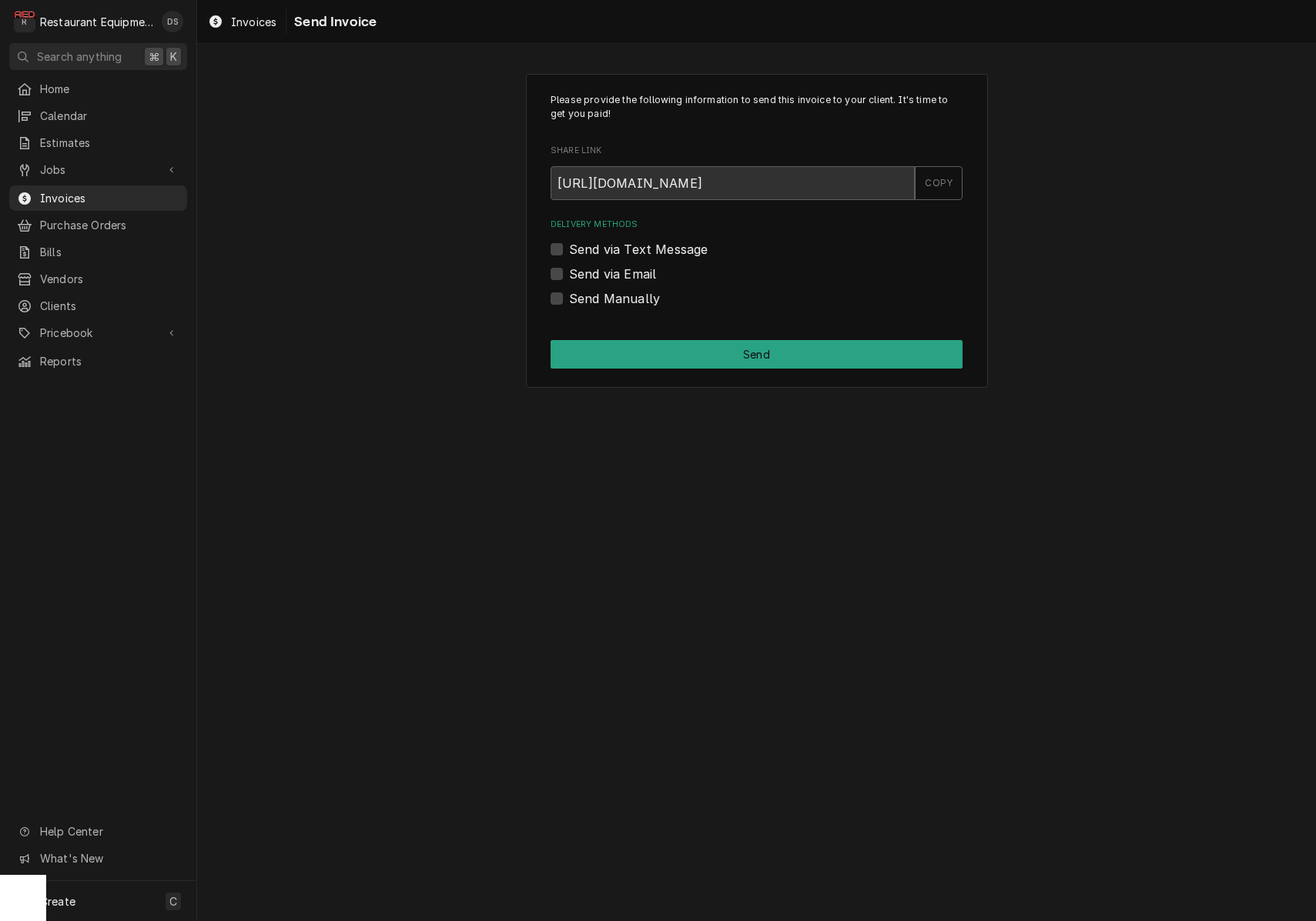
click at [569, 293] on label "Send Manually" at bounding box center [614, 298] width 91 height 18
click at [569, 293] on input "Send Manually" at bounding box center [775, 307] width 412 height 34
checkbox input "true"
click at [691, 357] on button "Send" at bounding box center [756, 355] width 412 height 29
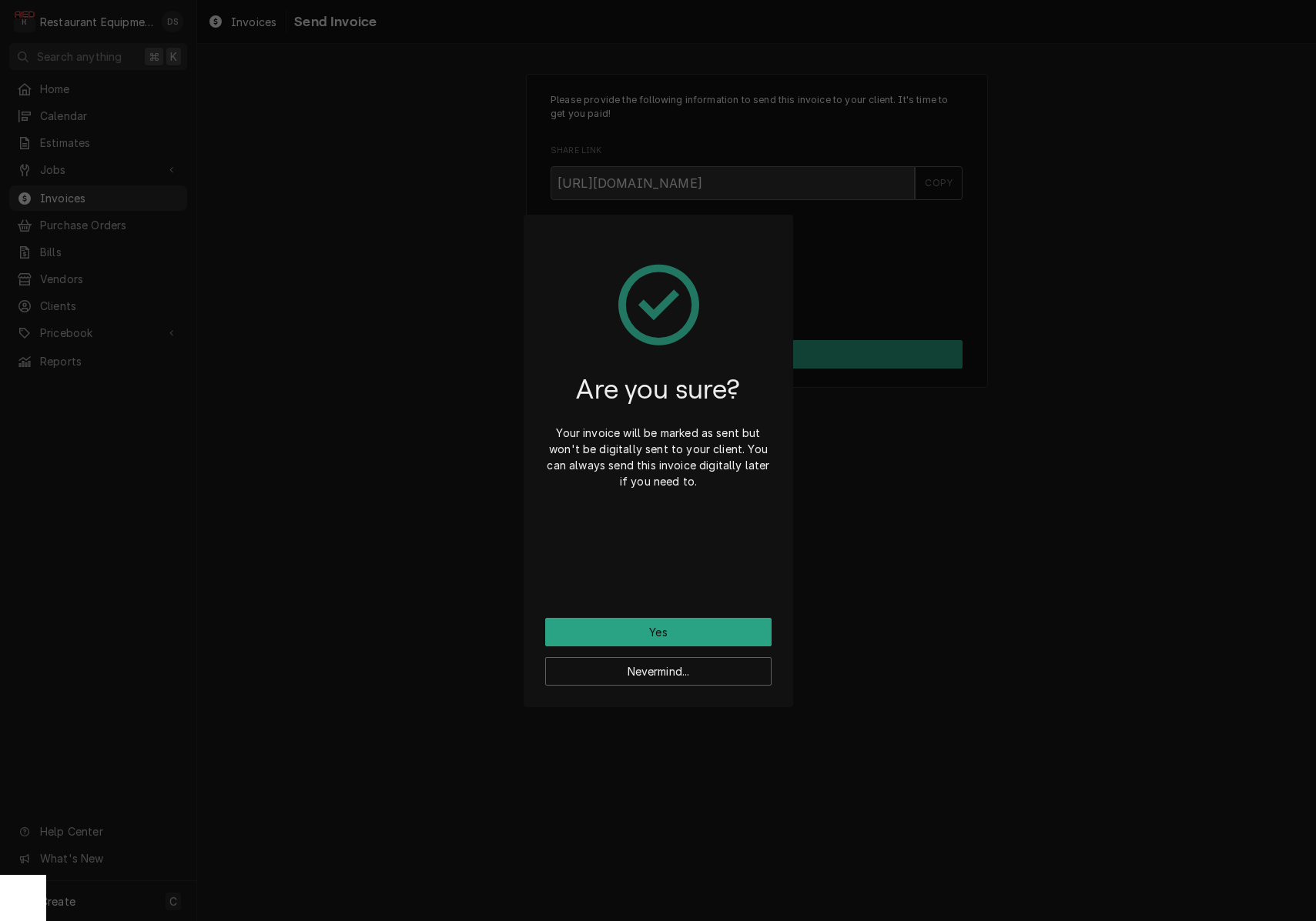
click at [673, 638] on button "Yes" at bounding box center [658, 632] width 226 height 29
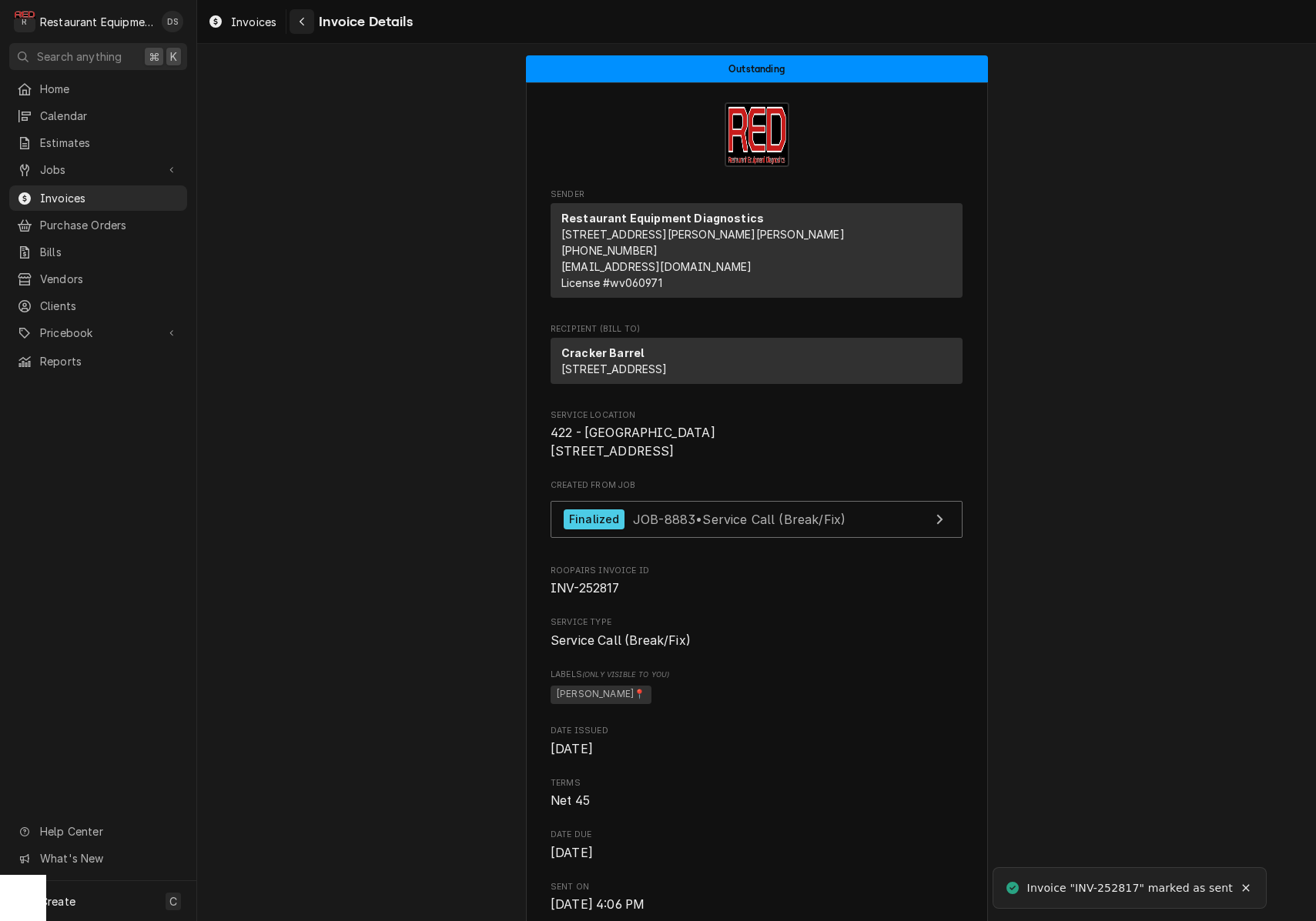
click at [298, 26] on icon "Navigate back" at bounding box center [301, 21] width 7 height 10
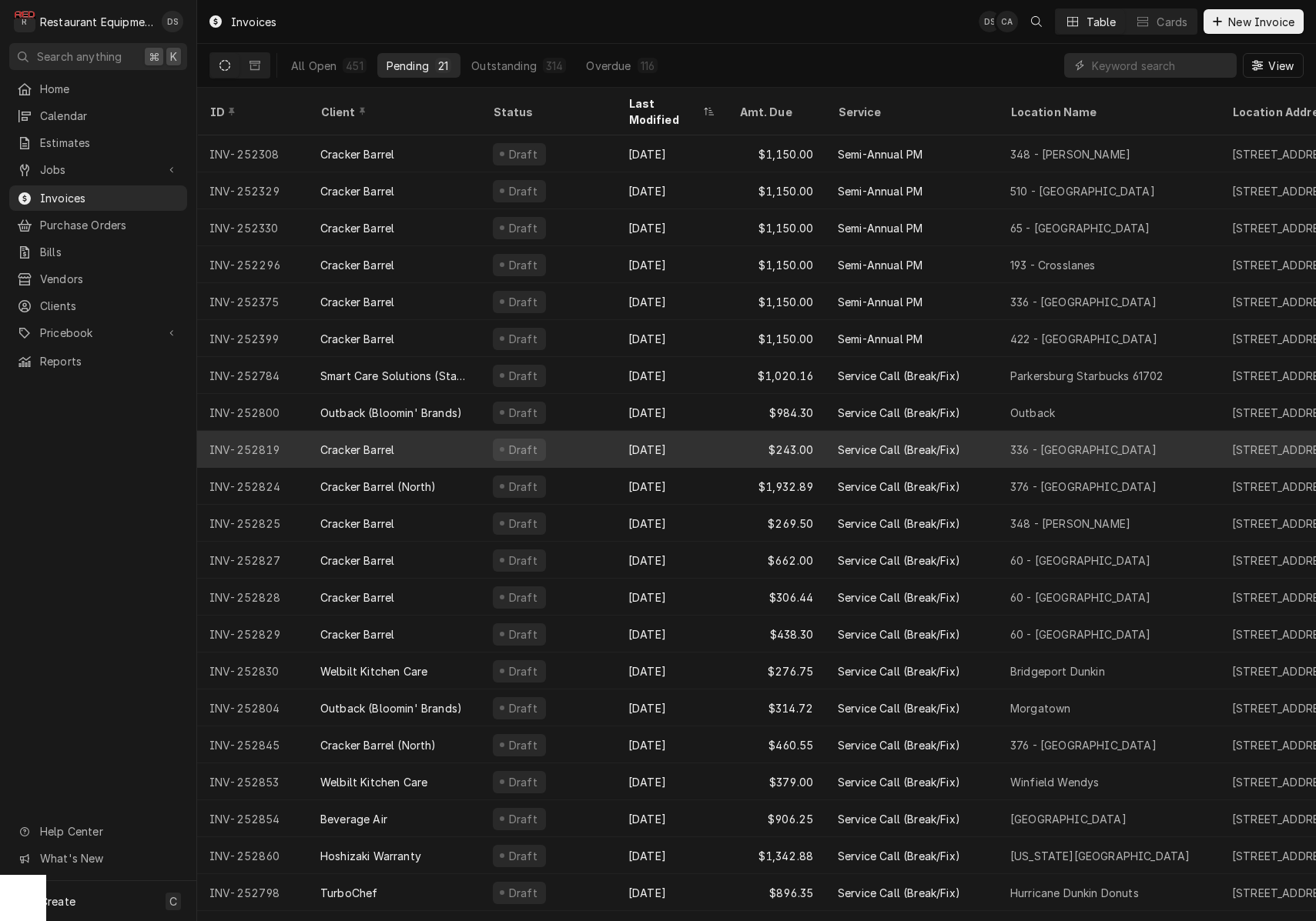
click at [633, 432] on div "[DATE]" at bounding box center [671, 449] width 111 height 37
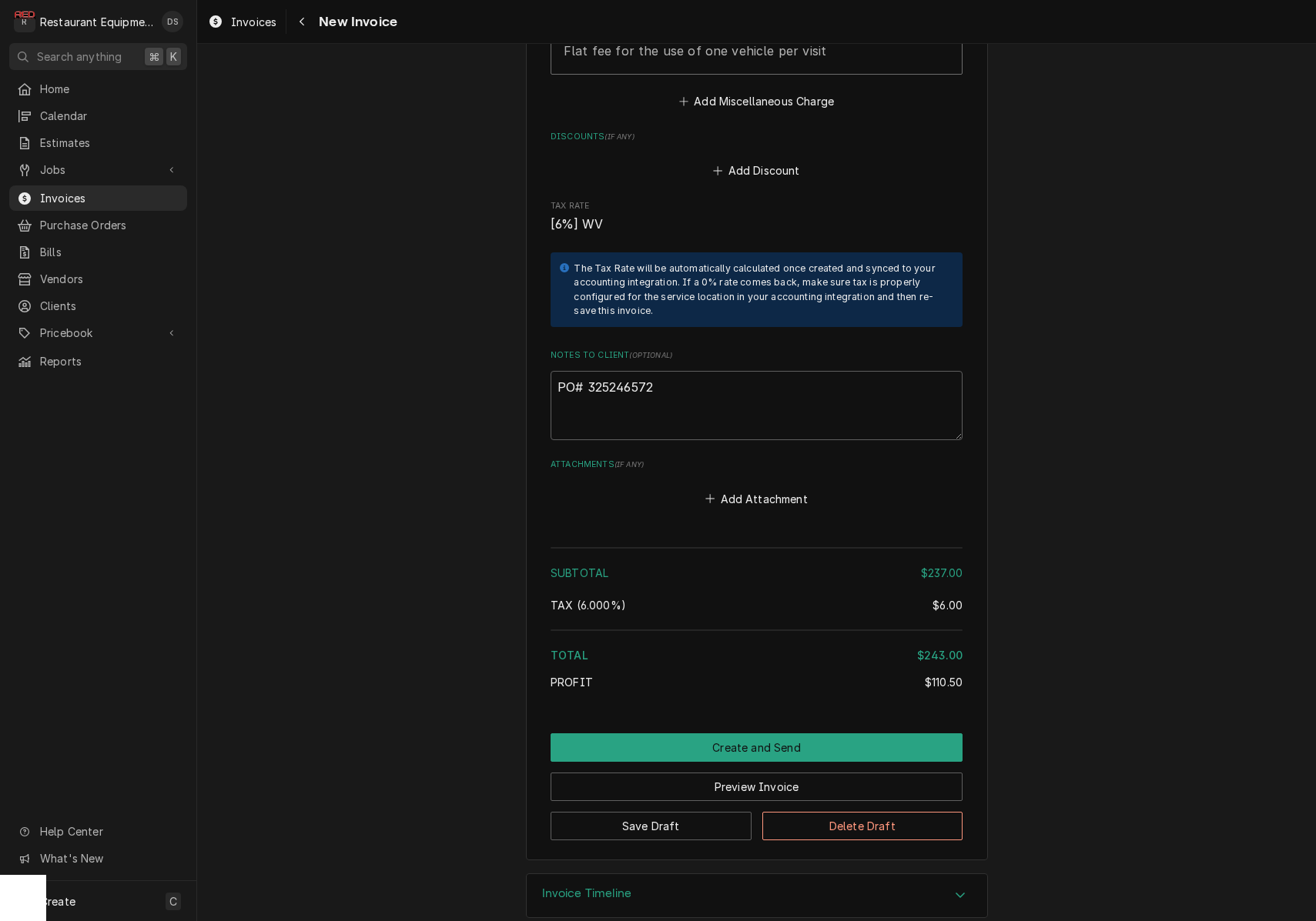
scroll to position [2377, 0]
drag, startPoint x: 663, startPoint y: 366, endPoint x: 601, endPoint y: 366, distance: 62.0
click at [588, 372] on textarea "PO# 325246572" at bounding box center [756, 406] width 412 height 70
click at [784, 773] on button "Preview Invoice" at bounding box center [756, 788] width 412 height 29
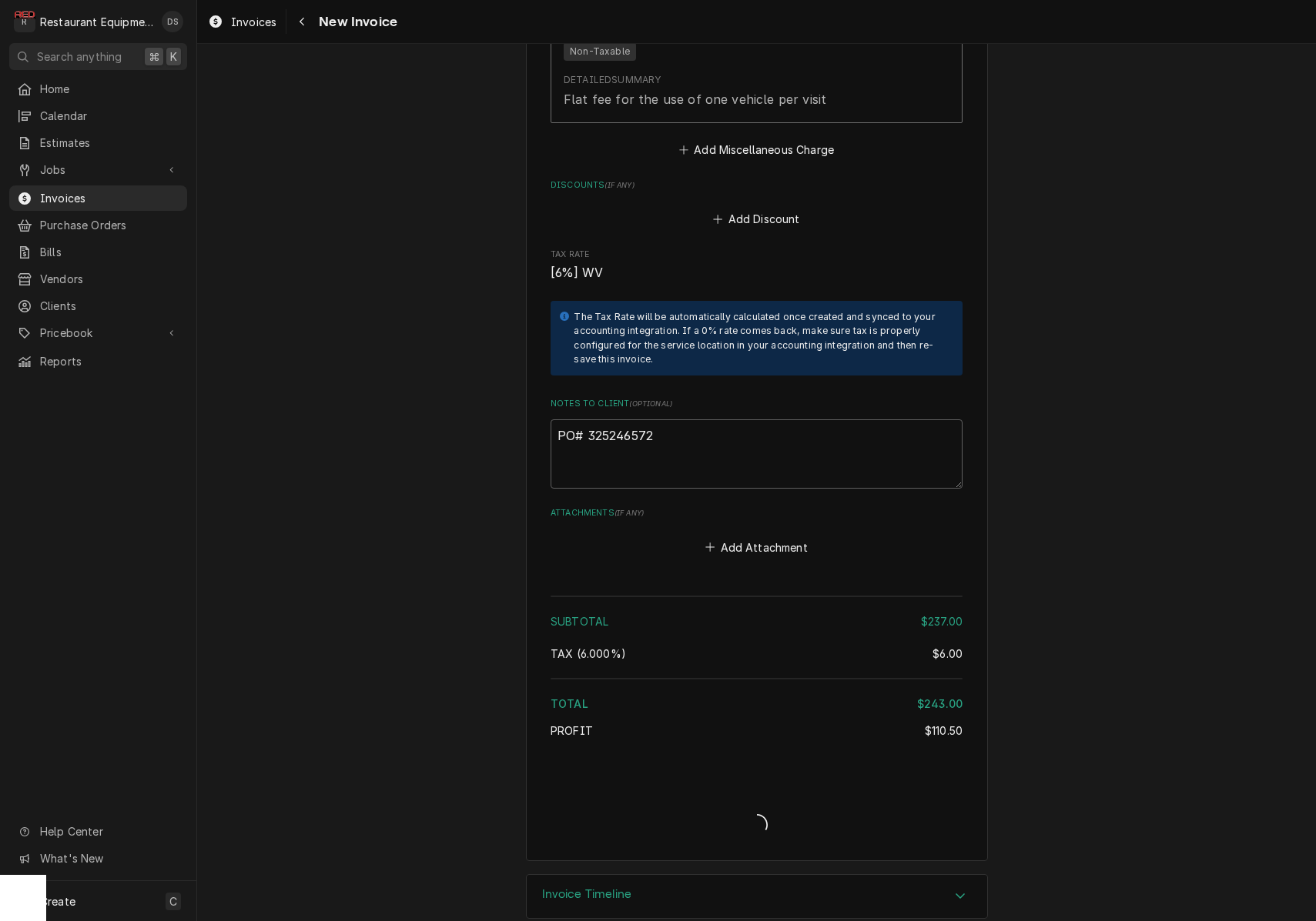
type textarea "x"
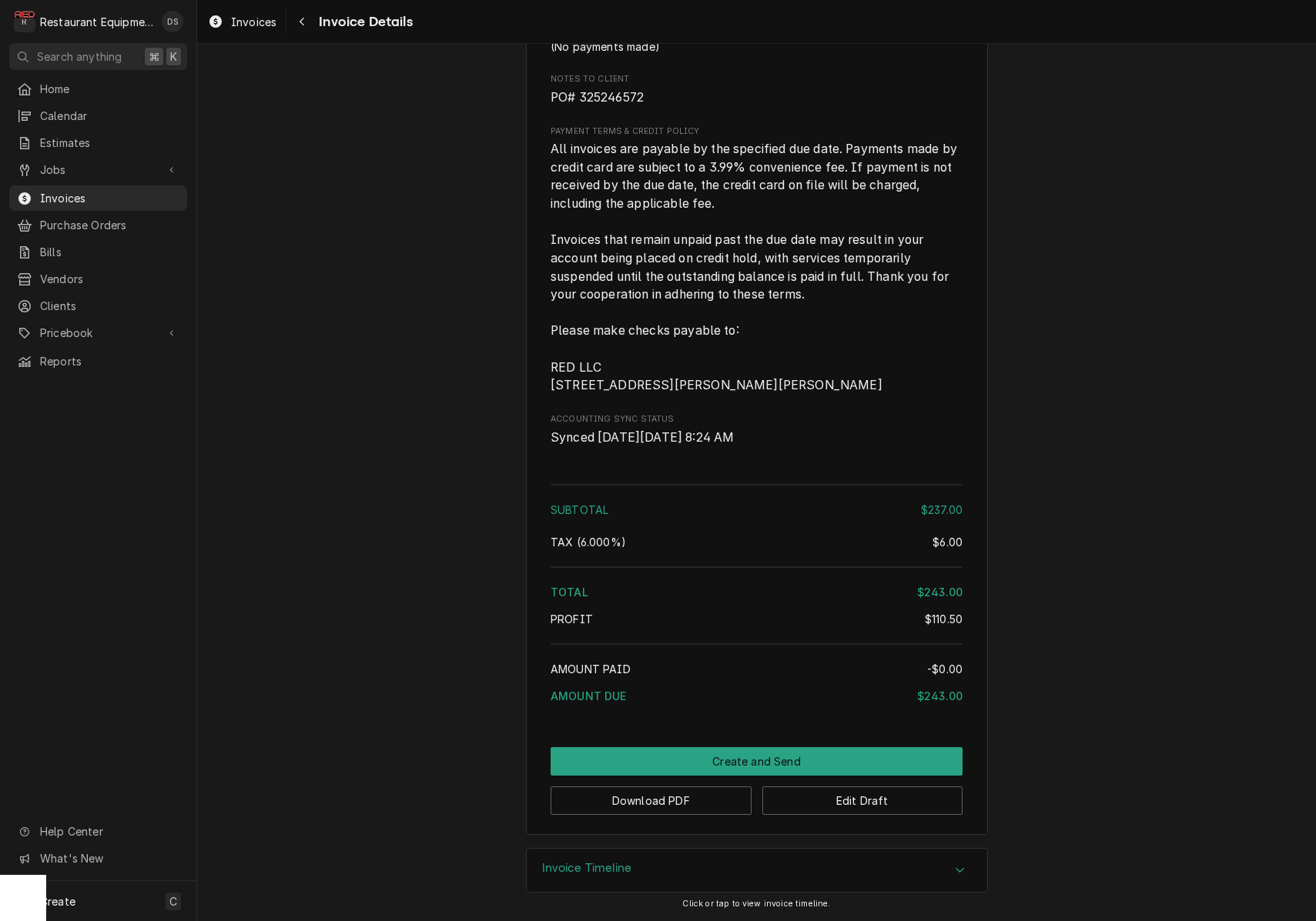
scroll to position [2258, 0]
click at [692, 793] on button "Download PDF" at bounding box center [650, 801] width 201 height 29
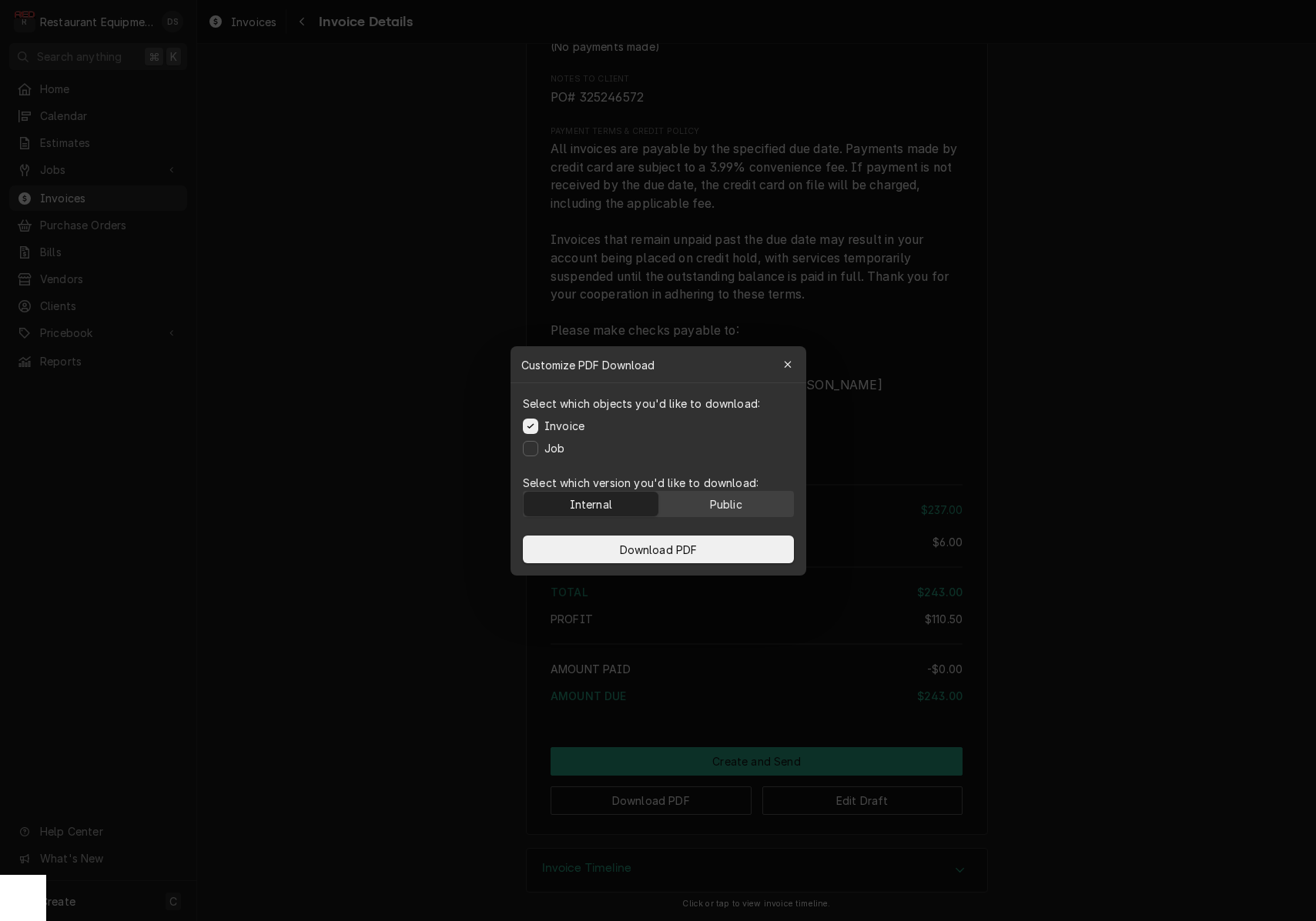
click at [755, 509] on button "Public" at bounding box center [725, 504] width 134 height 25
click at [722, 548] on button "Download PDF" at bounding box center [658, 549] width 271 height 28
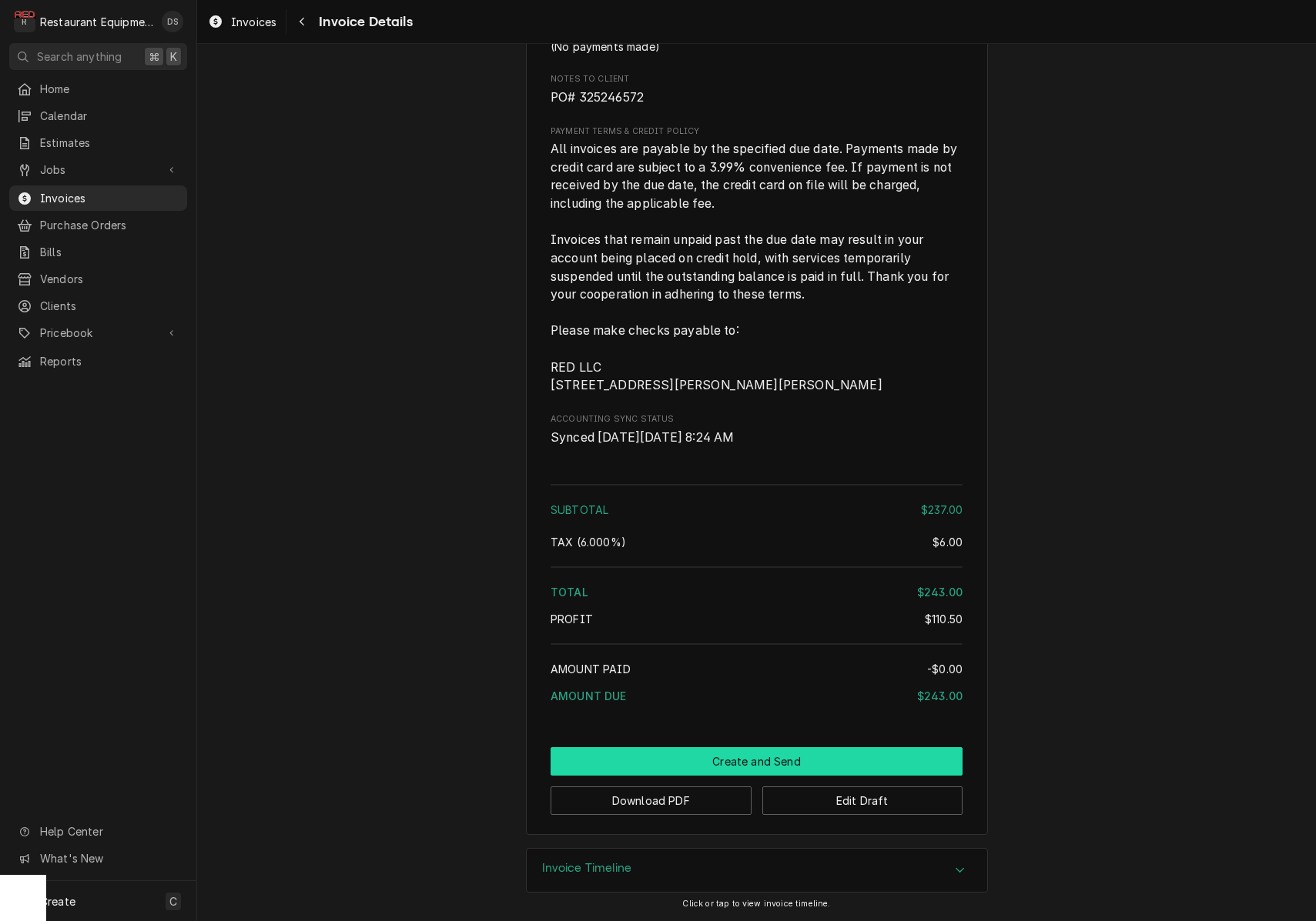
click at [770, 753] on button "Create and Send" at bounding box center [756, 762] width 412 height 29
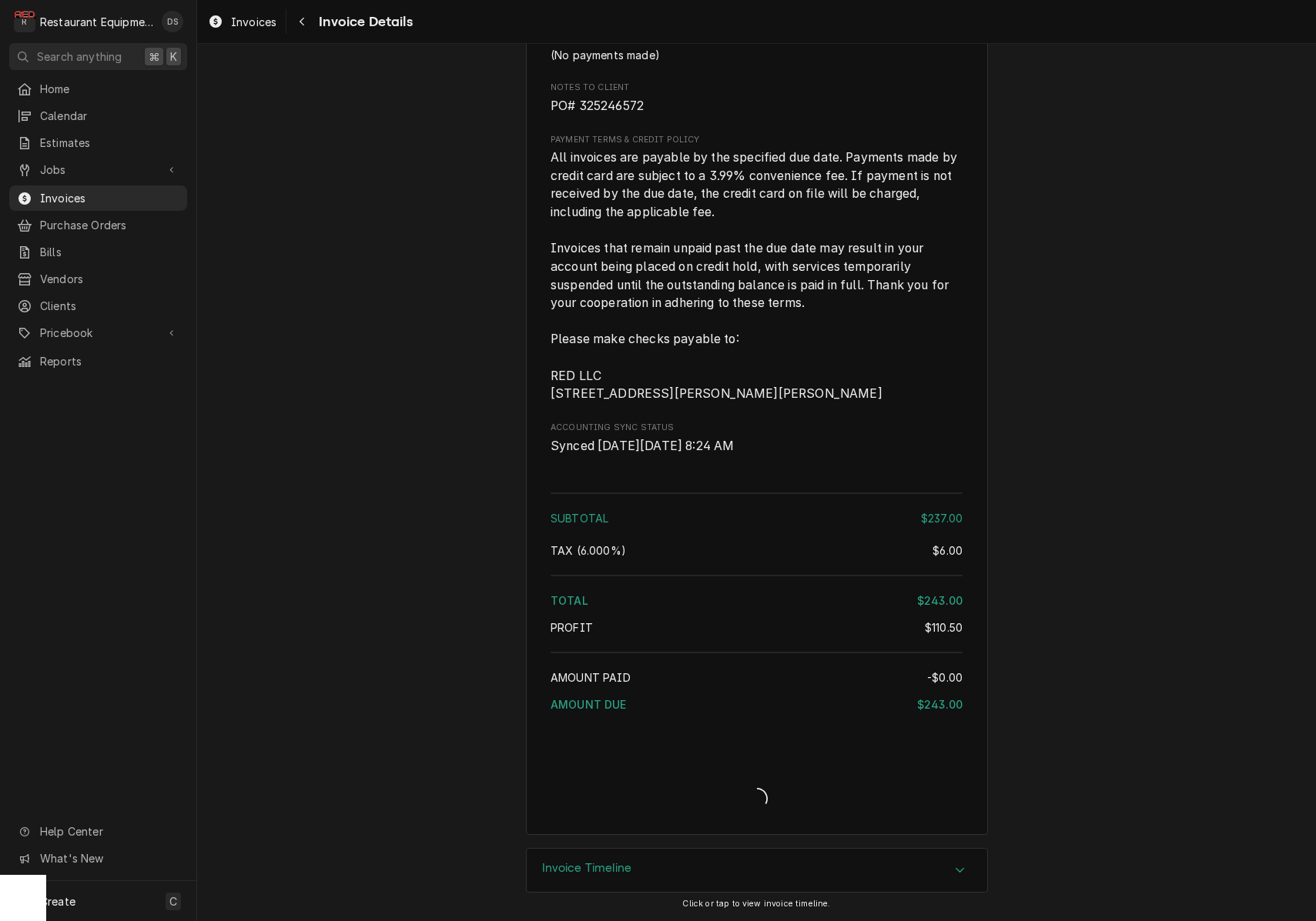
scroll to position [2249, 0]
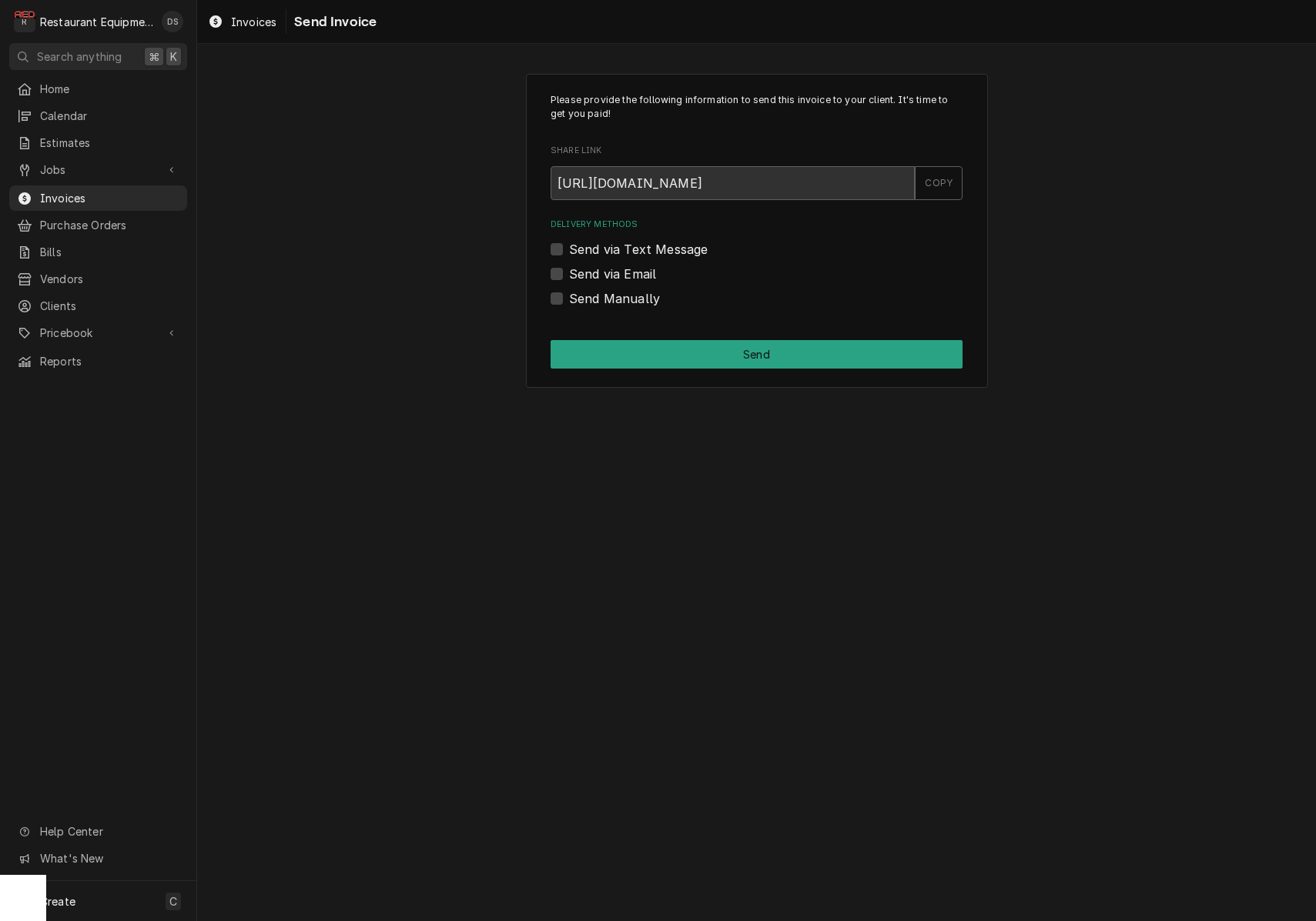
click at [569, 294] on label "Send Manually" at bounding box center [614, 298] width 91 height 18
click at [569, 294] on input "Send Manually" at bounding box center [775, 307] width 412 height 34
checkbox input "true"
click at [660, 346] on button "Send" at bounding box center [756, 355] width 412 height 29
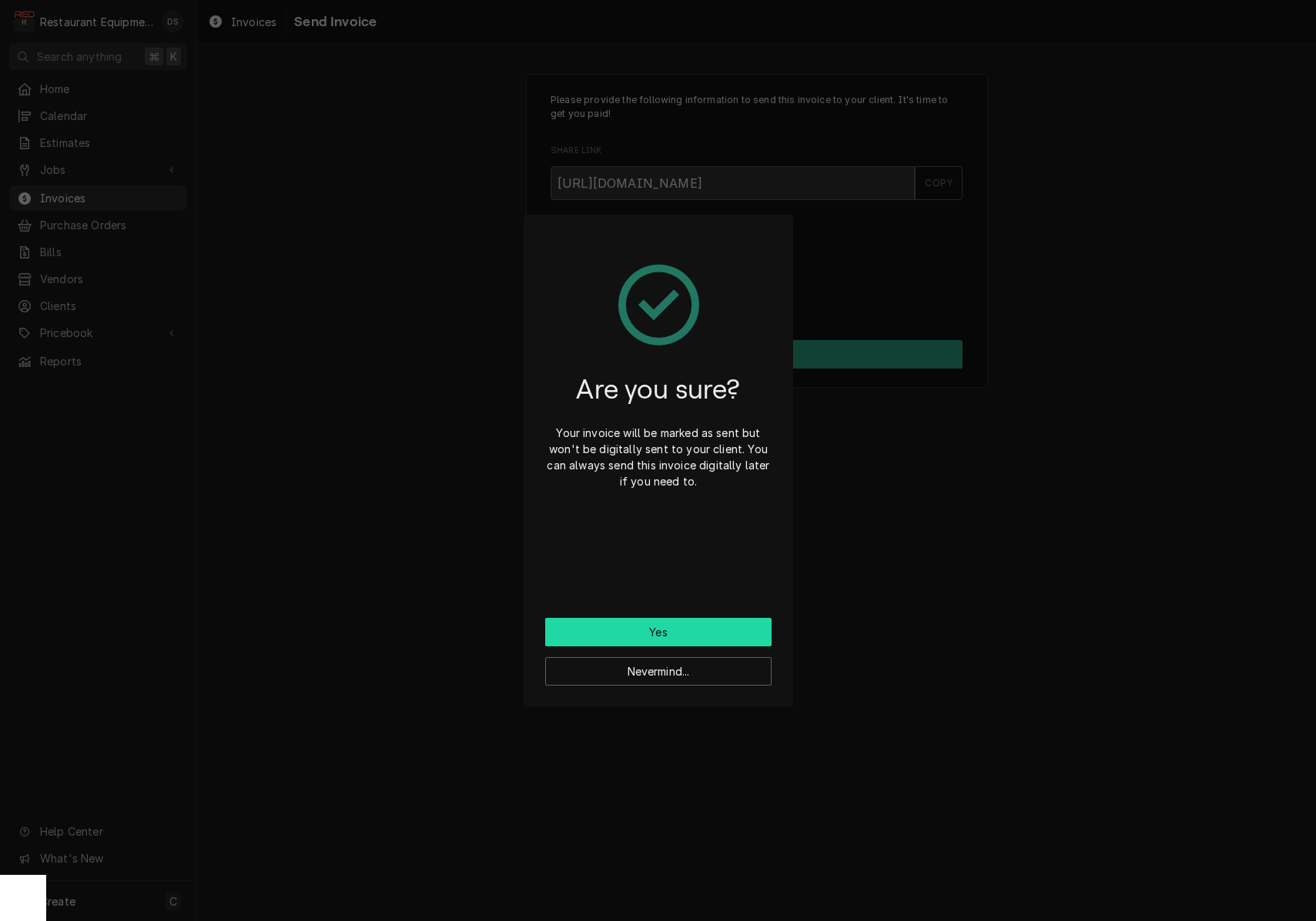
click at [677, 624] on button "Yes" at bounding box center [658, 632] width 226 height 29
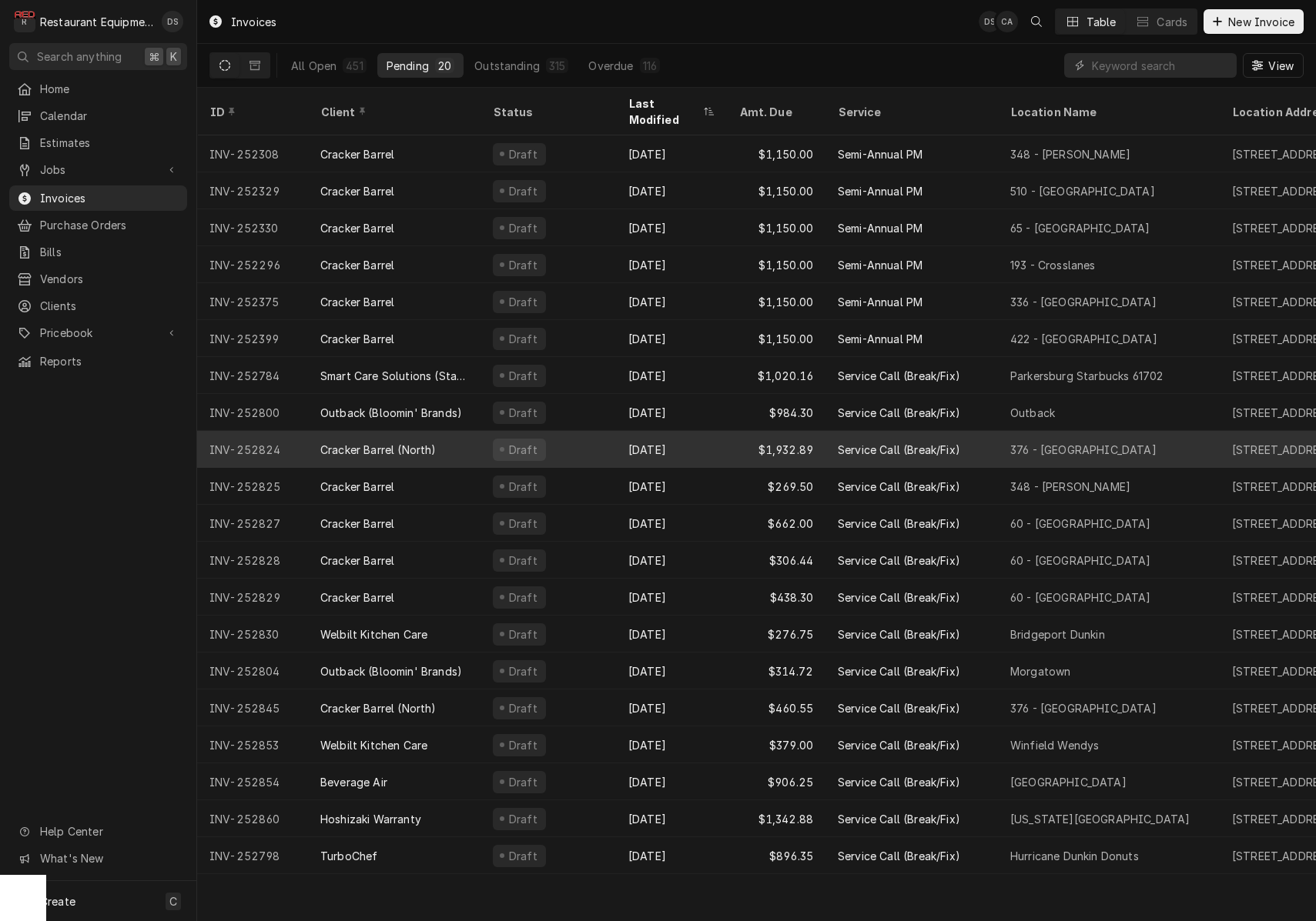
click at [451, 436] on div "Cracker Barrel (North)" at bounding box center [394, 449] width 173 height 37
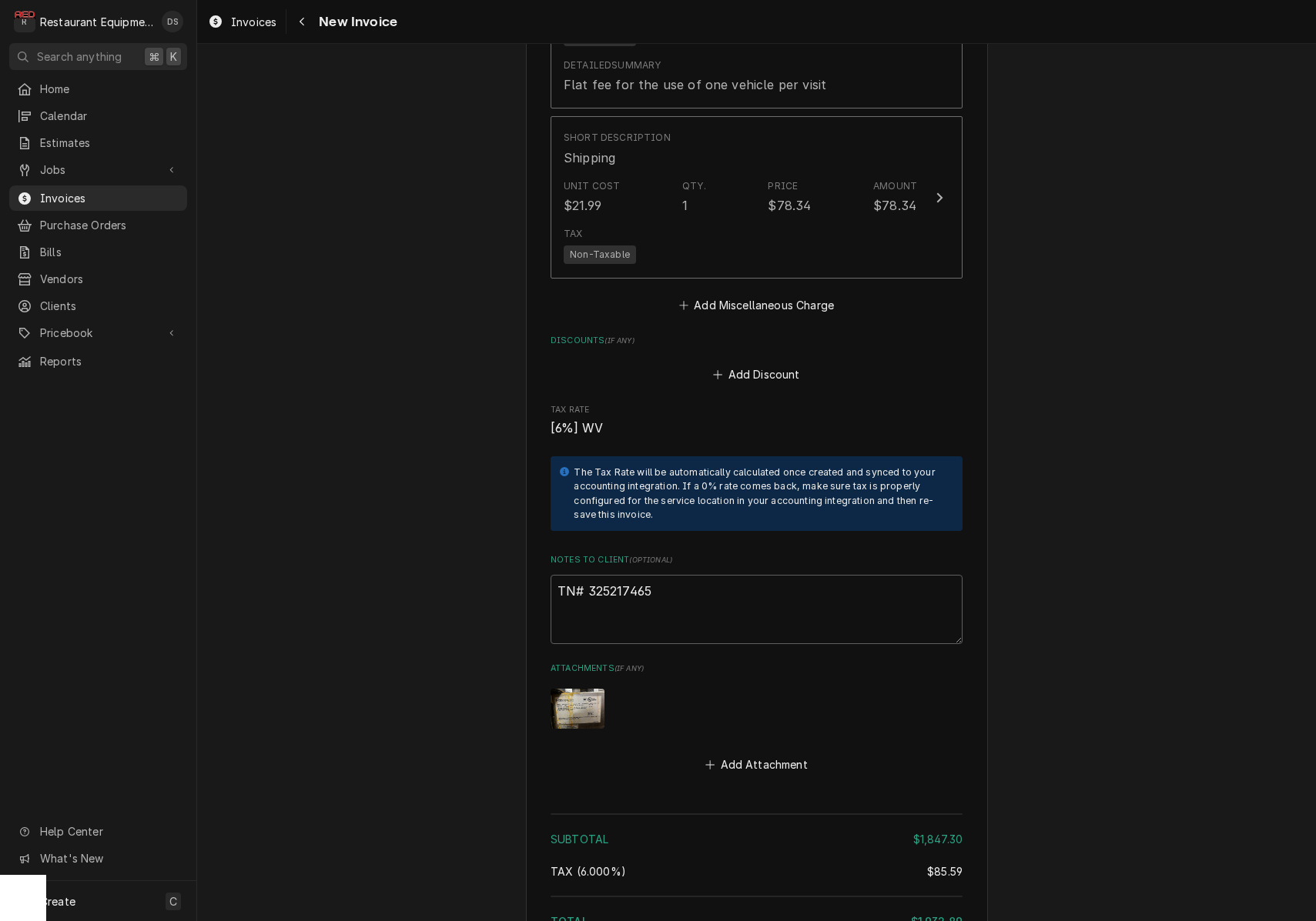
scroll to position [4741, 0]
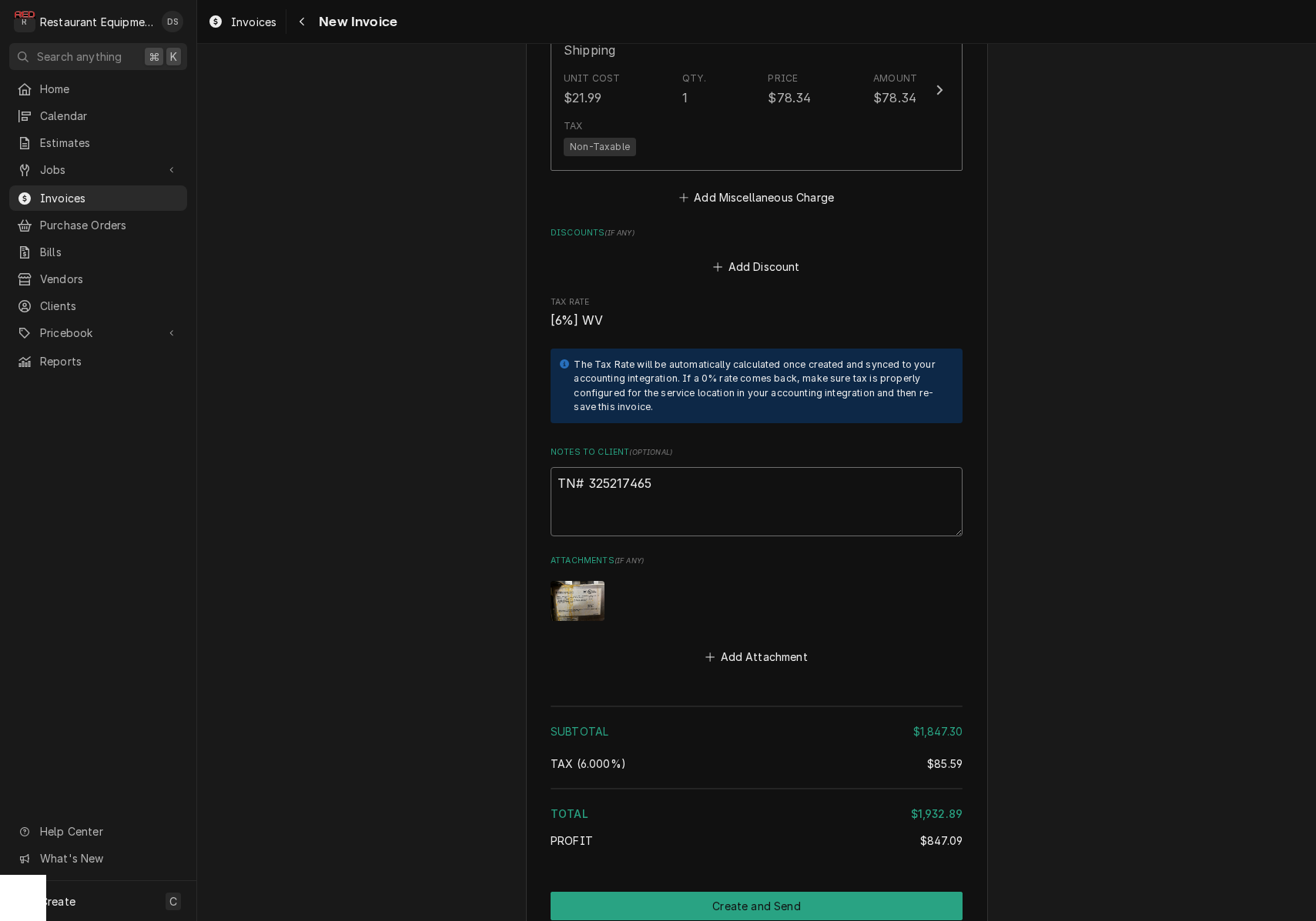
drag, startPoint x: 660, startPoint y: 441, endPoint x: 594, endPoint y: 440, distance: 66.0
click at [588, 467] on textarea "TN# 325217465" at bounding box center [756, 501] width 412 height 70
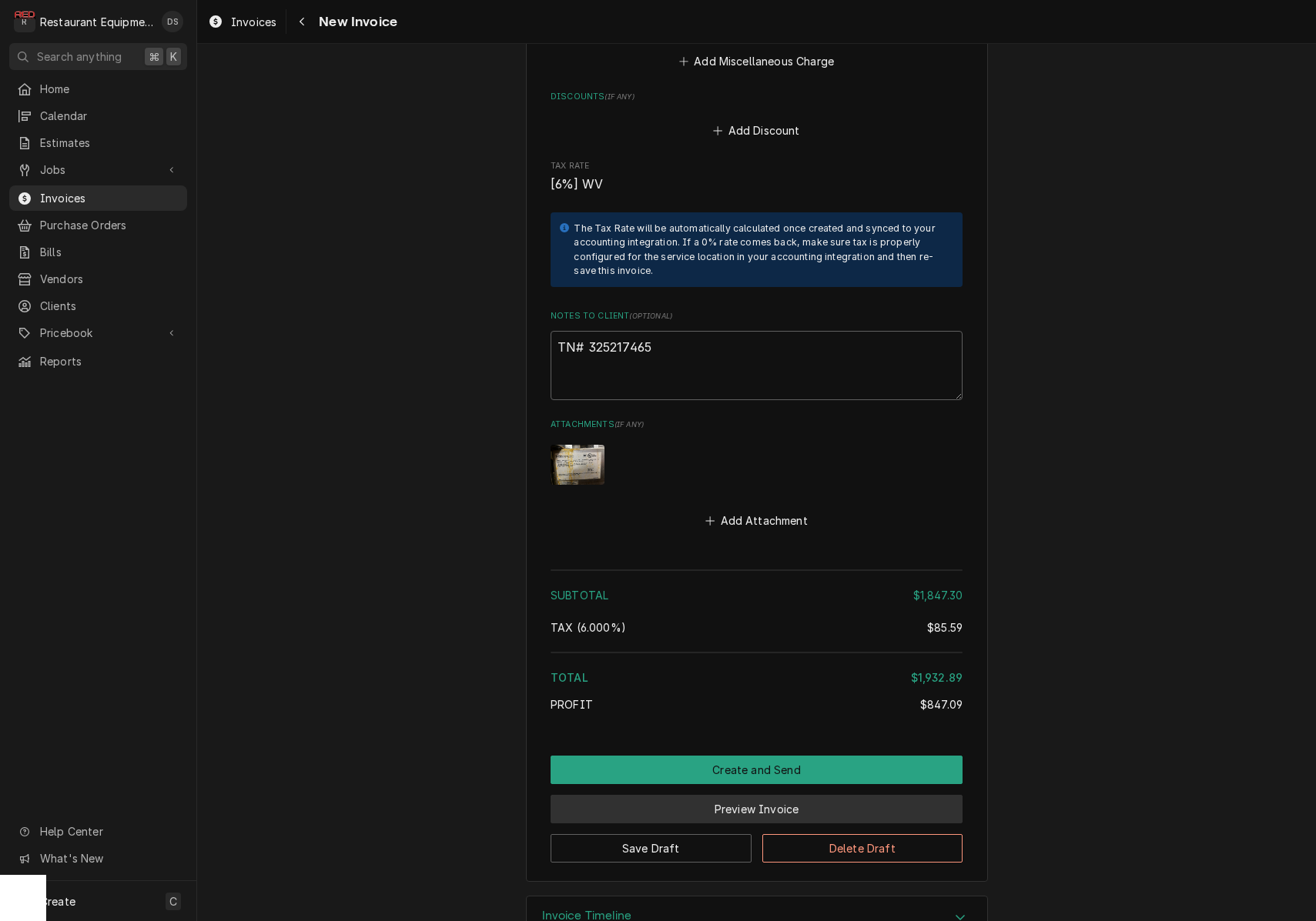
click at [769, 795] on button "Preview Invoice" at bounding box center [756, 809] width 412 height 29
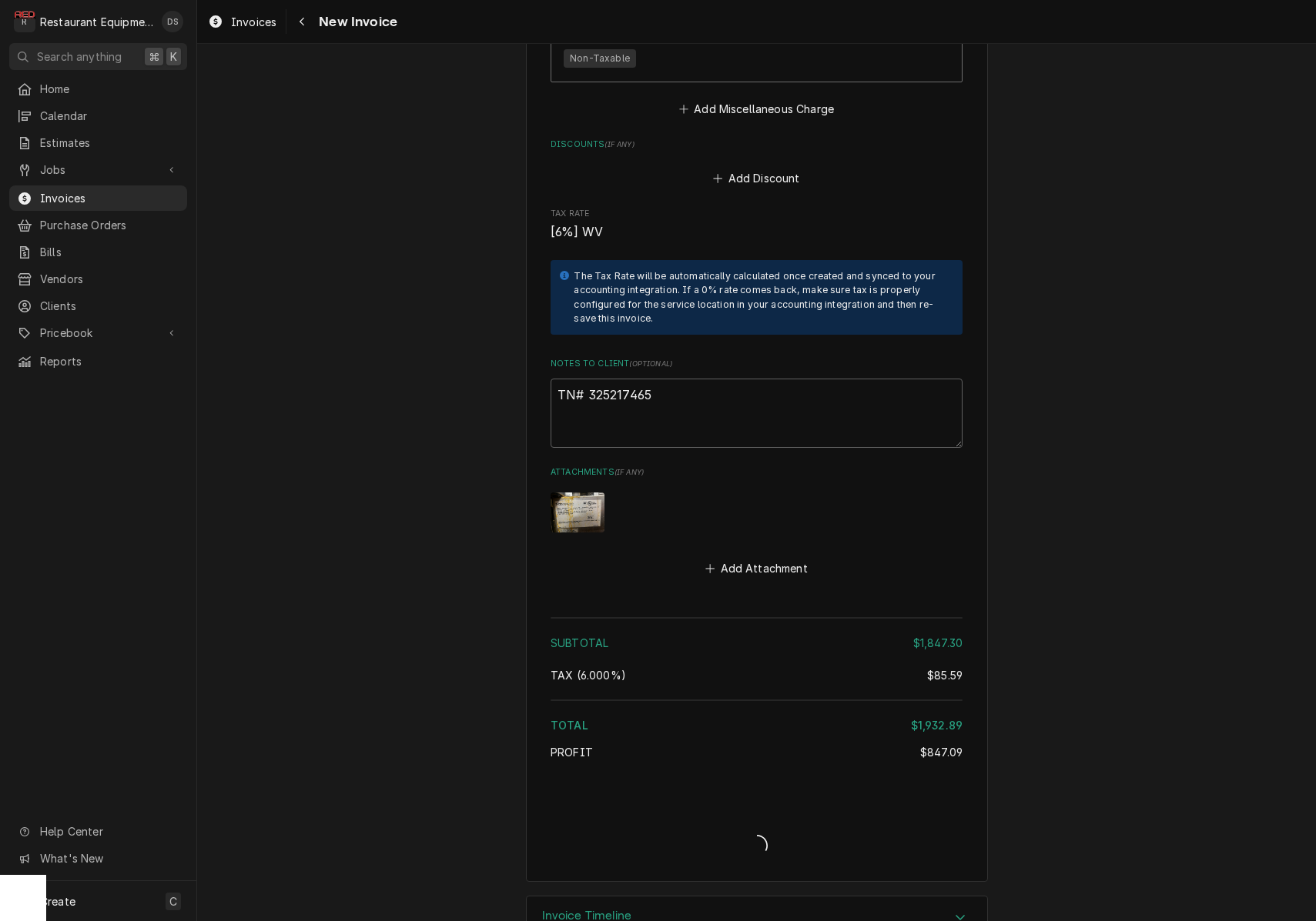
type textarea "x"
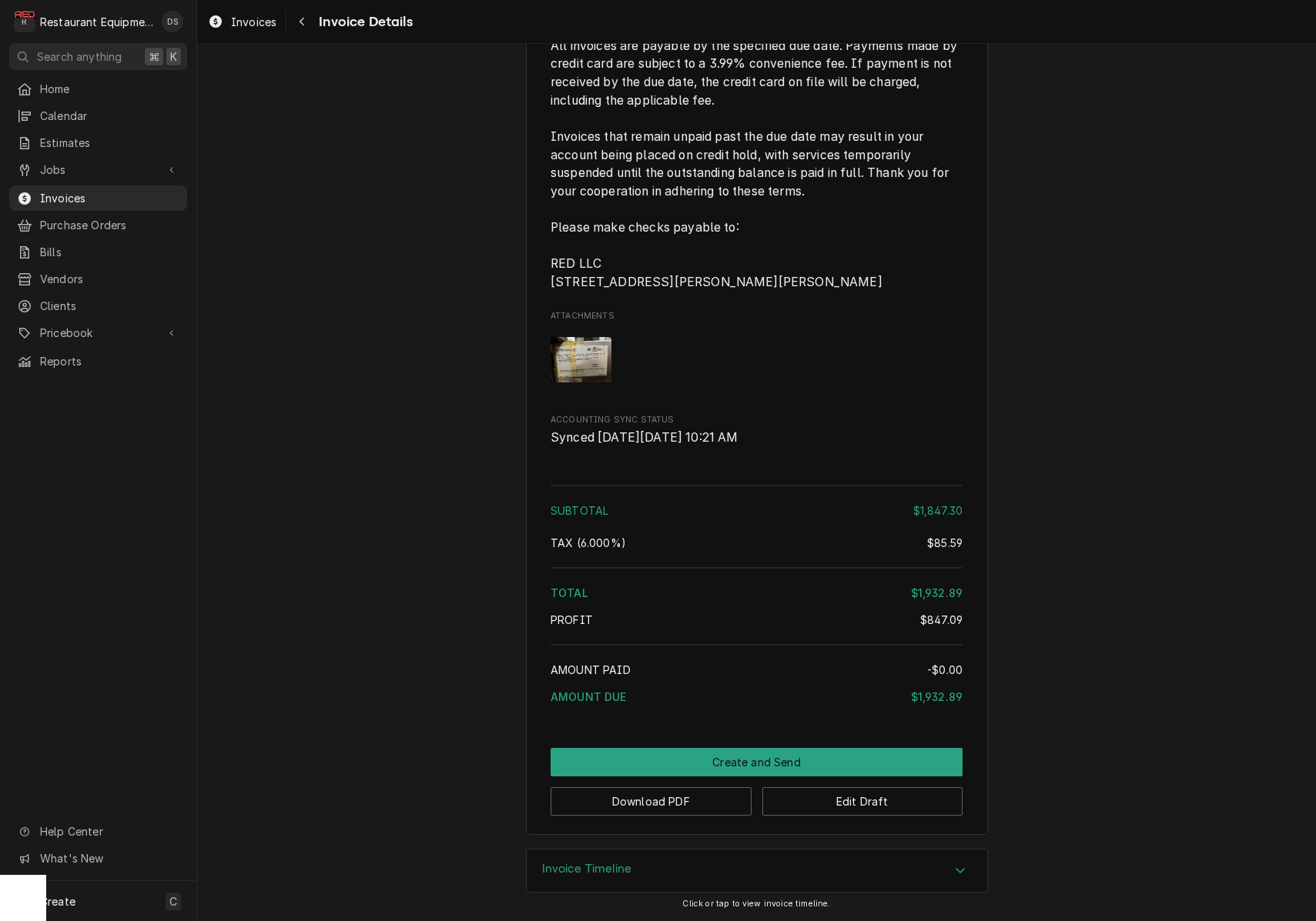
scroll to position [4056, 0]
click at [695, 806] on button "Download PDF" at bounding box center [650, 802] width 201 height 29
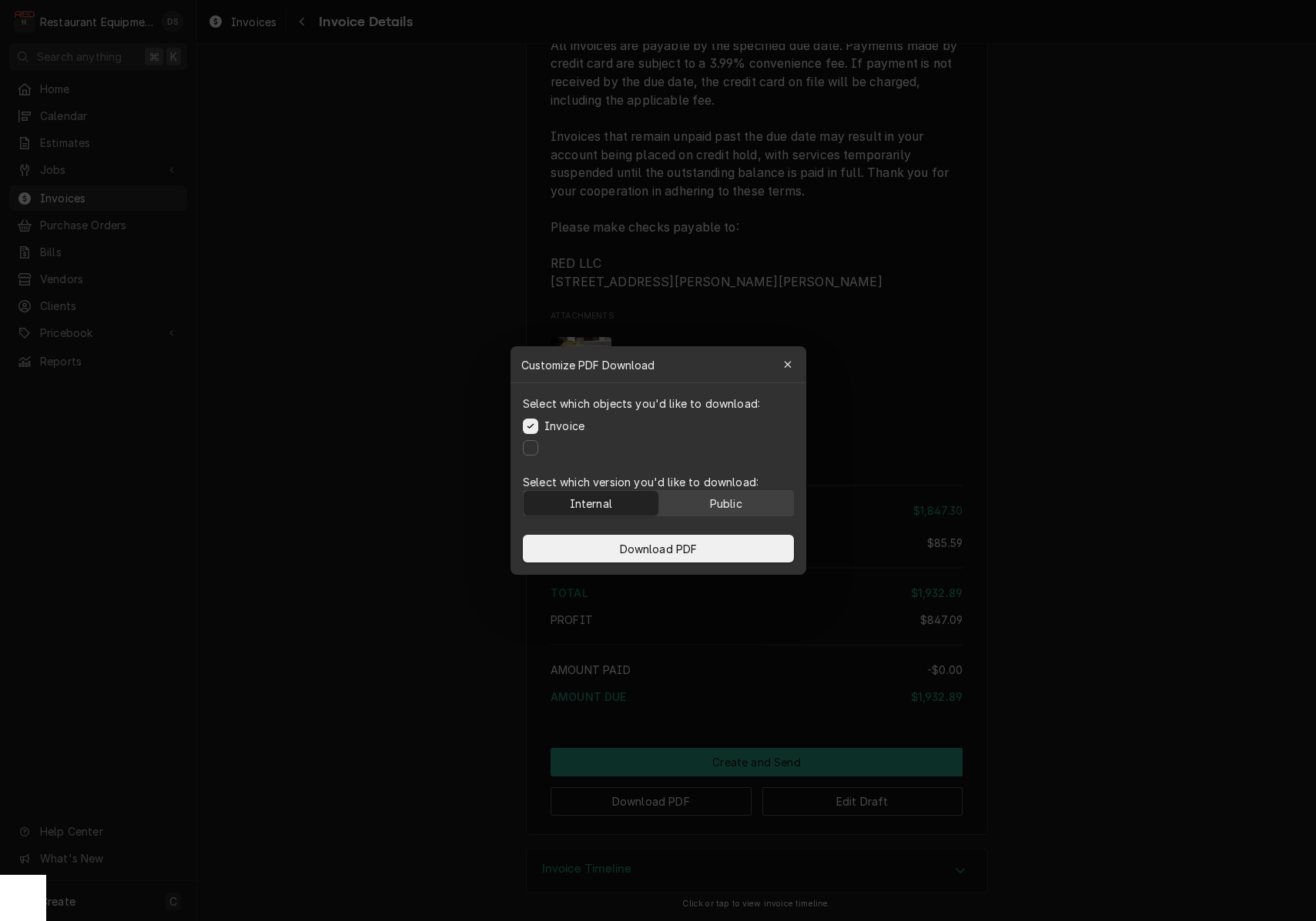
click at [743, 501] on button "Public" at bounding box center [725, 503] width 134 height 25
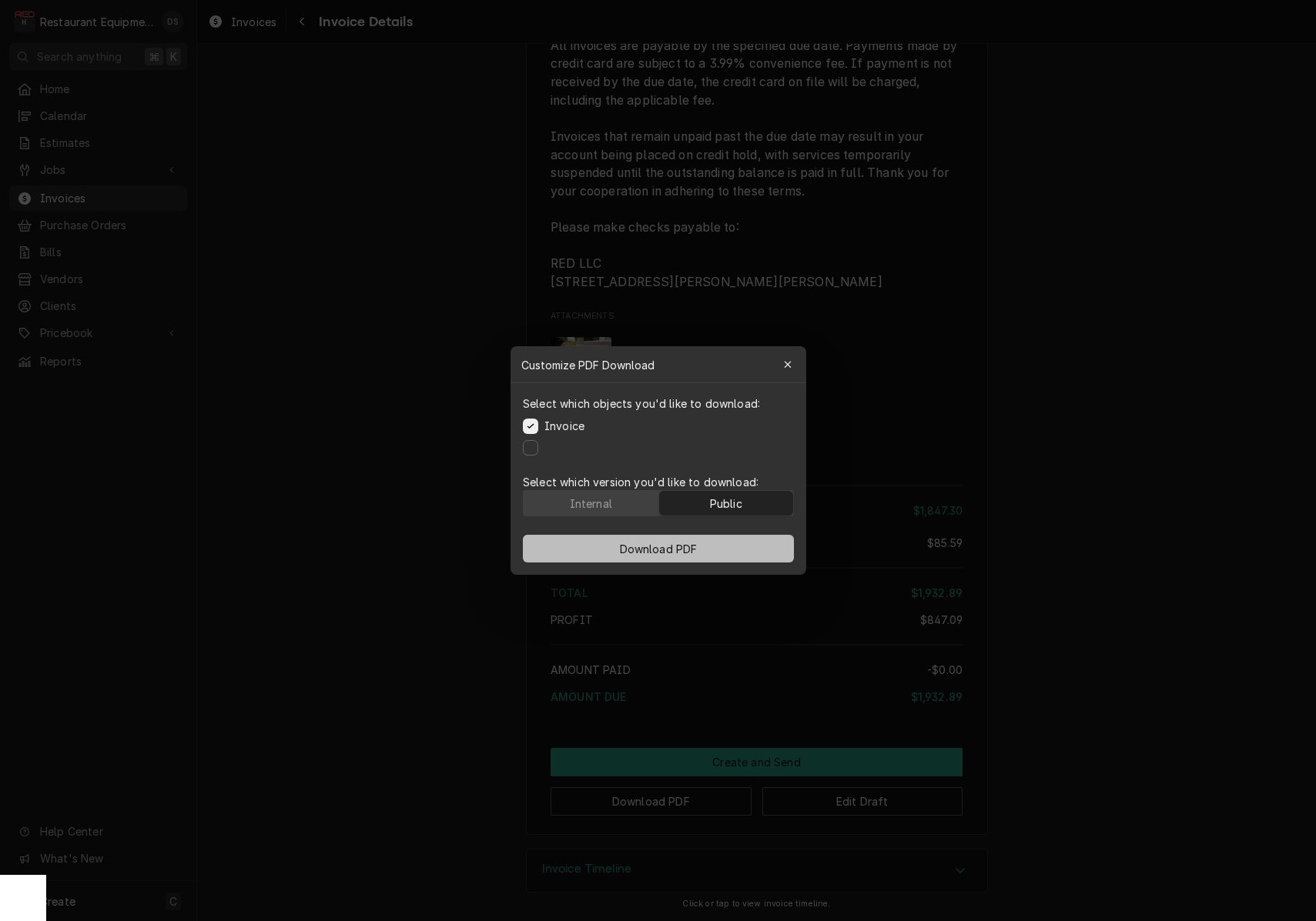
click at [727, 552] on button "Download PDF" at bounding box center [658, 548] width 271 height 28
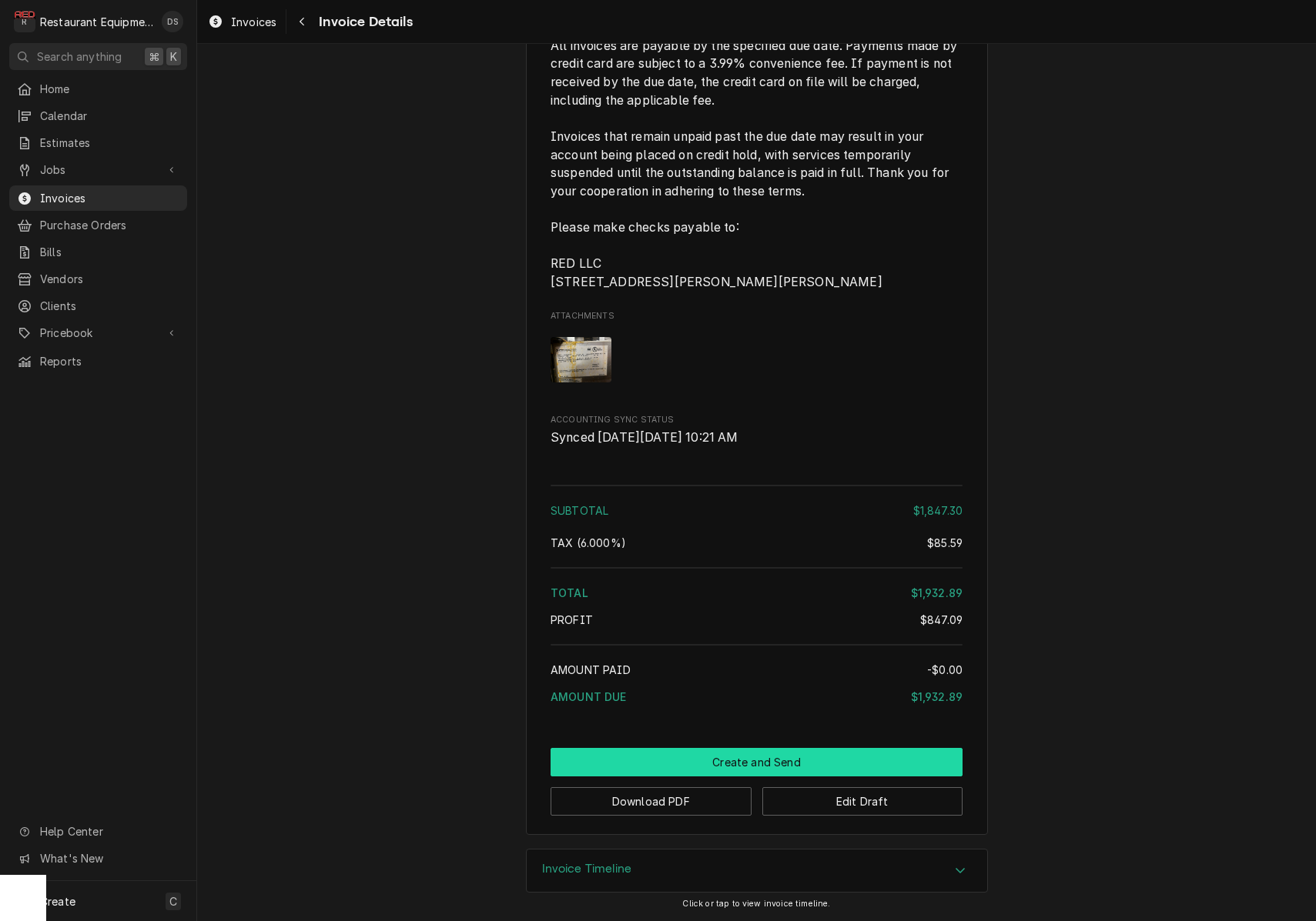
click at [733, 754] on button "Create and Send" at bounding box center [756, 763] width 412 height 29
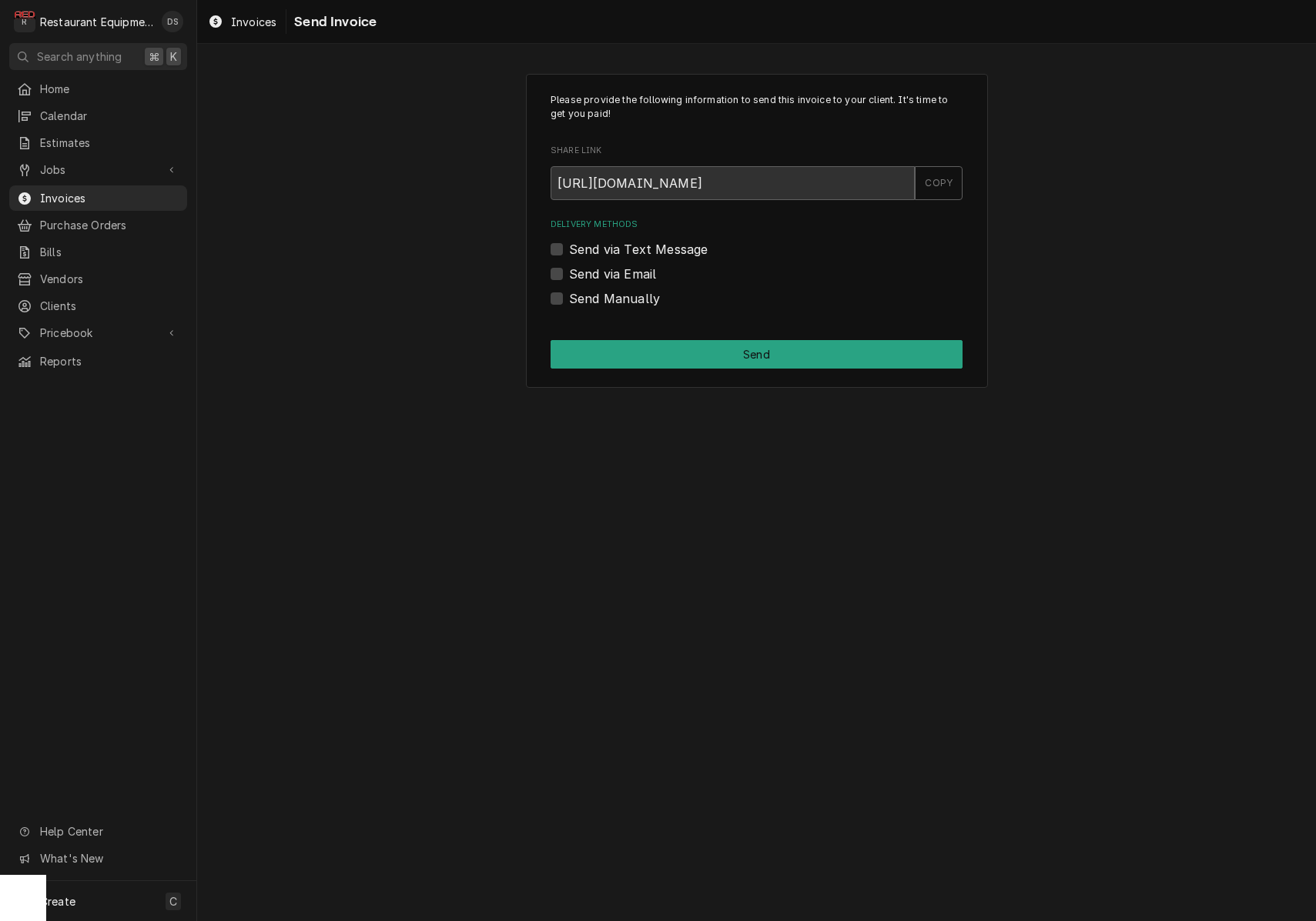
click at [569, 296] on label "Send Manually" at bounding box center [614, 298] width 91 height 18
click at [569, 296] on input "Send Manually" at bounding box center [775, 307] width 412 height 34
checkbox input "true"
click at [774, 350] on button "Send" at bounding box center [756, 355] width 412 height 29
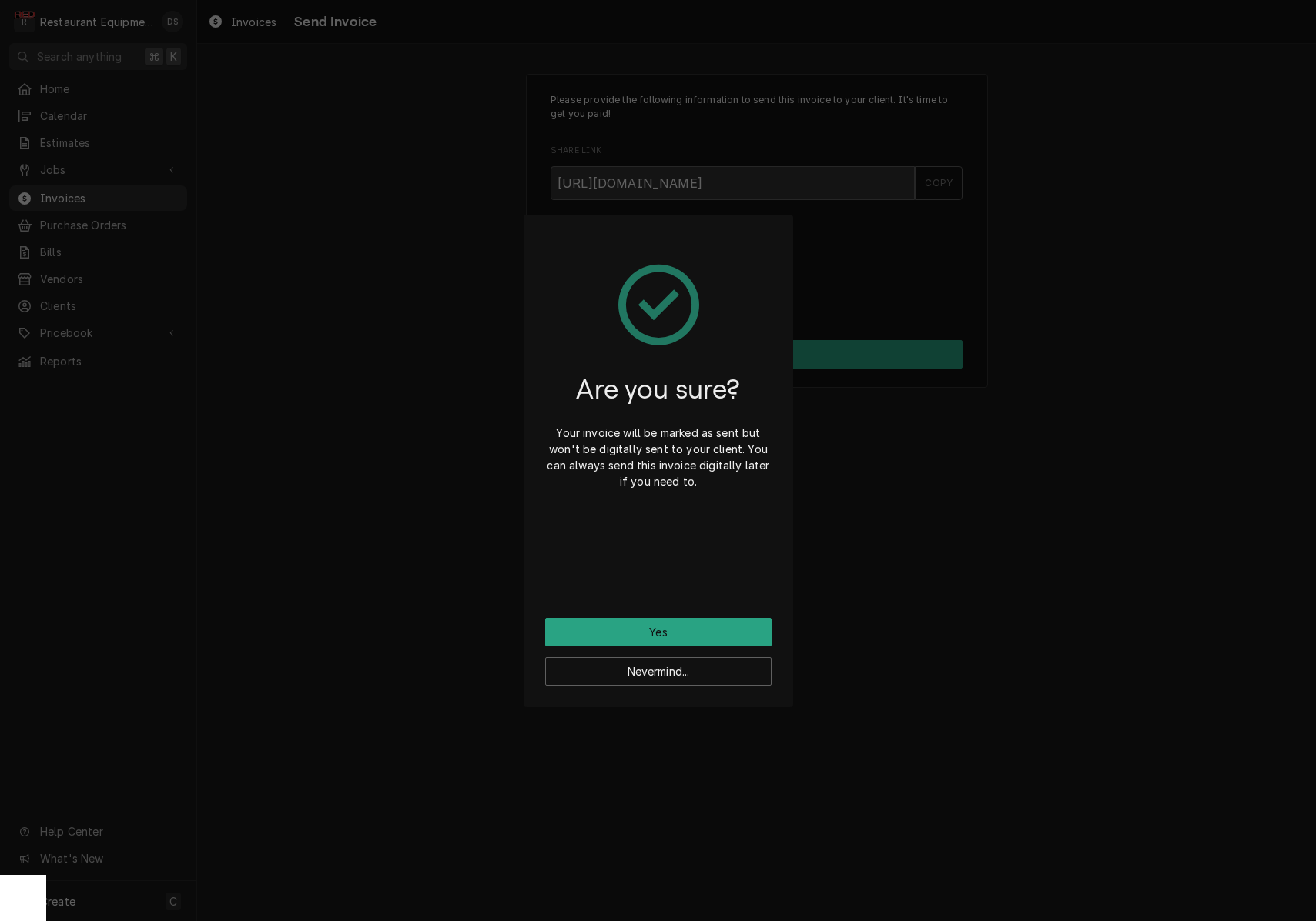
click at [706, 637] on button "Yes" at bounding box center [658, 632] width 226 height 29
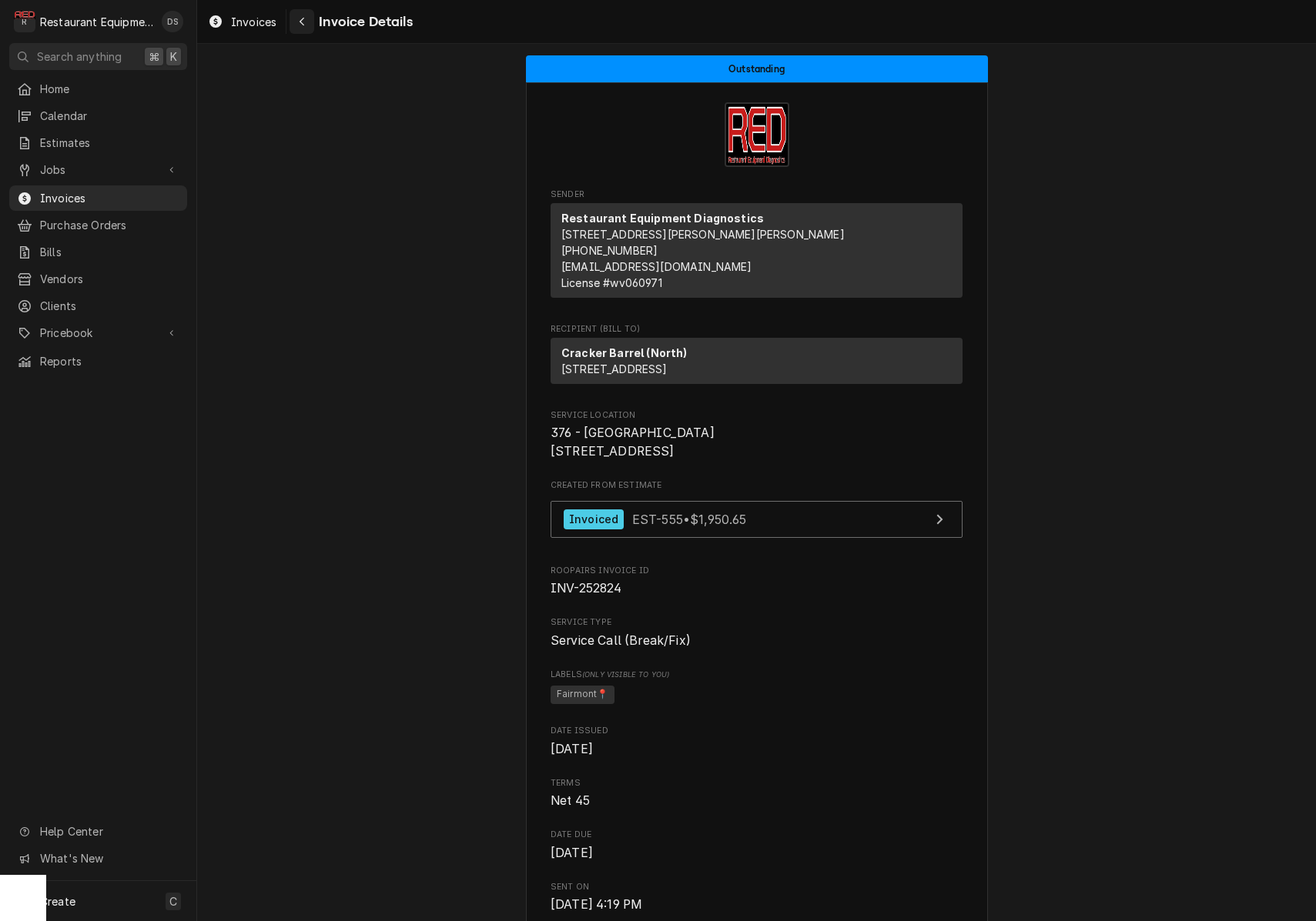
click at [305, 24] on icon "Navigate back" at bounding box center [301, 21] width 7 height 10
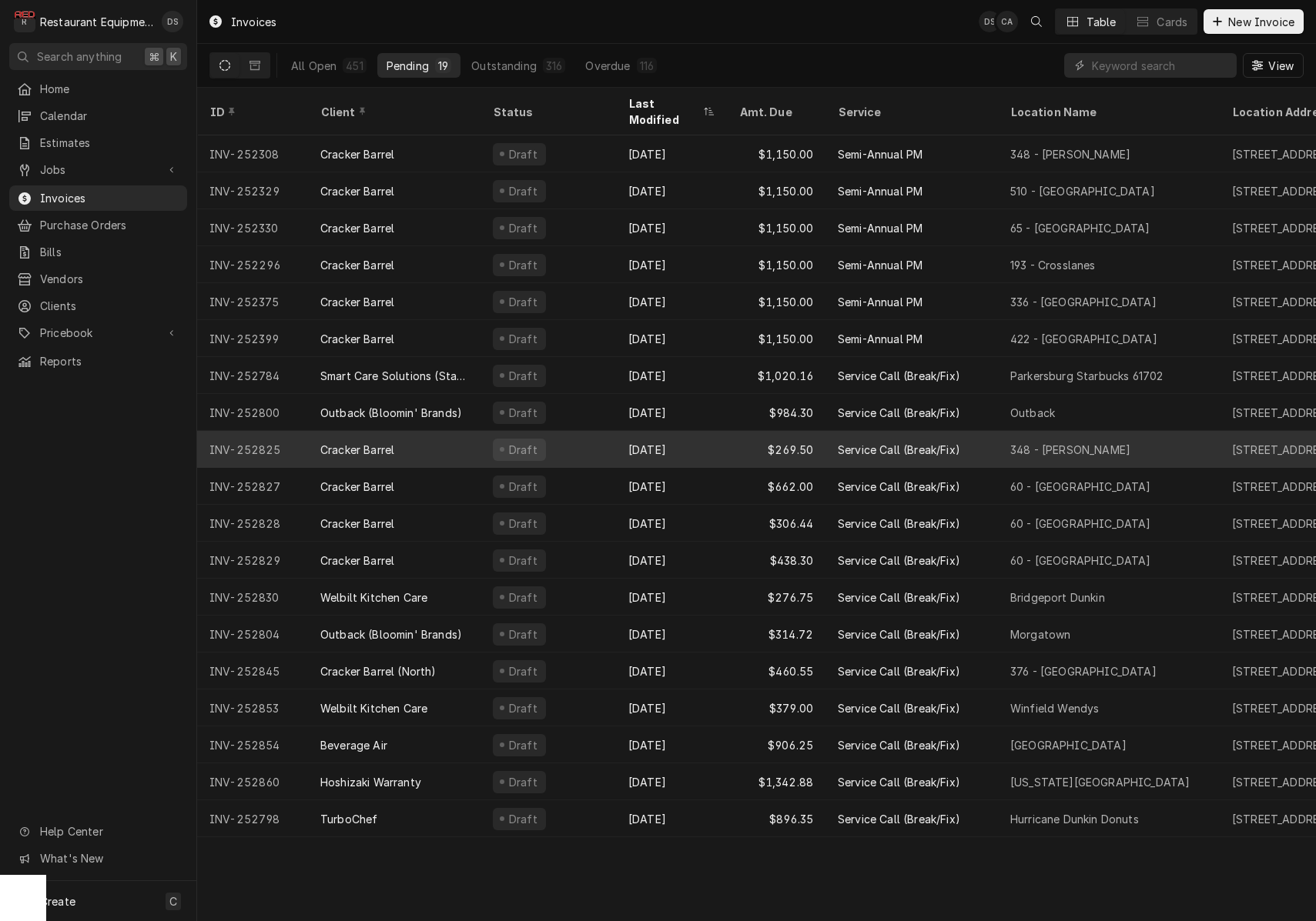
click at [590, 431] on div "Draft" at bounding box center [548, 449] width 135 height 37
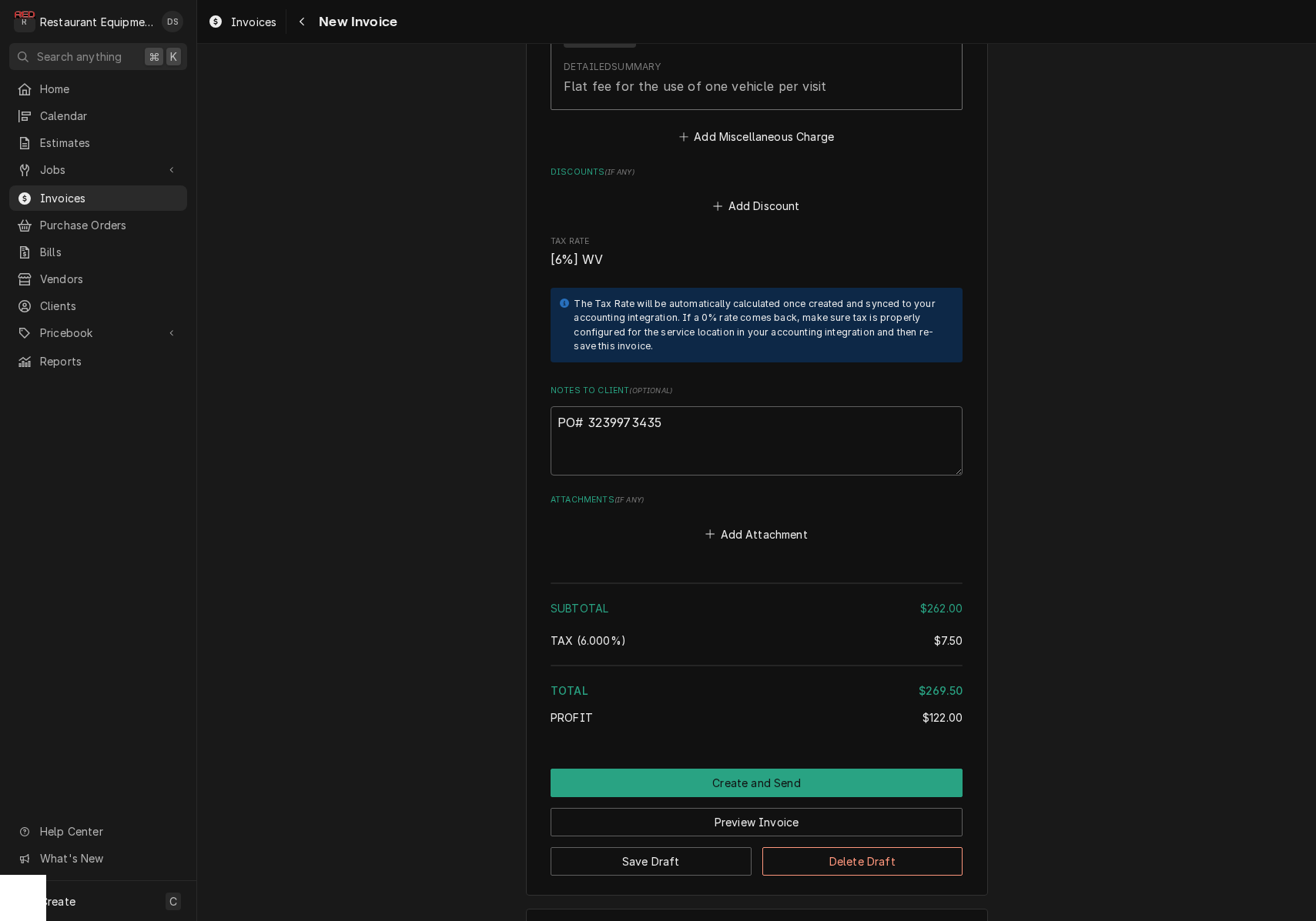
scroll to position [2404, 0]
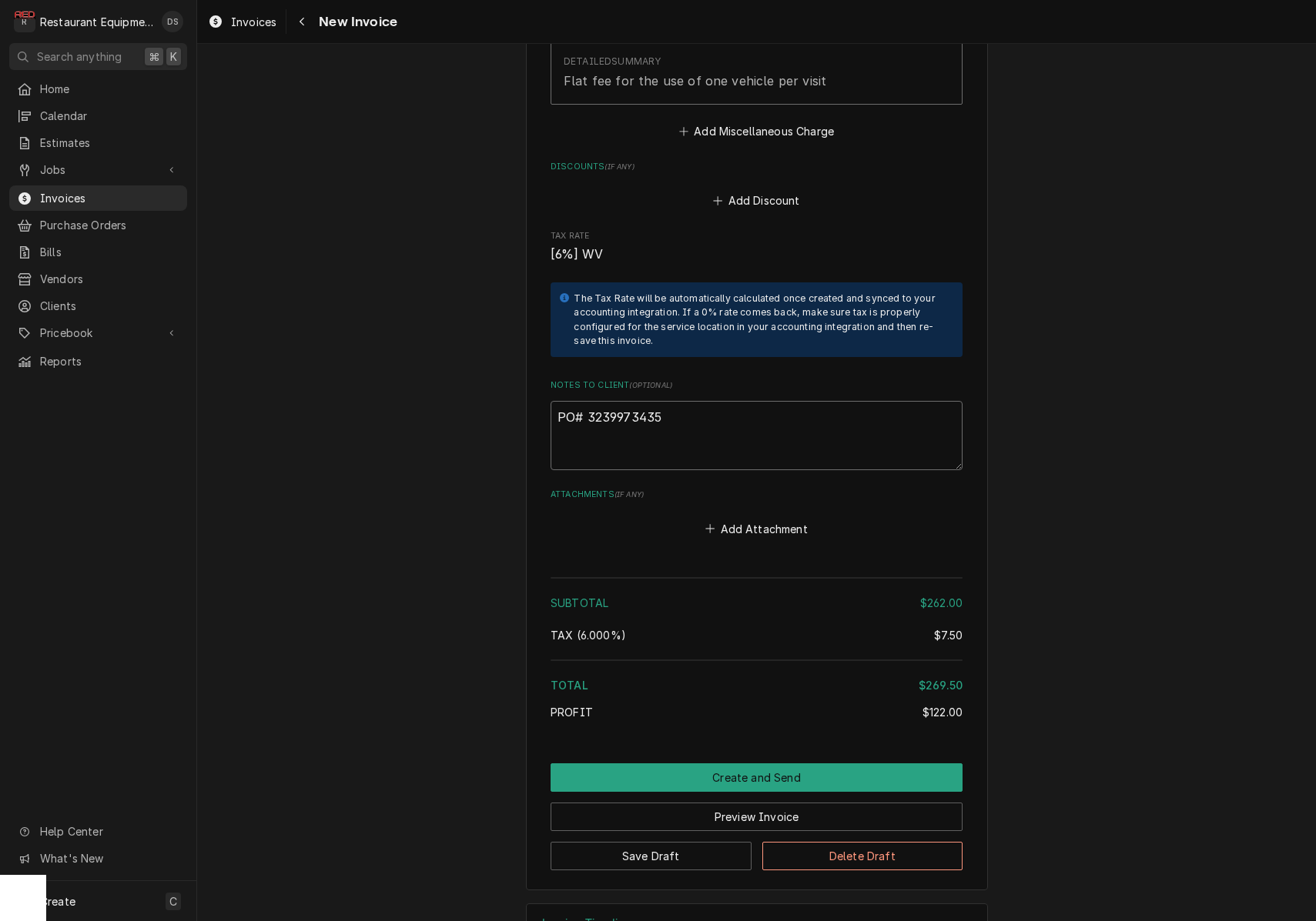
drag, startPoint x: 660, startPoint y: 374, endPoint x: 602, endPoint y: 375, distance: 58.0
click at [588, 401] on textarea "PO# 3239973435" at bounding box center [756, 436] width 412 height 70
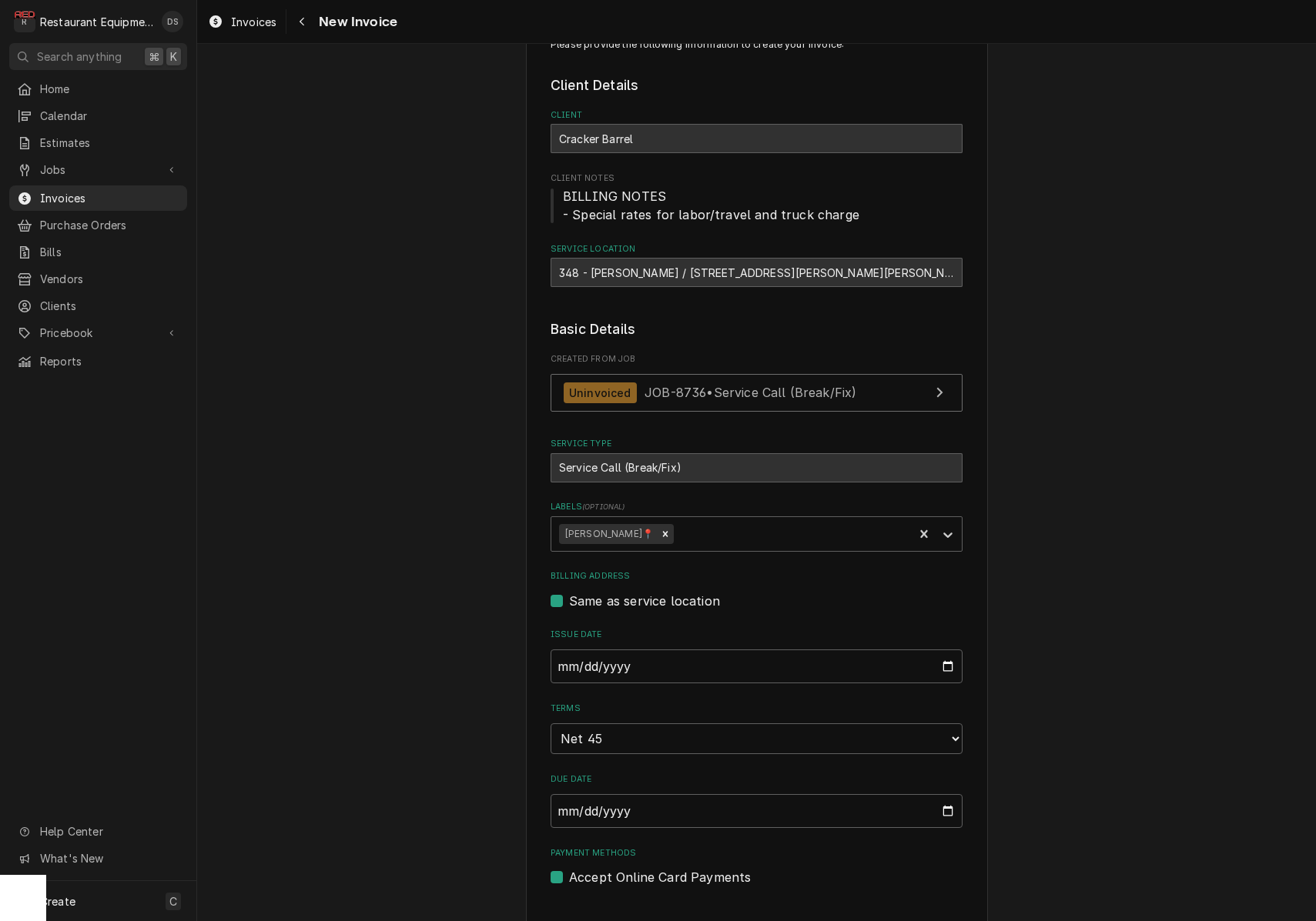
scroll to position [33, 0]
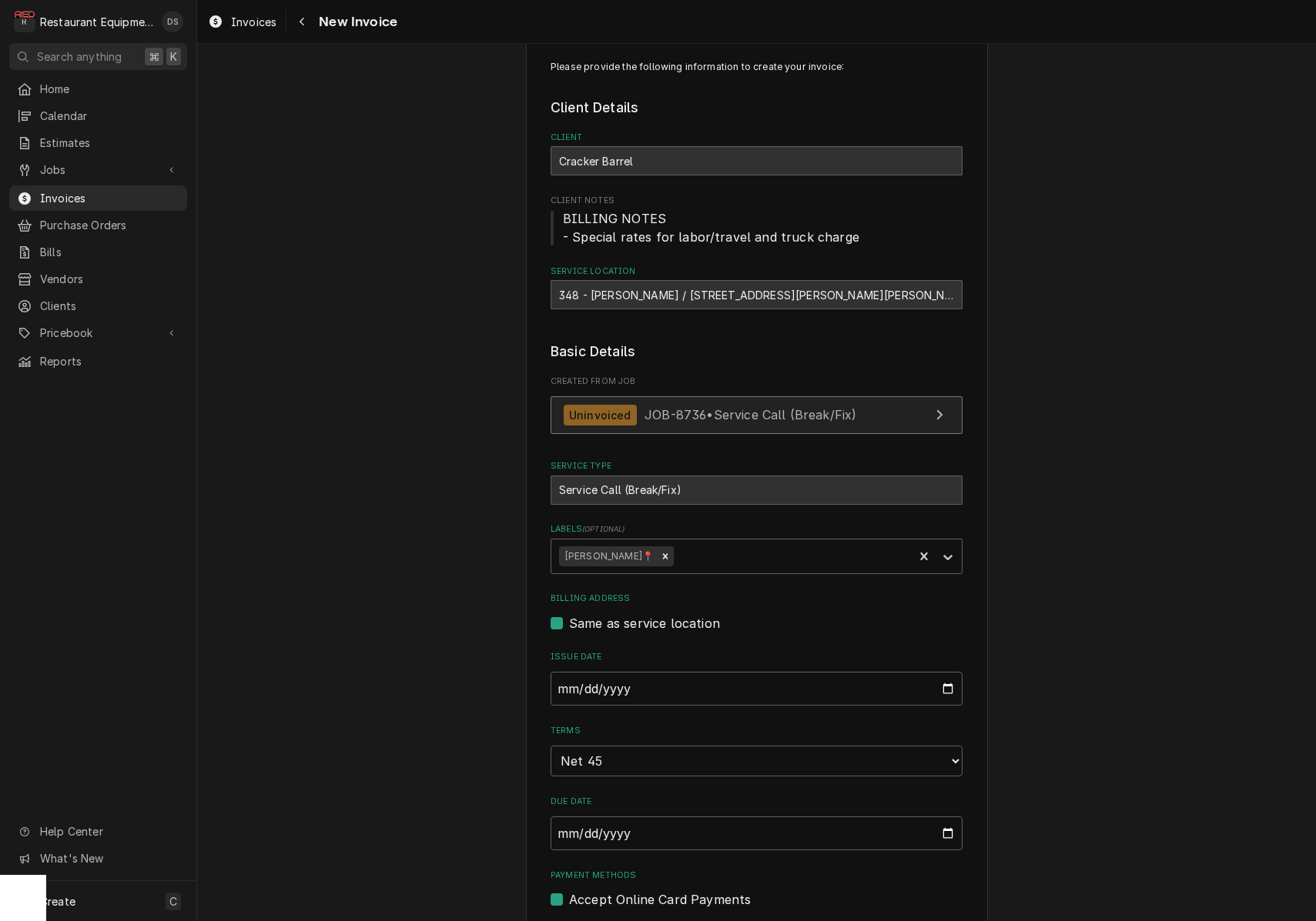
click at [701, 417] on span "JOB-8736 • Service Call (Break/Fix)" at bounding box center [751, 415] width 212 height 15
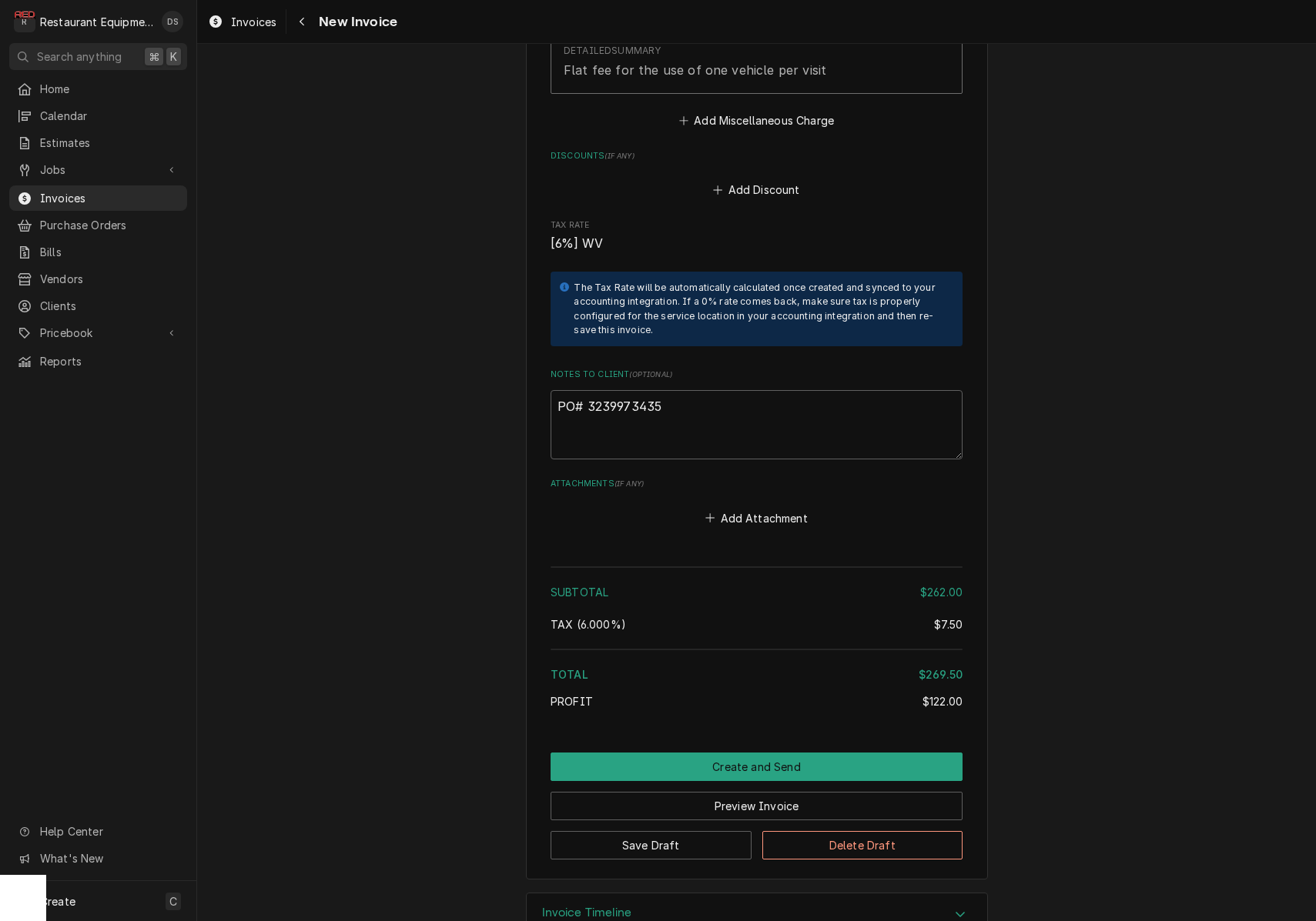
scroll to position [0, 0]
click at [870, 831] on button "Delete Draft" at bounding box center [862, 846] width 201 height 29
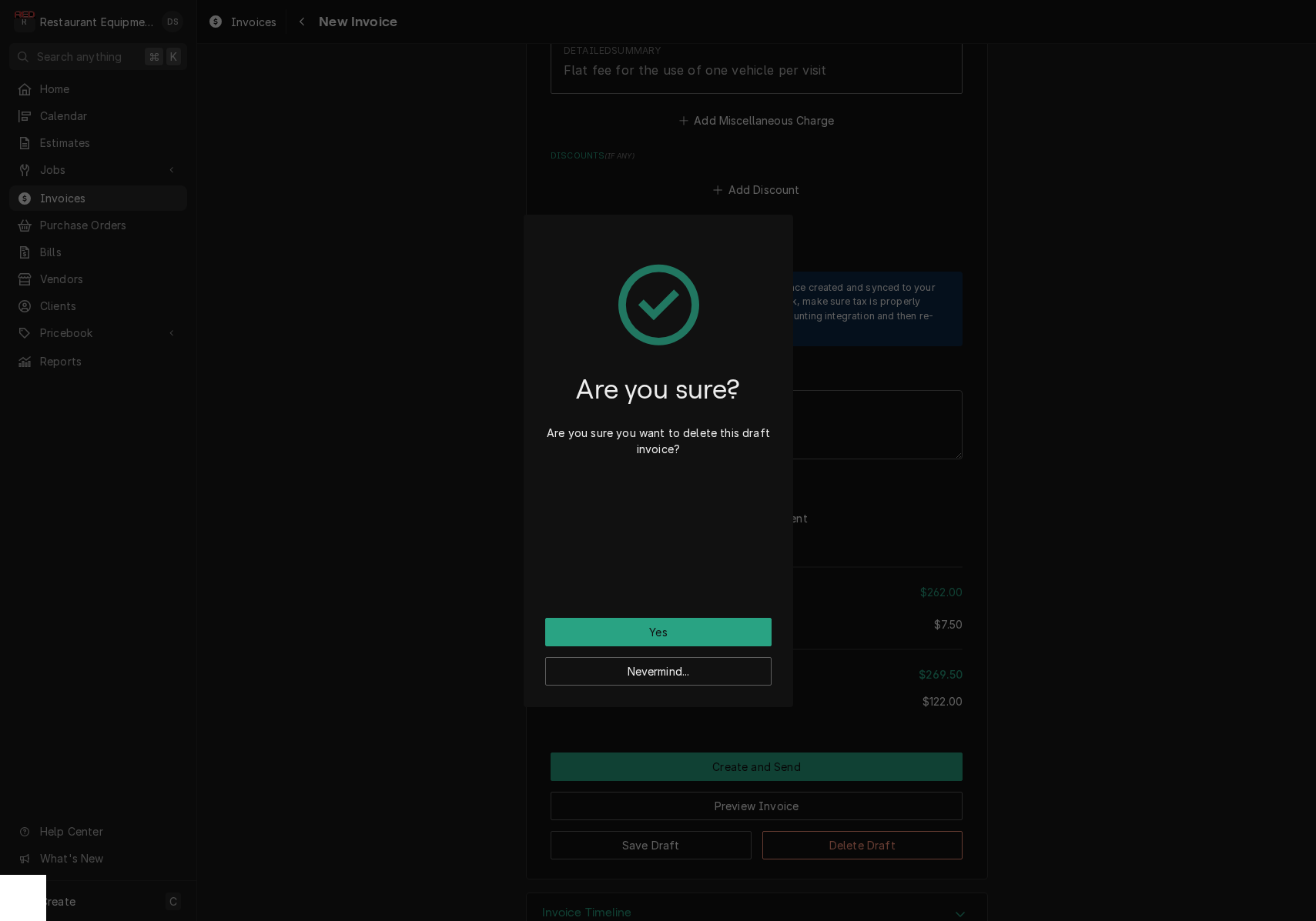
click at [688, 630] on button "Yes" at bounding box center [658, 632] width 226 height 29
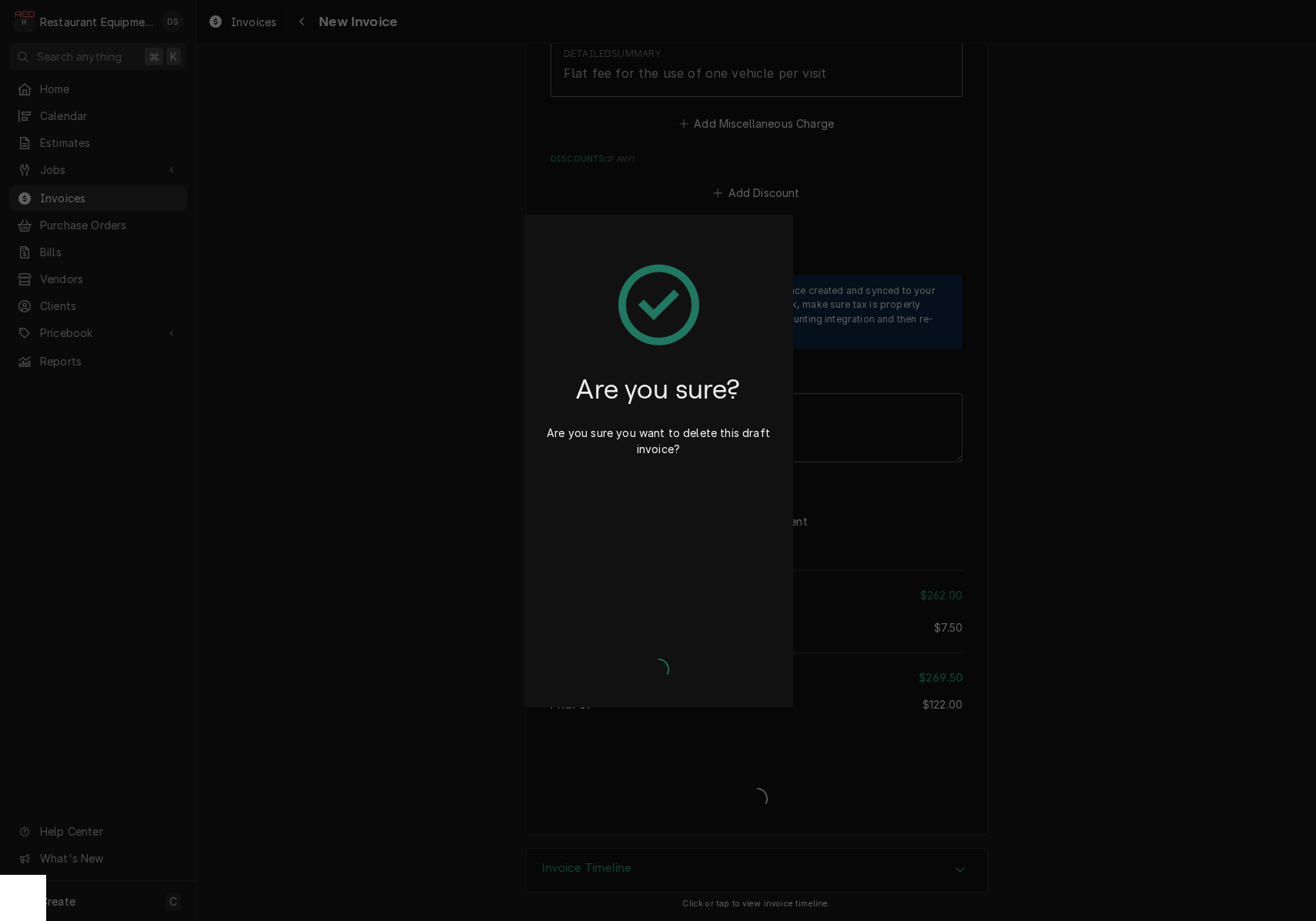
type textarea "x"
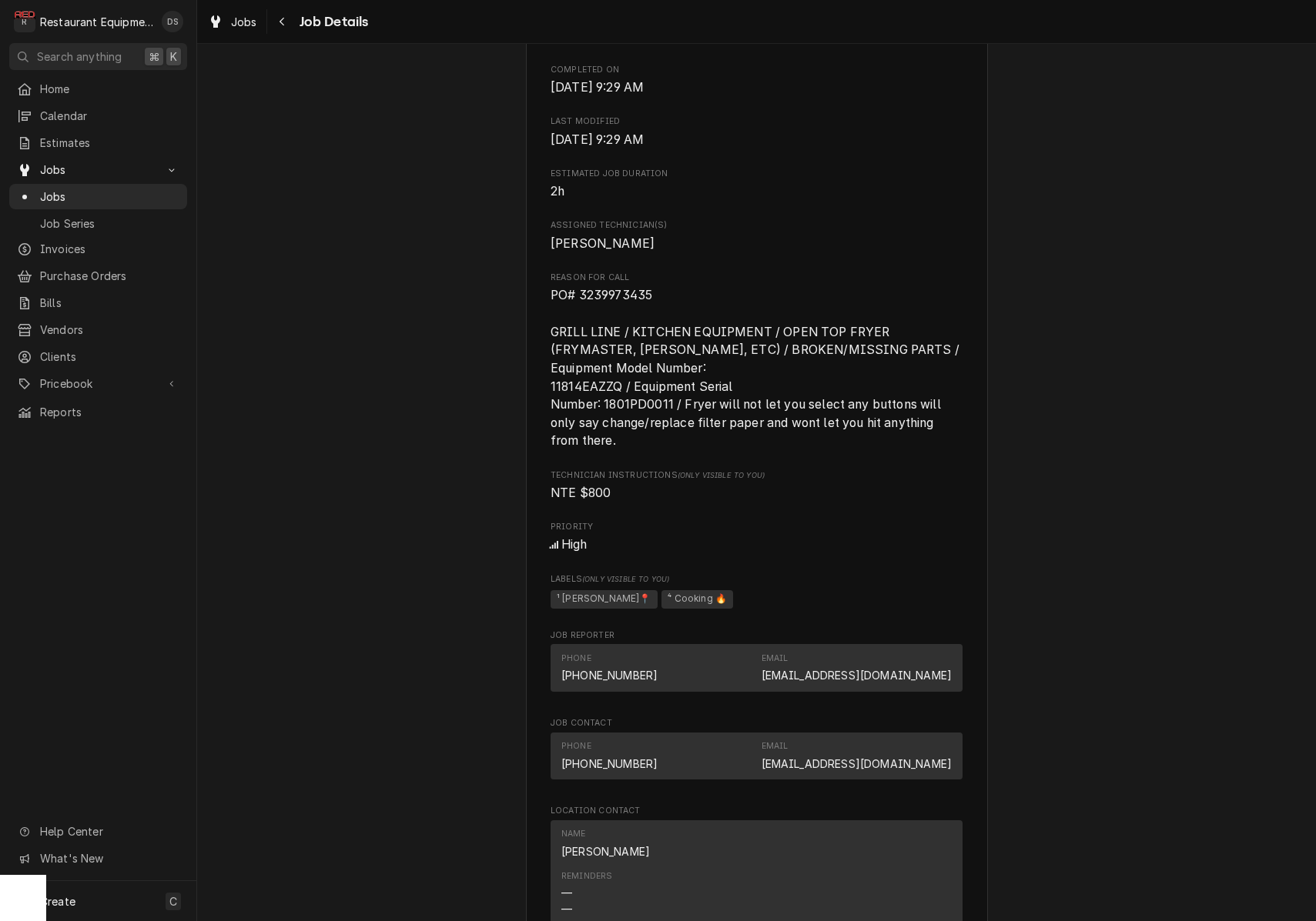
scroll to position [605, 0]
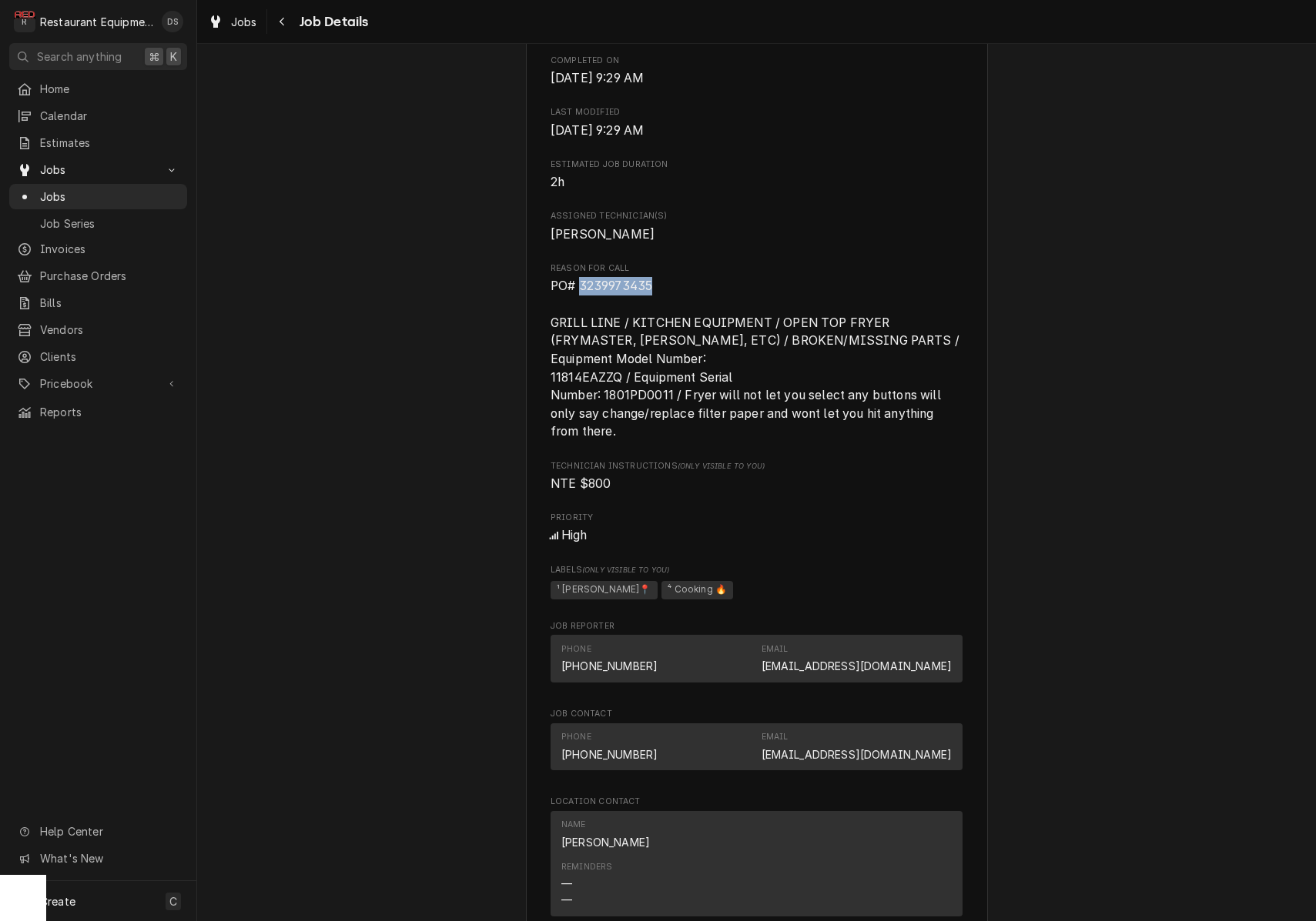
drag, startPoint x: 657, startPoint y: 288, endPoint x: 581, endPoint y: 287, distance: 76.0
click at [581, 287] on span "PO# 3239973435 GRILL LINE / KITCHEN EQUIPMENT / OPEN TOP FRYER (FRYMASTER, [PER…" at bounding box center [756, 359] width 412 height 164
copy span "3239973435"
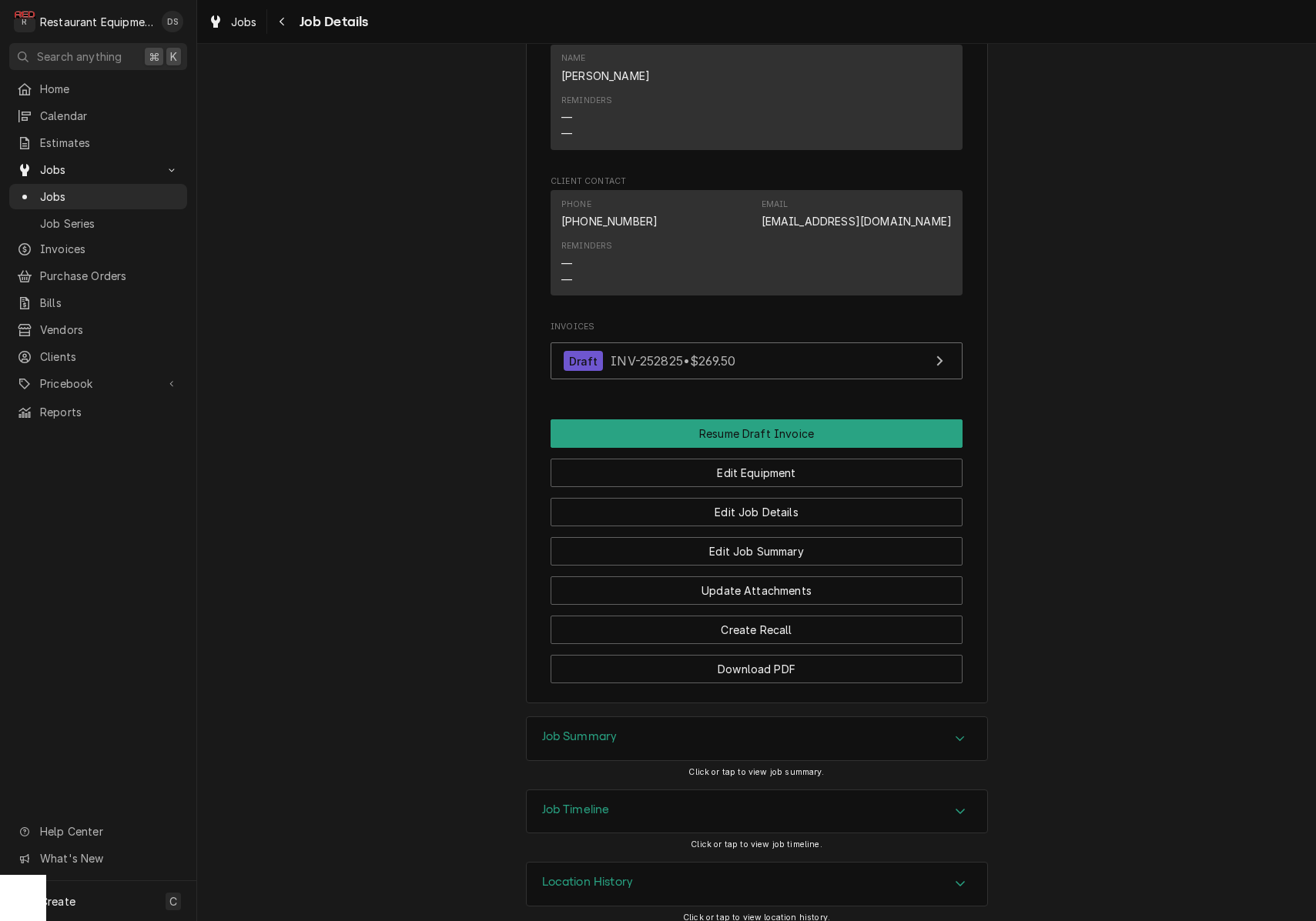
scroll to position [1371, 0]
click at [765, 430] on button "Resume Draft Invoice" at bounding box center [756, 435] width 412 height 29
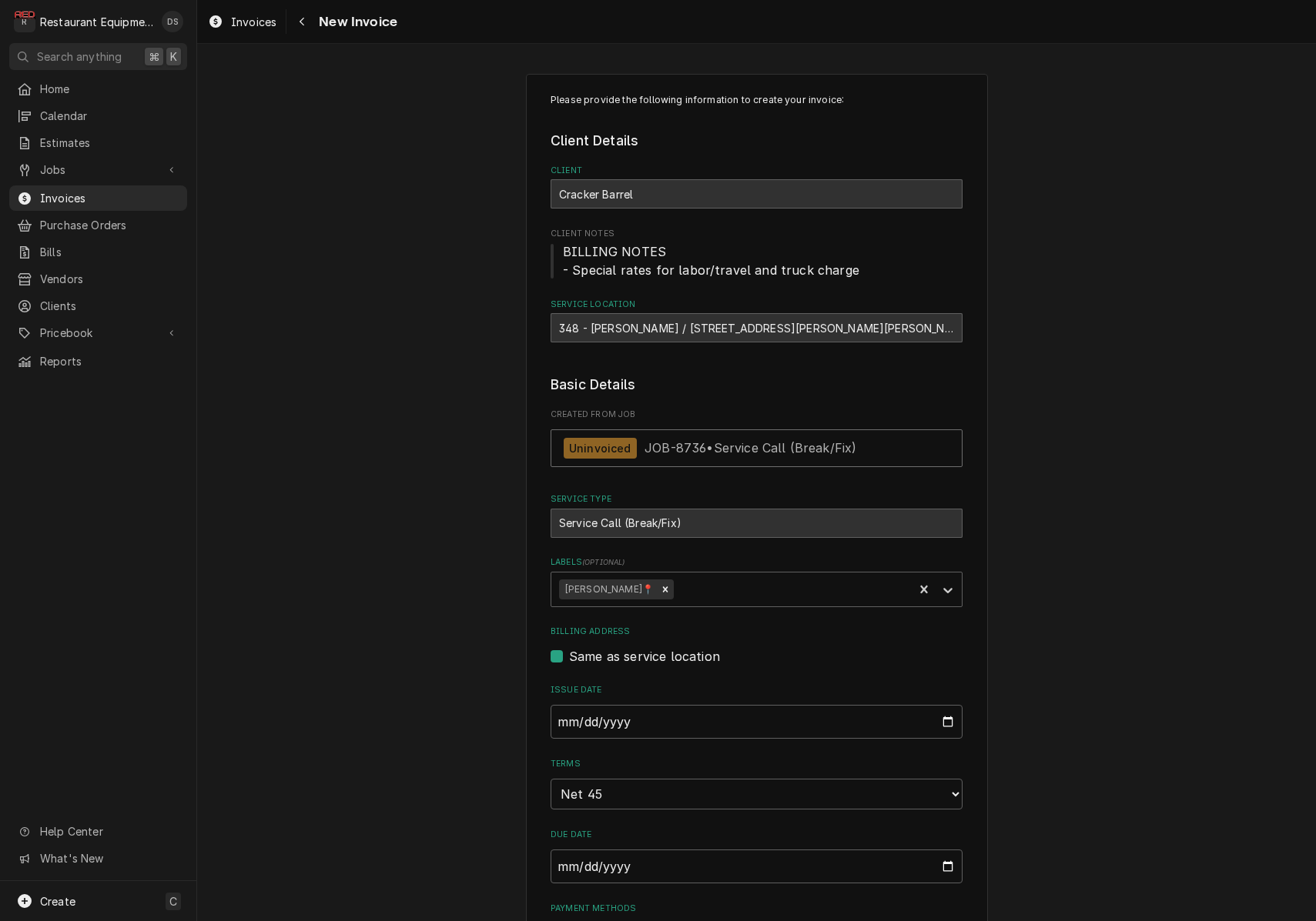
type textarea "x"
click at [301, 23] on icon "Navigate back" at bounding box center [301, 21] width 7 height 10
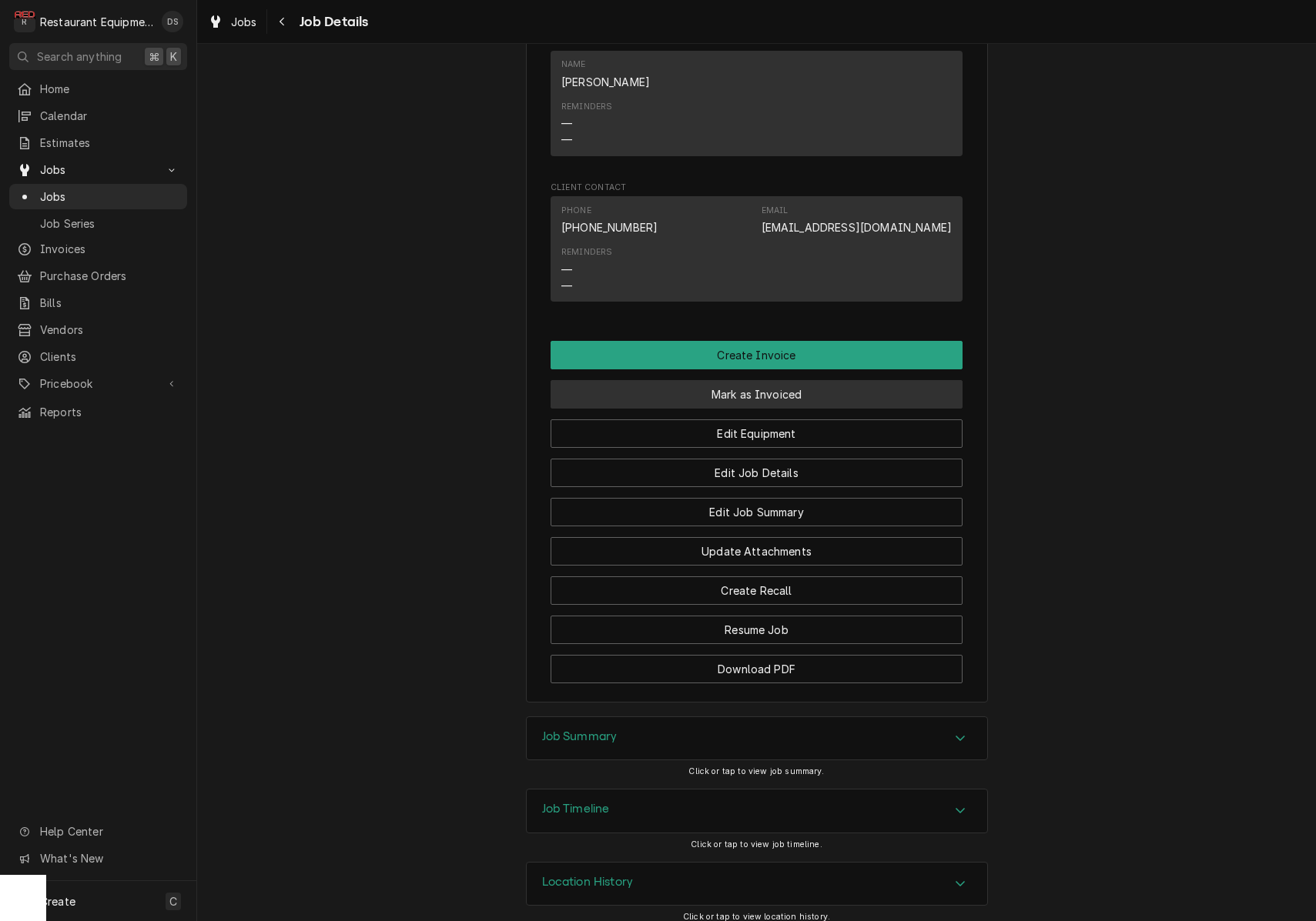
scroll to position [1364, 0]
click at [781, 389] on button "Mark as Invoiced" at bounding box center [756, 396] width 412 height 29
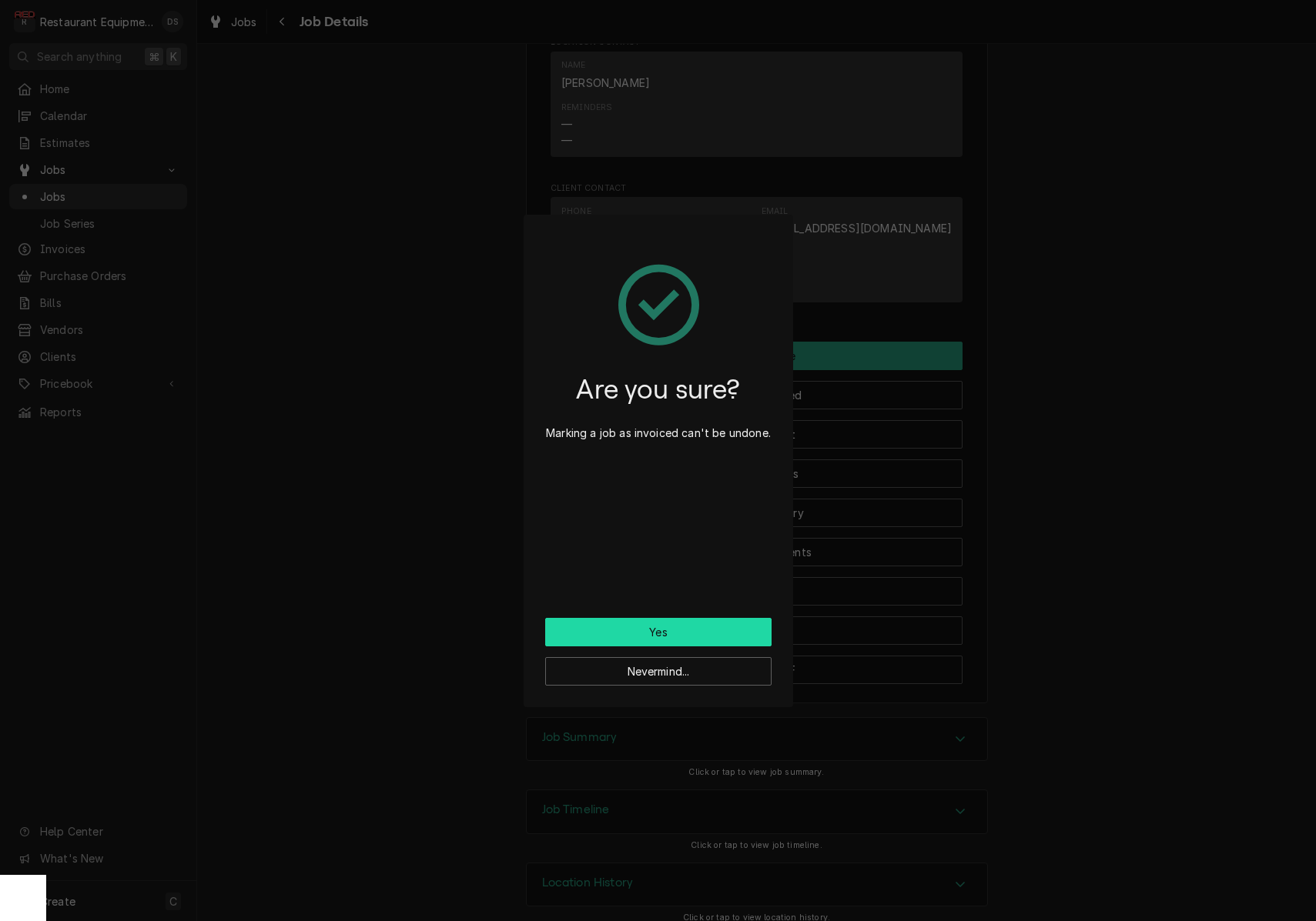
click at [685, 626] on button "Yes" at bounding box center [658, 632] width 226 height 29
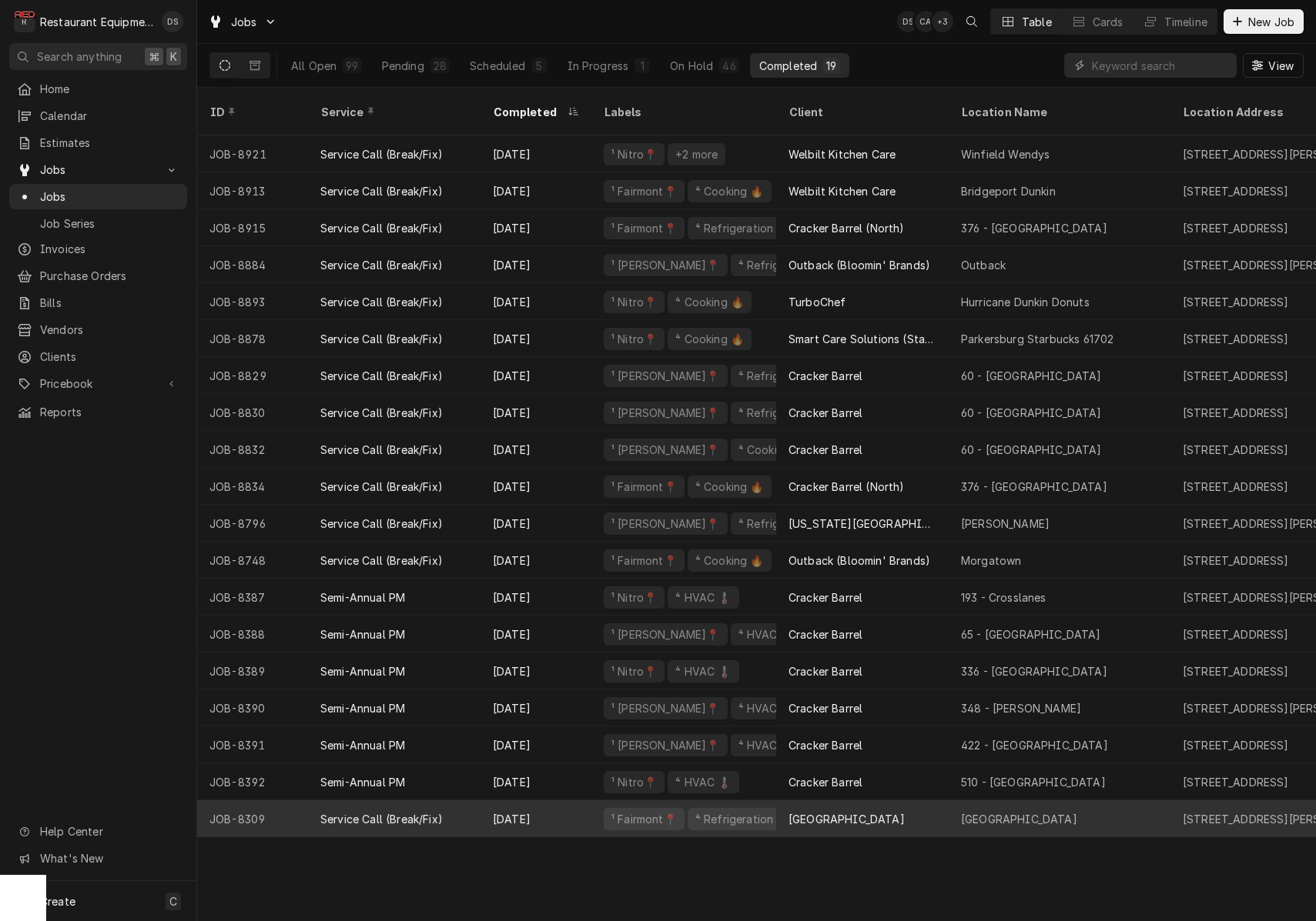
click at [841, 811] on div "[GEOGRAPHIC_DATA]" at bounding box center [847, 819] width 116 height 16
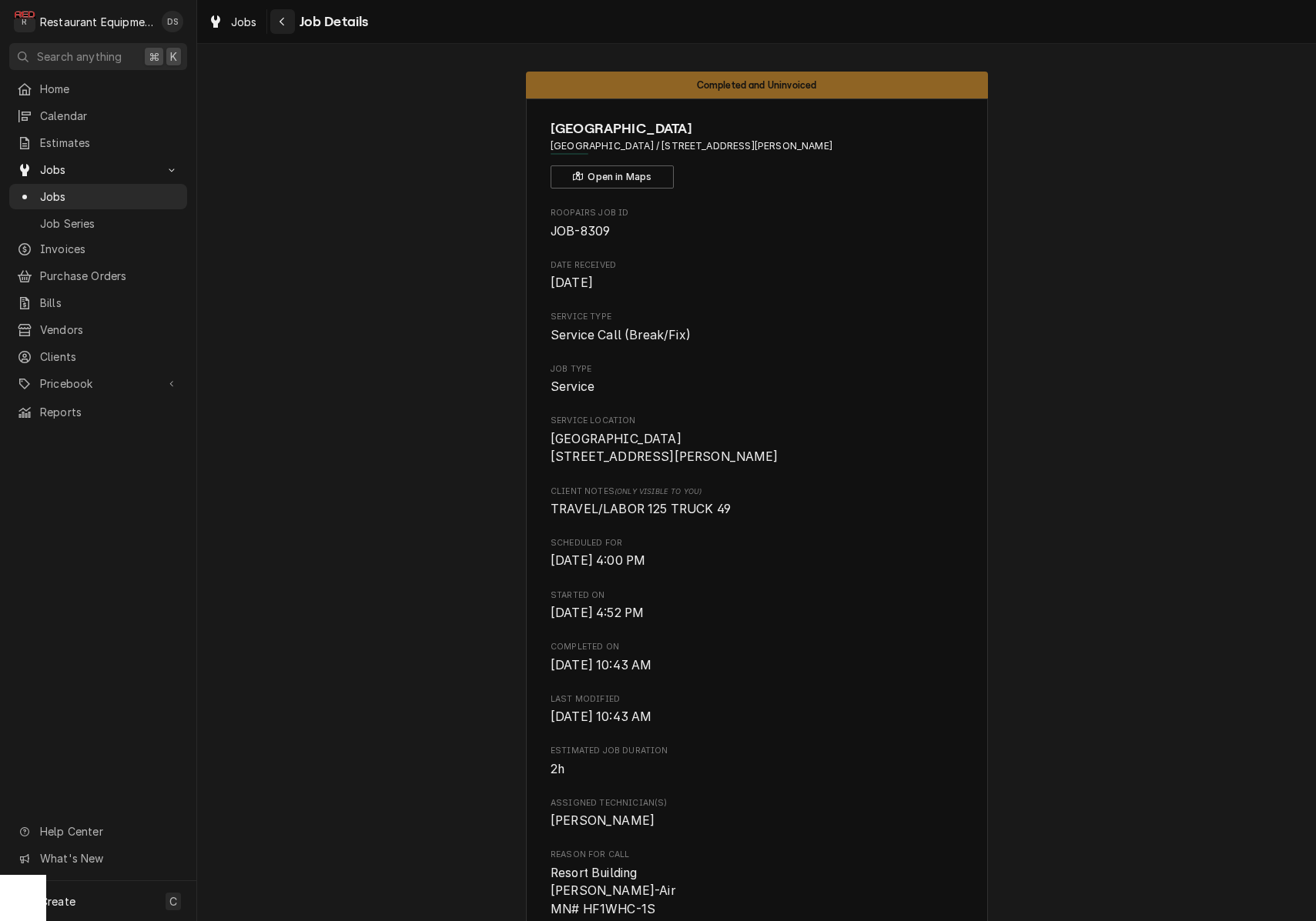
click at [288, 20] on div "Navigate back" at bounding box center [282, 22] width 15 height 15
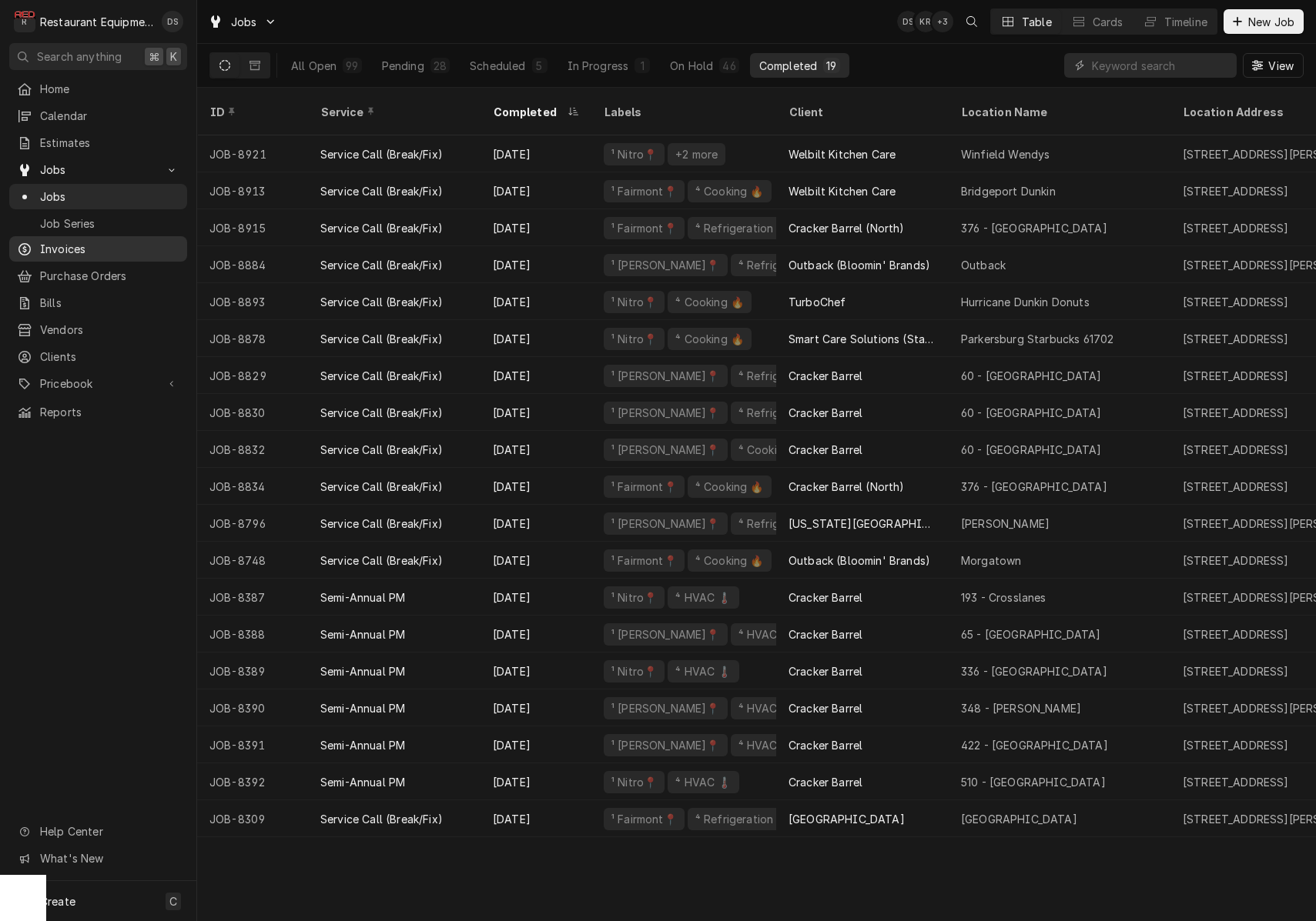
click at [79, 241] on span "Invoices" at bounding box center [110, 249] width 139 height 16
